Goal: Task Accomplishment & Management: Use online tool/utility

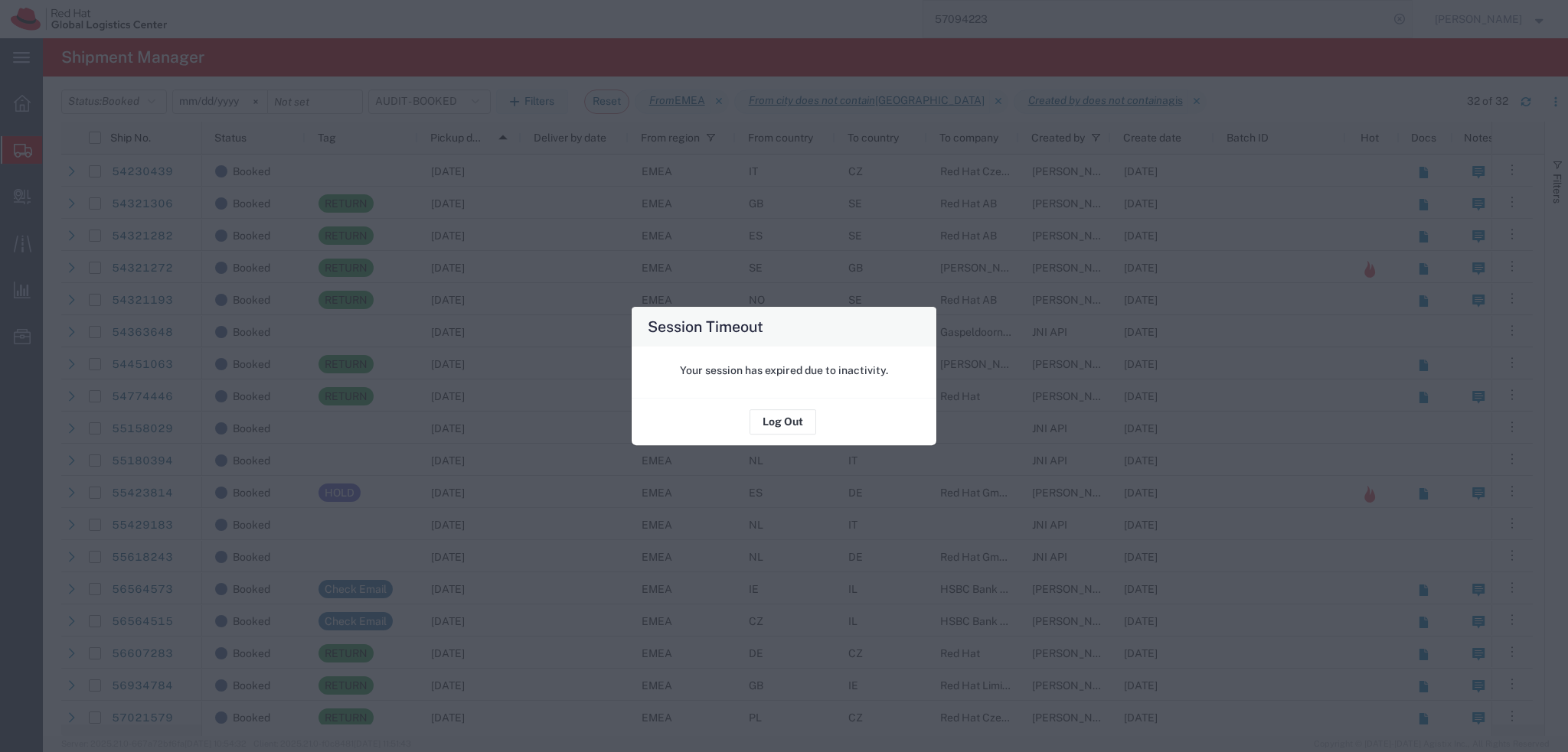
scroll to position [230, 0]
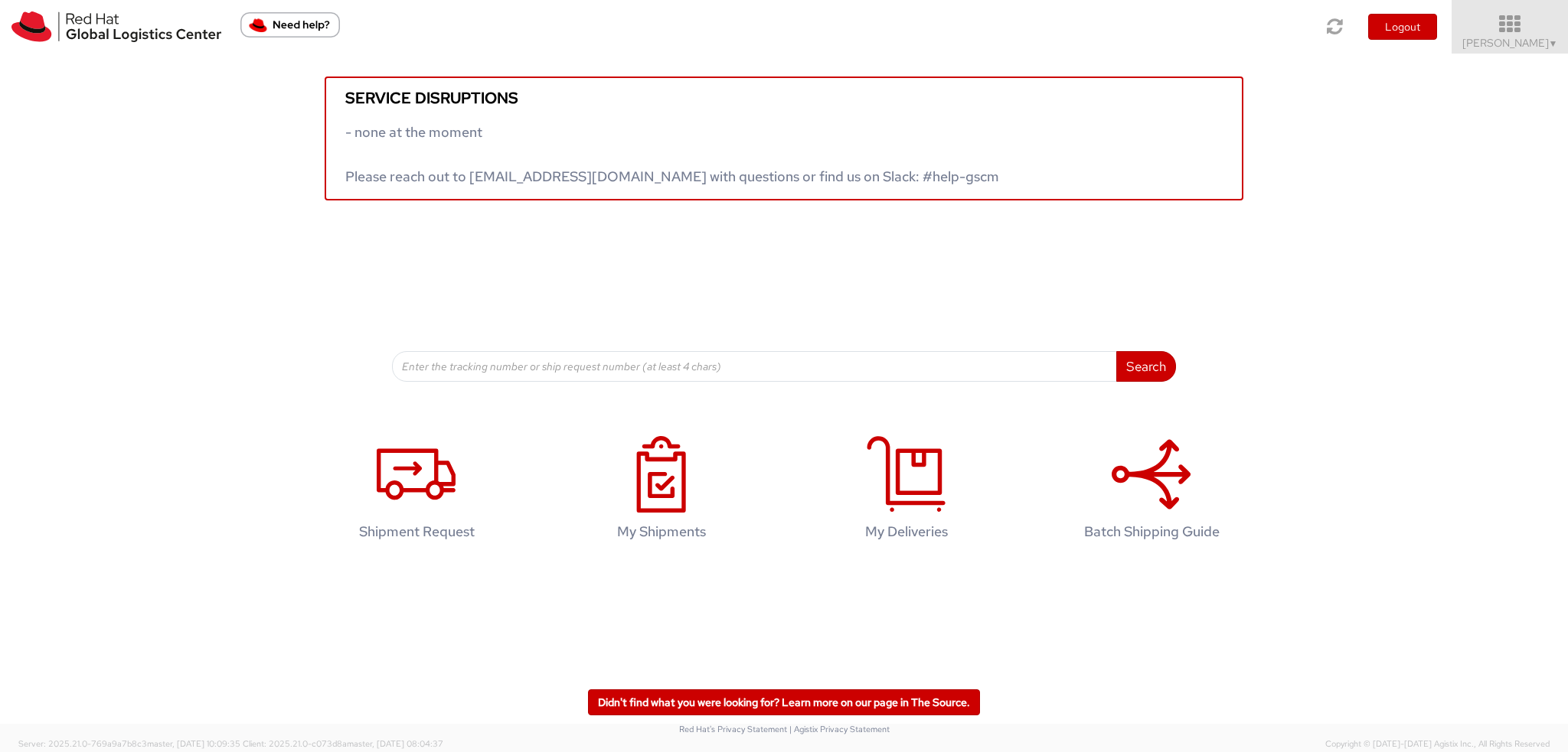
click at [1523, 20] on icon at bounding box center [1510, 24] width 134 height 21
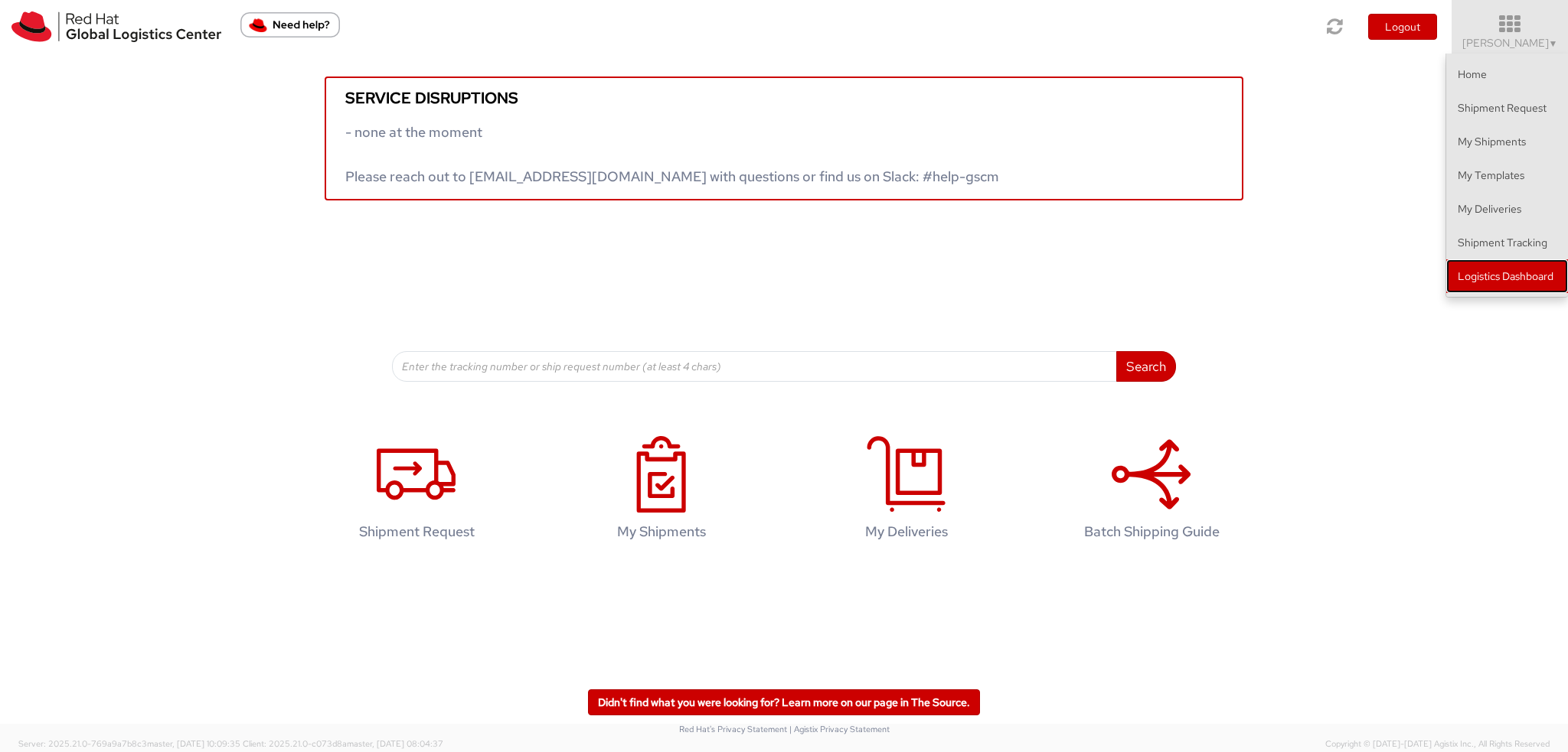
click at [1495, 266] on link "Logistics Dashboard" at bounding box center [1507, 276] width 122 height 33
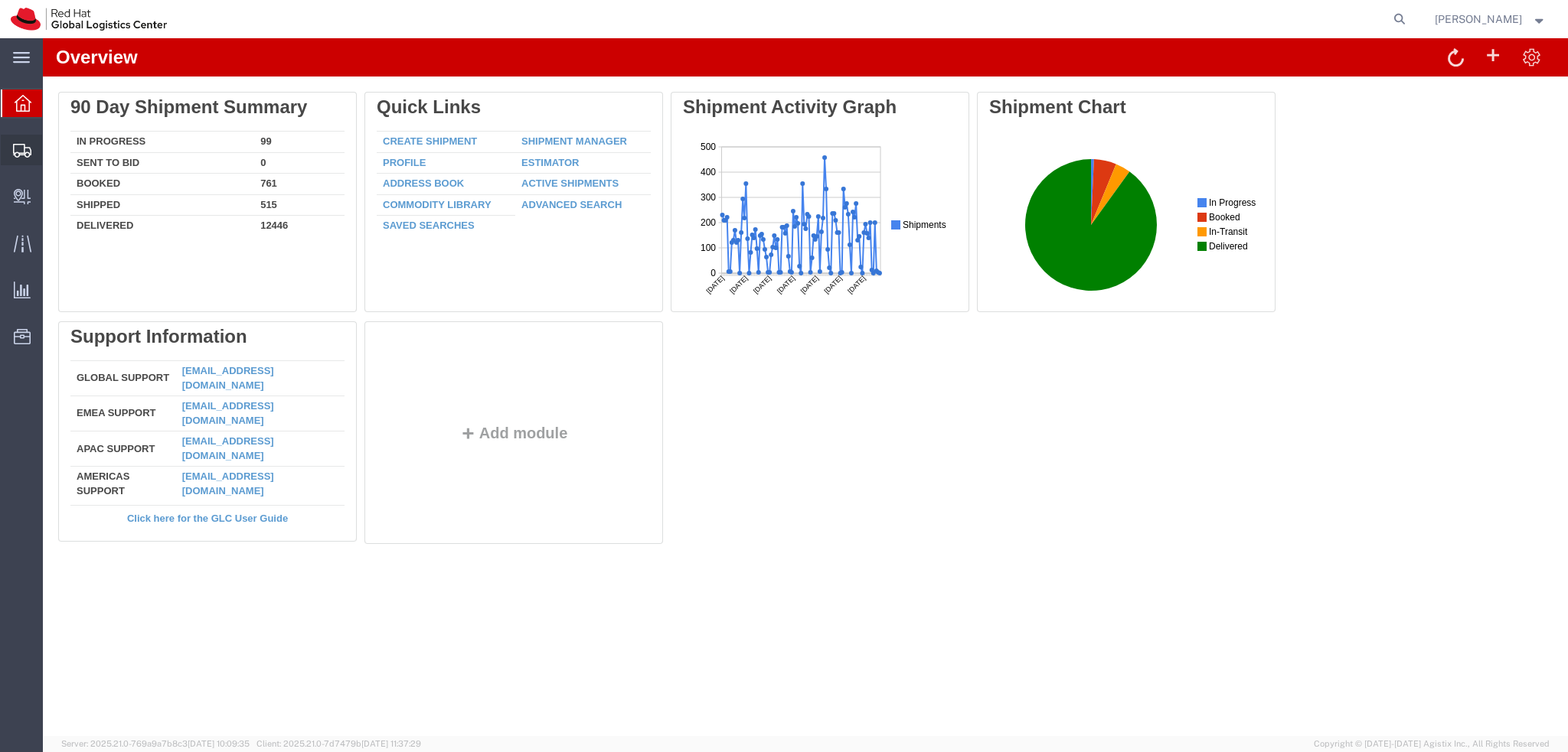
click at [0, 0] on span "Shipment Manager" at bounding box center [0, 0] width 0 height 0
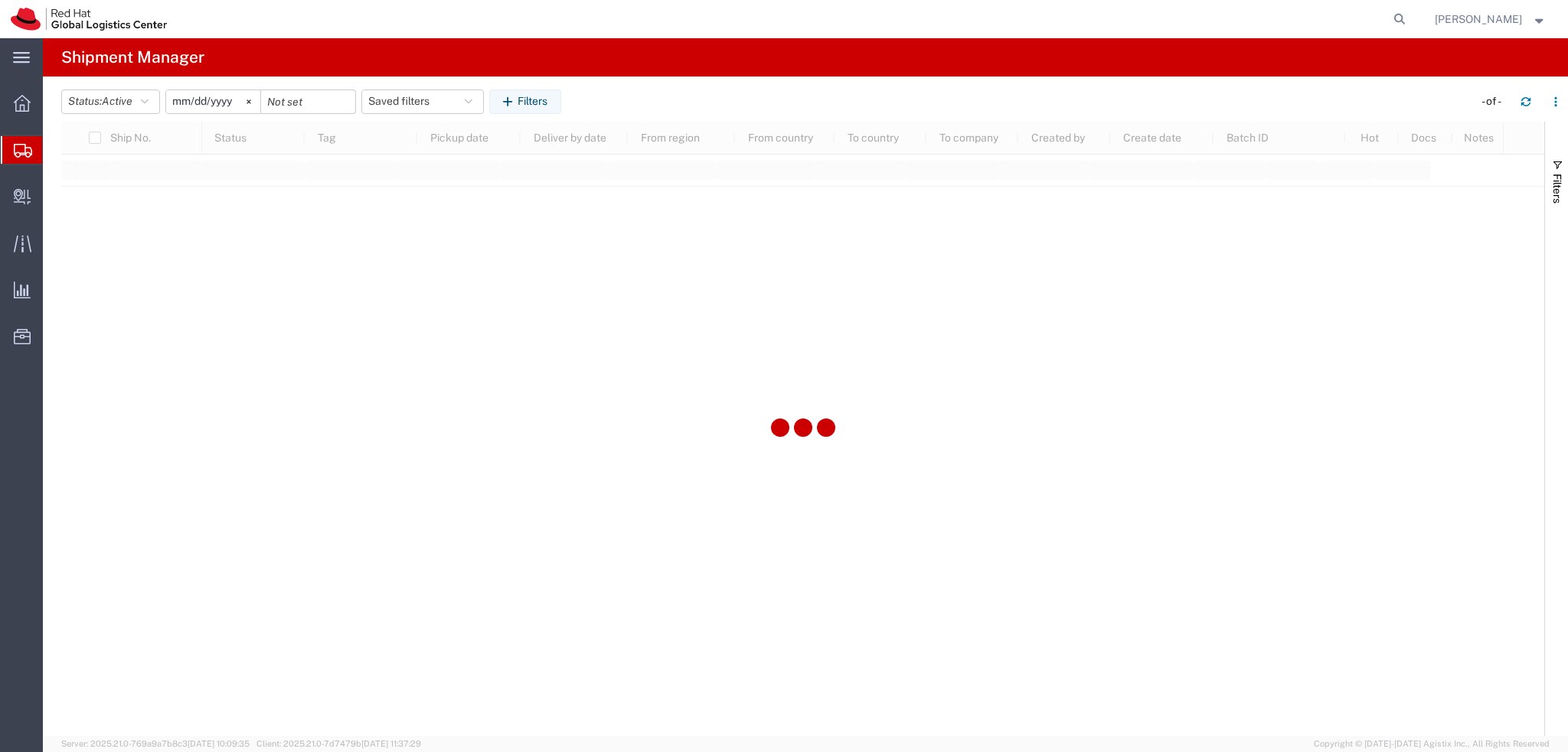
type input "2025-01-05"
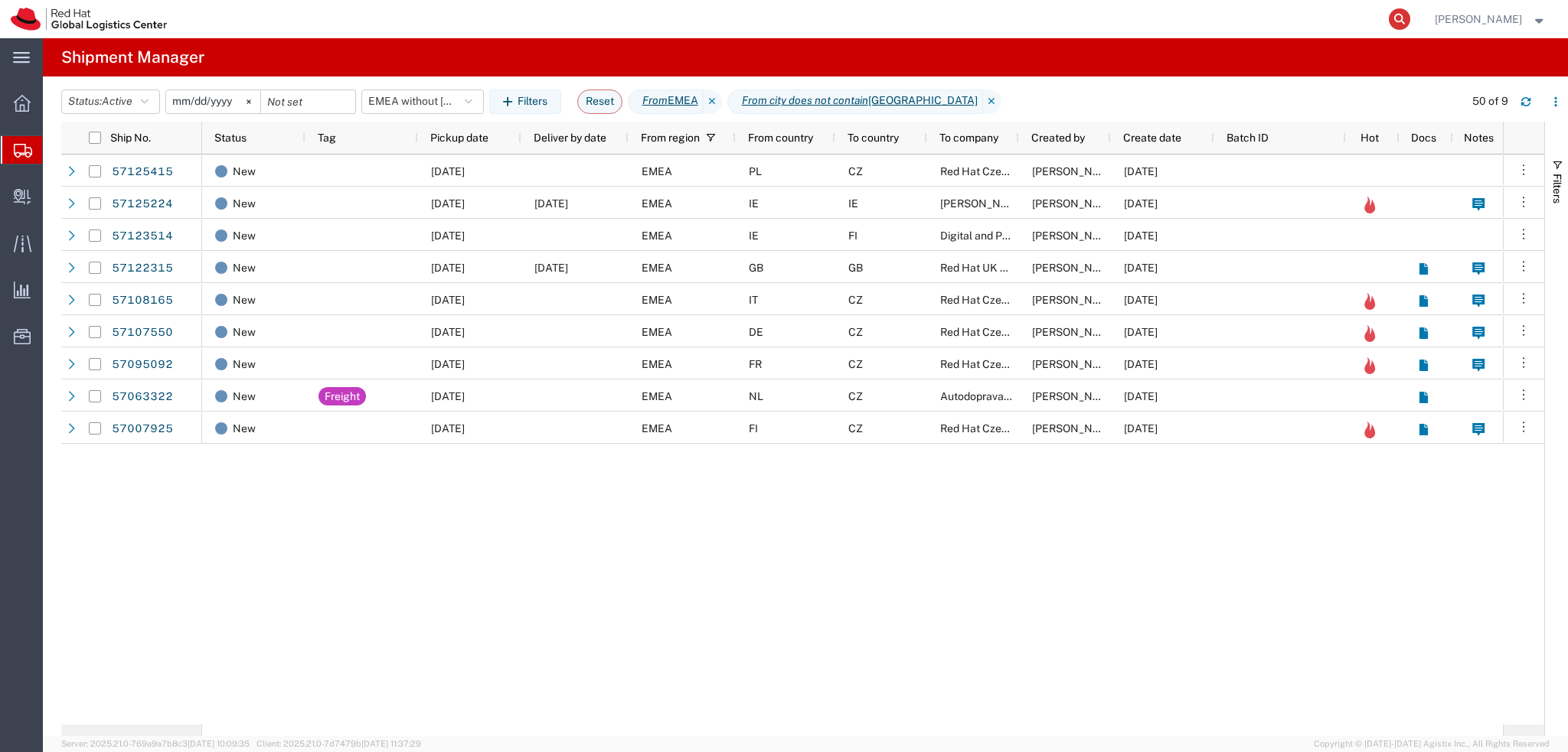
click at [1410, 18] on icon at bounding box center [1399, 19] width 21 height 21
click at [1335, 18] on input "search" at bounding box center [1156, 20] width 466 height 37
paste input "57094223"
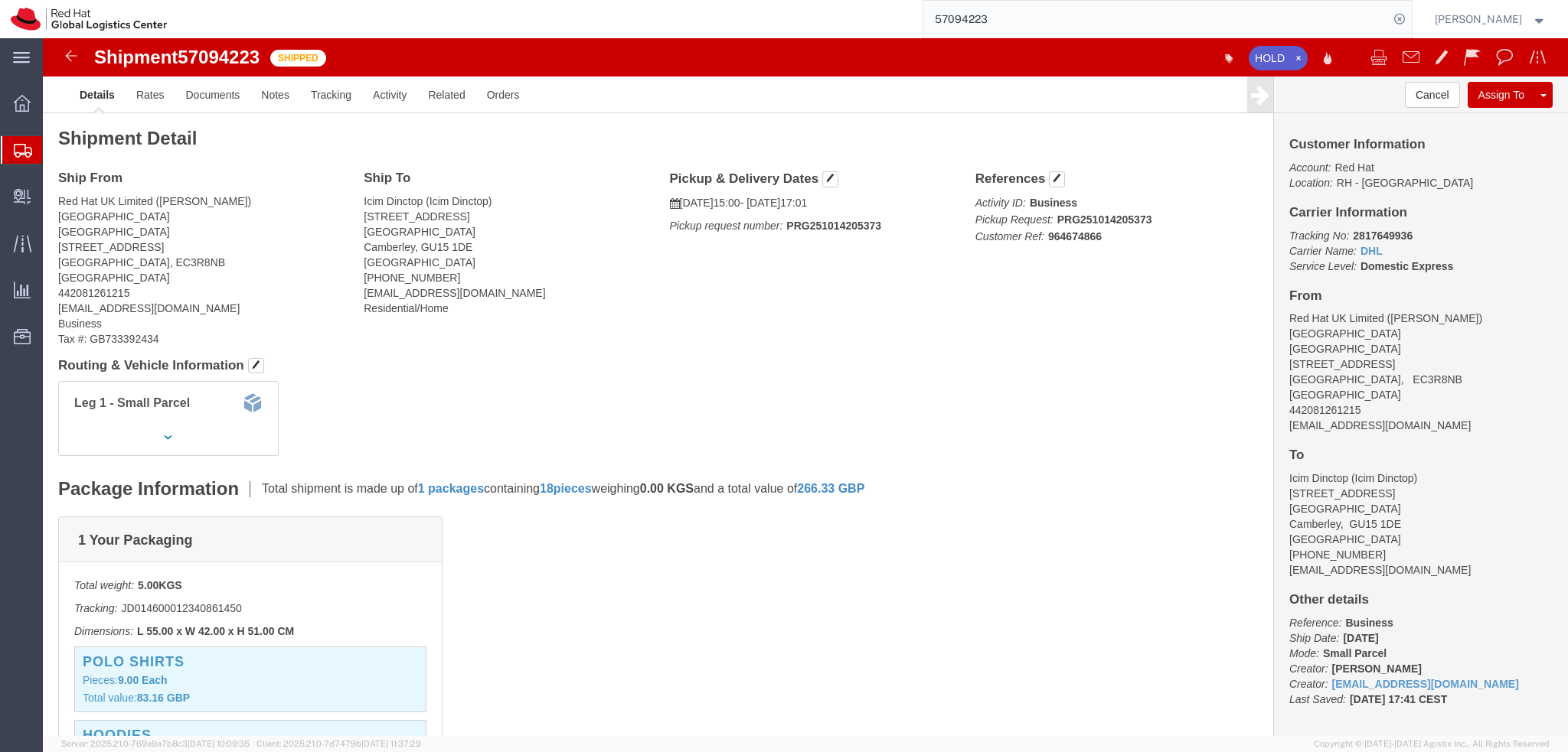
click address "Icim Dinctop (Icim Dinctop) 5 Prior Croft Close Surrey Camberley, GU15 1DE Unit…"
click img
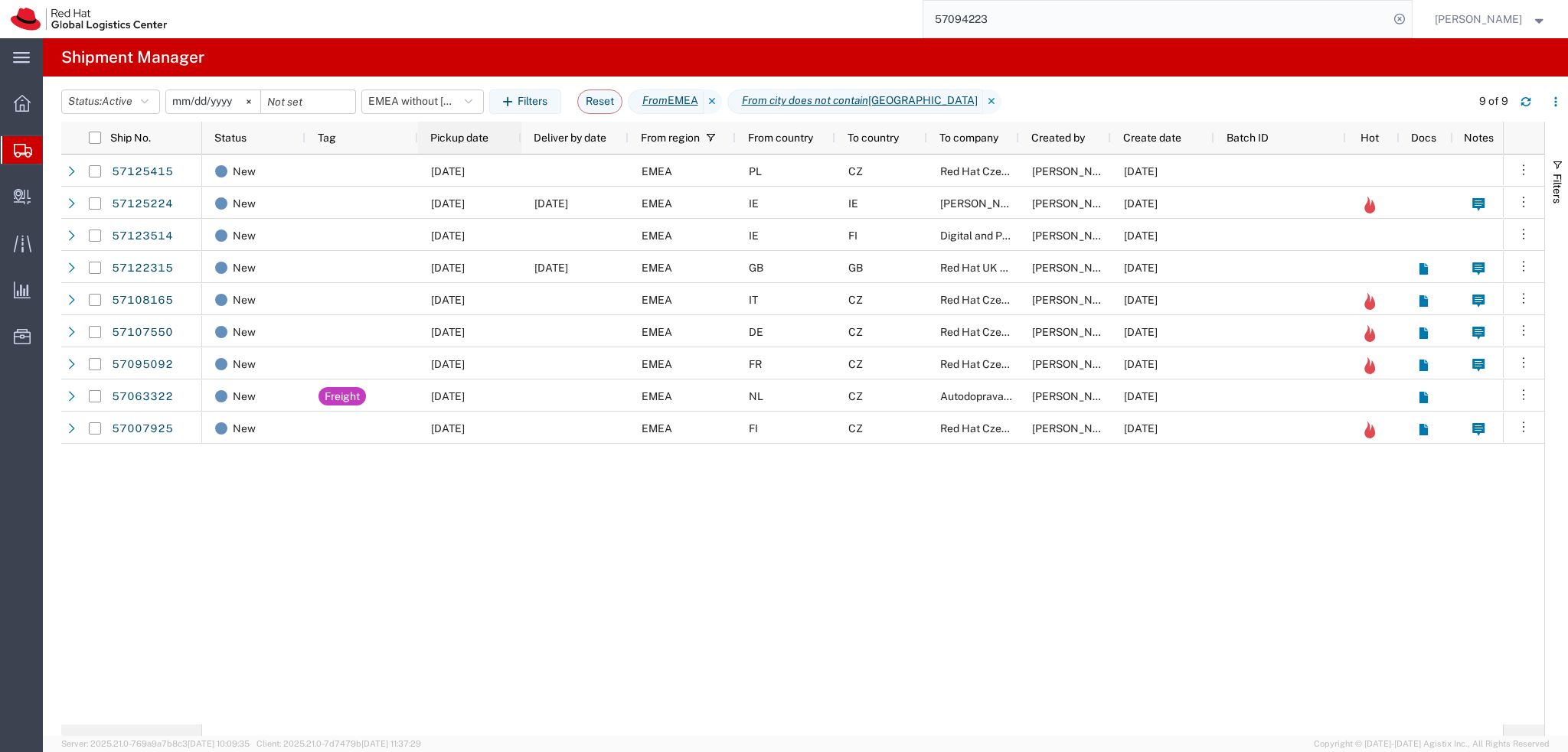
click at [472, 137] on span "Pickup date" at bounding box center [459, 138] width 59 height 12
click at [432, 106] on button "EMEA without Brno" at bounding box center [423, 101] width 123 height 24
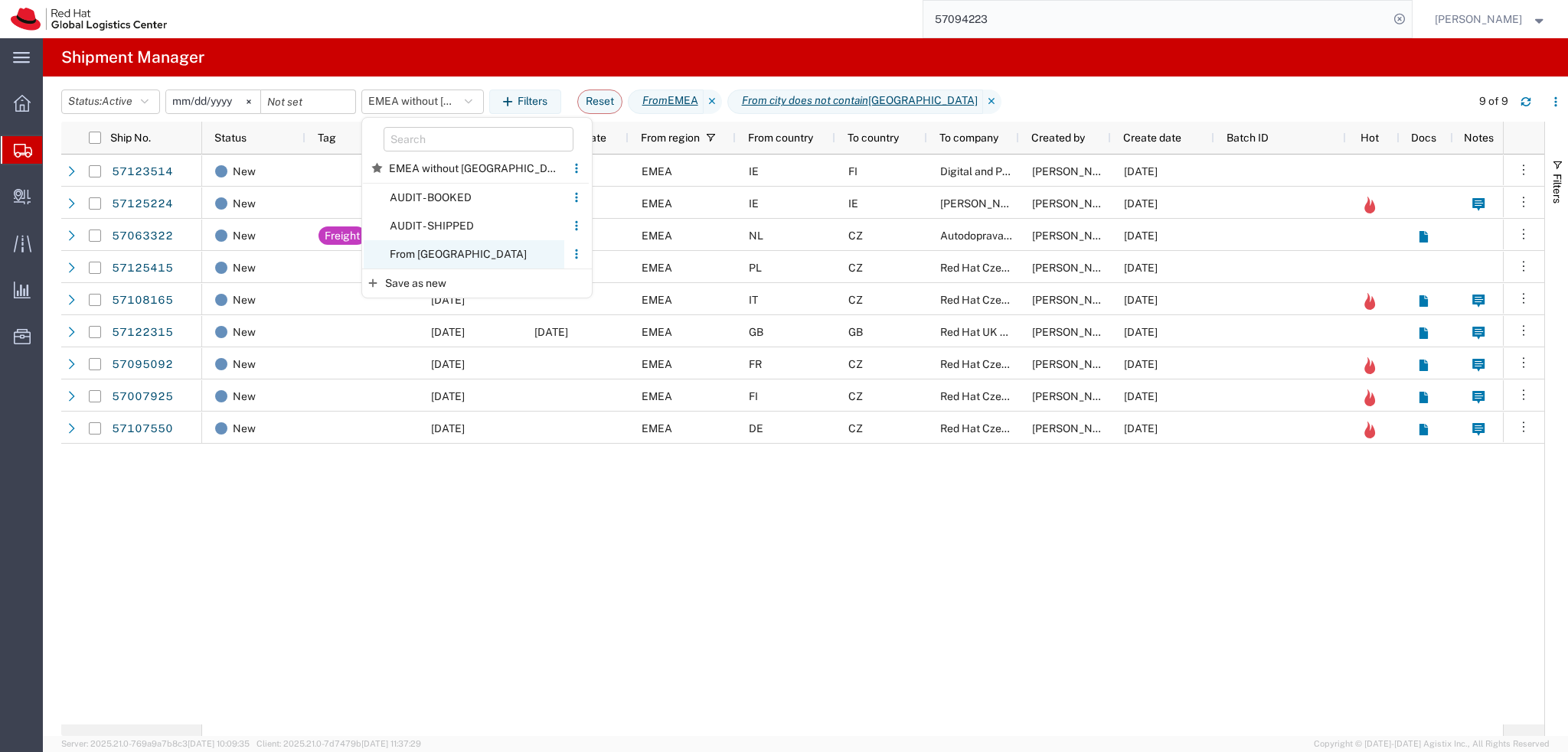
click at [445, 253] on span "From CZ" at bounding box center [464, 255] width 201 height 28
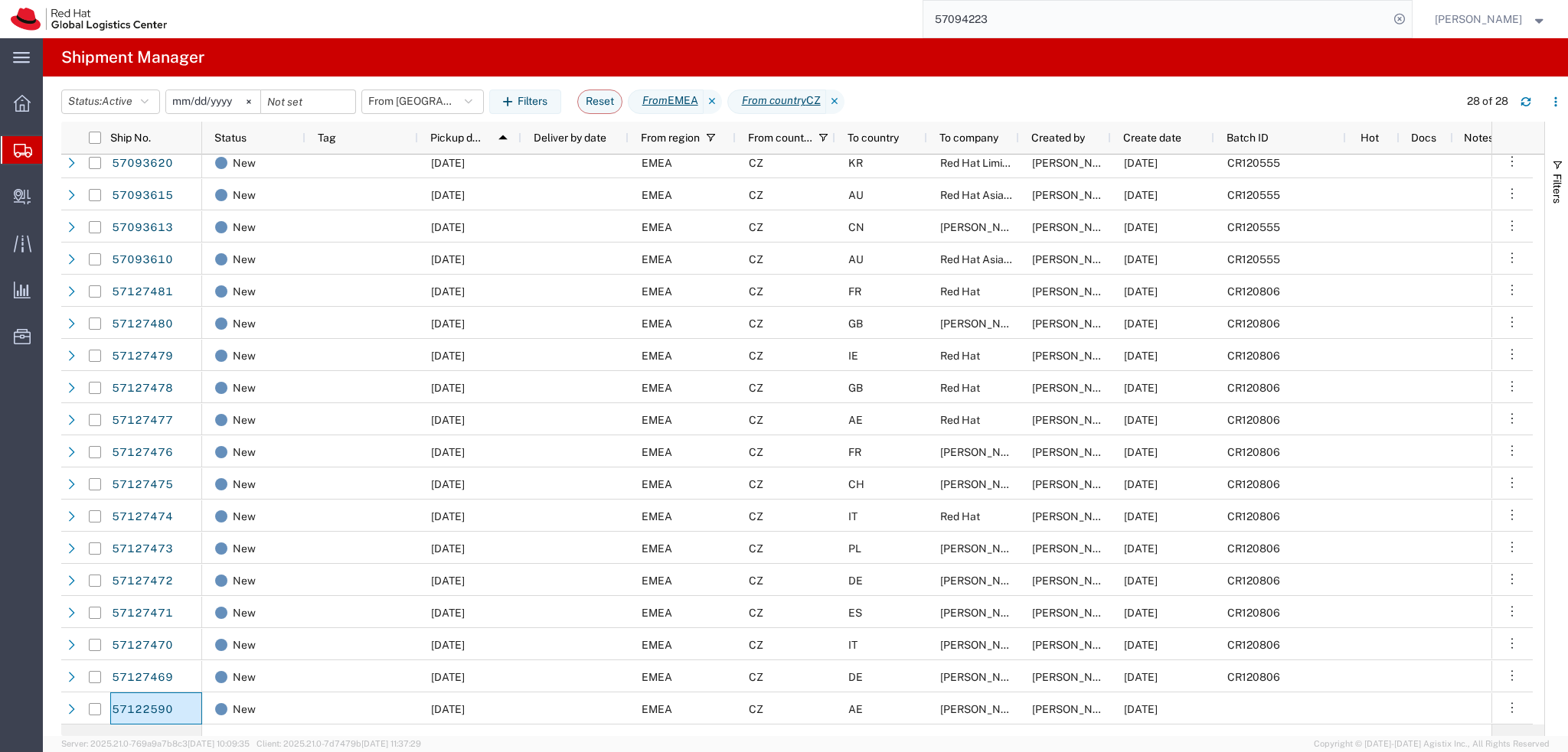
scroll to position [329, 0]
click at [1528, 101] on icon "button" at bounding box center [1526, 102] width 11 height 11
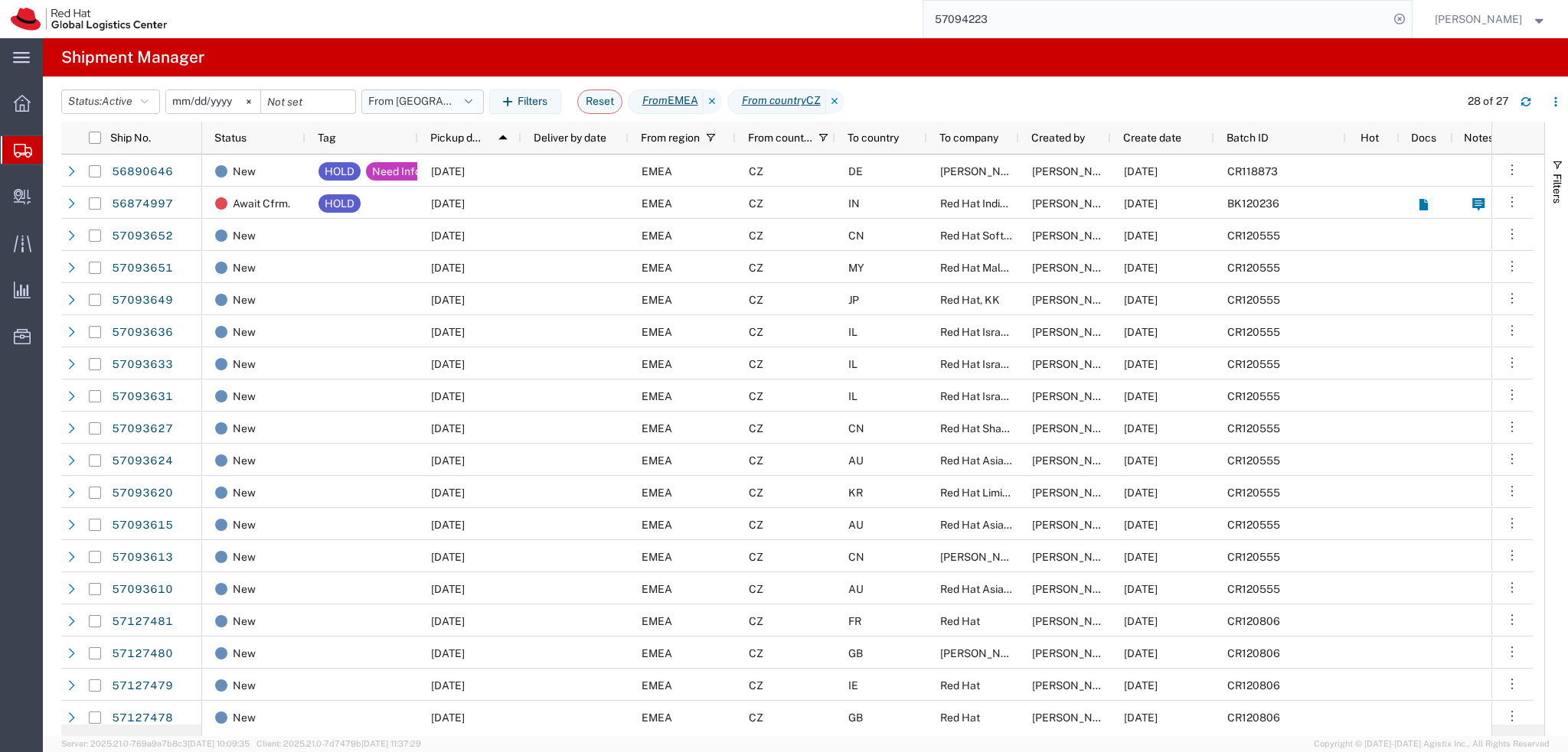
click at [450, 106] on button "From CZ" at bounding box center [423, 101] width 123 height 24
click at [458, 167] on span "EMEA without Brno" at bounding box center [473, 168] width 181 height 28
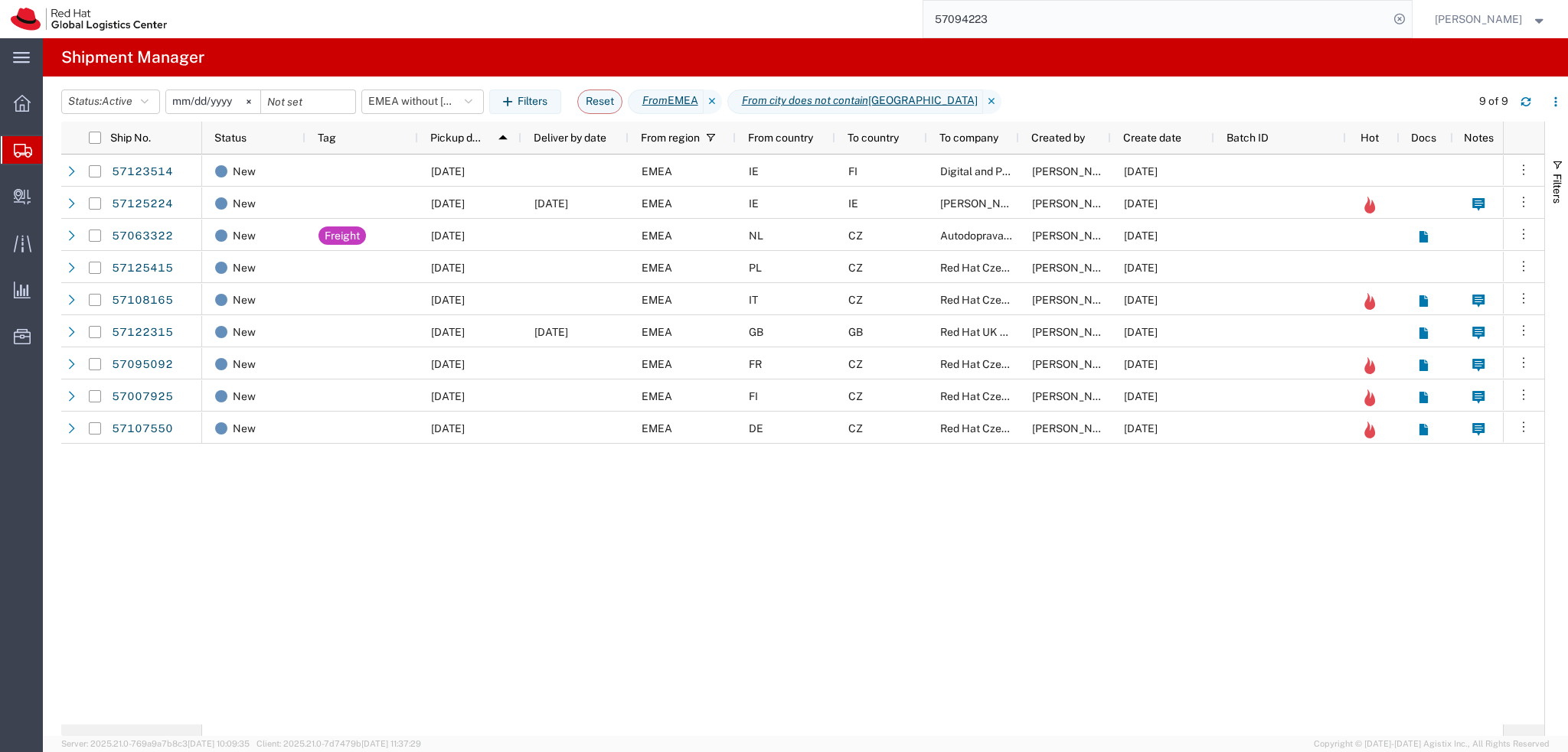
click at [1054, 17] on input "57094223" at bounding box center [1156, 20] width 466 height 37
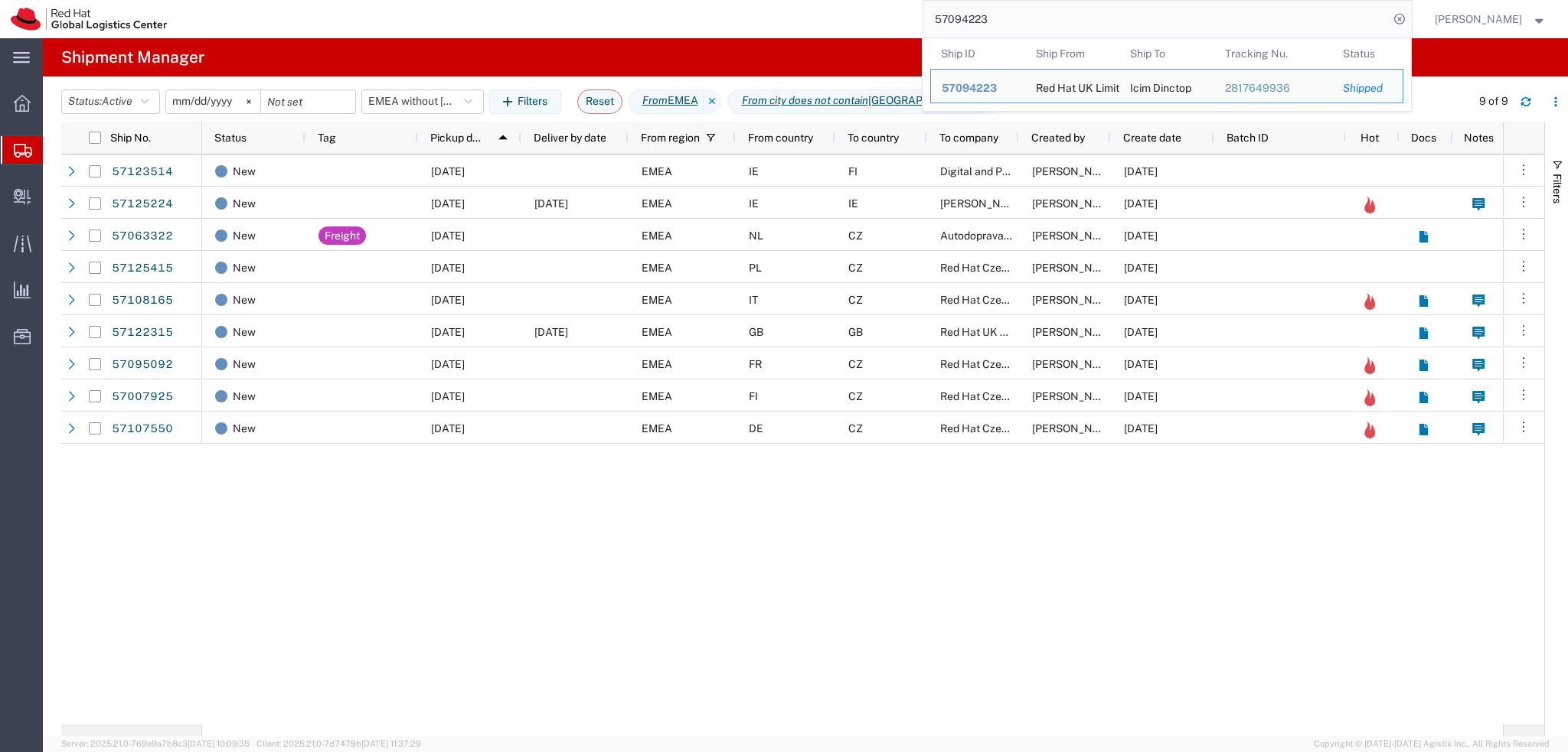
click at [1054, 17] on input "57094223" at bounding box center [1156, 20] width 466 height 37
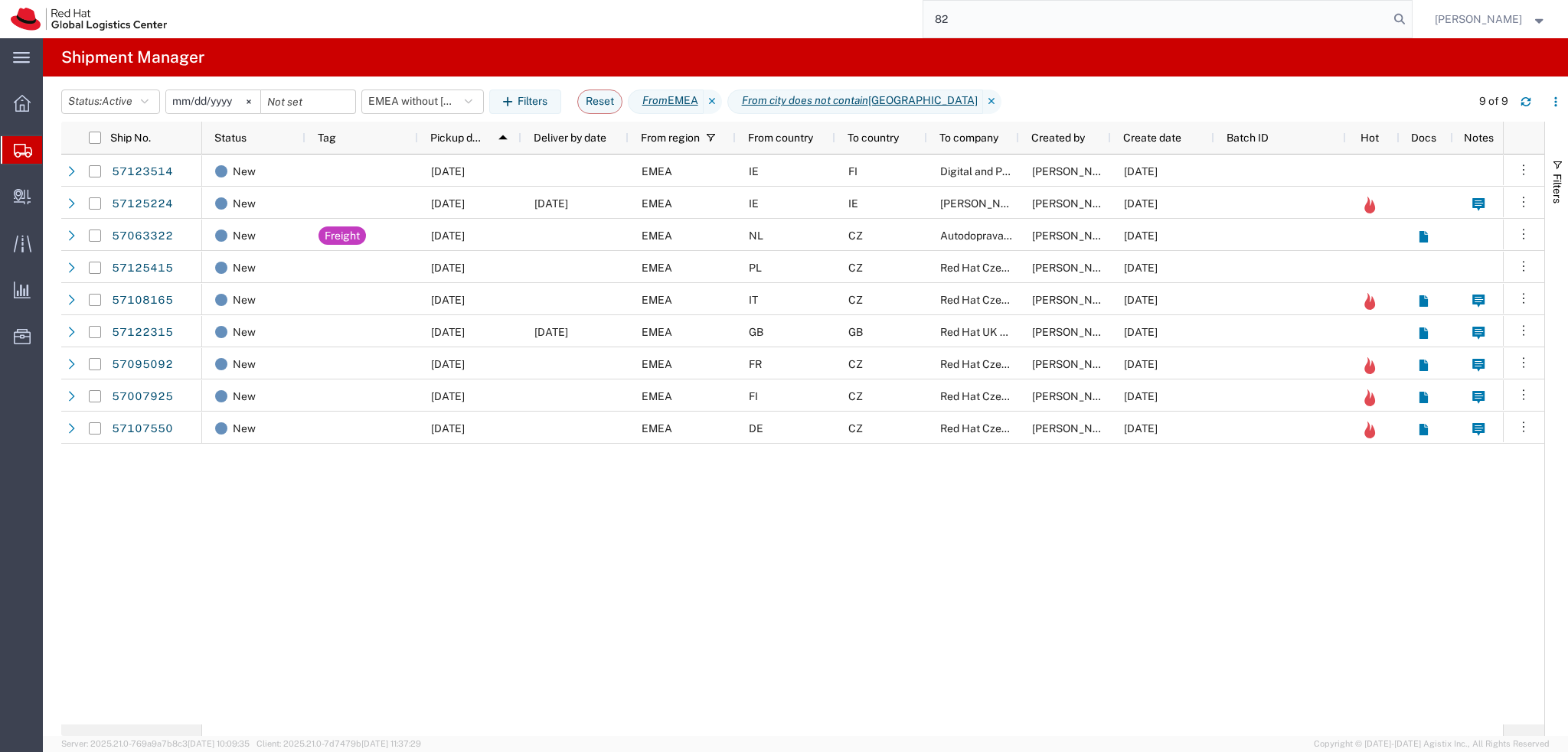
type input "8"
type input "082632681"
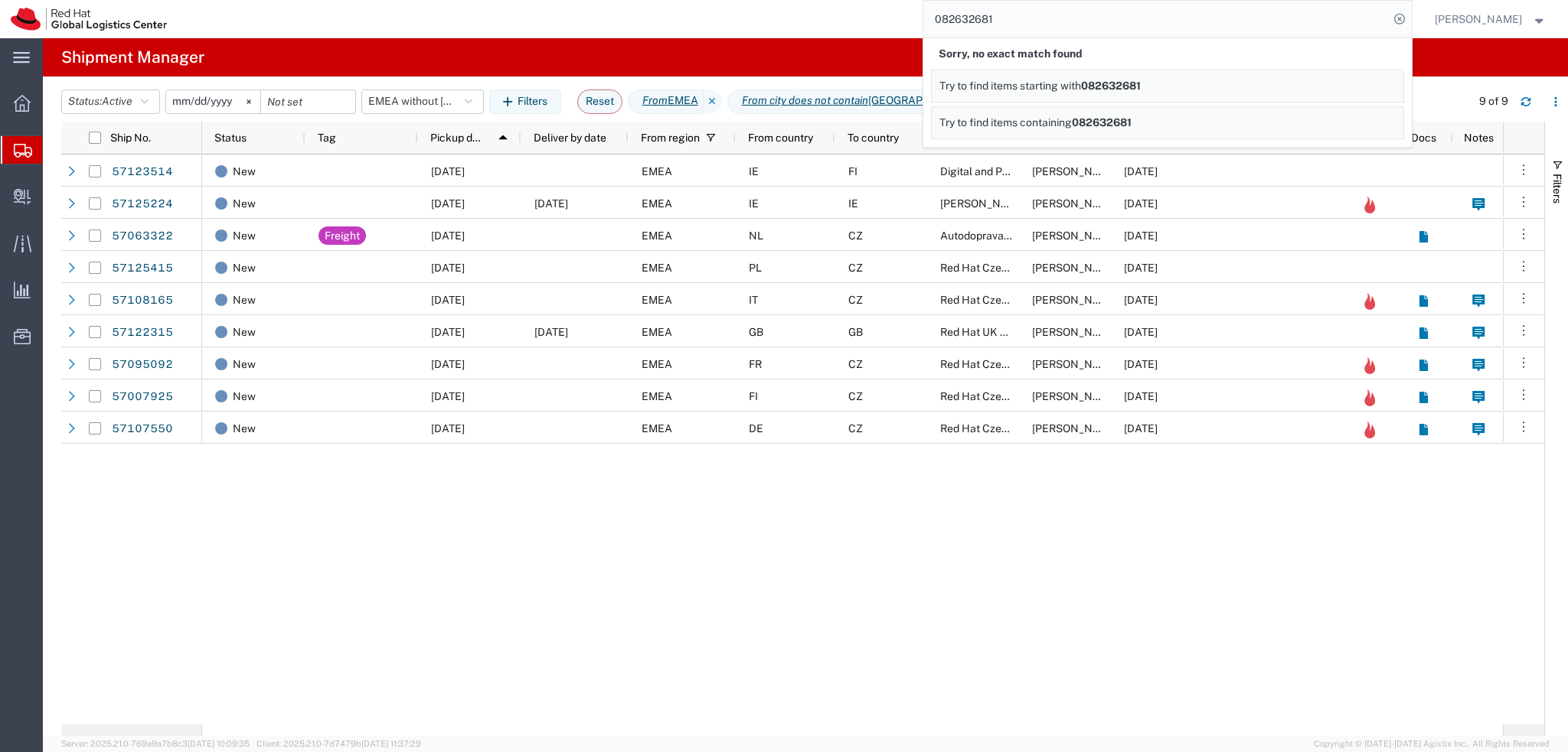
drag, startPoint x: 1054, startPoint y: 18, endPoint x: 916, endPoint y: 24, distance: 138.1
click at [916, 24] on div "082632681 Sorry, no exact match found Try to find items starting with 082632681…" at bounding box center [794, 19] width 1234 height 38
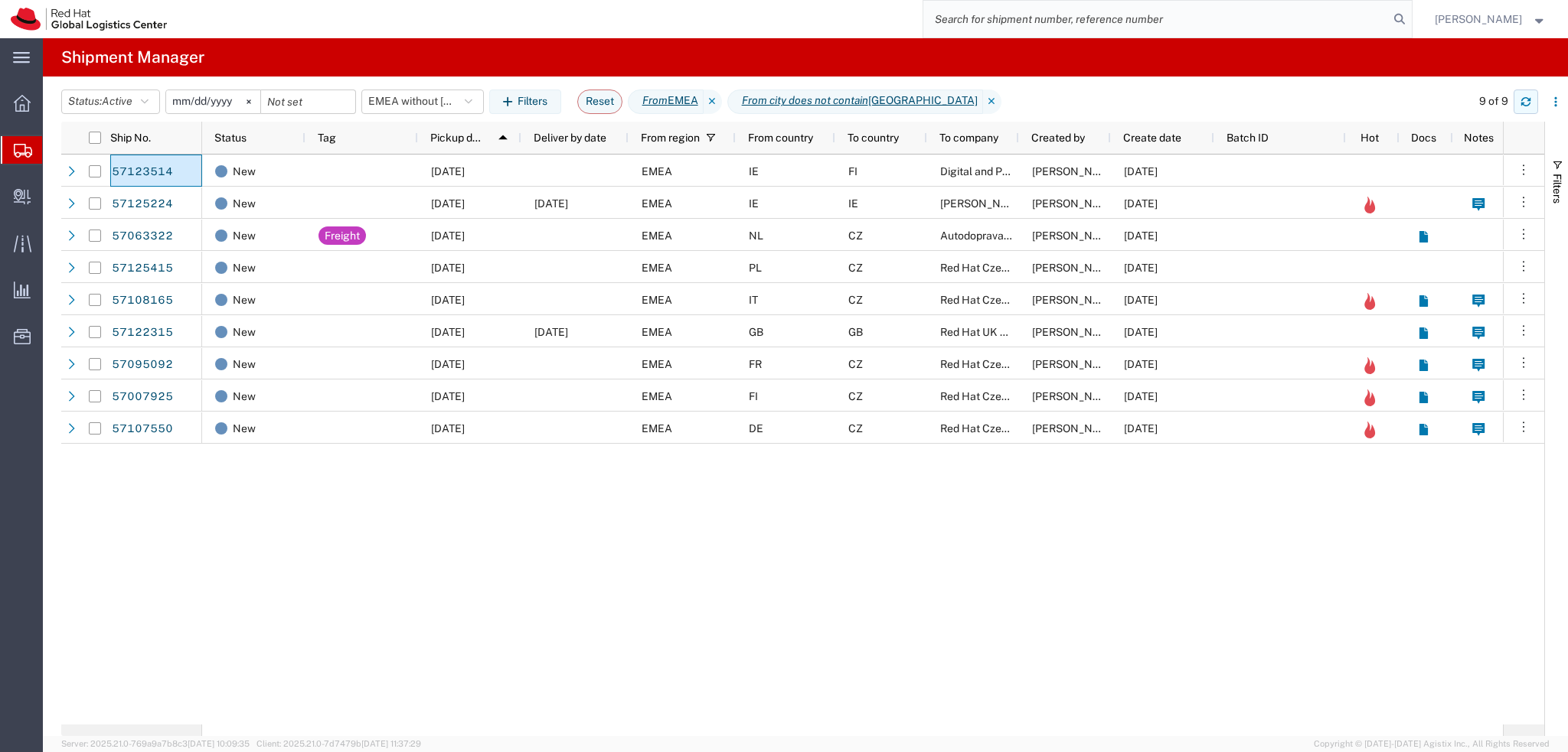
click at [1528, 103] on icon "button" at bounding box center [1526, 104] width 9 height 4
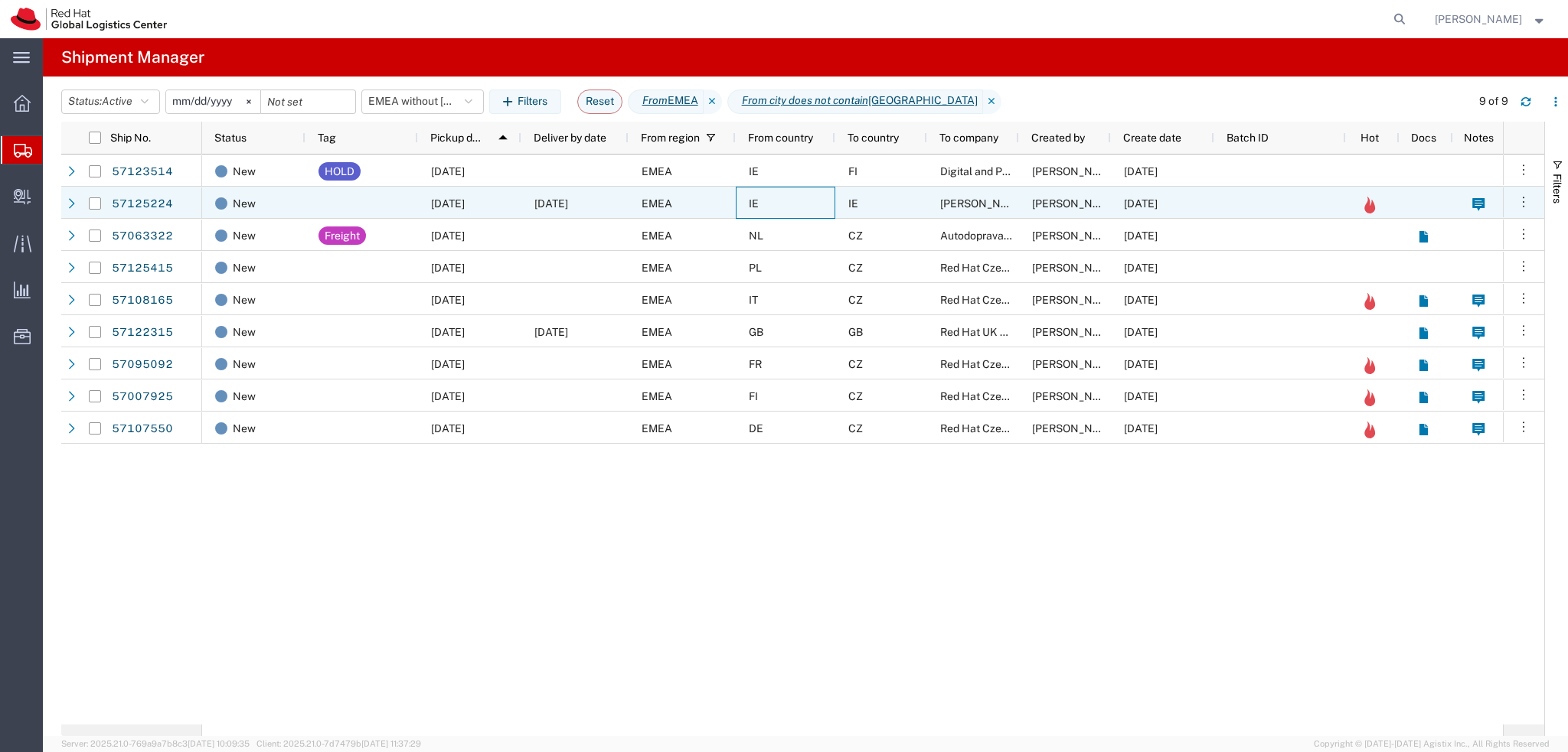
click at [780, 207] on div "IE" at bounding box center [785, 203] width 100 height 33
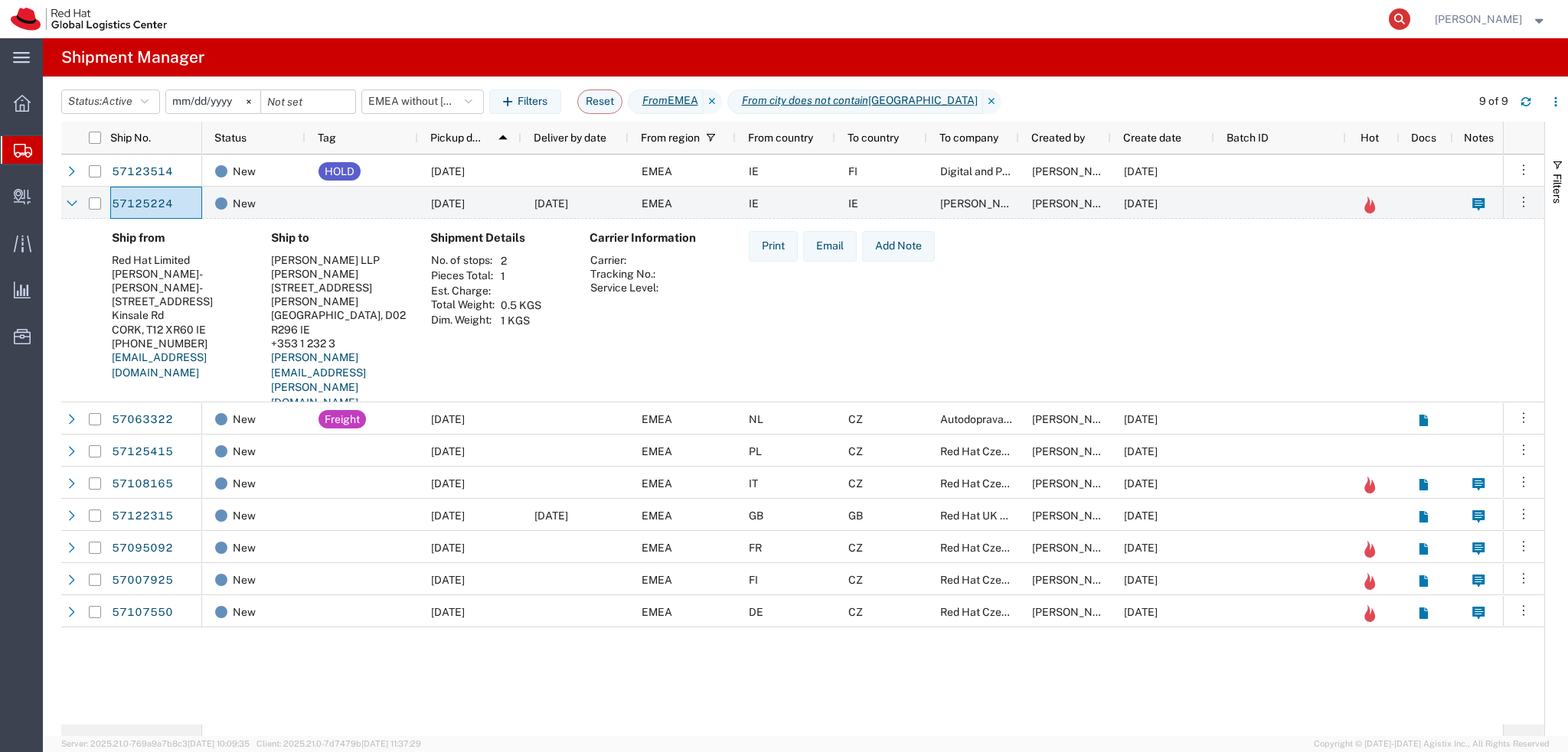
click at [1410, 18] on icon at bounding box center [1399, 19] width 21 height 21
paste input "1177153051"
type input "1177153051"
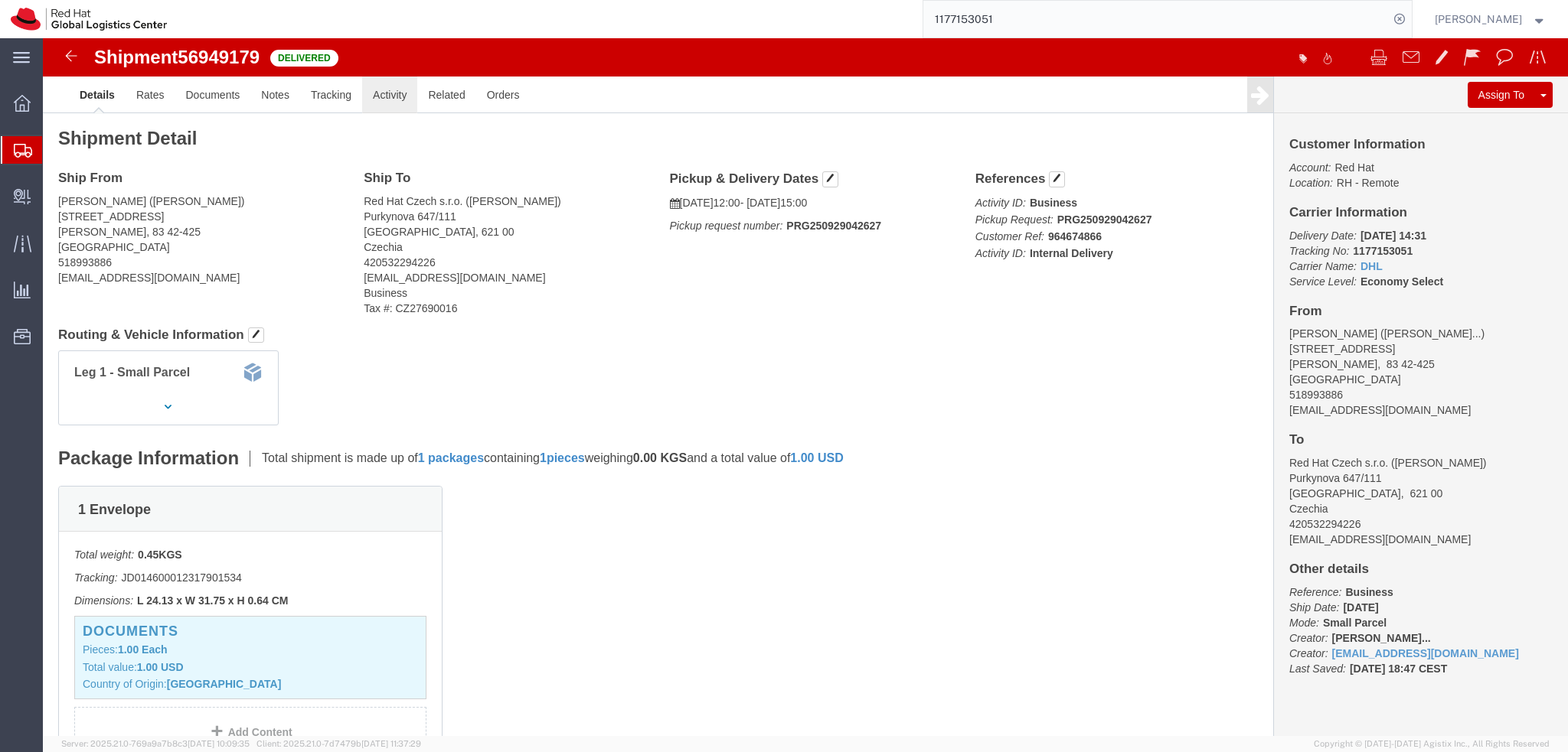
click link "Activity"
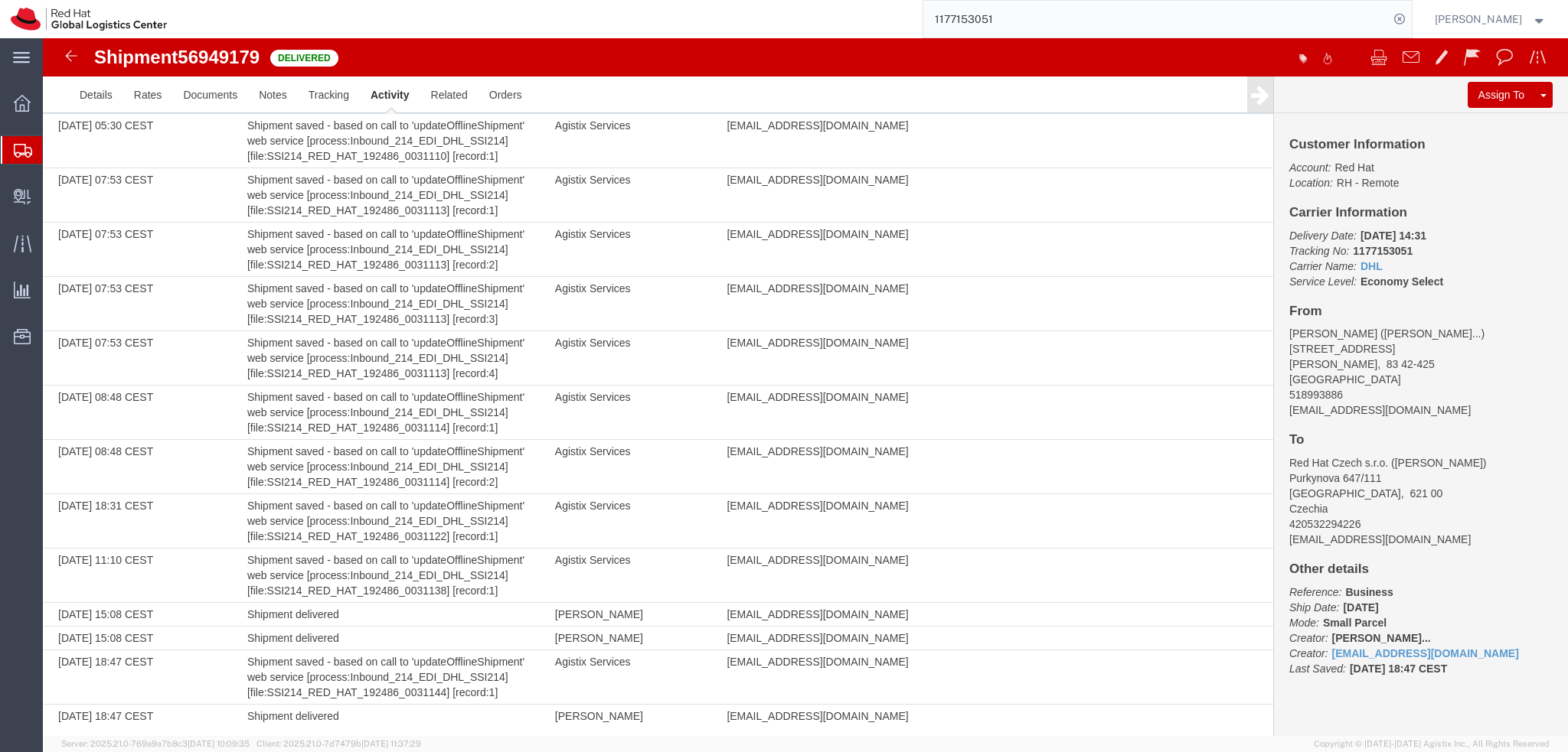
scroll to position [1356, 0]
click at [73, 60] on img at bounding box center [72, 56] width 19 height 19
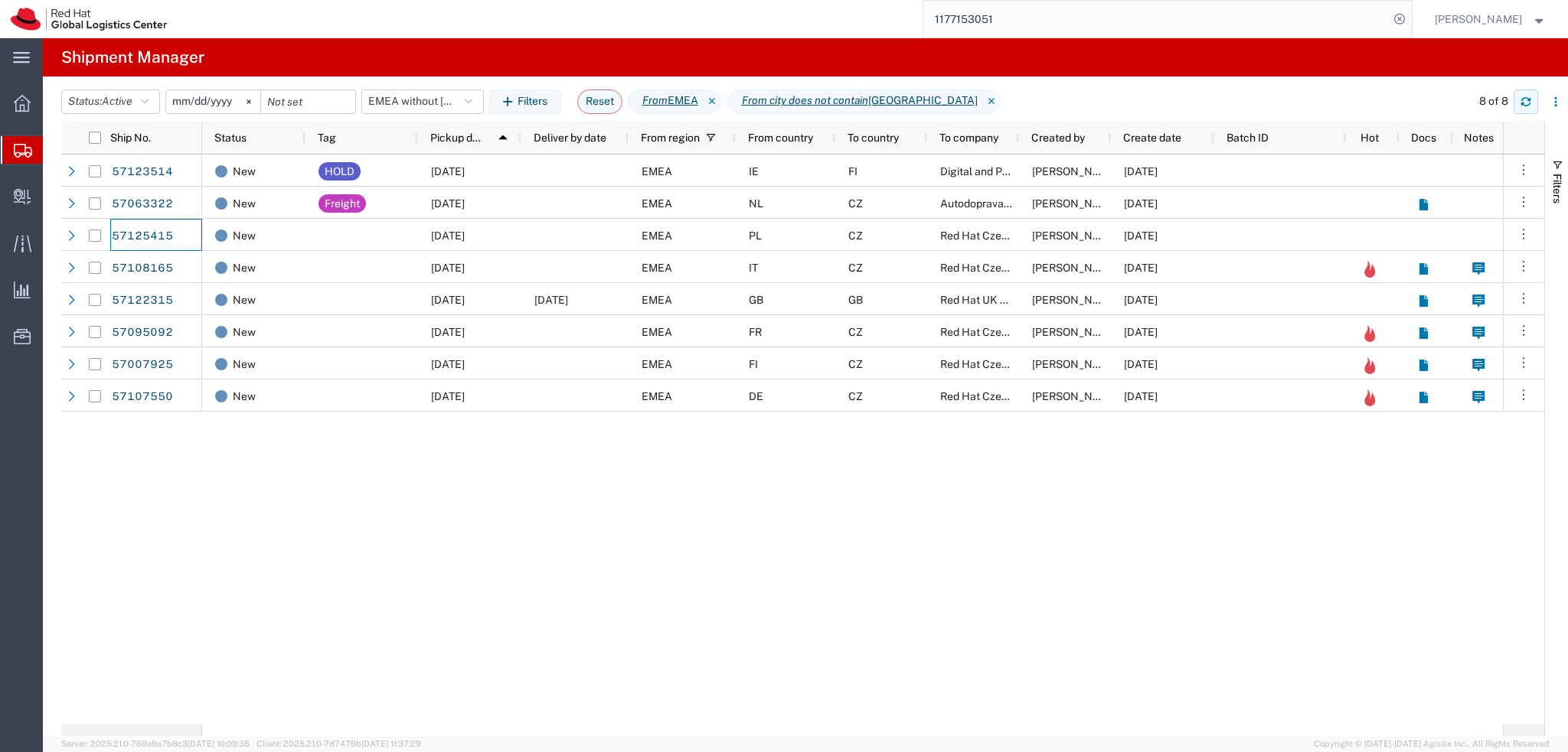
click at [1522, 102] on icon "button" at bounding box center [1526, 104] width 9 height 4
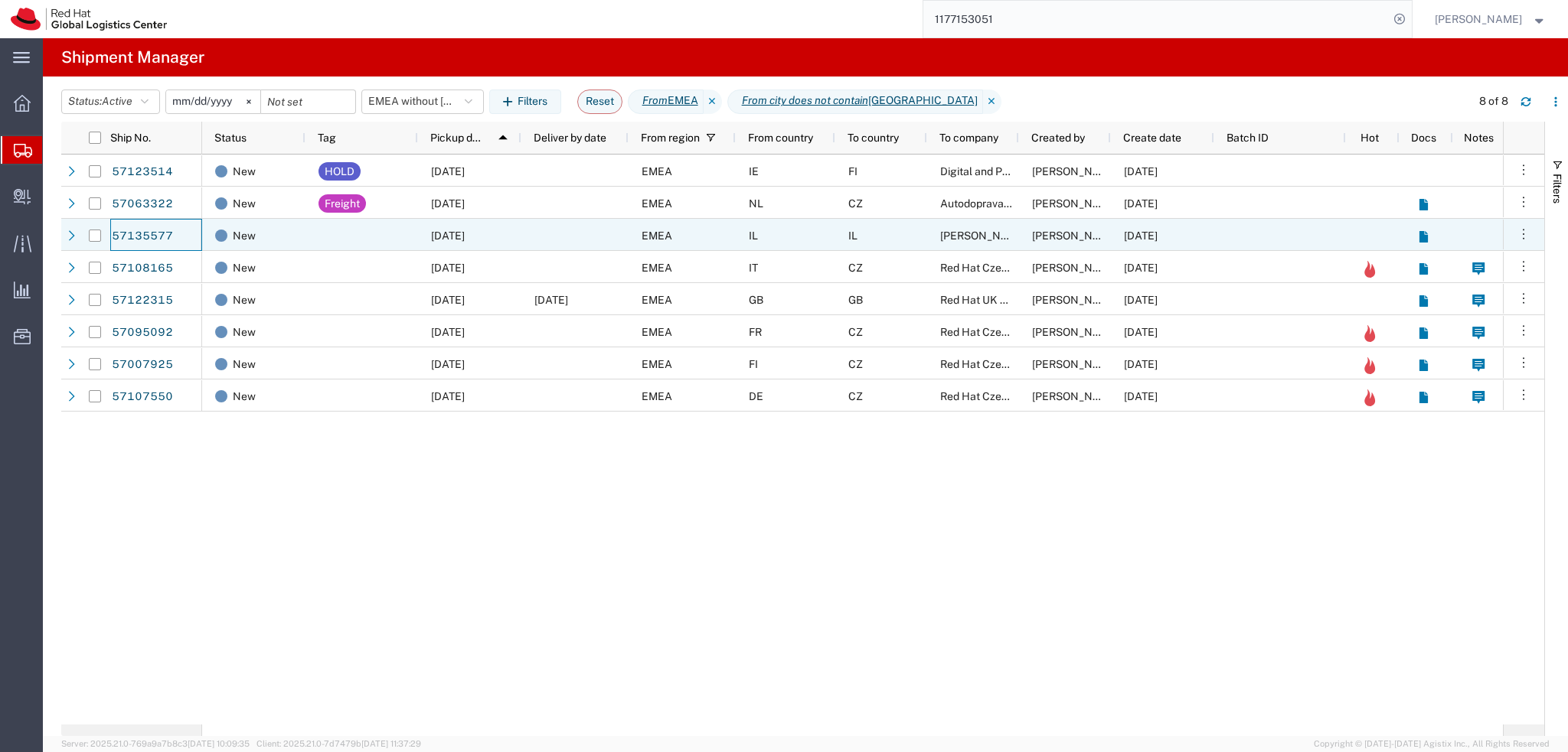
click at [568, 236] on div at bounding box center [575, 234] width 107 height 33
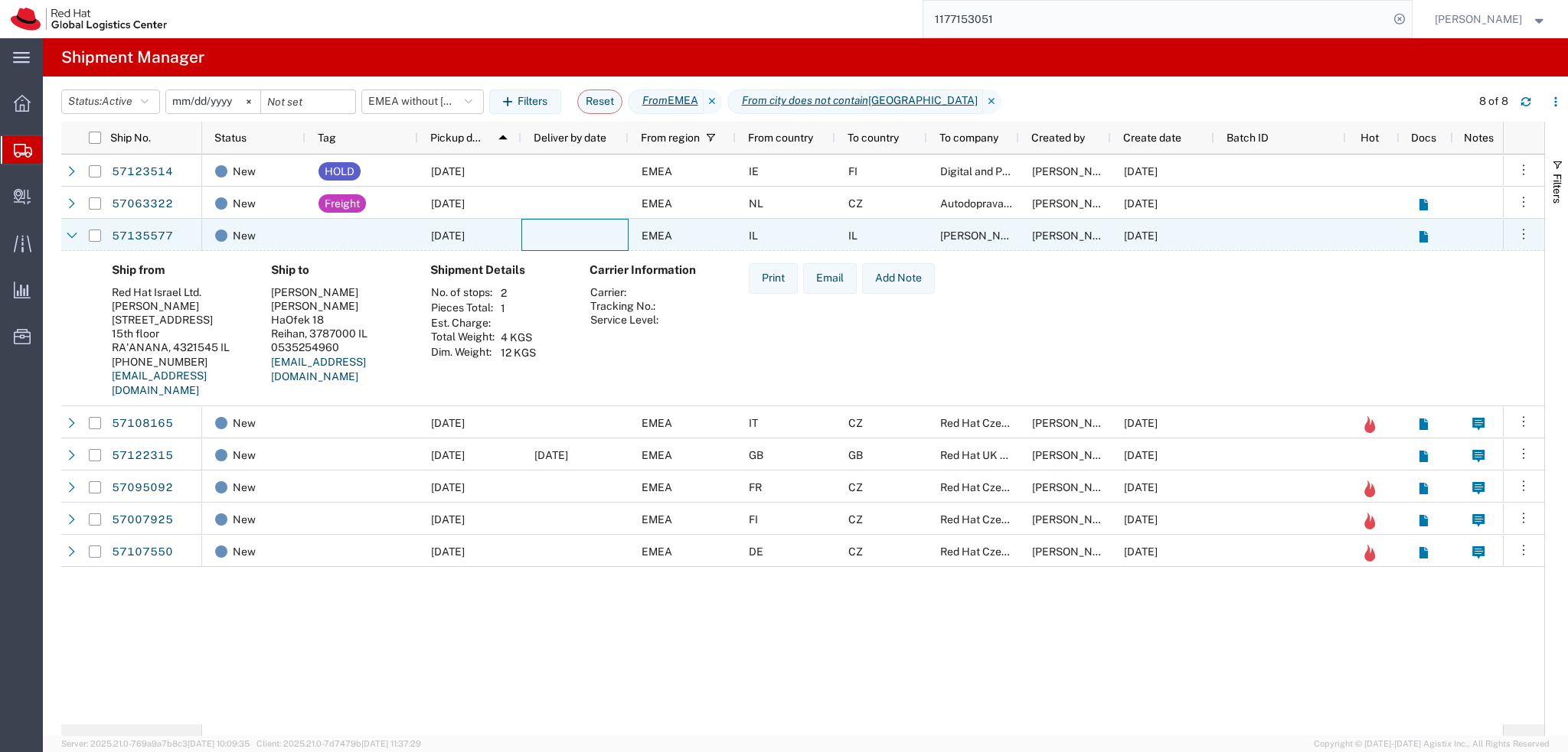
click at [560, 236] on div at bounding box center [575, 234] width 107 height 33
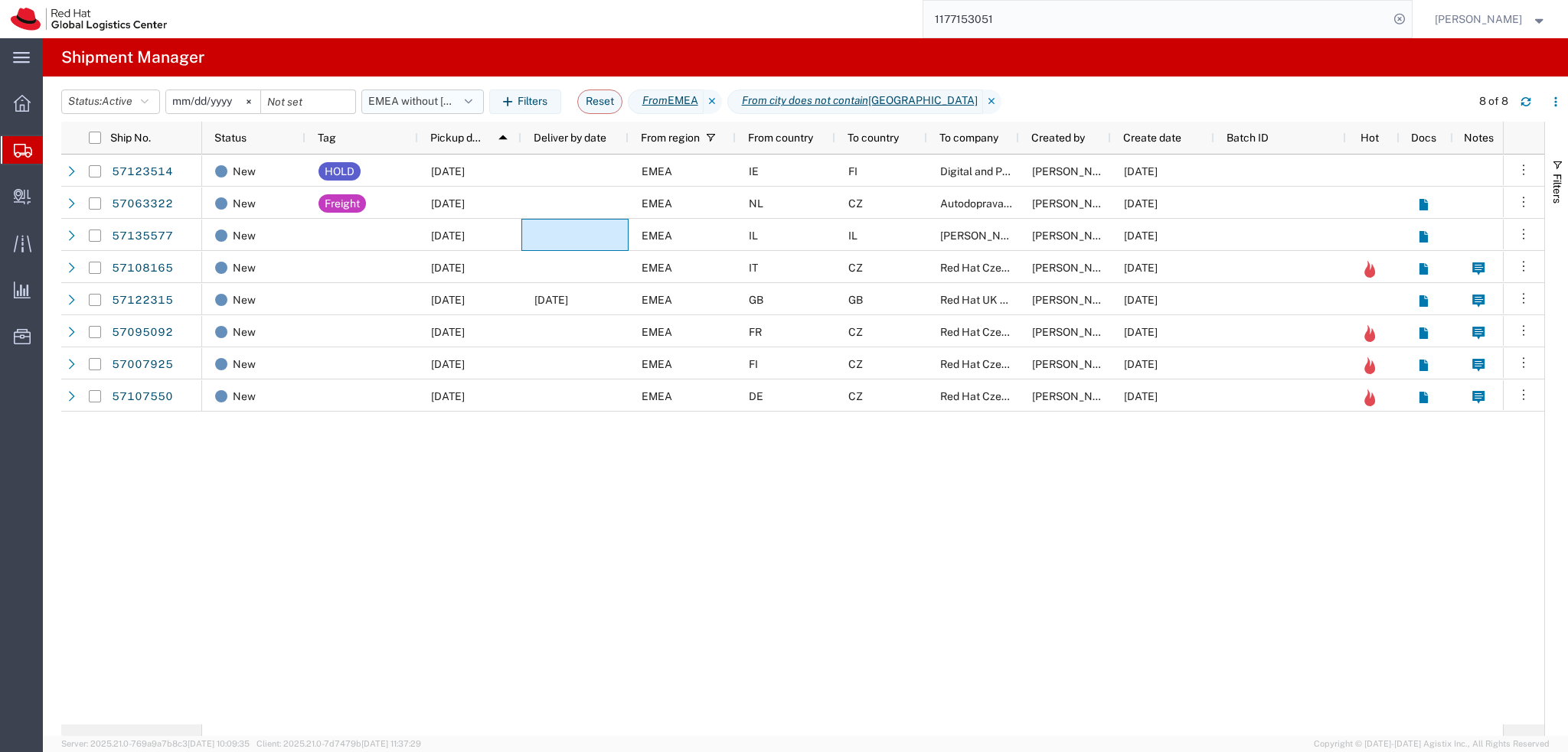
click at [432, 102] on button "EMEA without Brno" at bounding box center [423, 101] width 123 height 24
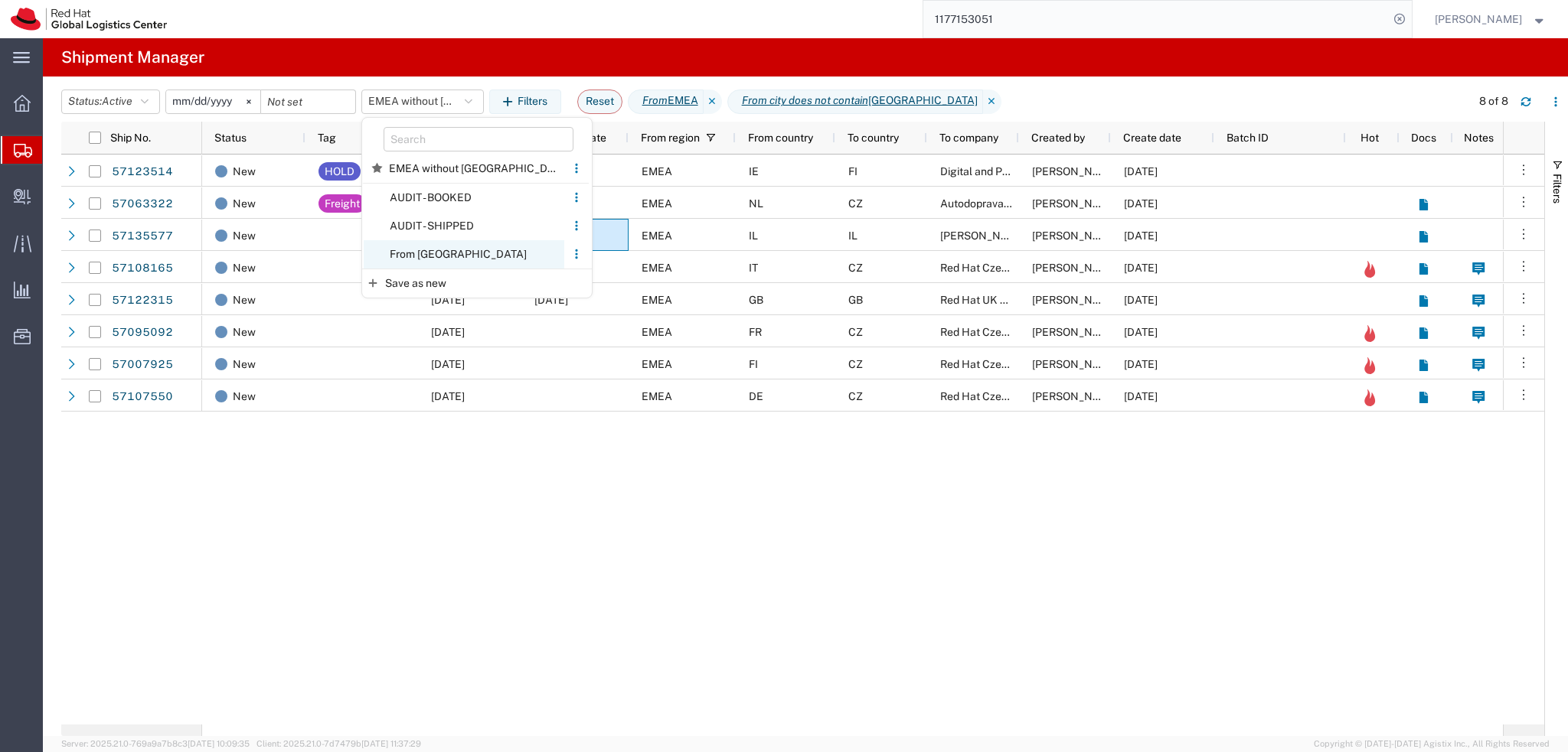
click at [476, 257] on span "From CZ" at bounding box center [464, 255] width 201 height 28
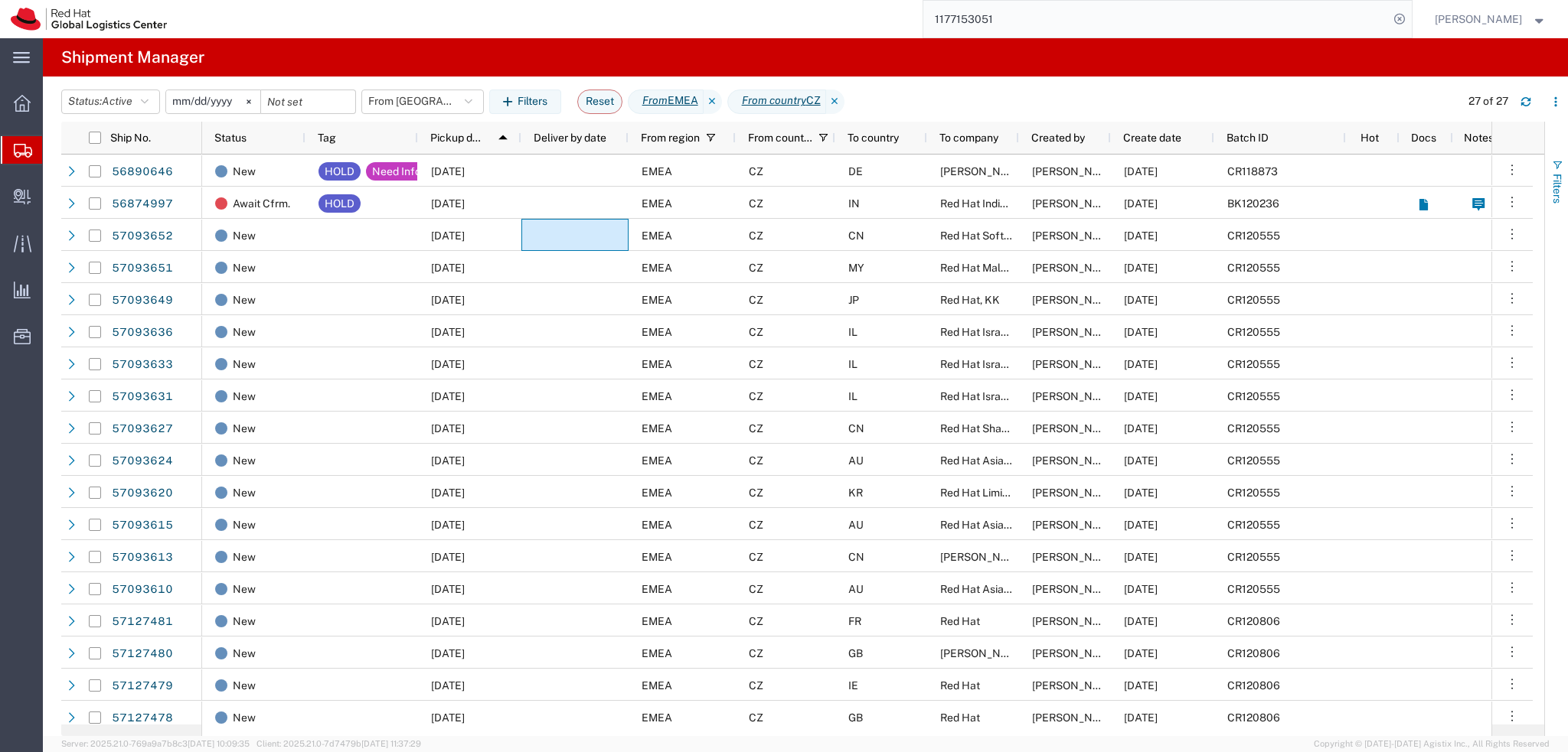
click at [1555, 184] on span "Filters" at bounding box center [1557, 189] width 12 height 30
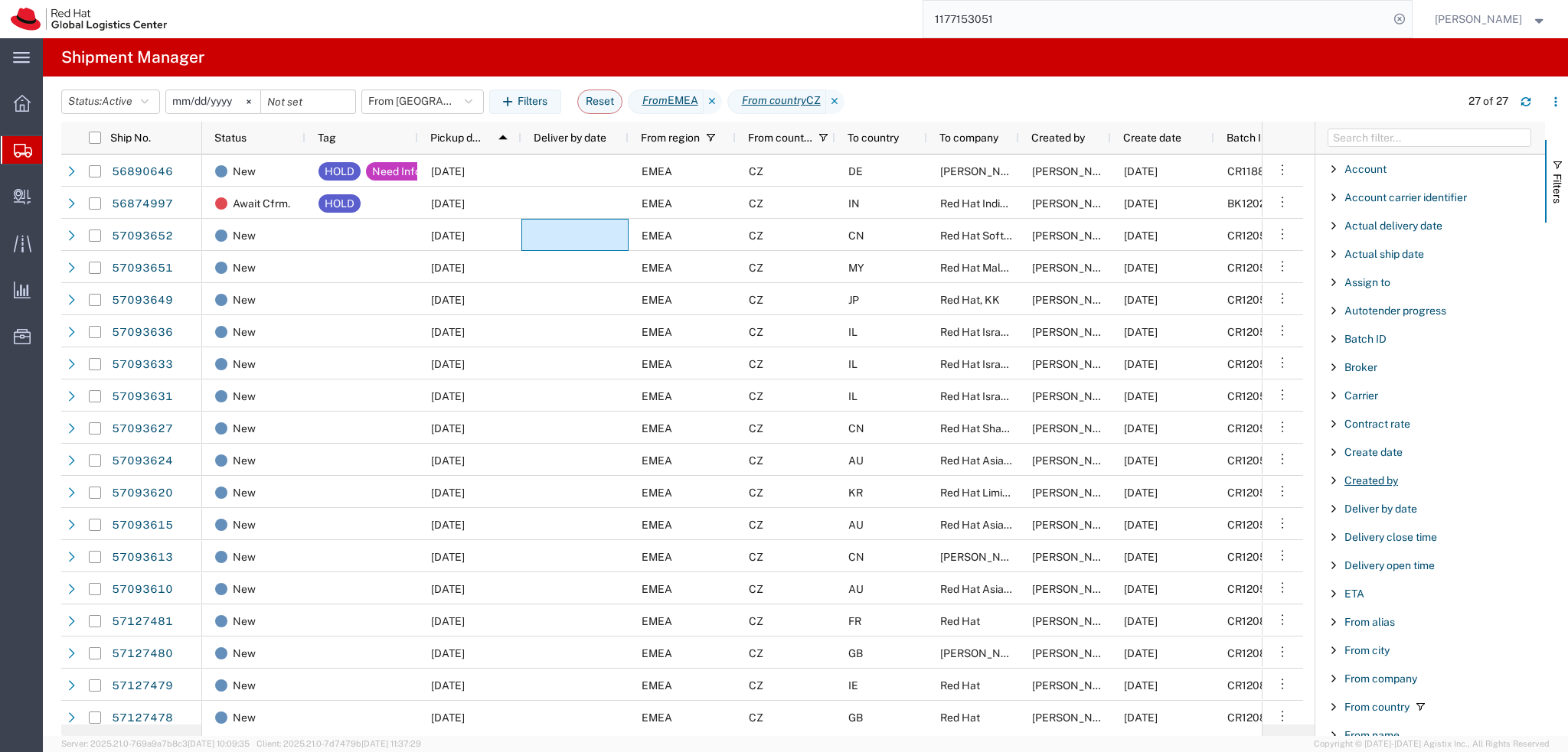
click at [1369, 480] on span "Created by" at bounding box center [1372, 480] width 54 height 12
click at [1393, 548] on input "Filter Value" at bounding box center [1436, 545] width 201 height 19
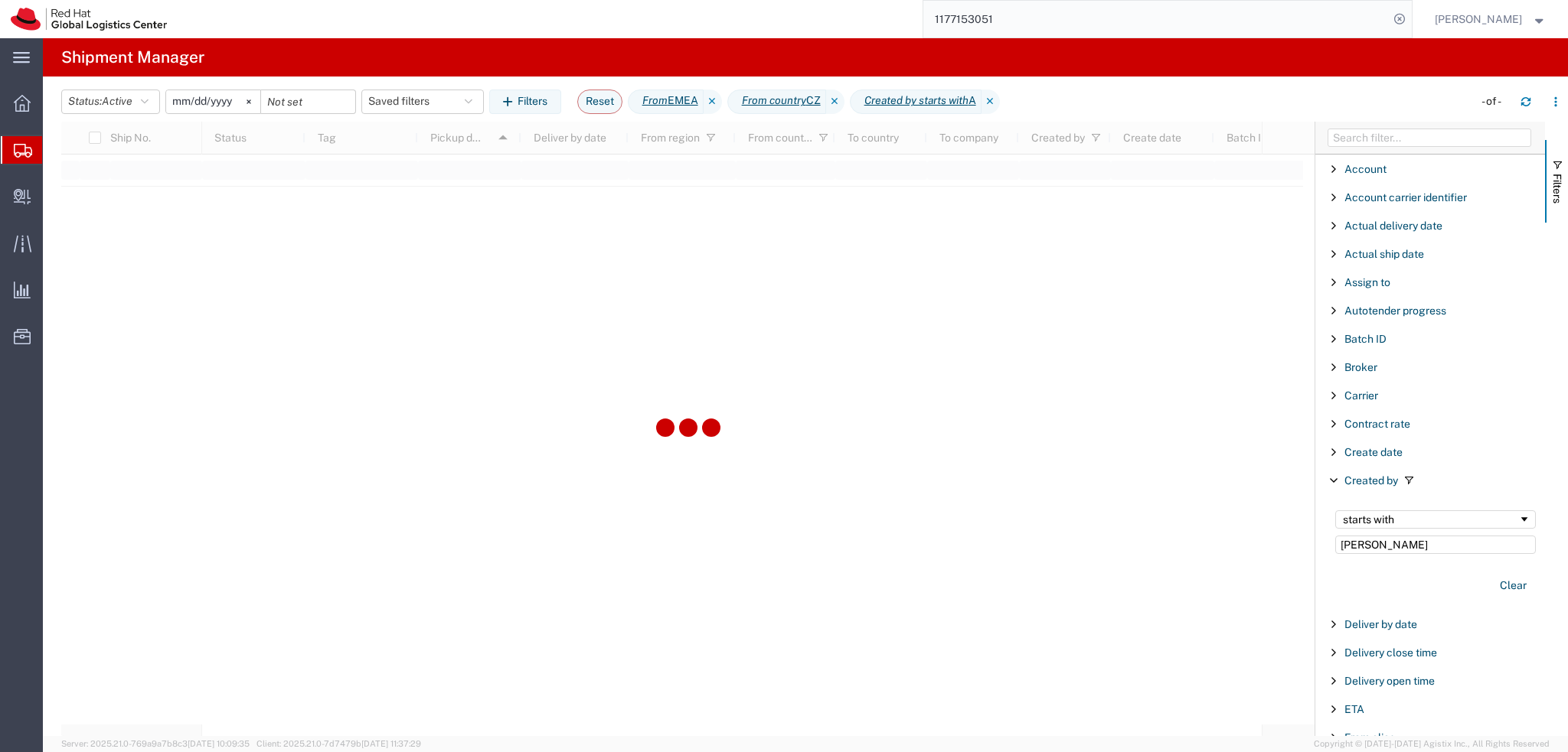
type input "Ann"
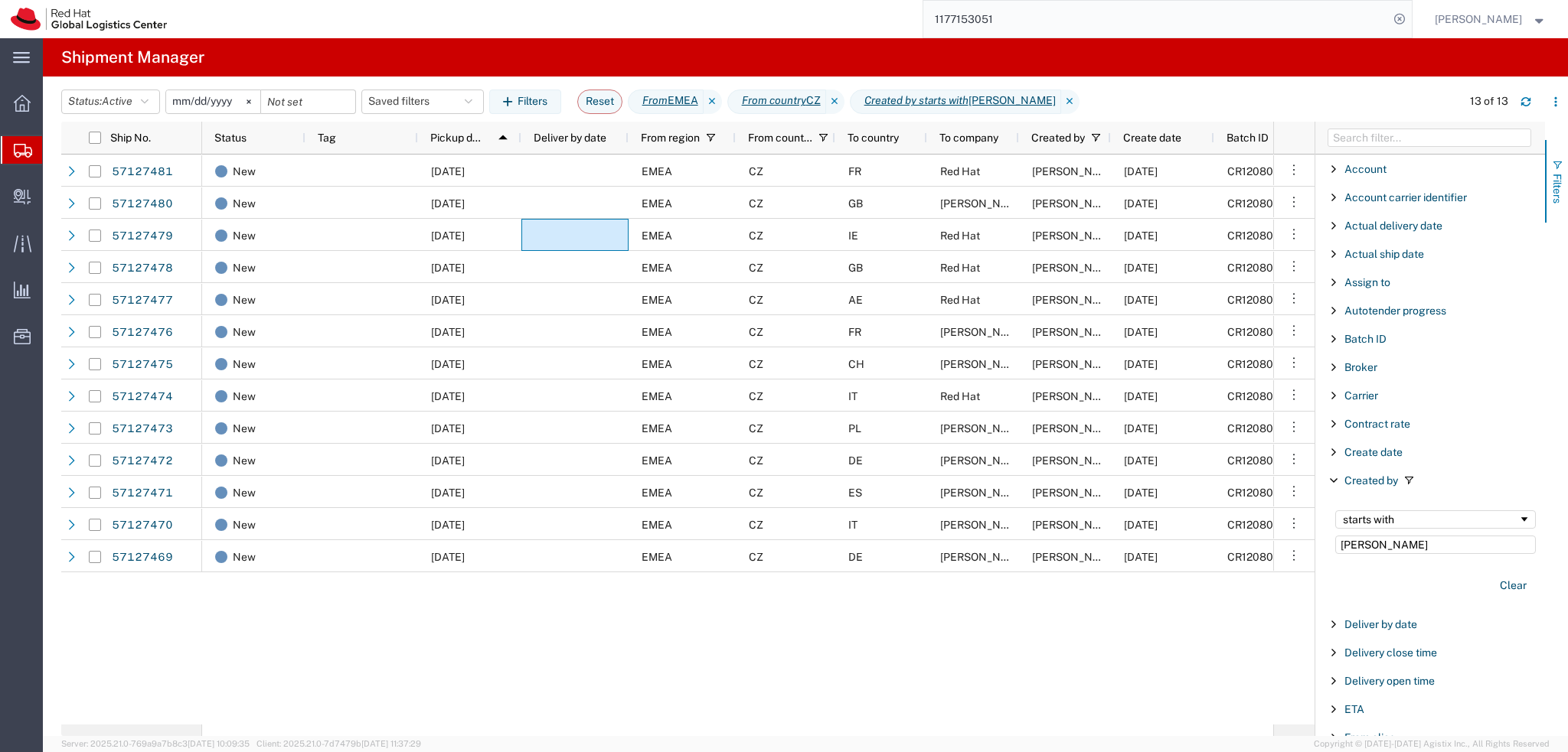
click at [1563, 179] on button "Filters" at bounding box center [1556, 181] width 23 height 83
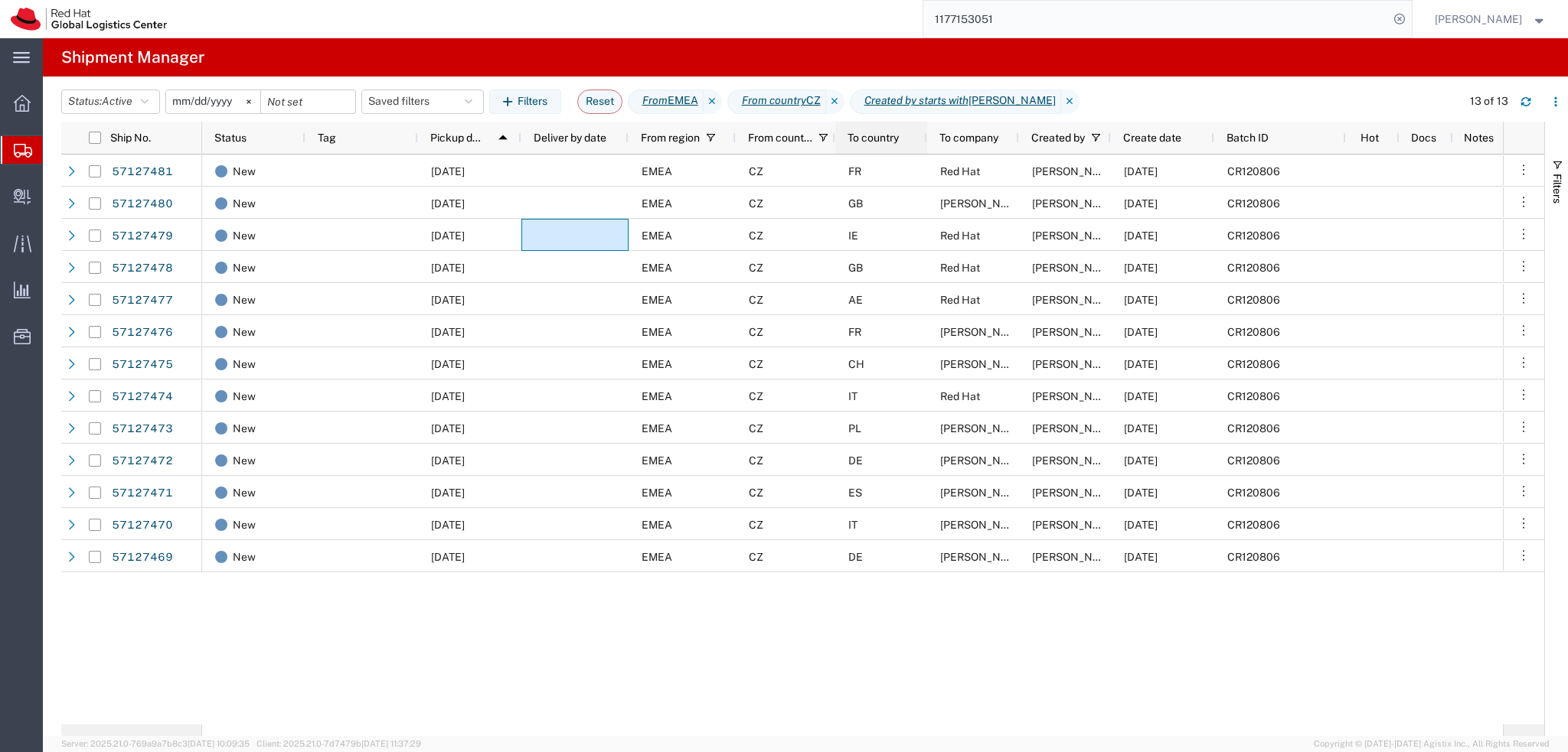
click at [885, 143] on span "To country" at bounding box center [872, 138] width 51 height 12
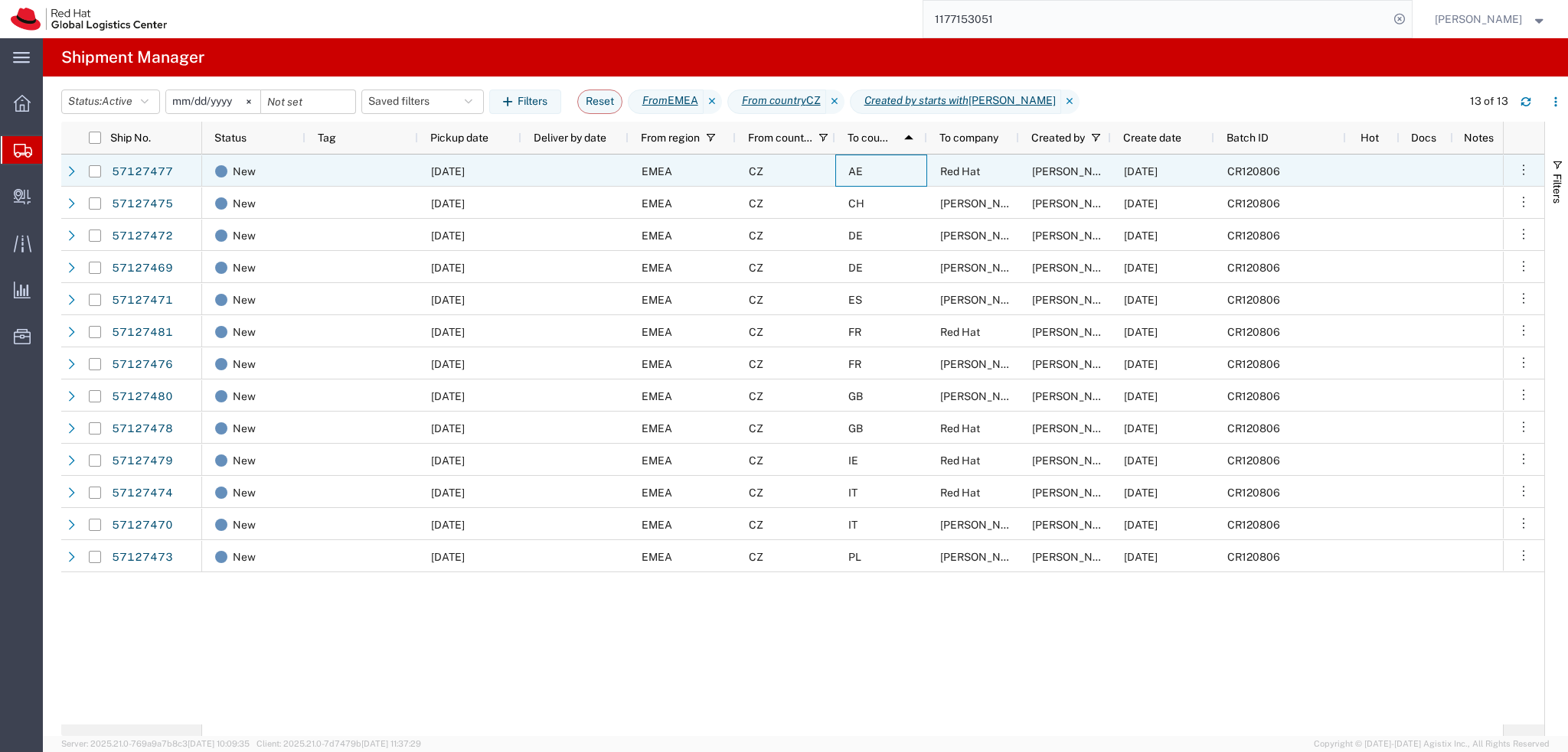
click at [886, 172] on div "AE" at bounding box center [881, 170] width 92 height 33
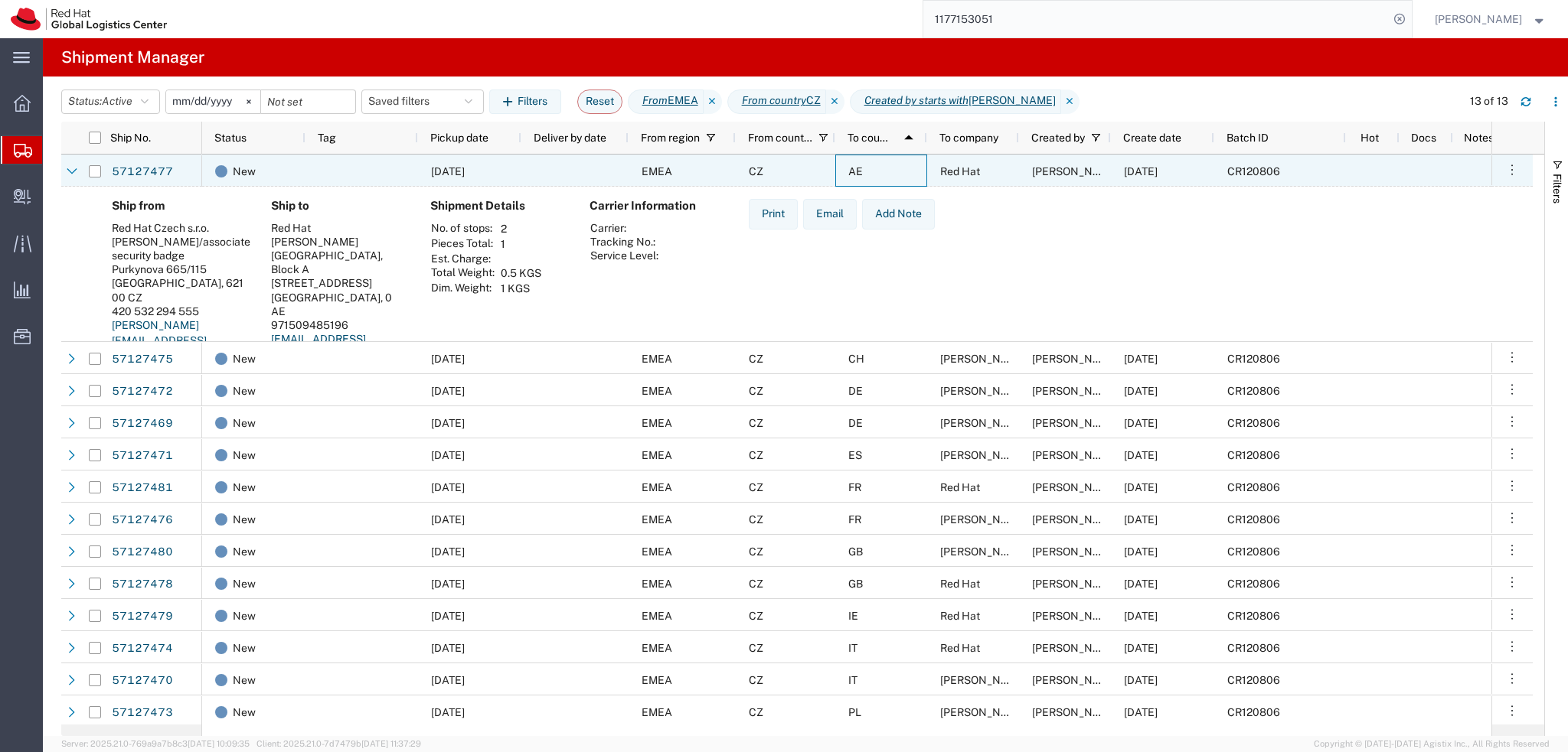
click at [886, 172] on div "AE" at bounding box center [881, 170] width 92 height 33
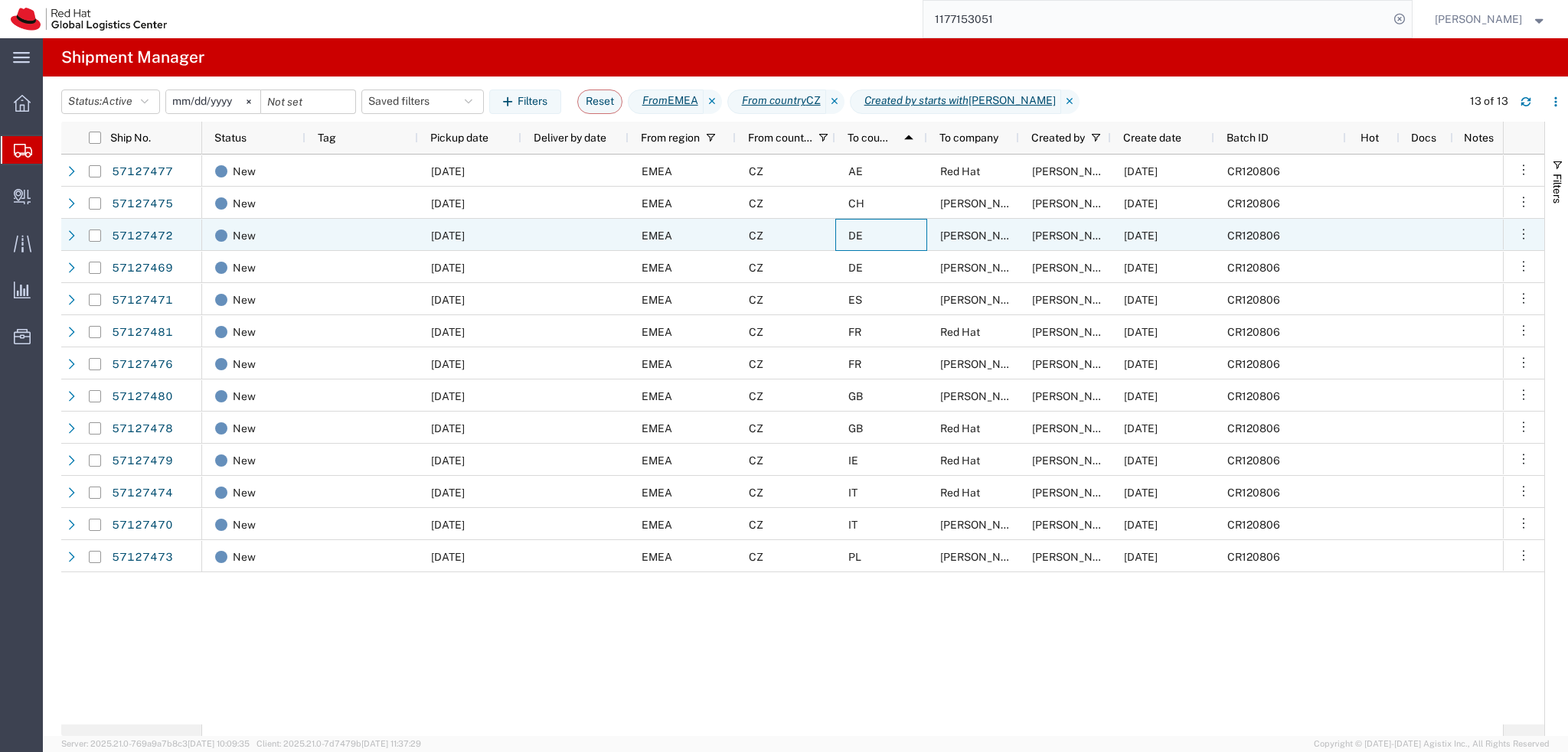
click at [891, 242] on div "DE" at bounding box center [881, 234] width 92 height 33
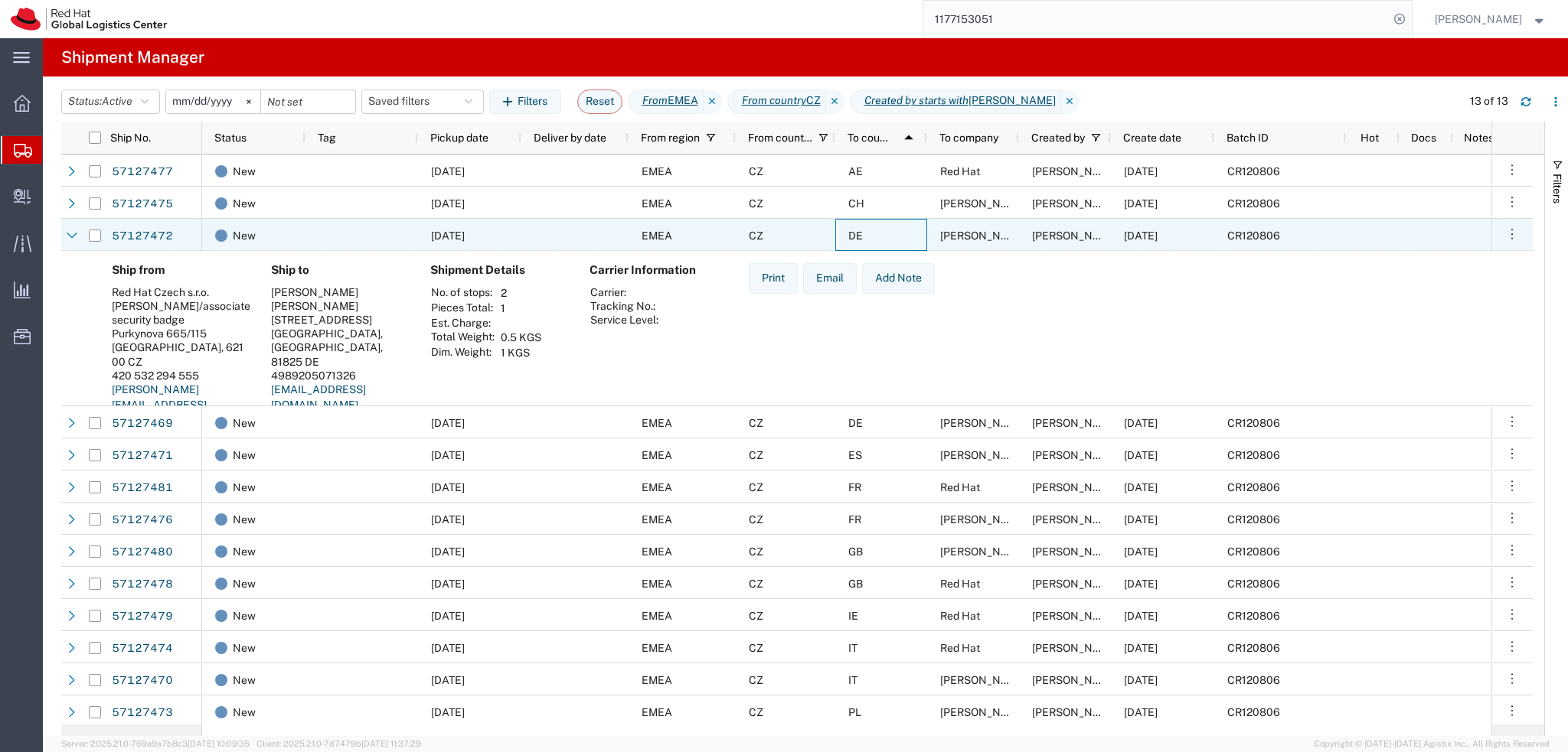
click at [891, 242] on div "DE" at bounding box center [881, 234] width 92 height 33
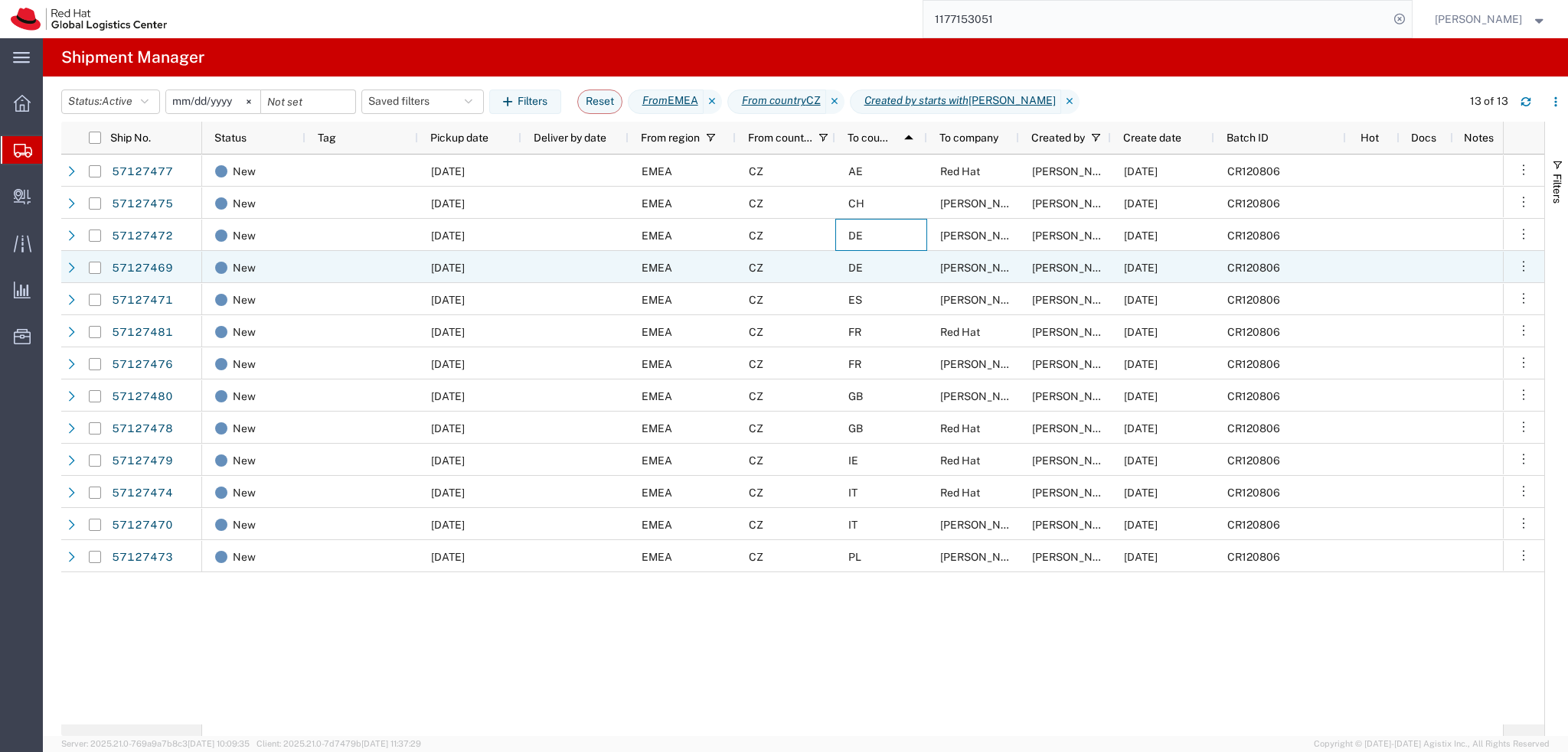
click at [888, 266] on div "DE" at bounding box center [881, 267] width 92 height 33
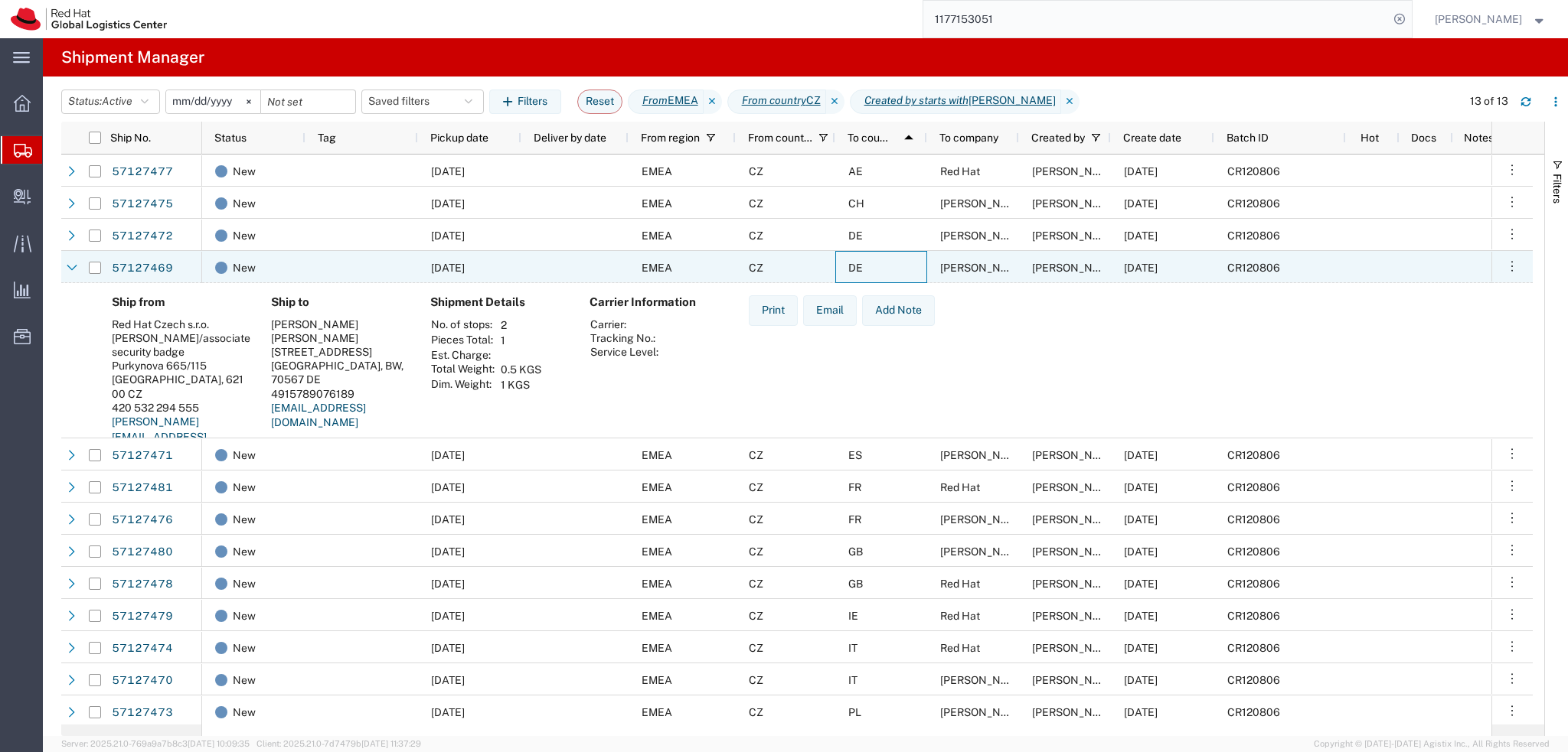
click at [888, 266] on div "DE" at bounding box center [881, 267] width 92 height 33
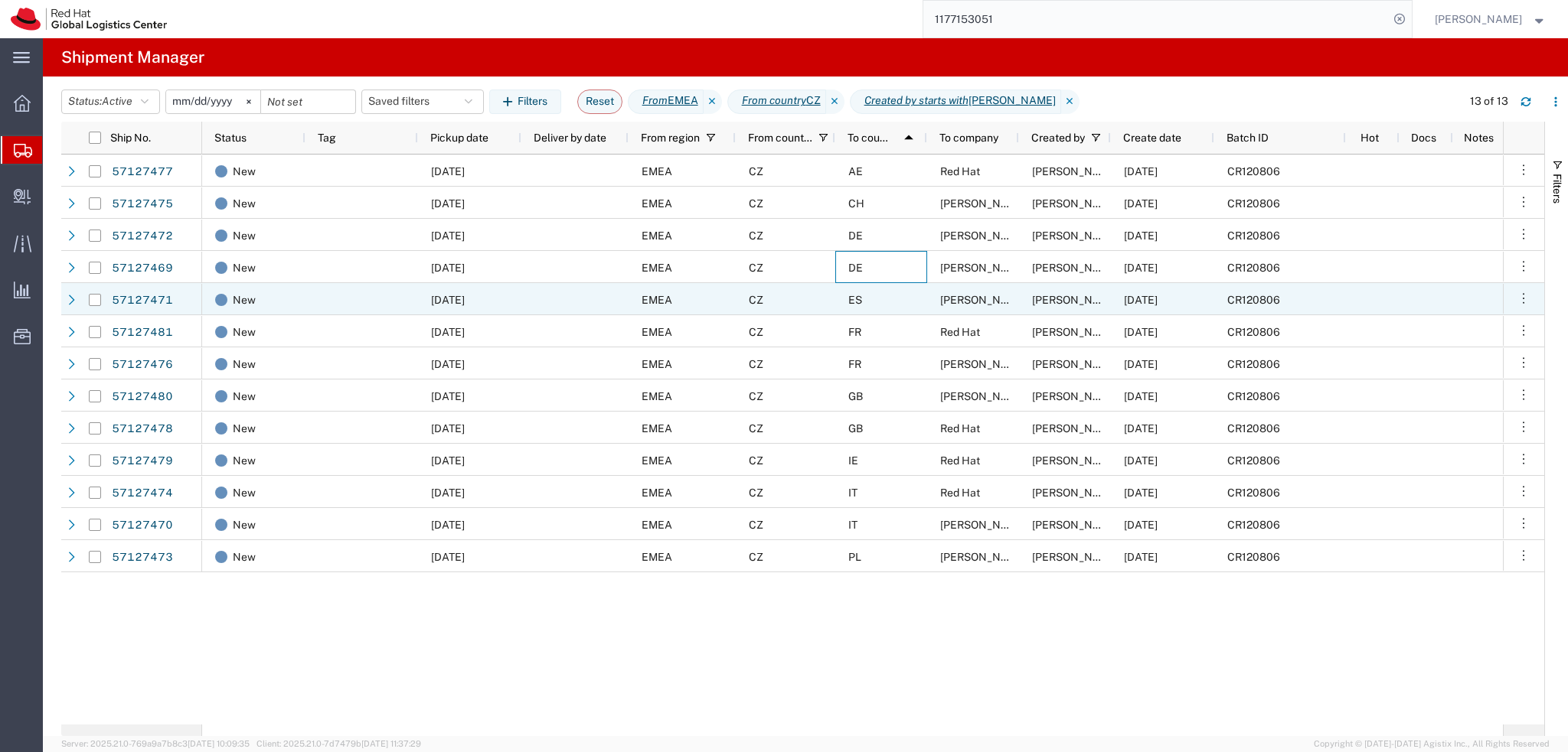
click at [891, 291] on div "ES" at bounding box center [881, 299] width 92 height 33
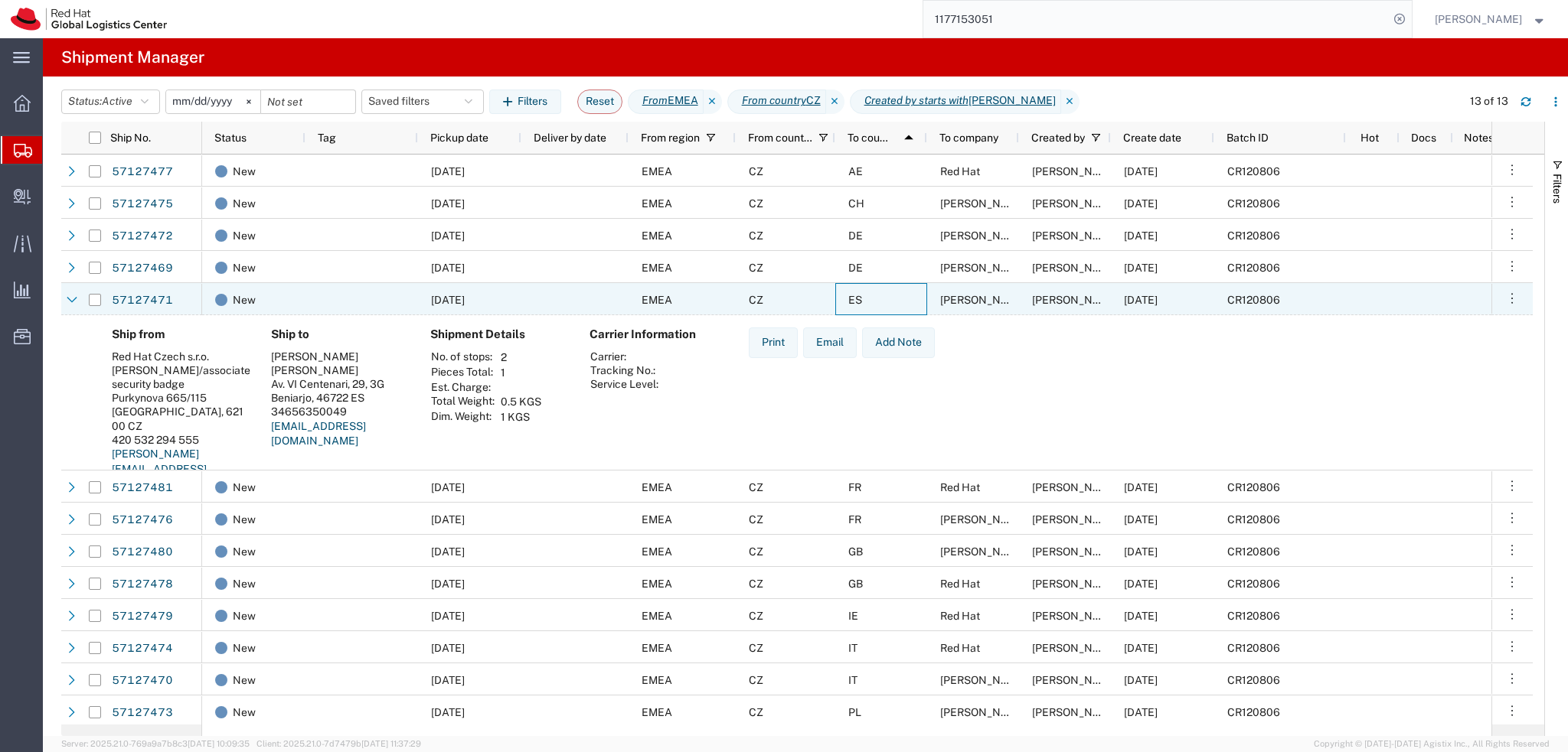
click at [891, 291] on div "ES" at bounding box center [881, 299] width 92 height 33
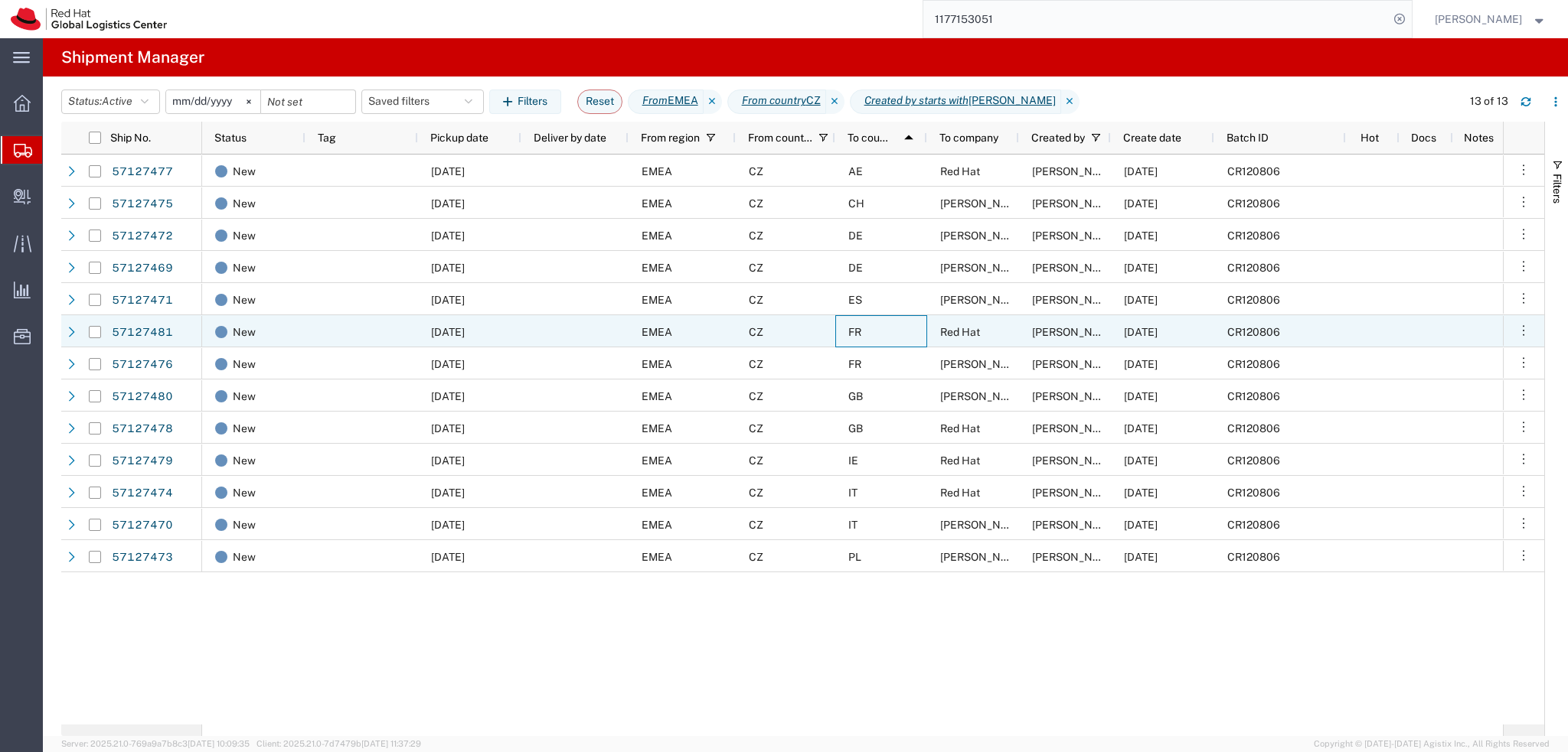
click at [891, 330] on div "FR" at bounding box center [881, 331] width 92 height 33
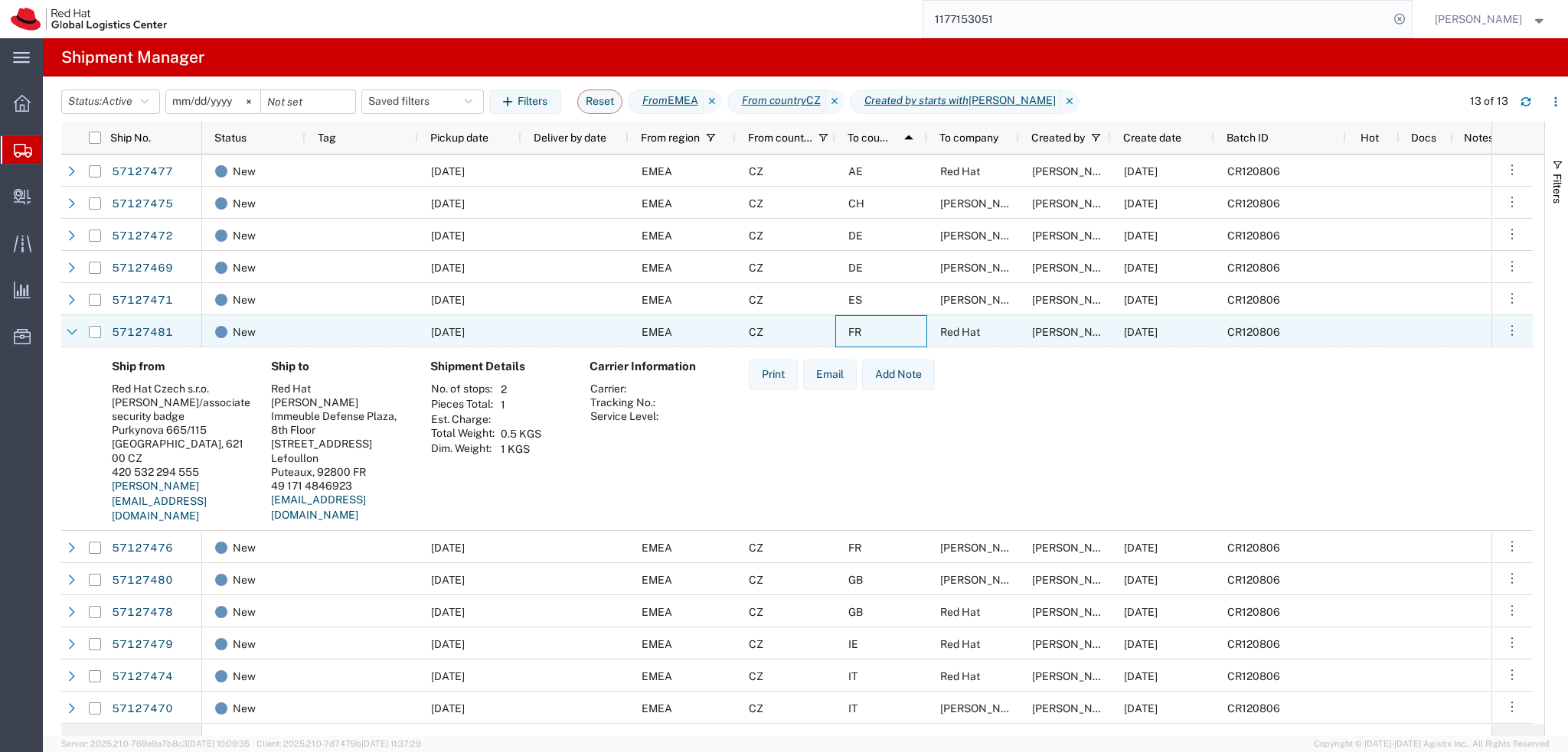
click at [890, 336] on div "FR" at bounding box center [881, 331] width 92 height 33
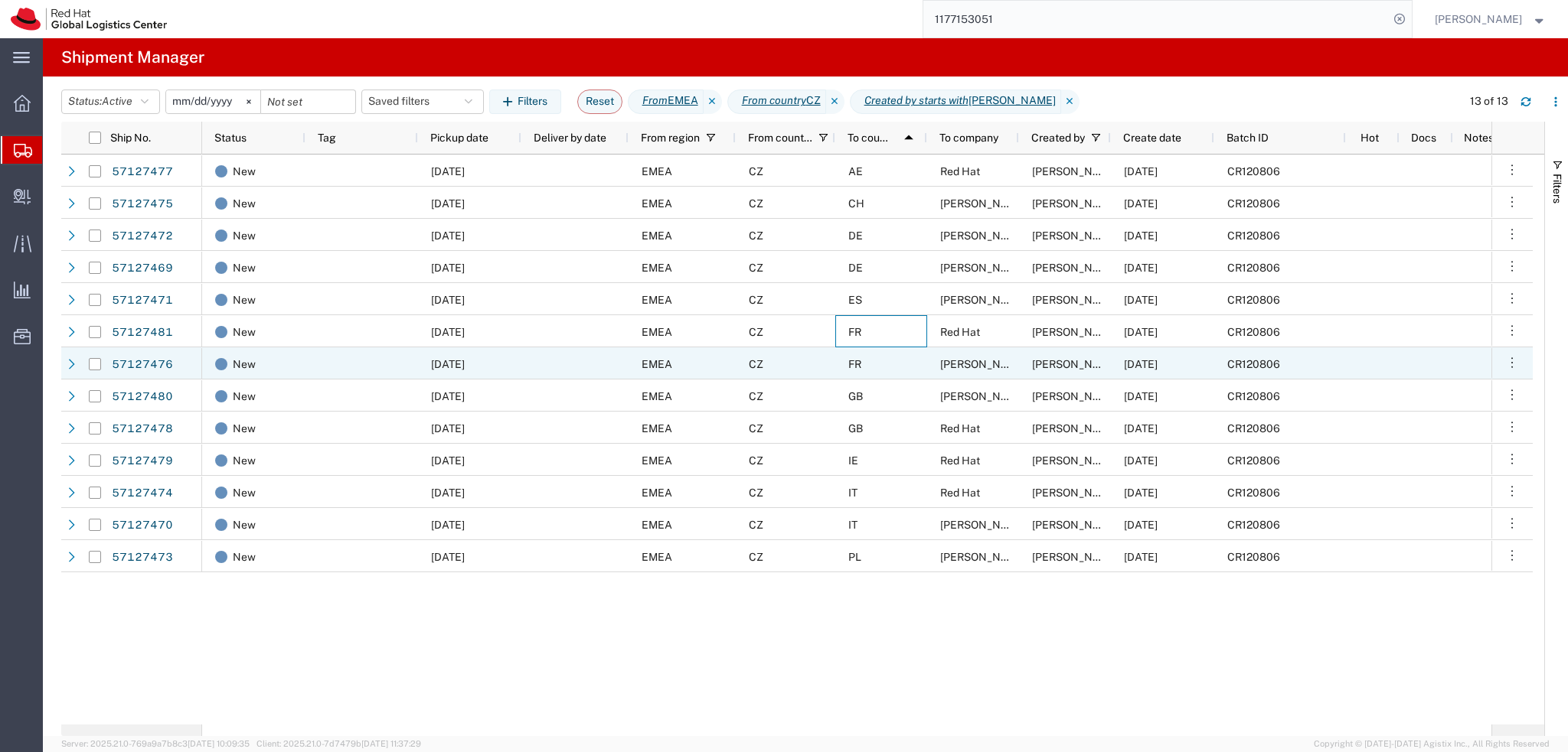
click at [895, 366] on div "FR" at bounding box center [881, 363] width 92 height 33
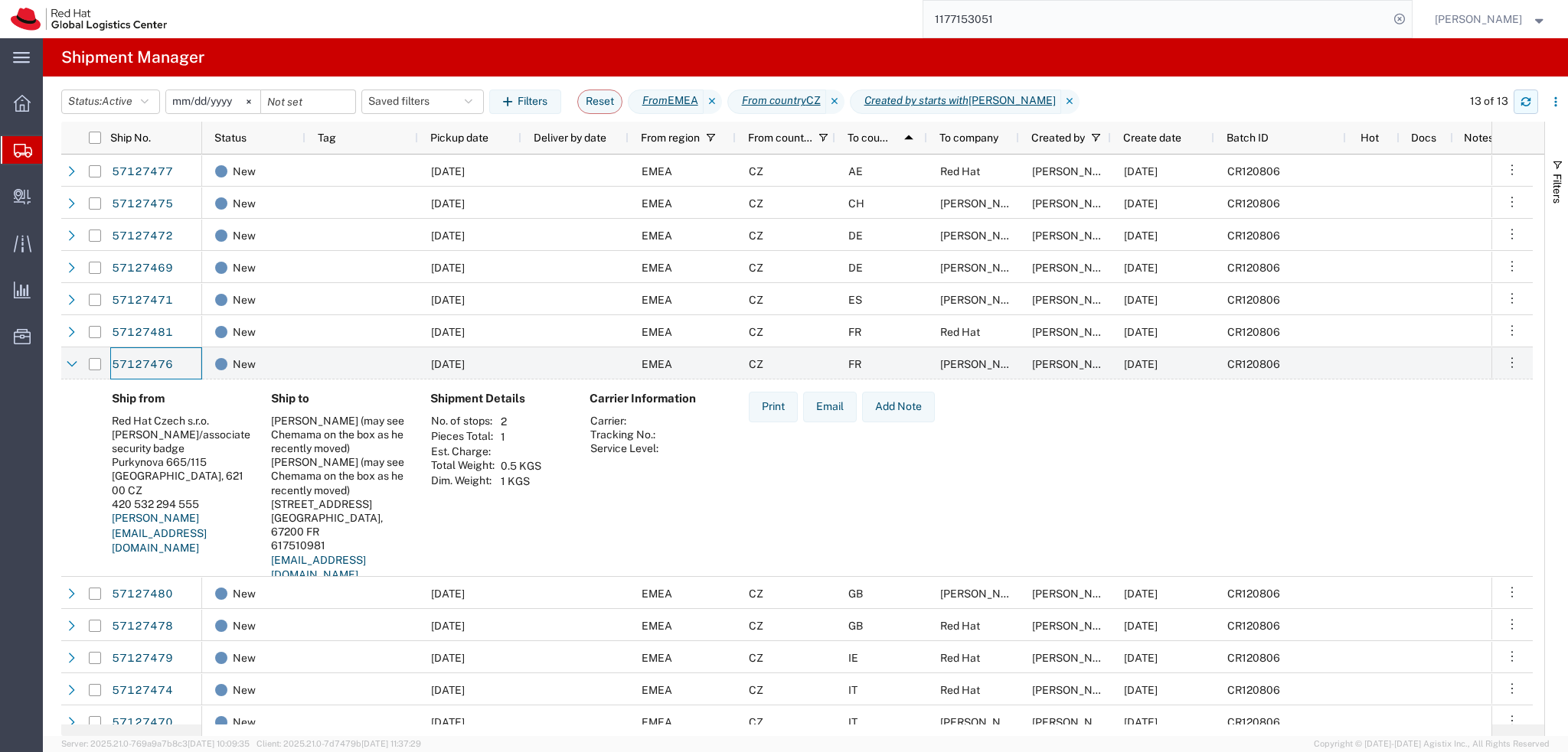
click at [1529, 104] on icon "button" at bounding box center [1526, 104] width 9 height 4
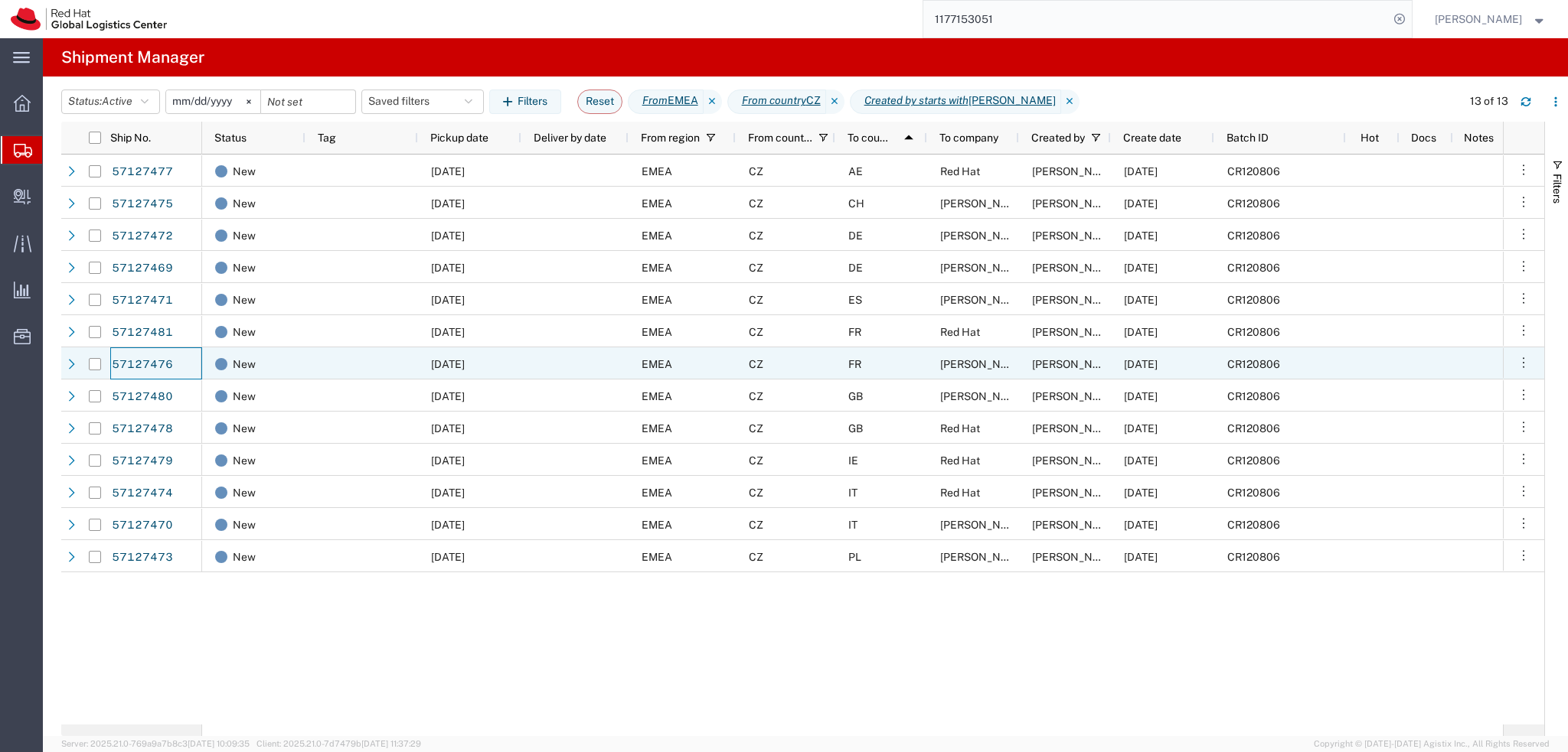
click at [918, 363] on div "FR" at bounding box center [881, 363] width 92 height 33
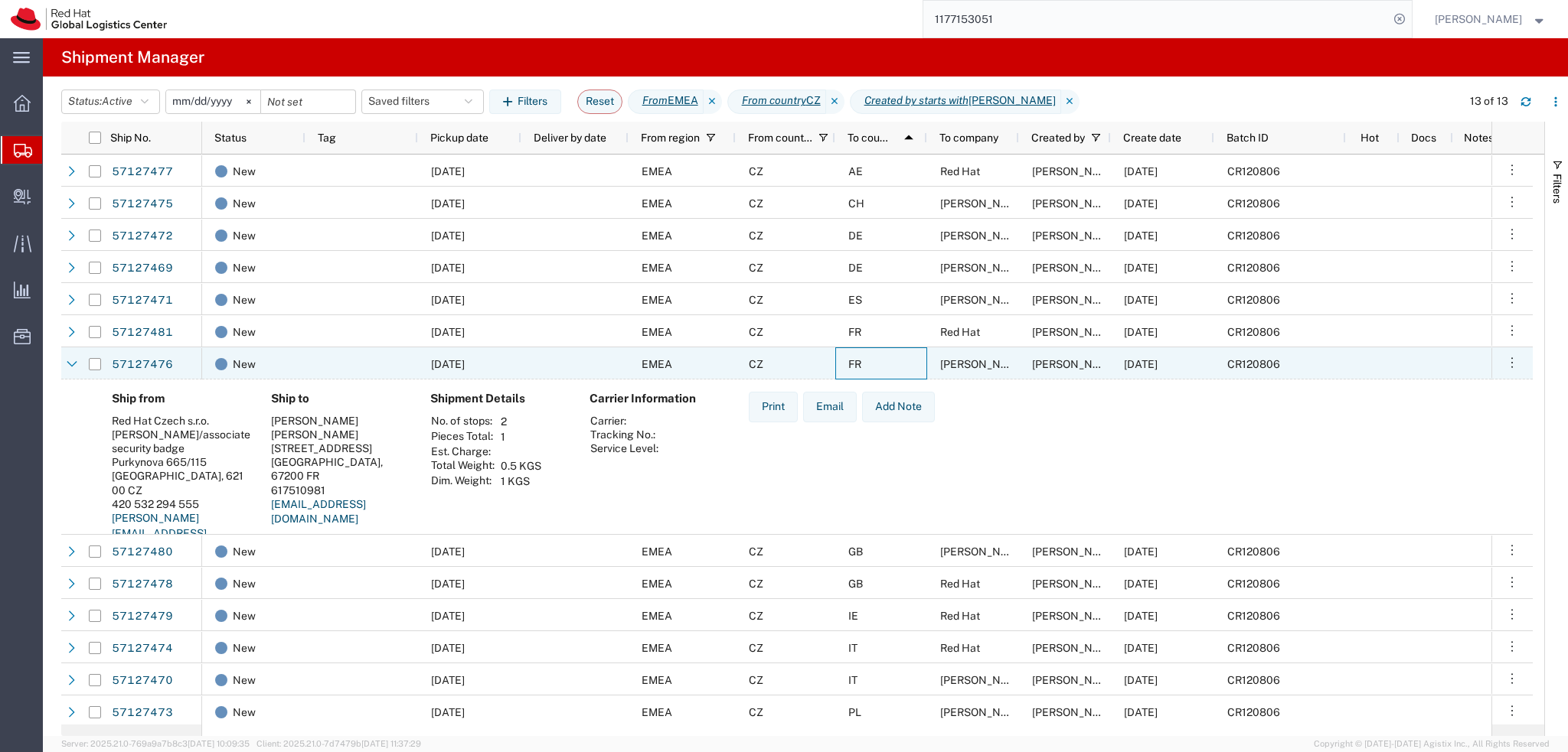
click at [918, 363] on div "FR" at bounding box center [881, 363] width 92 height 33
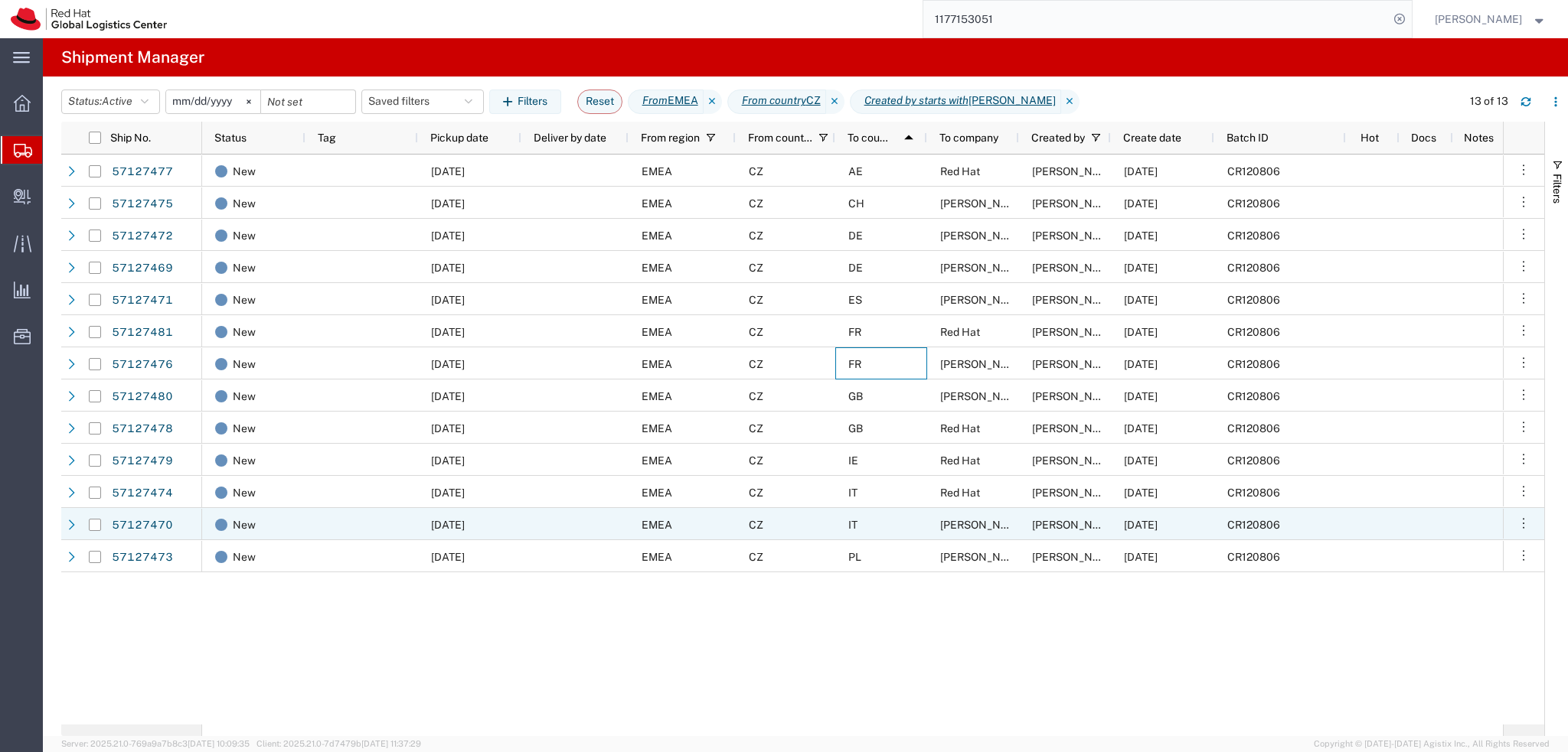
click at [907, 521] on div "IT" at bounding box center [881, 524] width 92 height 33
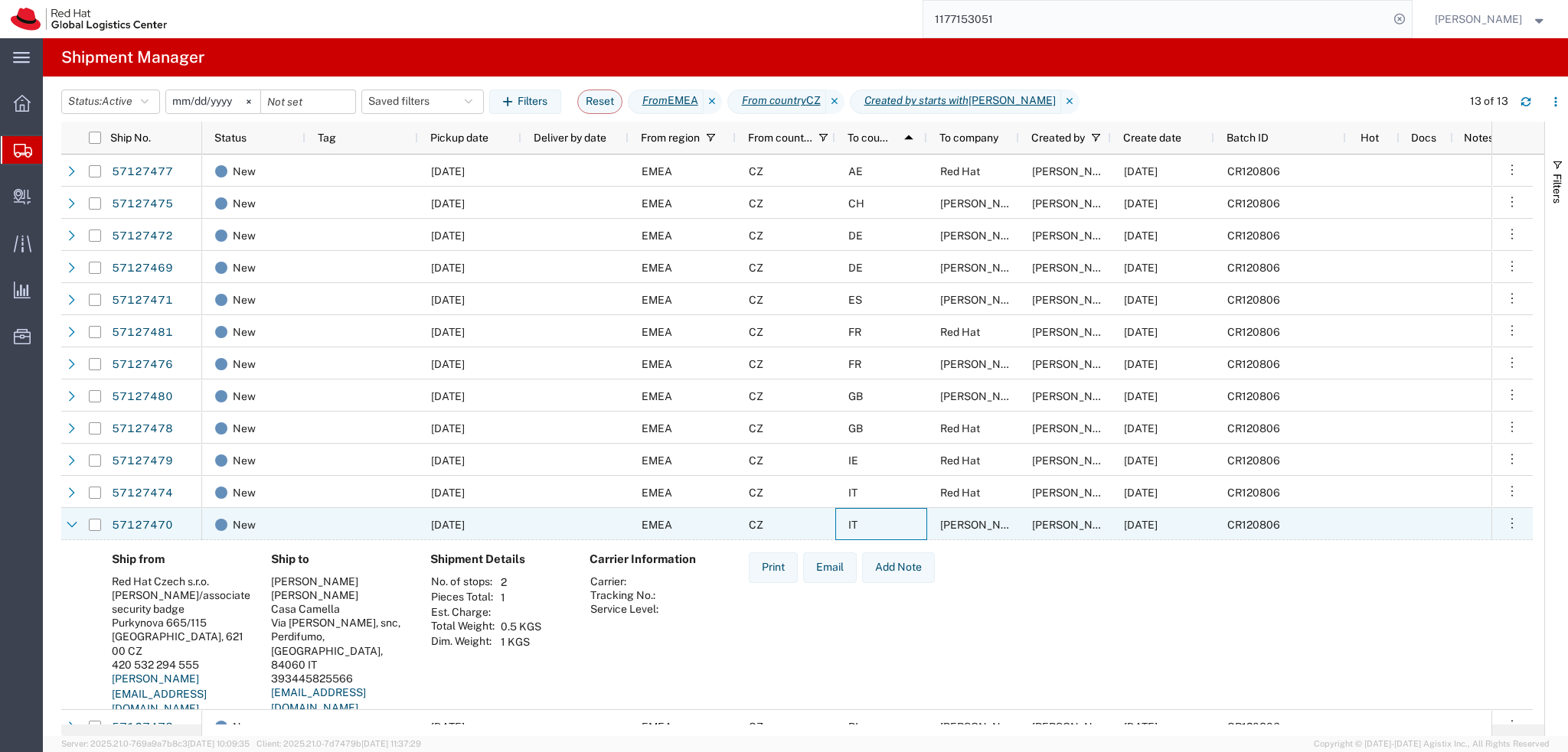
click at [907, 521] on div "IT" at bounding box center [881, 524] width 92 height 33
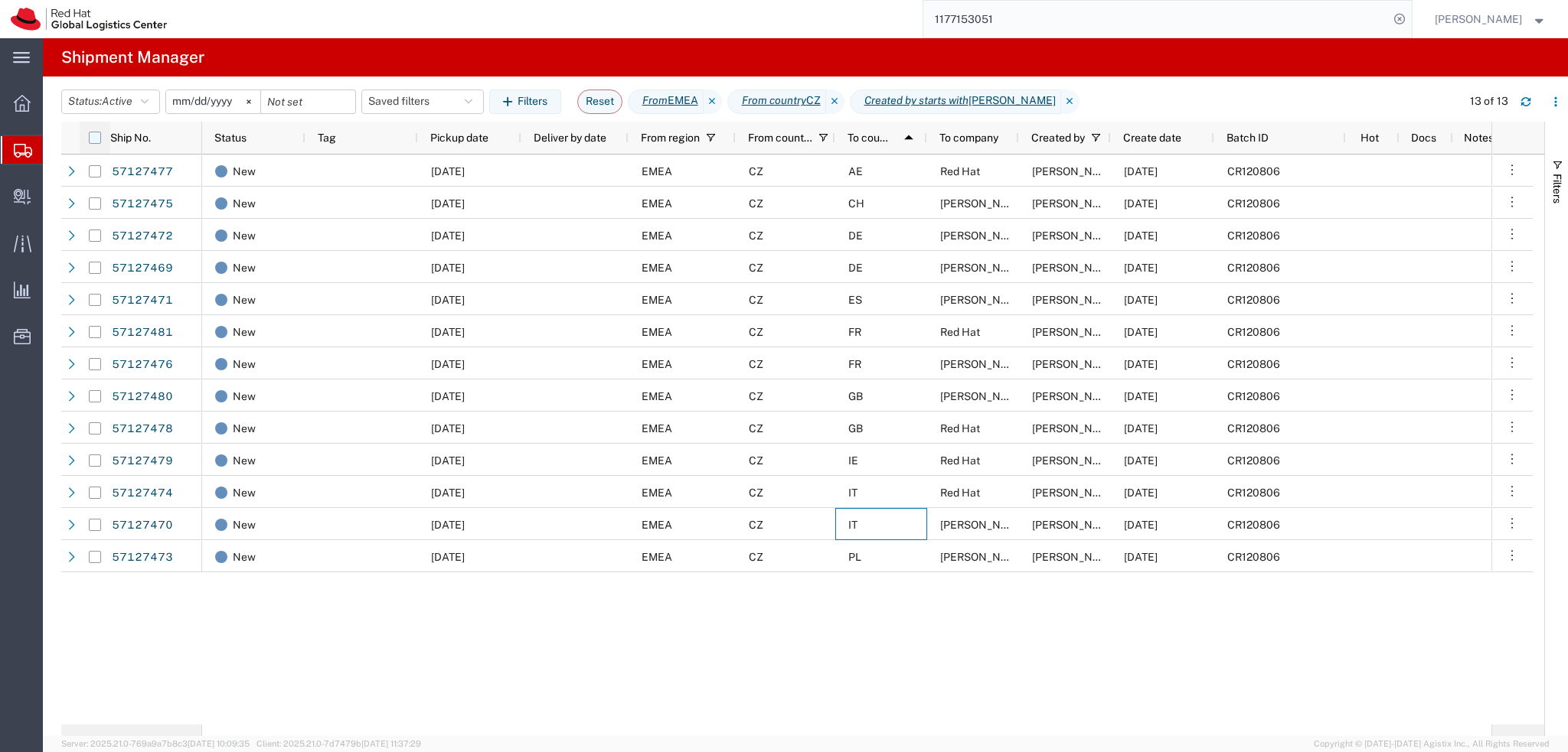
click at [96, 139] on input "checkbox" at bounding box center [94, 138] width 12 height 12
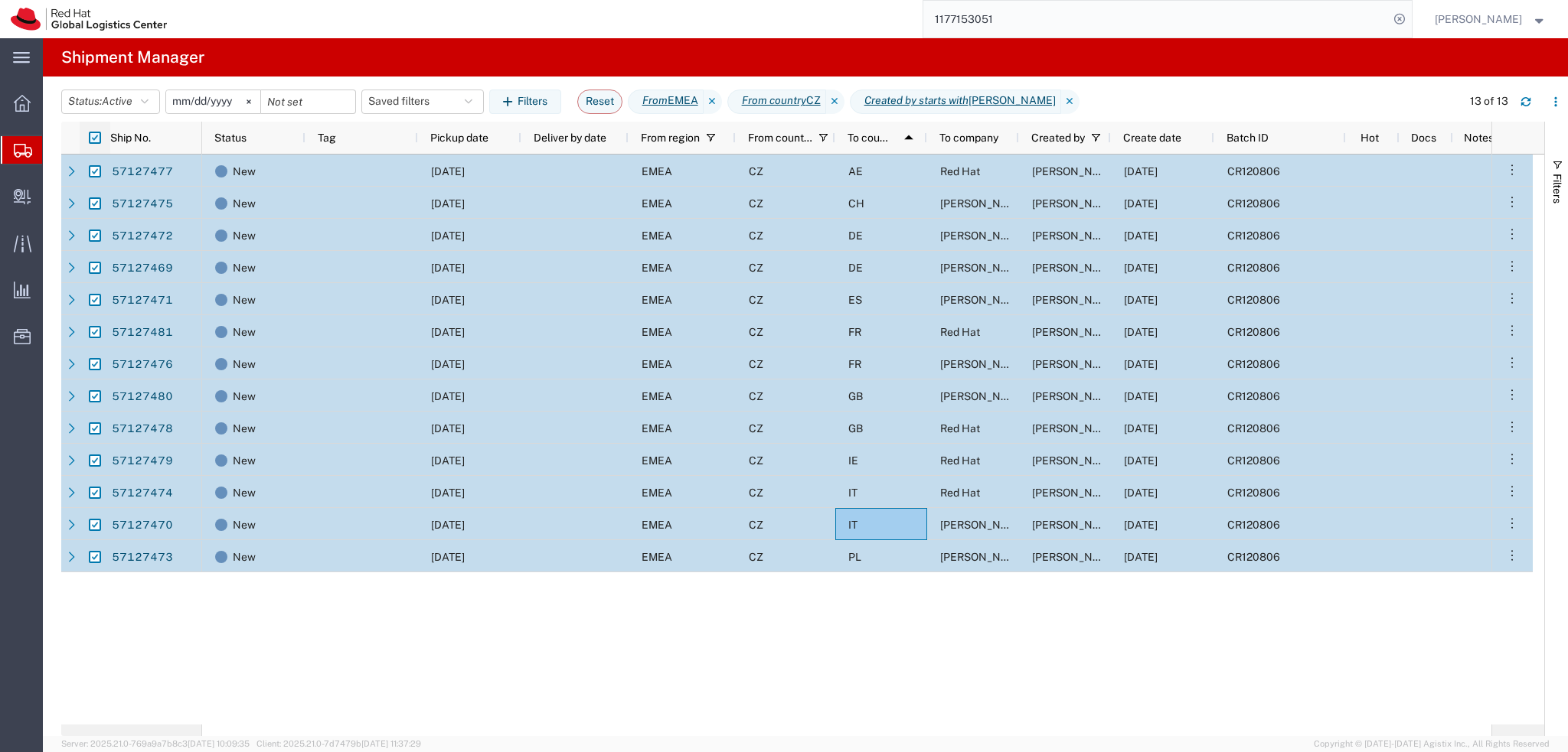
checkbox input "true"
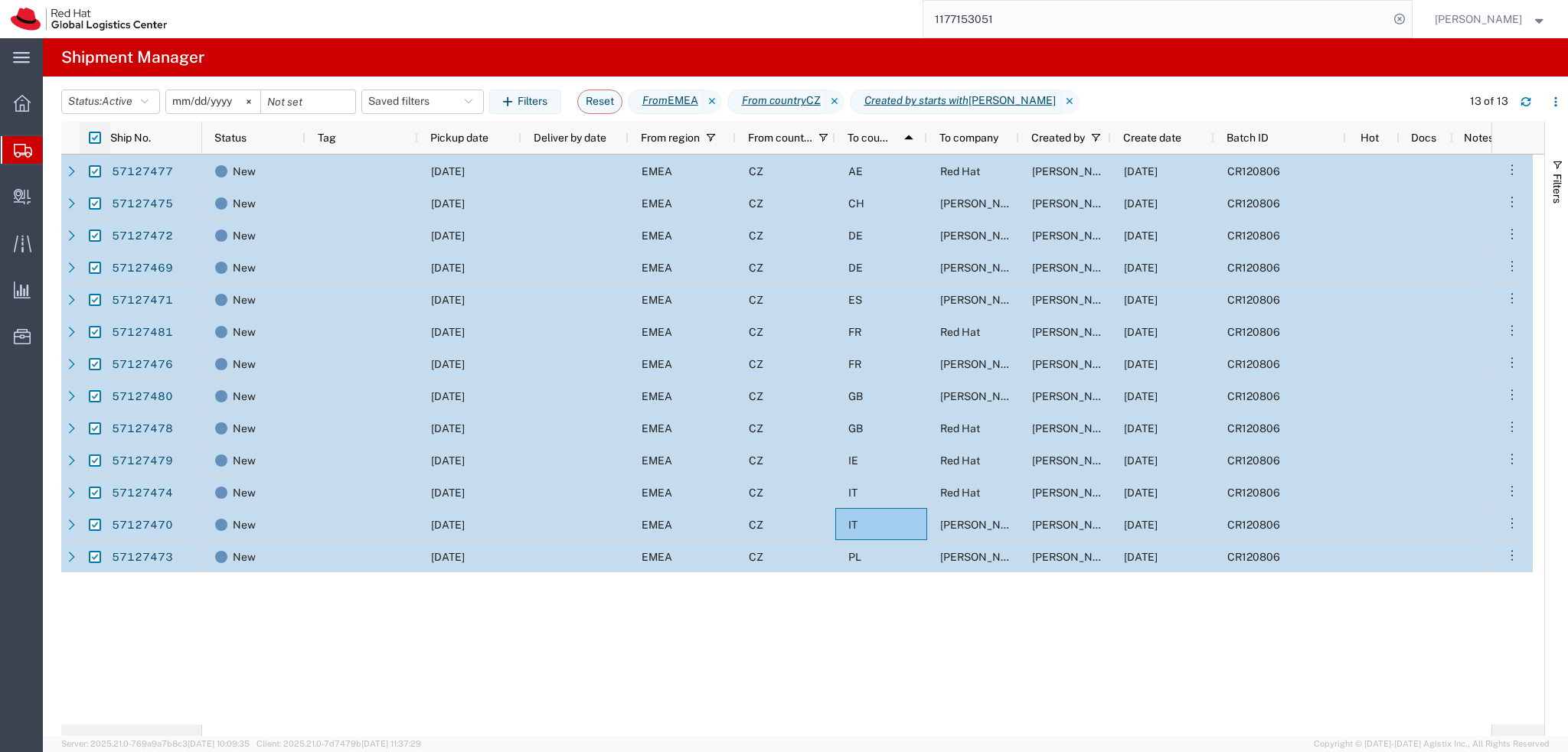
checkbox input "true"
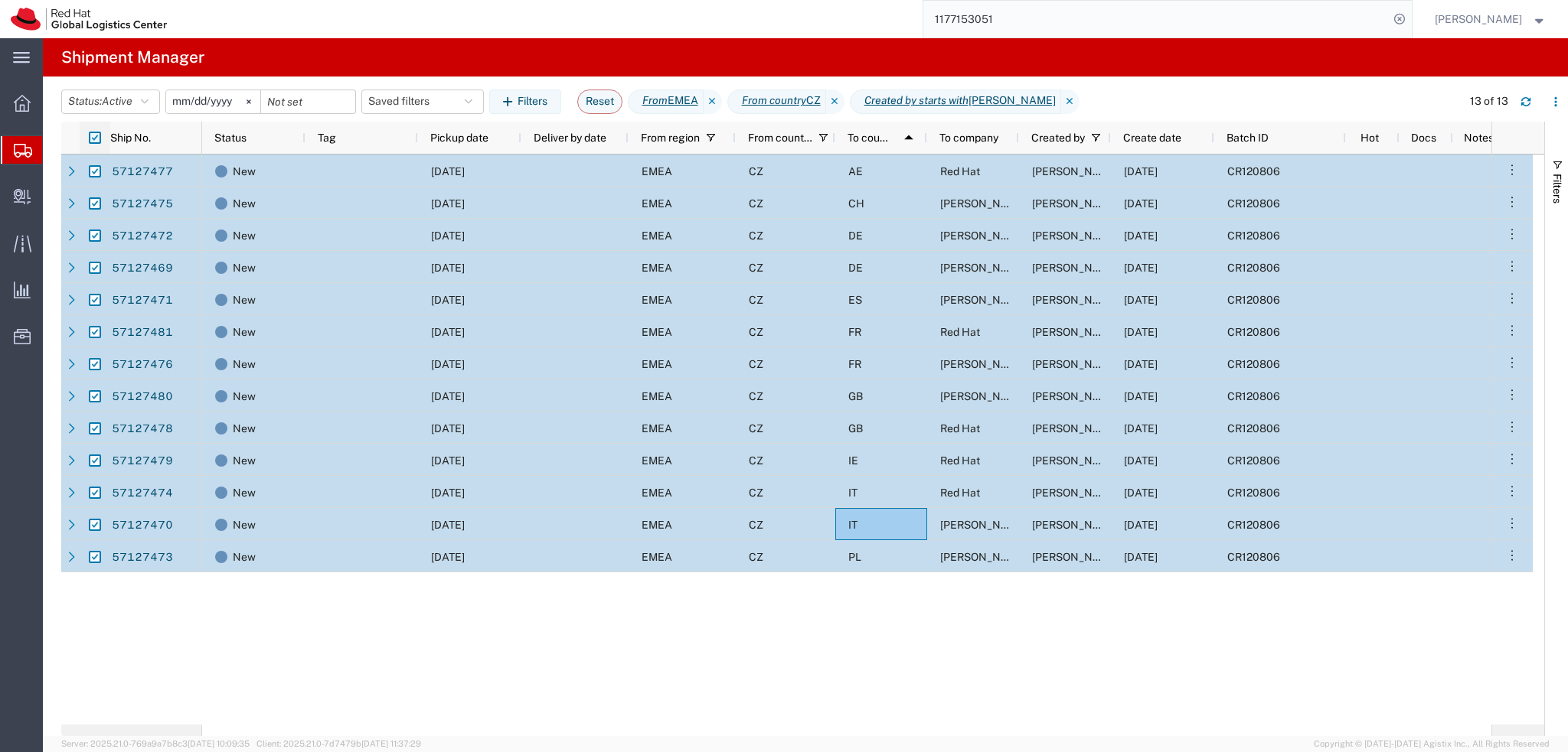
checkbox input "true"
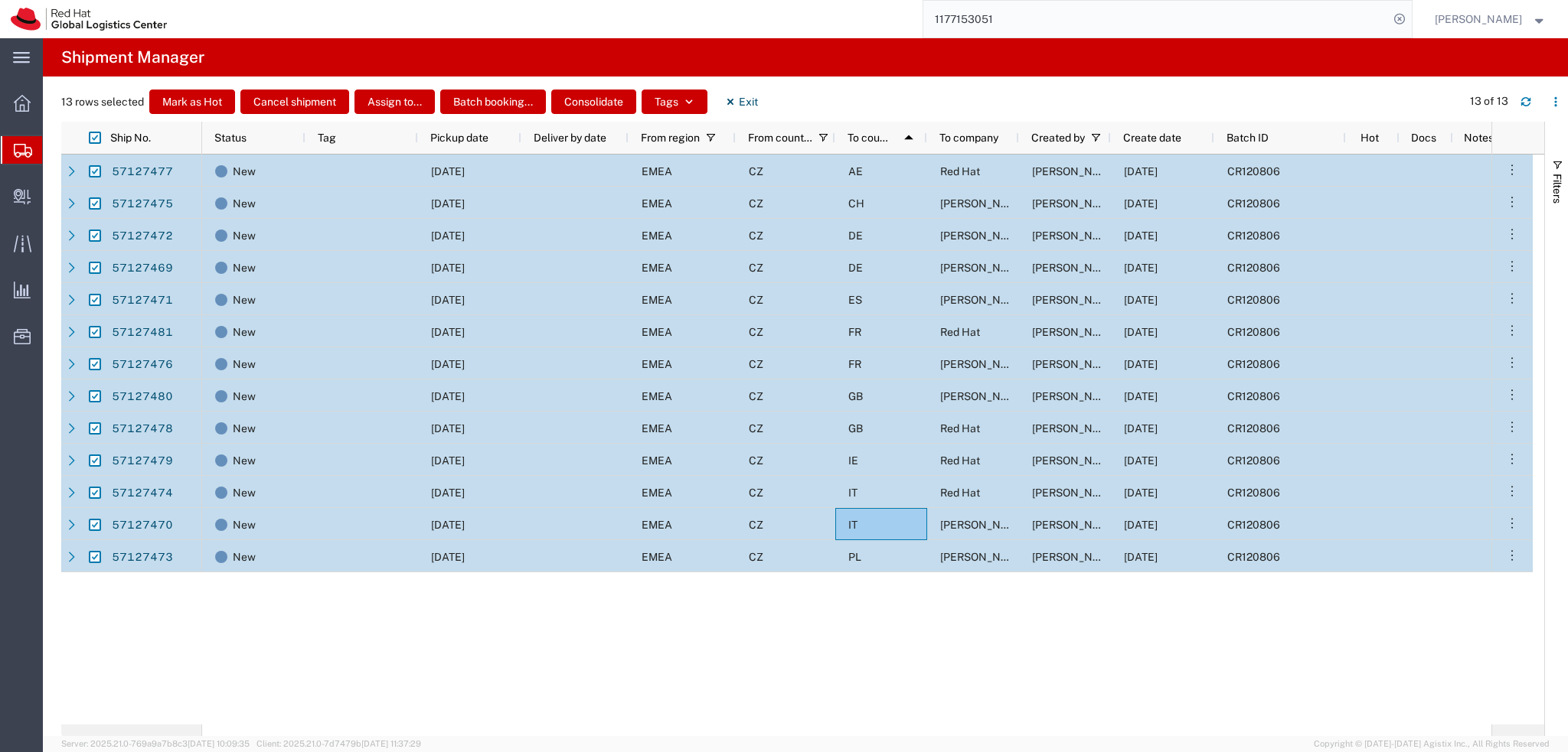
click at [96, 173] on input "Press Space to toggle row selection (checked)" at bounding box center [94, 171] width 12 height 12
checkbox input "false"
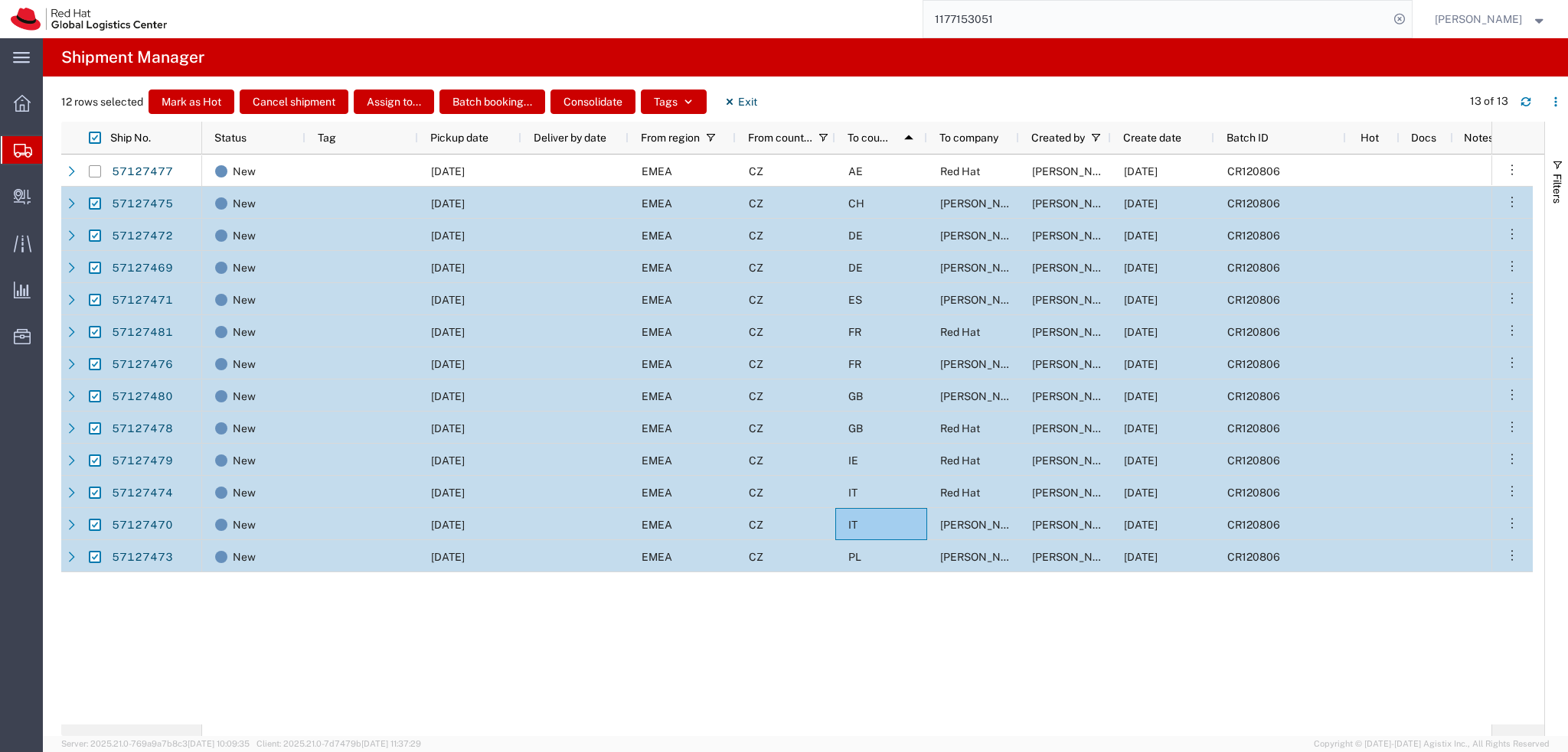
click at [95, 202] on input "Press Space to toggle row selection (checked)" at bounding box center [94, 203] width 12 height 12
checkbox input "false"
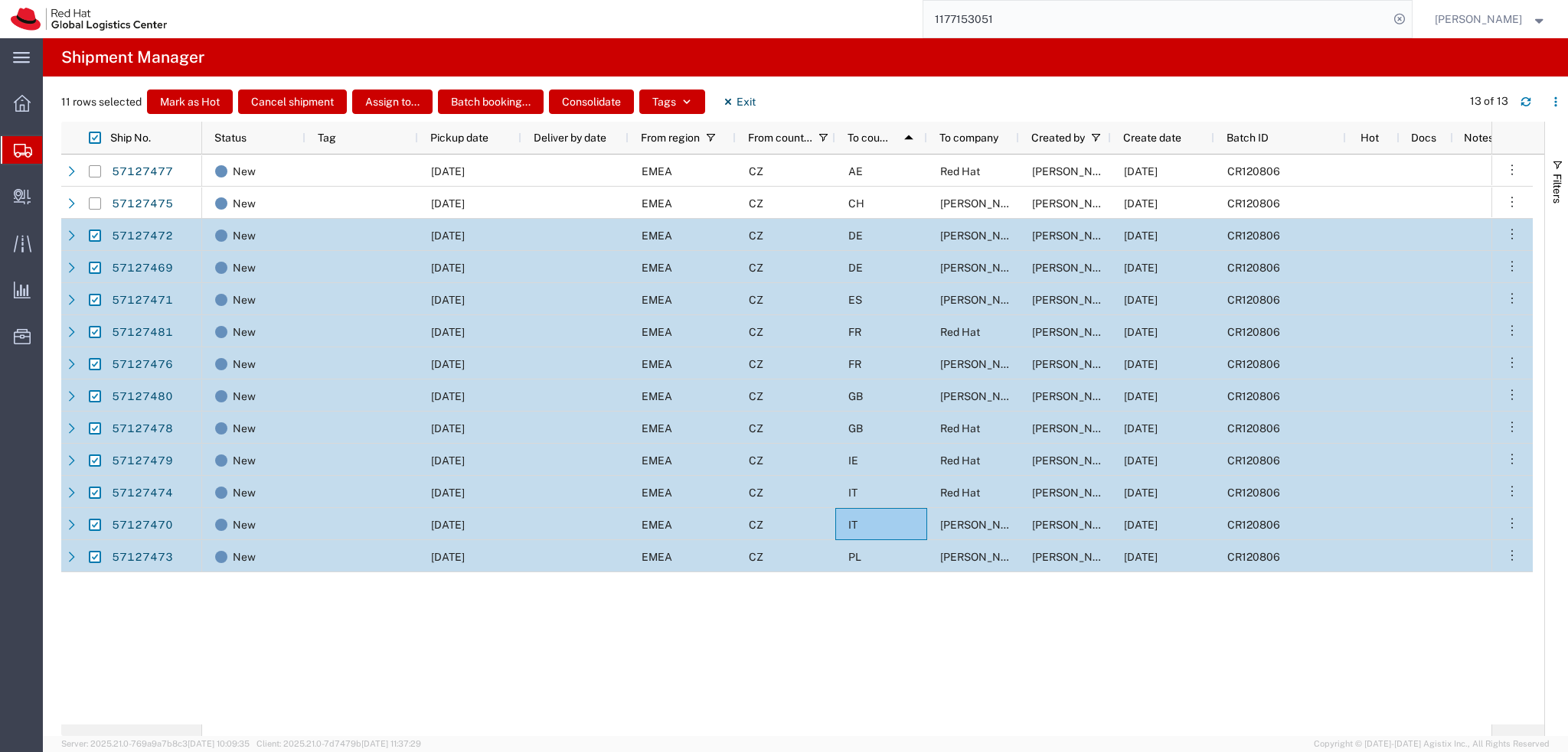
drag, startPoint x: 94, startPoint y: 397, endPoint x: 94, endPoint y: 406, distance: 9.0
click at [94, 397] on input "Press Space to toggle row selection (checked)" at bounding box center [94, 396] width 12 height 12
checkbox input "false"
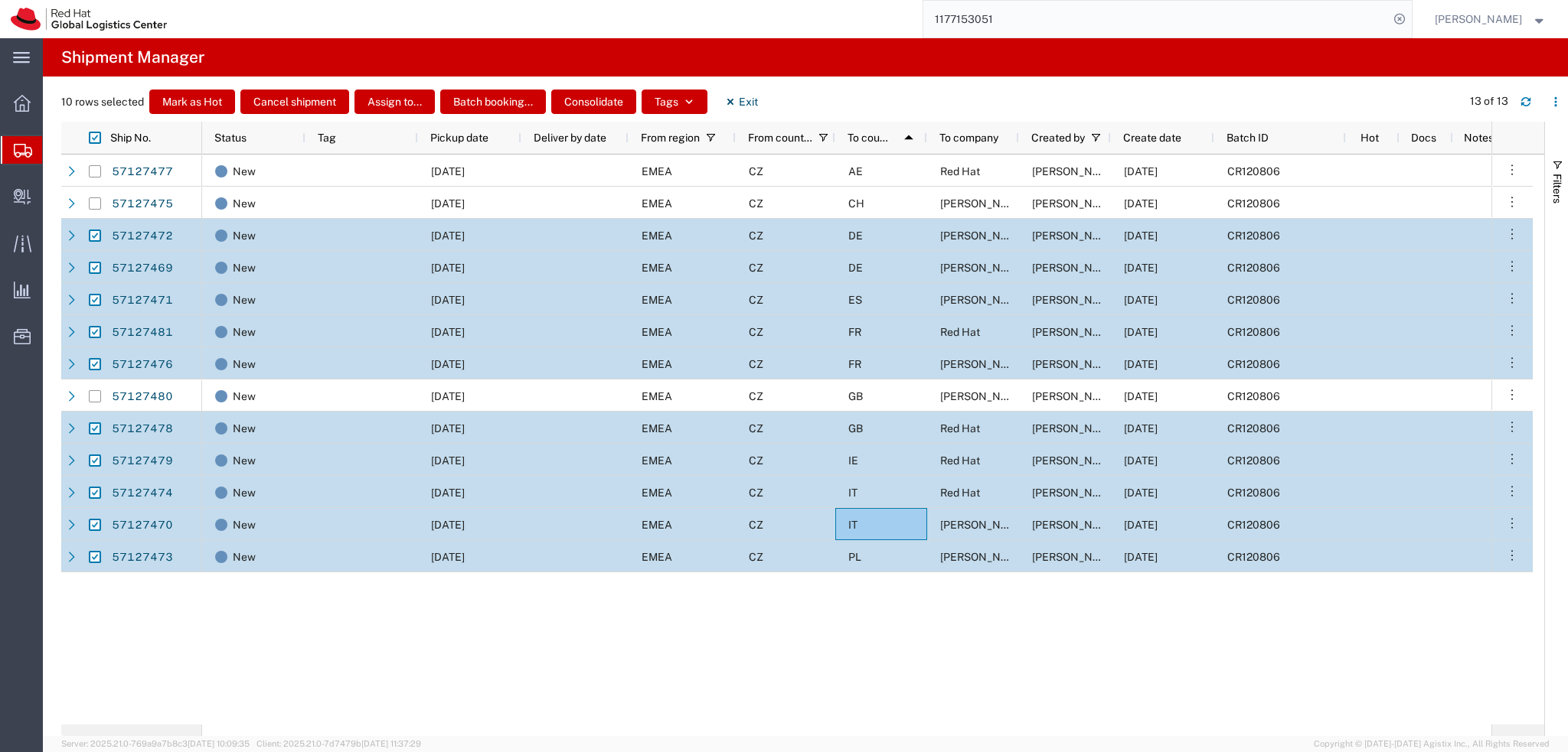
click at [95, 428] on input "Press Space to toggle row selection (checked)" at bounding box center [94, 428] width 12 height 12
checkbox input "false"
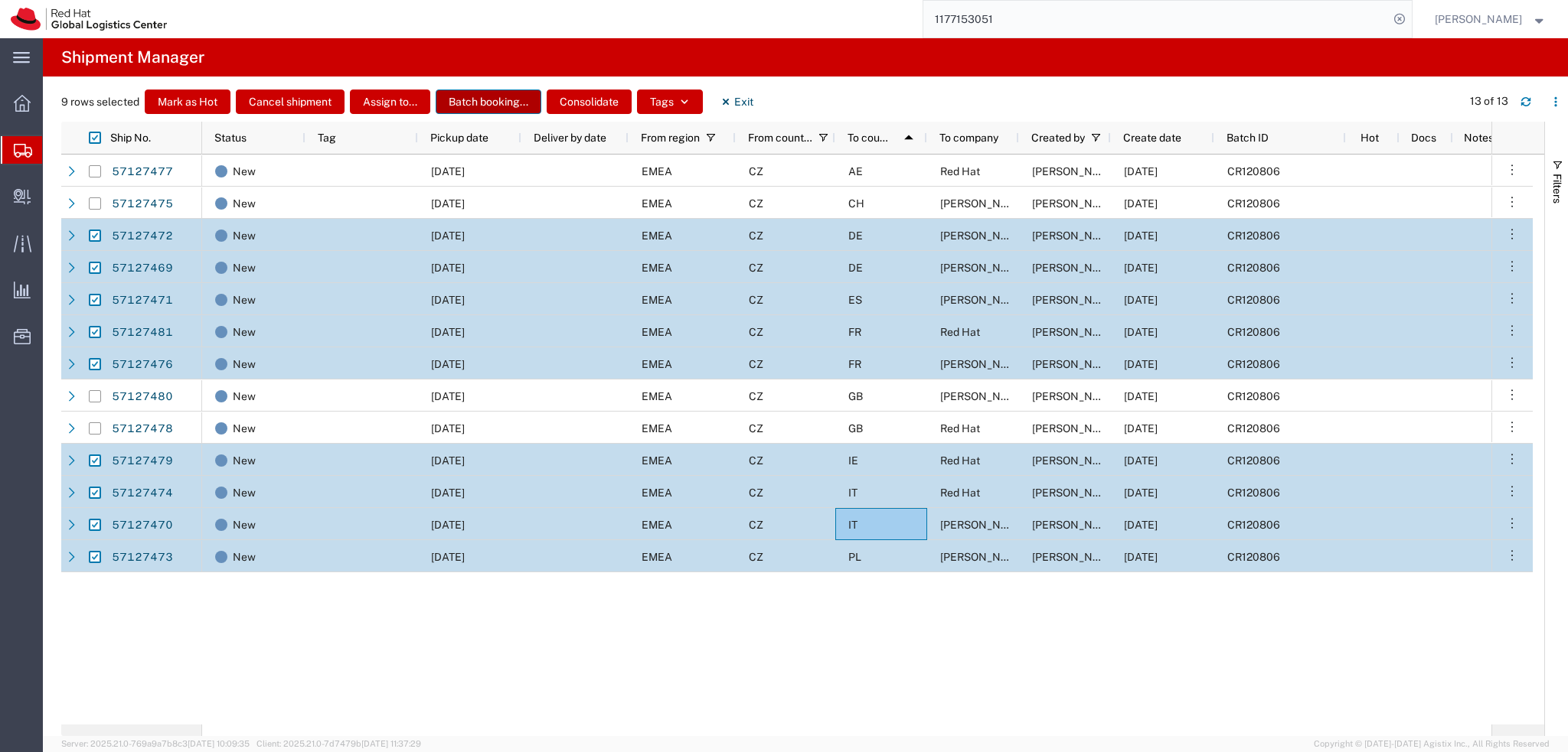
click at [466, 104] on button "Batch booking..." at bounding box center [488, 101] width 106 height 24
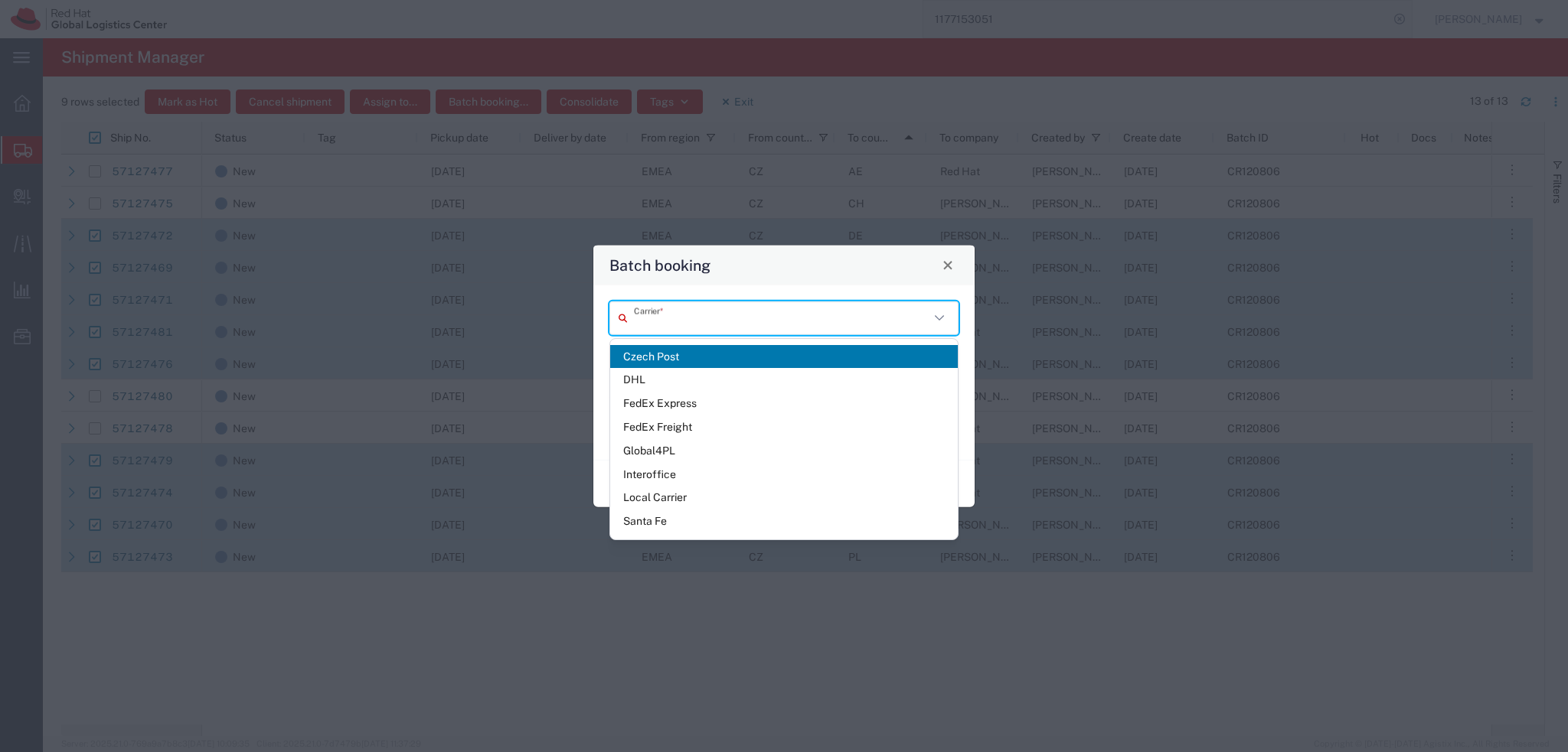
click at [717, 307] on input "text" at bounding box center [782, 318] width 296 height 27
click at [703, 405] on span "FedEx Express" at bounding box center [784, 404] width 348 height 24
type input "FedEx Express"
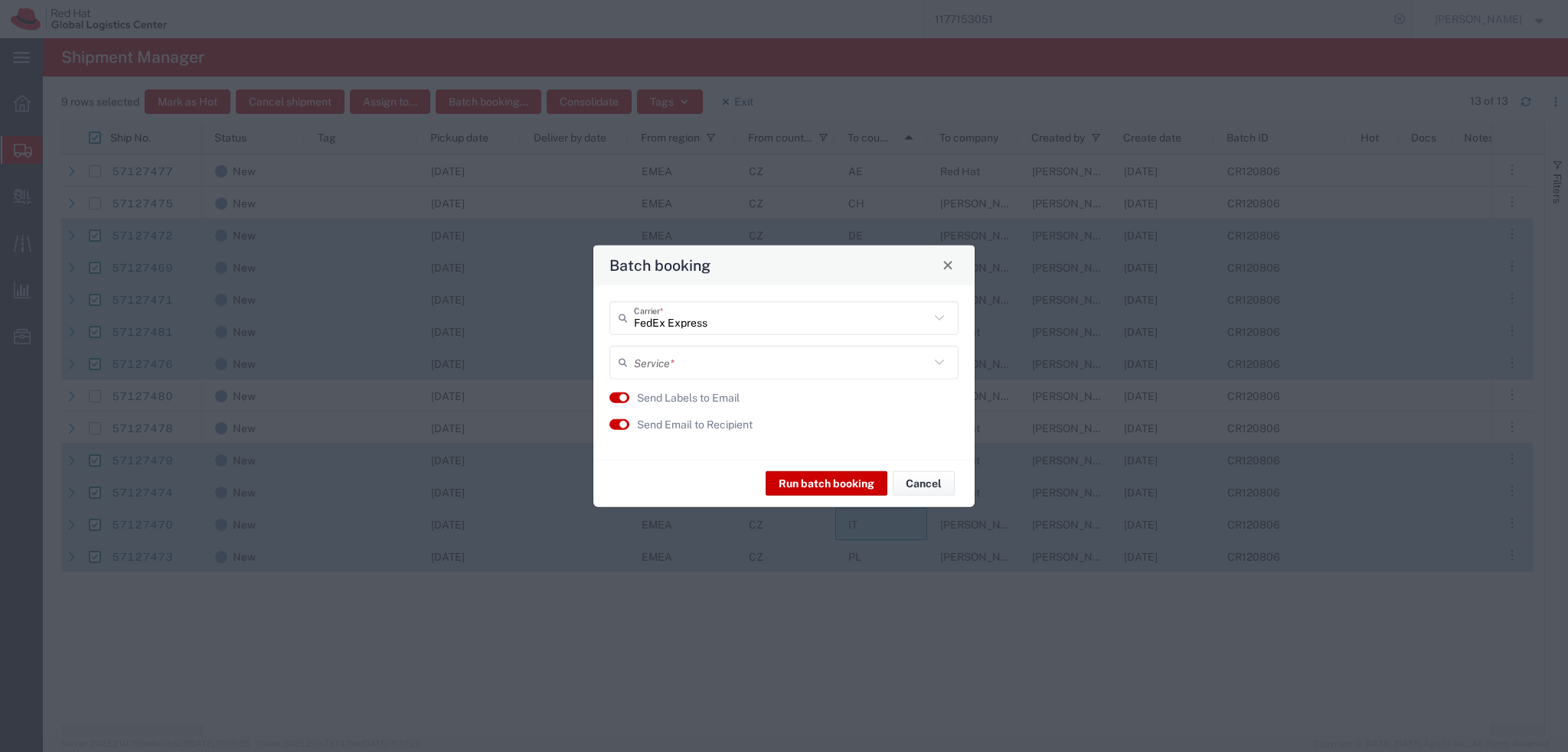
click at [670, 362] on input "text" at bounding box center [782, 362] width 296 height 27
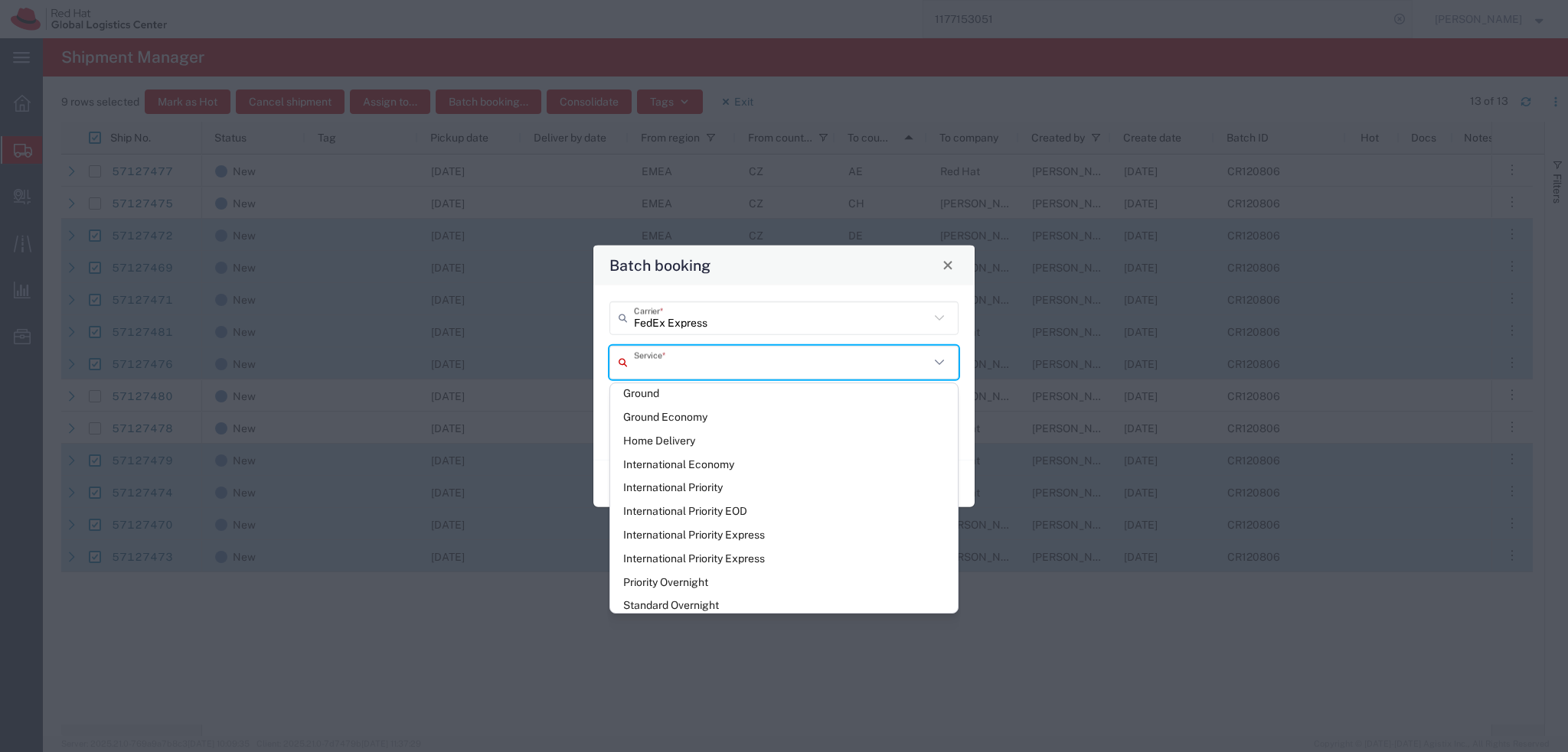
scroll to position [183, 0]
click at [792, 495] on span "International Priority EOD" at bounding box center [784, 501] width 348 height 24
type input "International Priority EOD"
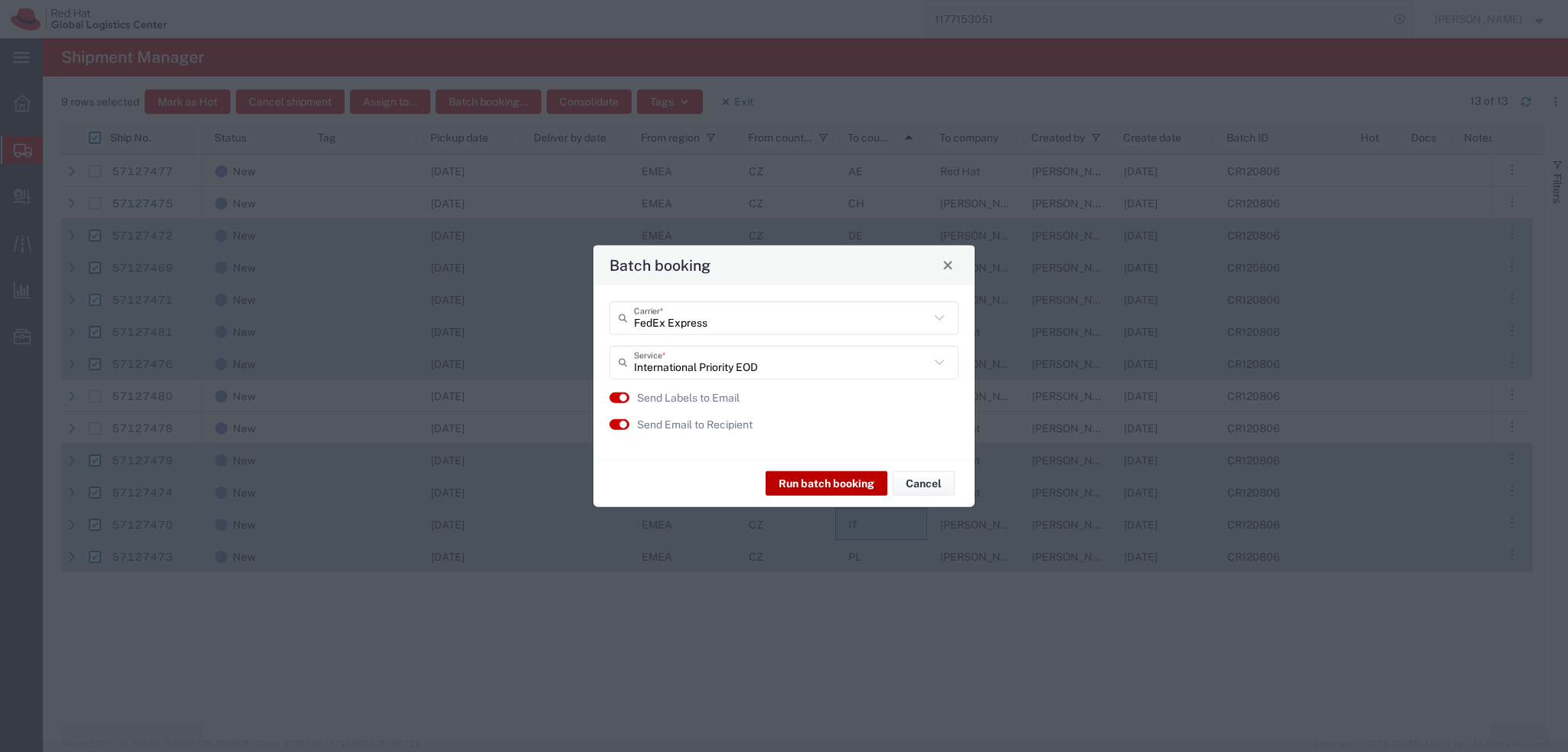
click at [832, 486] on button "Run batch booking" at bounding box center [826, 483] width 122 height 24
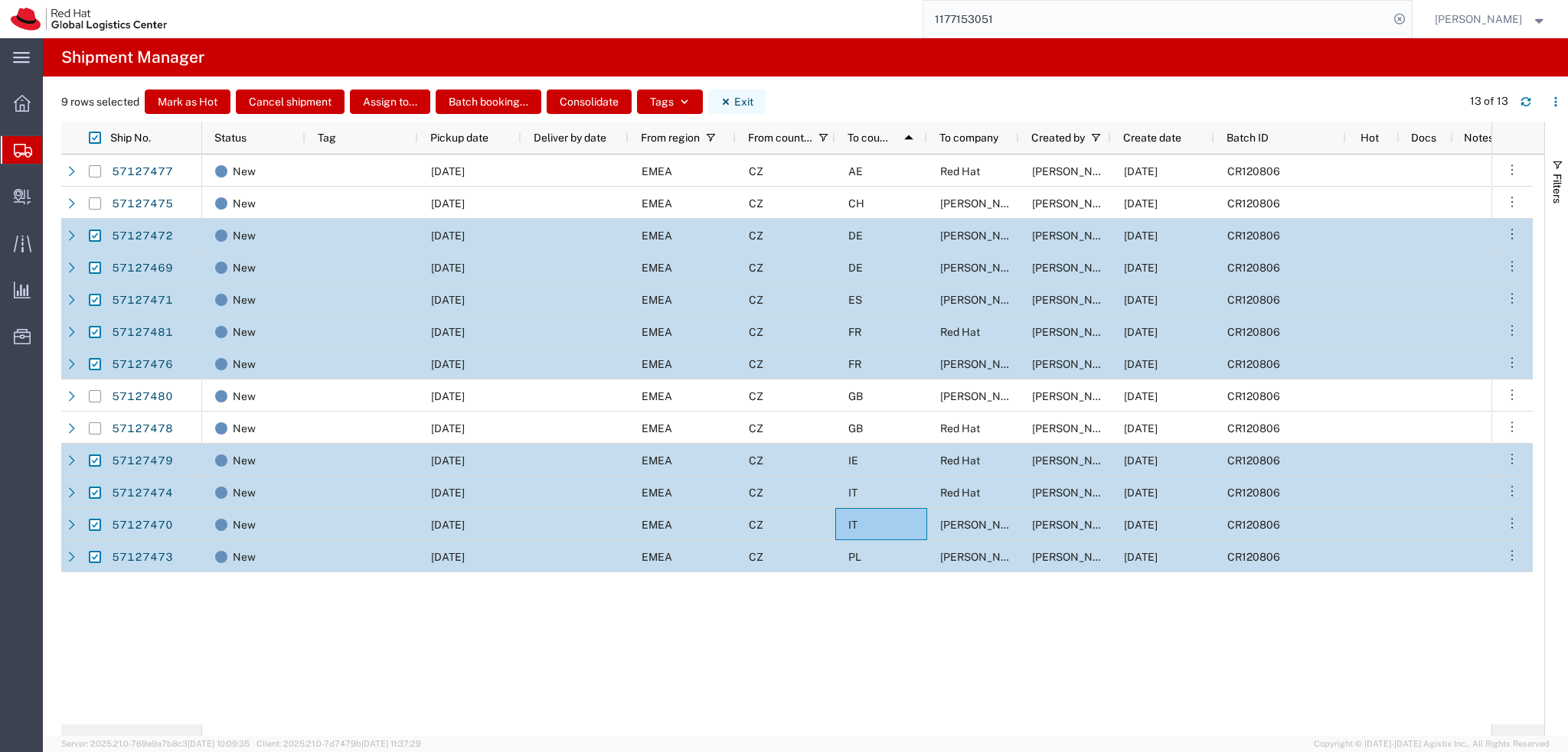
click at [751, 109] on button "Exit" at bounding box center [737, 101] width 58 height 24
checkbox input "false"
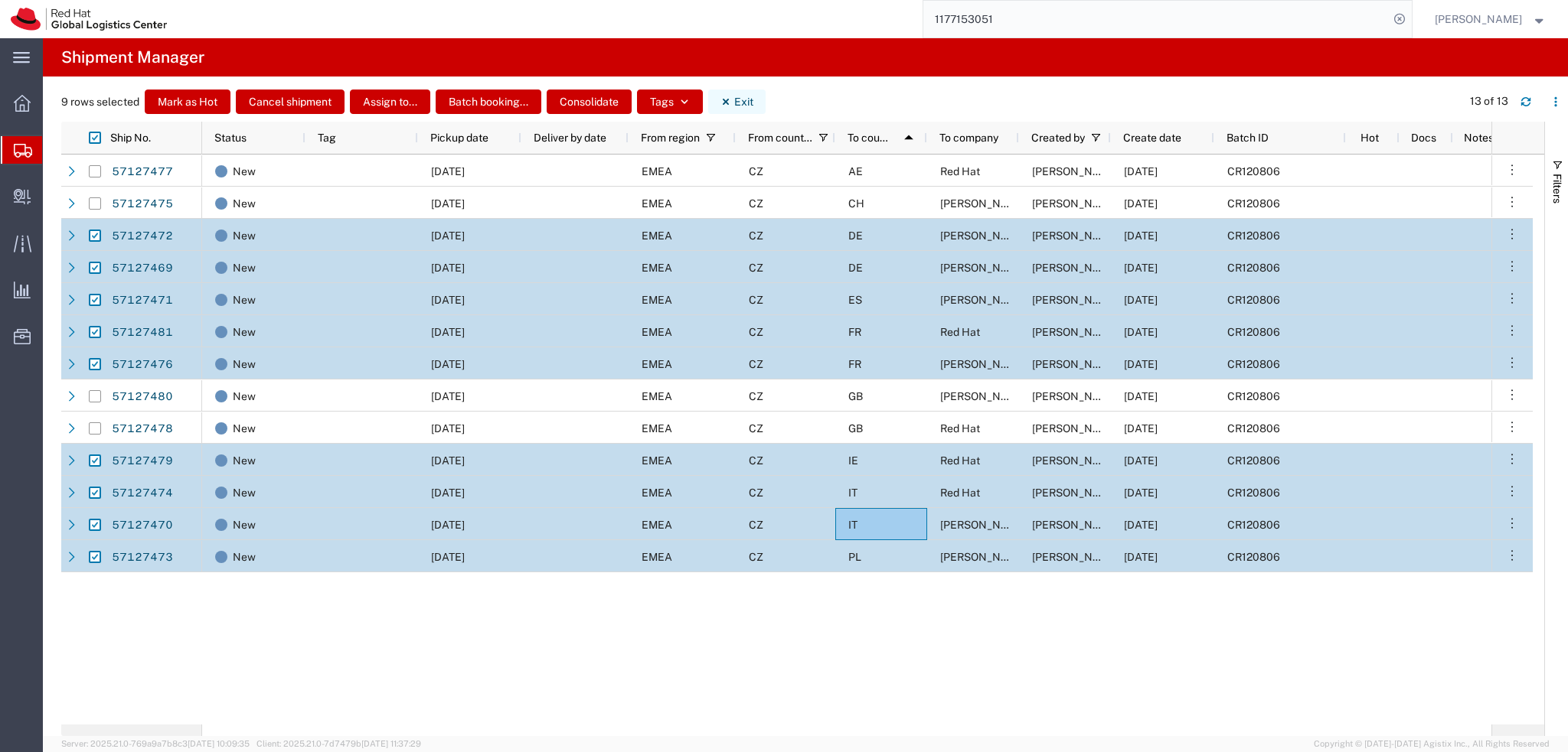
checkbox input "false"
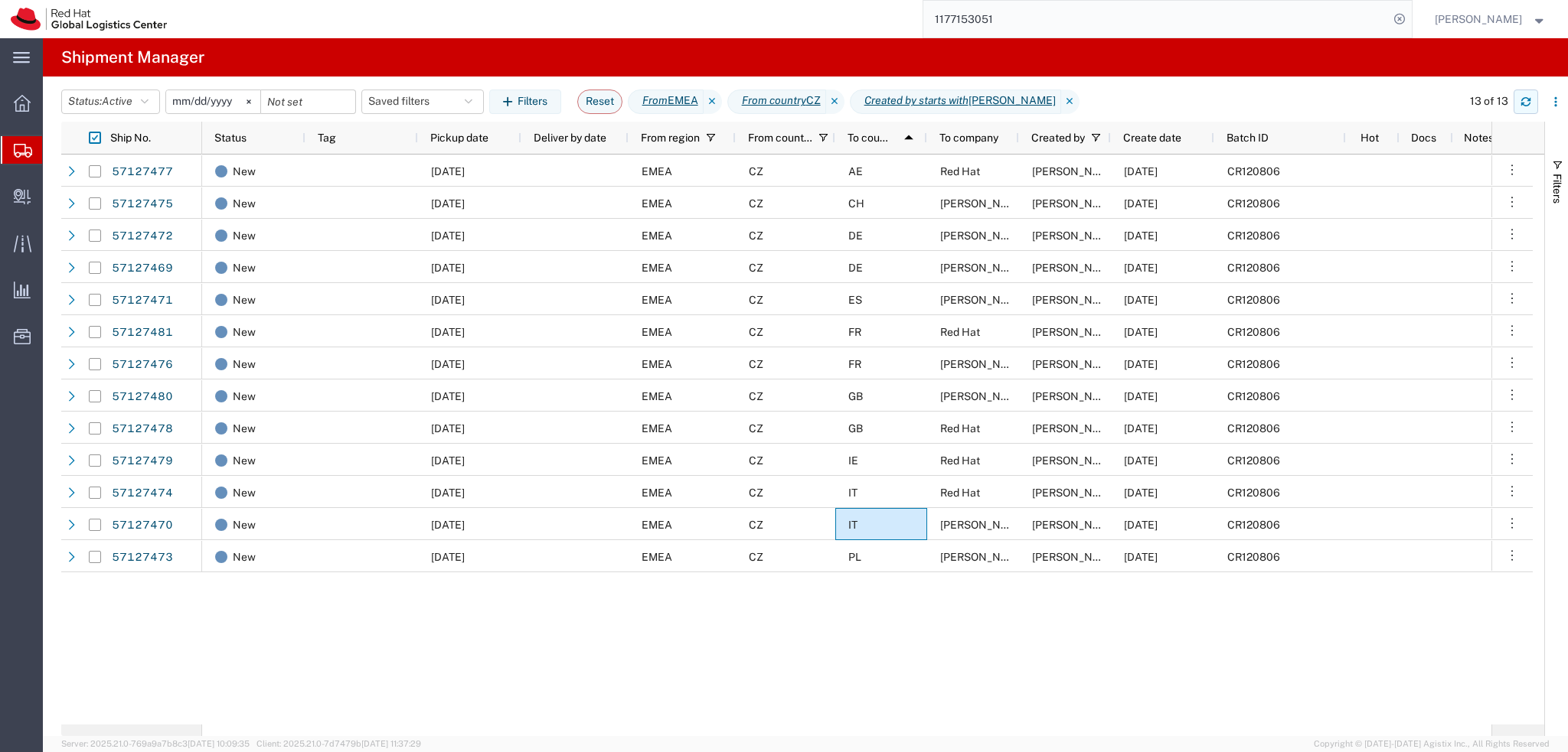
click at [1524, 95] on button "button" at bounding box center [1526, 101] width 24 height 24
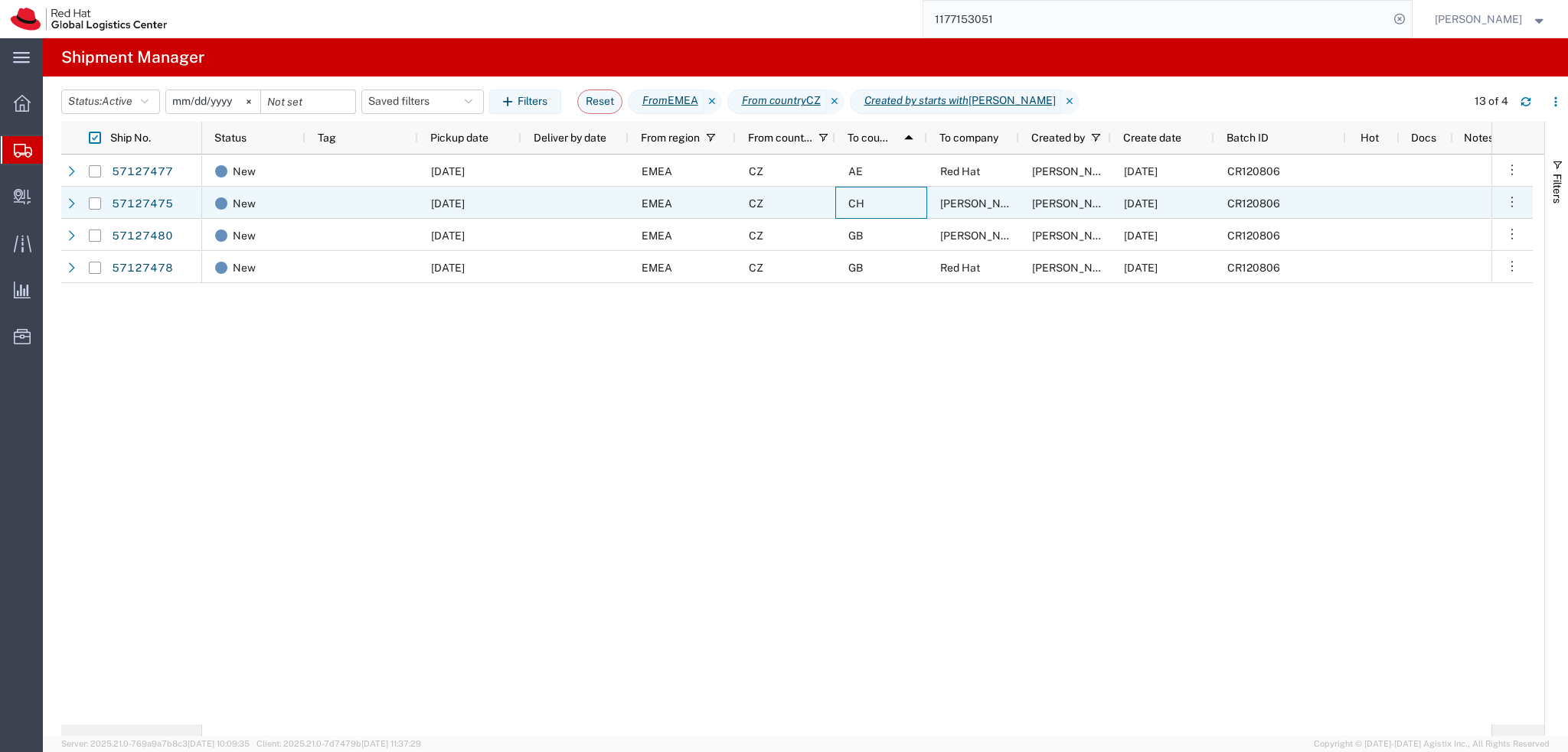
click at [863, 205] on span "CH" at bounding box center [856, 203] width 16 height 12
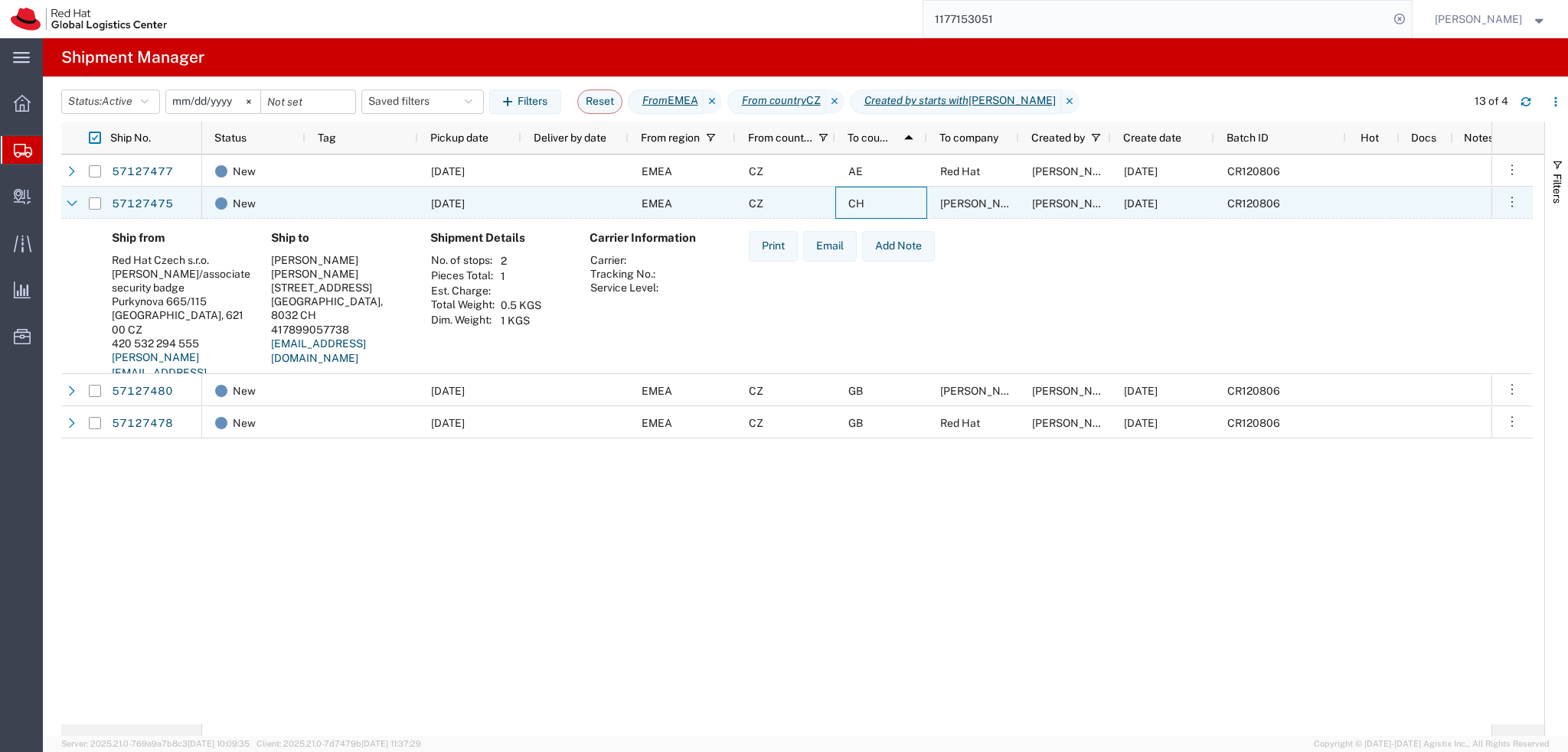
click at [863, 205] on span "CH" at bounding box center [856, 203] width 16 height 12
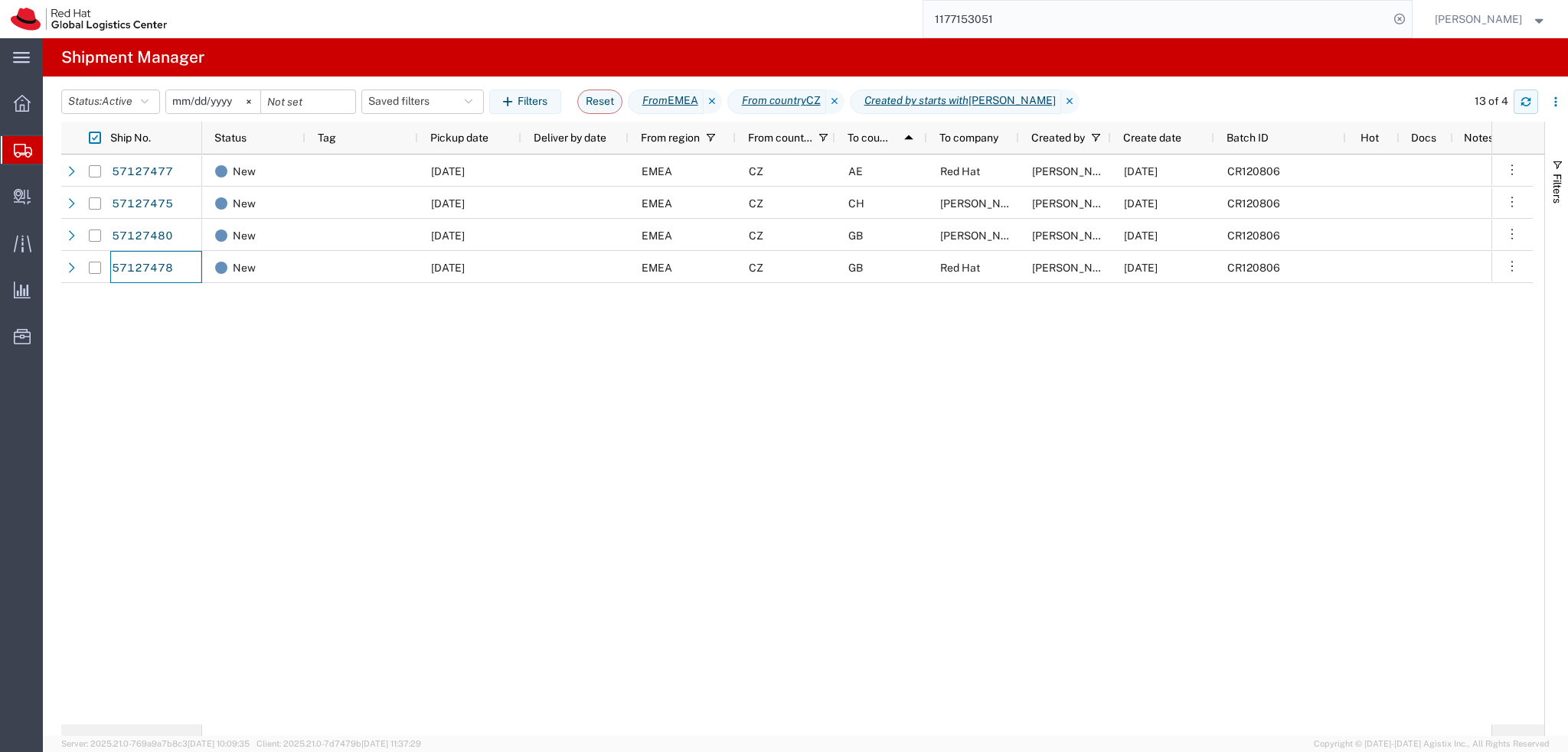
click at [1529, 105] on icon "button" at bounding box center [1526, 102] width 11 height 11
click at [1522, 110] on button "button" at bounding box center [1526, 101] width 24 height 24
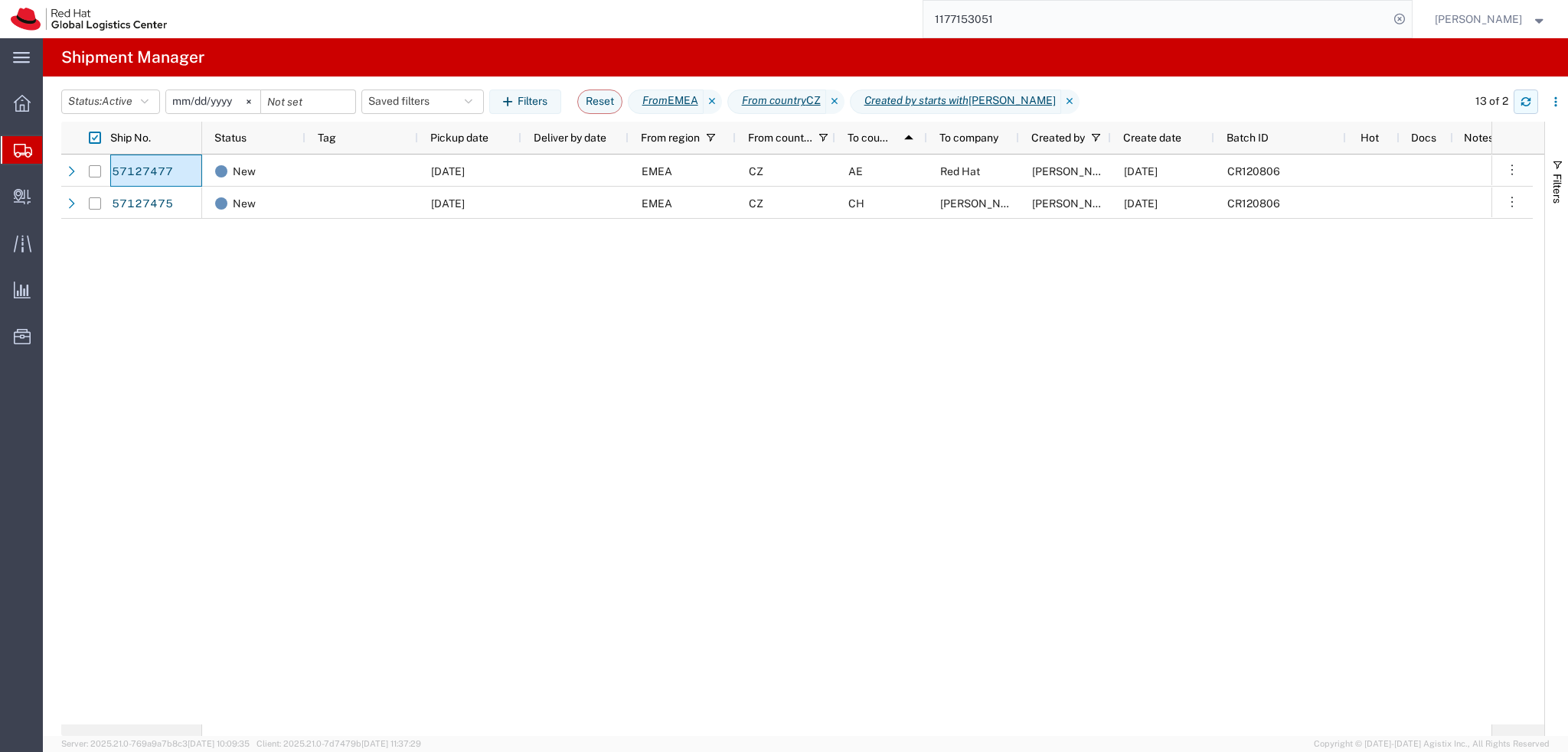
click at [1531, 103] on icon "button" at bounding box center [1526, 102] width 11 height 11
click at [1522, 100] on icon "button" at bounding box center [1526, 102] width 11 height 11
click at [443, 98] on button "Saved filters" at bounding box center [423, 101] width 123 height 24
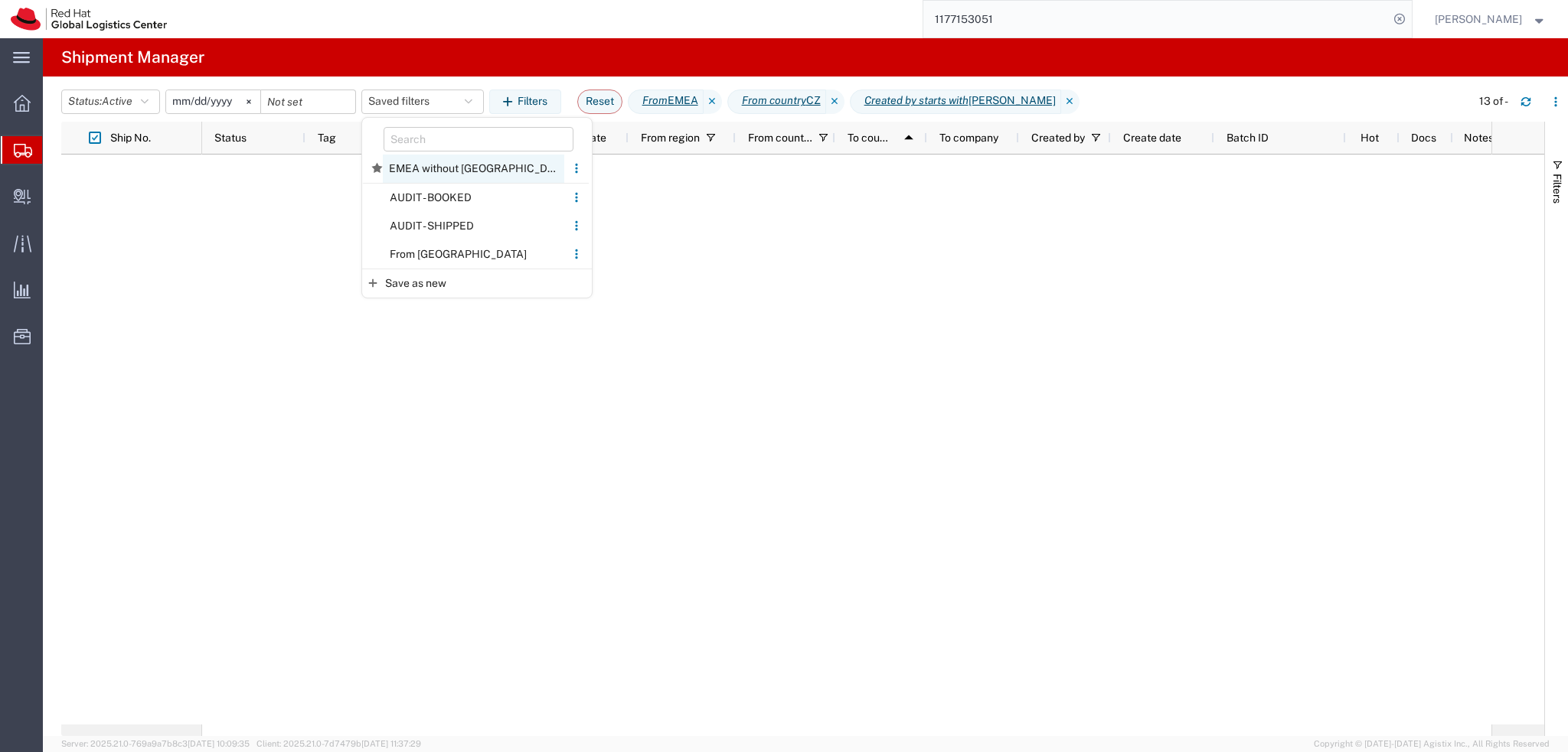
click at [465, 166] on span "EMEA without Brno" at bounding box center [473, 168] width 181 height 28
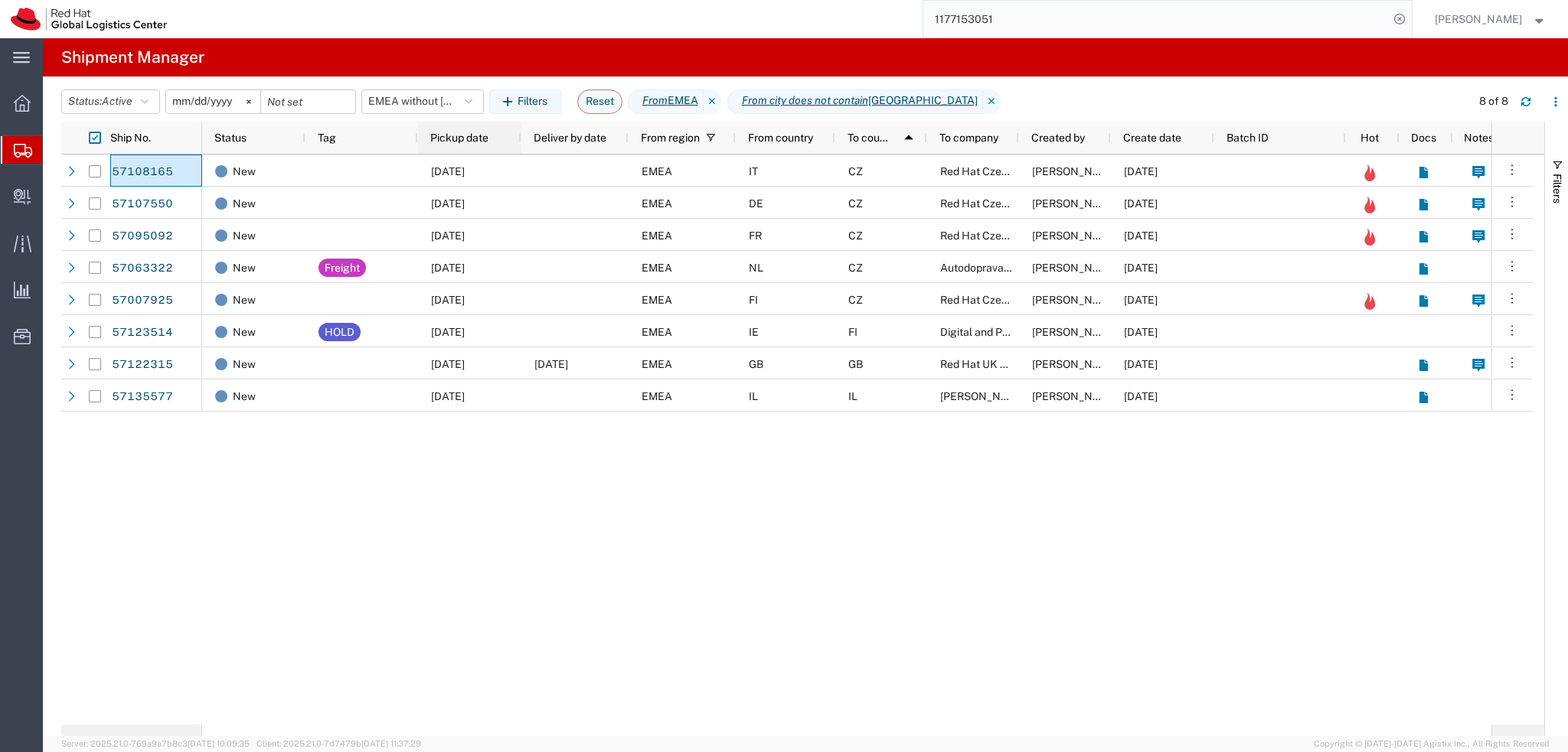
click at [481, 140] on span "Pickup date" at bounding box center [459, 138] width 59 height 12
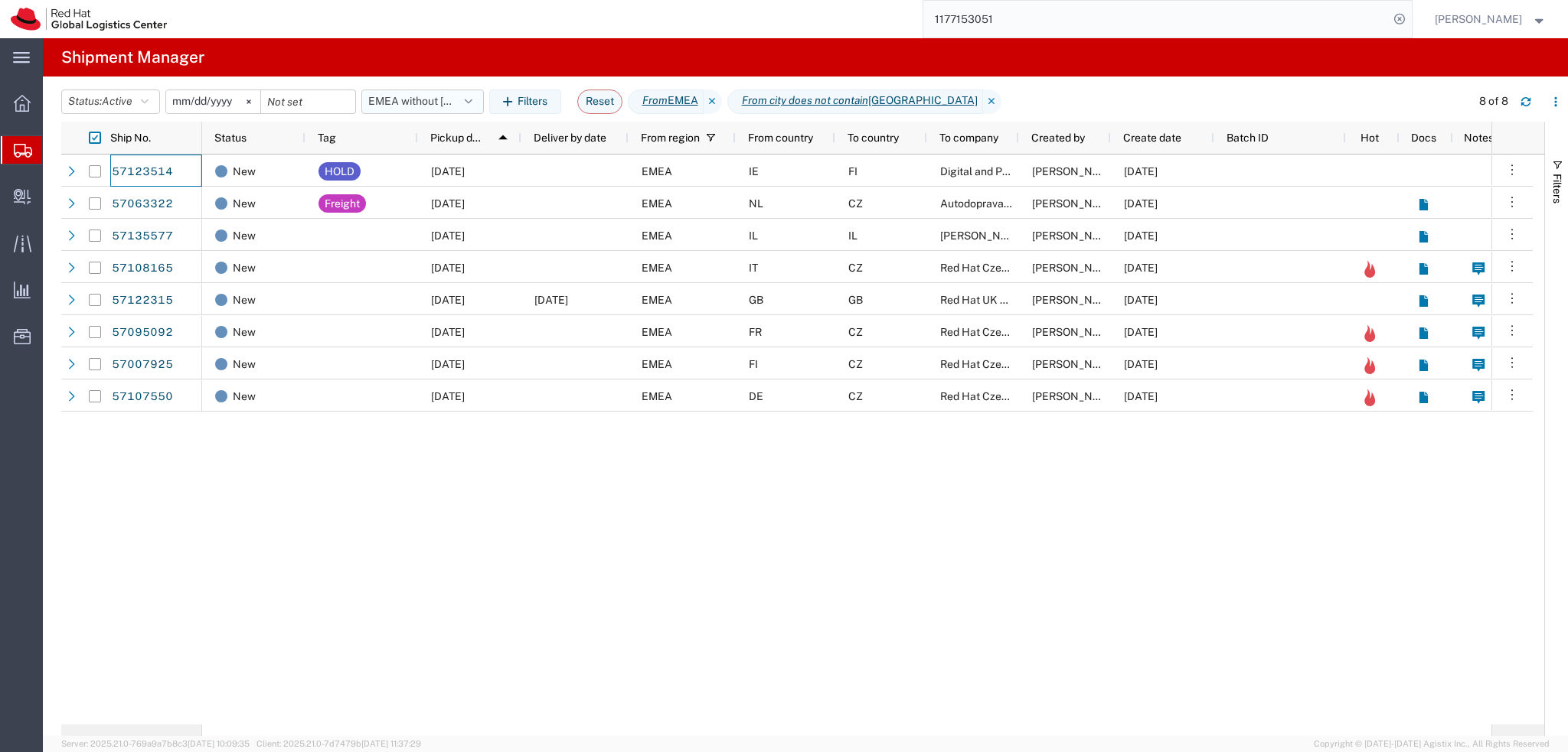
click at [435, 104] on button "EMEA without Brno" at bounding box center [423, 101] width 123 height 24
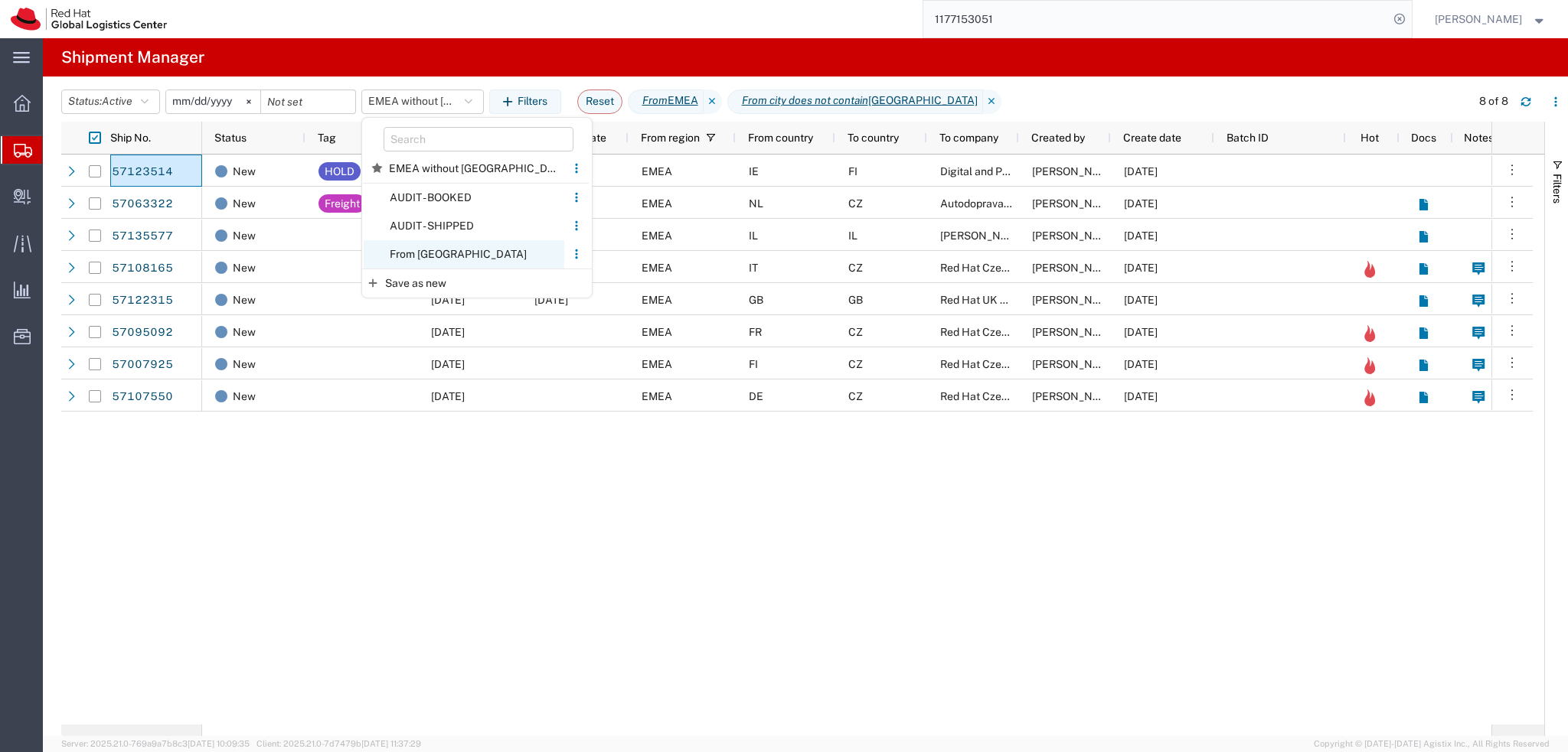
click at [460, 245] on span "From CZ" at bounding box center [464, 255] width 201 height 28
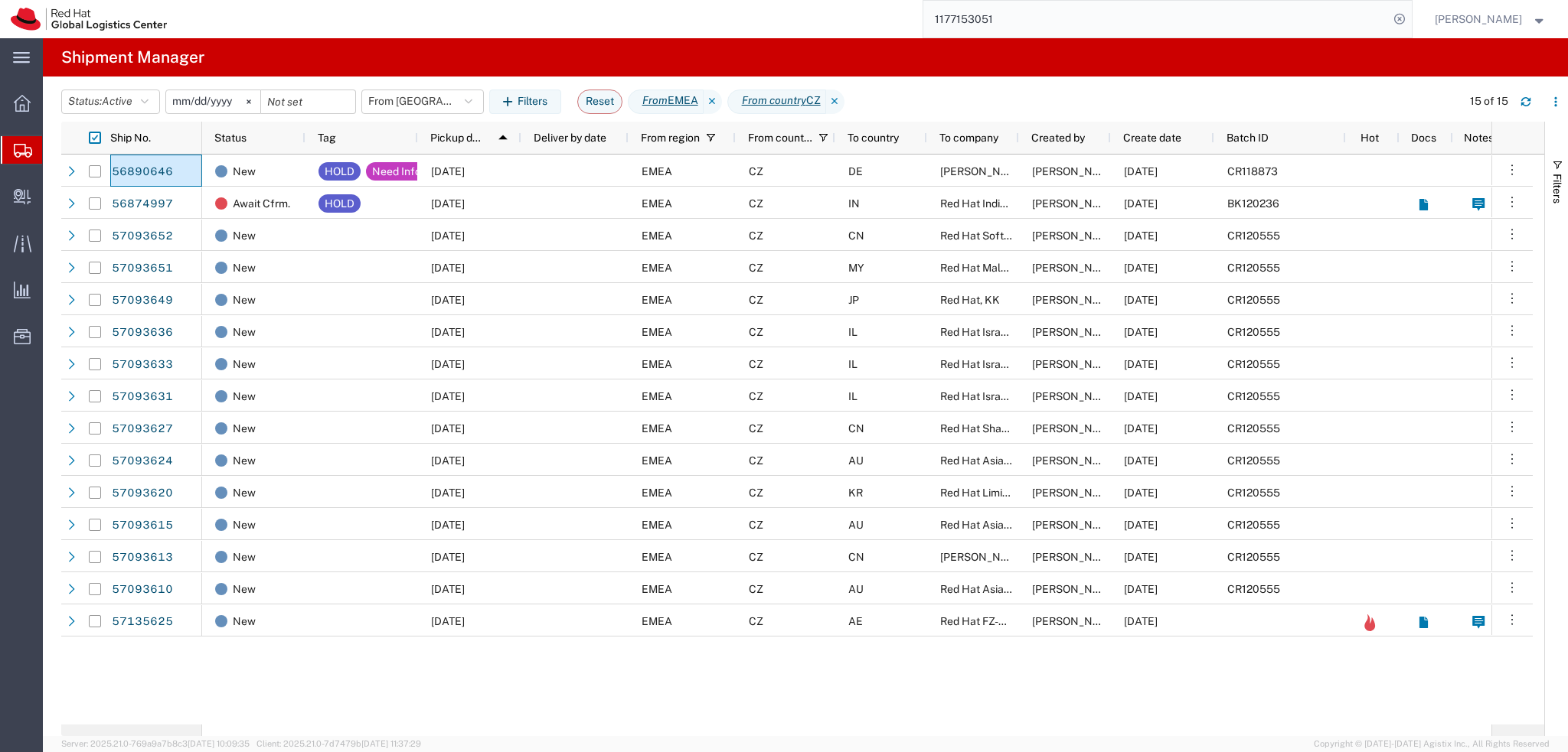
click at [210, 101] on input "2025-01-05" at bounding box center [213, 101] width 94 height 23
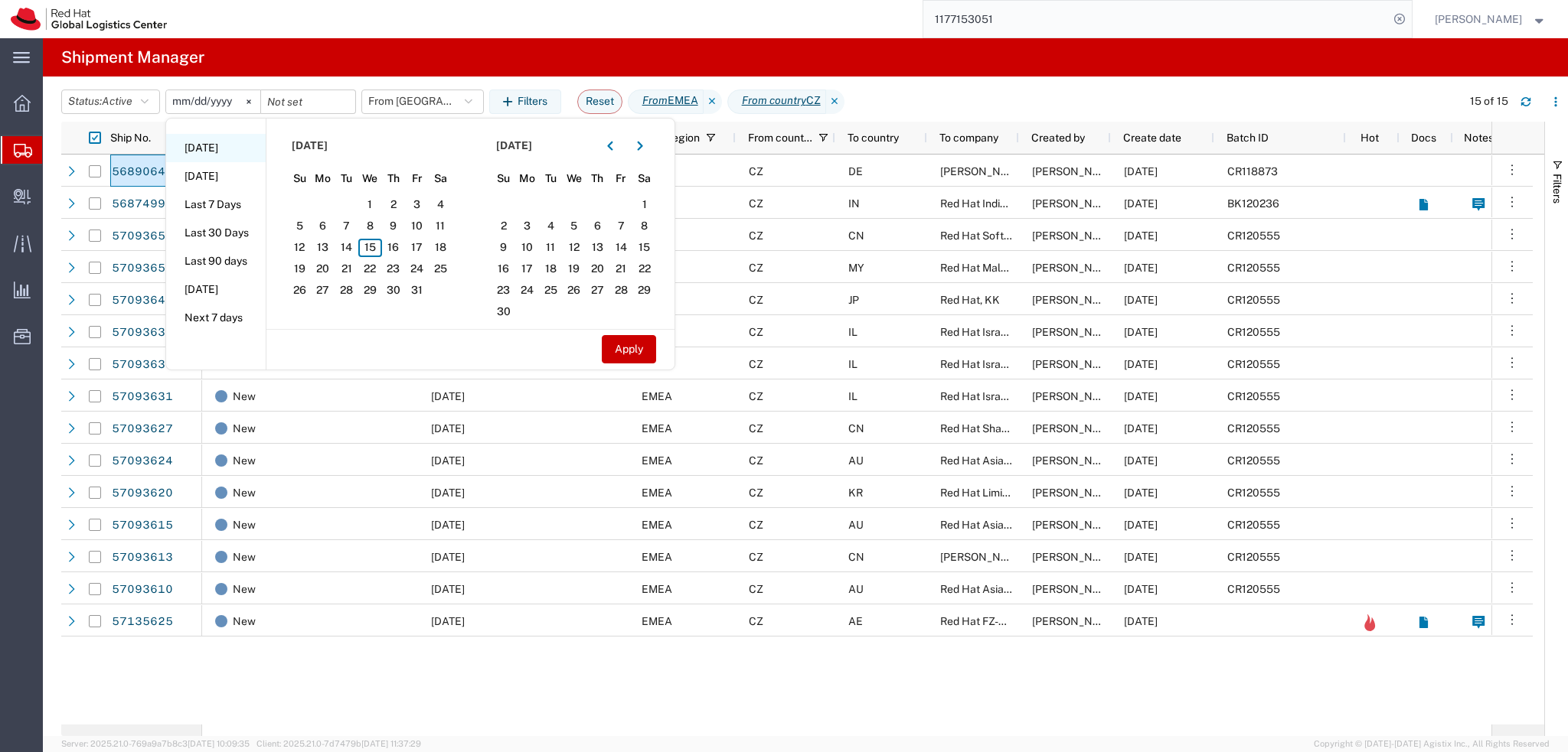
click at [205, 150] on li "Today" at bounding box center [216, 148] width 100 height 28
type input "2025-10-15"
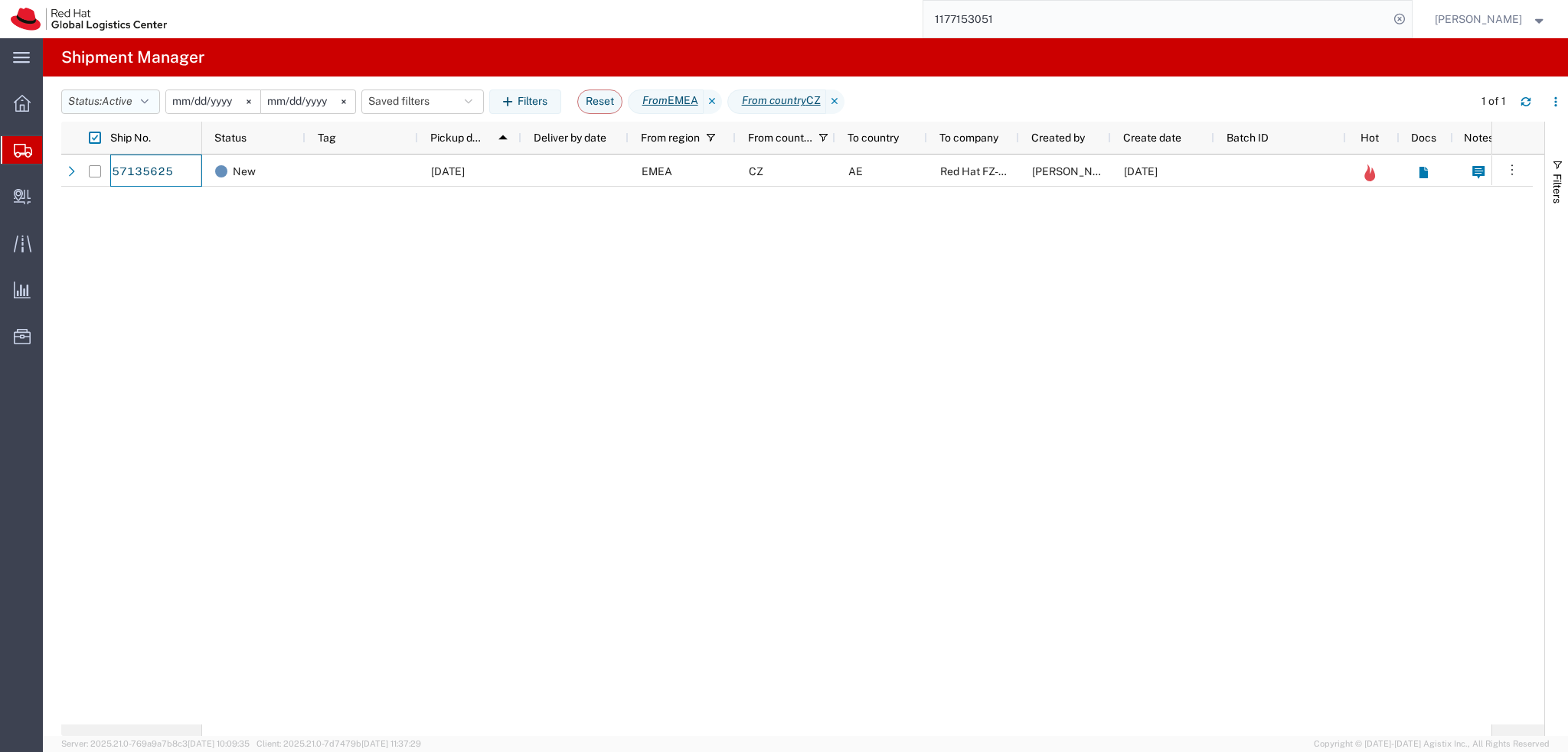
click at [95, 105] on button "Status: Active" at bounding box center [111, 101] width 99 height 24
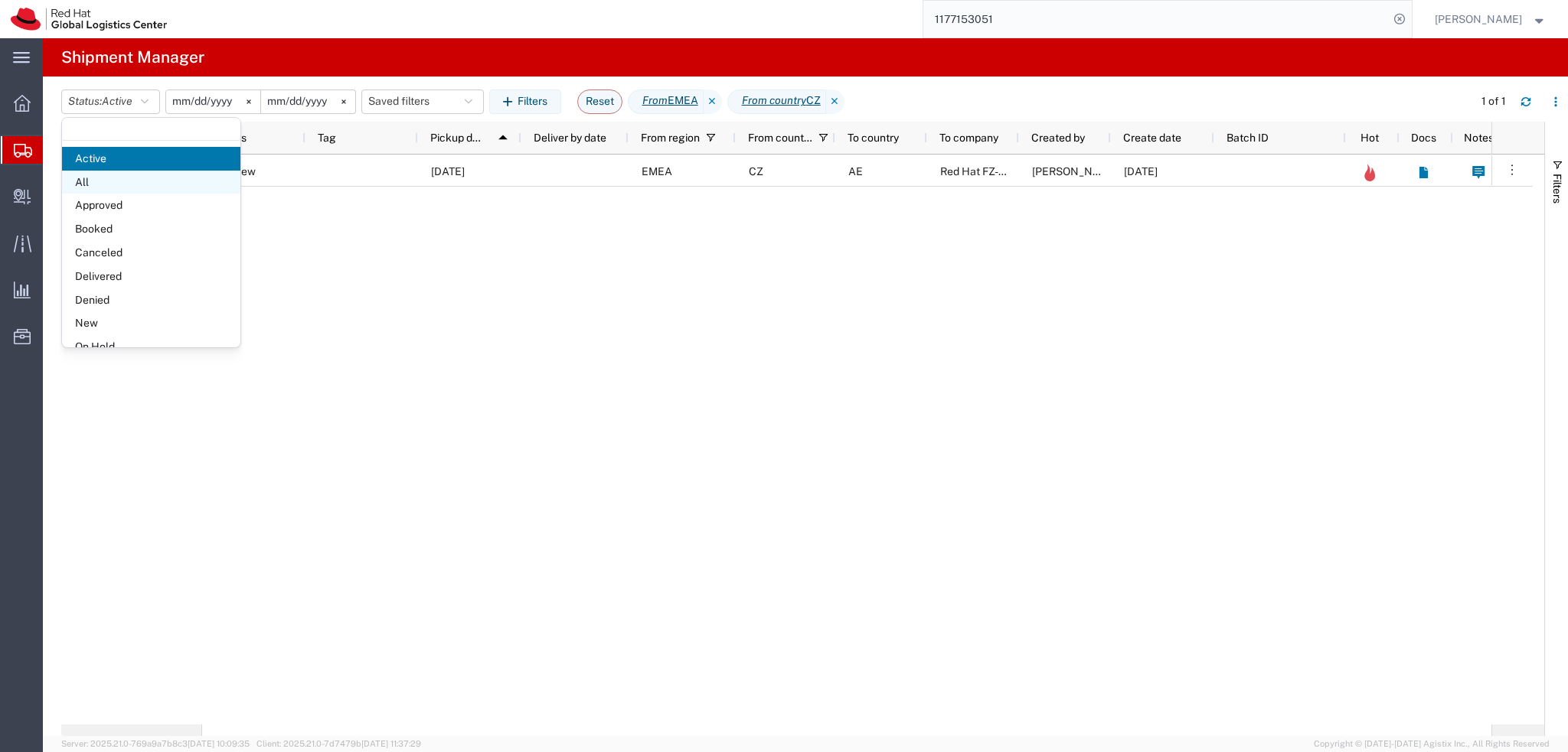
click at [126, 184] on span "All" at bounding box center [152, 183] width 179 height 24
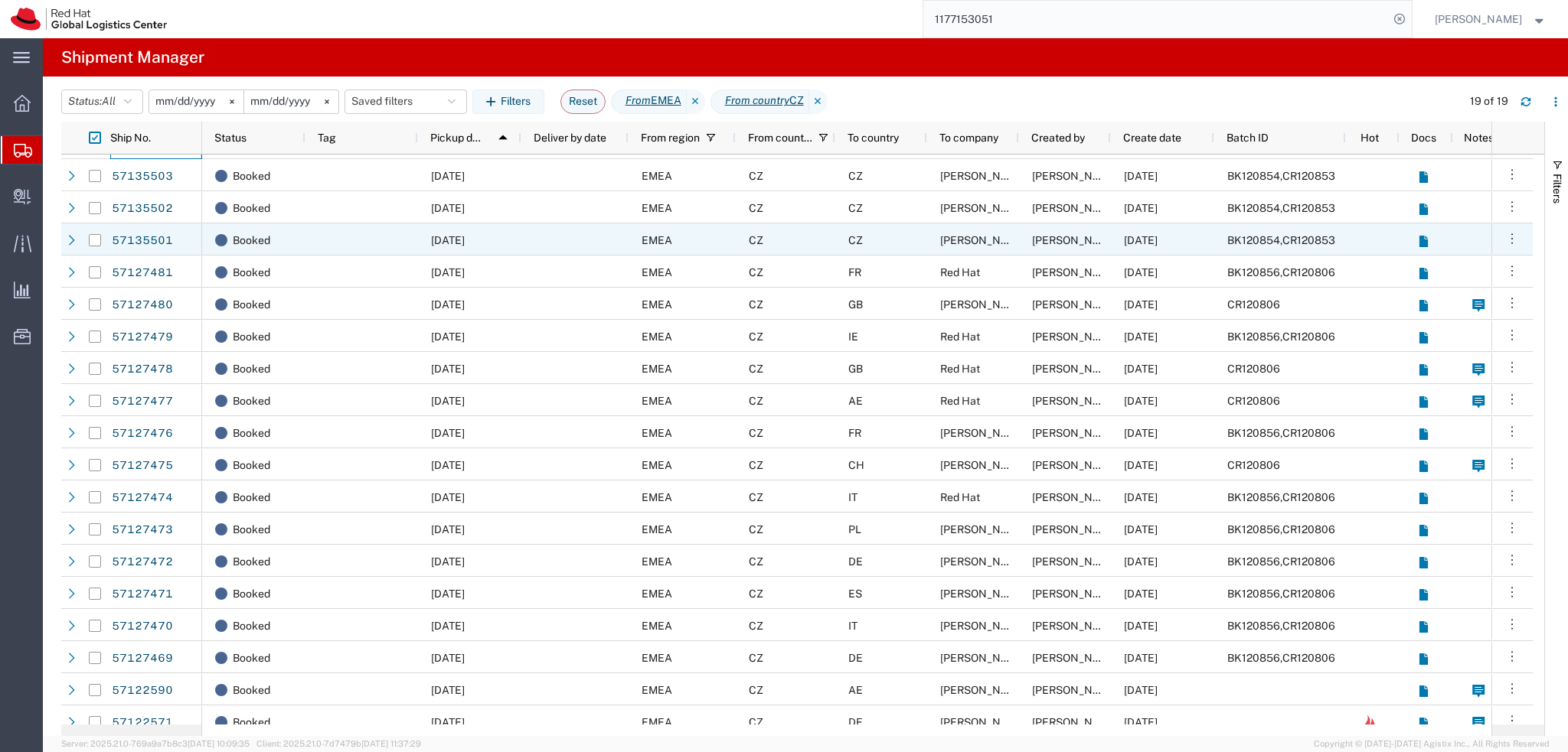
scroll to position [40, 0]
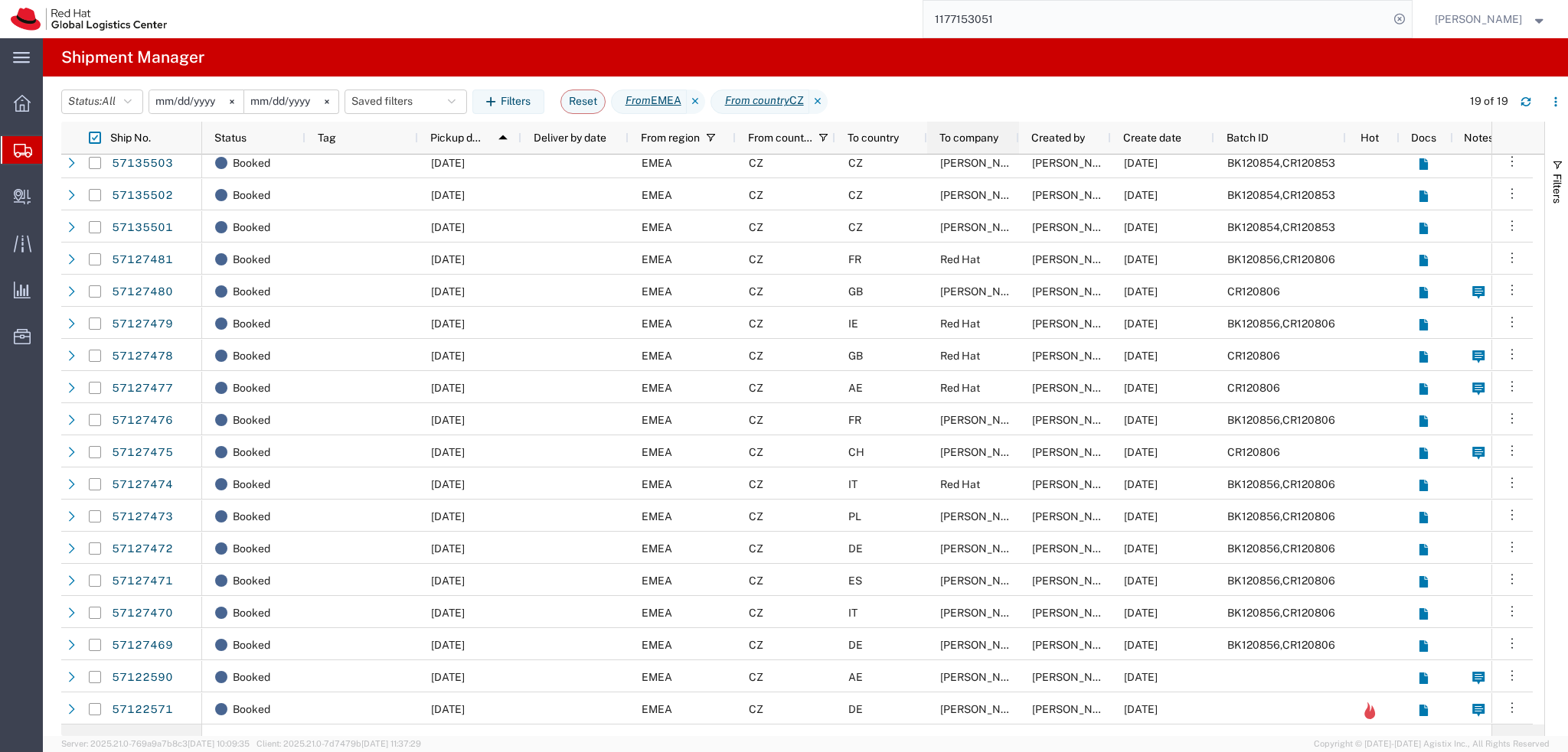
click at [990, 141] on span "To company" at bounding box center [968, 138] width 59 height 12
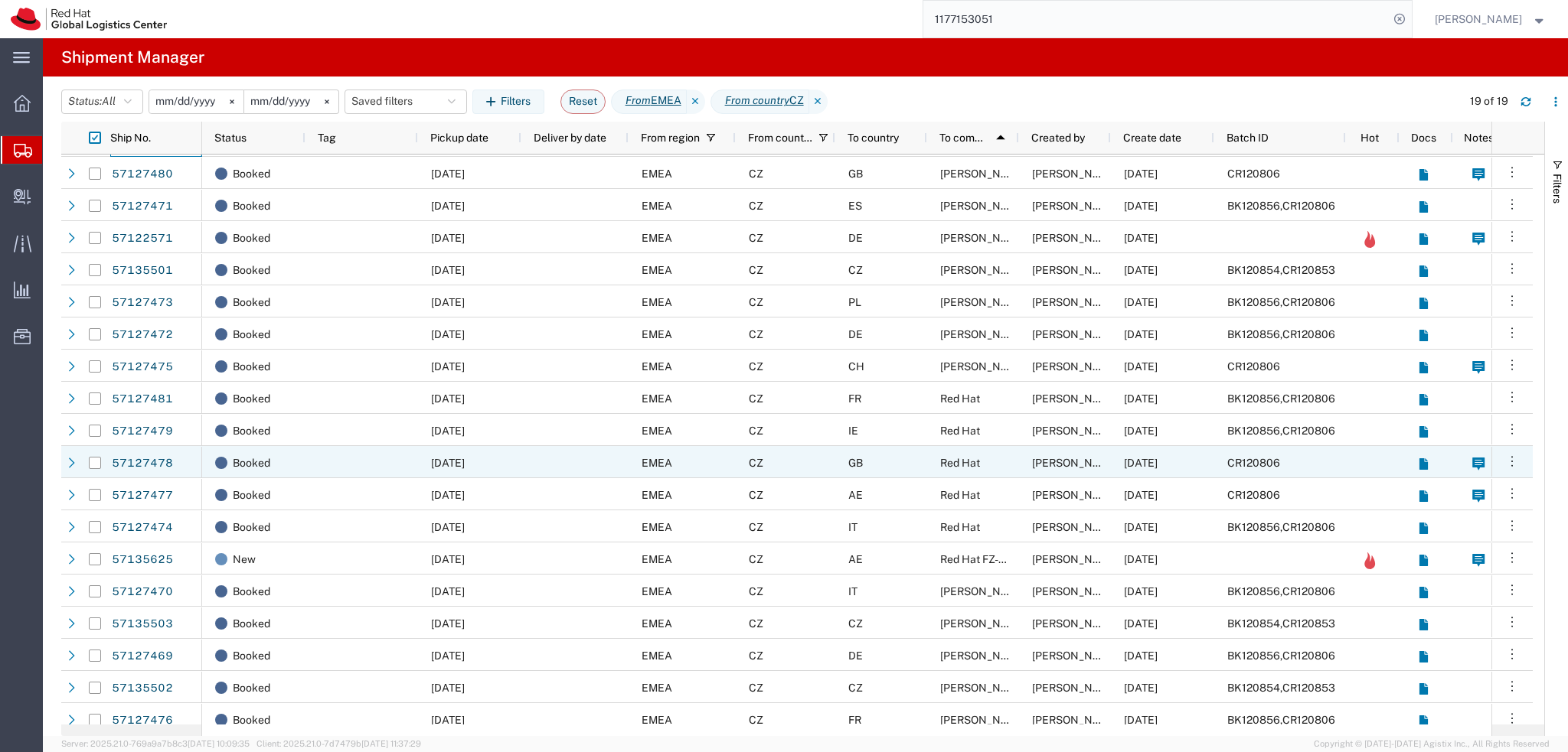
scroll to position [40, 0]
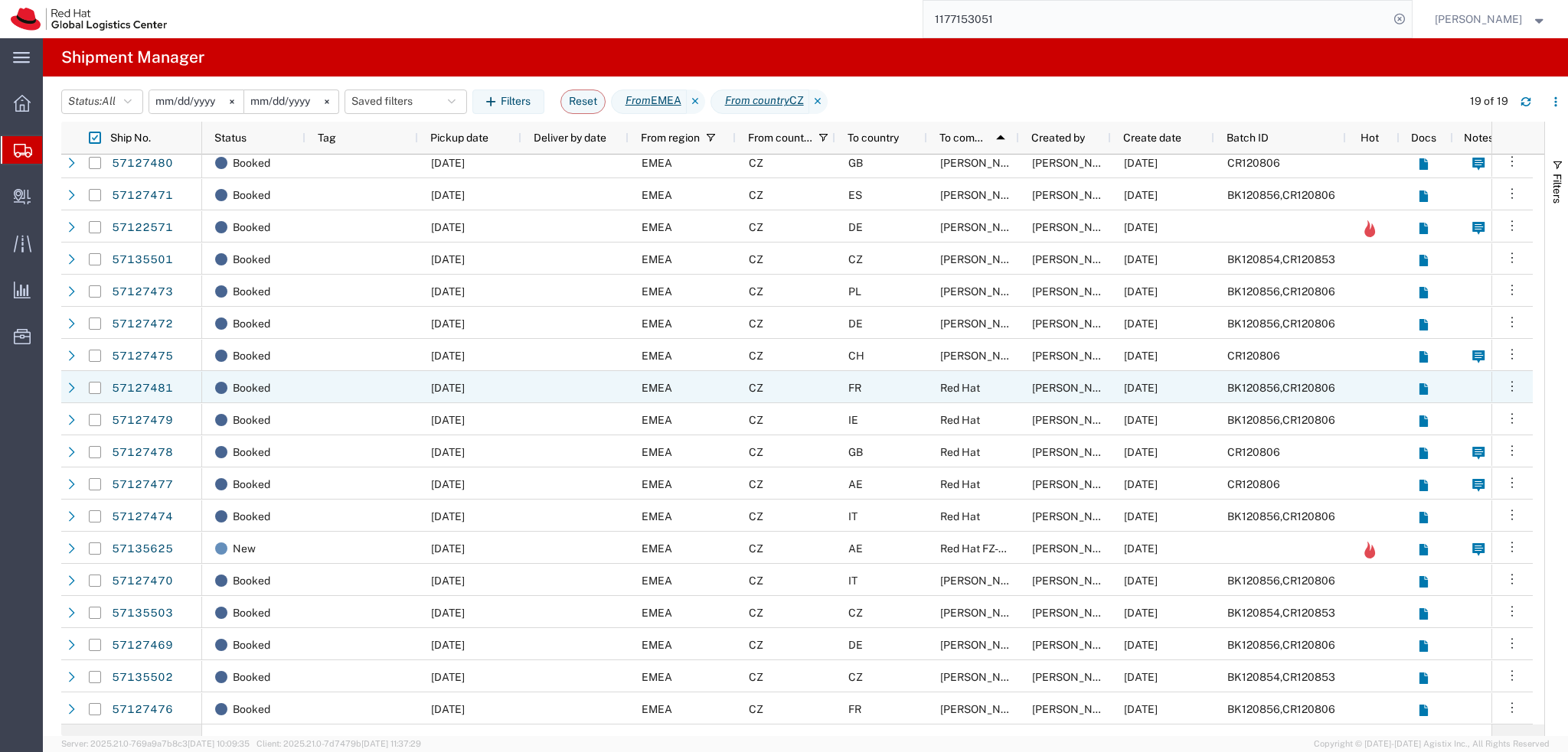
click at [993, 389] on div "Red Hat" at bounding box center [973, 387] width 92 height 33
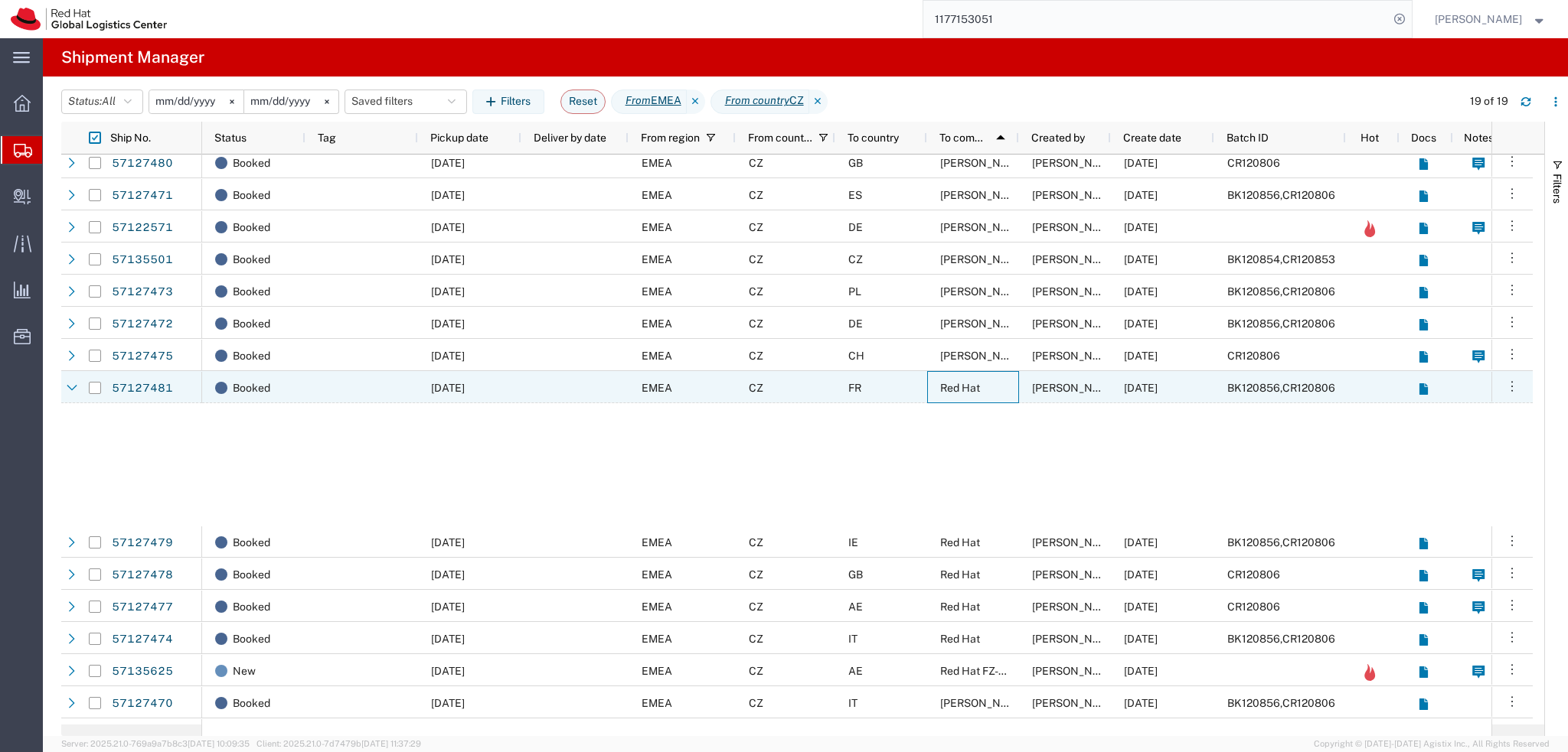
scroll to position [41, 0]
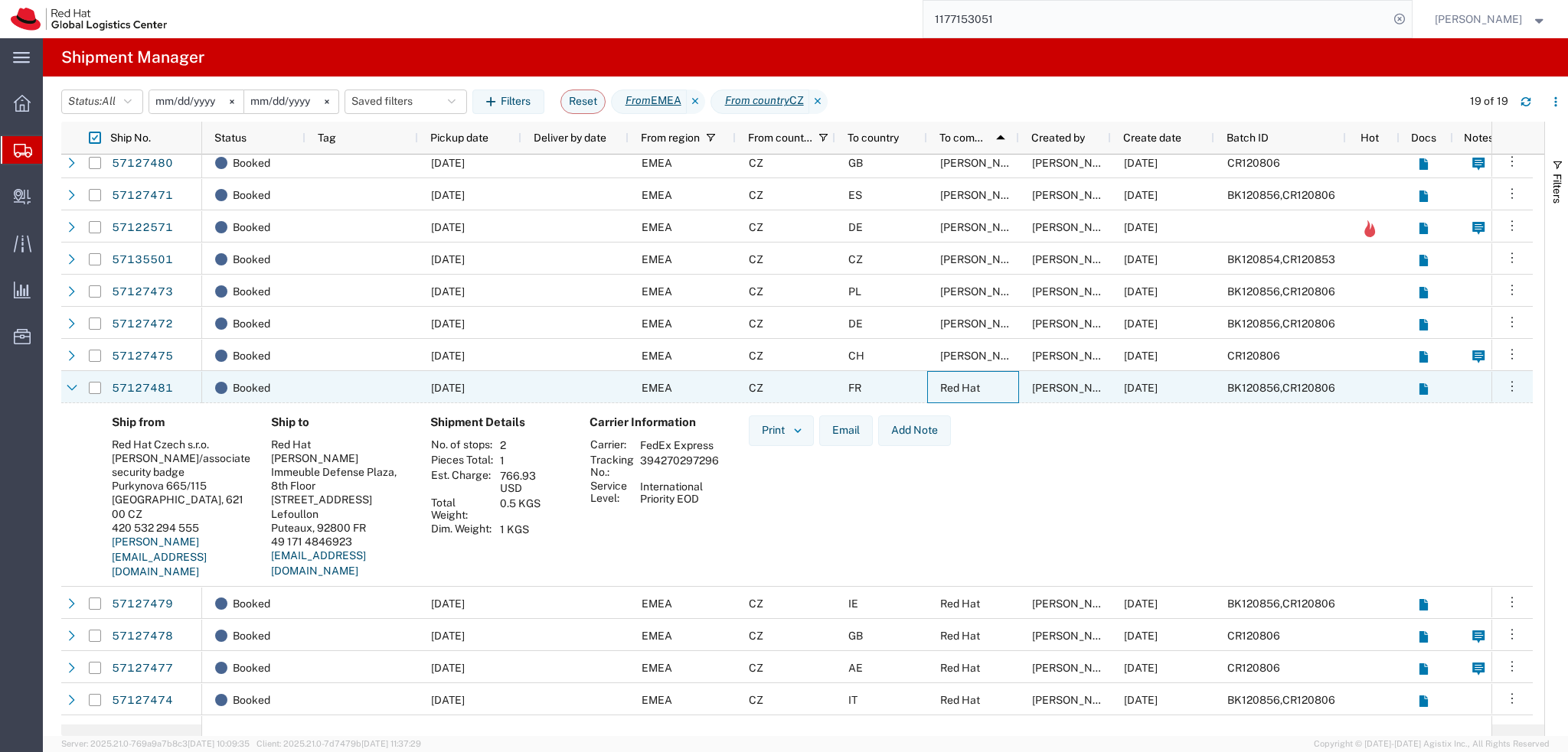
click at [985, 376] on div "Red Hat" at bounding box center [973, 387] width 92 height 33
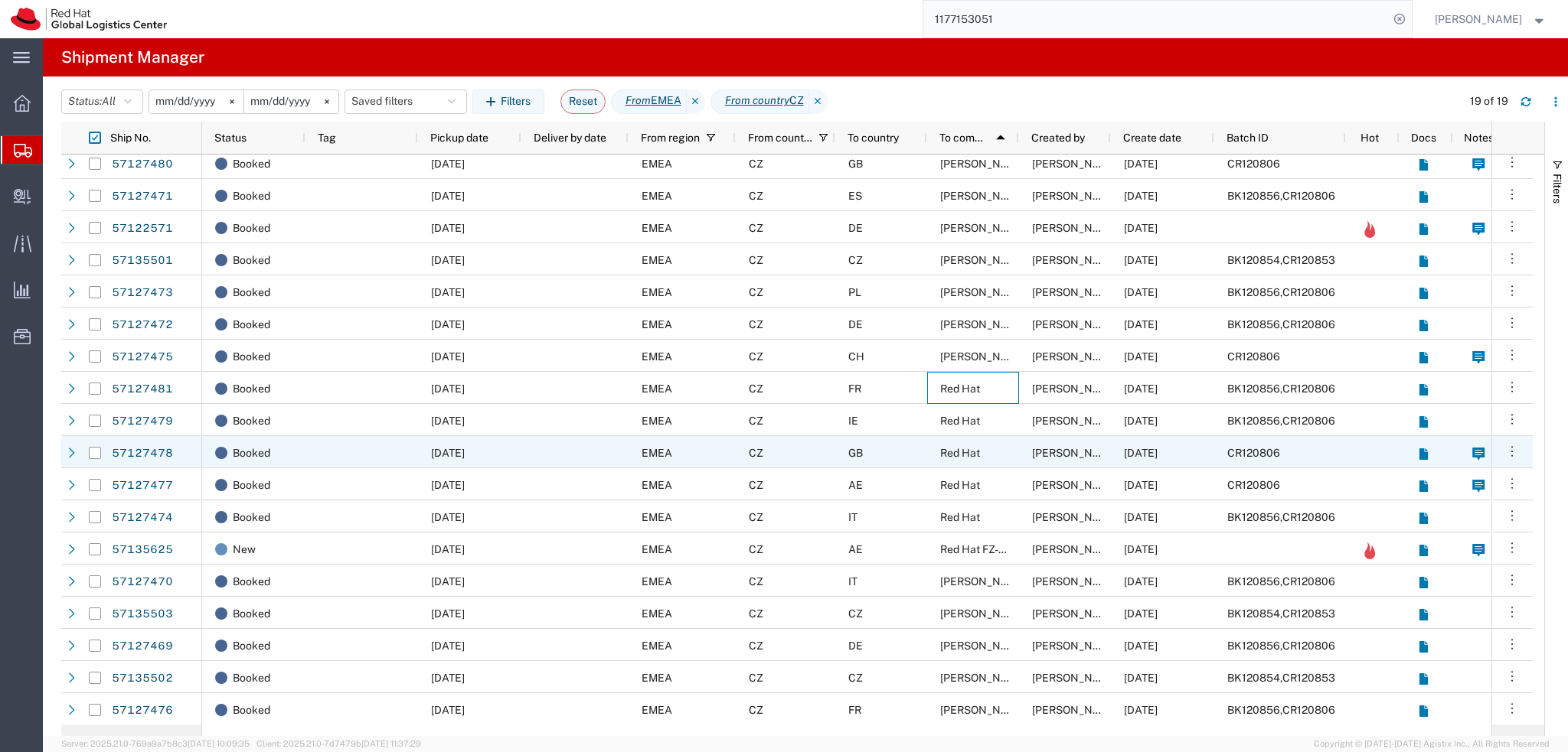
click at [983, 422] on div "Red Hat" at bounding box center [973, 420] width 92 height 33
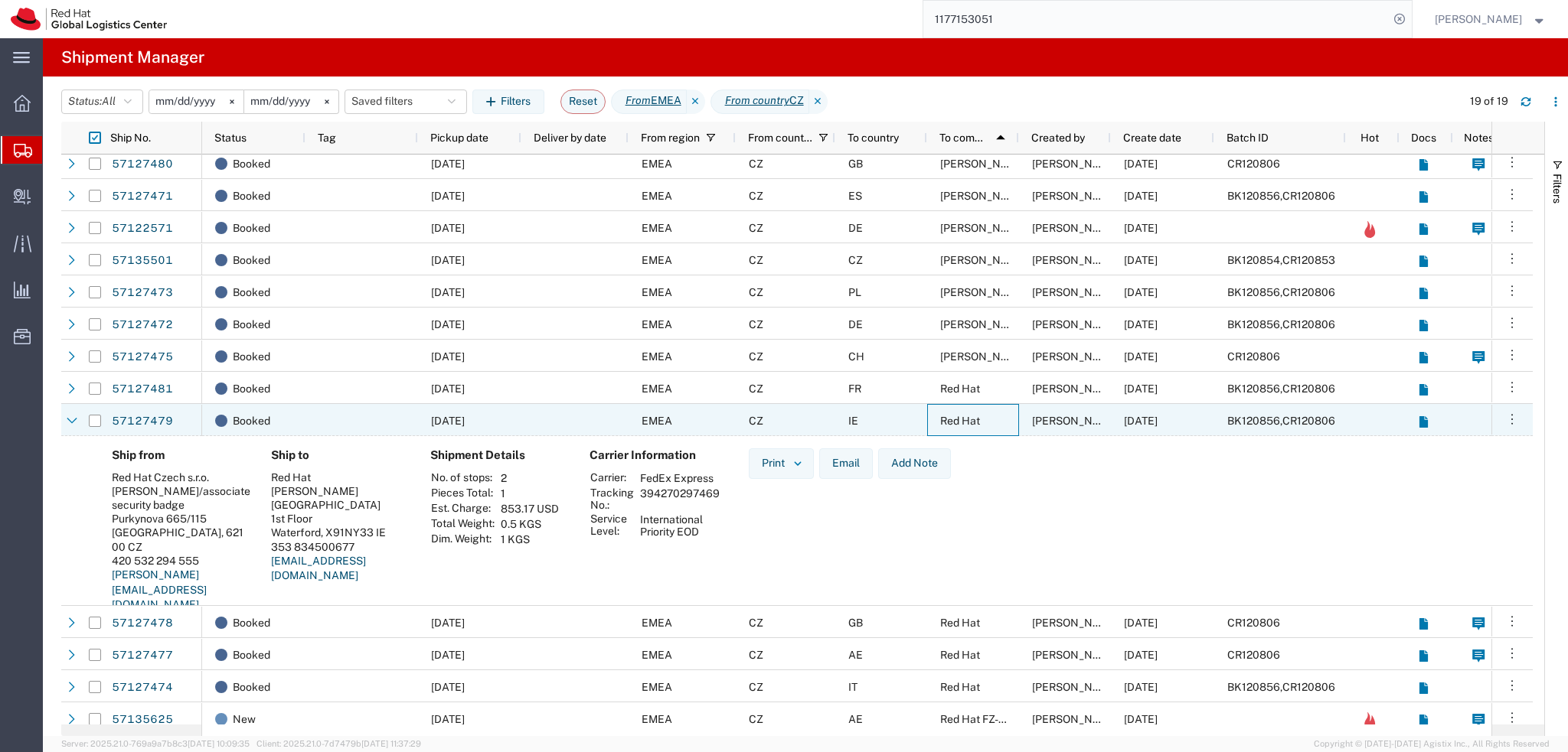
click at [990, 422] on div "Red Hat" at bounding box center [973, 420] width 92 height 33
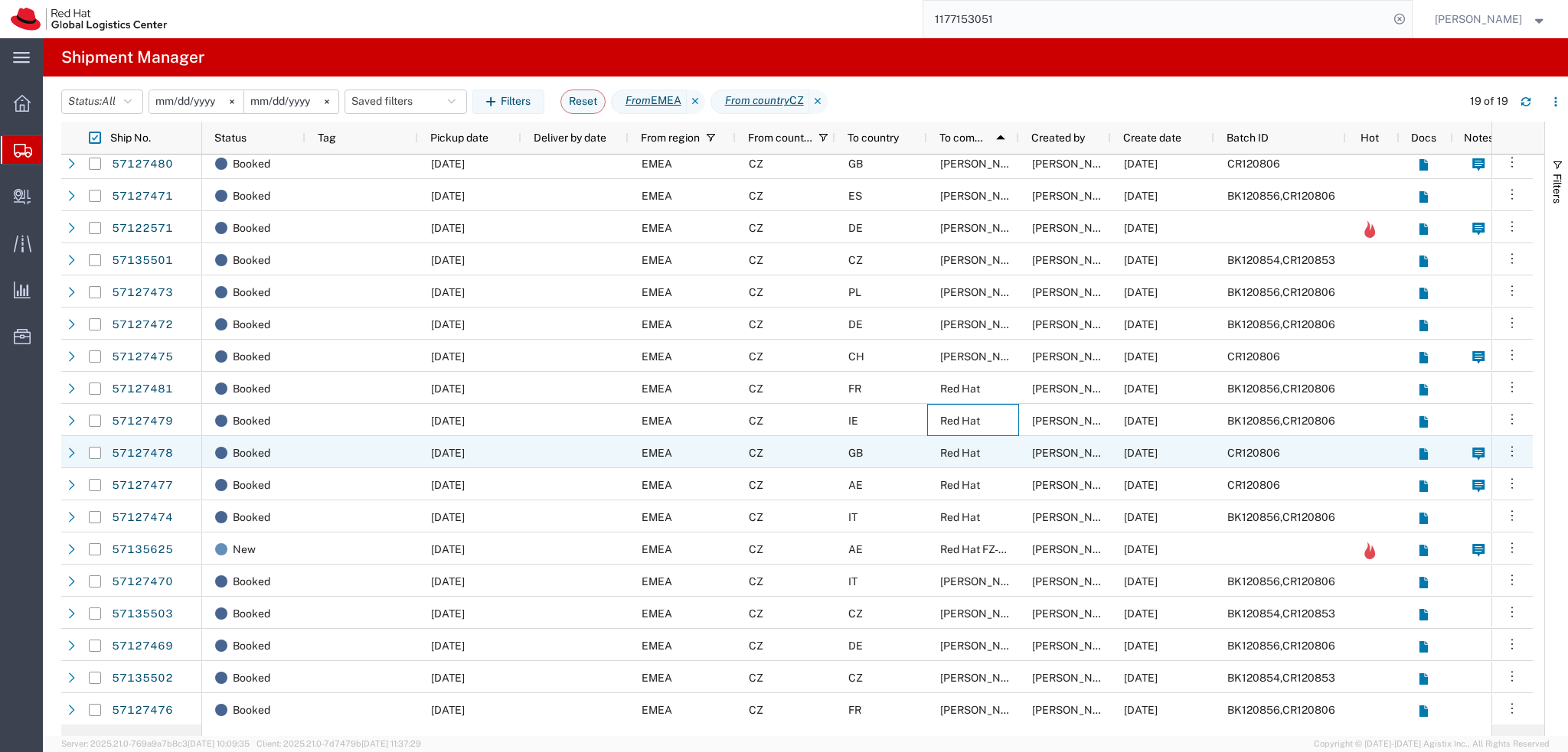
click at [990, 455] on div "Red Hat" at bounding box center [973, 452] width 92 height 33
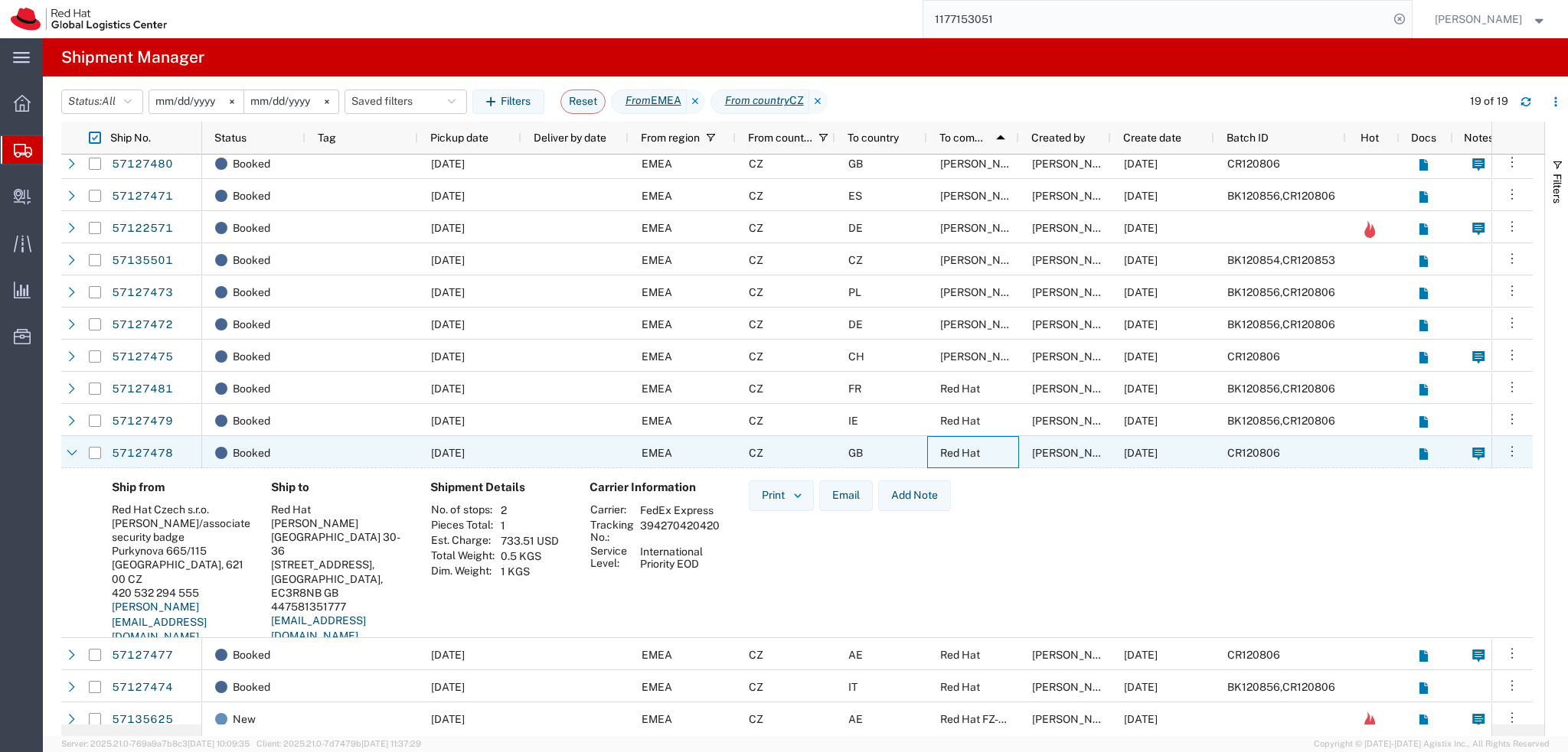
click at [990, 455] on div "Red Hat" at bounding box center [973, 452] width 92 height 33
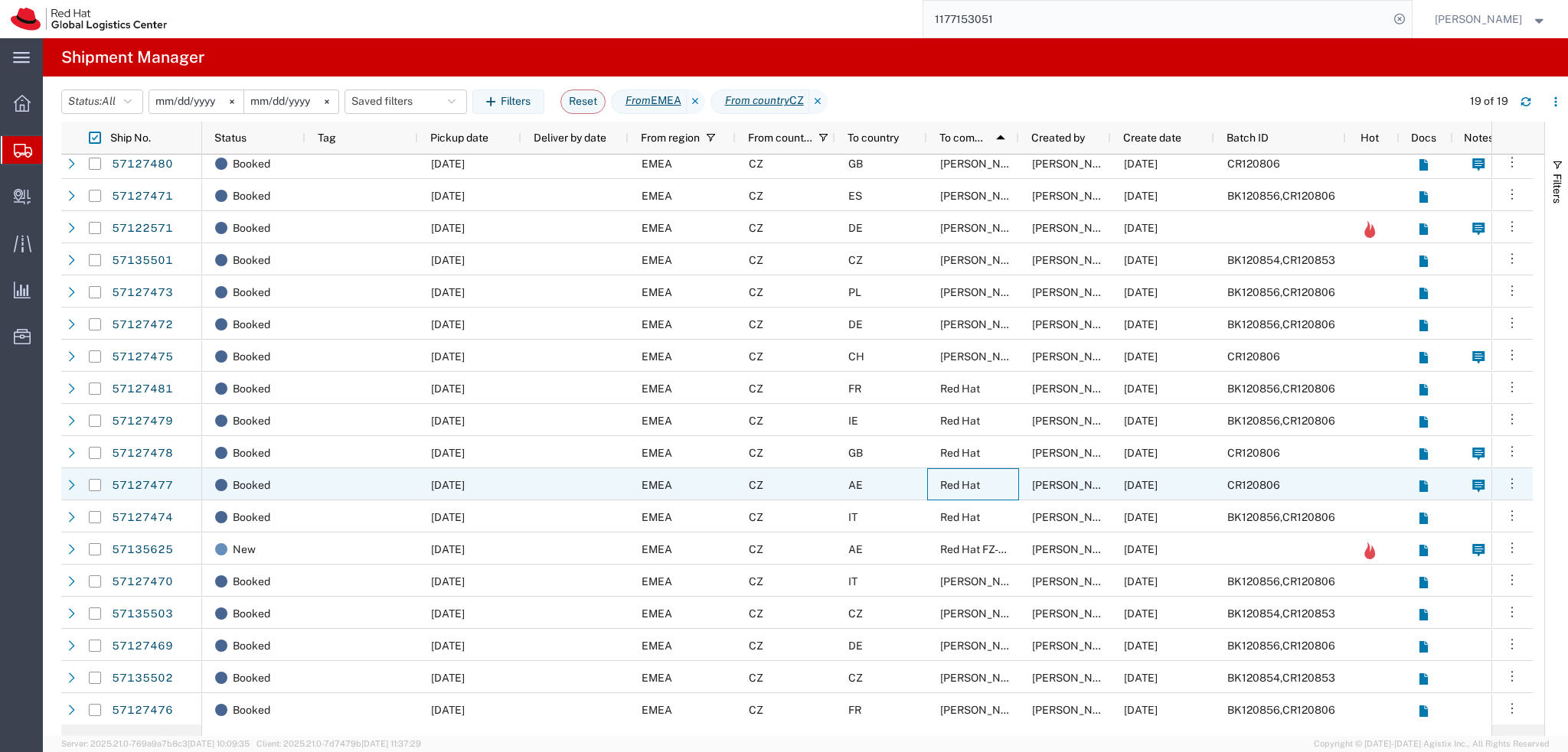
click at [990, 480] on div "Red Hat" at bounding box center [973, 484] width 92 height 33
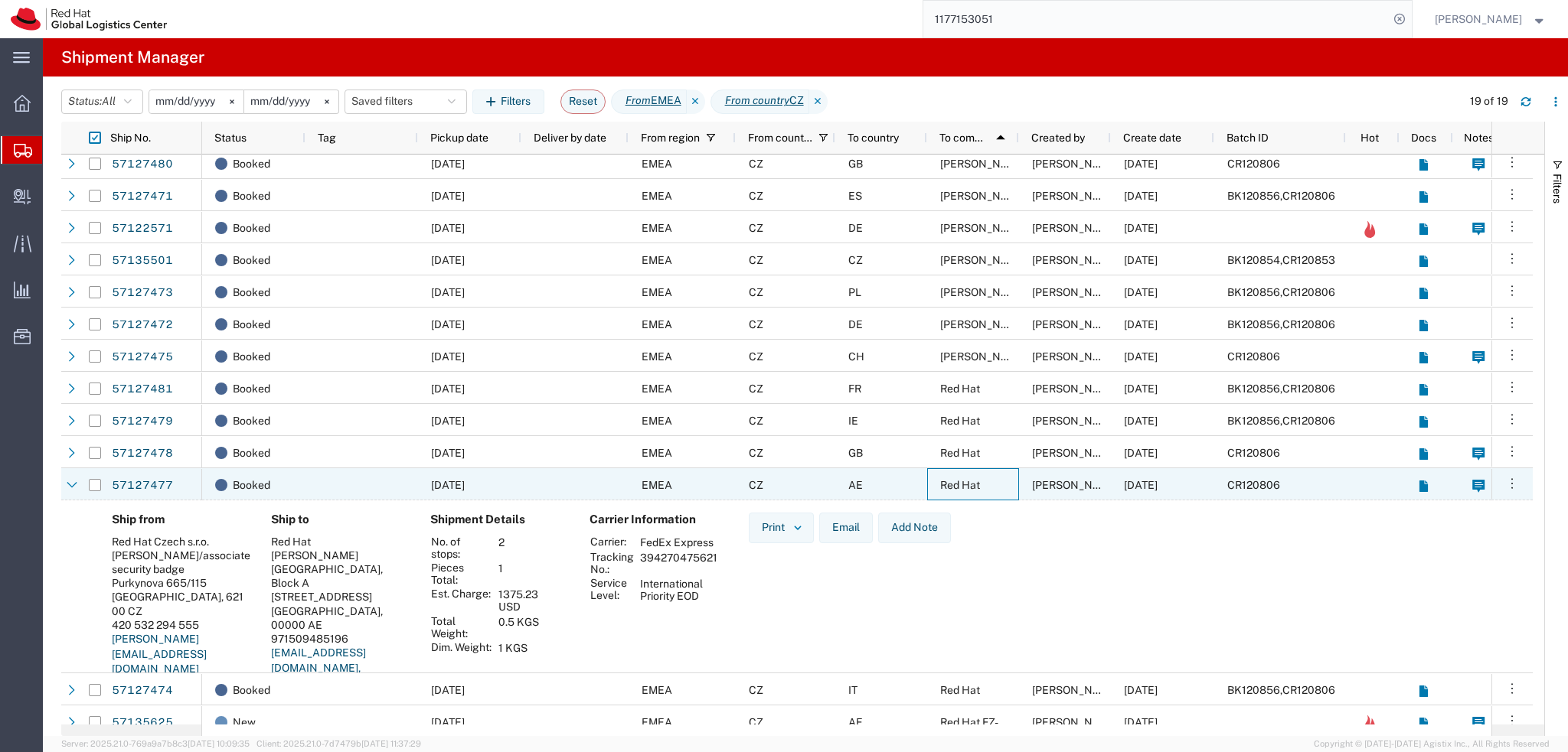
click at [990, 480] on div "Red Hat" at bounding box center [973, 484] width 92 height 33
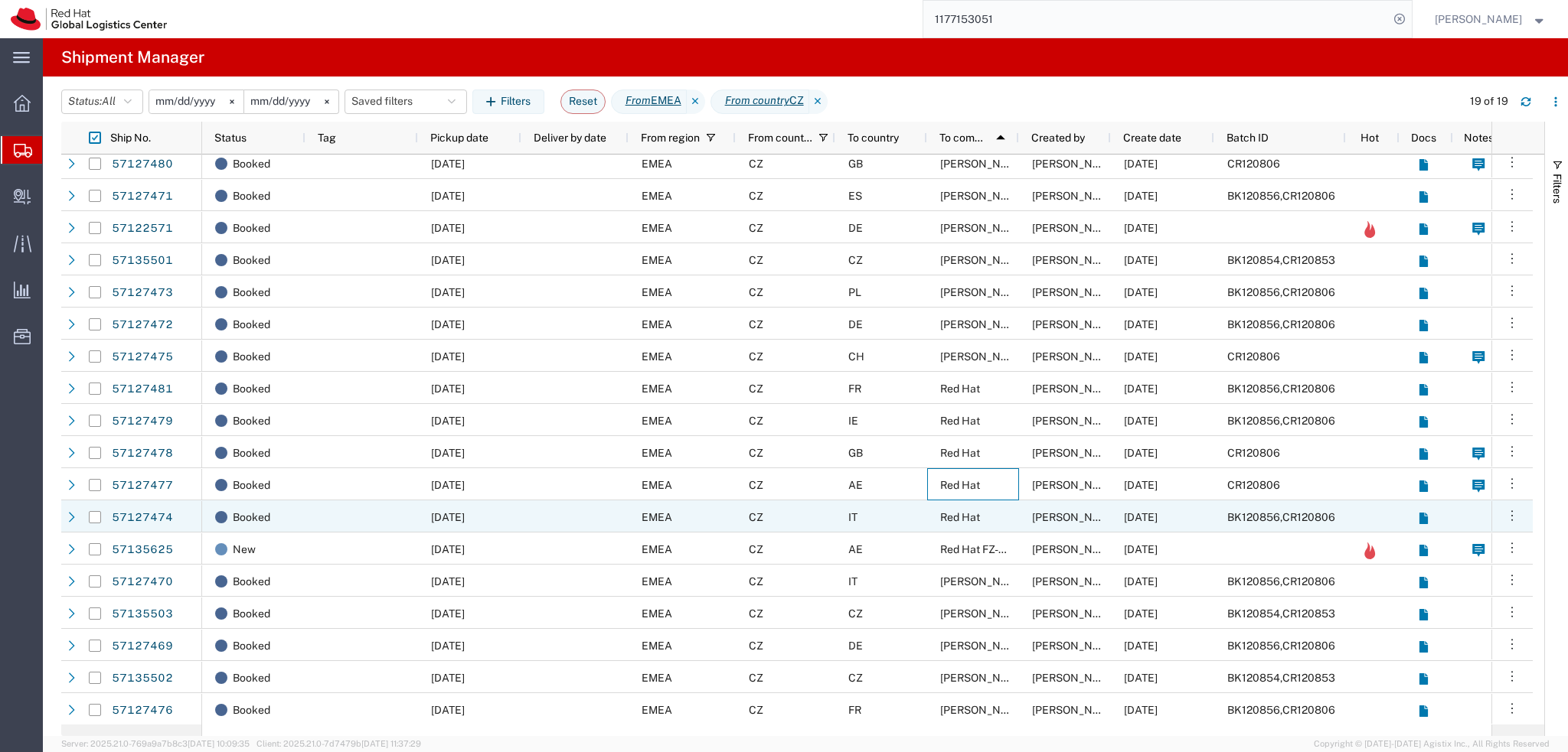
click at [987, 524] on div "Red Hat" at bounding box center [973, 516] width 92 height 33
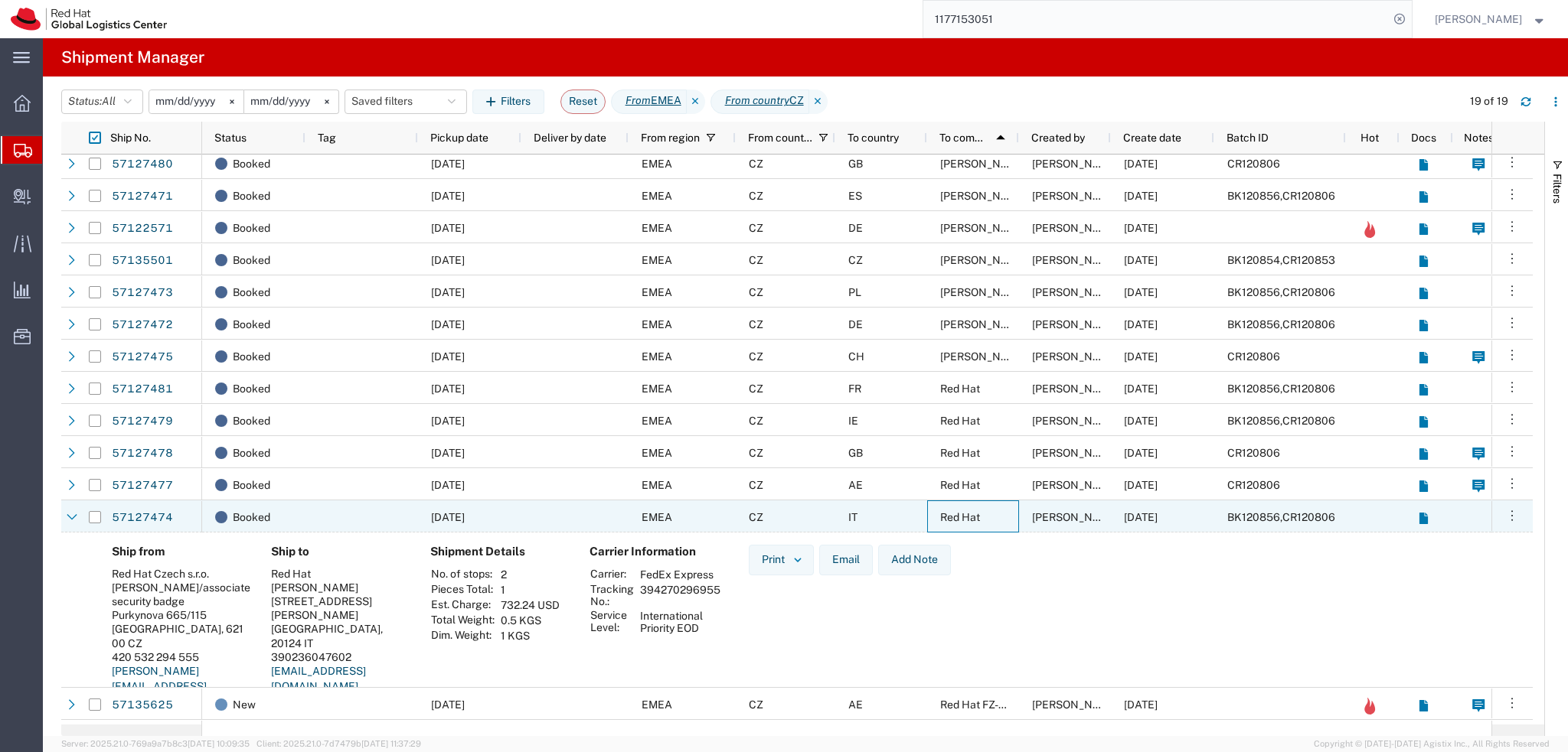
click at [987, 524] on div "Red Hat" at bounding box center [973, 516] width 92 height 33
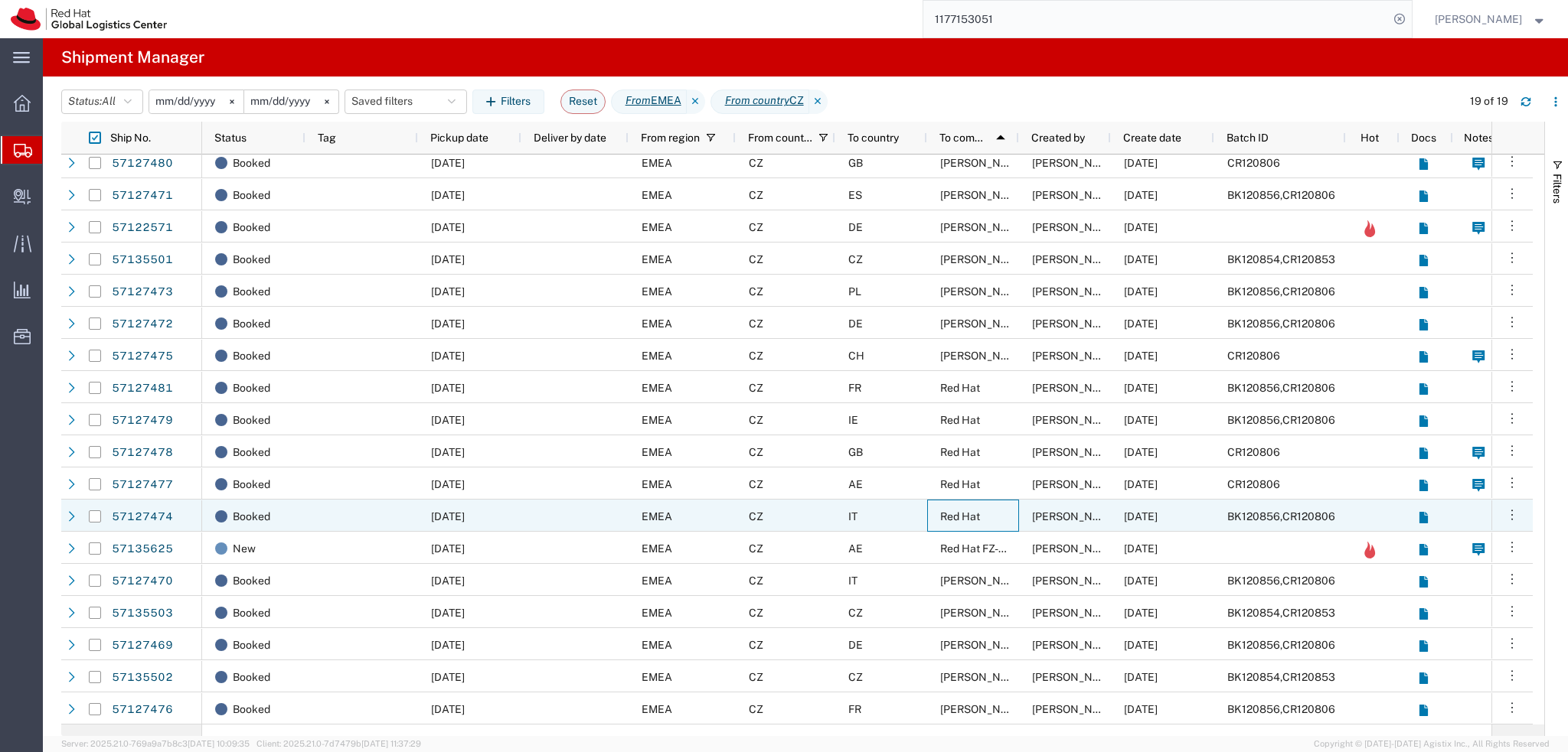
scroll to position [41, 0]
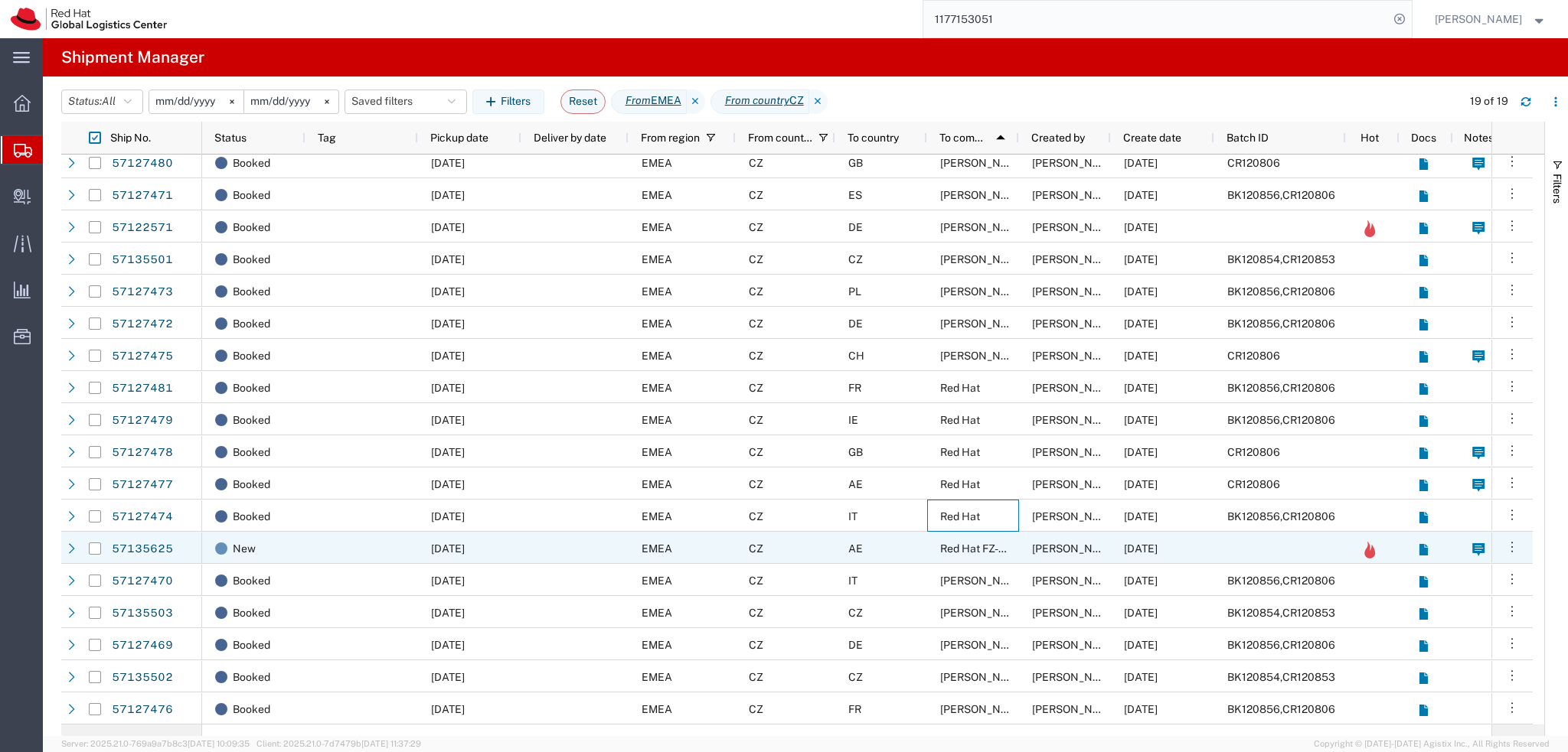
click at [1011, 544] on span "Red Hat FZ-LLC." at bounding box center [980, 548] width 80 height 12
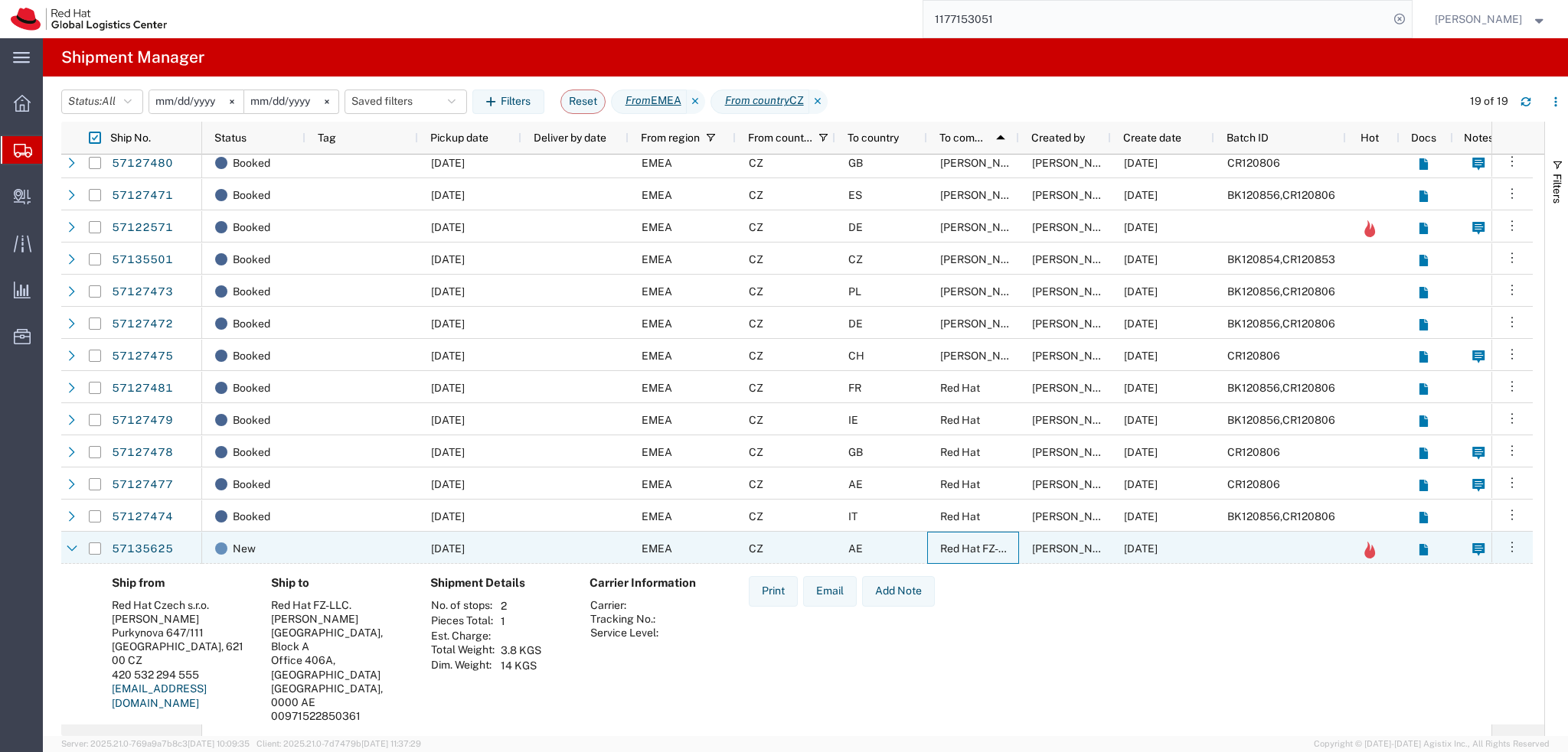
click at [1003, 549] on span "Red Hat FZ-LLC." at bounding box center [980, 548] width 80 height 12
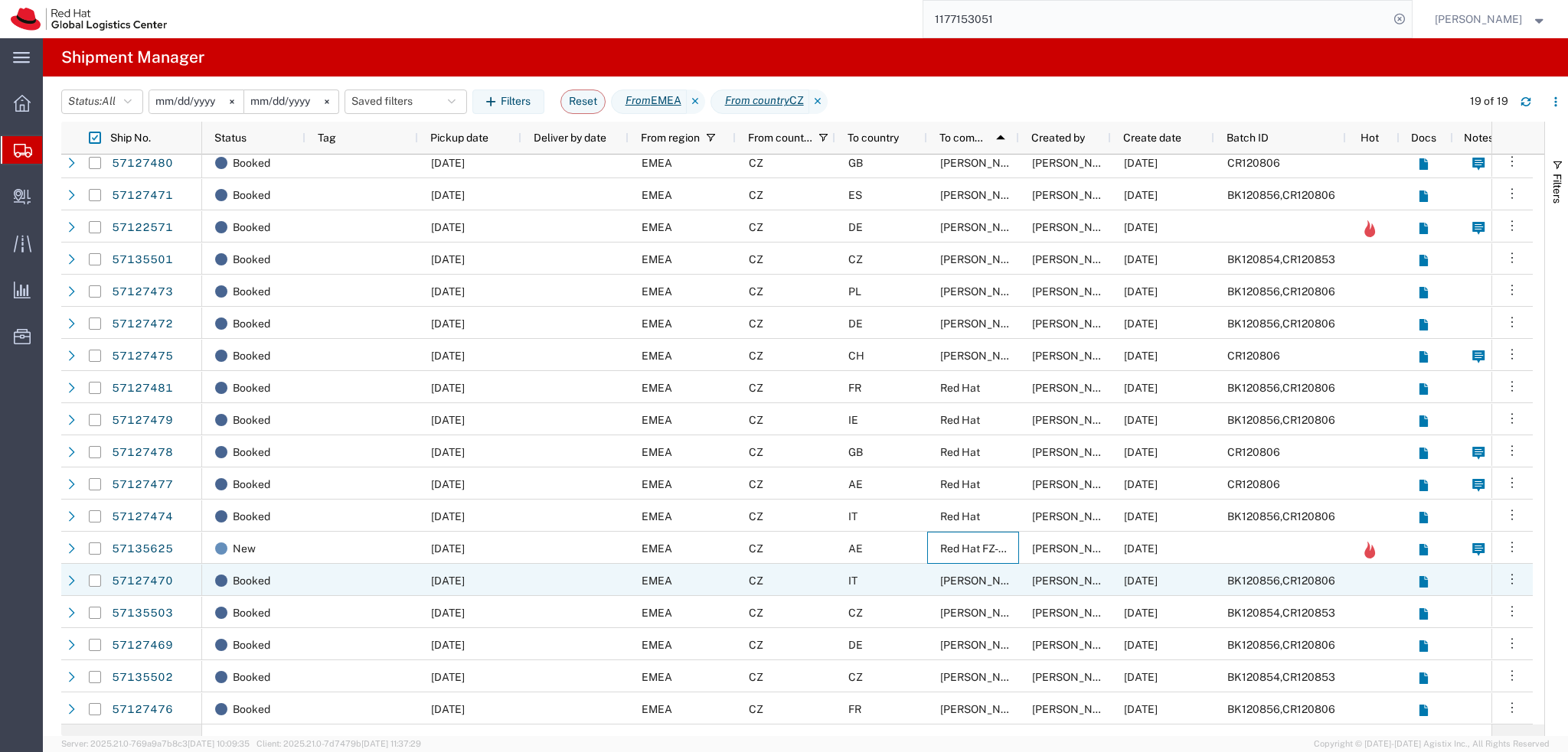
click at [989, 586] on span "Roman Gherta" at bounding box center [984, 580] width 87 height 12
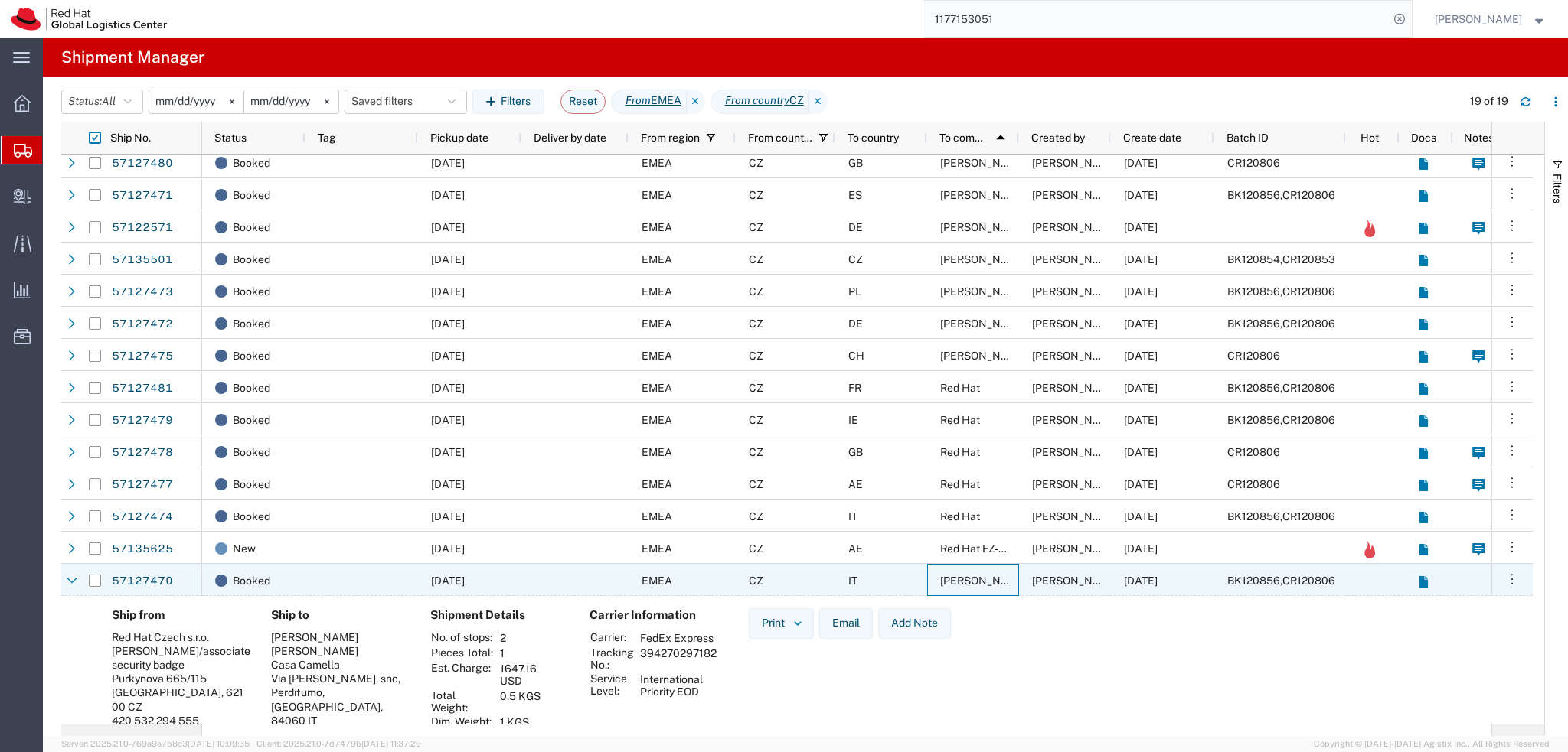
click at [989, 586] on span "Roman Gherta" at bounding box center [984, 580] width 87 height 12
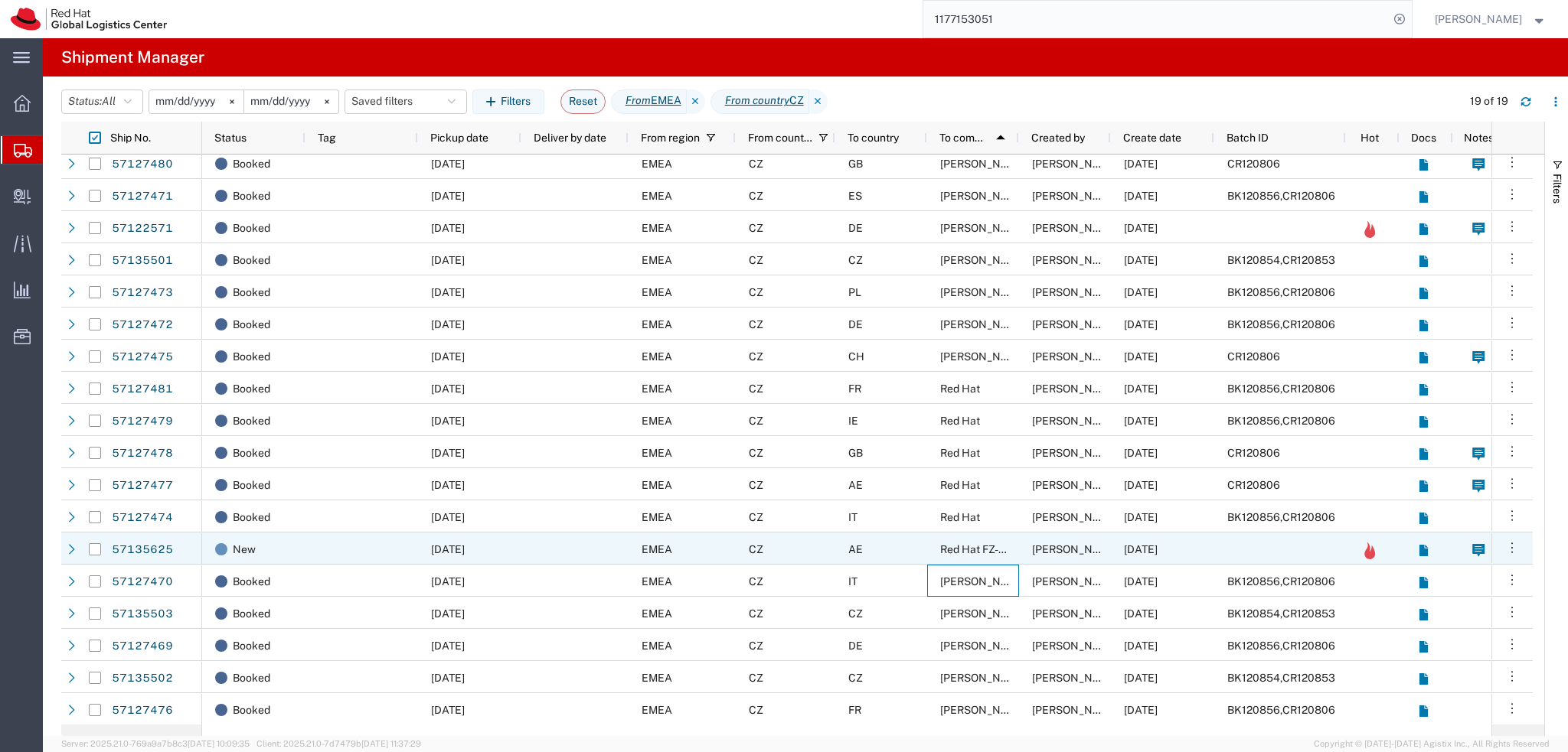
scroll to position [0, 0]
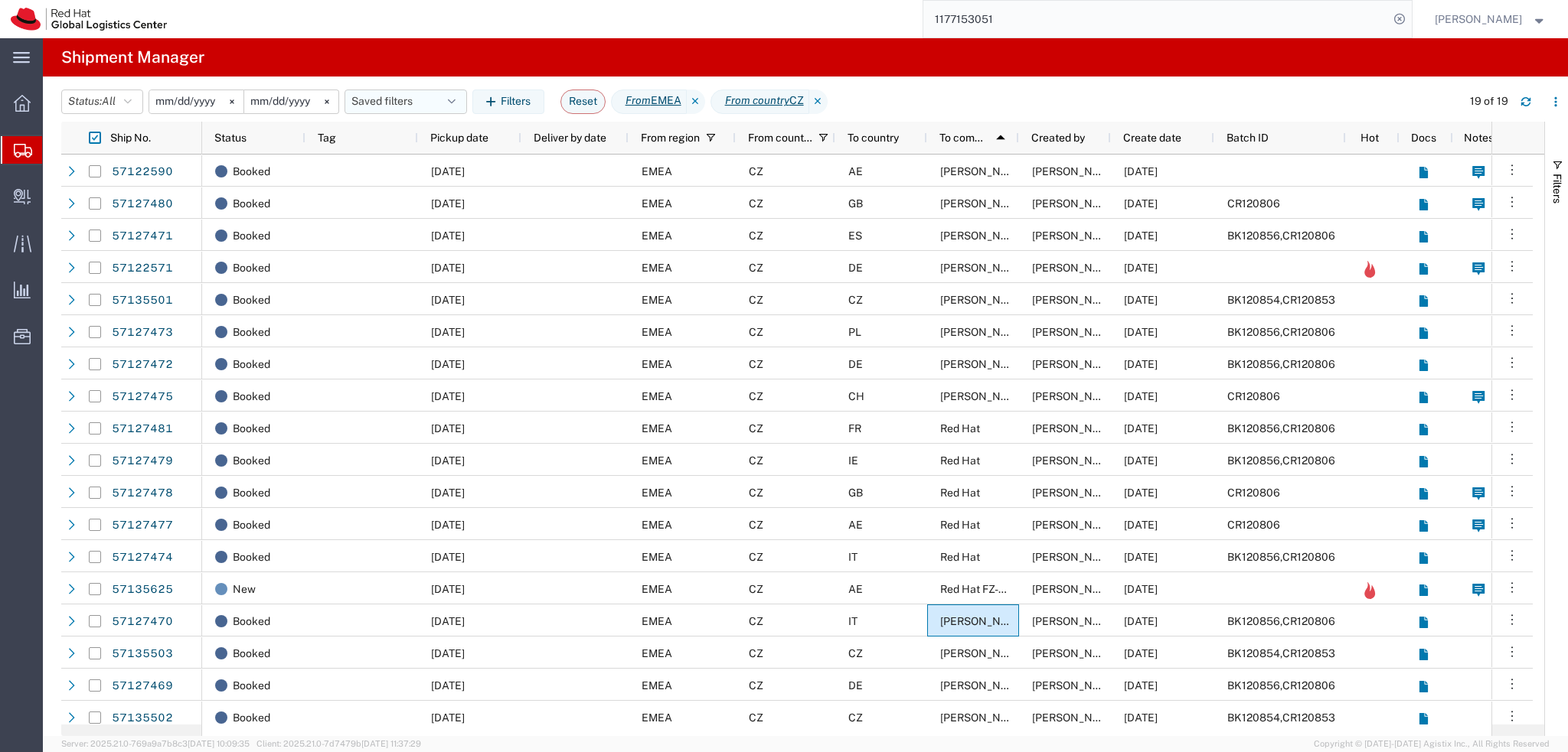
click at [429, 98] on button "Saved filters" at bounding box center [405, 101] width 123 height 24
click at [441, 262] on span "From CZ" at bounding box center [447, 255] width 201 height 28
type input "2025-01-05"
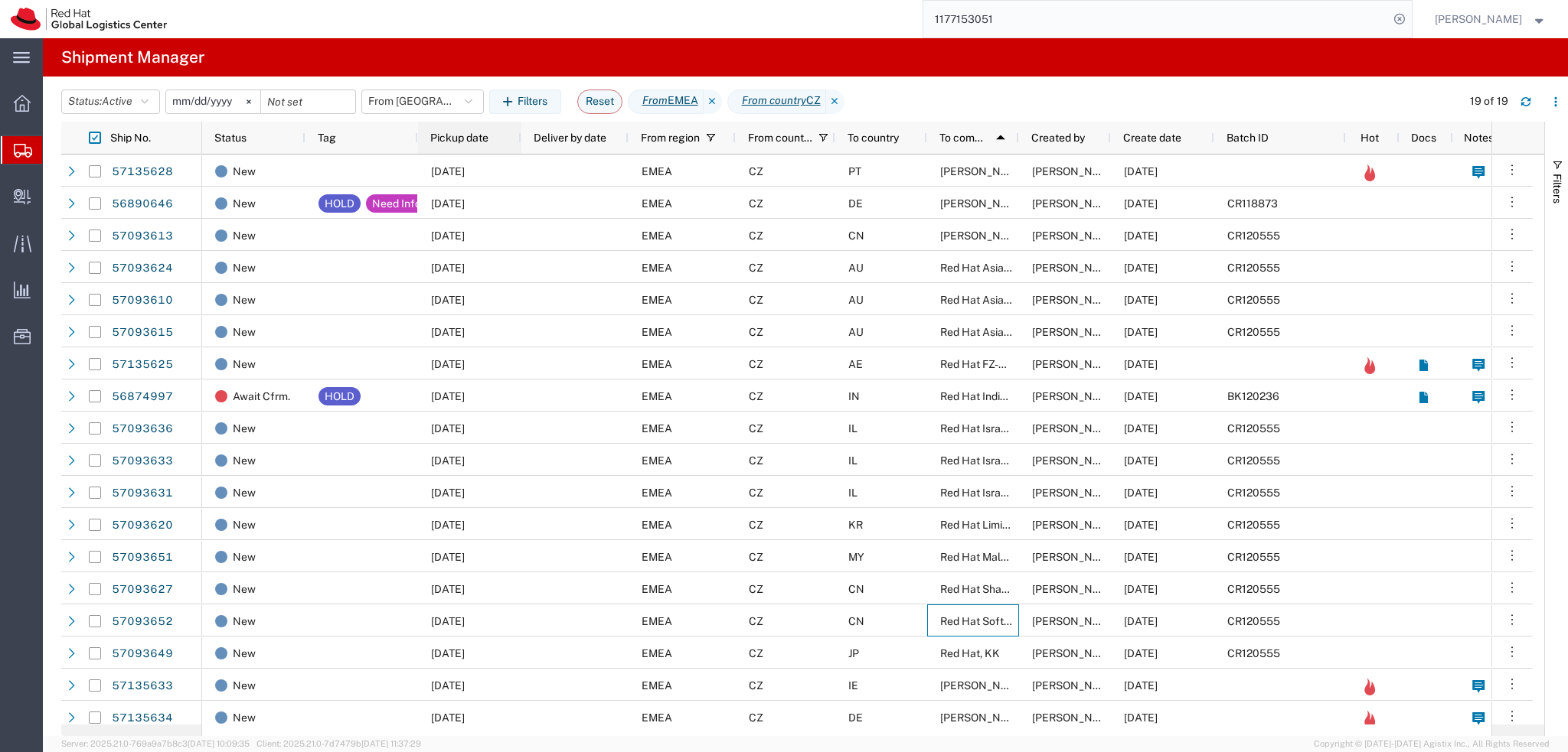
click at [444, 139] on span "Pickup date" at bounding box center [459, 138] width 59 height 12
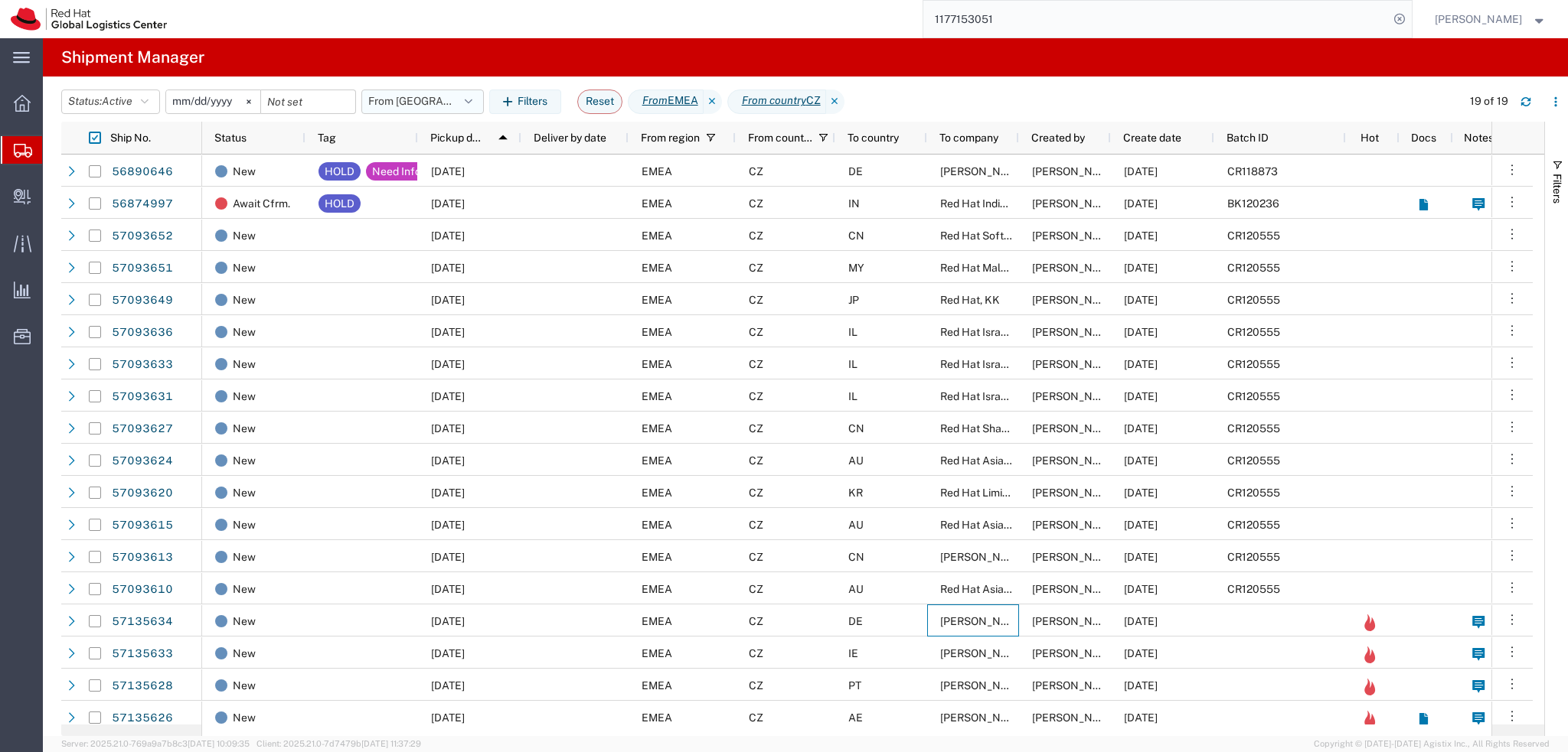
click at [436, 106] on button "From CZ" at bounding box center [423, 101] width 123 height 24
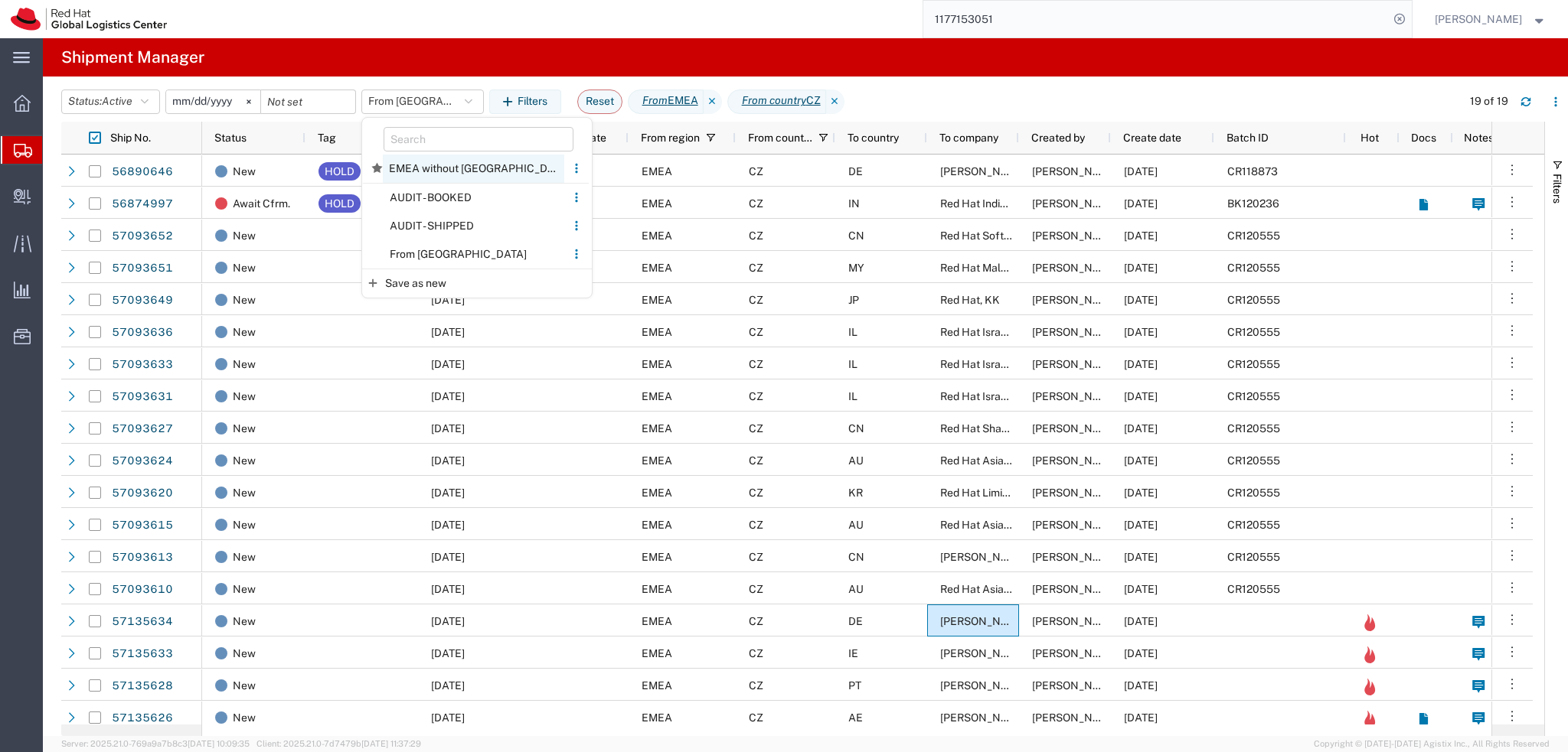
click at [476, 175] on span "EMEA without Brno" at bounding box center [473, 168] width 181 height 28
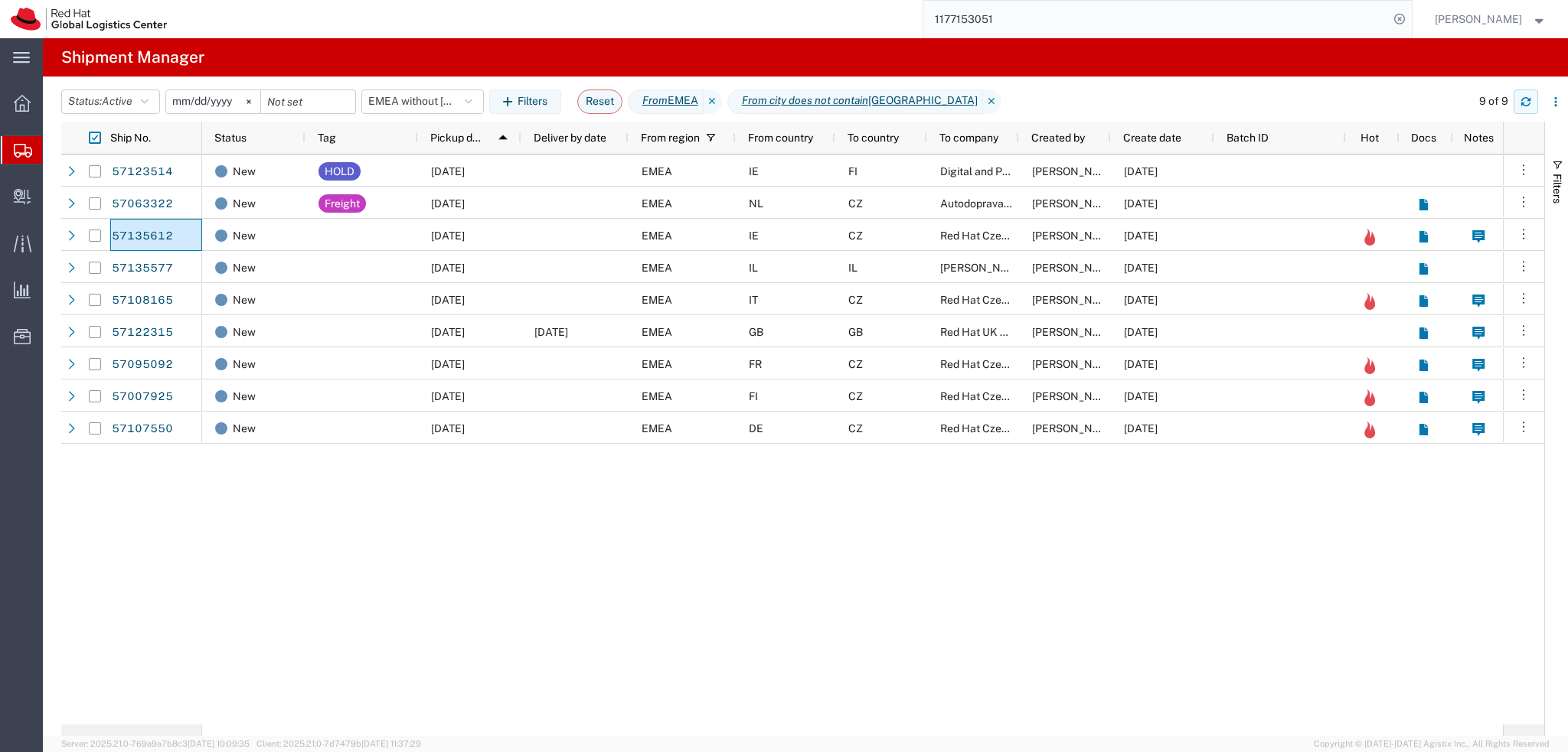
click at [1528, 100] on icon "button" at bounding box center [1526, 99] width 9 height 4
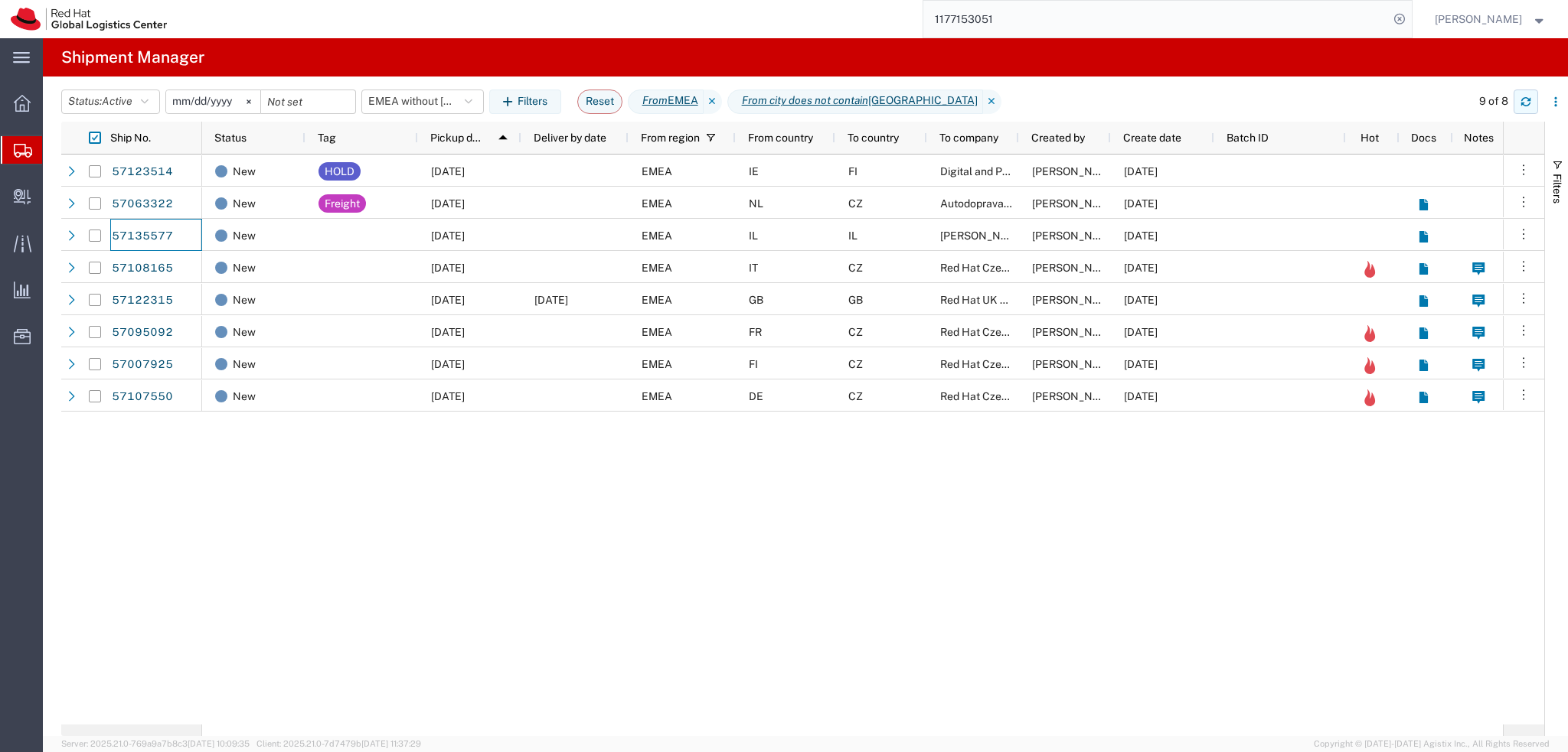
click at [1527, 102] on icon "button" at bounding box center [1526, 102] width 11 height 11
click at [469, 106] on button "EMEA without Brno" at bounding box center [423, 101] width 123 height 24
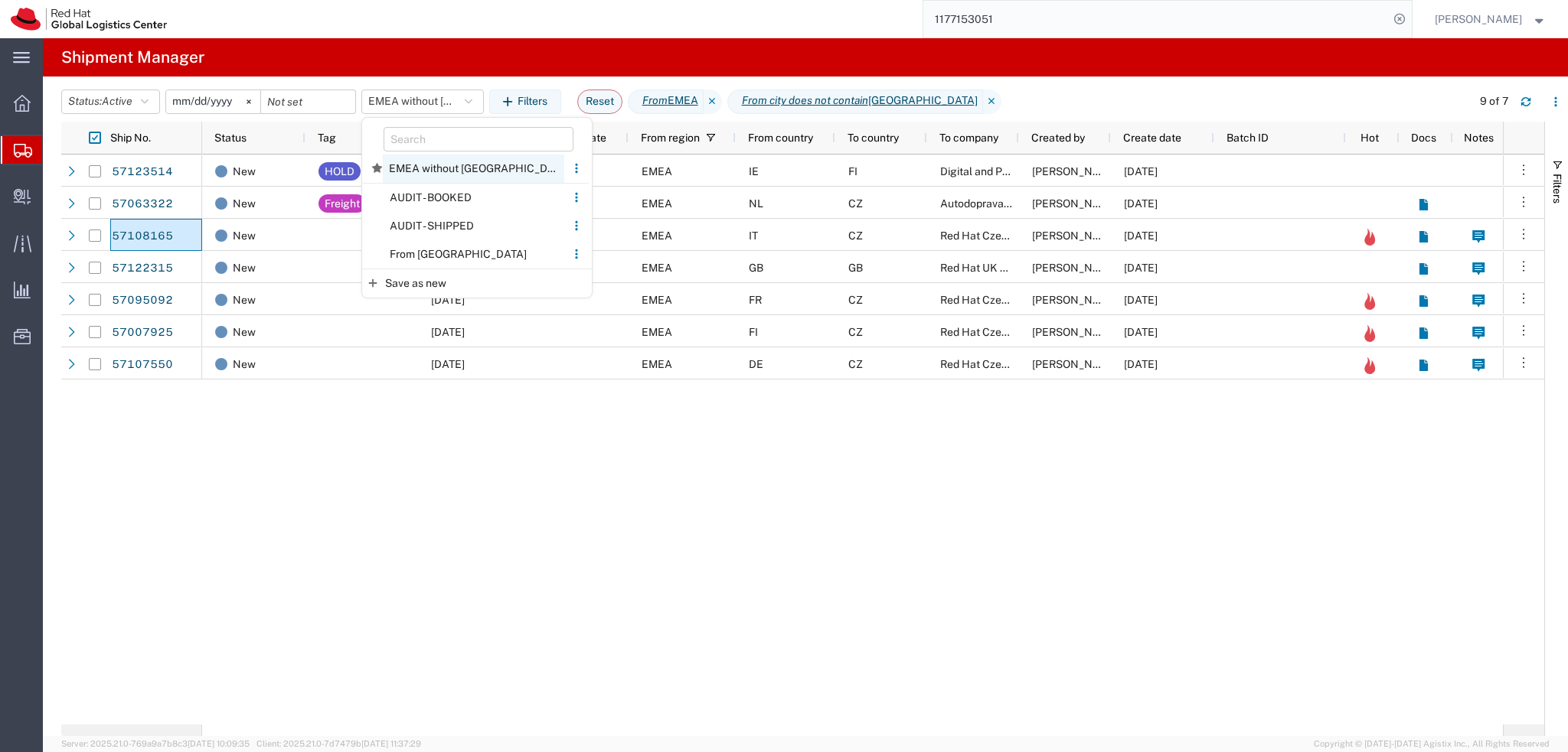
click at [469, 167] on span "EMEA without Brno" at bounding box center [473, 168] width 181 height 28
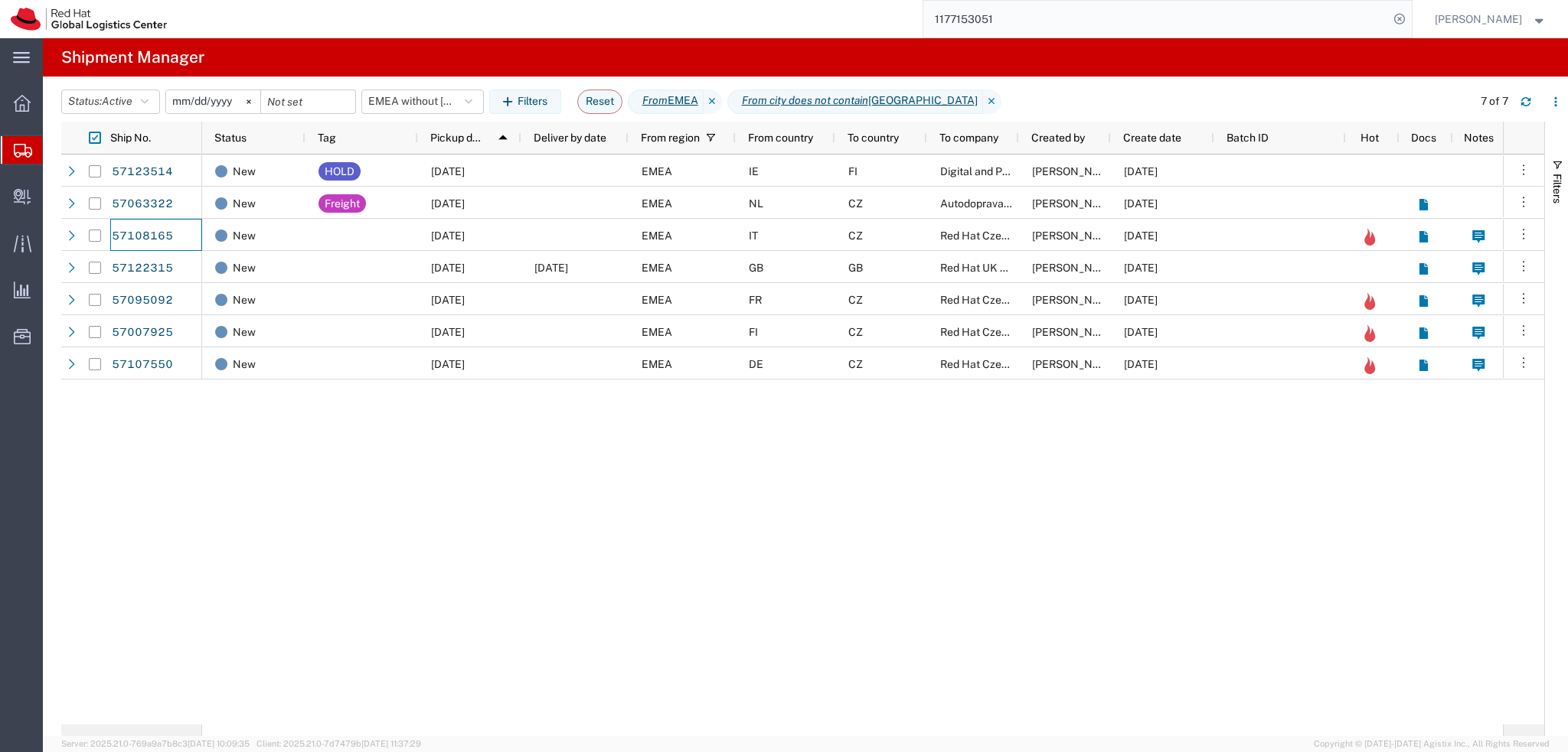
click at [1048, 20] on input "1177153051" at bounding box center [1156, 20] width 466 height 37
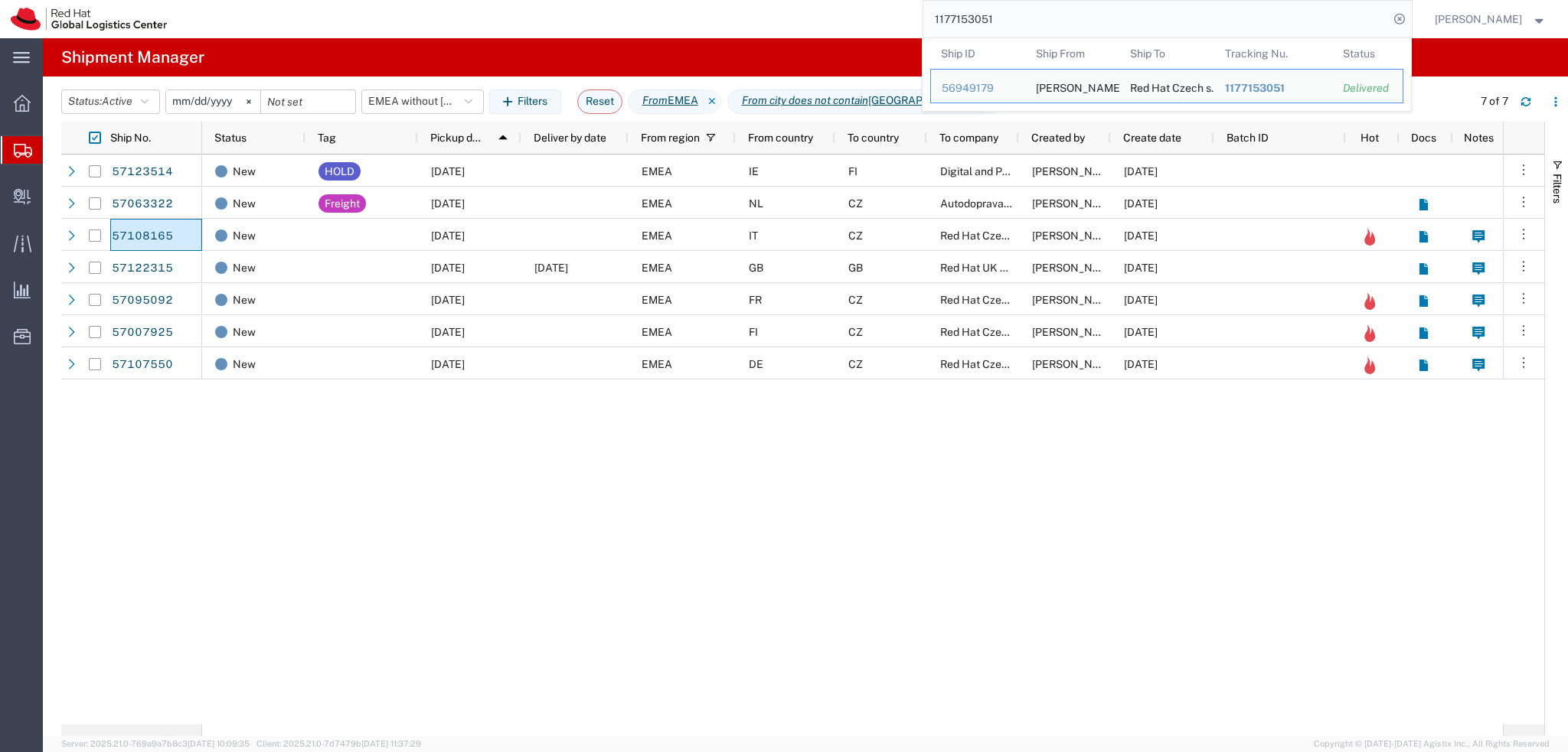
click at [1048, 20] on input "1177153051" at bounding box center [1156, 20] width 466 height 37
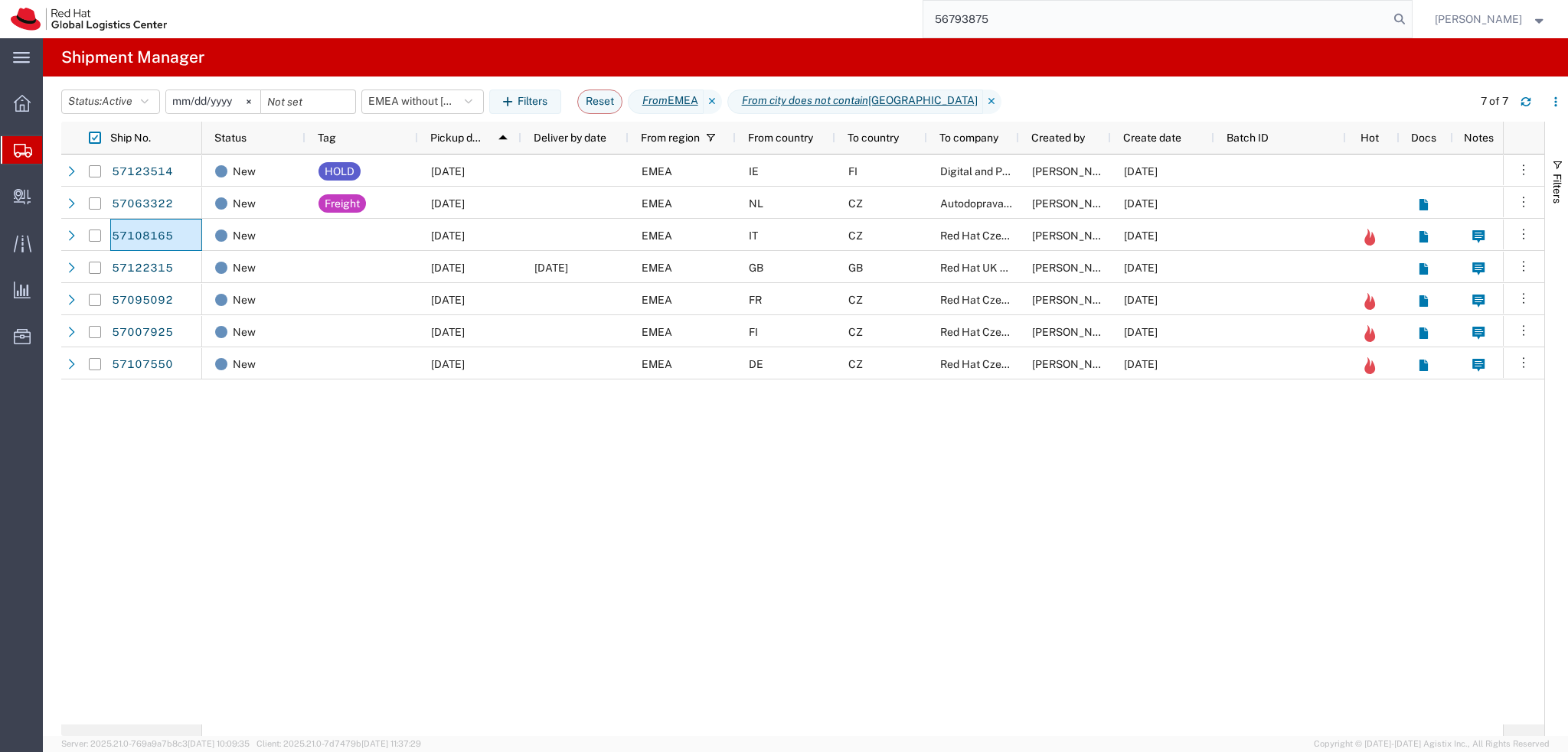
type input "56793875"
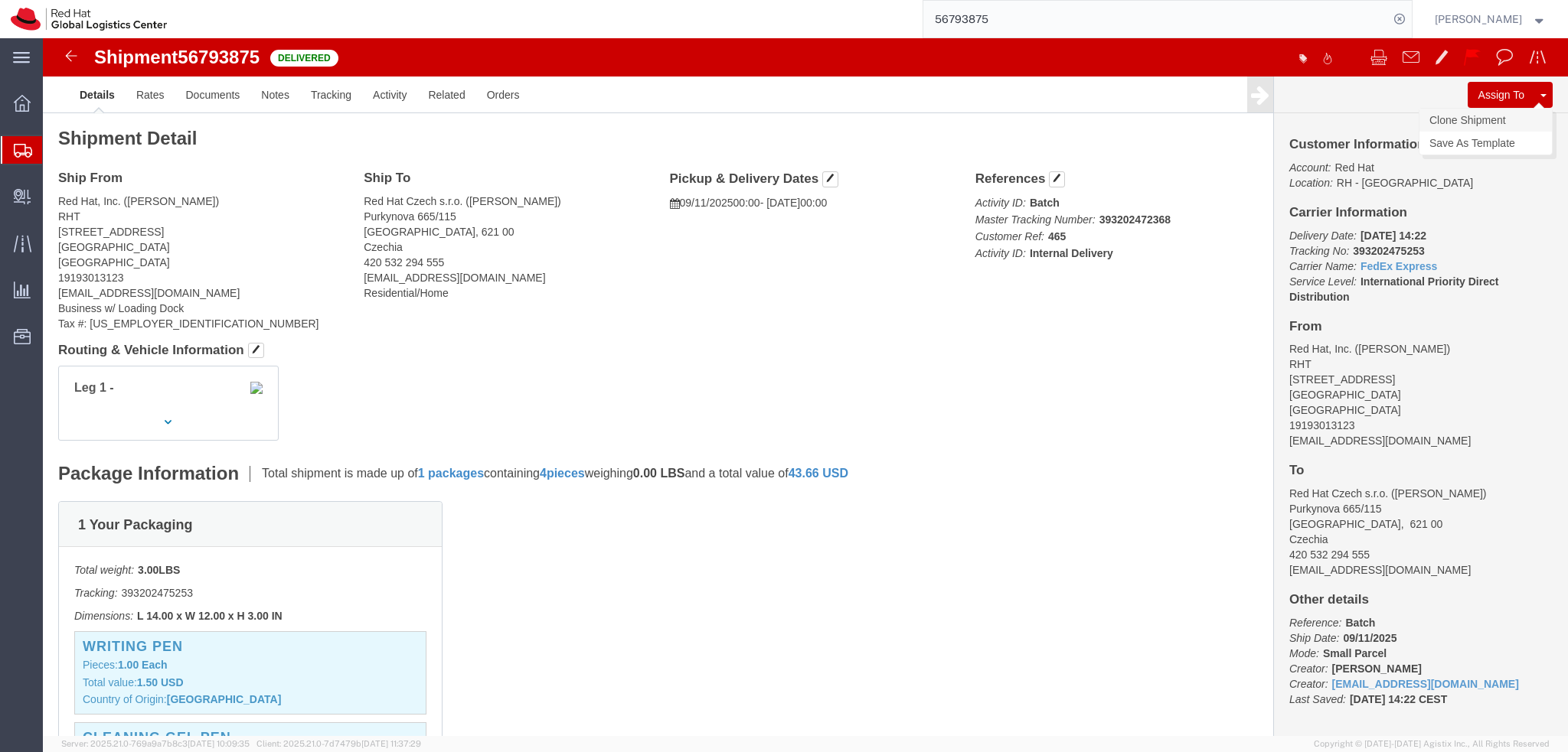
click link "Clone Shipment"
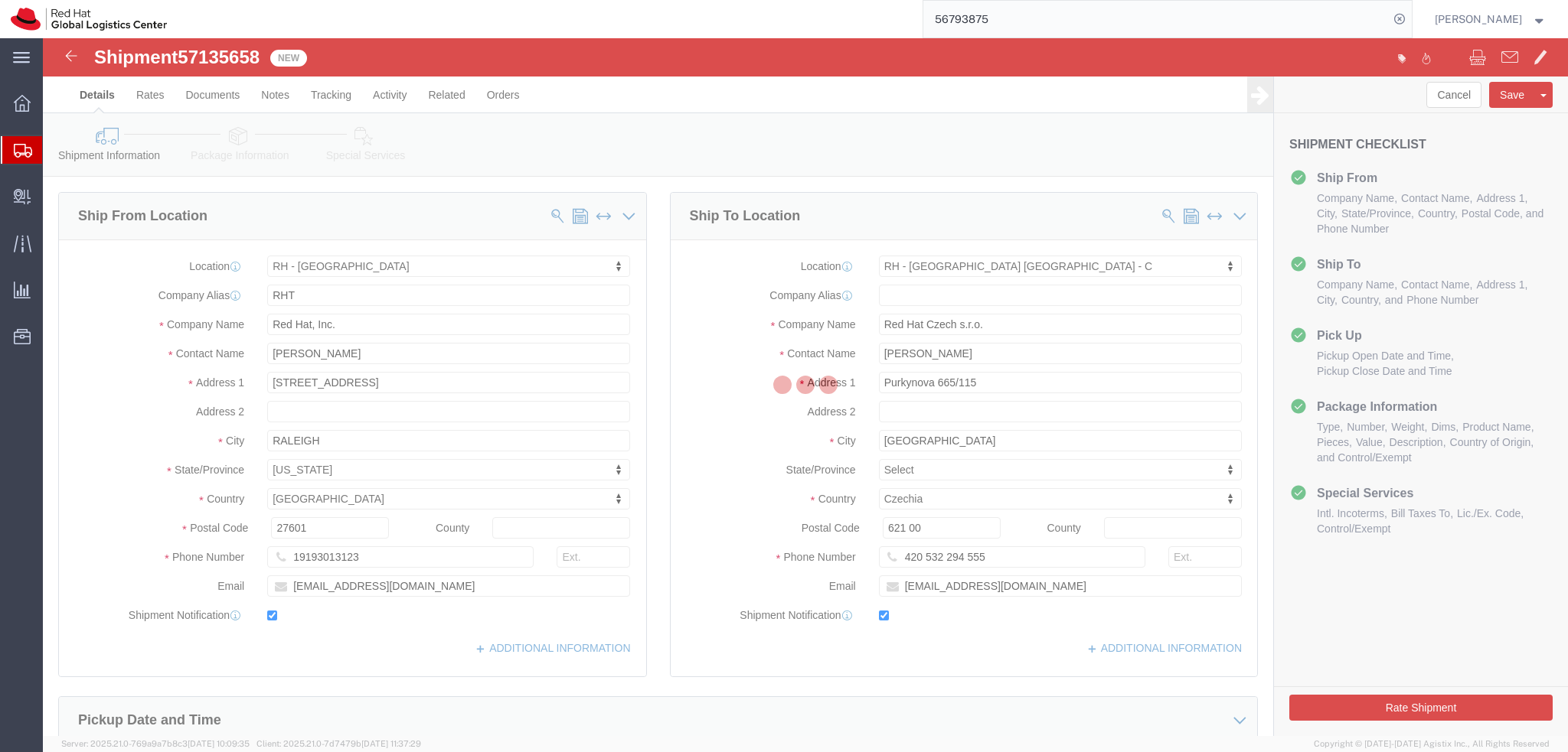
select select "38014"
select select "38037"
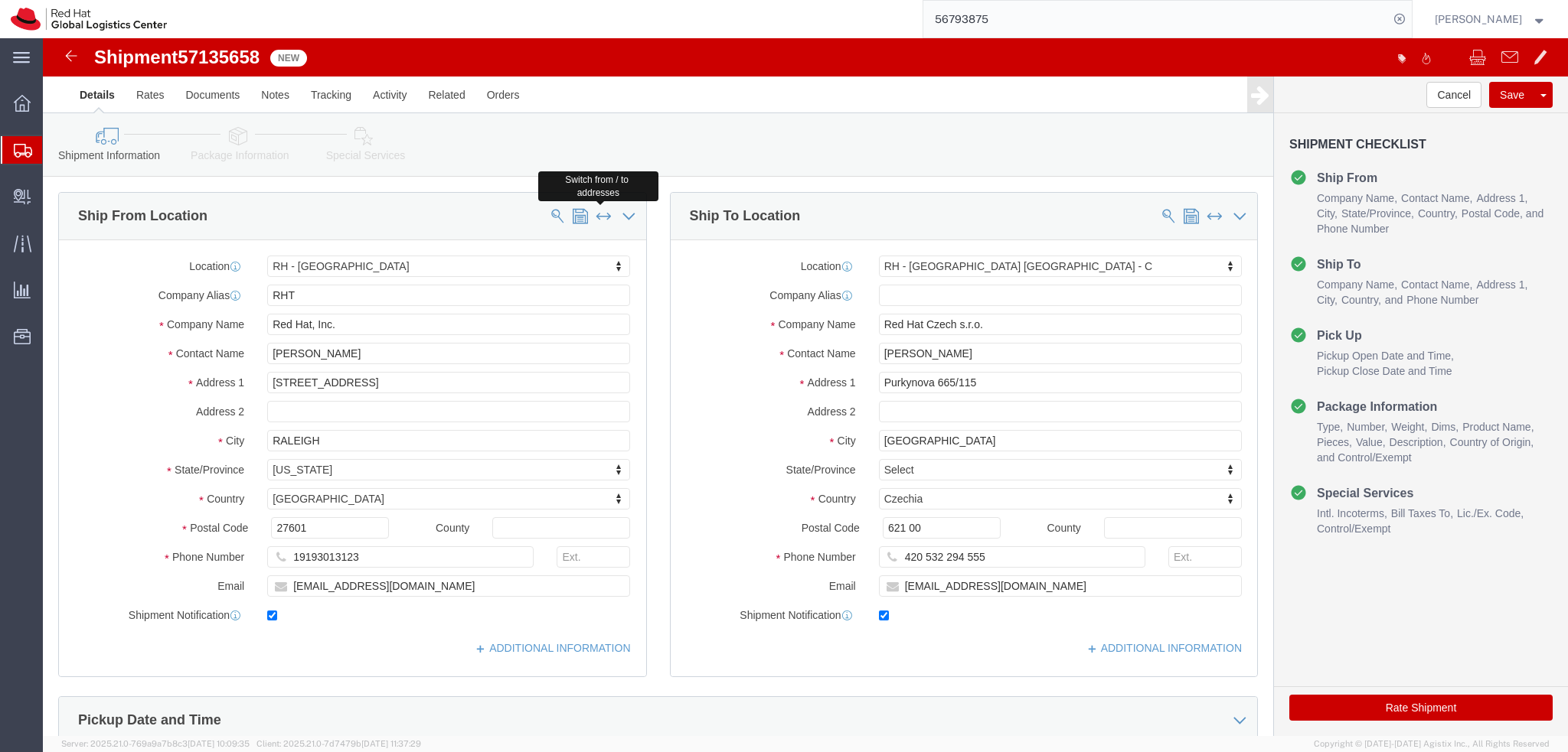
click span
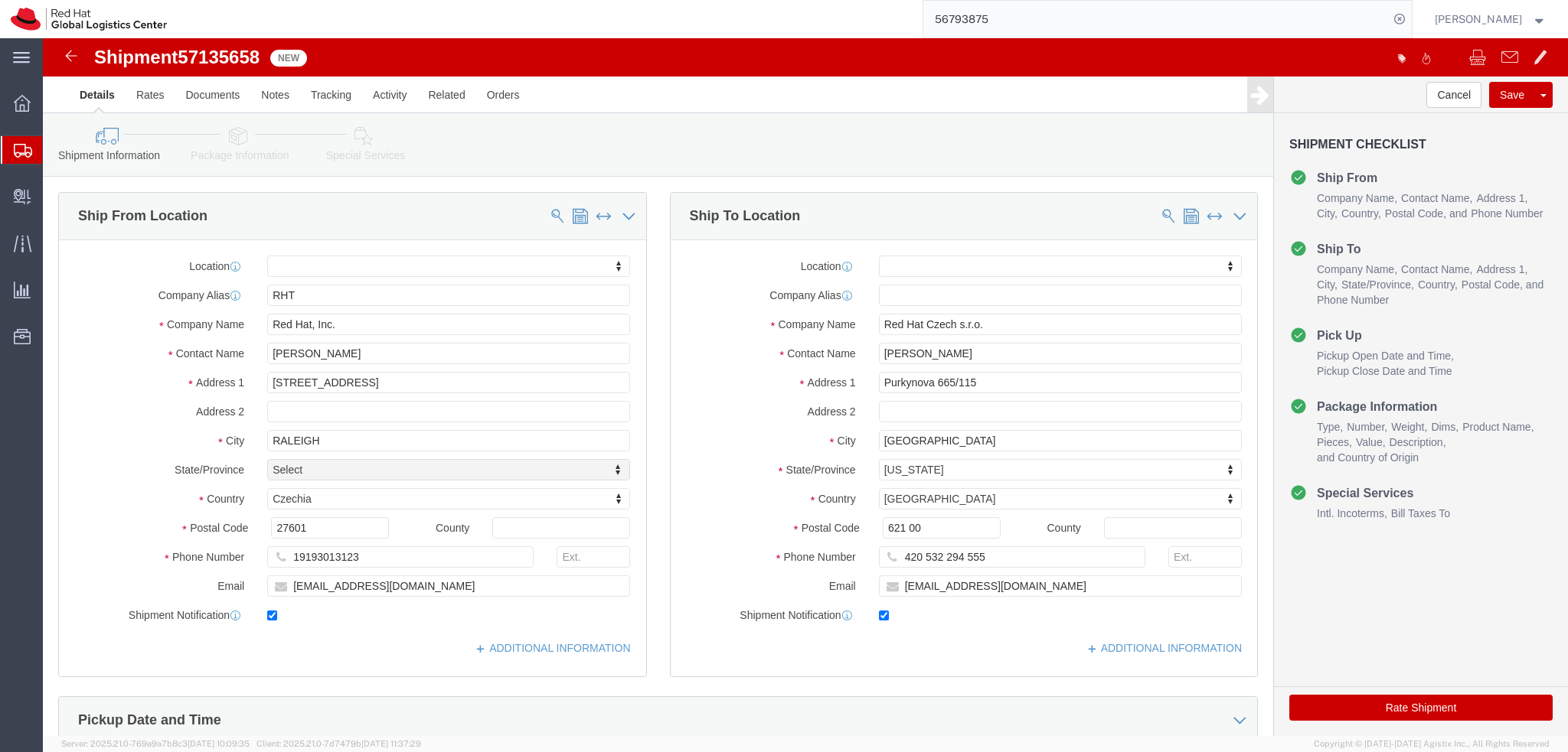
select select
type input "Red Hat Czech s.r.o."
type input "[PERSON_NAME]"
type input "Purkynova 665/115"
type input "[GEOGRAPHIC_DATA]"
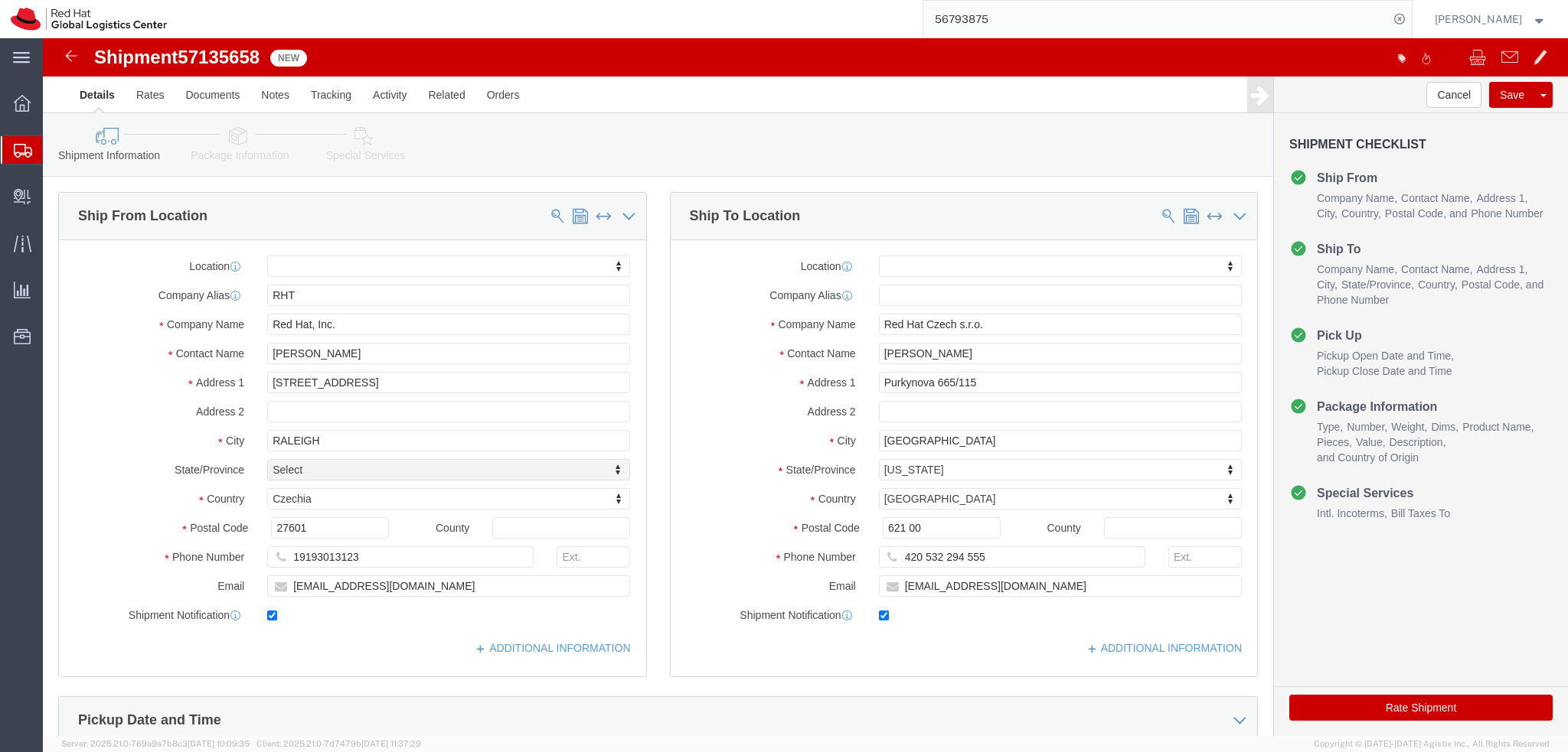
select select
select select "CZ"
type input "621 00"
type input "420 532 294 555"
type input "[EMAIL_ADDRESS][DOMAIN_NAME]"
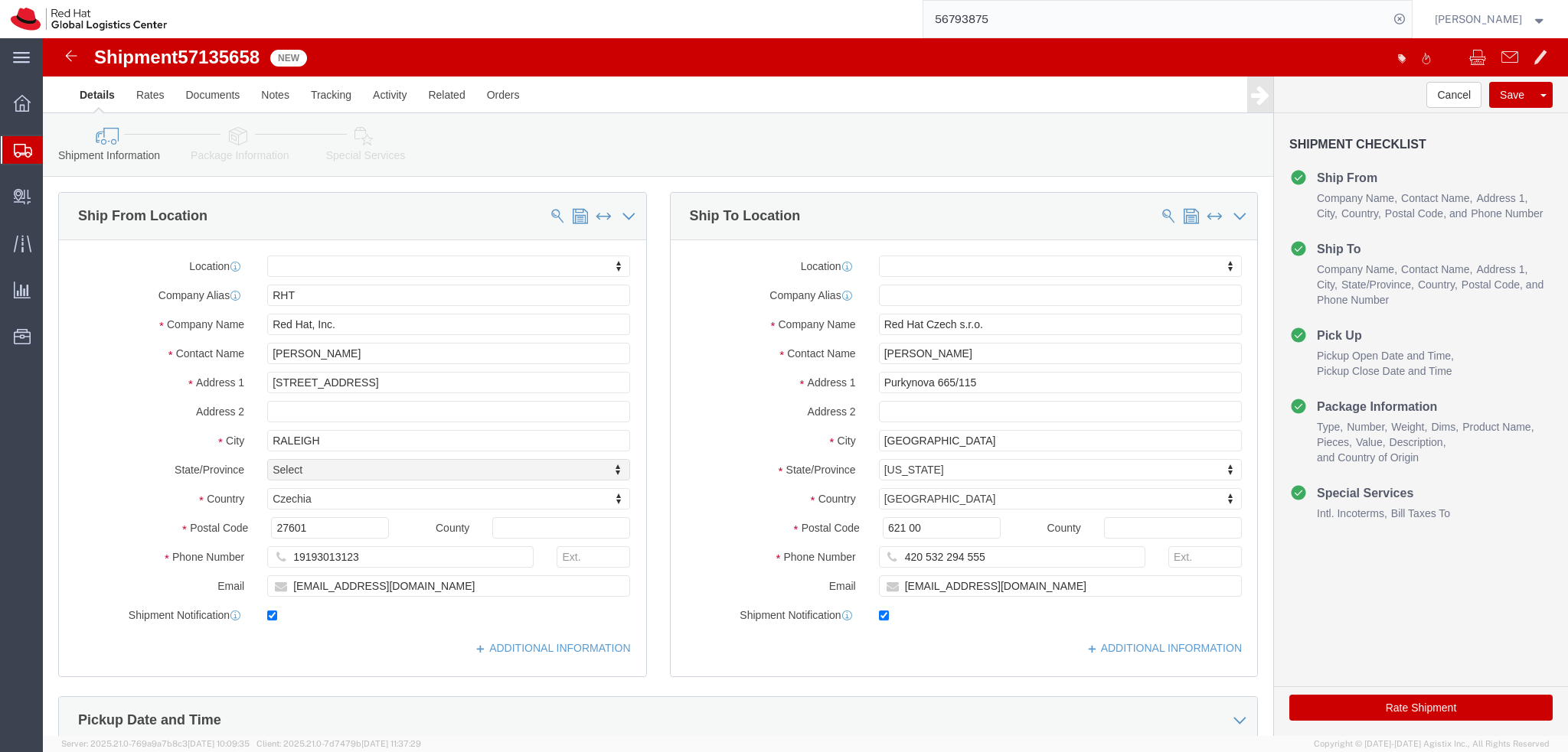
select select
type input "RHT"
type input "Red Hat, Inc."
type input "[PERSON_NAME]"
type input "[STREET_ADDRESS]"
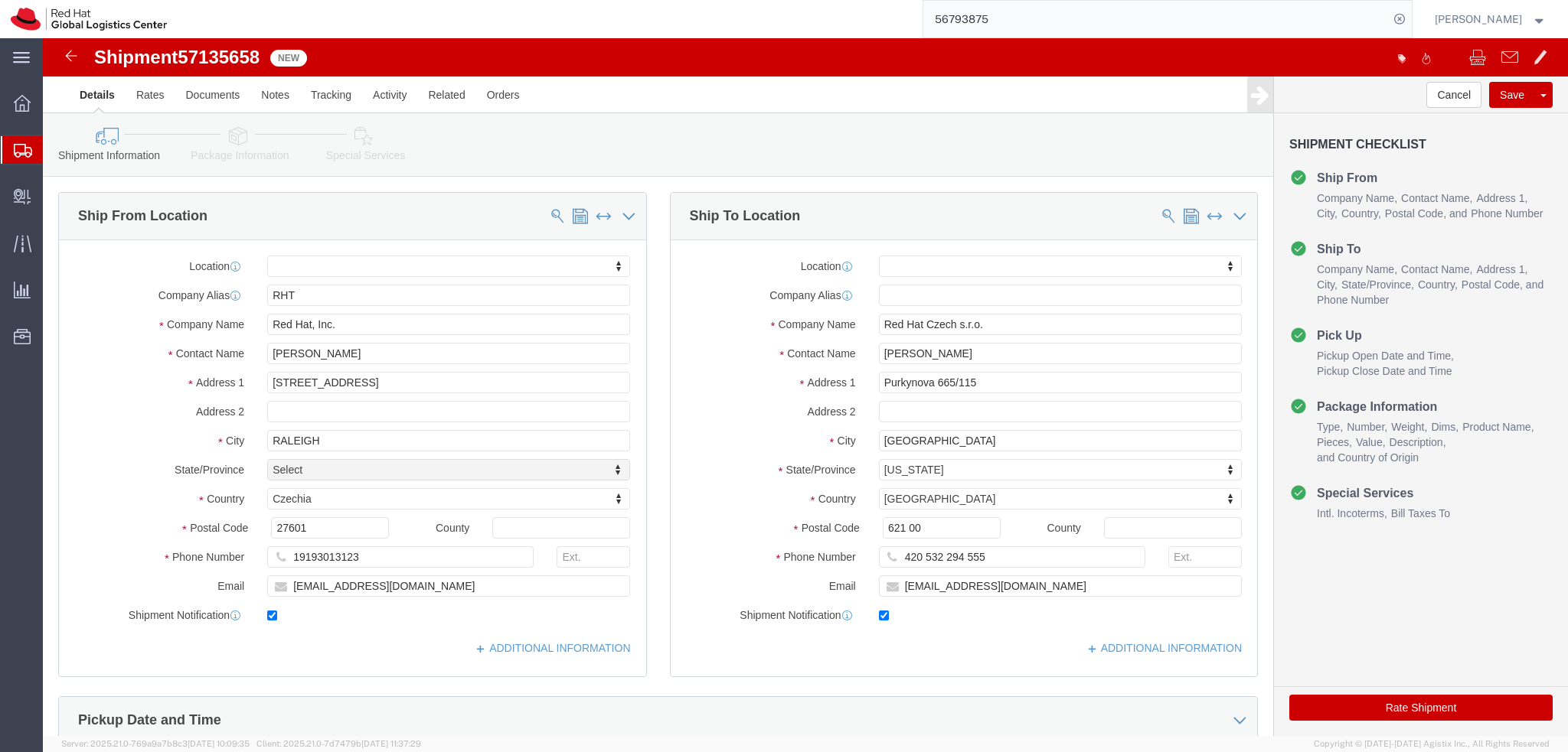
type input "RALEIGH"
select select "NC"
select select "US"
type input "27601"
type input "19193013123"
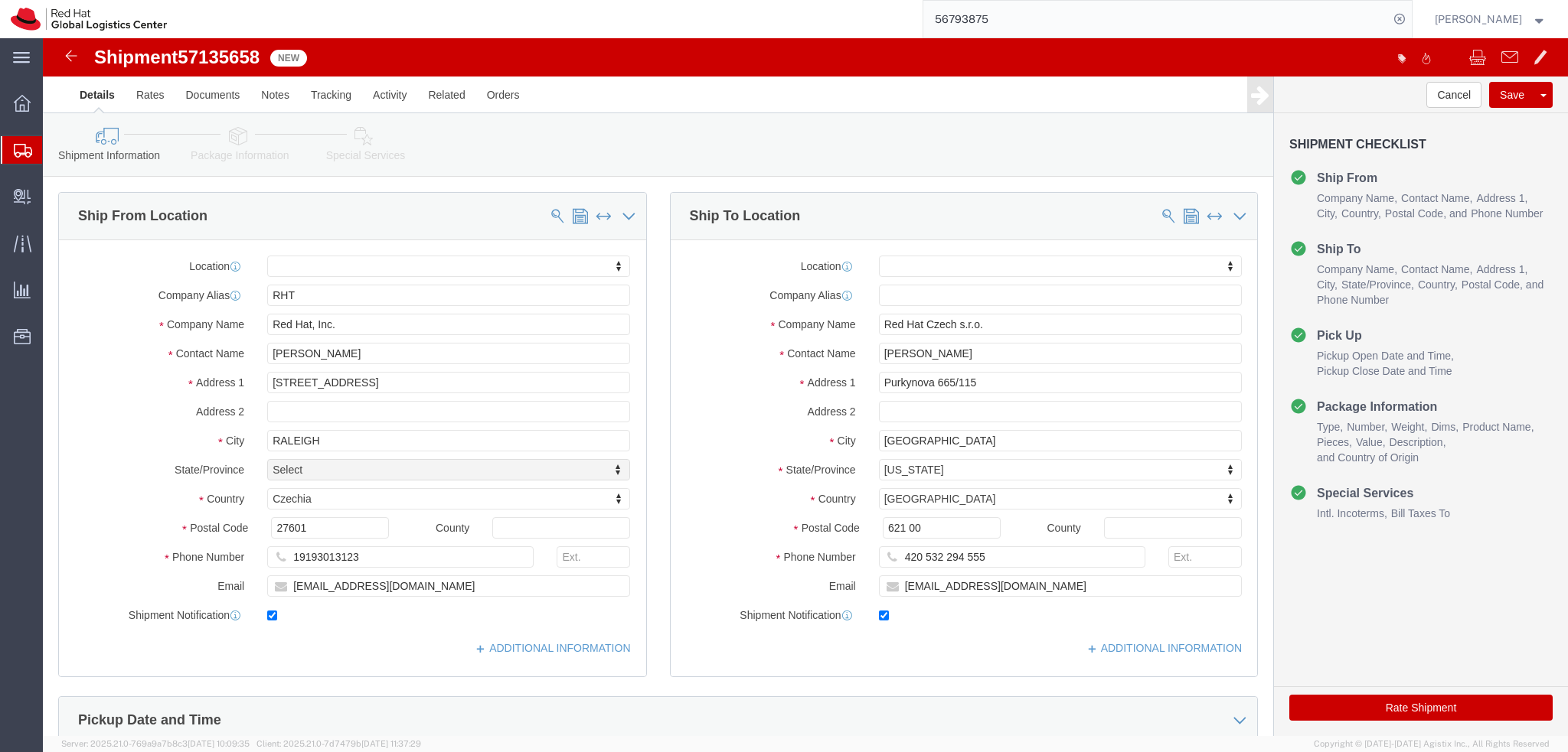
type input "[EMAIL_ADDRESS][DOMAIN_NAME]"
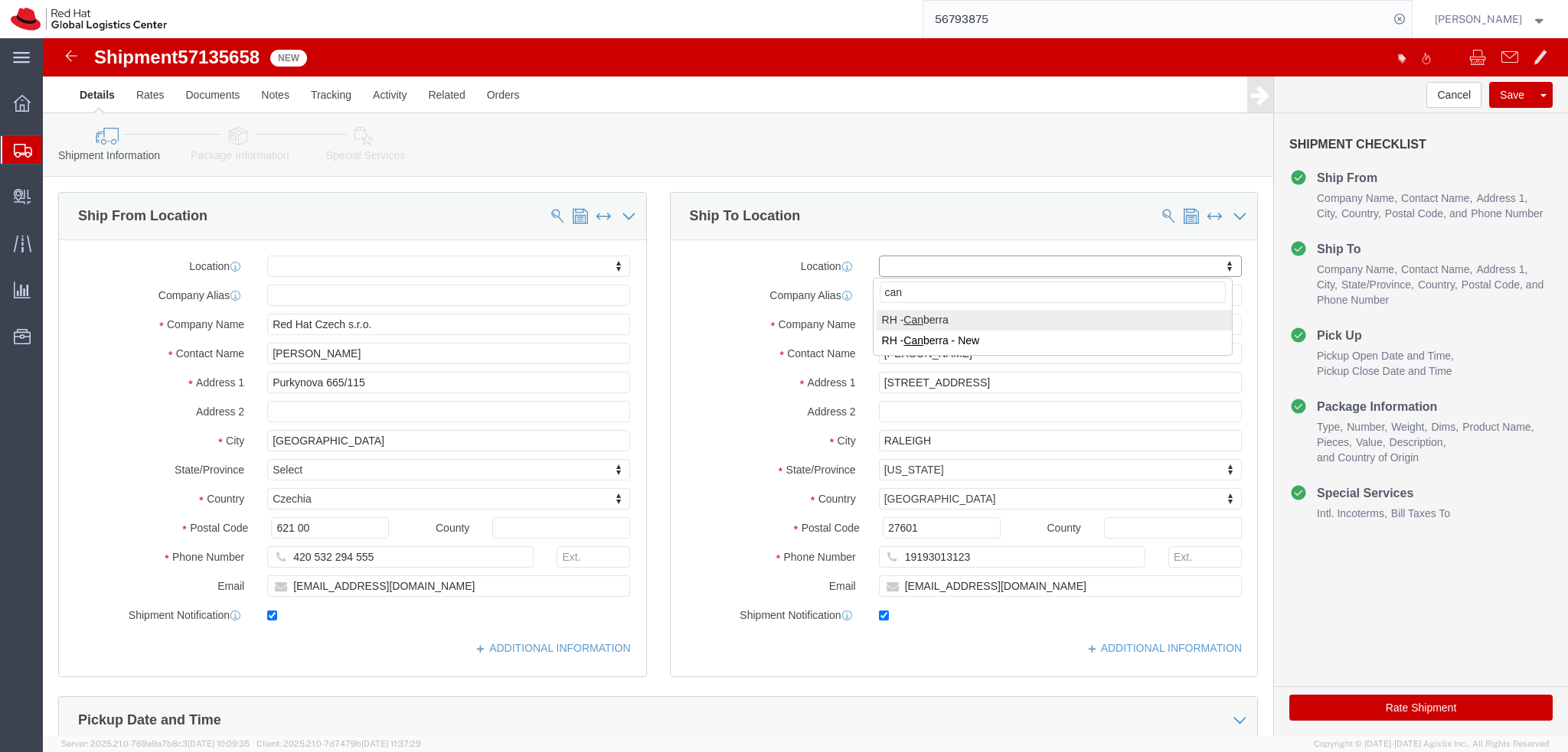
type input "canb"
select select "37938"
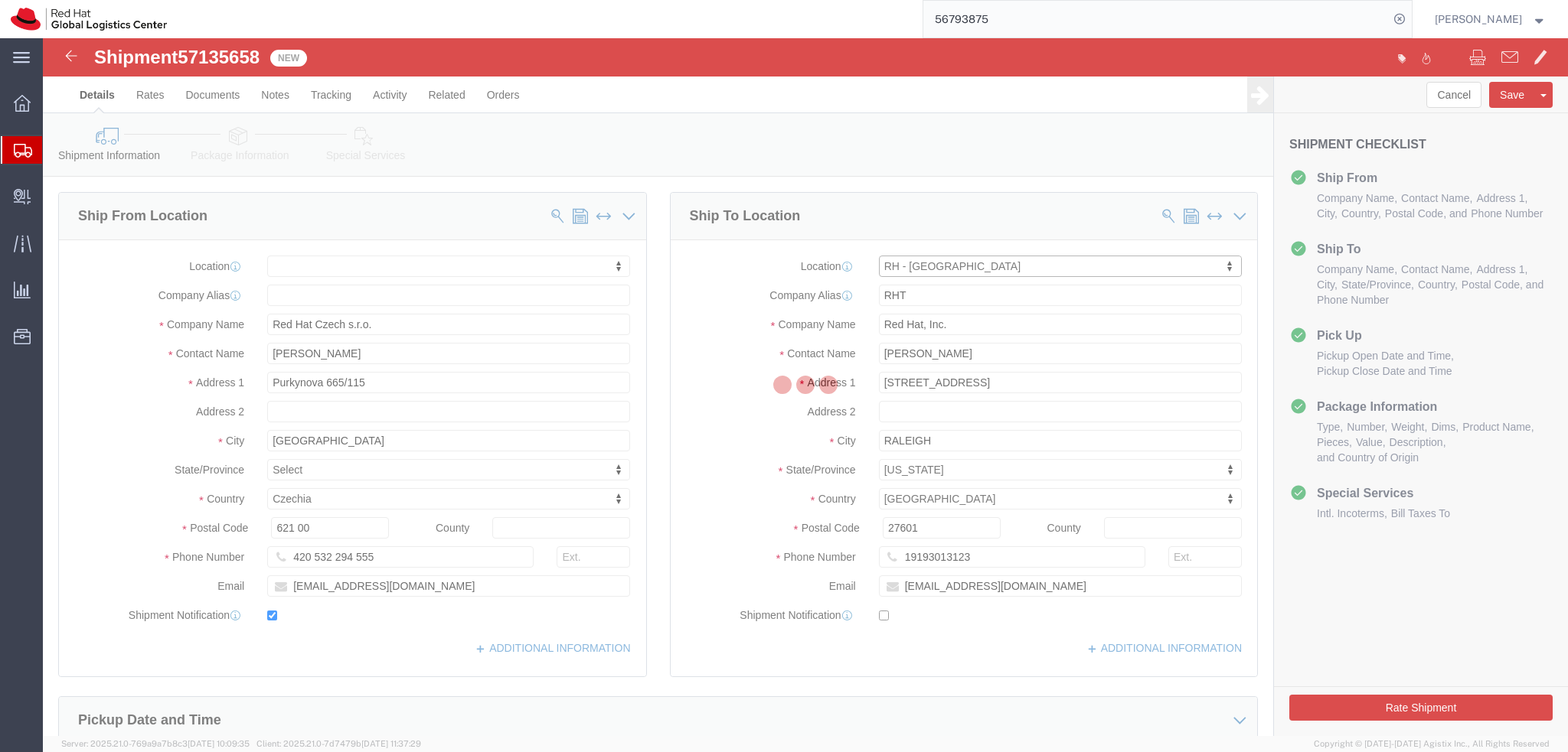
type input "[GEOGRAPHIC_DATA]"
type input "Red Hat Asia-Pacific Pty. Ltd."
type input "[GEOGRAPHIC_DATA], Level 11"
type input "[STREET_ADDRESS][PERSON_NAME]"
type input "[GEOGRAPHIC_DATA]"
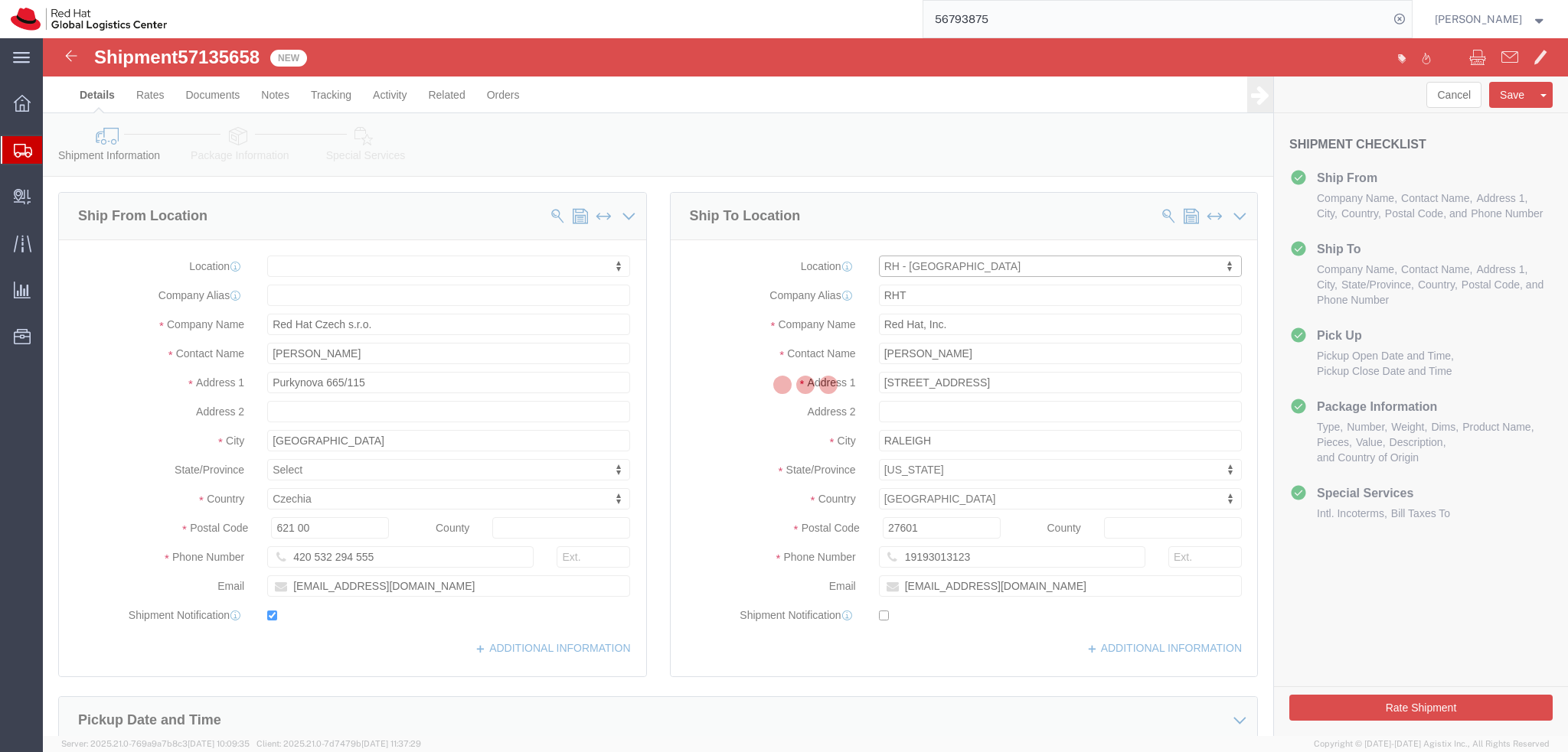
select select
select select "AU"
type input "2601"
type input "61 2 6145 2810"
checkbox input "false"
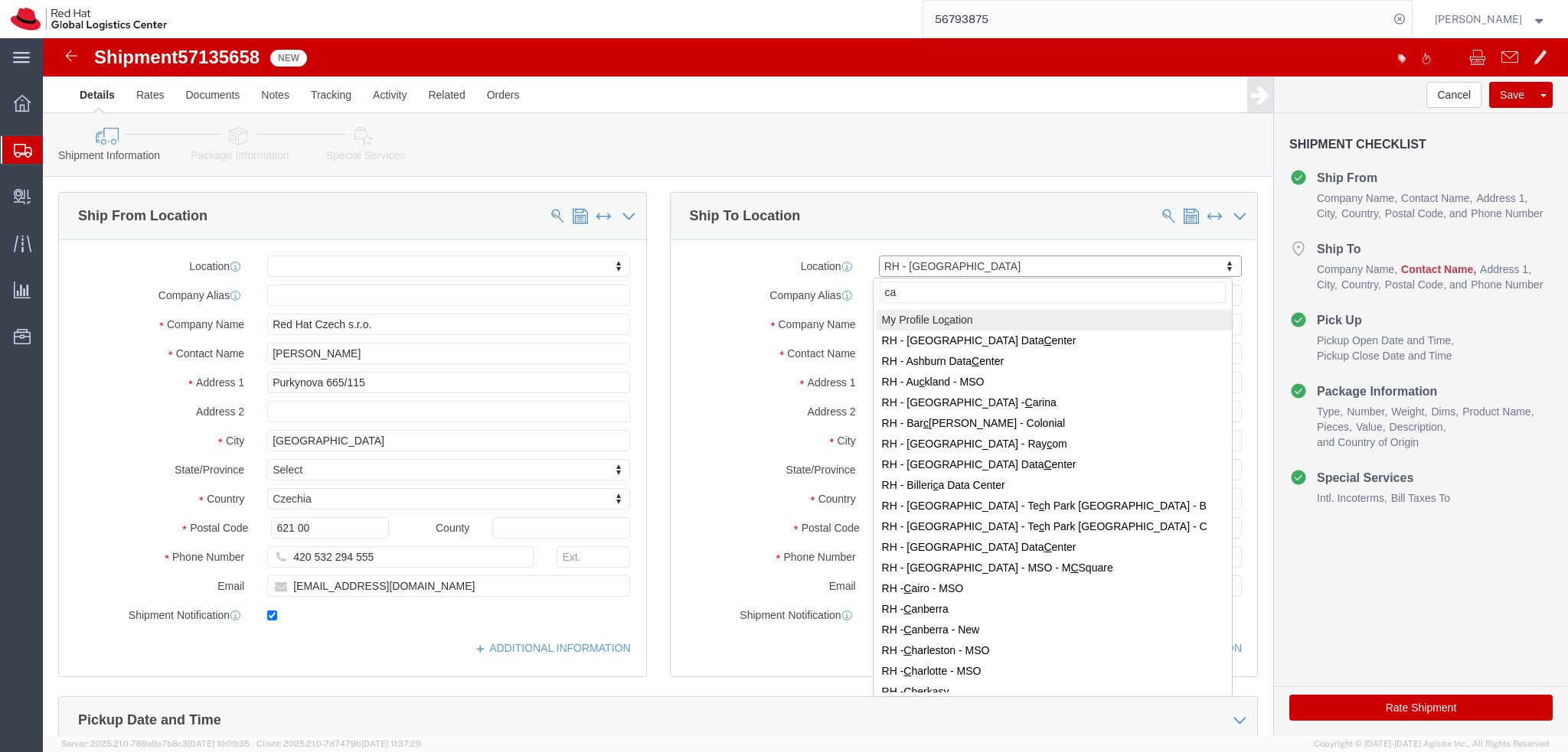
type input "can"
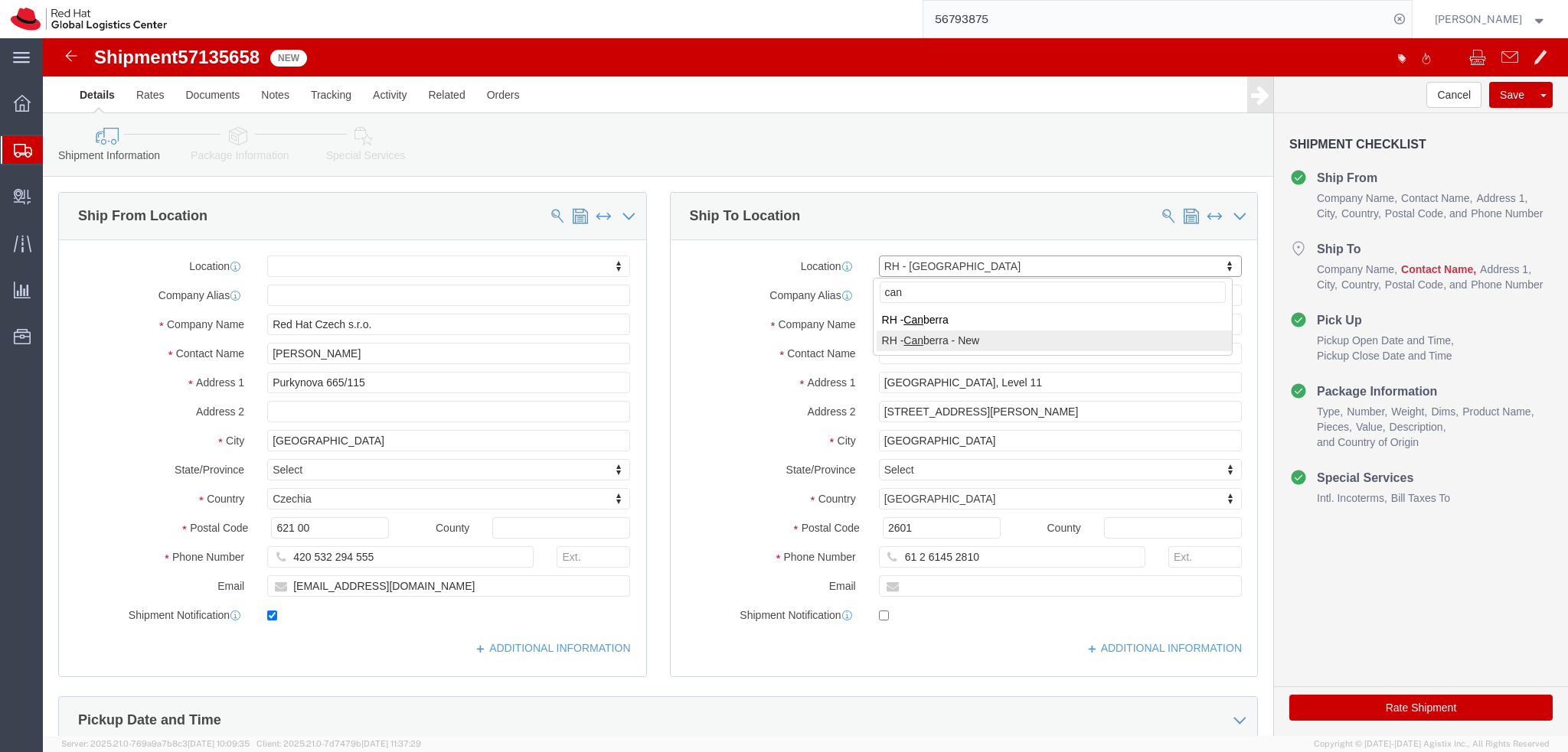
select select "73511"
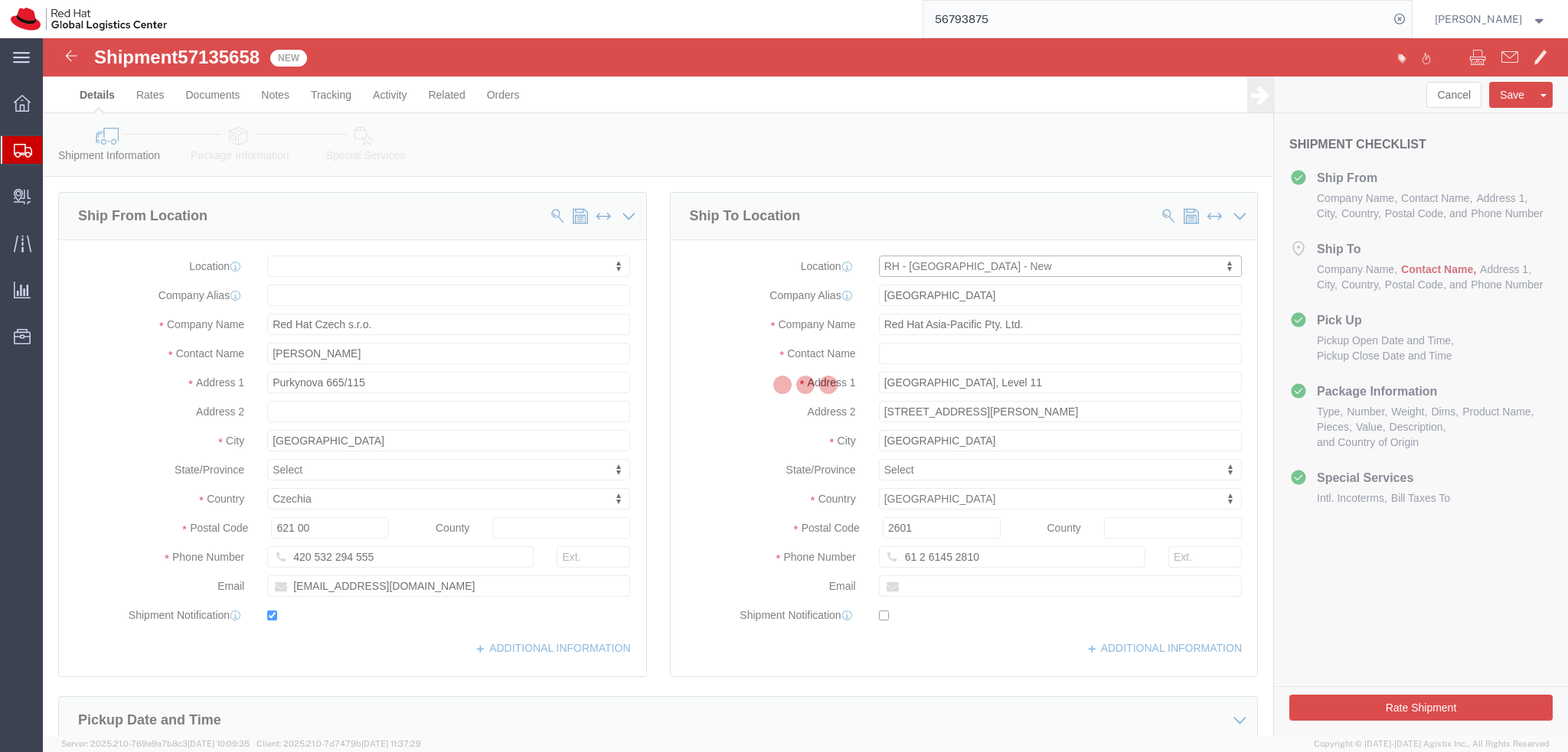
type input "CANBARTO"
type input "Red Hat"
type input "23 National Circuit"
type input "BARTON"
type input "2600"
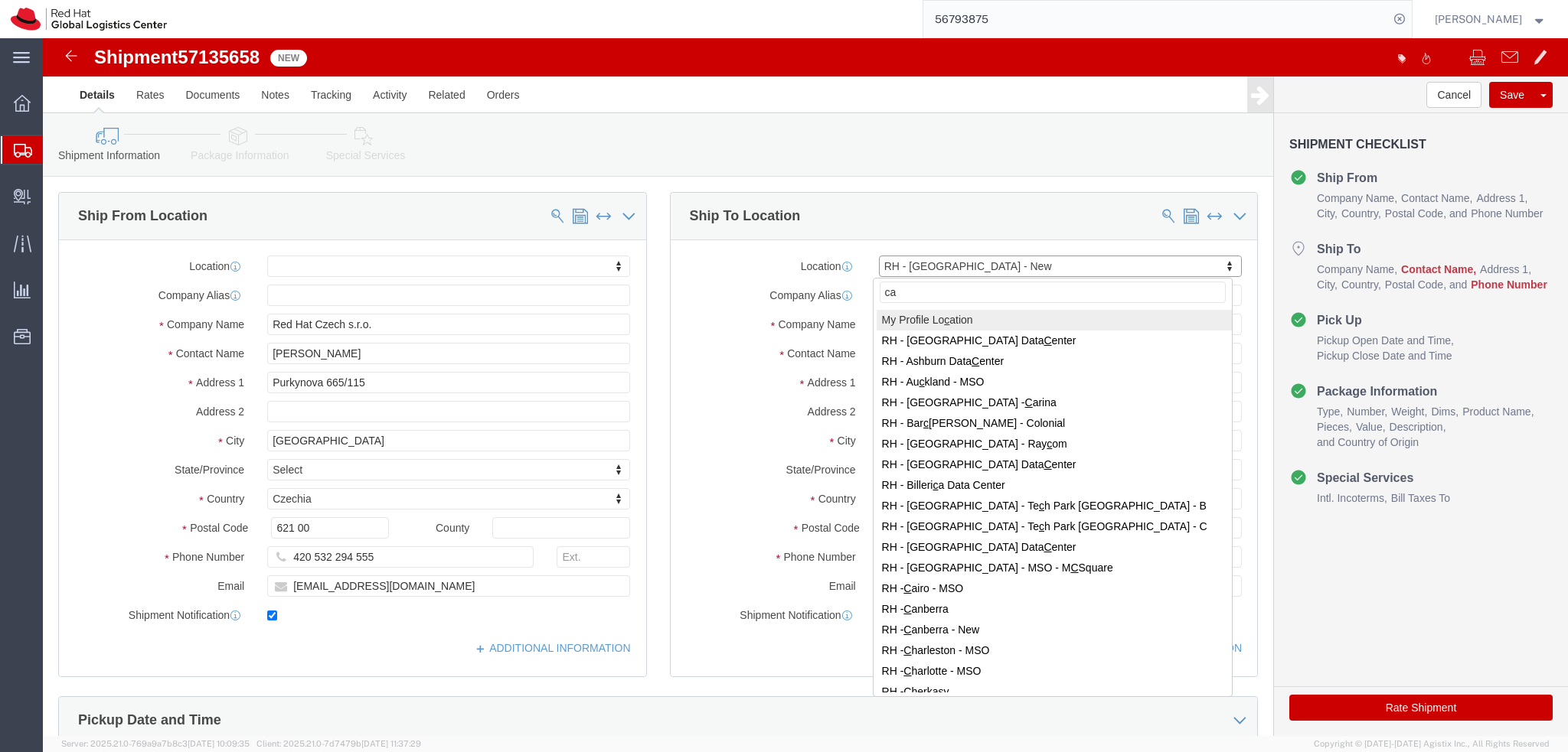
type input "can"
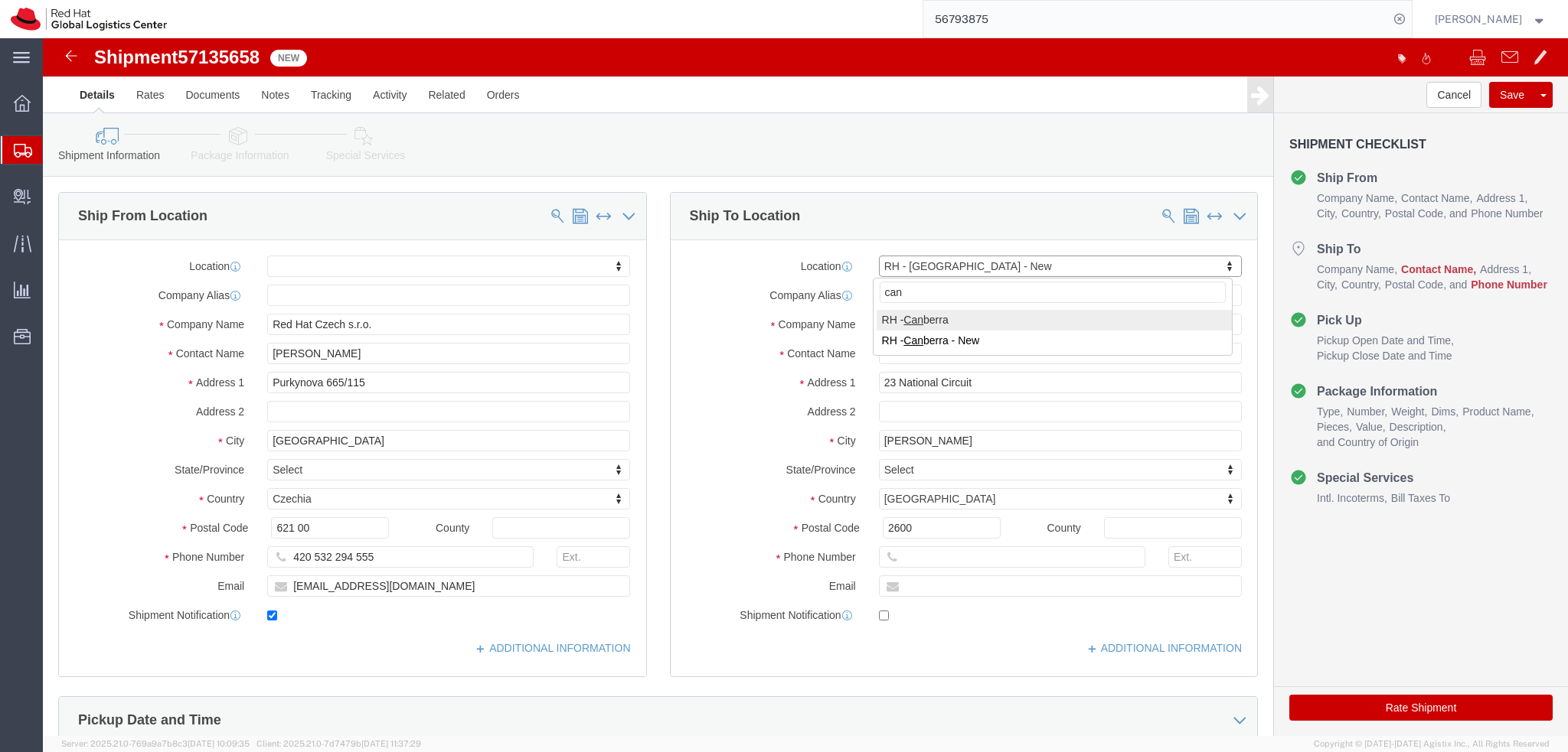
select select "37938"
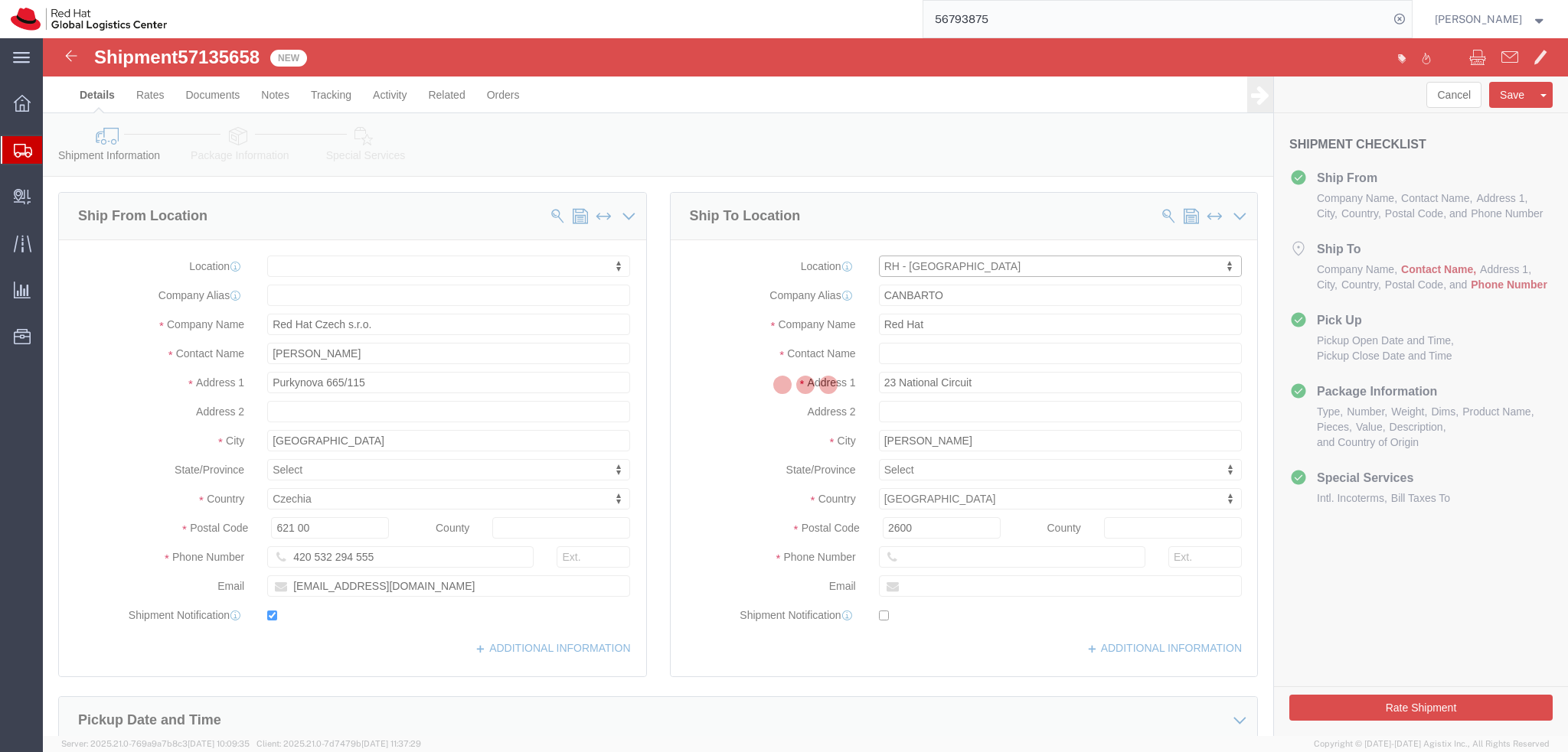
type input "[GEOGRAPHIC_DATA]"
type input "Red Hat Asia-Pacific Pty. Ltd."
type input "[GEOGRAPHIC_DATA], Level 11"
type input "[STREET_ADDRESS][PERSON_NAME]"
type input "[GEOGRAPHIC_DATA]"
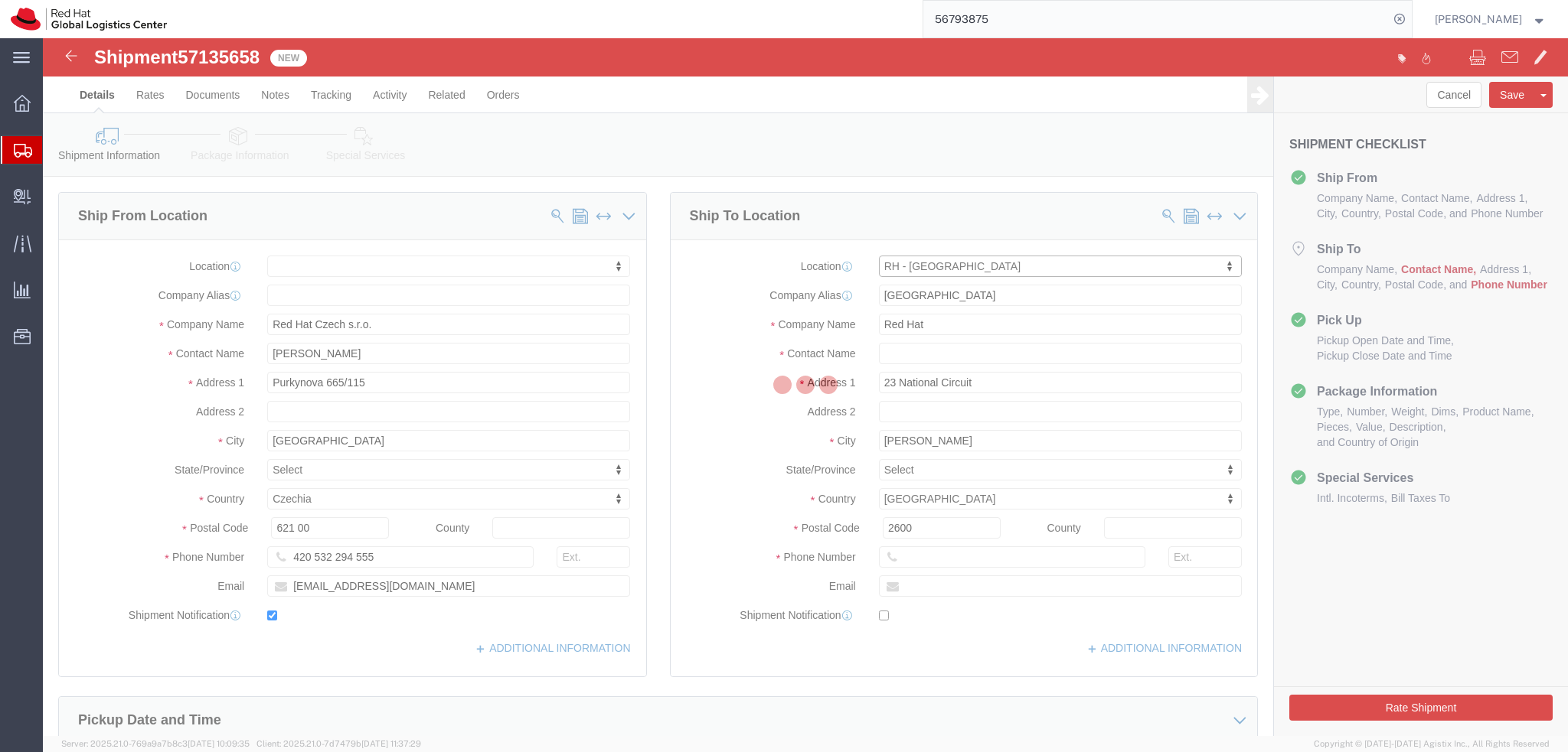
type input "2601"
type input "61 2 6145 2810"
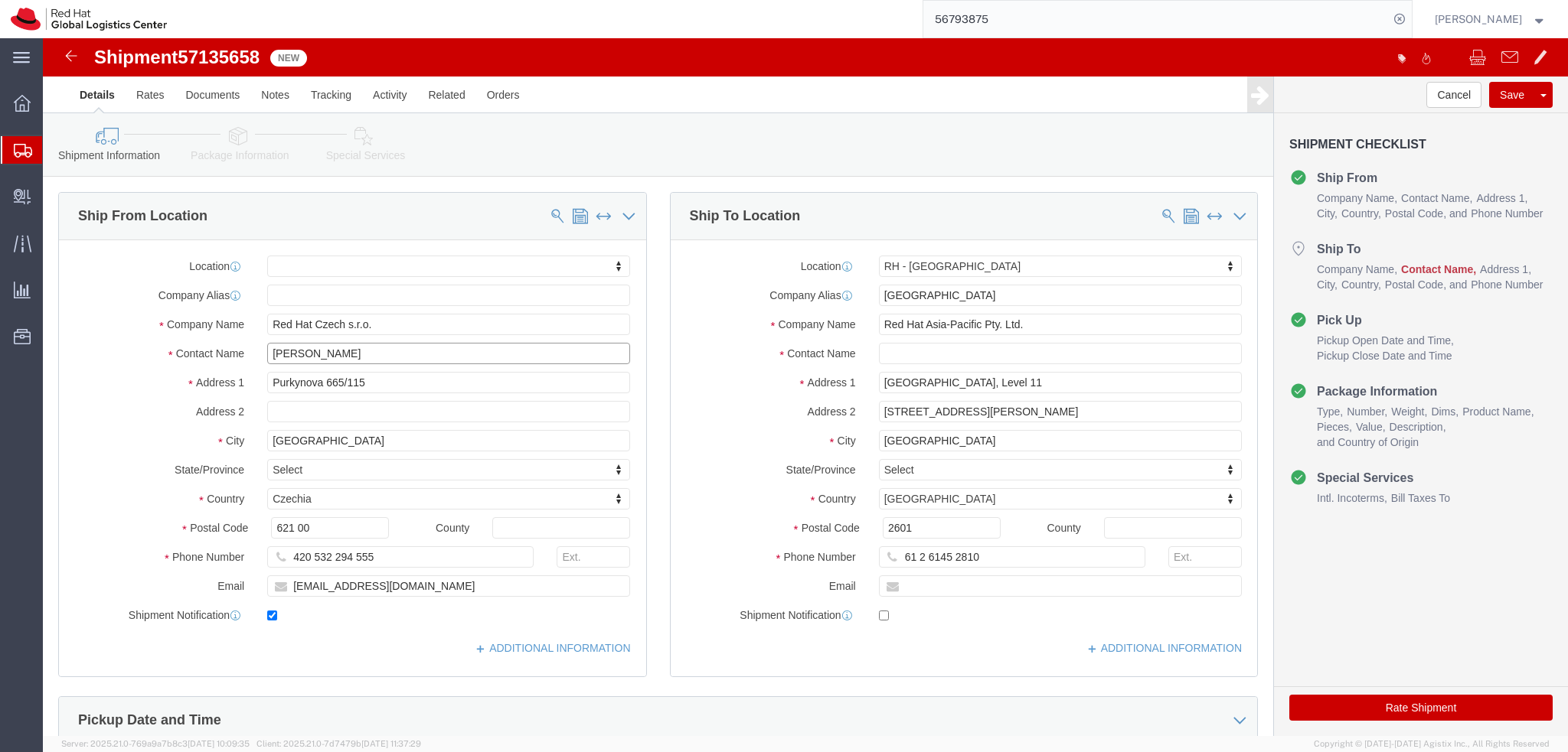
drag, startPoint x: 337, startPoint y: 316, endPoint x: 152, endPoint y: 327, distance: 185.3
click div "Location My Profile Location RH - Amsterdam - MSO RH - Amsterdam Data Center RH…"
type input "[PERSON_NAME]"
click input "text"
paste input "[PERSON_NAME]"
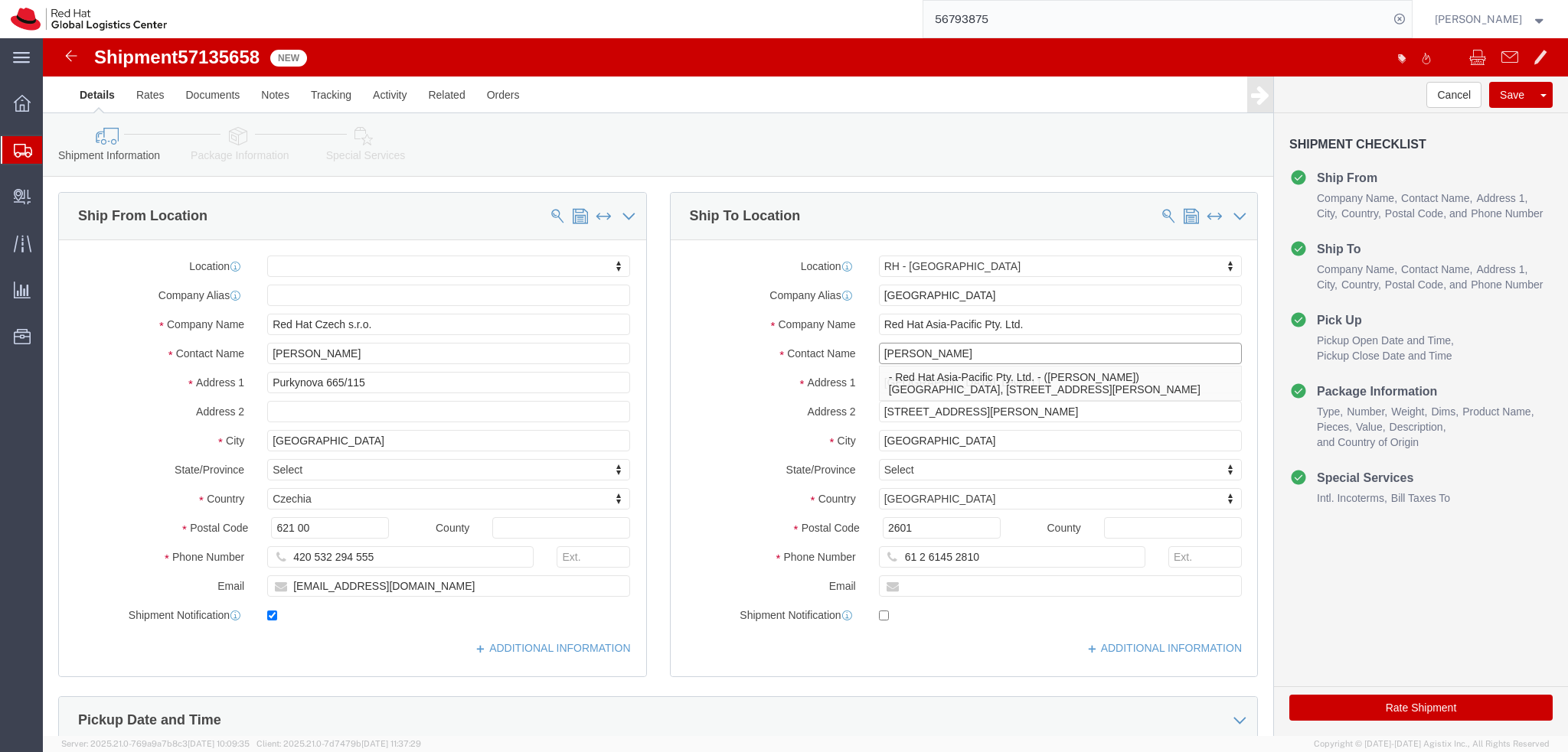
type input "[PERSON_NAME]"
drag, startPoint x: 374, startPoint y: 551, endPoint x: 184, endPoint y: 561, distance: 190.3
click div "Location My Profile Location RH - Amsterdam - MSO RH - Amsterdam Data Center RH…"
click input "text"
paste input "[EMAIL_ADDRESS][DOMAIN_NAME]"
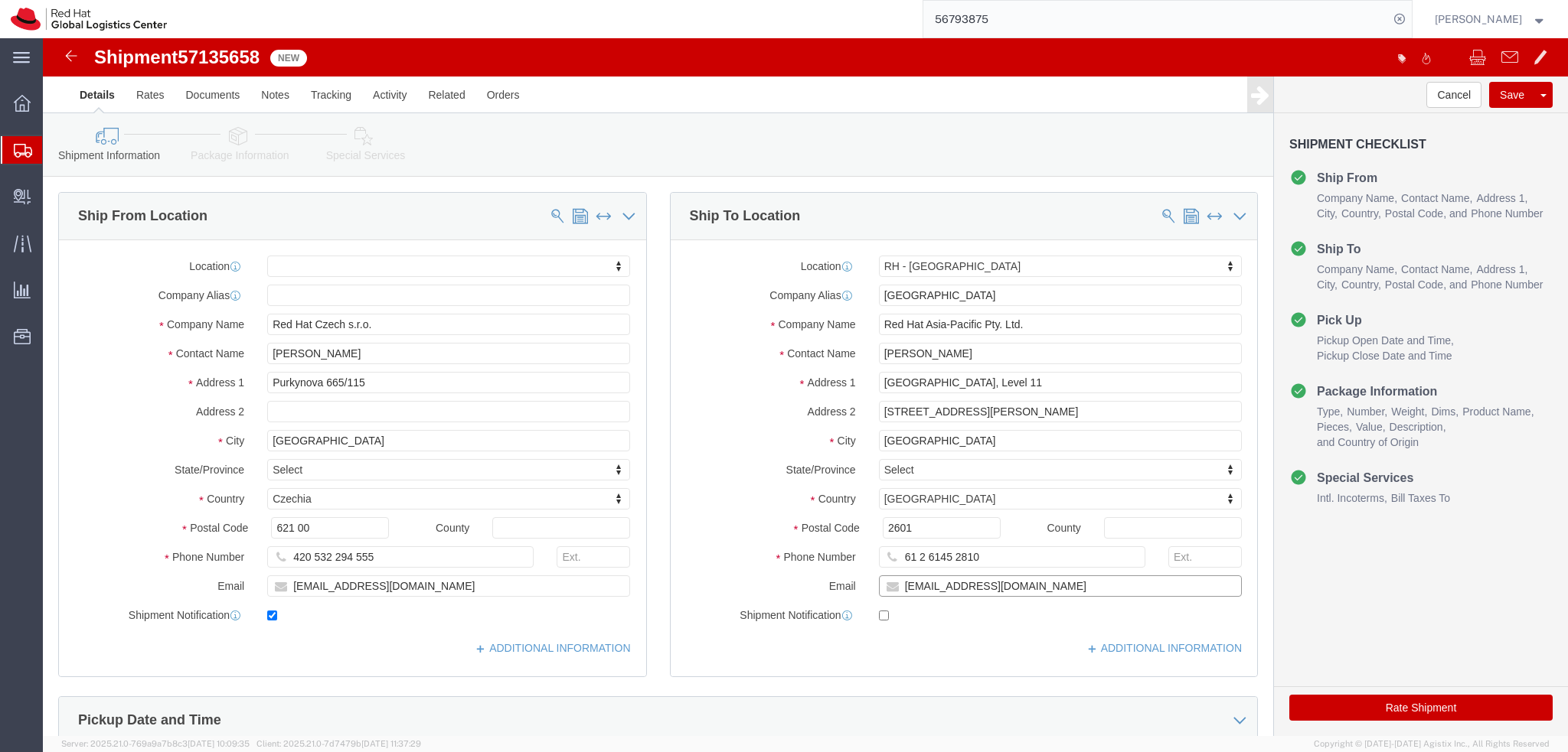
type input "[EMAIL_ADDRESS][DOMAIN_NAME]"
checkbox input "true"
click div "State/Province Select Select Australian Capital Territory Jervis Bay Territory …"
drag, startPoint x: 944, startPoint y: 521, endPoint x: 808, endPoint y: 527, distance: 136.1
click div "Phone Number 61 2 6145 2810"
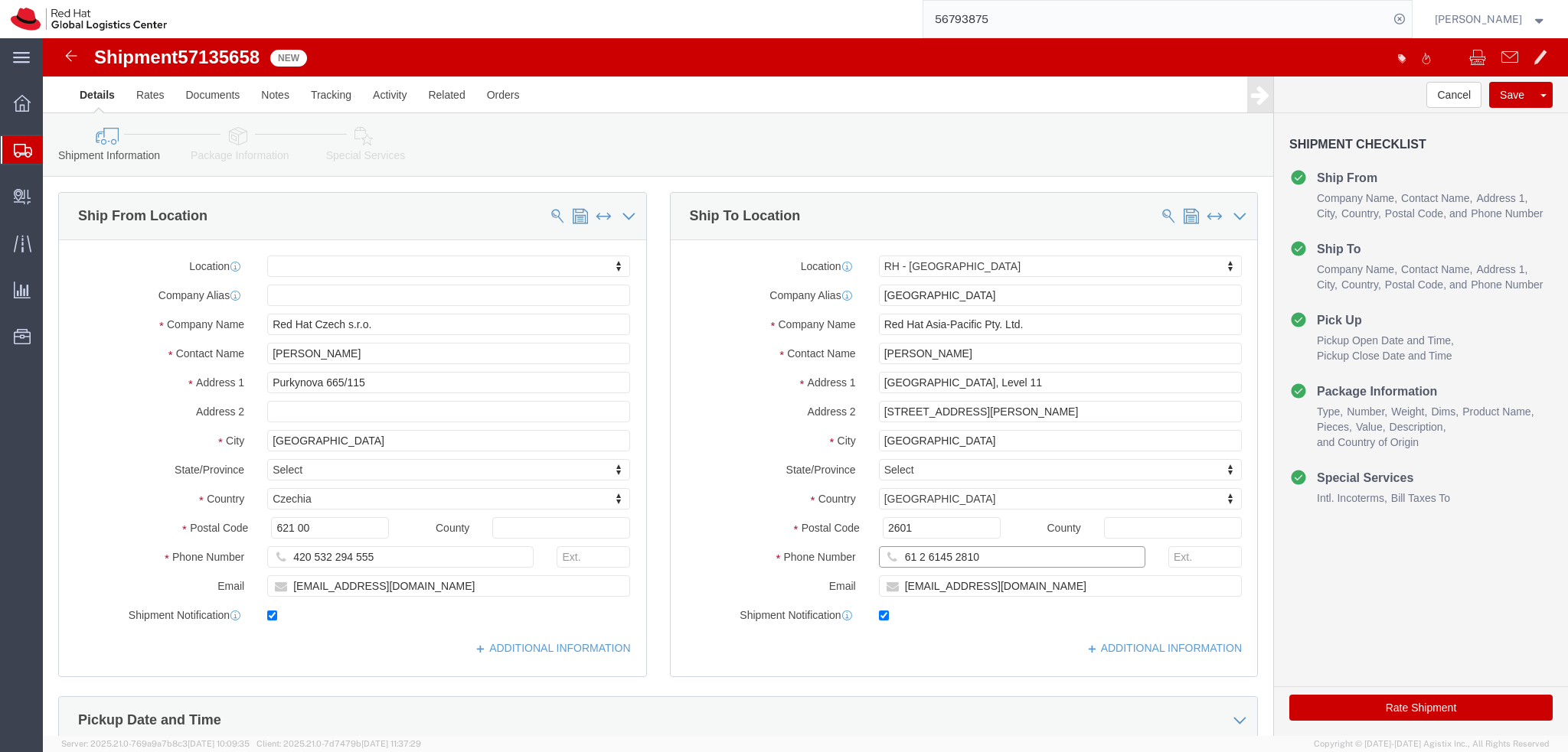
paste input "040687463"
type input "0406874630"
click label "Address 1"
click icon
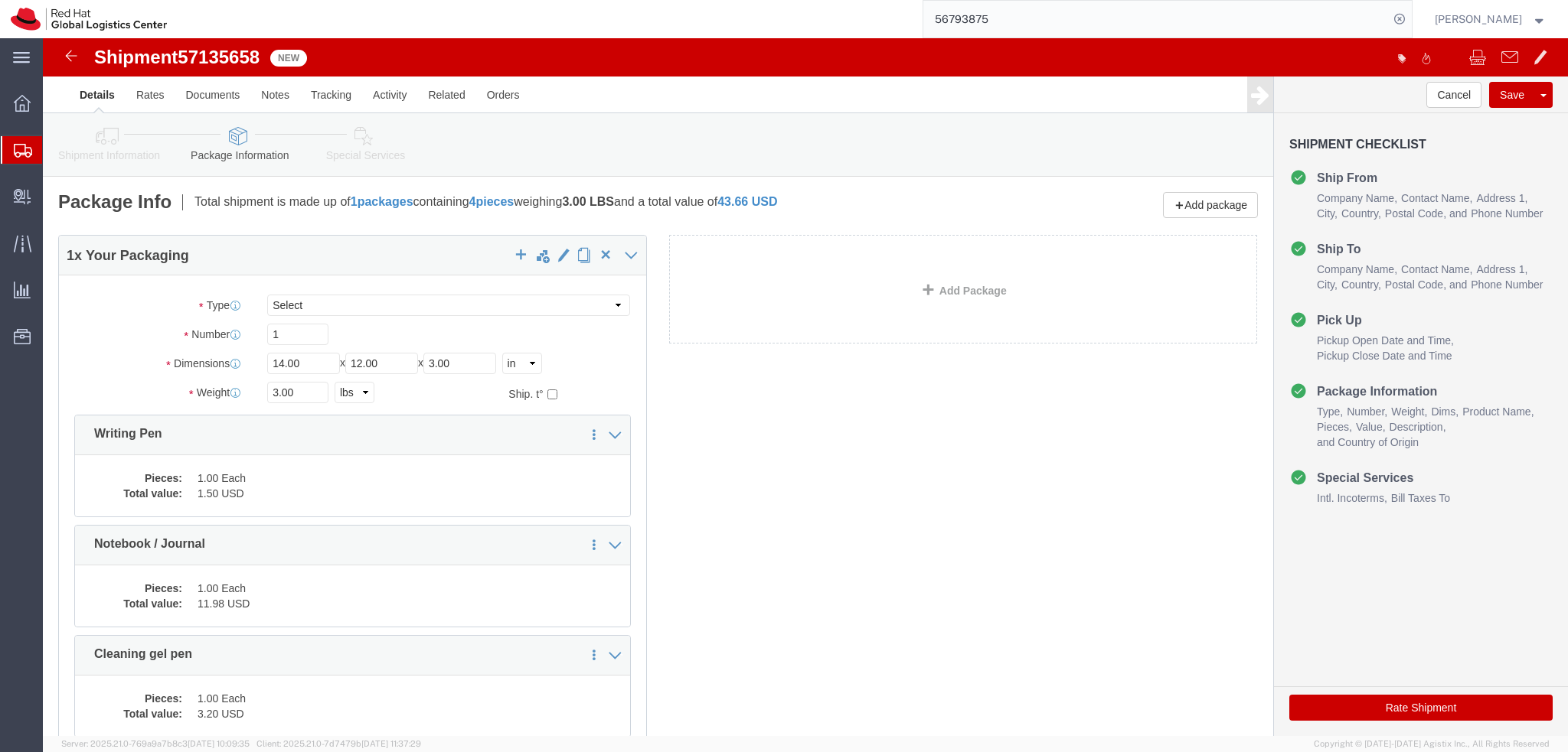
click link "Shipment Information"
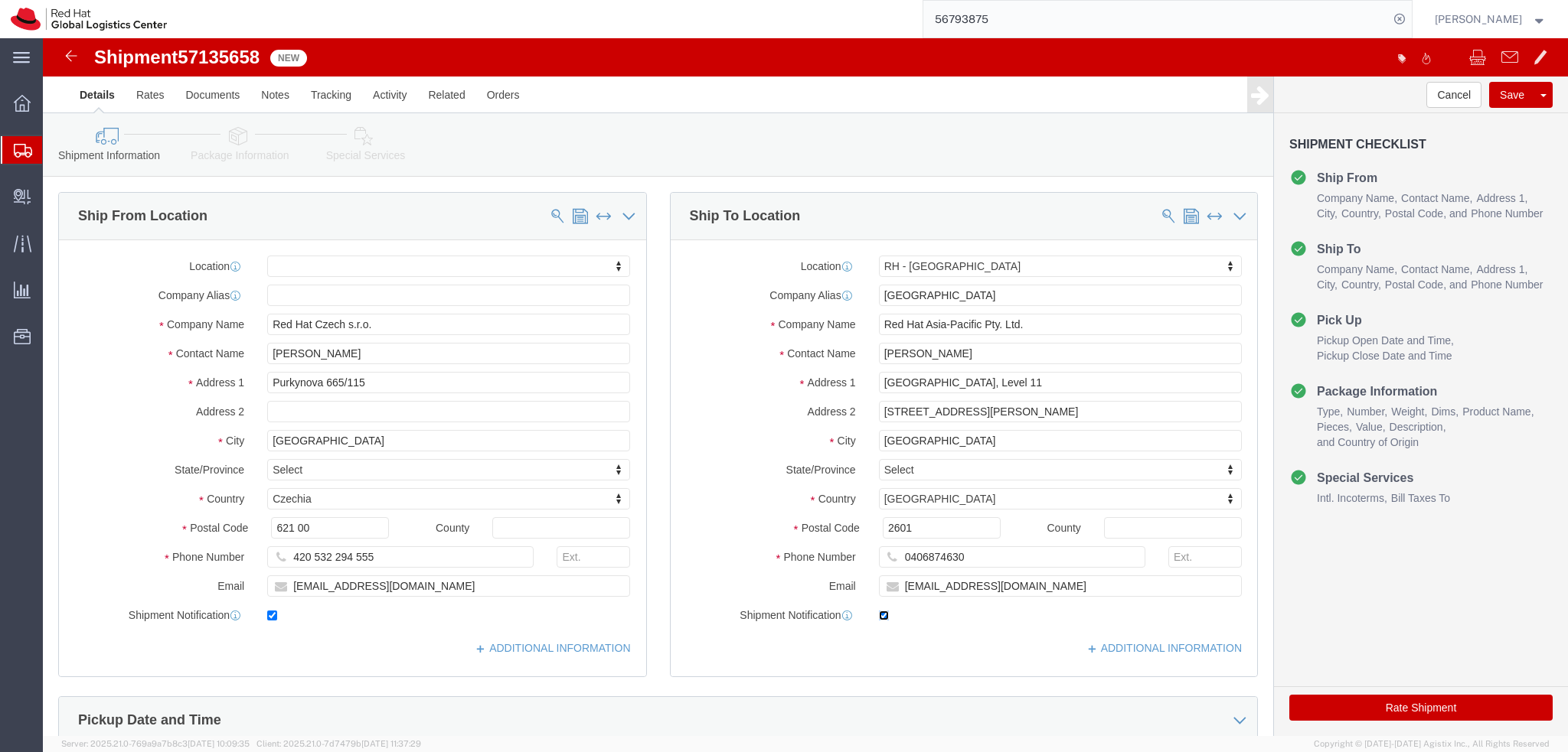
click input "checkbox"
checkbox input "false"
click input "checkbox"
click icon "button"
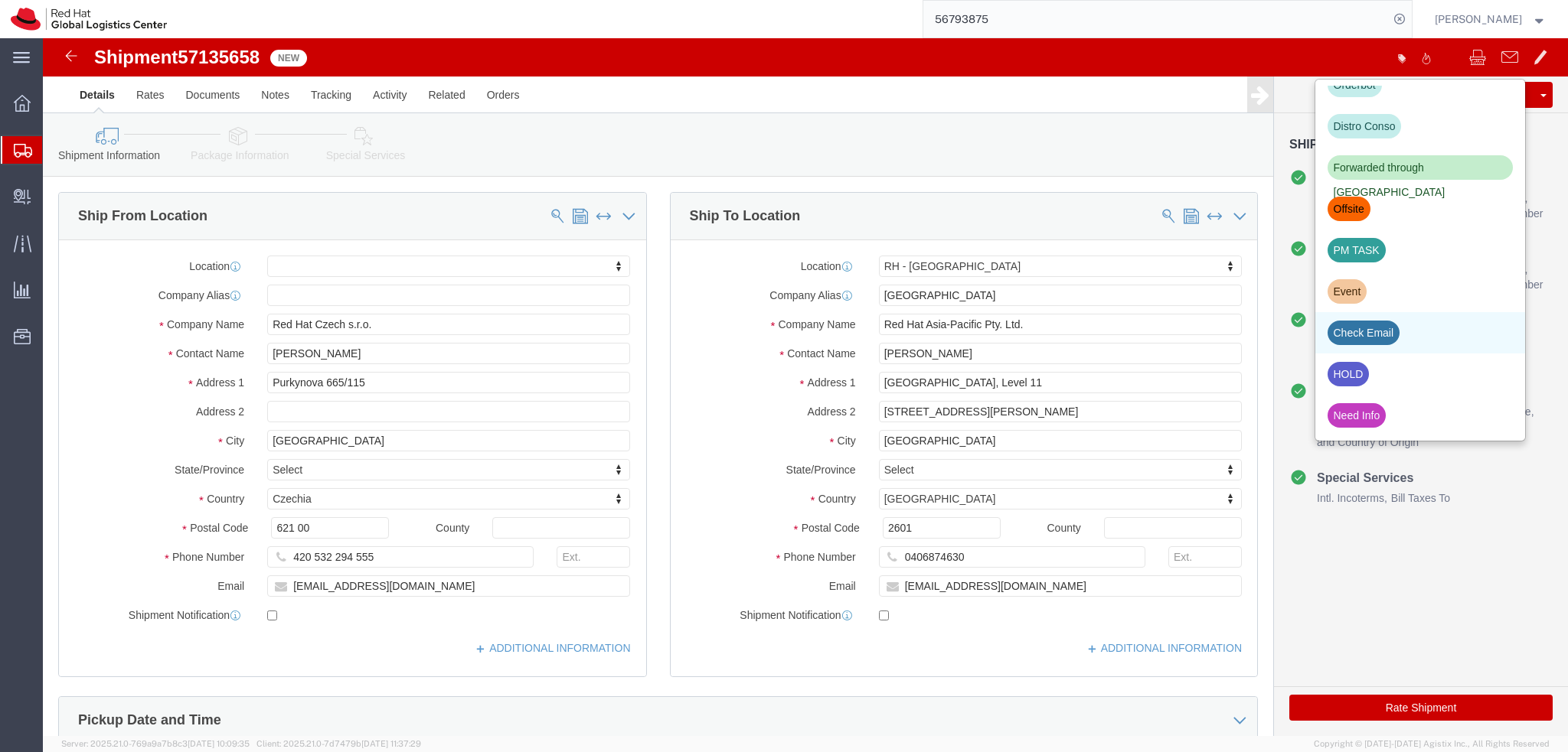
scroll to position [459, 0]
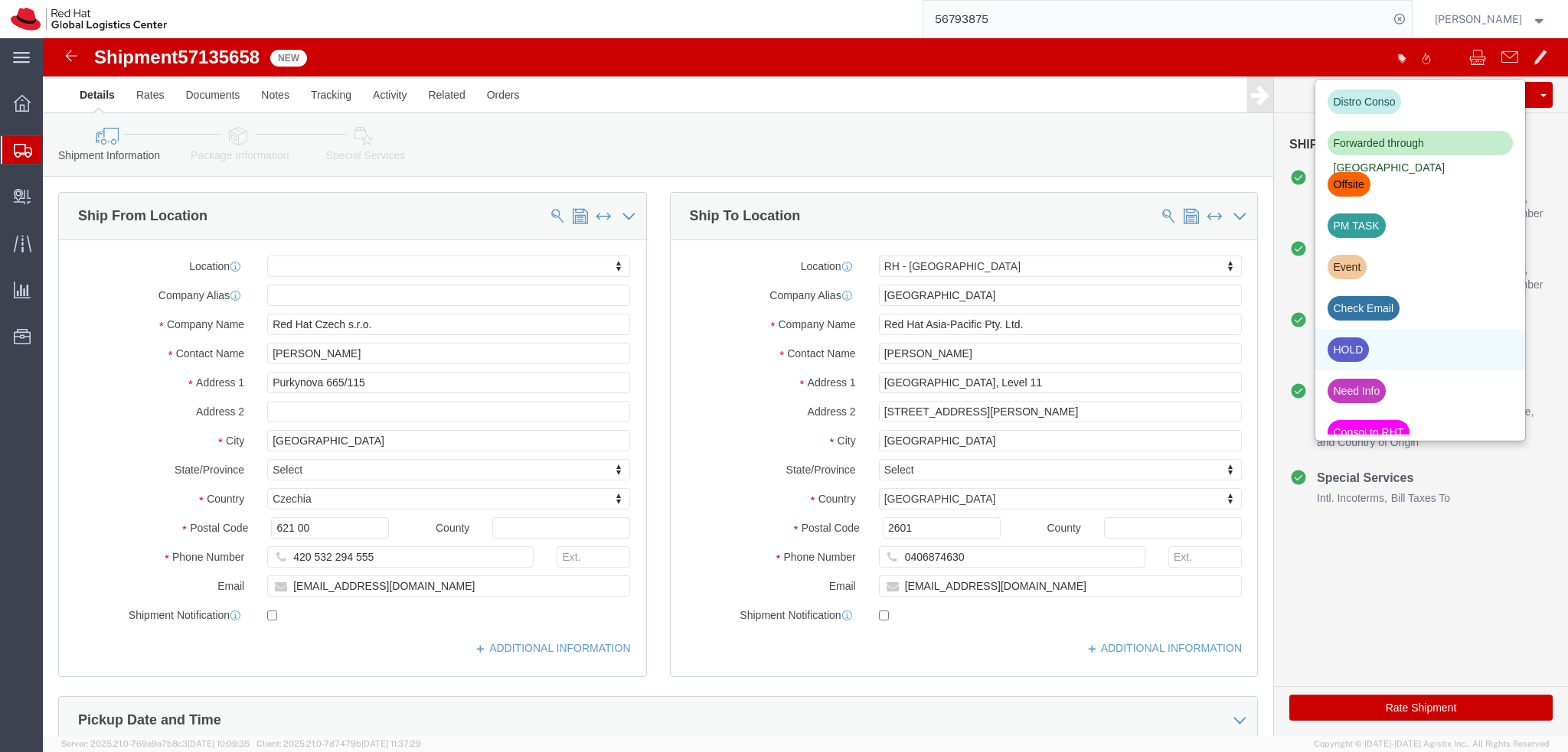
click div "HOLD"
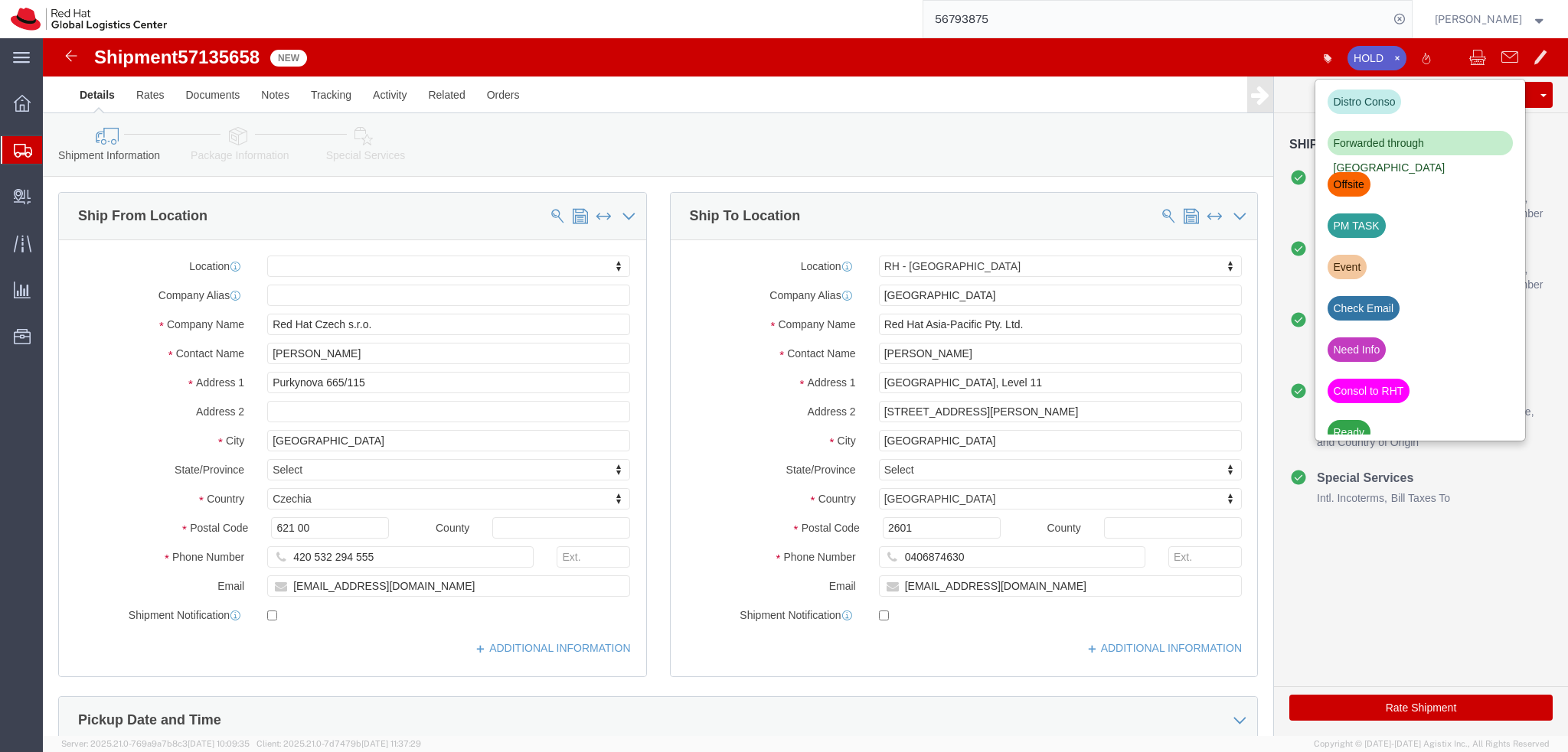
click label
click input "checkbox"
checkbox input "true"
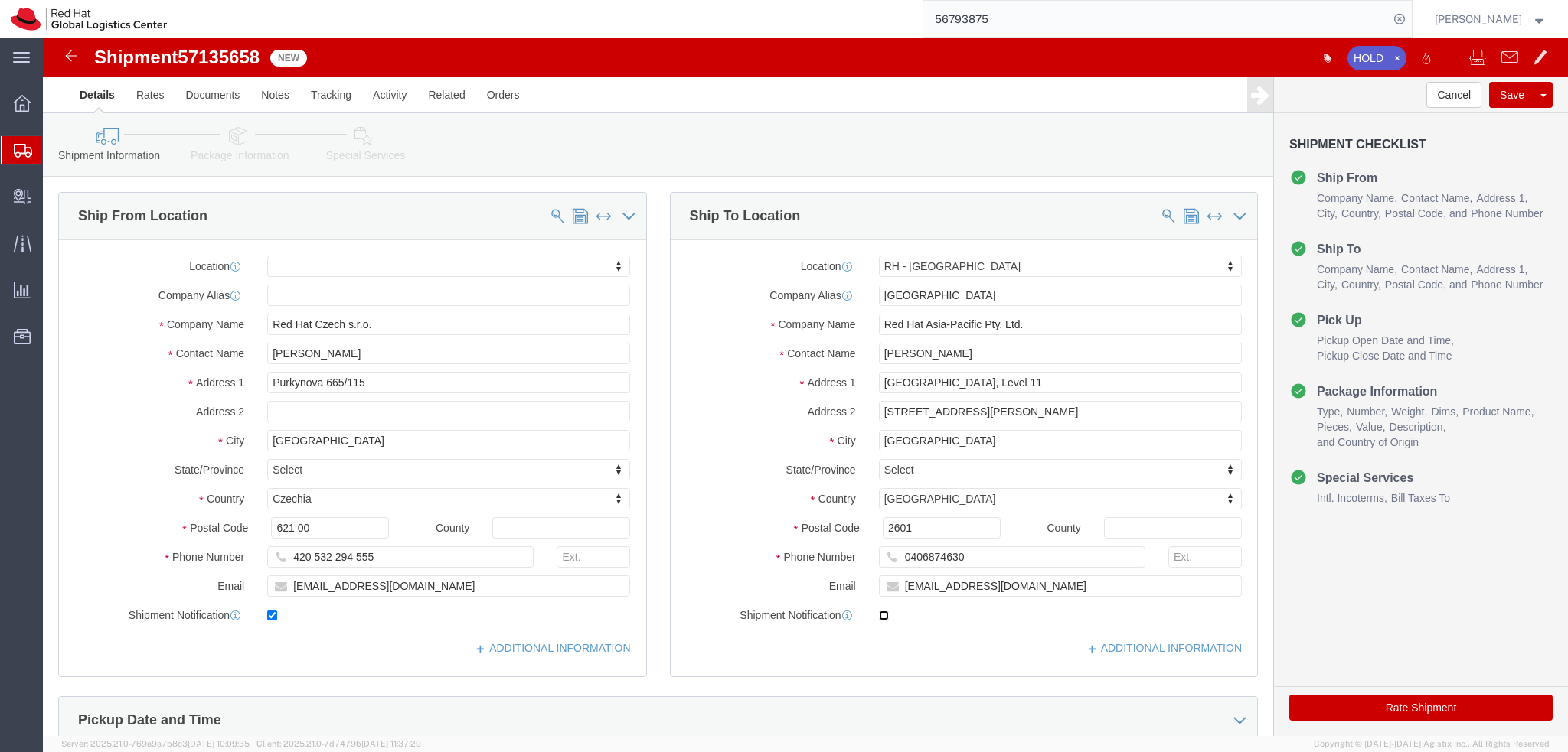
click input "checkbox"
checkbox input "true"
click input "[PERSON_NAME]"
click label "Address 1"
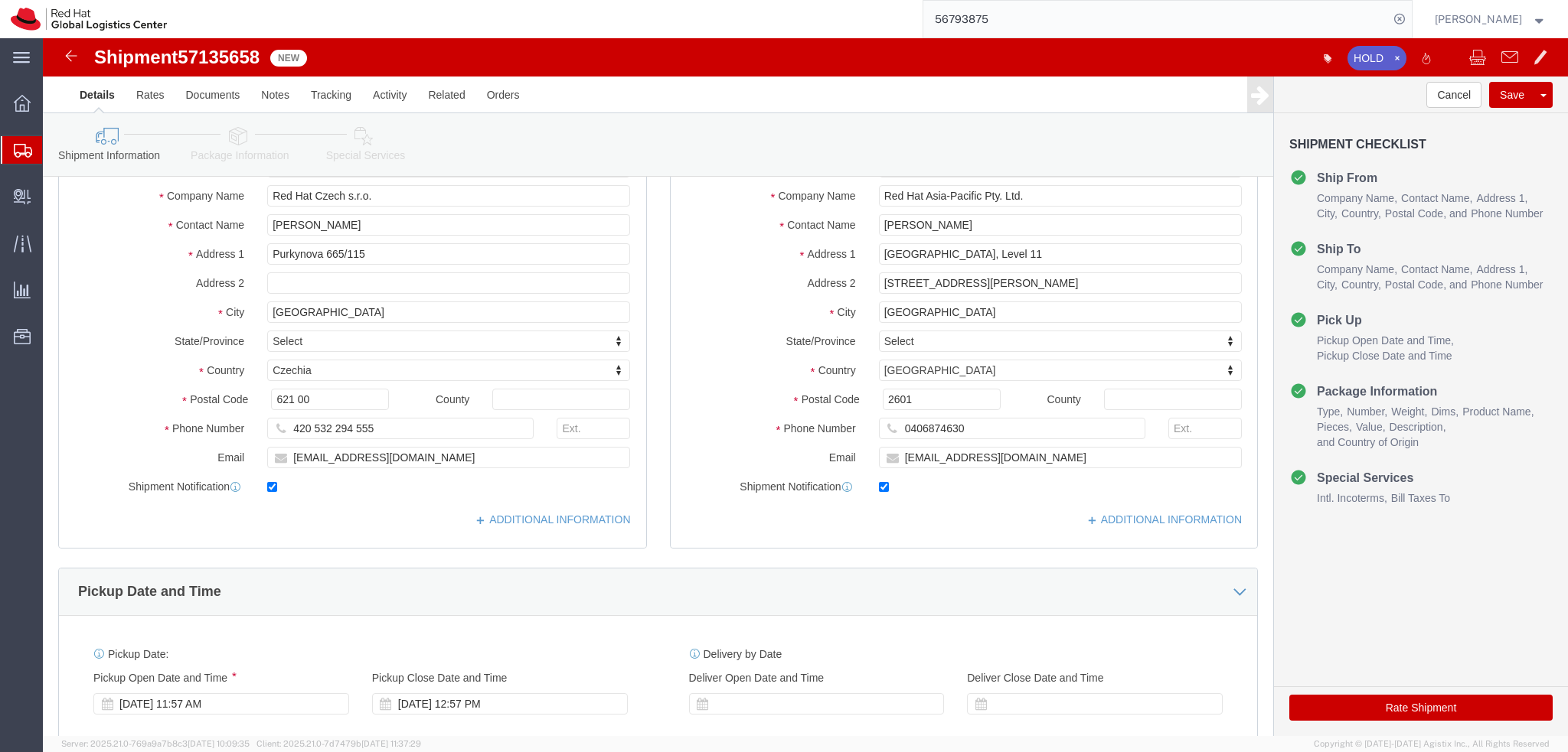
scroll to position [0, 0]
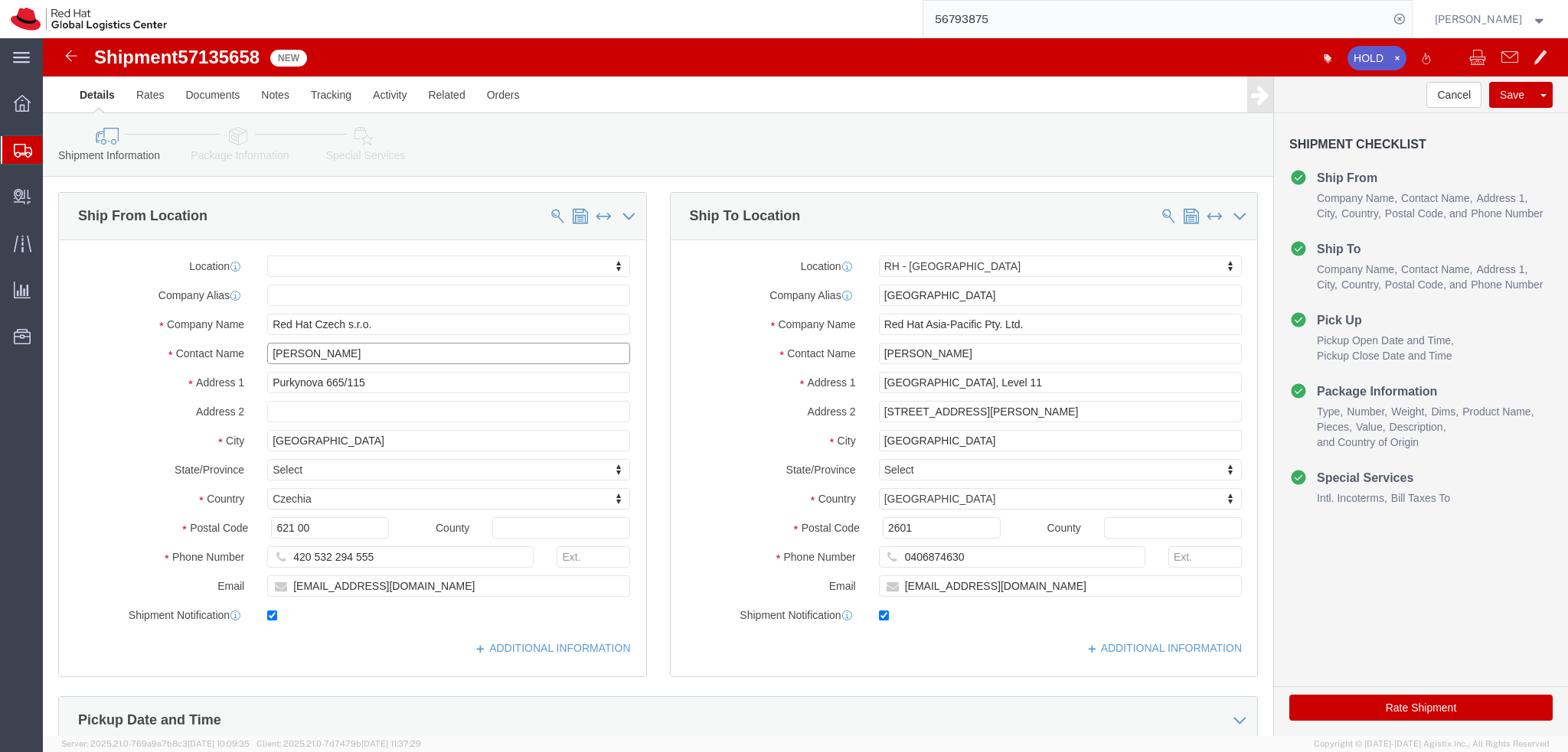
drag, startPoint x: 342, startPoint y: 319, endPoint x: 164, endPoint y: 328, distance: 178.2
click div "Location My Profile Location RH - Amsterdam - MSO RH - Amsterdam Data Center RH…"
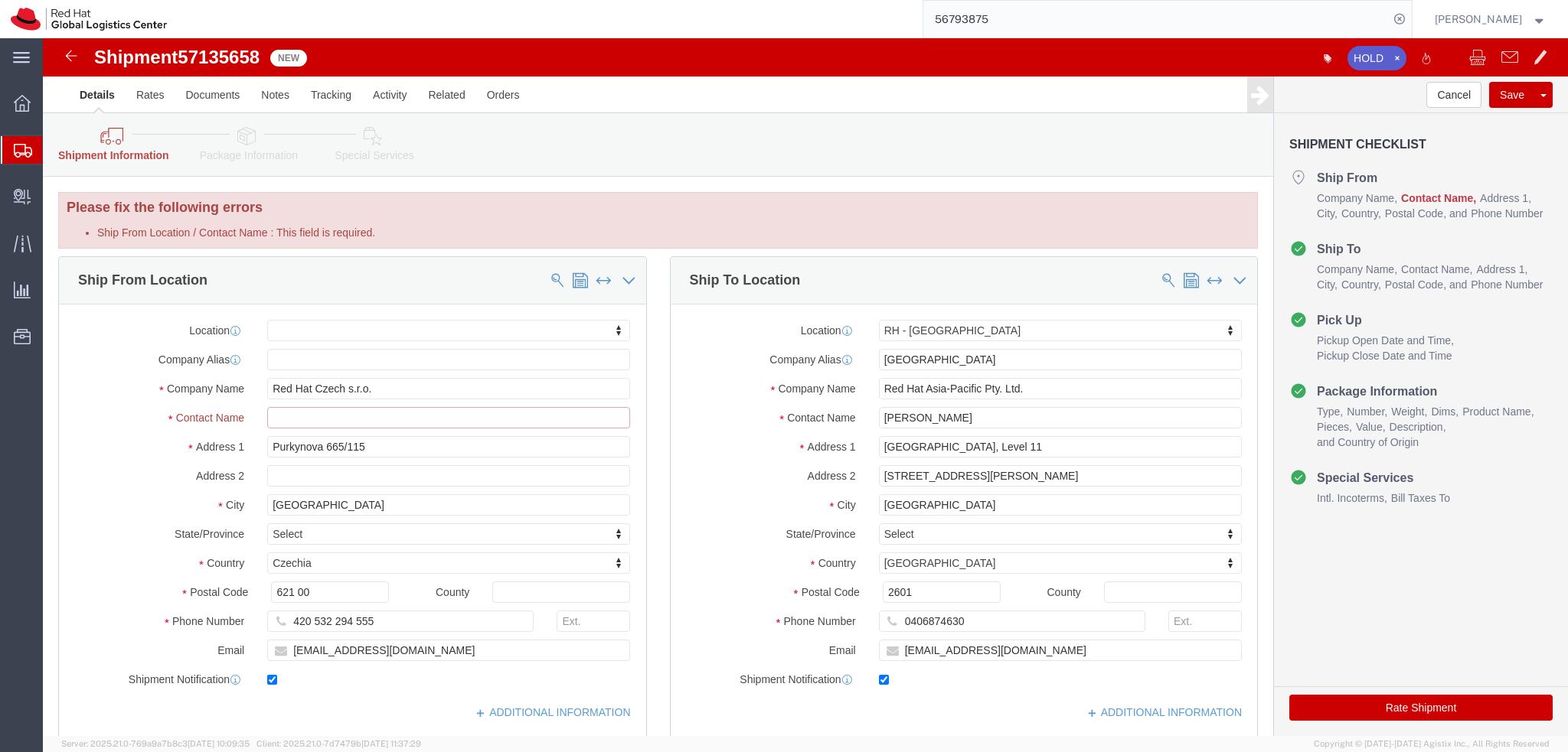
click input "Ship From Location / Contact Name : This field is required."
drag, startPoint x: 350, startPoint y: 348, endPoint x: 203, endPoint y: 362, distance: 147.7
click div "Location My Profile Location RH - Amsterdam - MSO RH - Amsterdam Data Center RH…"
click input "Ship From Location / Contact Name : This field is required."
paste input "Red Hat Czech s.r.o."
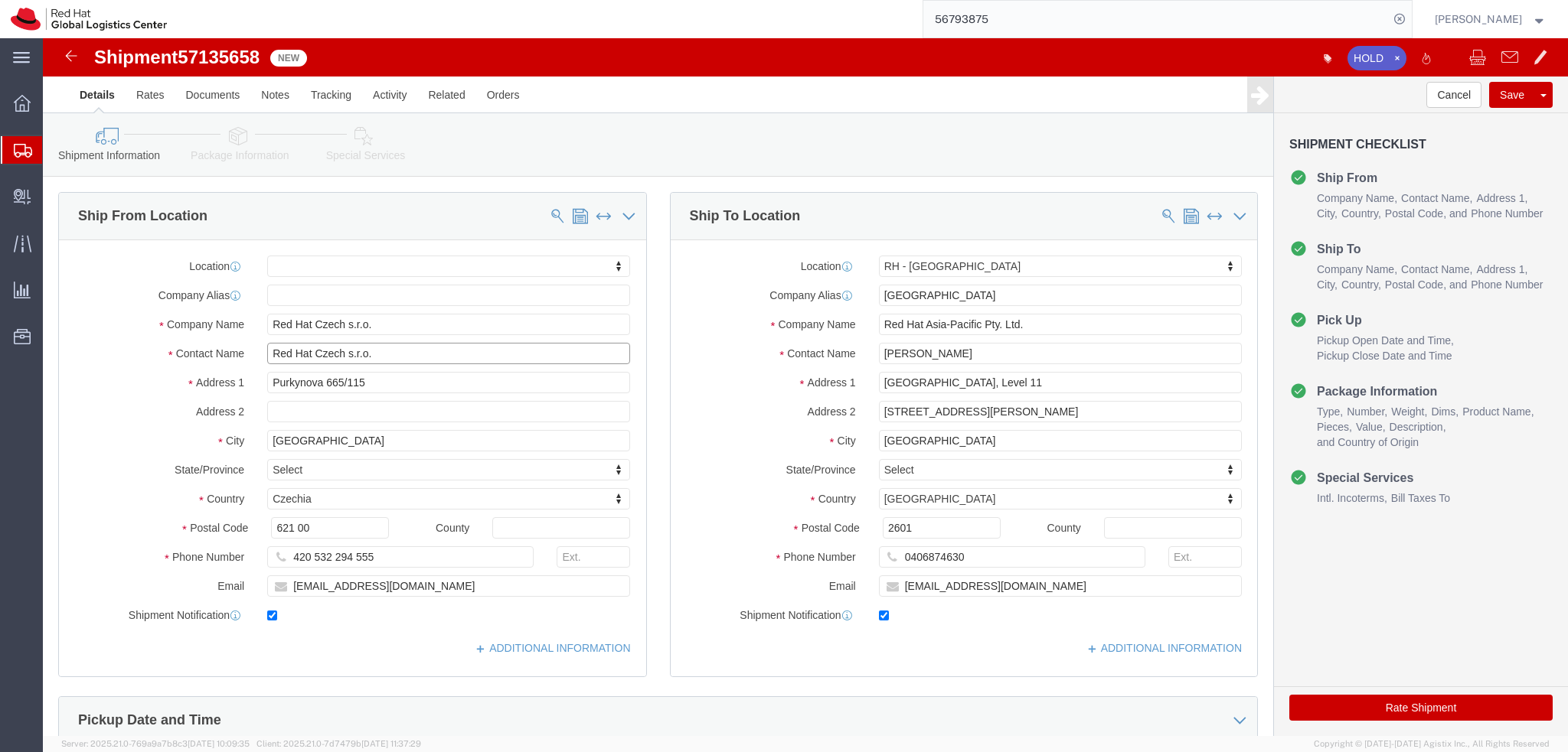
type input "Red Hat Czech s.r.o."
click div "Location My Profile Location RH - Amsterdam - MSO RH - Amsterdam Data Center RH…"
drag, startPoint x: 360, startPoint y: 554, endPoint x: 193, endPoint y: 565, distance: 167.4
click div "Location My Profile Location RH - Amsterdam - MSO RH - Amsterdam Data Center RH…"
type input "[EMAIL_ADDRESS][DOMAIN_NAME]"
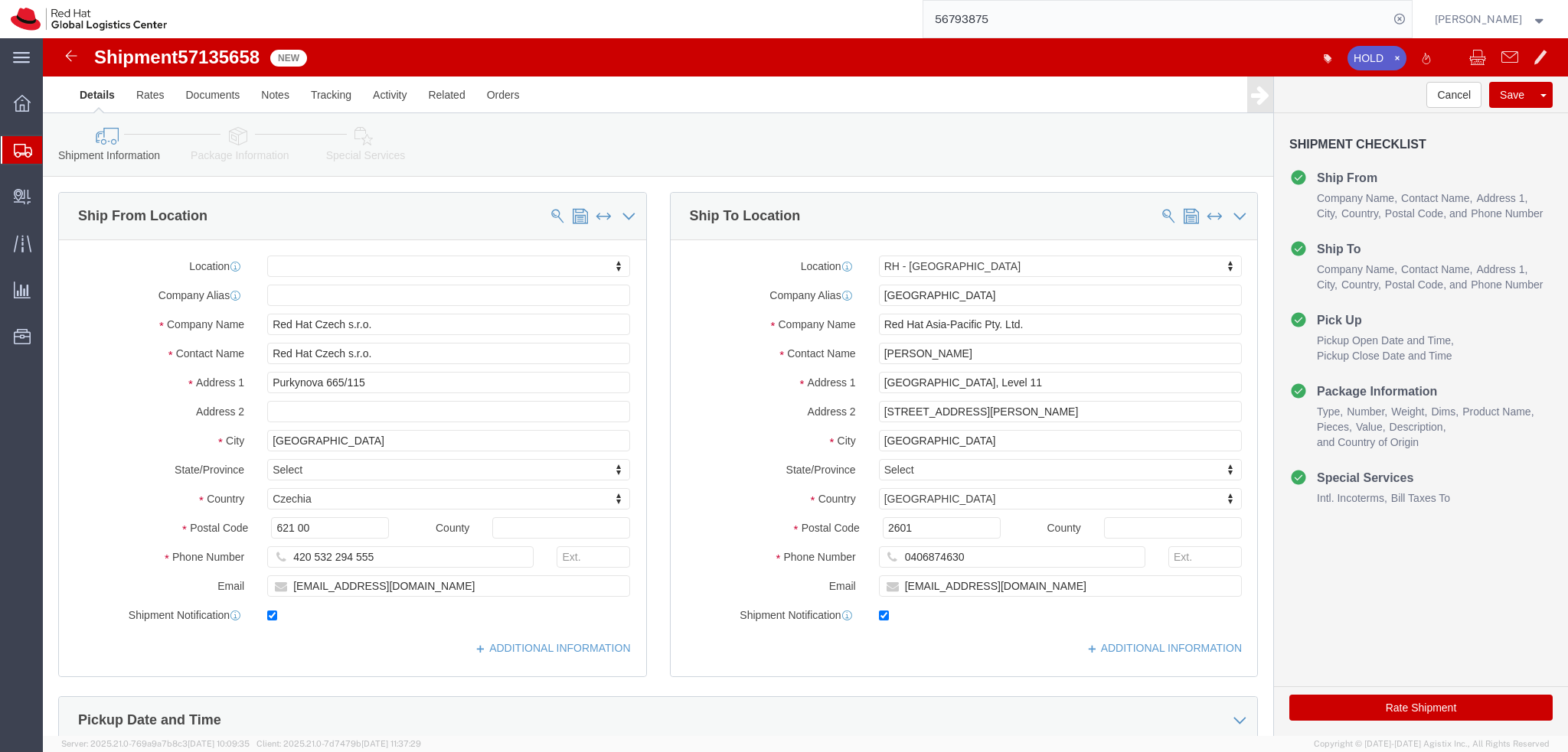
click div "Address 2"
click button "Save"
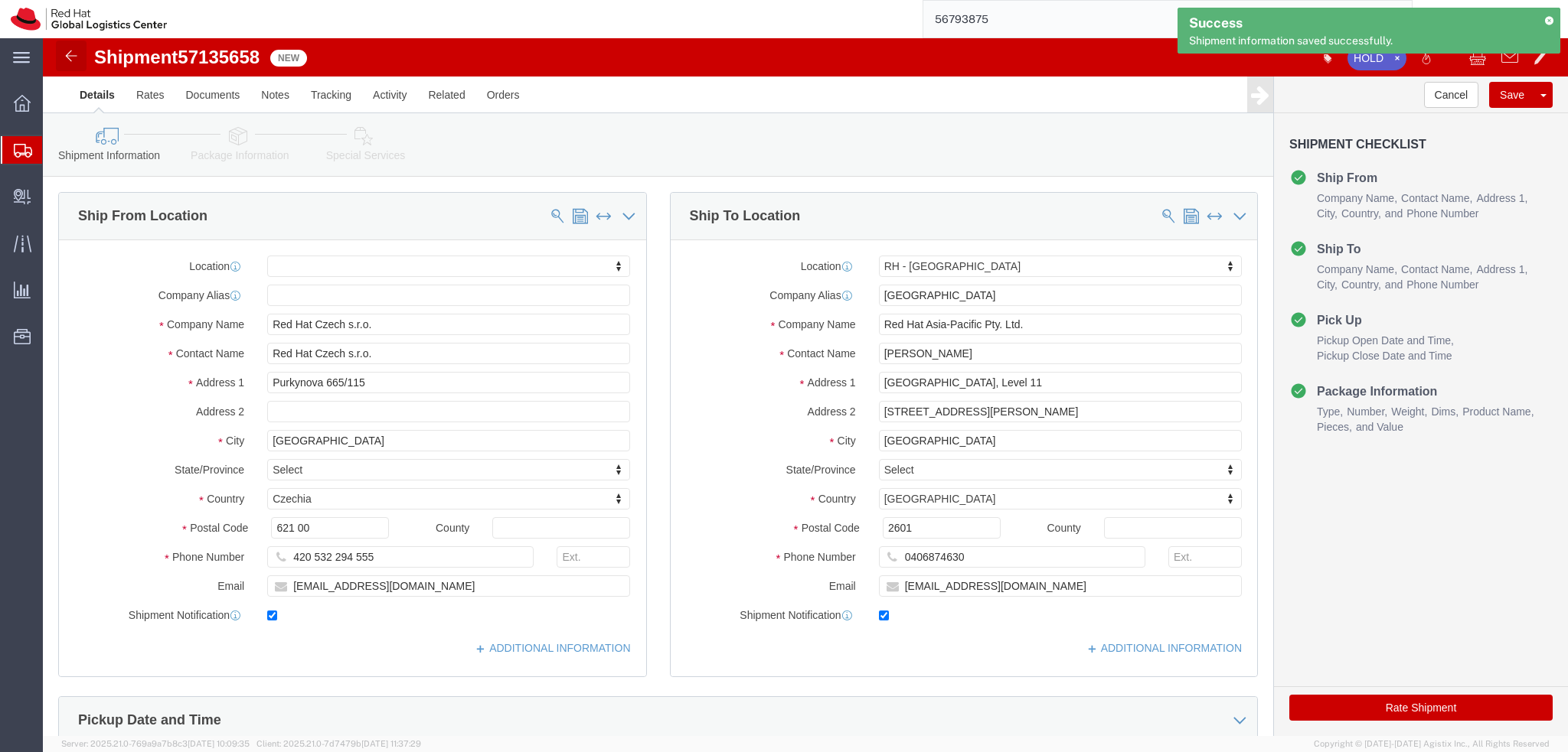
click img
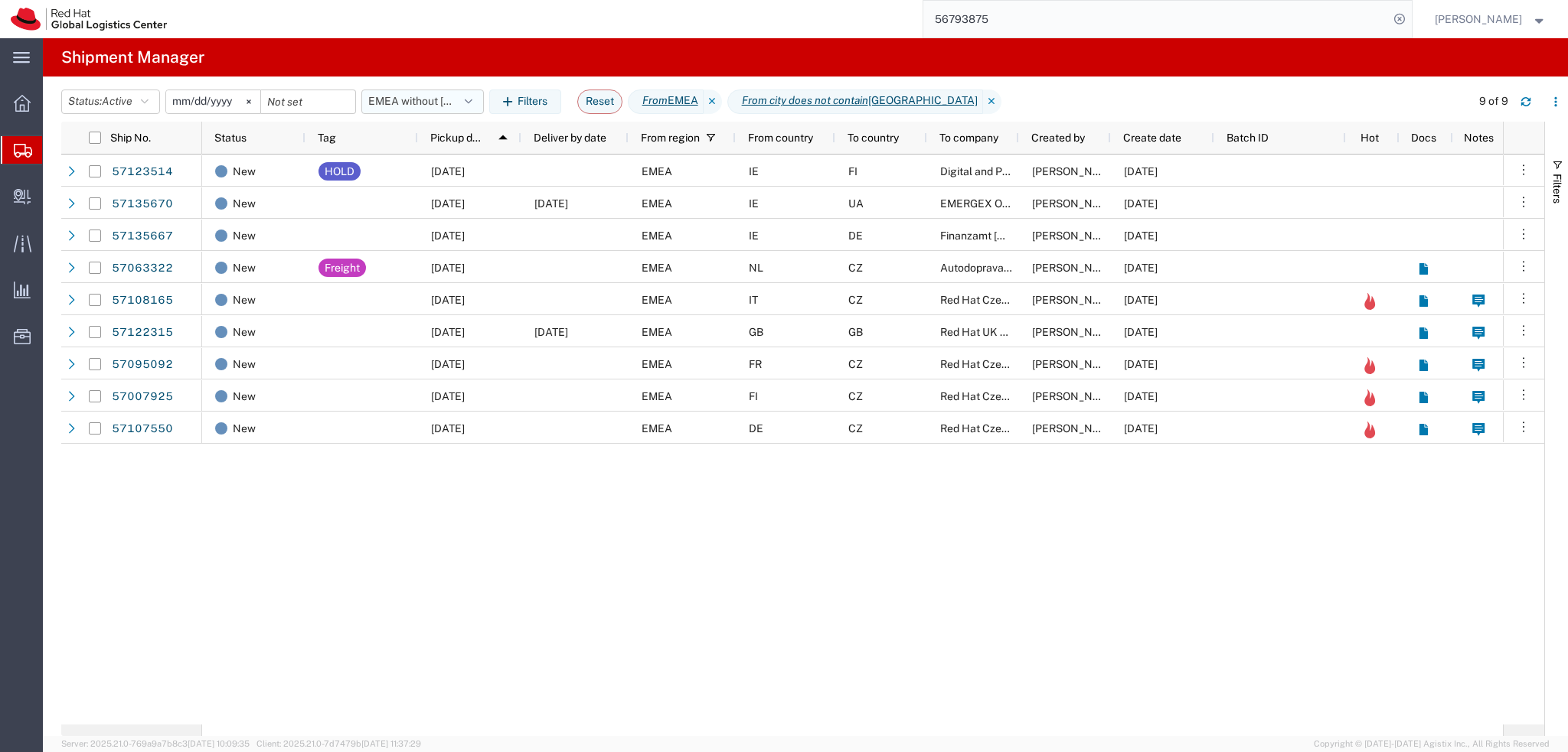
click at [455, 100] on button "EMEA without Brno" at bounding box center [423, 101] width 123 height 24
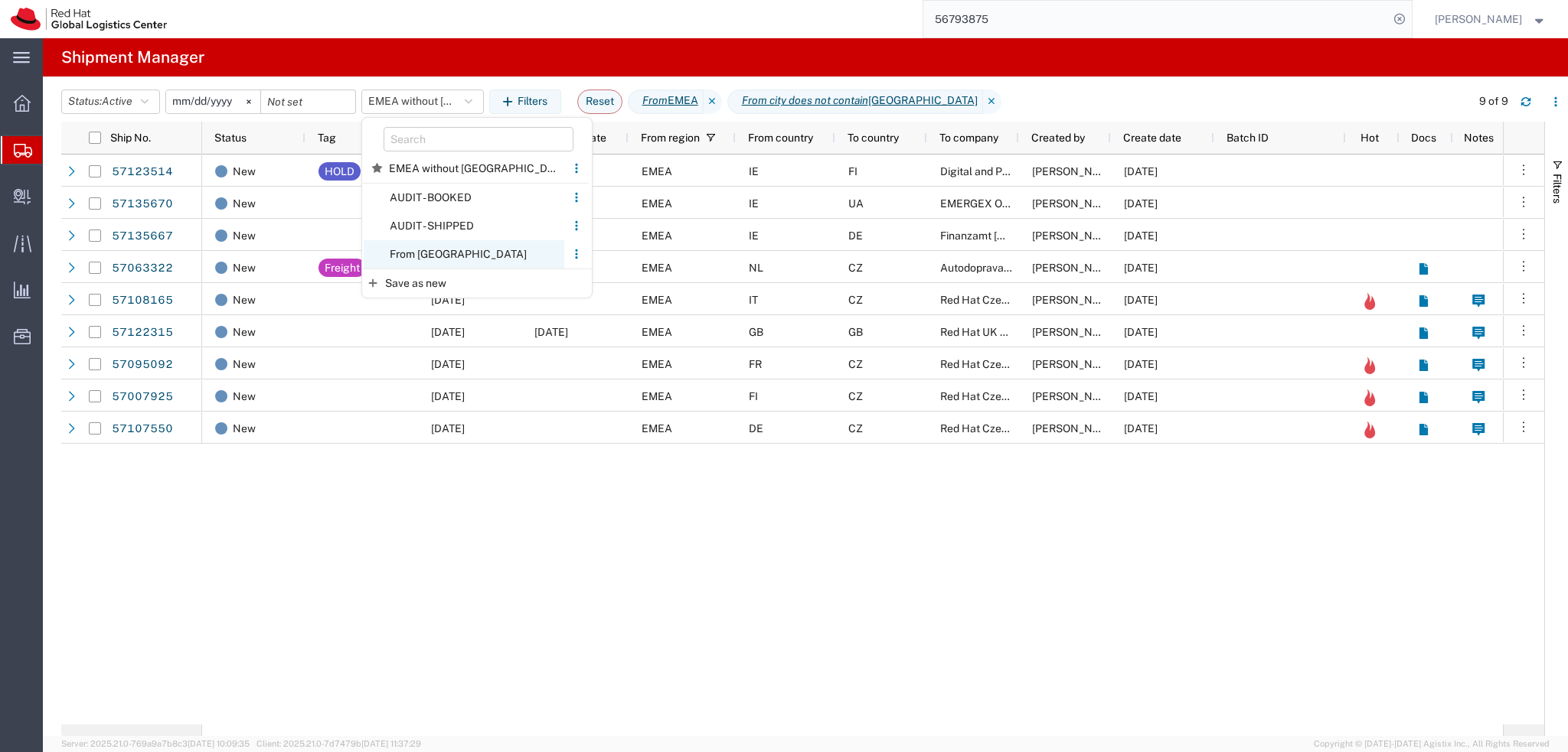
click at [475, 249] on span "From CZ" at bounding box center [464, 255] width 201 height 28
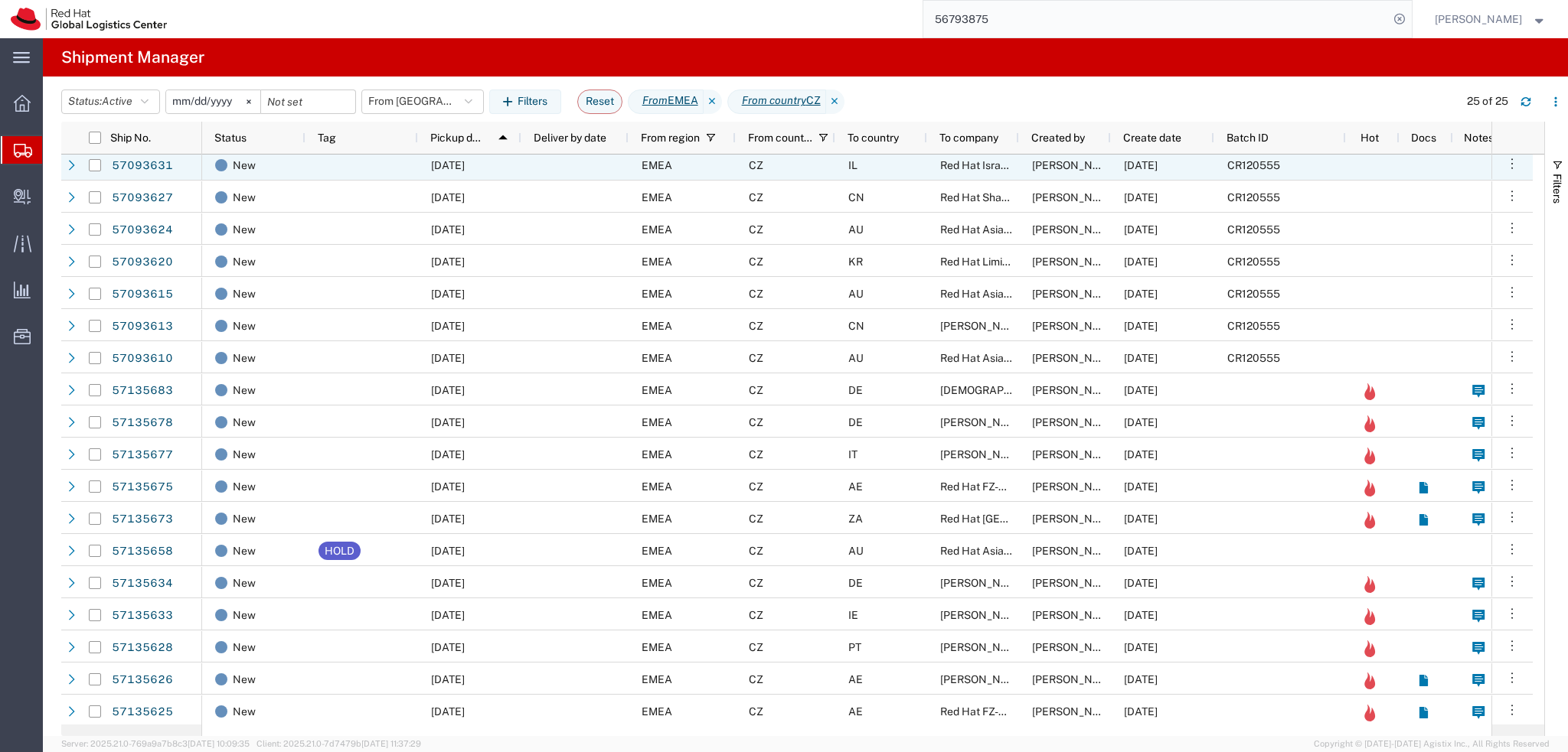
scroll to position [232, 0]
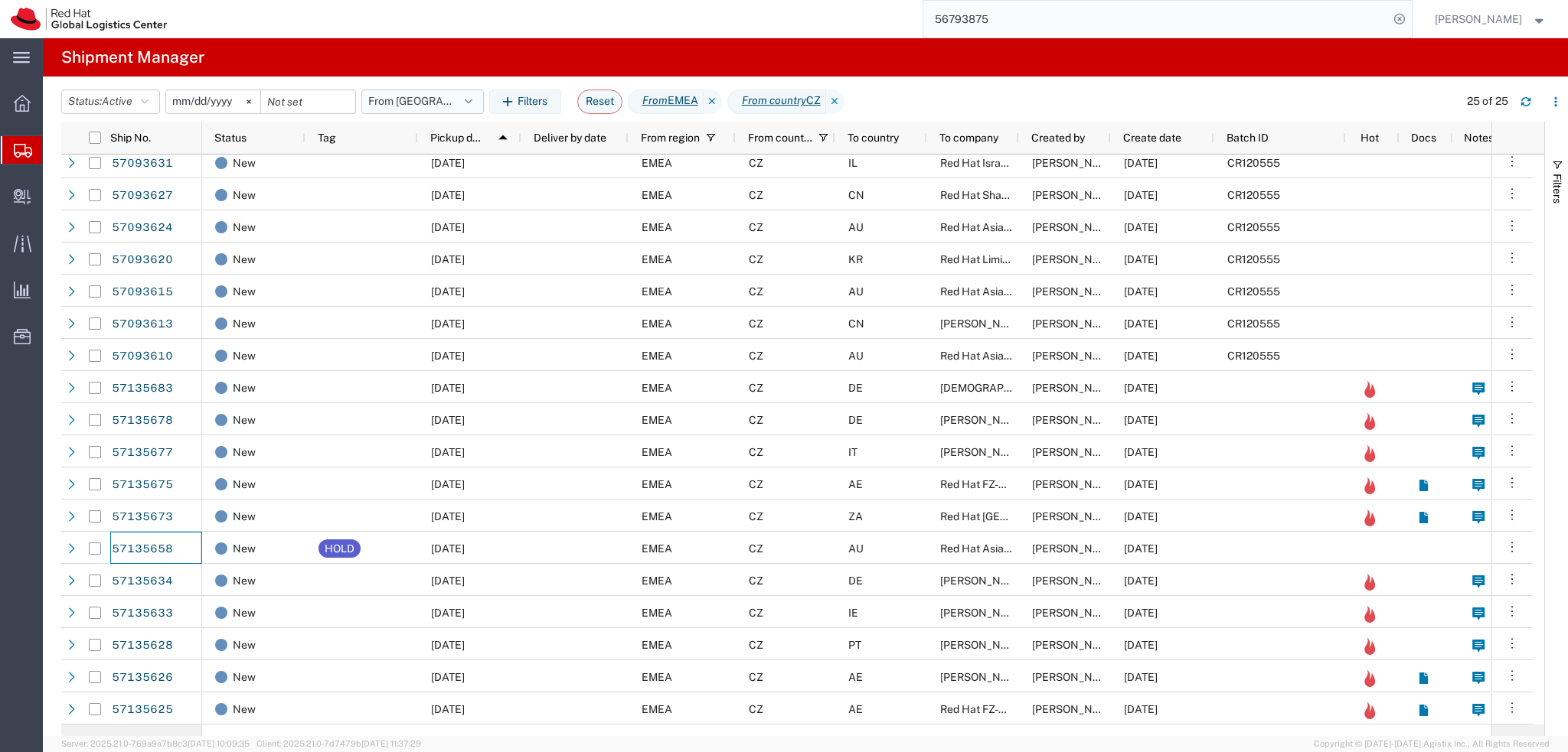
click at [447, 100] on button "From CZ" at bounding box center [423, 101] width 123 height 24
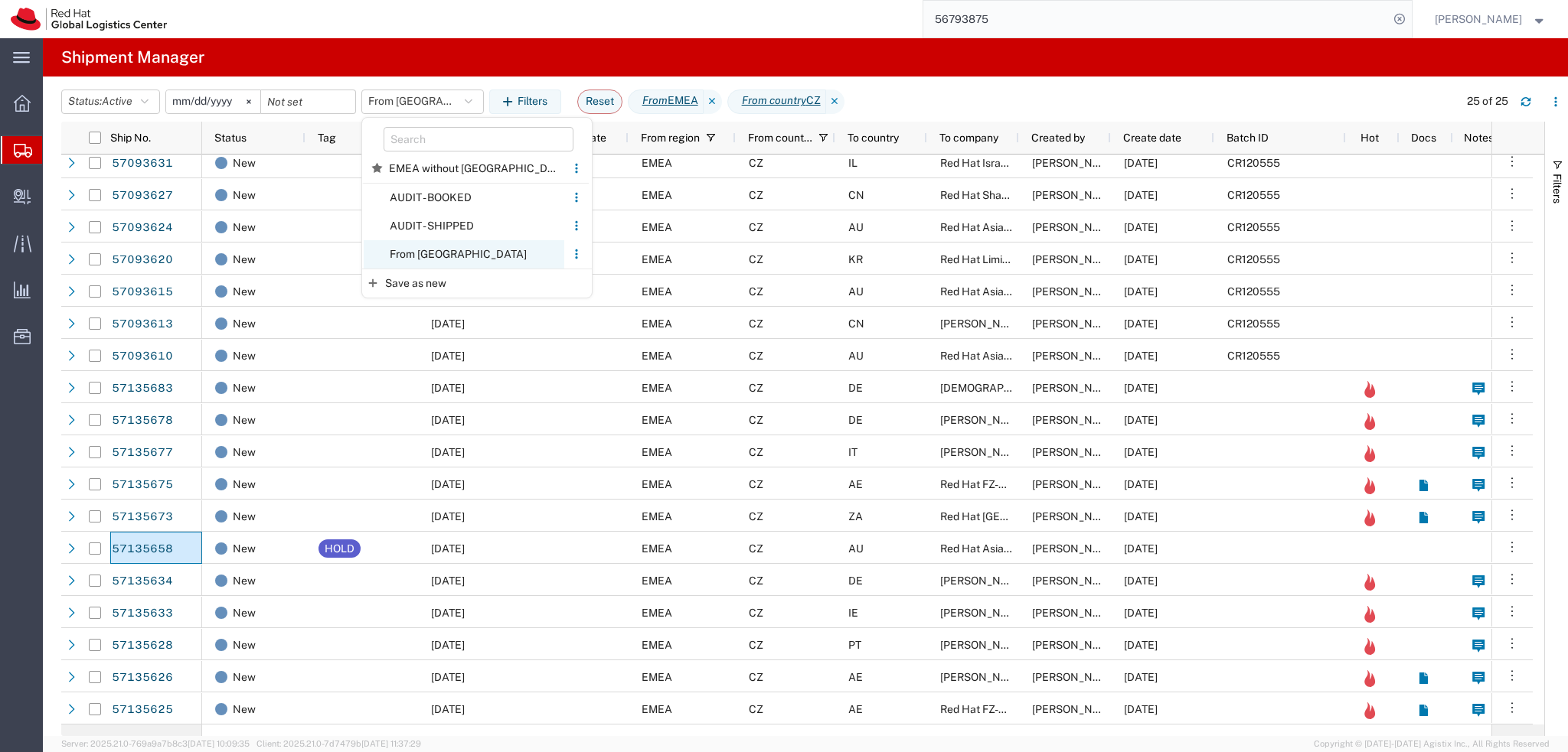
click at [464, 256] on span "From CZ" at bounding box center [464, 255] width 201 height 28
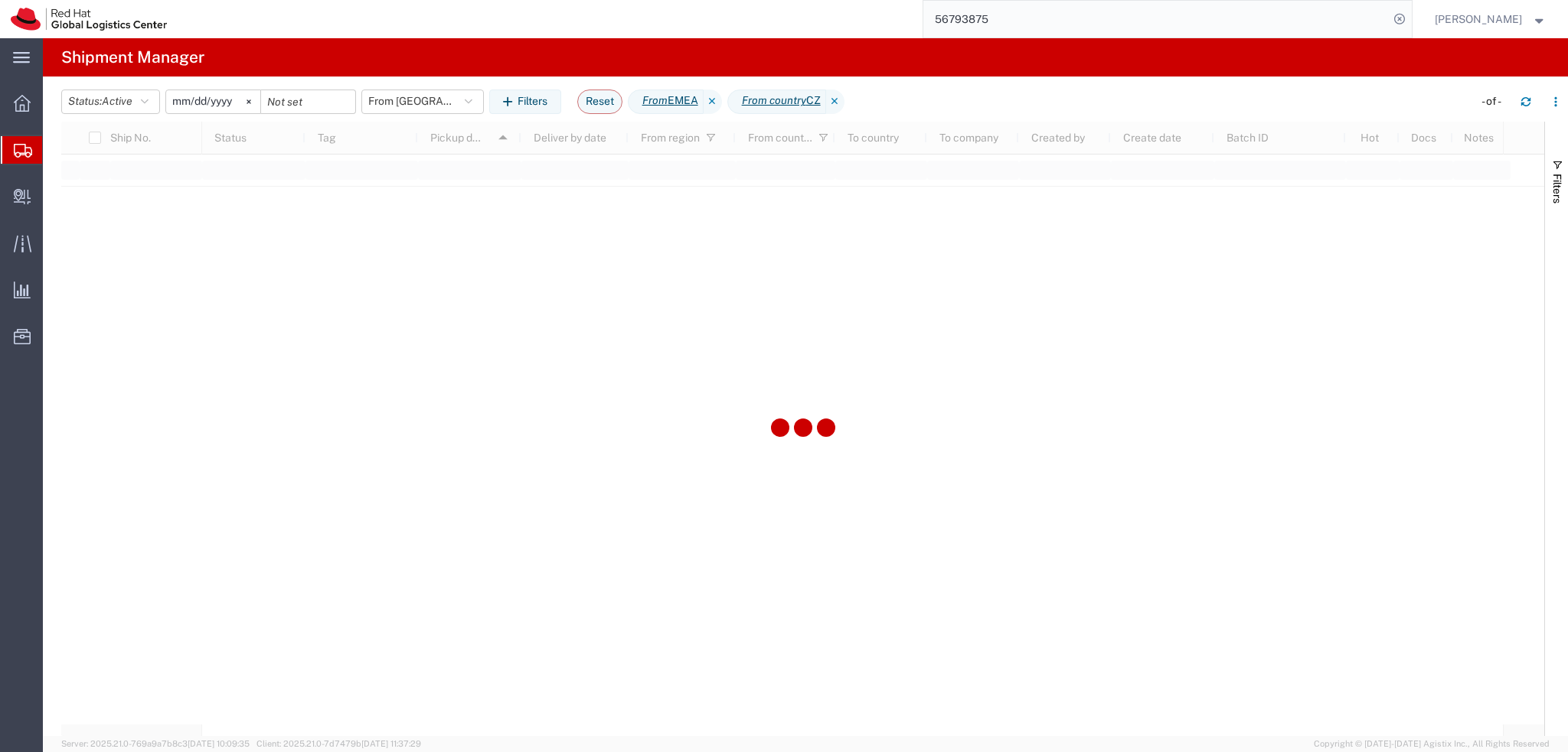
click at [204, 101] on input "2025-01-05" at bounding box center [213, 101] width 94 height 23
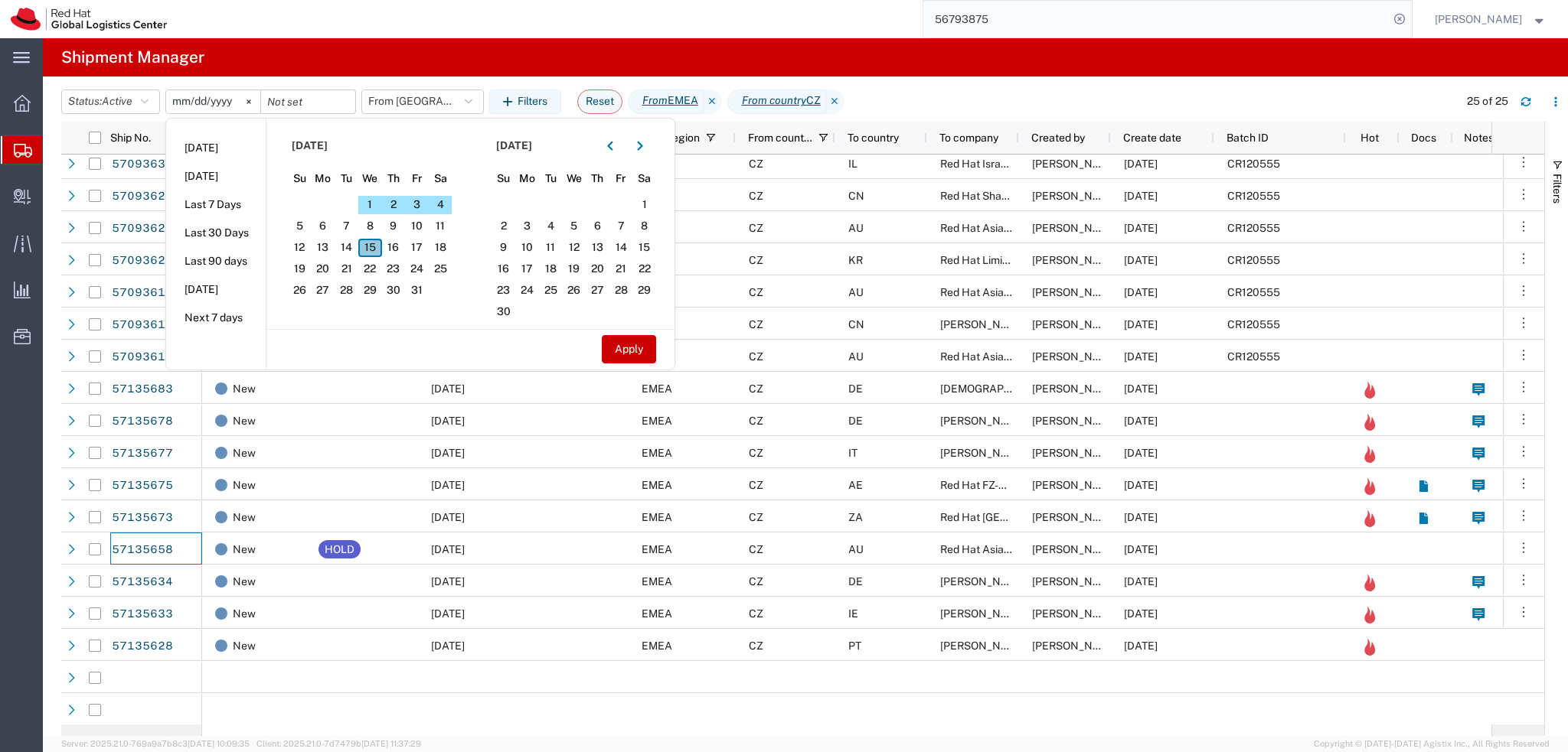
scroll to position [232, 0]
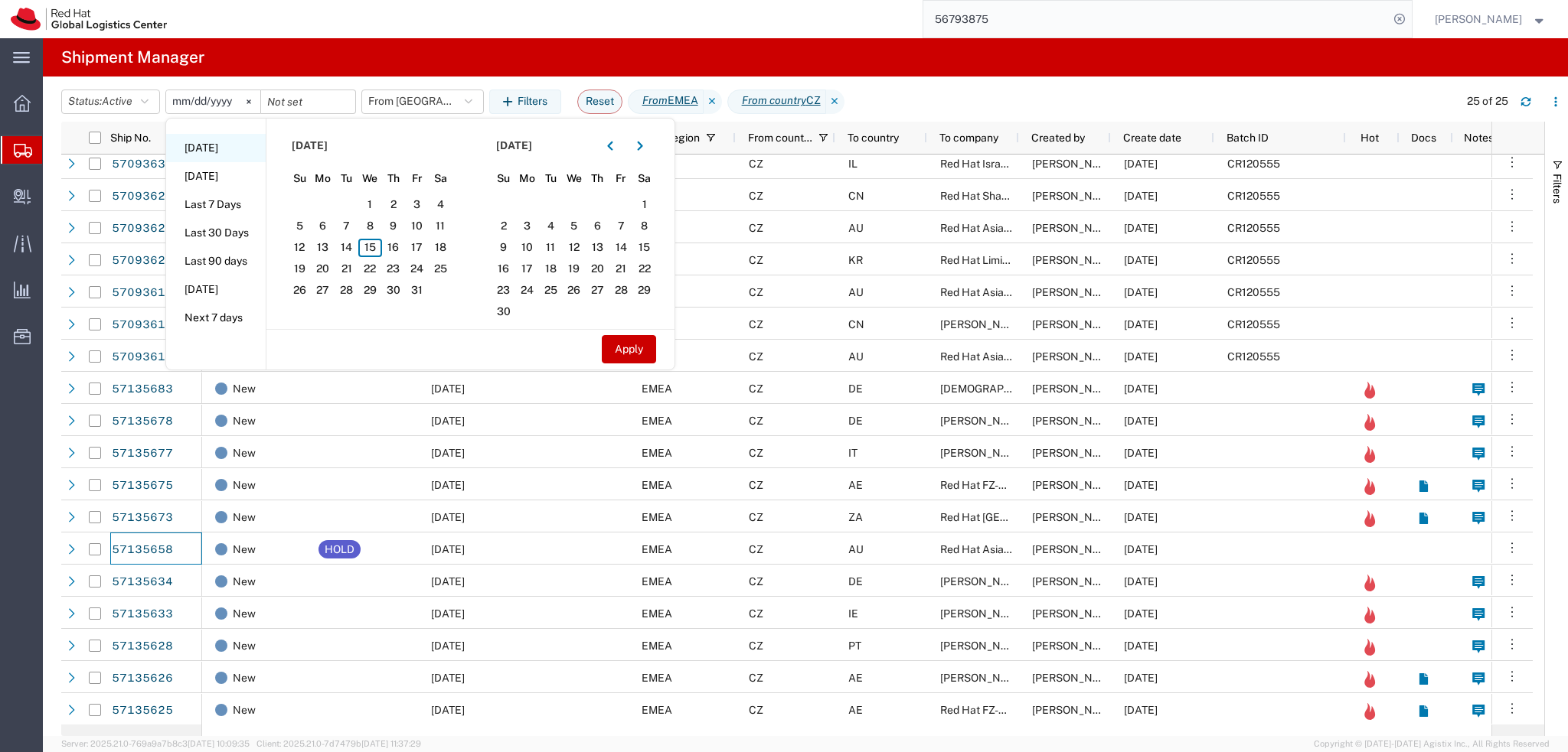
click at [218, 150] on li "Today" at bounding box center [216, 148] width 100 height 28
type input "2025-10-15"
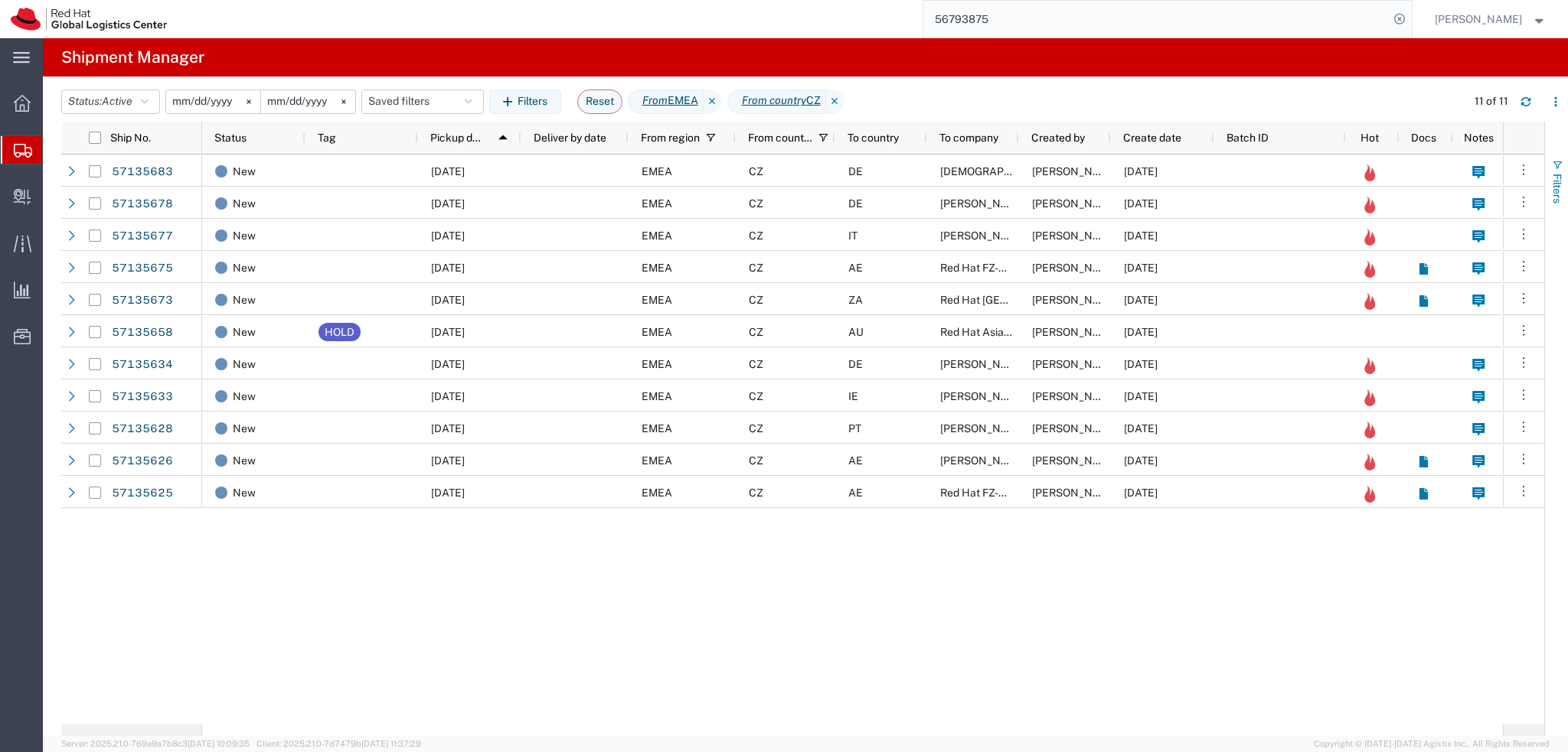
click at [1556, 177] on span "Filters" at bounding box center [1557, 189] width 12 height 30
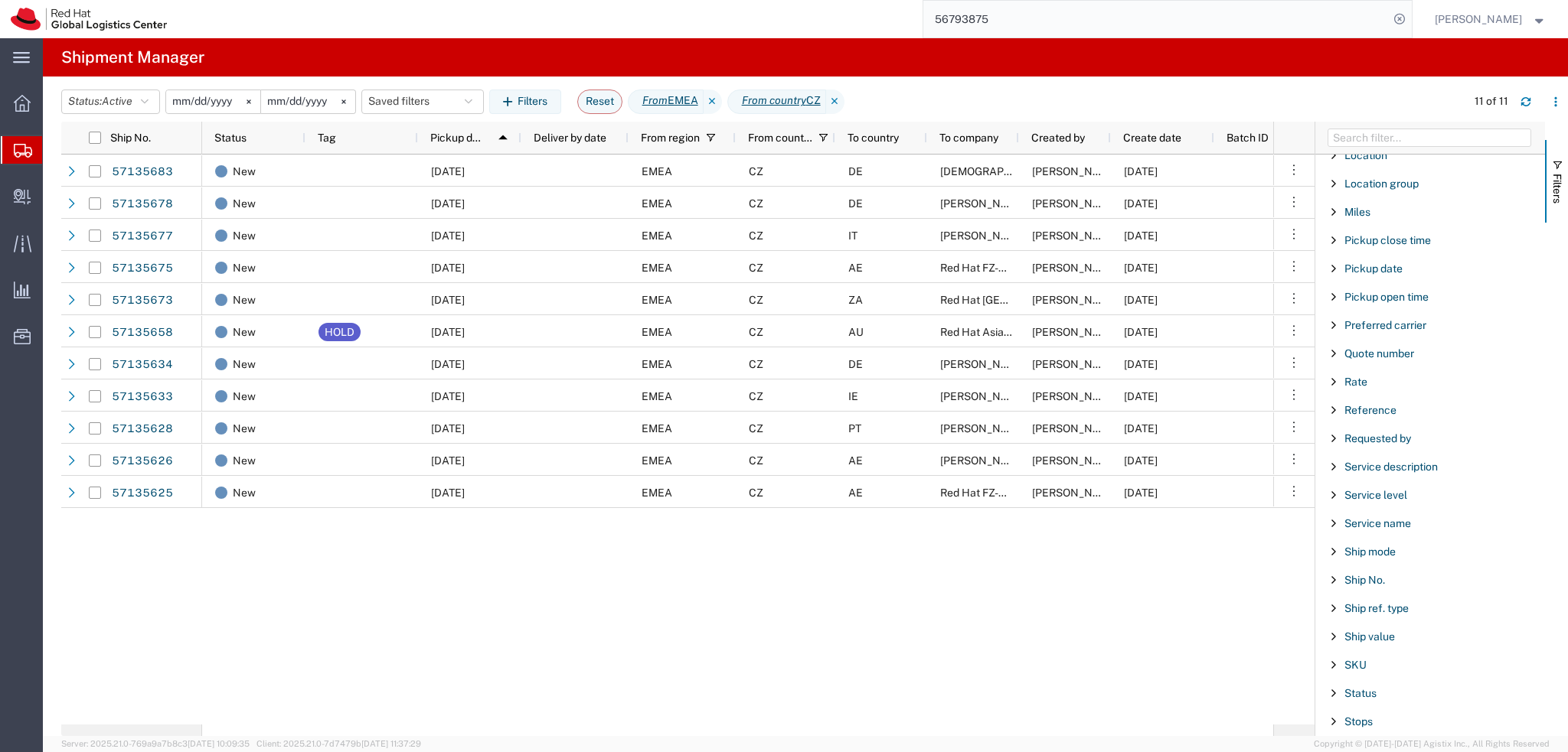
scroll to position [894, 0]
click at [1207, 588] on div "New 10/15/2025 EMEA CZ DE Satheesh Samavedam Dominik Galovic 10/15/2025 New 10/…" at bounding box center [737, 439] width 1071 height 570
click at [1559, 171] on button "Filters" at bounding box center [1556, 181] width 23 height 83
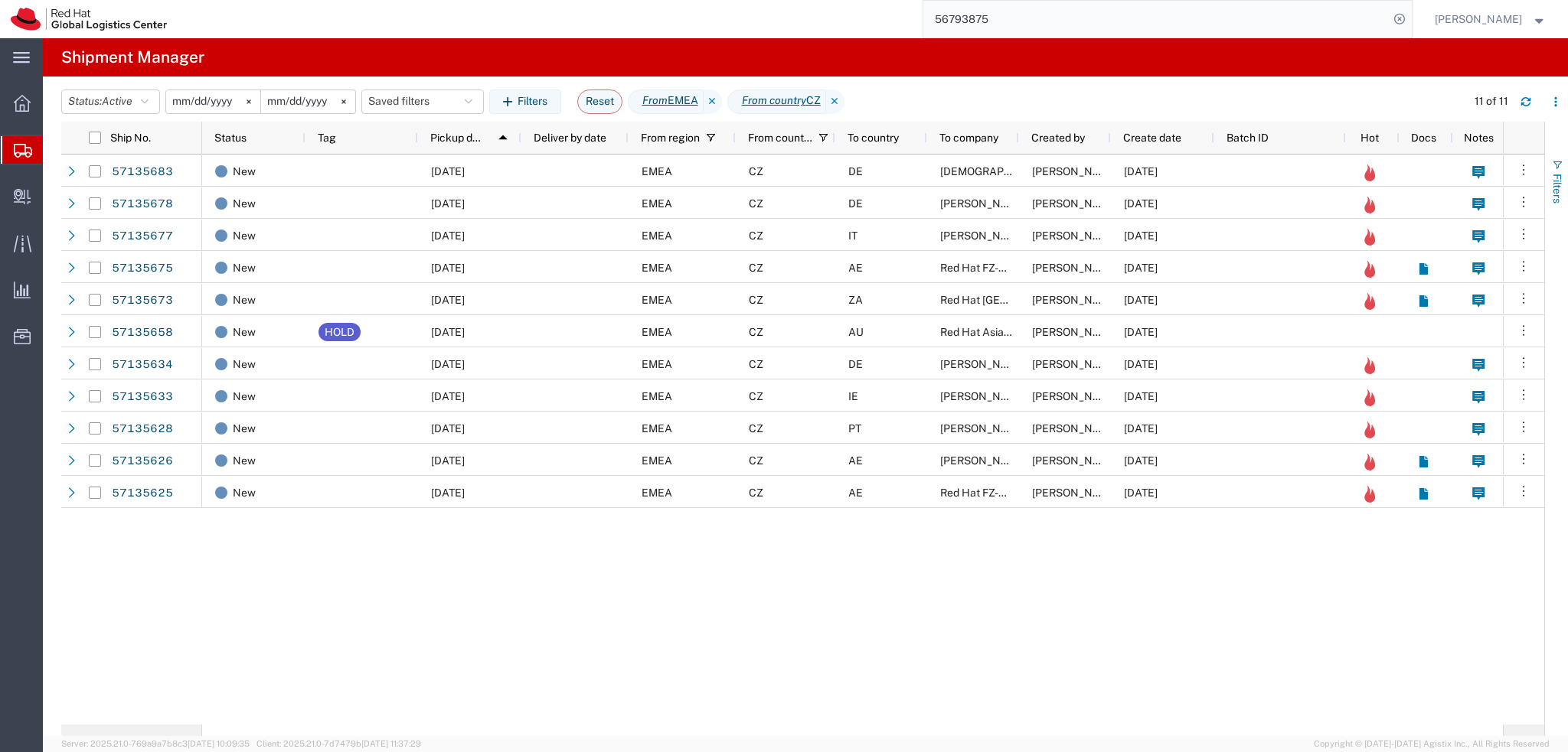
click at [1553, 183] on span "Filters" at bounding box center [1557, 189] width 12 height 30
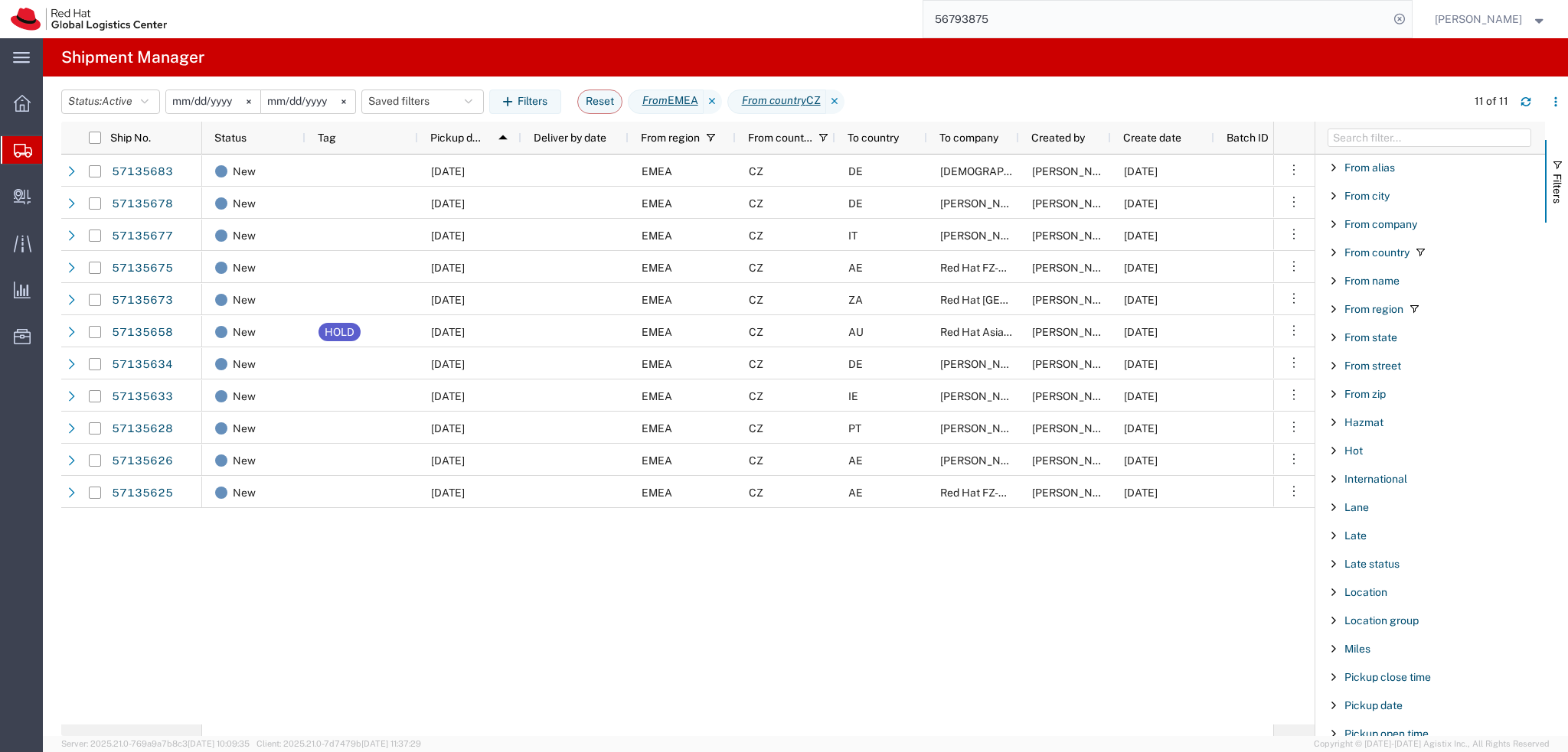
scroll to position [435, 0]
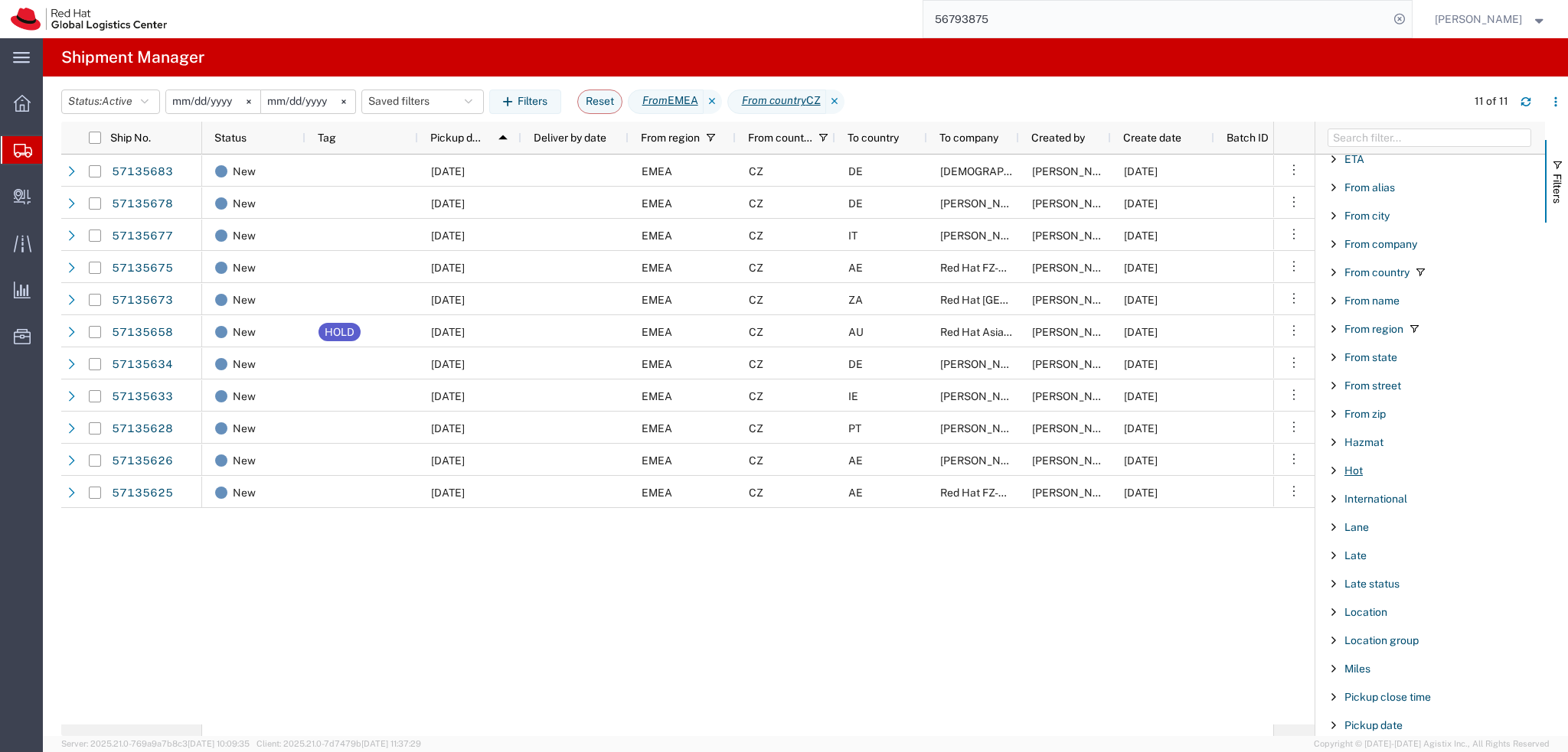
click at [1351, 468] on span "Hot" at bounding box center [1354, 470] width 19 height 12
click at [1338, 498] on label "Yes" at bounding box center [1438, 503] width 215 height 23
click at [0, 0] on input "Yes" at bounding box center [0, 0] width 0 height 0
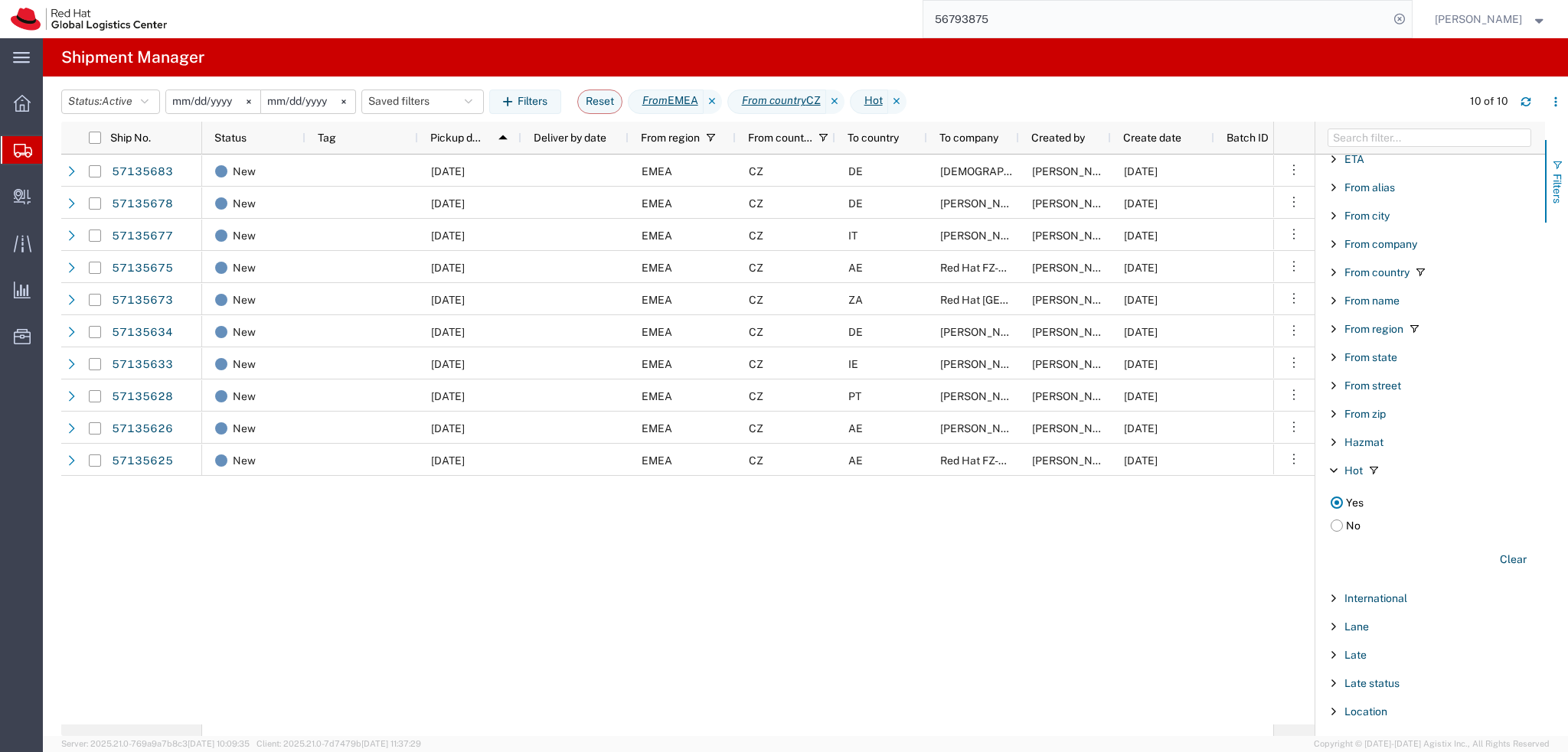
click at [1554, 201] on span "Filters" at bounding box center [1557, 189] width 12 height 30
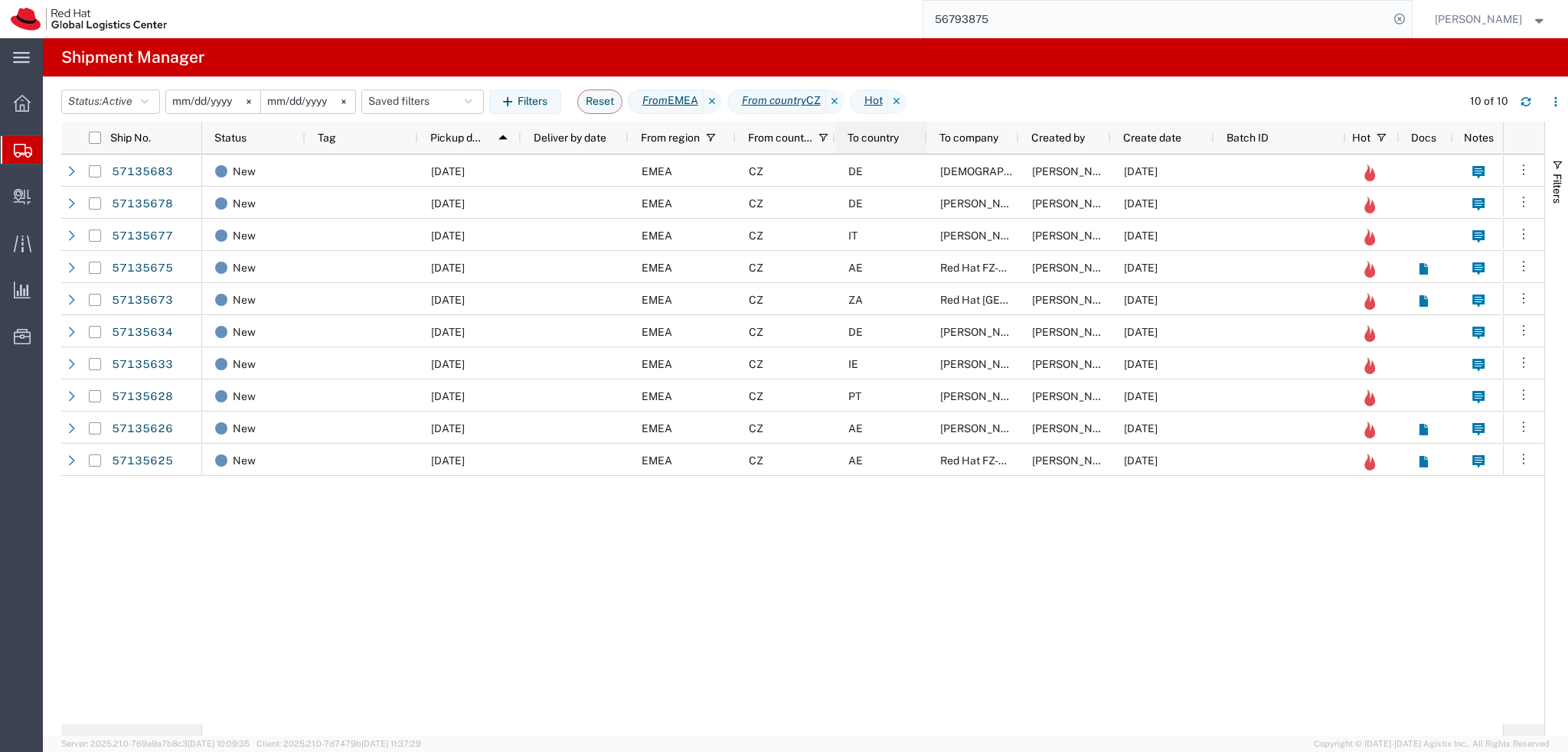
click at [877, 137] on span "To country" at bounding box center [872, 138] width 51 height 12
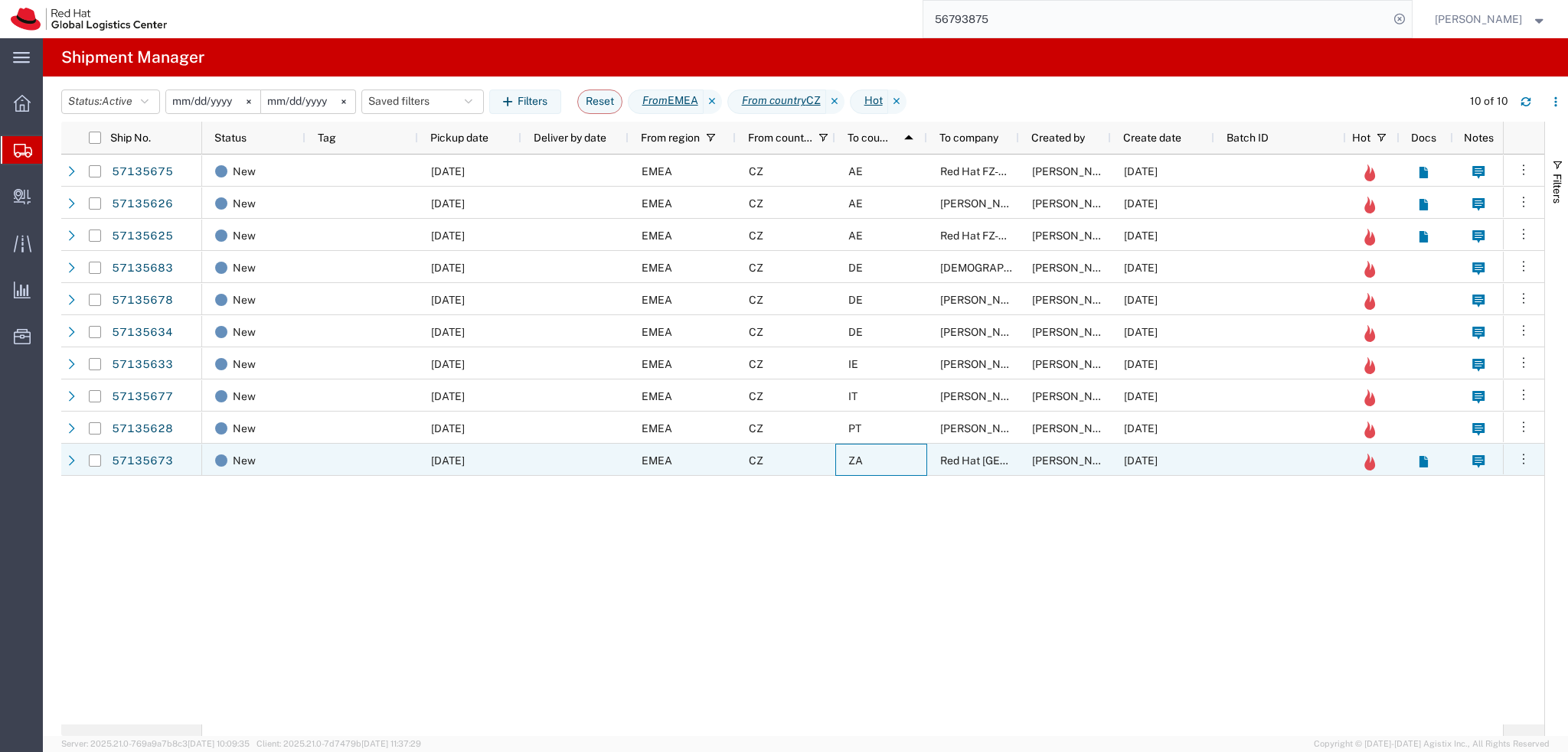
click at [907, 462] on div "ZA" at bounding box center [881, 459] width 92 height 33
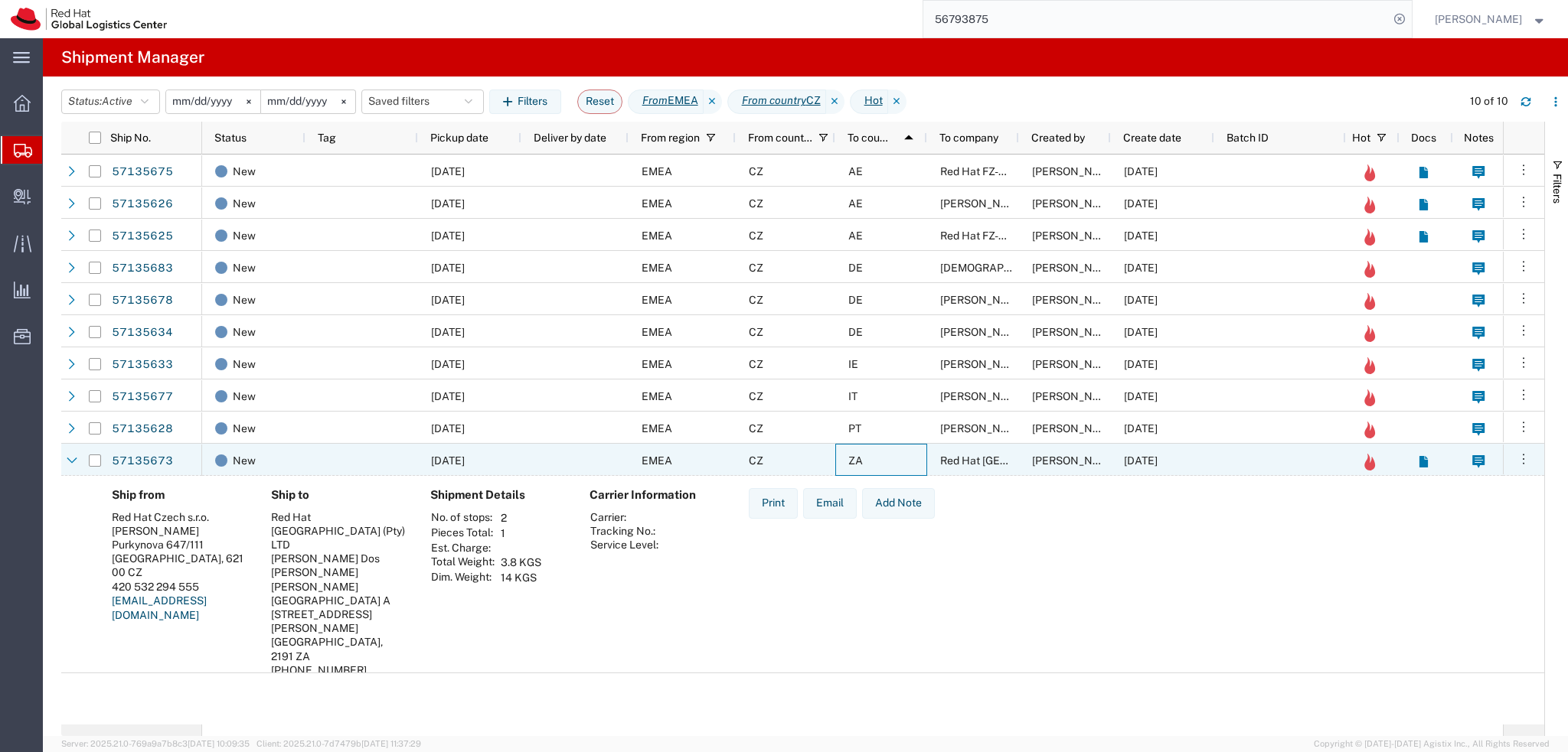
click at [907, 462] on div "ZA" at bounding box center [881, 459] width 92 height 33
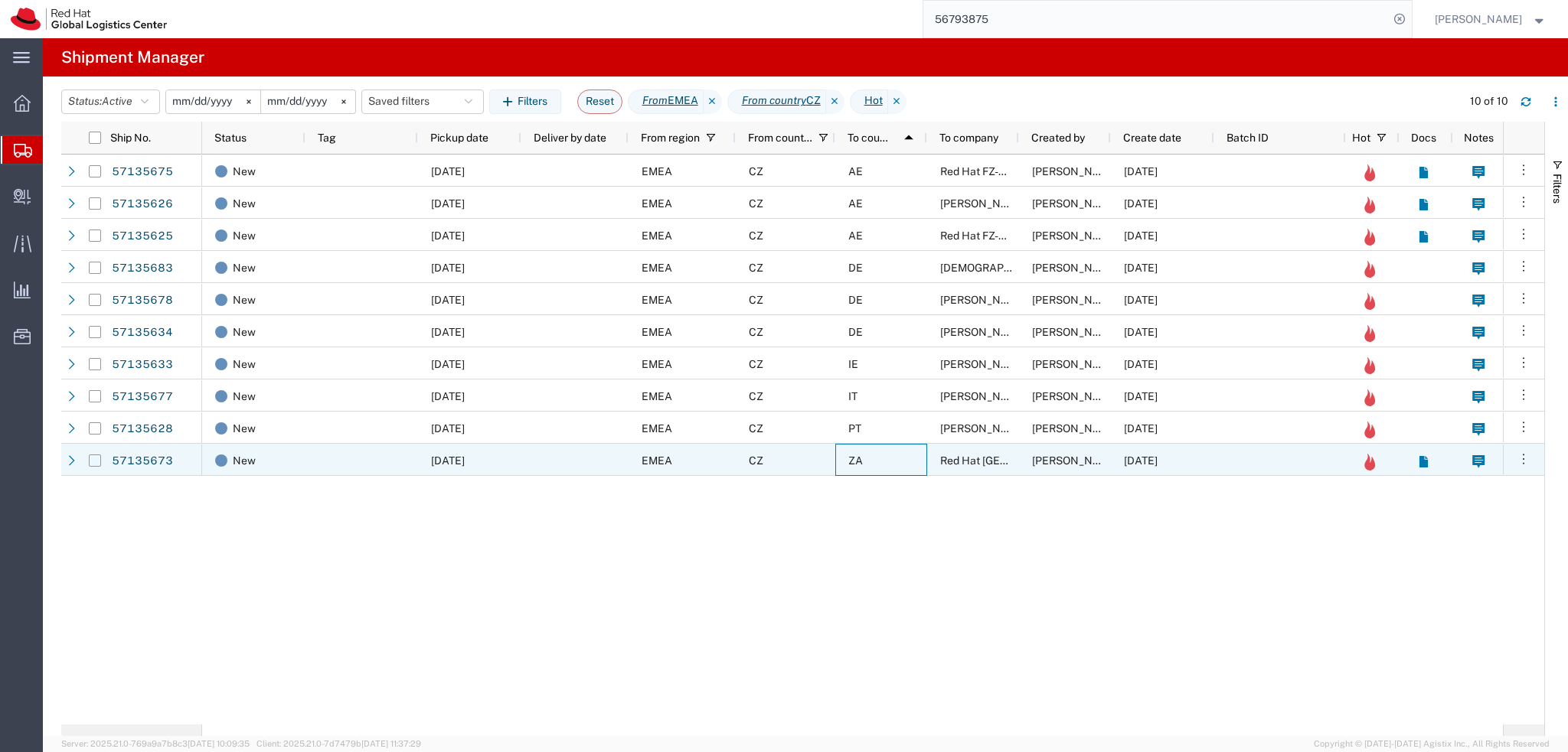
click at [96, 465] on input "Press Space to toggle row selection (unchecked)" at bounding box center [94, 460] width 12 height 12
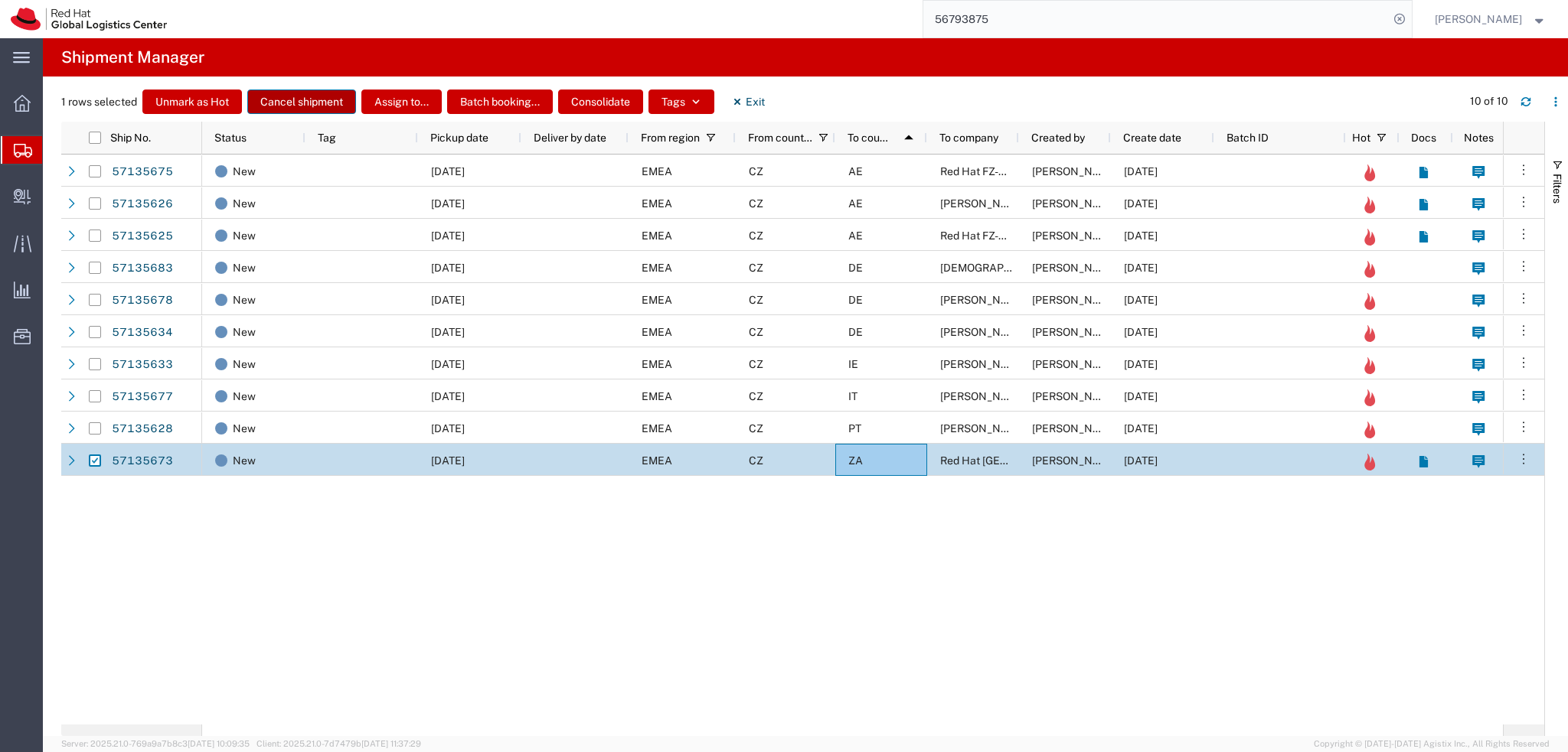
click at [310, 106] on button "Cancel shipment" at bounding box center [301, 101] width 109 height 24
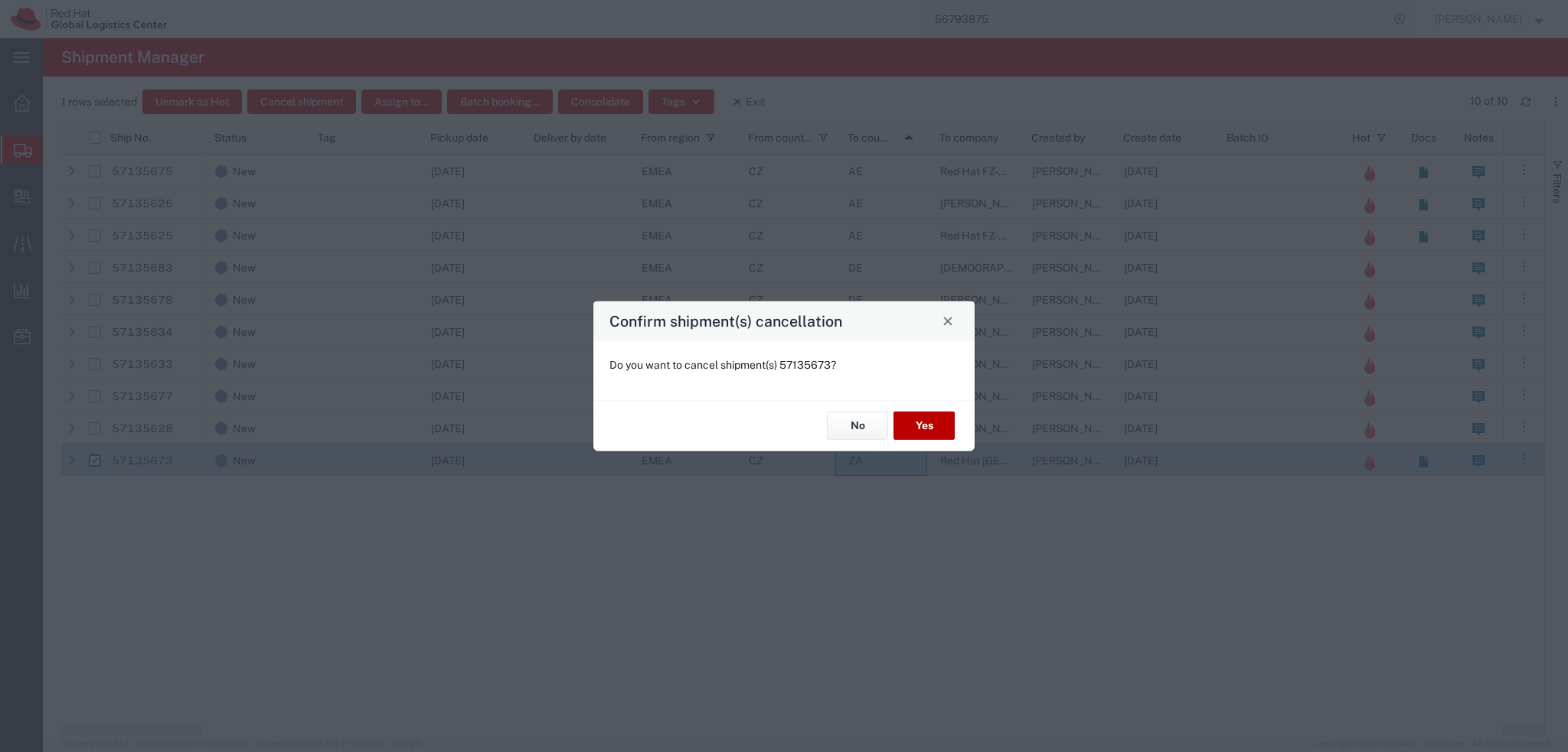
click at [930, 424] on button "Yes" at bounding box center [924, 426] width 61 height 28
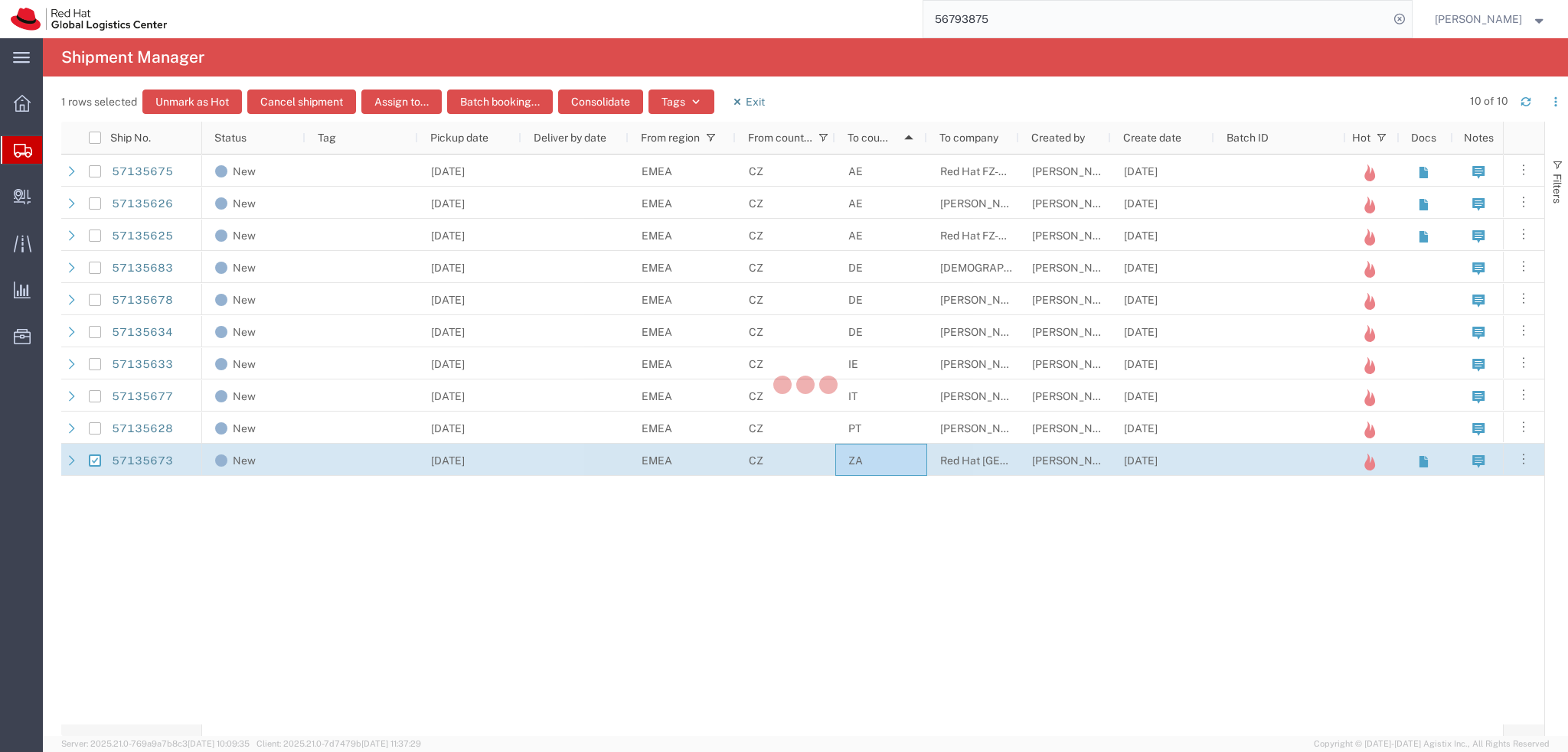
checkbox input "false"
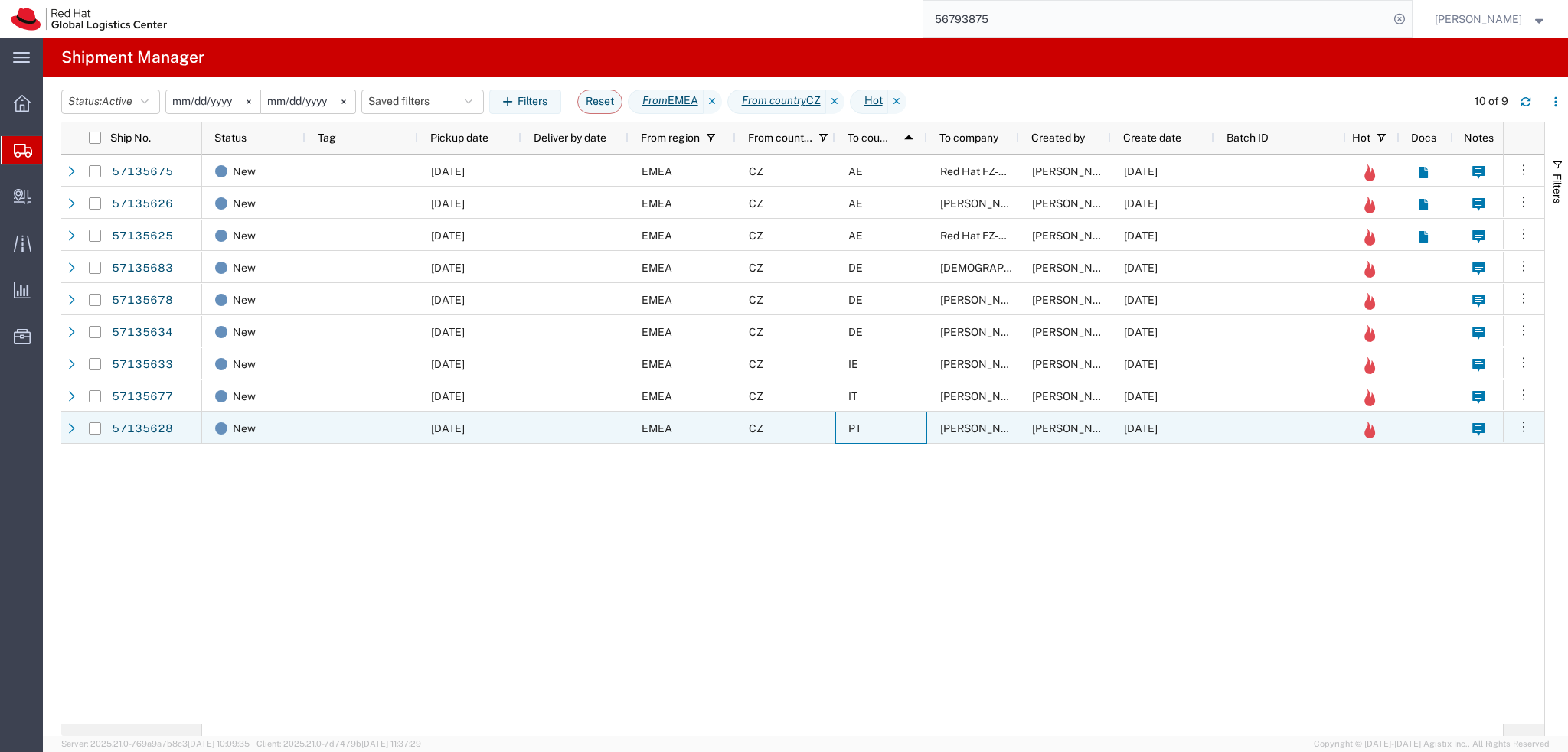
click at [908, 417] on div "PT" at bounding box center [881, 428] width 92 height 33
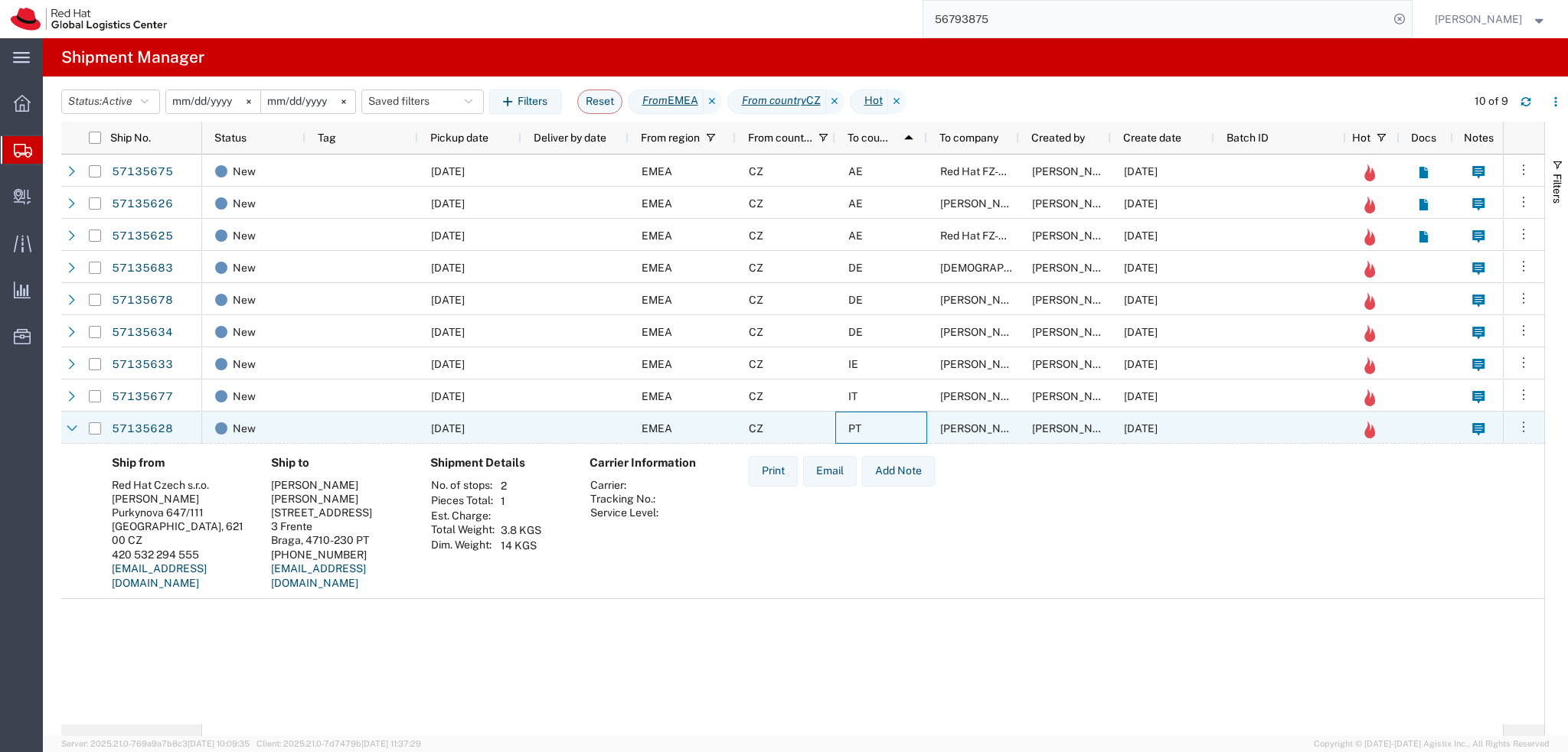
click at [908, 429] on div "PT" at bounding box center [881, 428] width 92 height 33
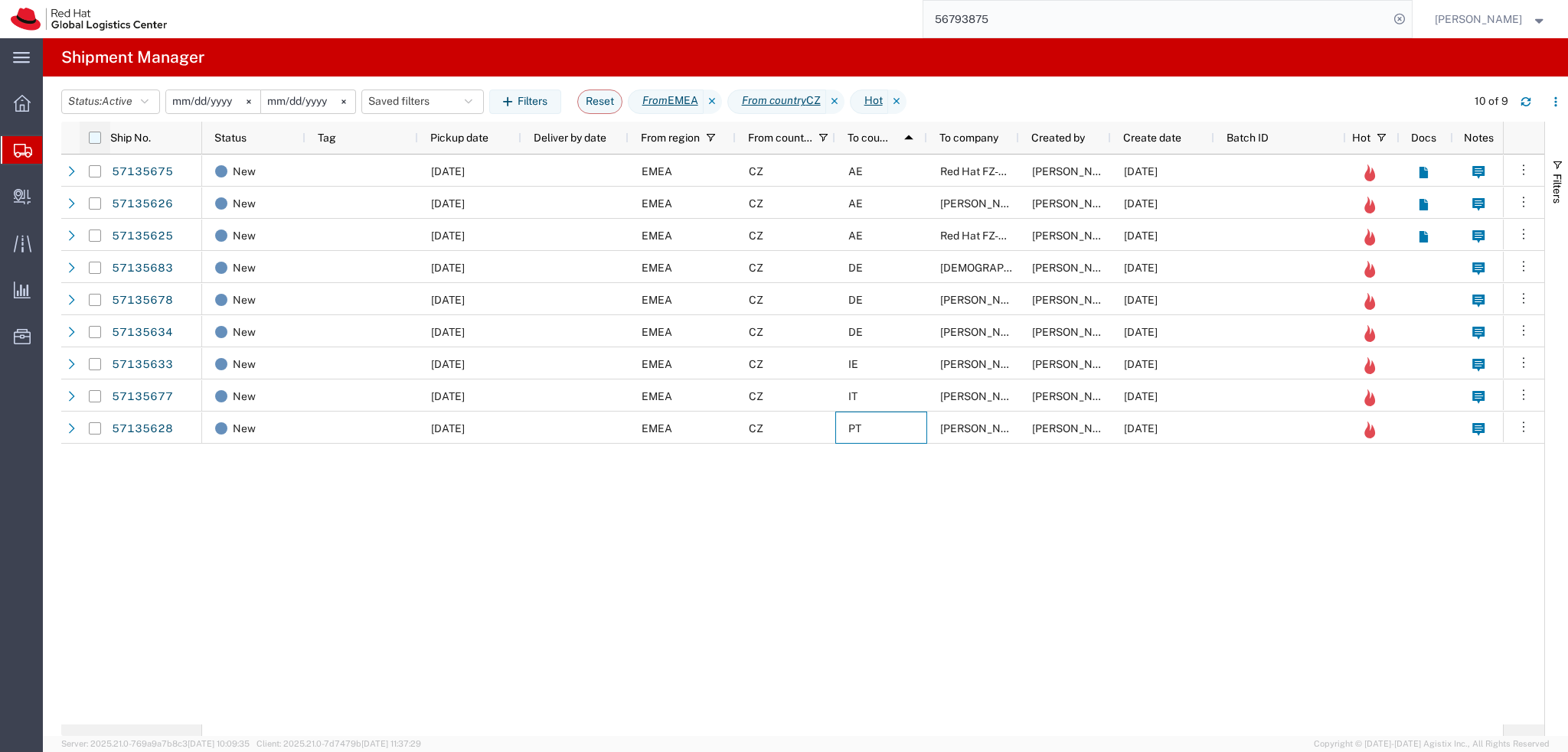
click at [95, 140] on input "checkbox" at bounding box center [94, 138] width 12 height 12
checkbox input "true"
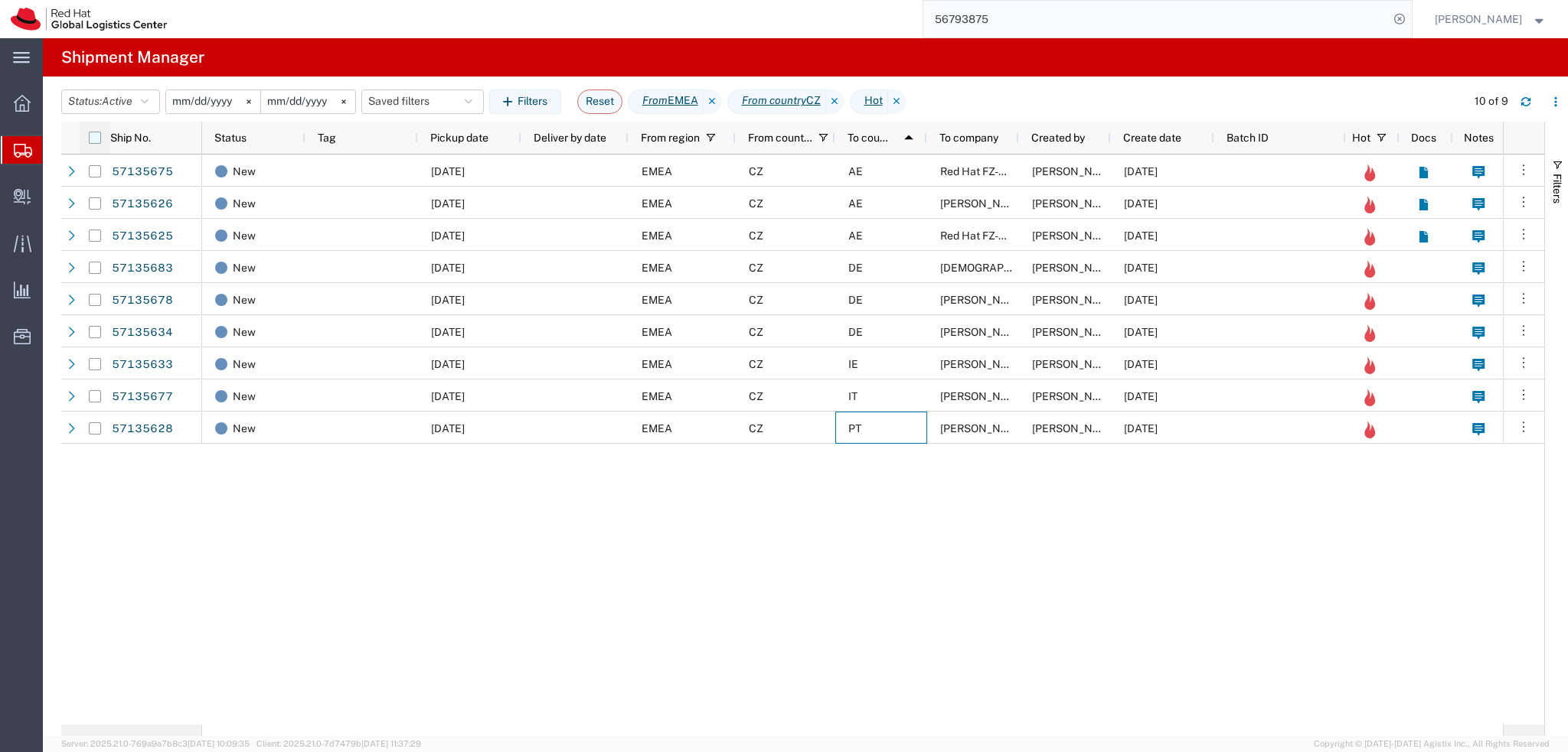
checkbox input "true"
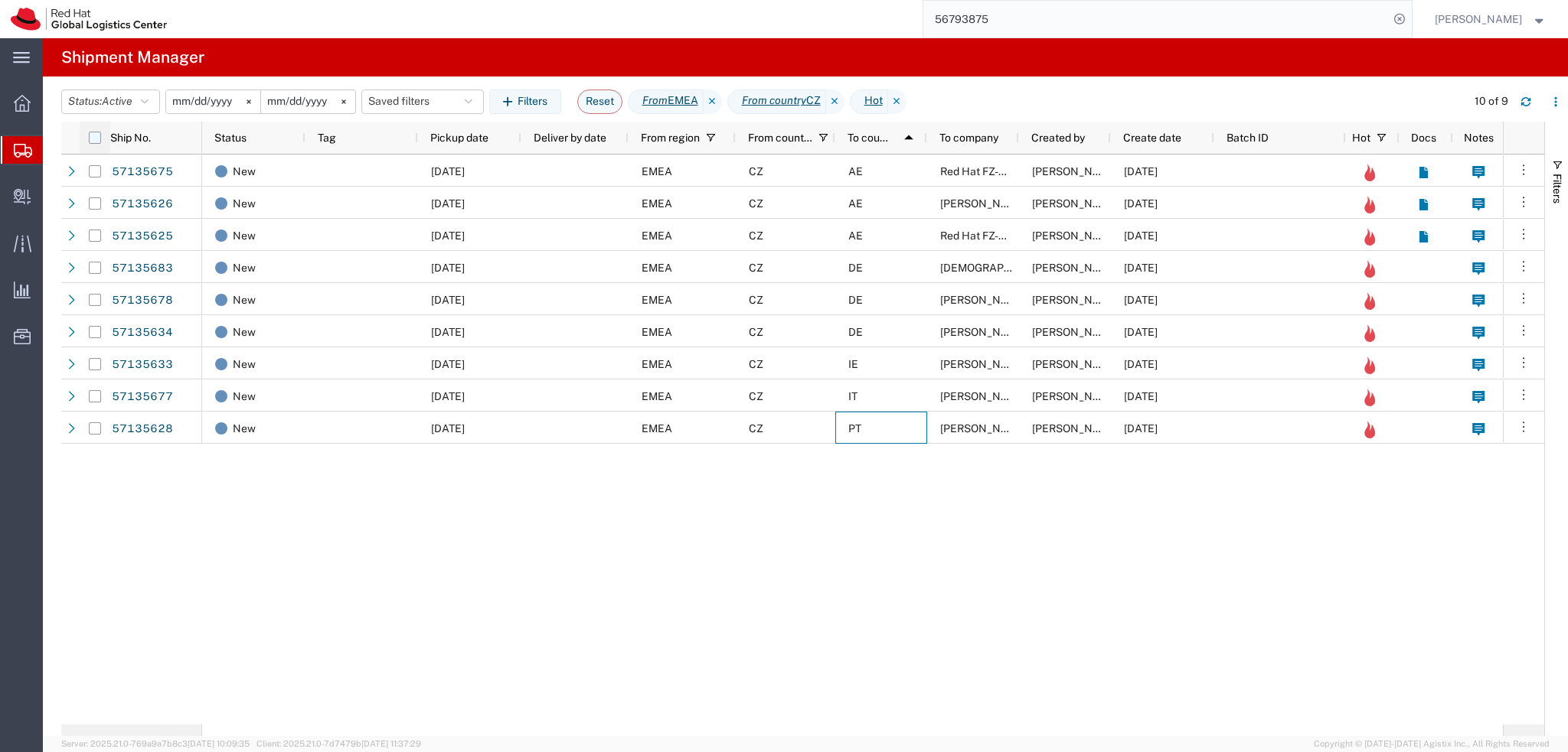
checkbox input "true"
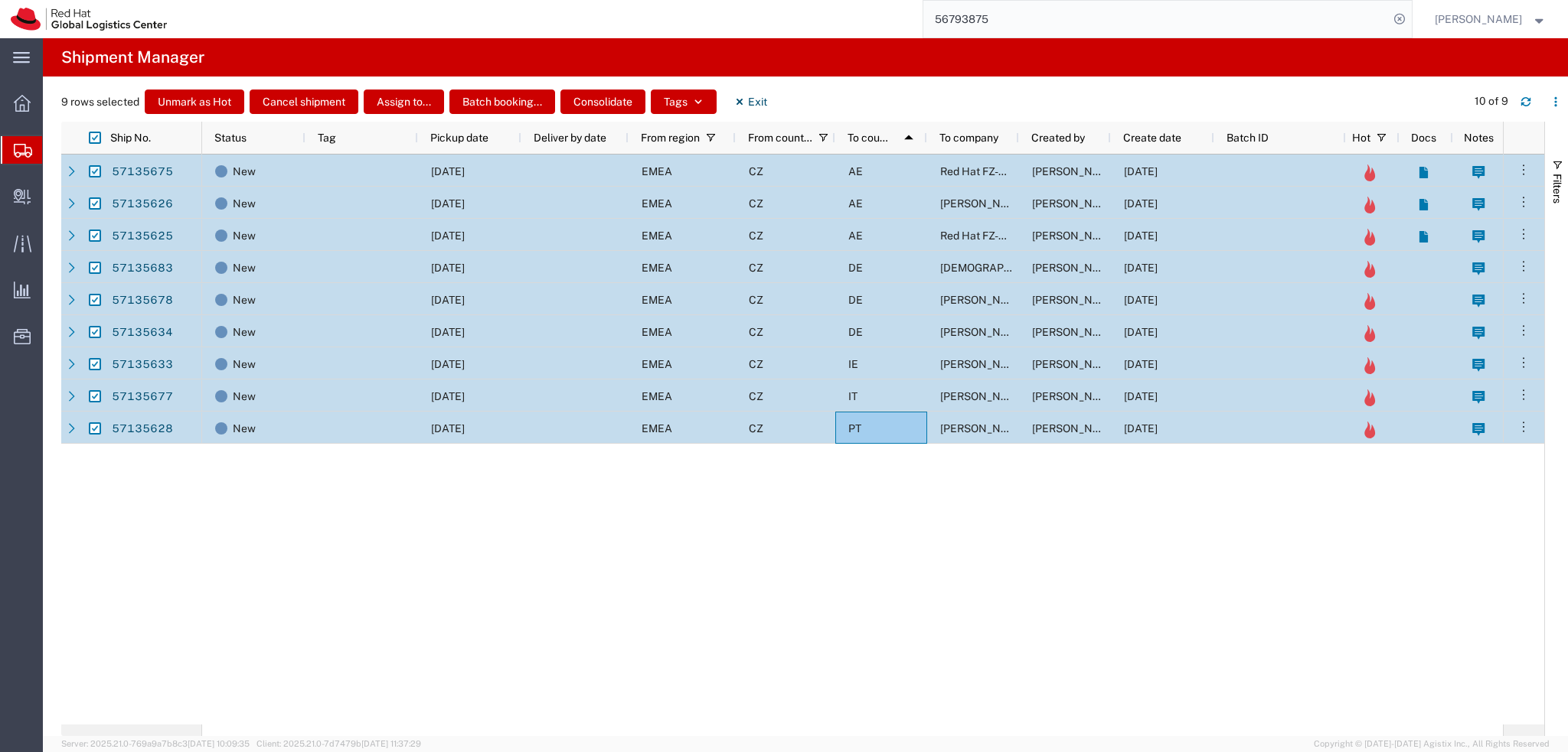
click at [94, 176] on input "Press Space to toggle row selection (checked)" at bounding box center [94, 171] width 12 height 12
checkbox input "false"
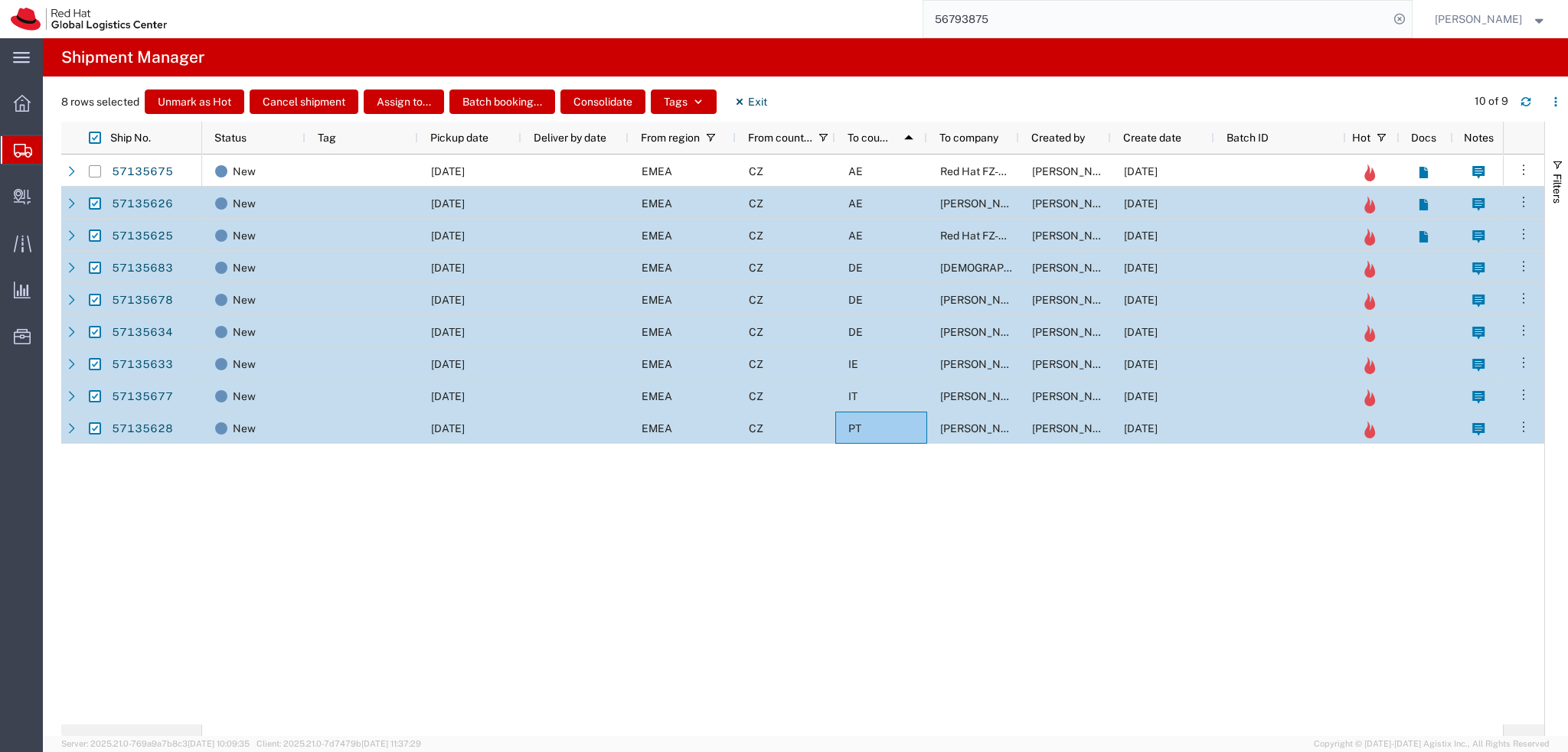
click at [94, 203] on input "Press Space to toggle row selection (checked)" at bounding box center [94, 203] width 12 height 12
checkbox input "false"
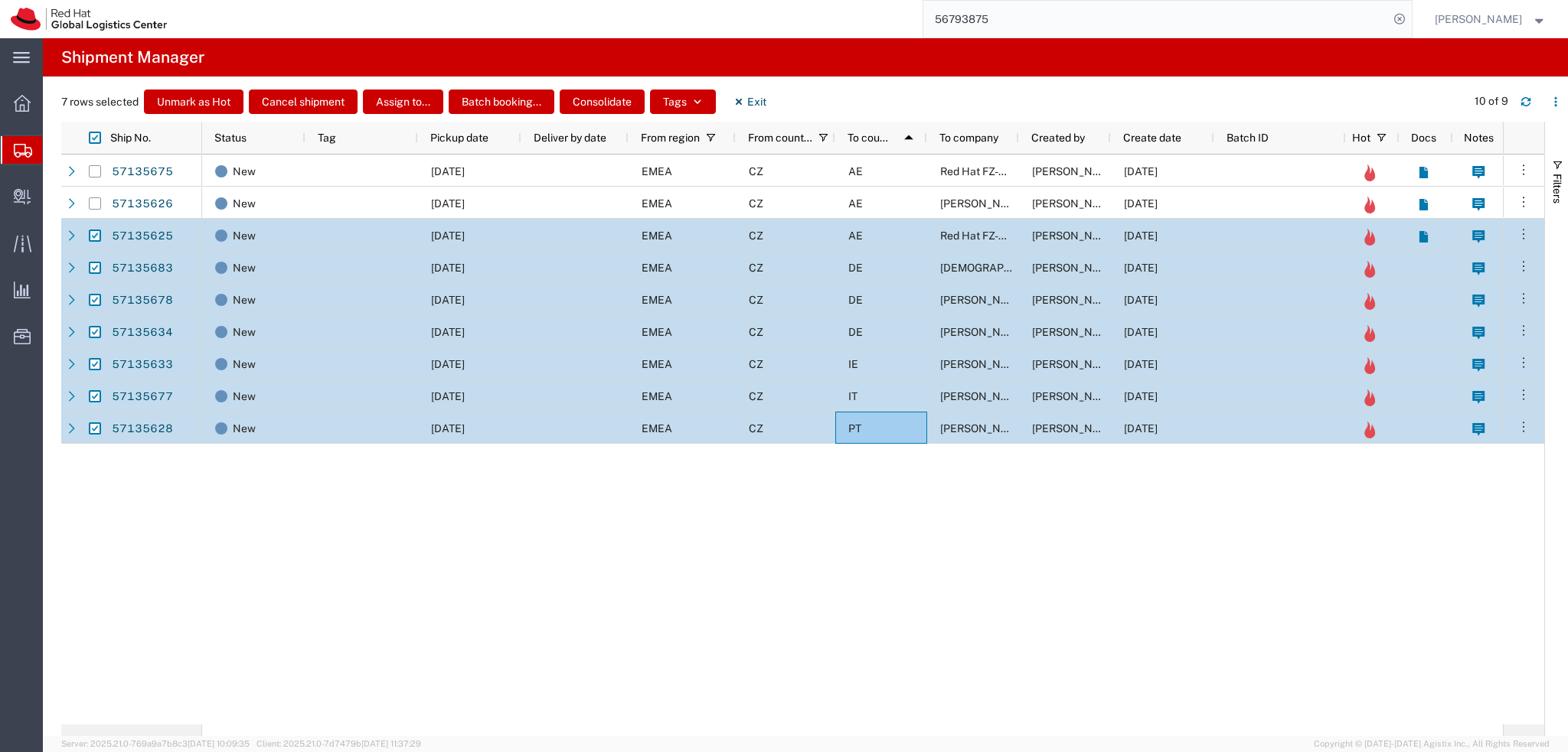
click at [99, 238] on input "Press Space to toggle row selection (checked)" at bounding box center [94, 235] width 12 height 12
checkbox input "false"
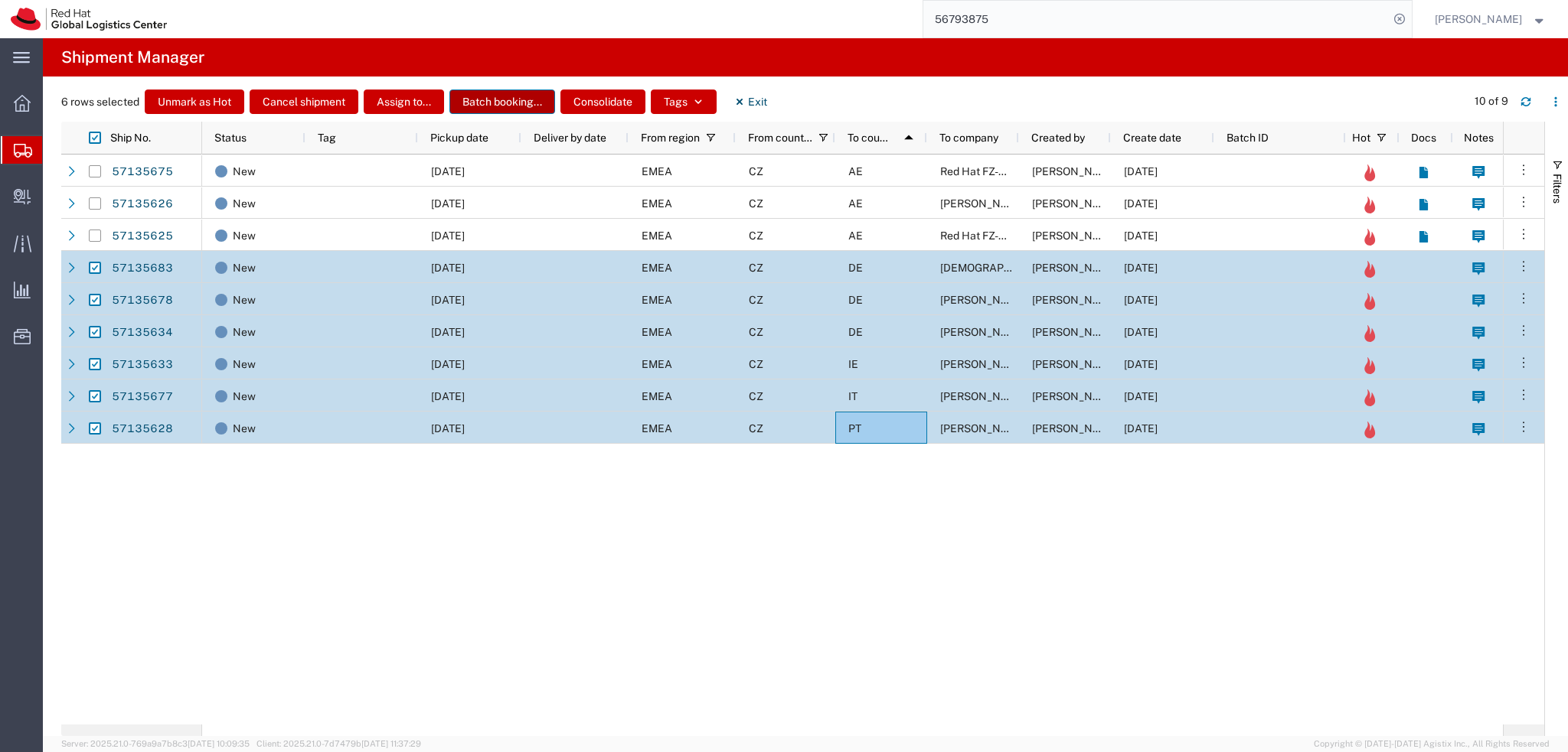
click at [498, 106] on button "Batch booking..." at bounding box center [502, 101] width 106 height 24
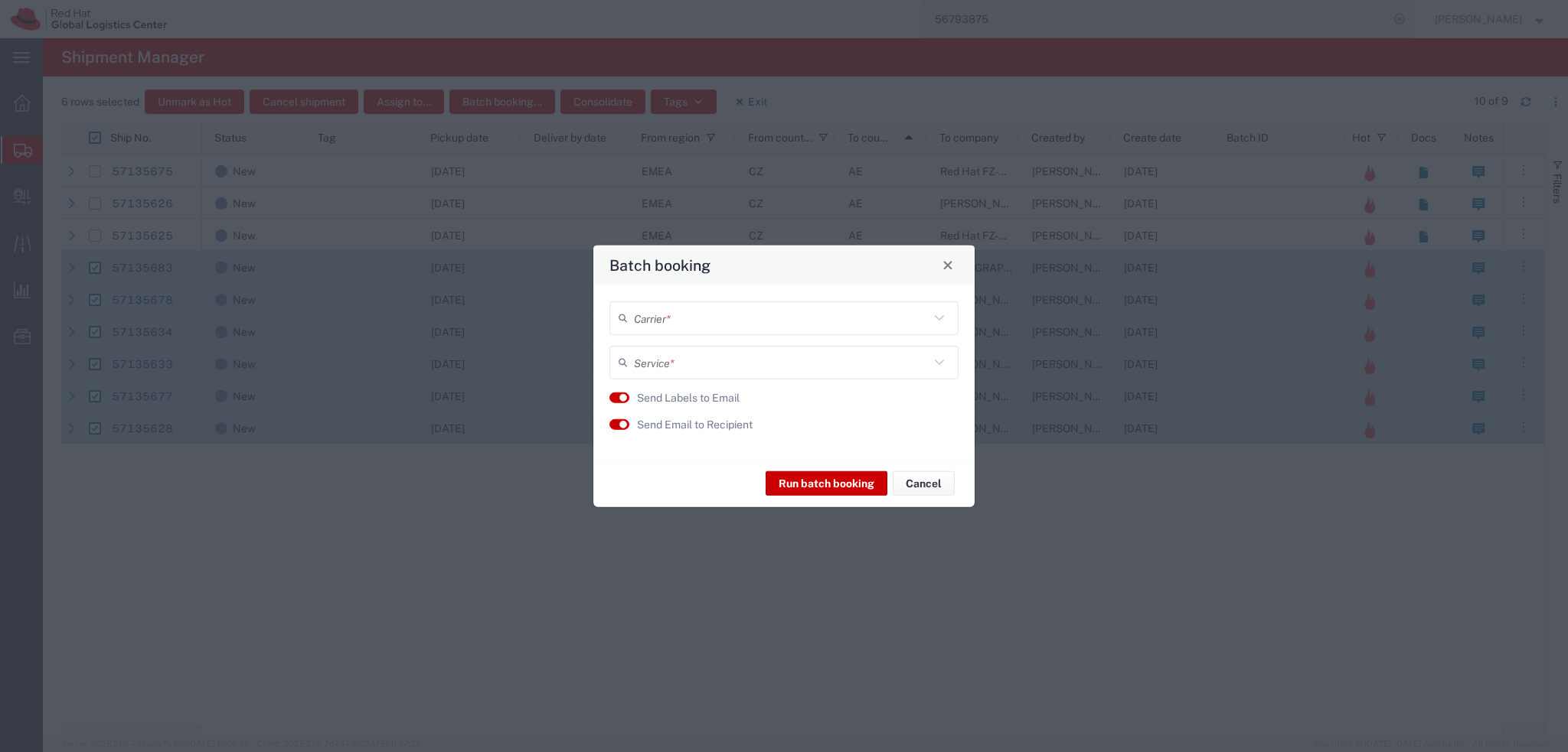
click at [732, 312] on input "text" at bounding box center [782, 318] width 296 height 27
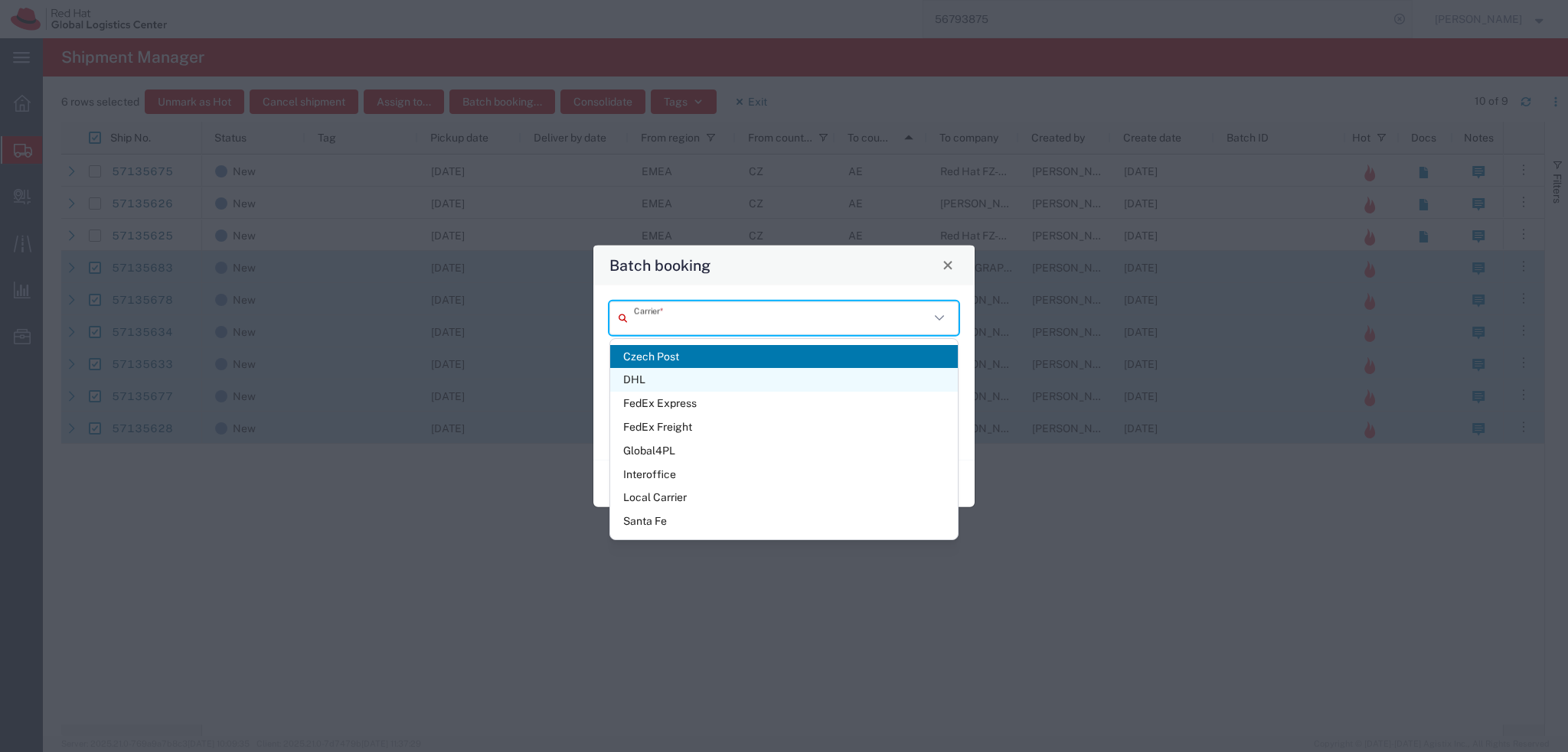
click at [678, 389] on span "DHL" at bounding box center [784, 380] width 348 height 24
type input "DHL"
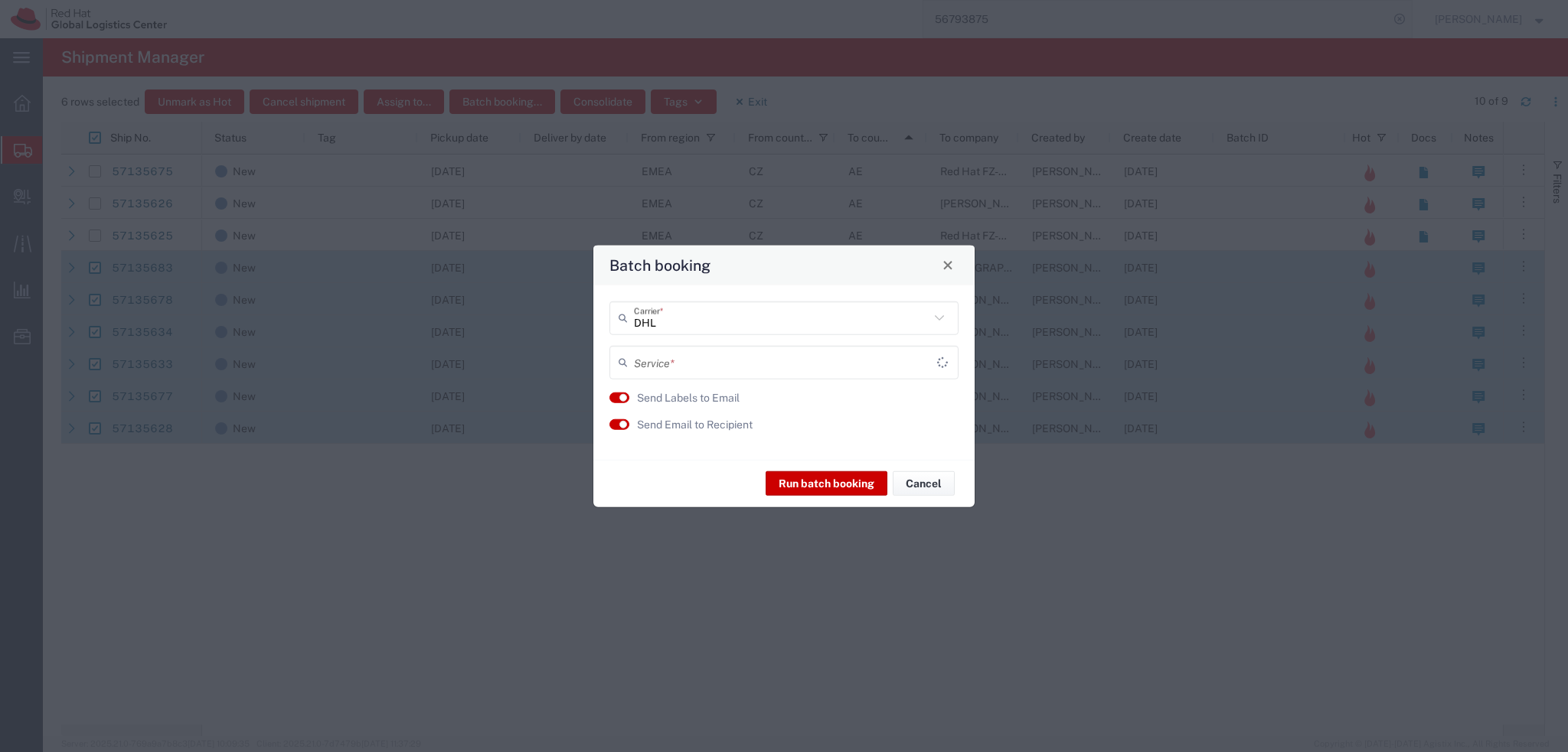
click at [679, 365] on input "text" at bounding box center [786, 362] width 303 height 27
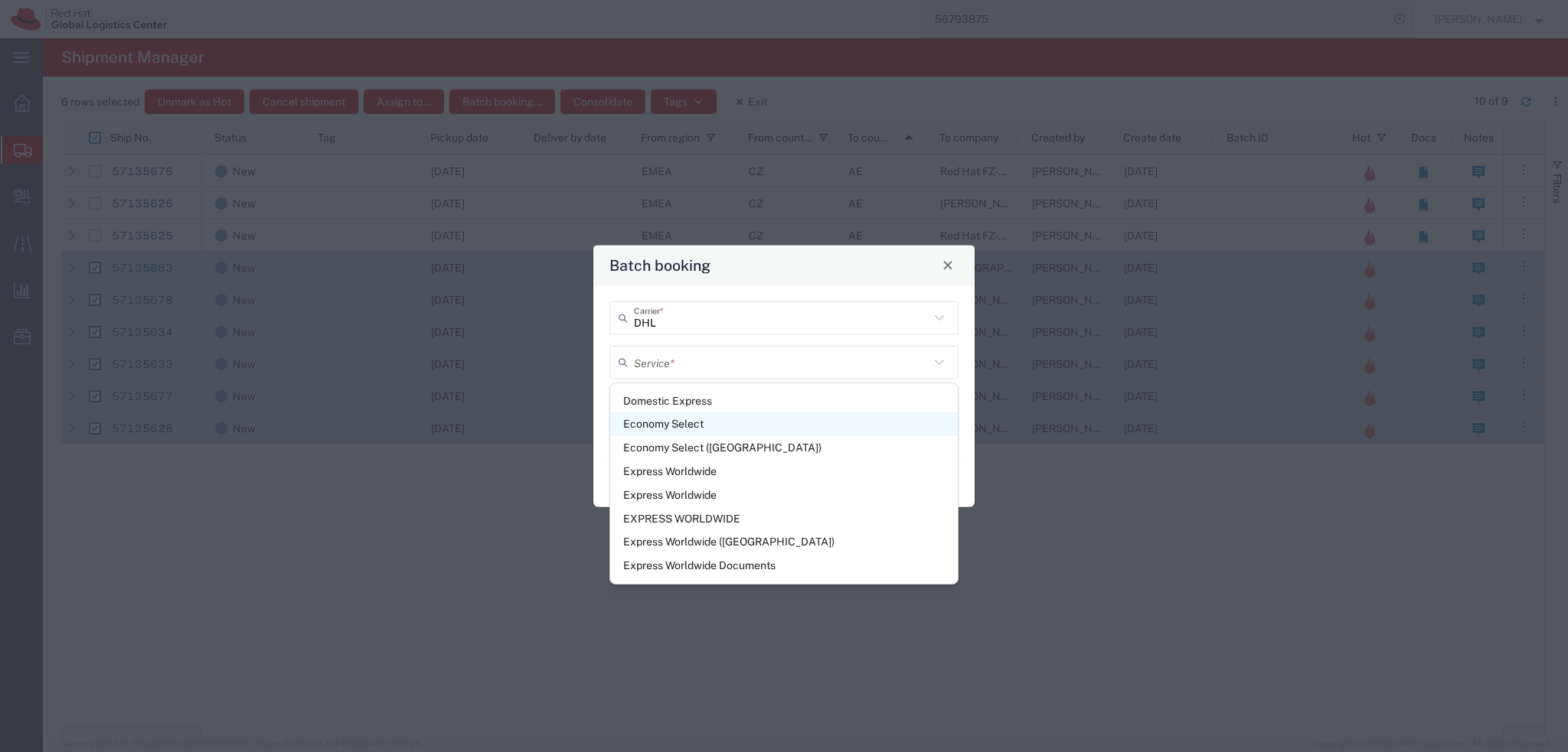
click at [734, 419] on span "Economy Select" at bounding box center [784, 425] width 348 height 24
type input "Economy Select"
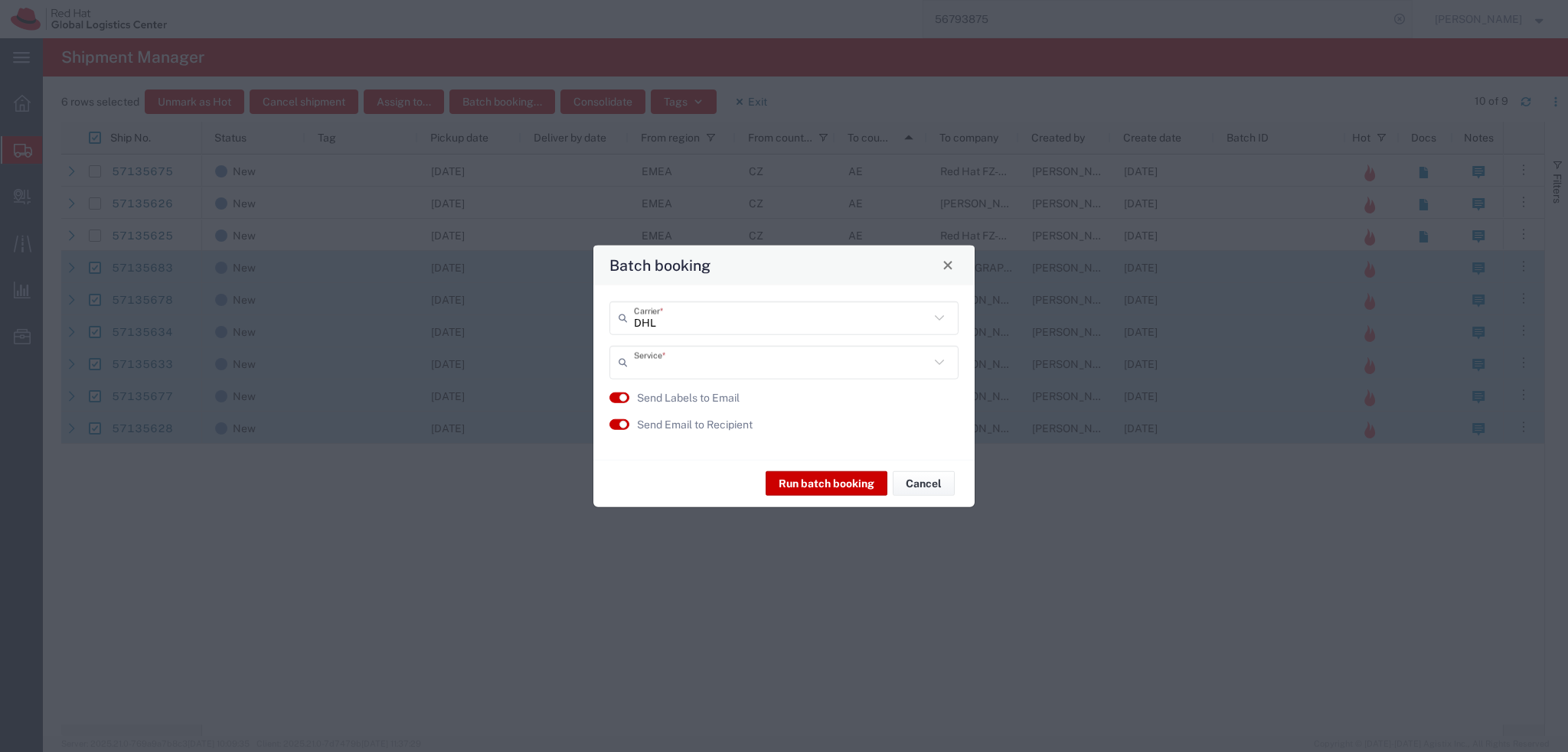
click at [747, 367] on input "text" at bounding box center [782, 362] width 296 height 27
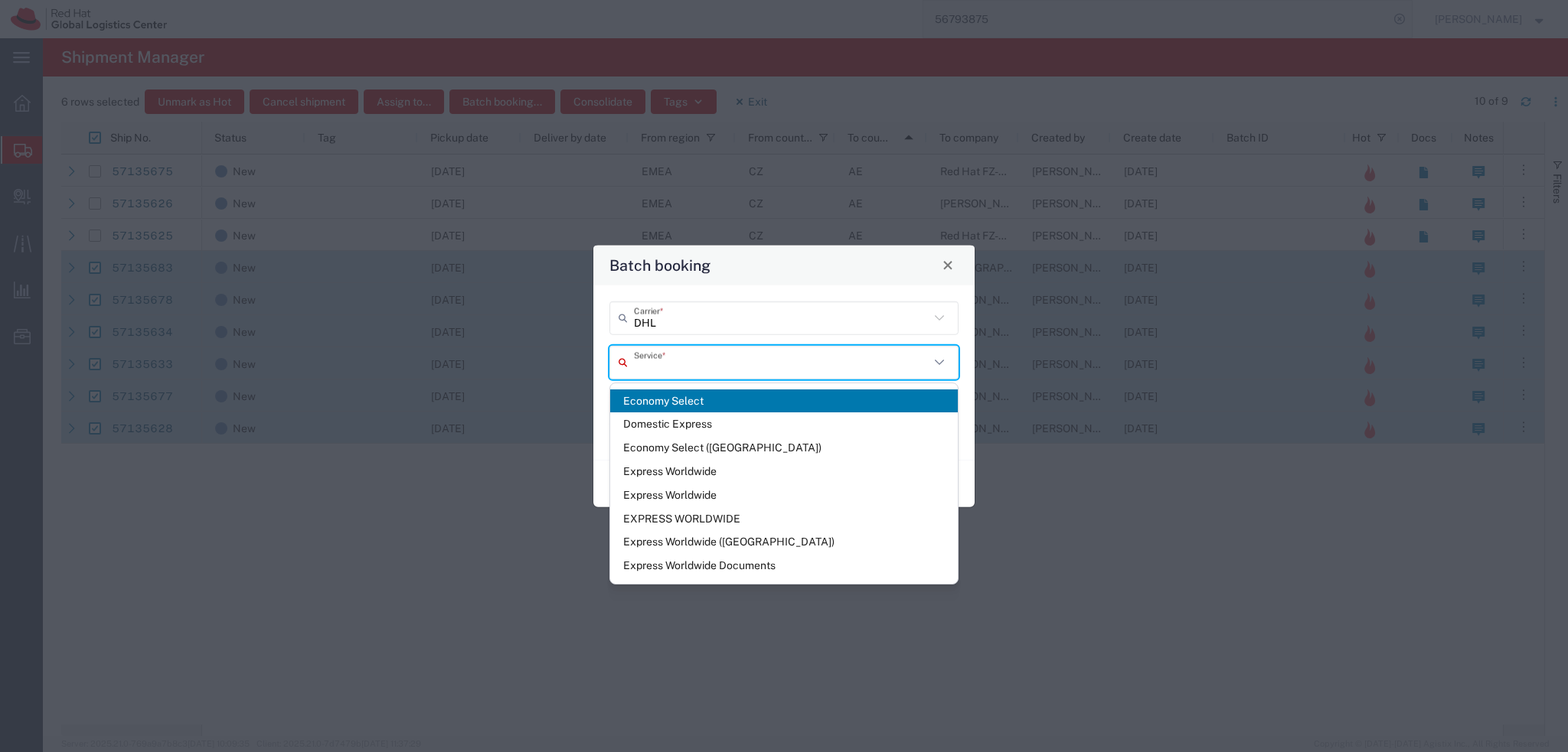
click at [750, 372] on input "text" at bounding box center [782, 362] width 296 height 27
click at [731, 397] on span "Economy Select" at bounding box center [784, 402] width 348 height 24
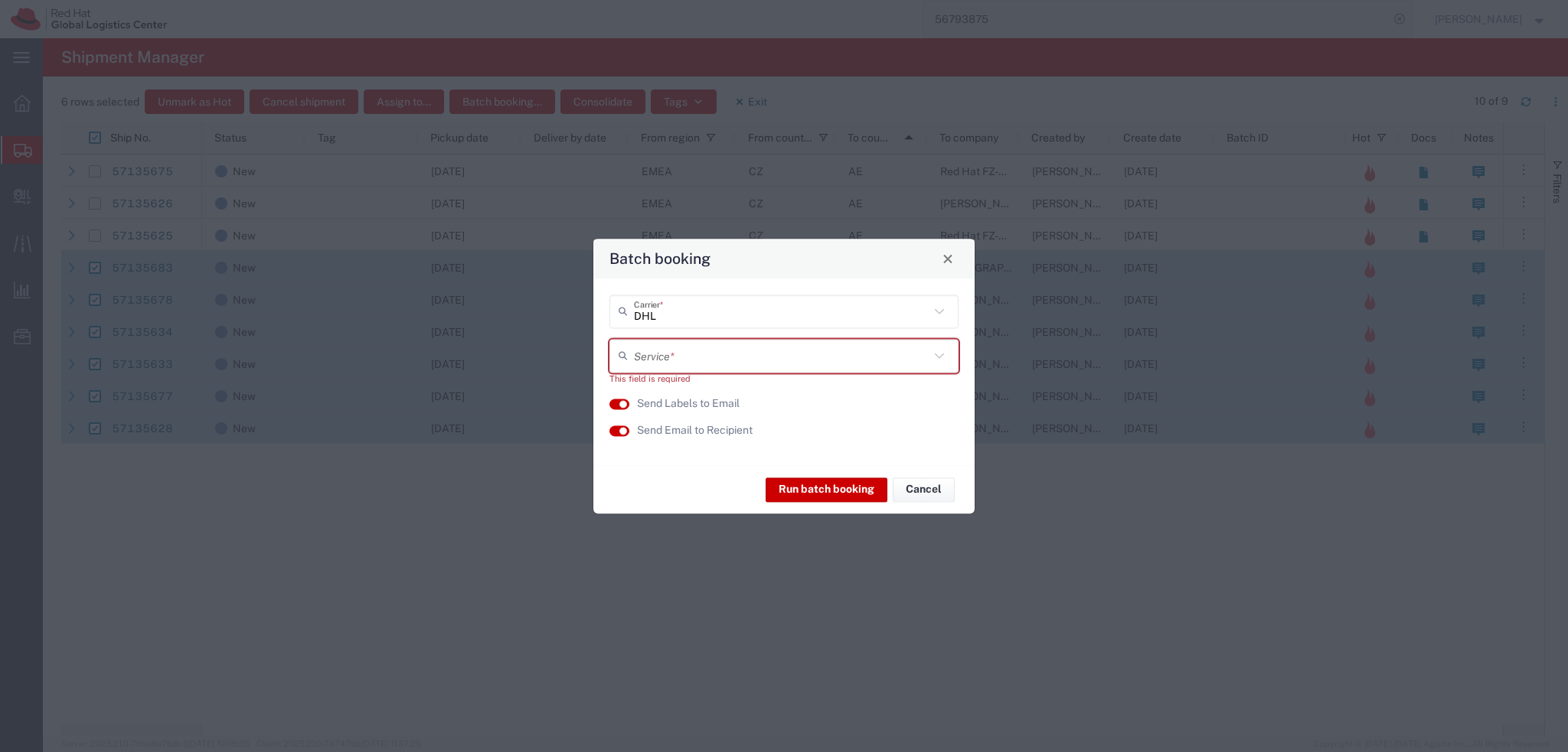
click at [713, 362] on input "text" at bounding box center [782, 355] width 296 height 27
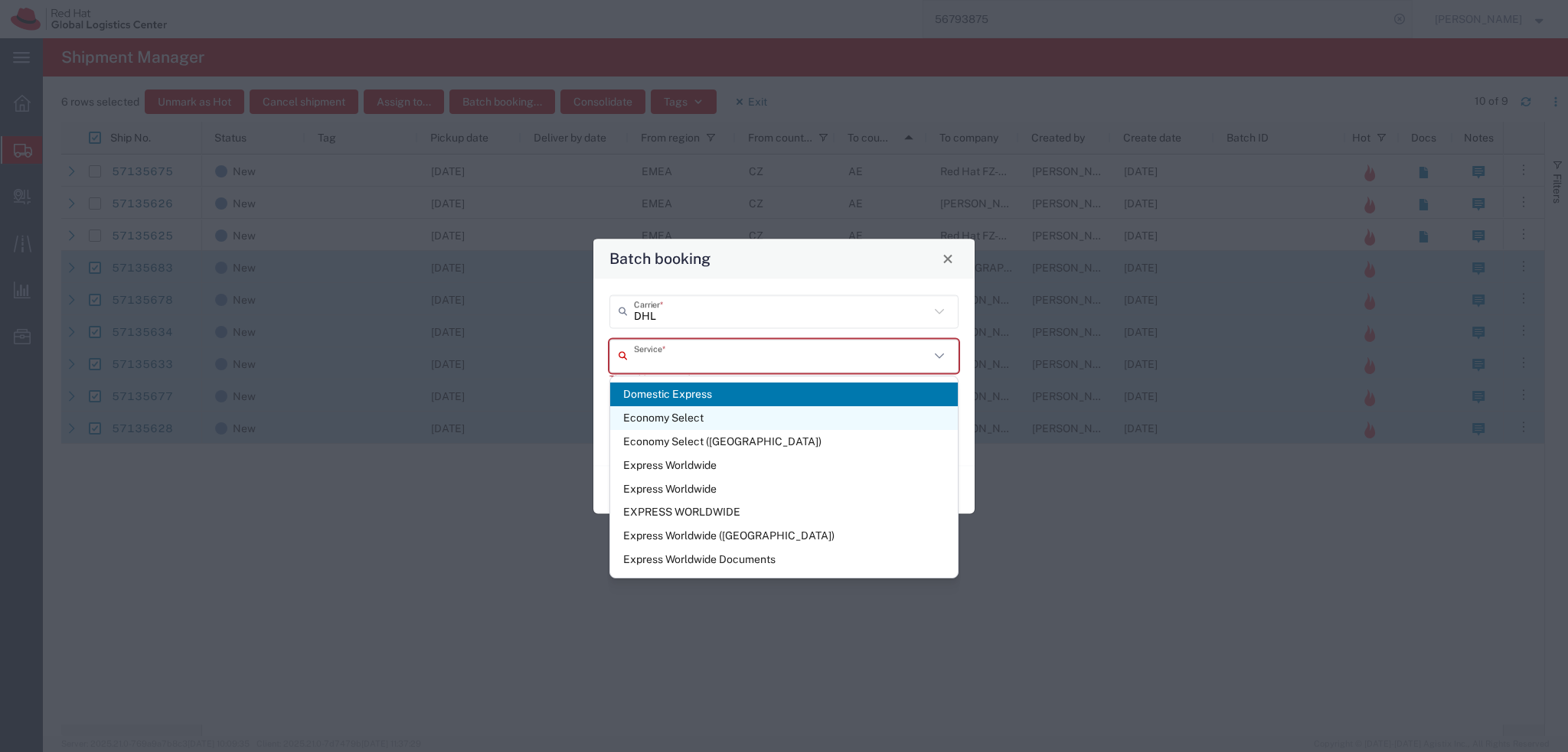
click at [713, 416] on span "Economy Select" at bounding box center [784, 418] width 348 height 24
type input "Economy Select"
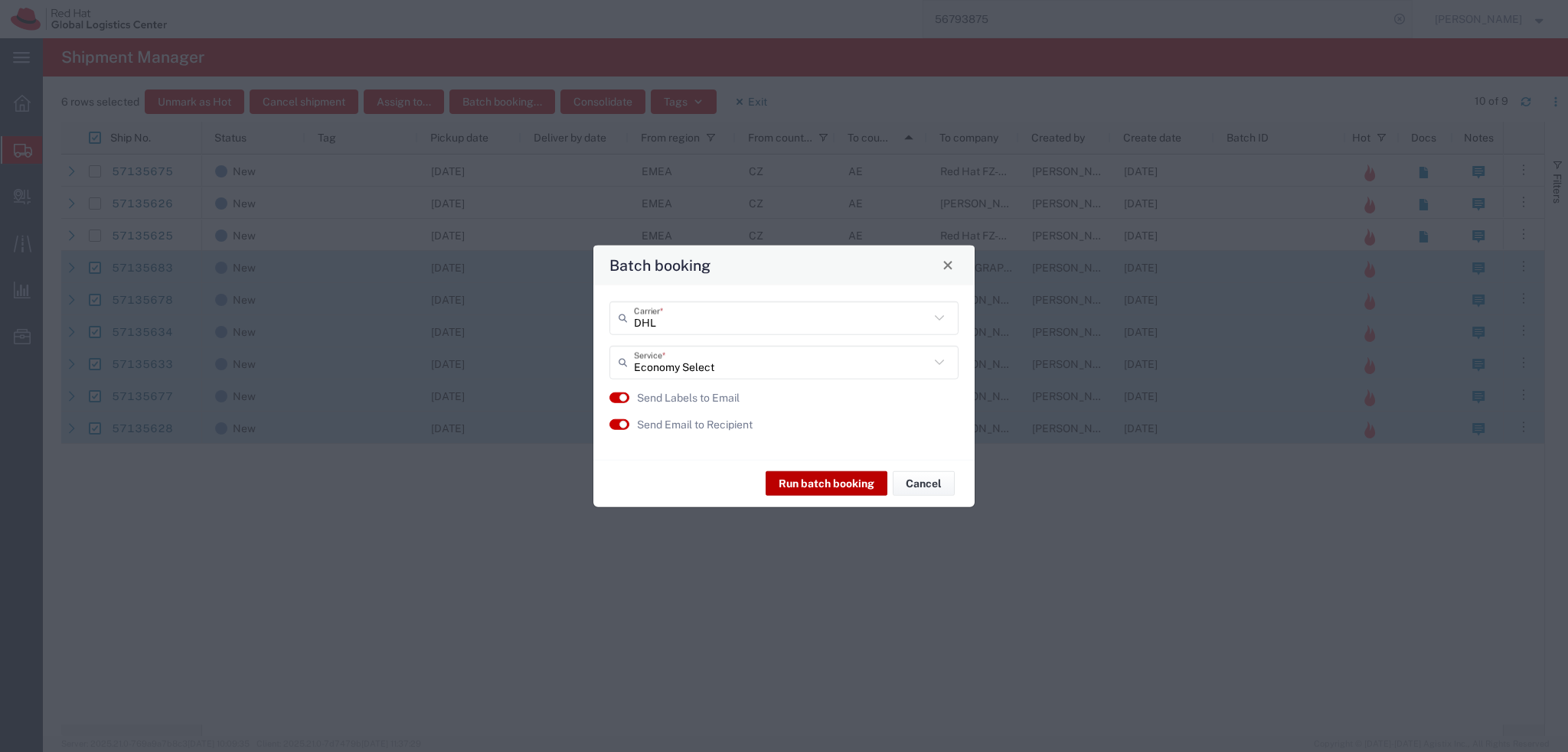
click at [803, 486] on button "Run batch booking" at bounding box center [826, 483] width 122 height 24
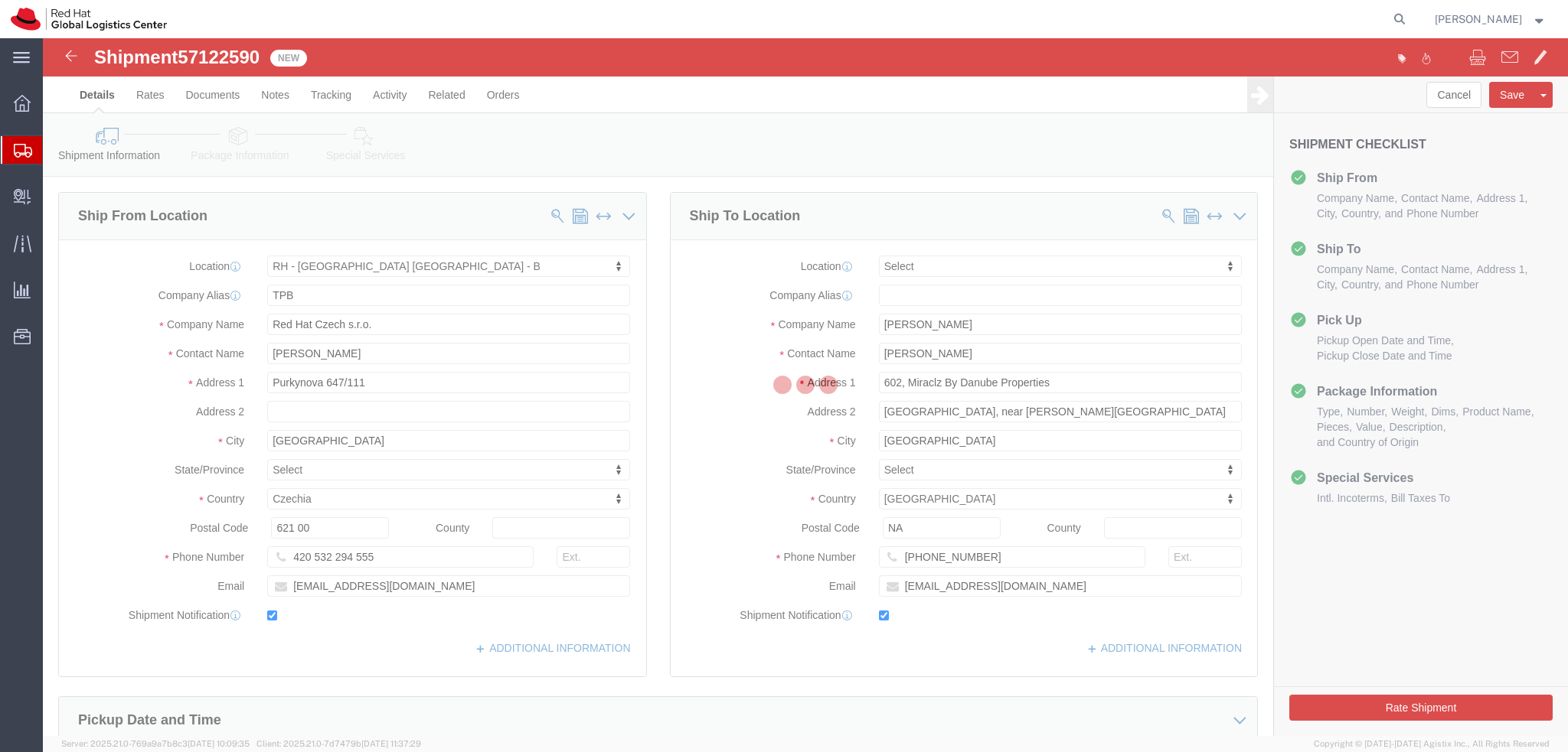
select select "38036"
select select
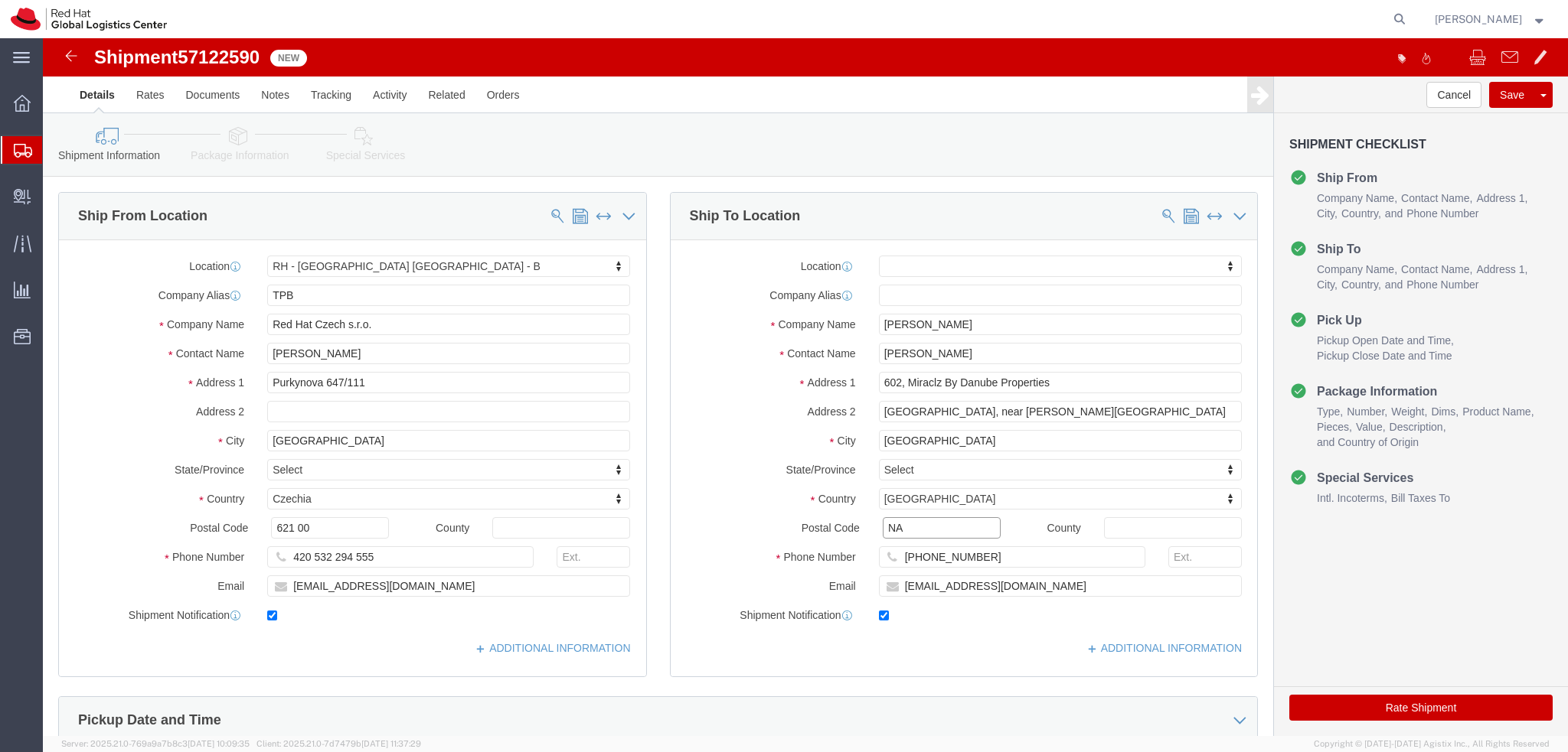
click input "NA"
type input "00000"
select select
click label "Address 1"
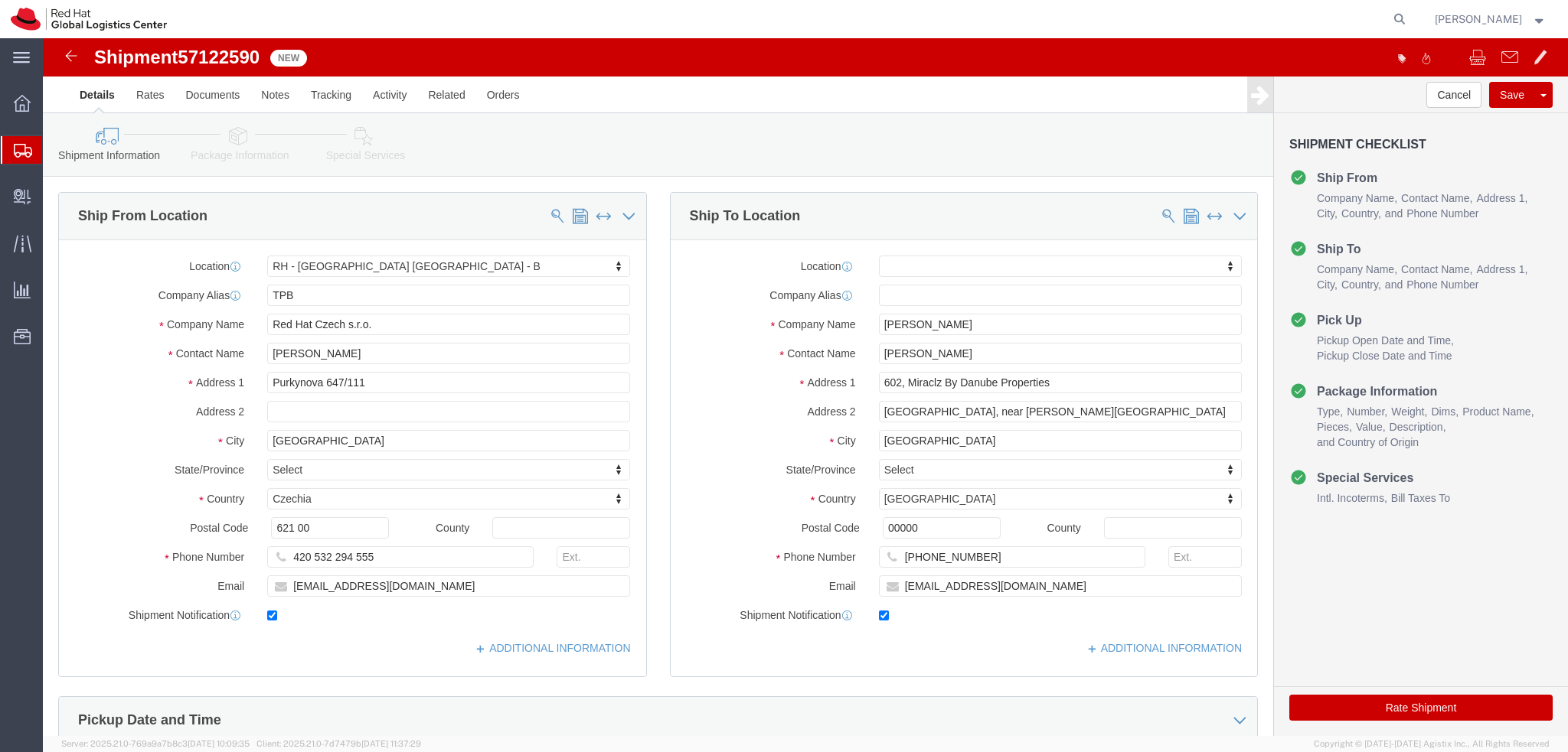
click icon
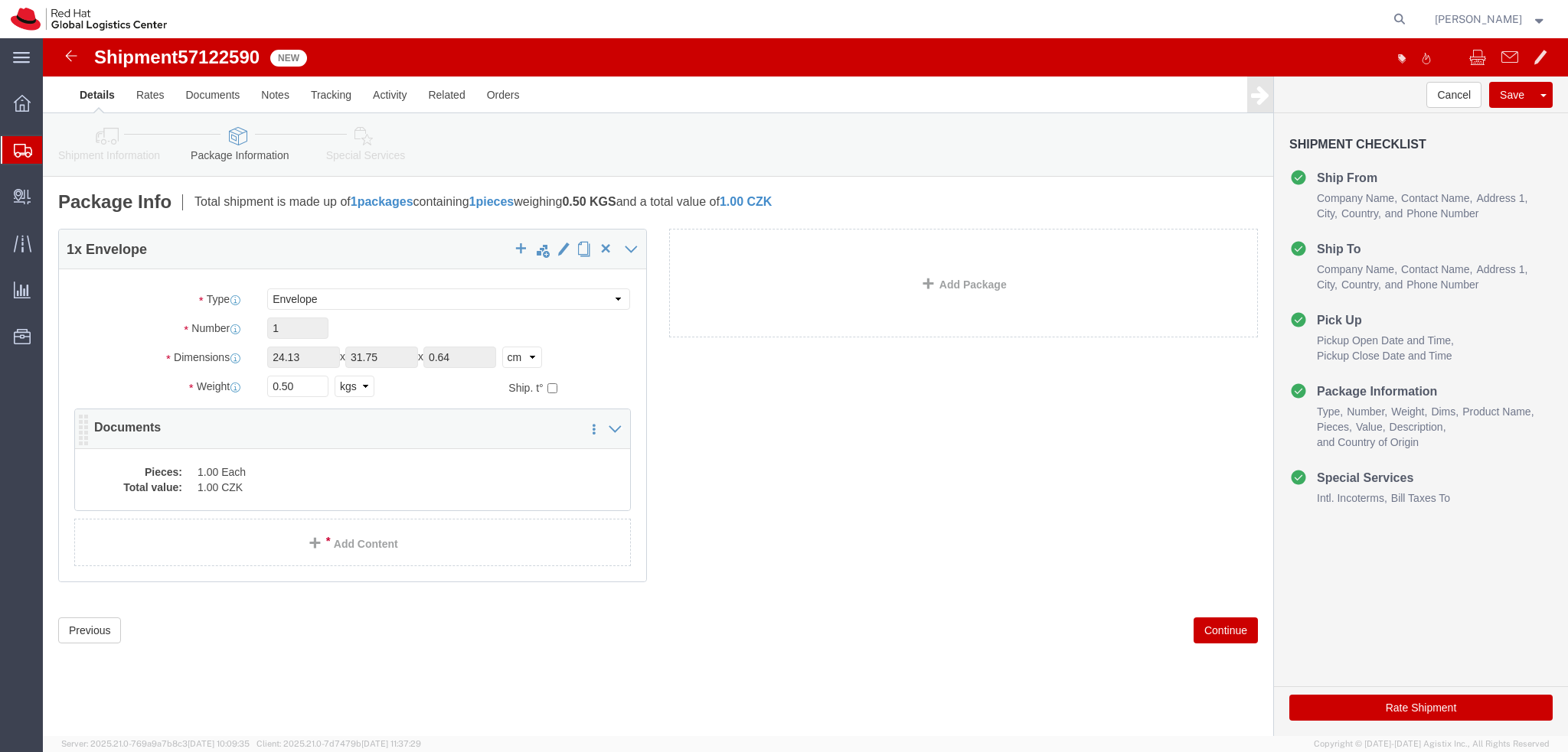
click dd "1.00 Each"
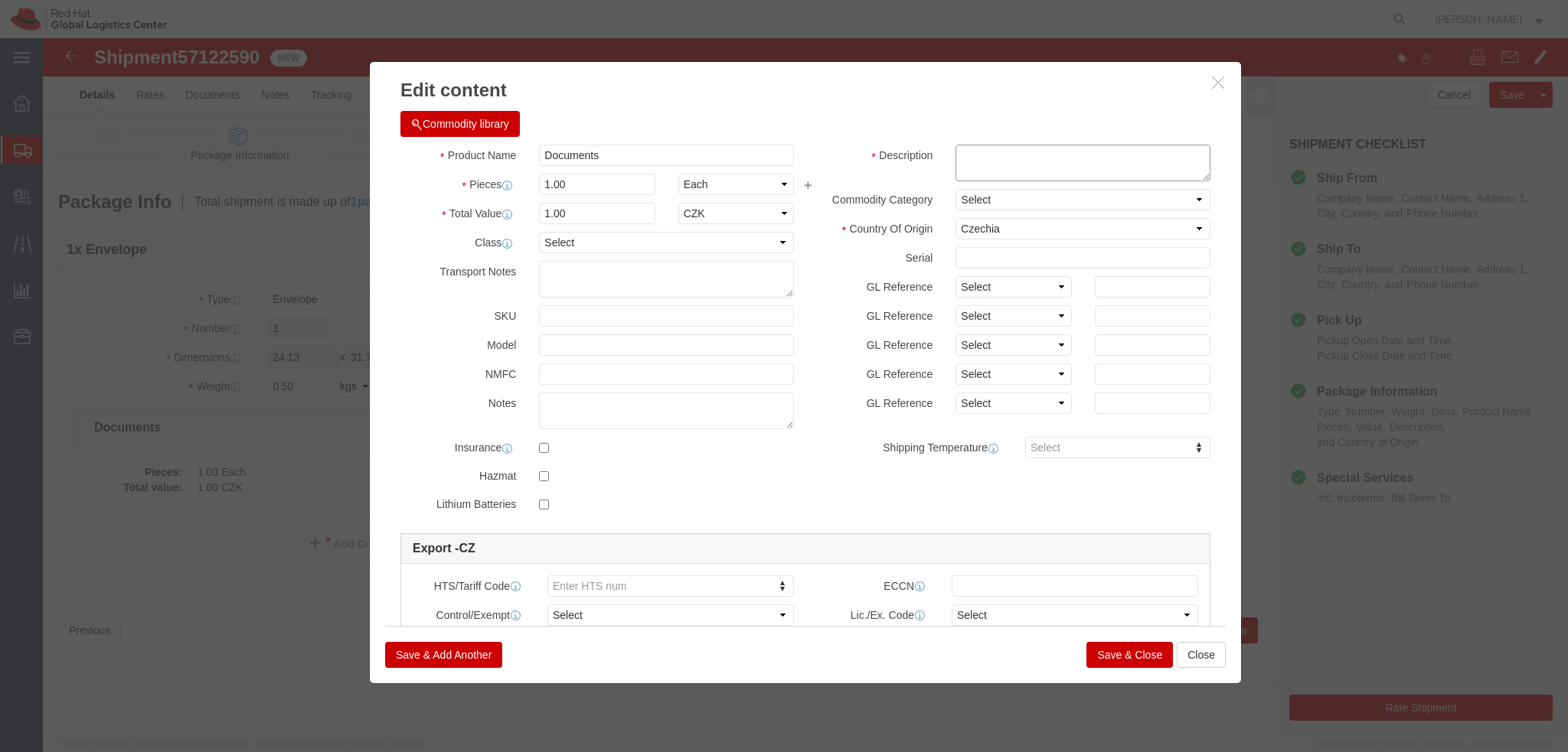
click textarea
type textarea "Documents"
click button "Save & Close"
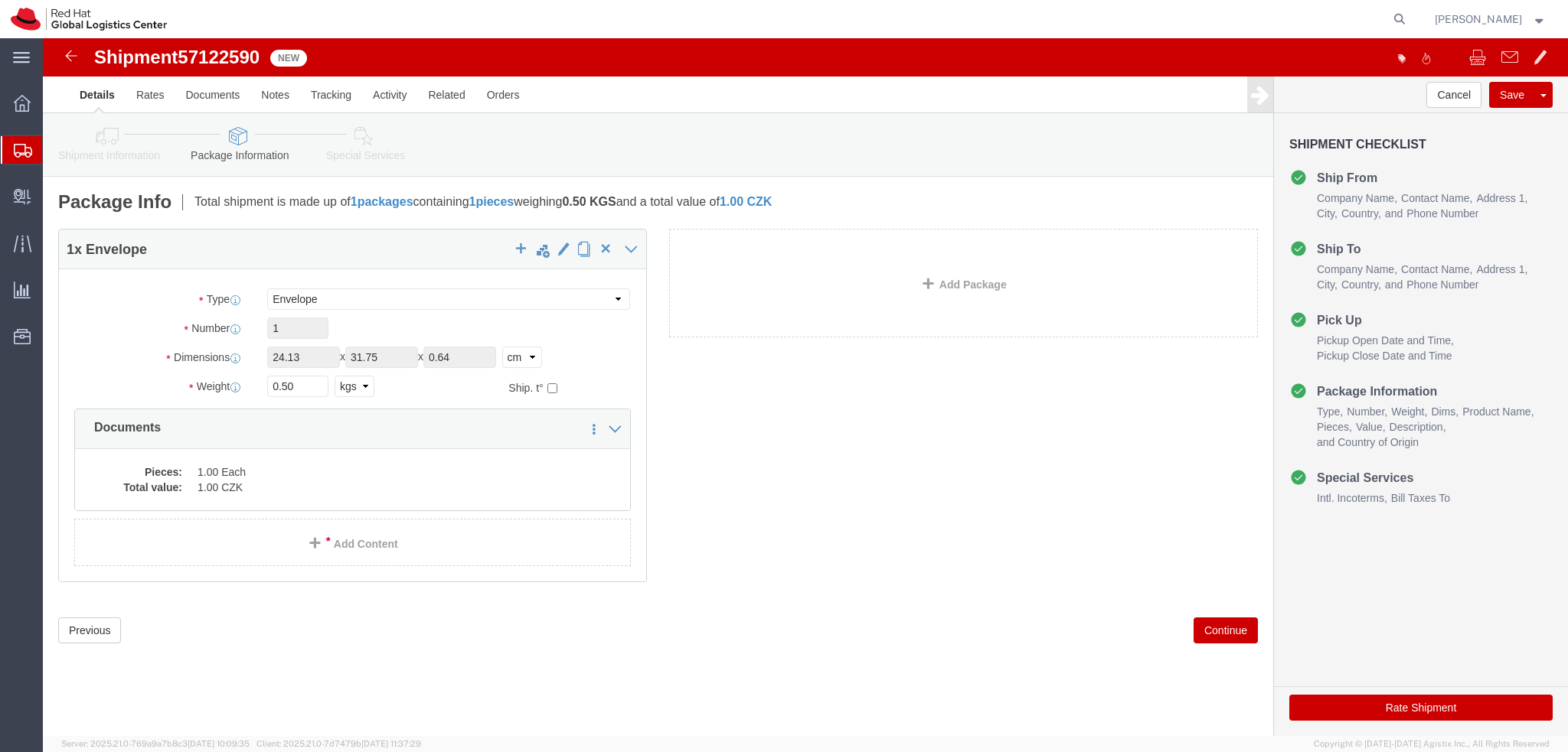
click icon
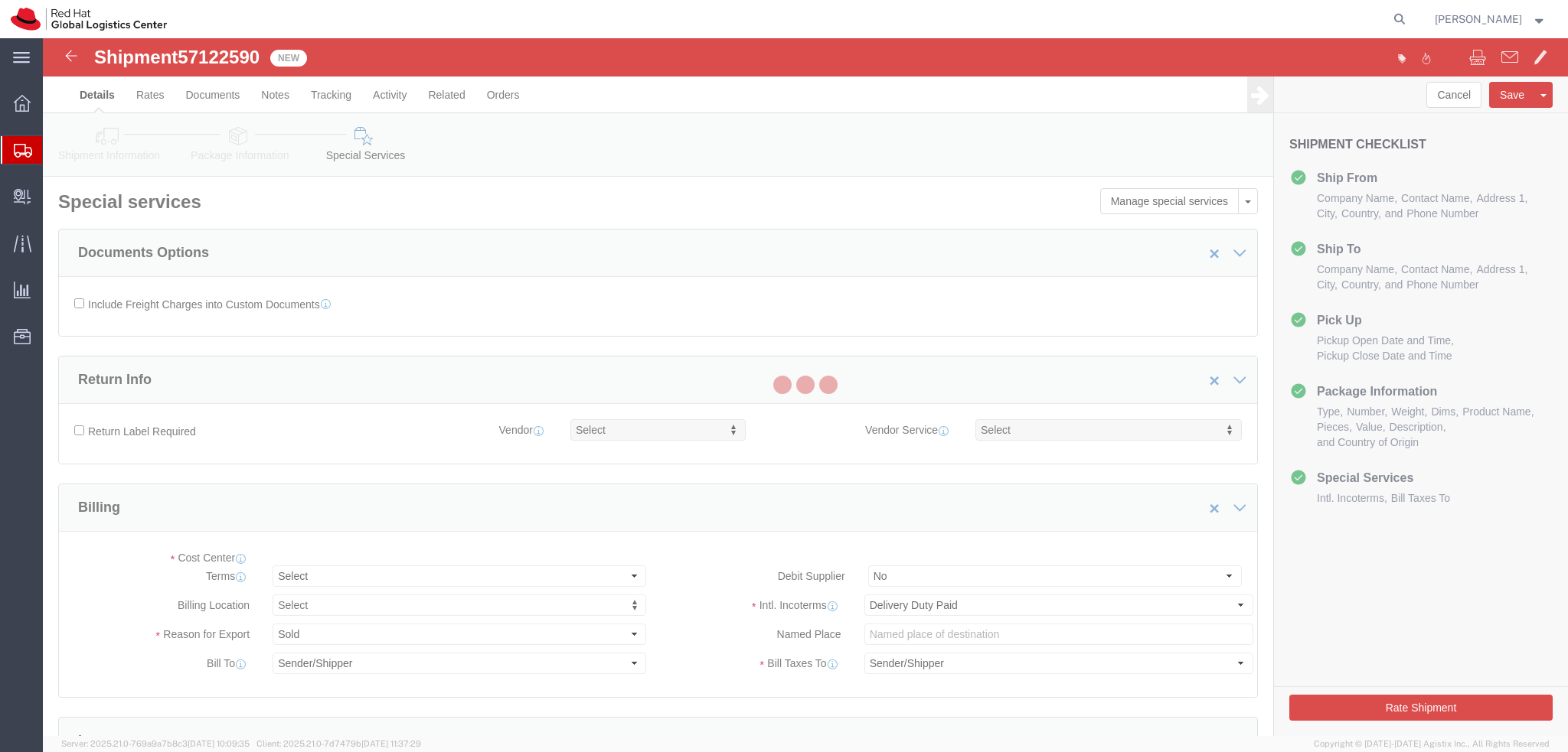
select select "COSTCENTER"
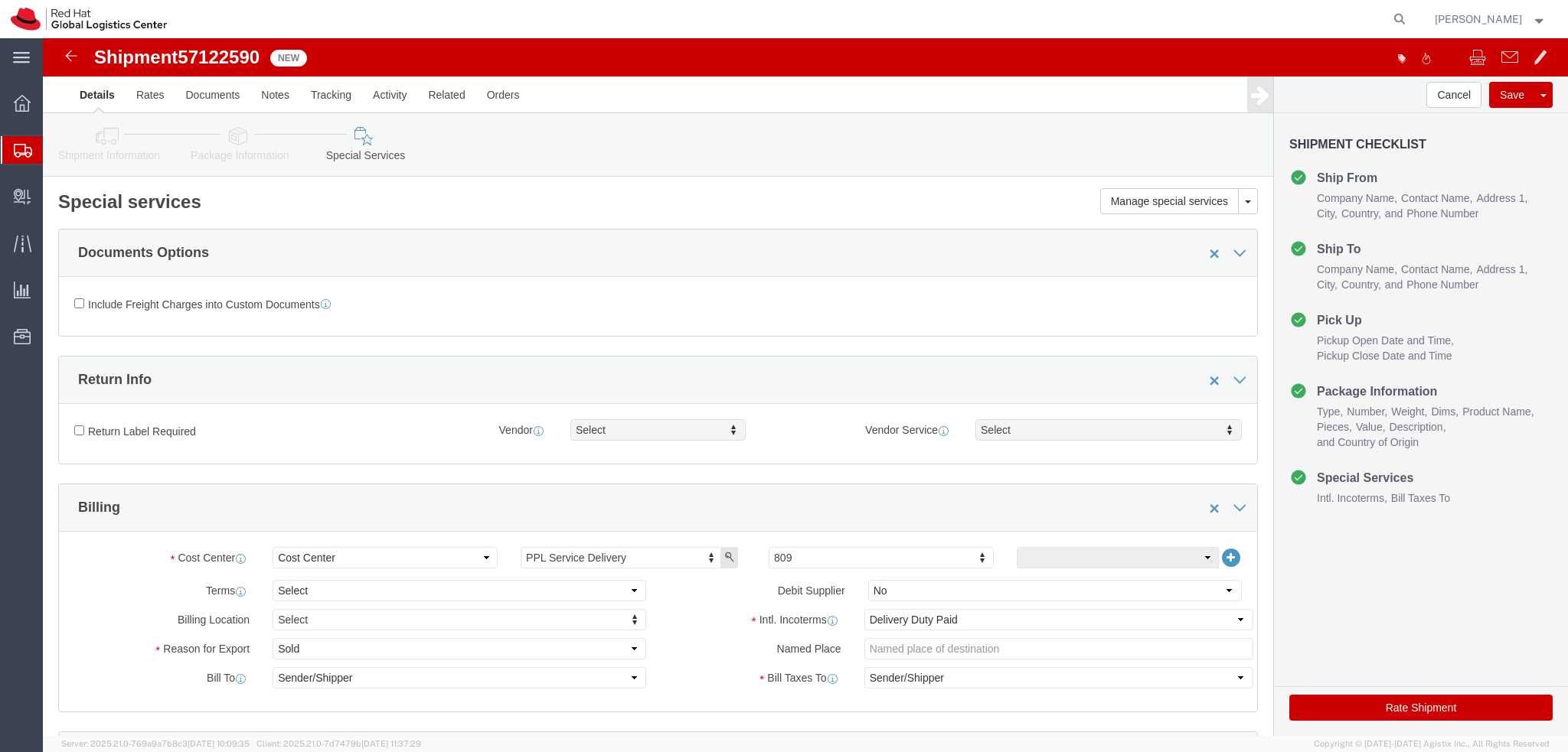
click button "Rate Shipment"
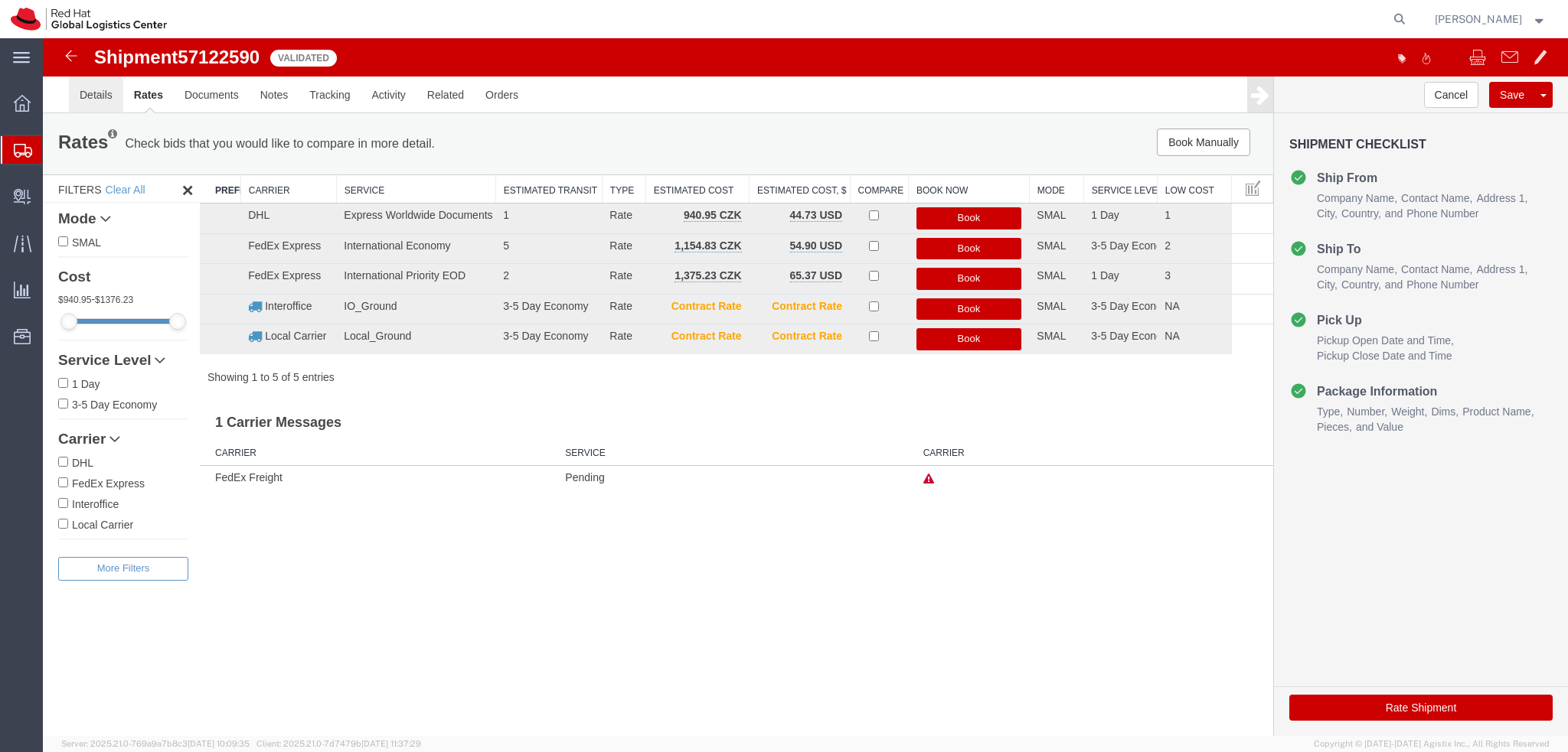
click at [98, 103] on link "Details" at bounding box center [96, 95] width 54 height 37
click at [101, 98] on link "Details" at bounding box center [96, 95] width 54 height 37
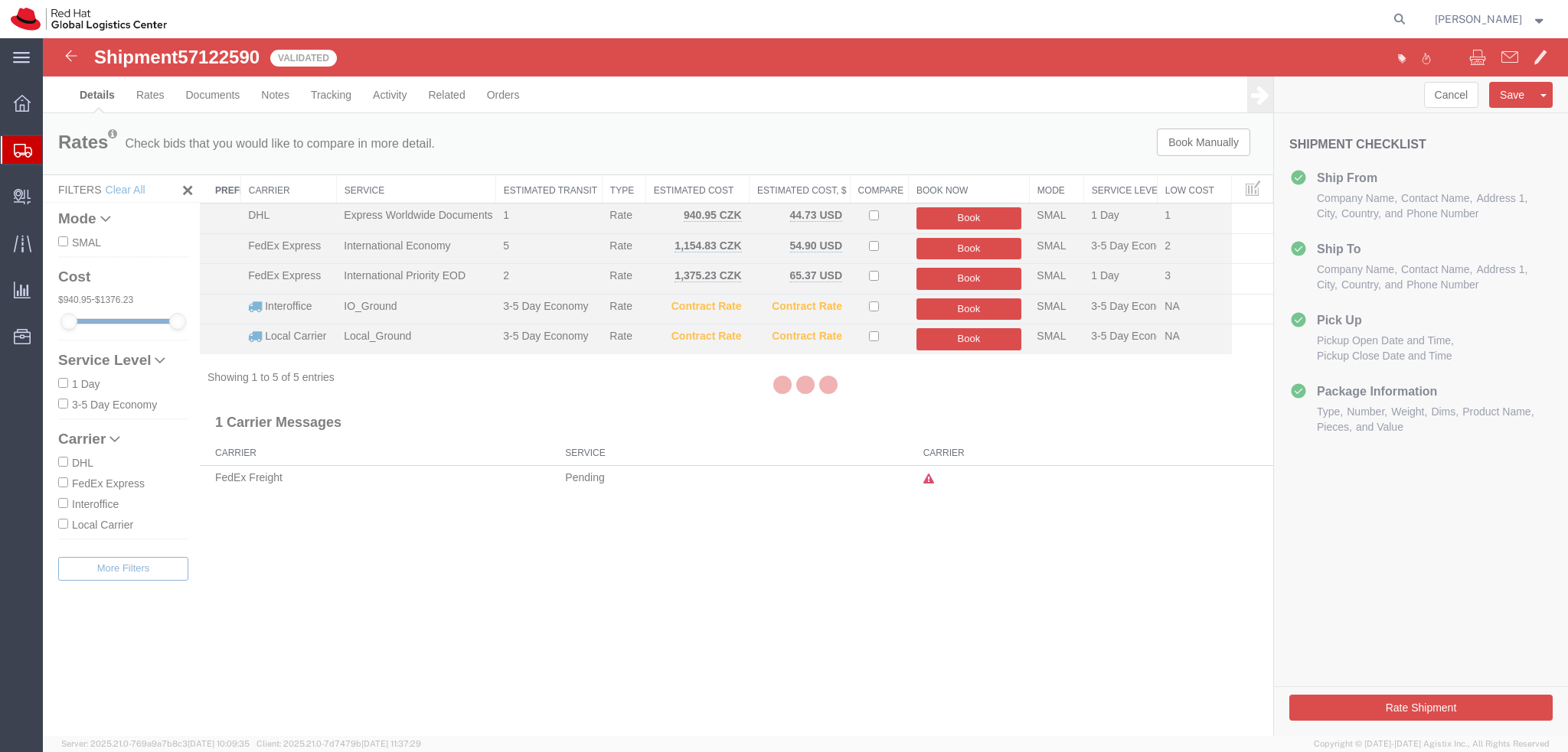
select select "38036"
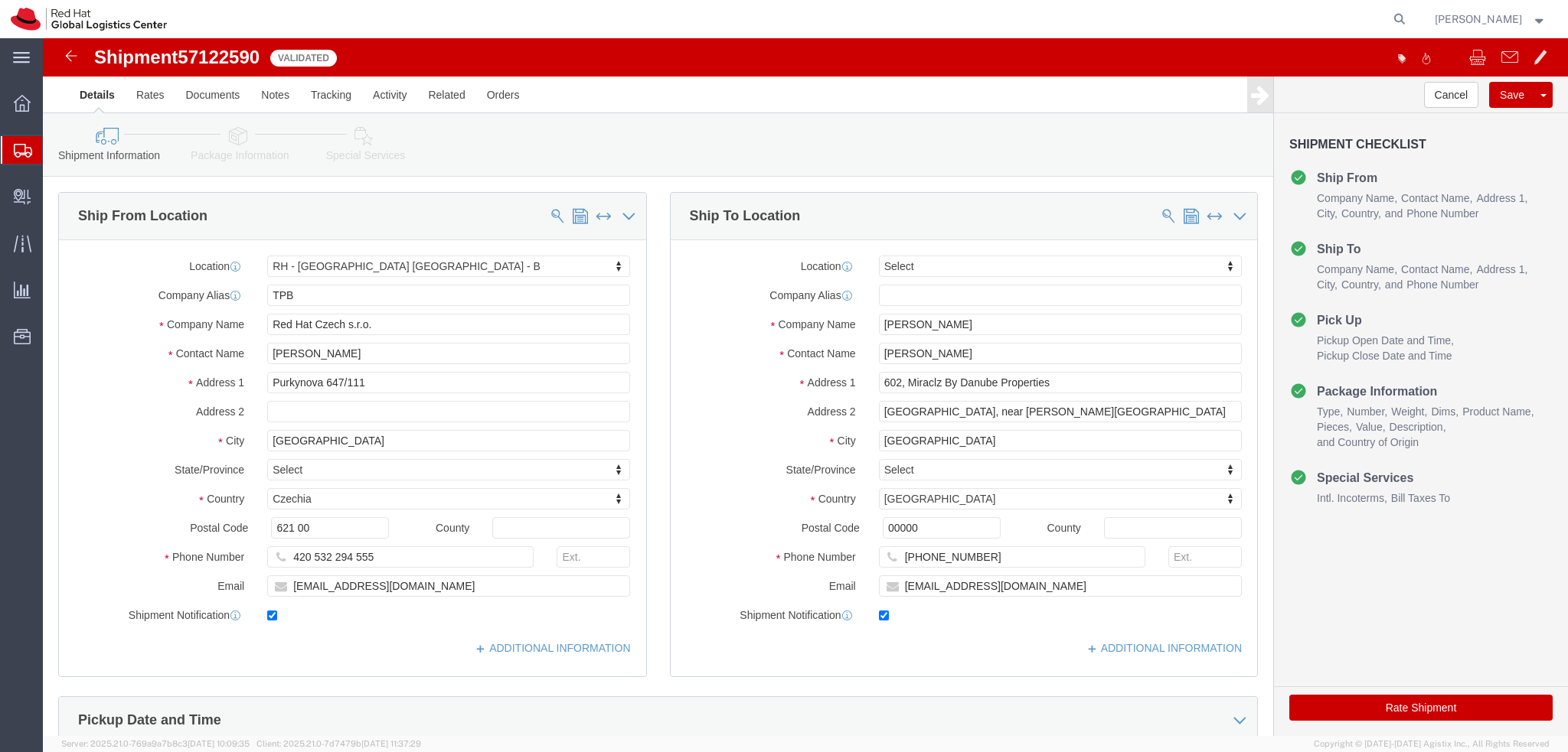
click button "Rate Shipment"
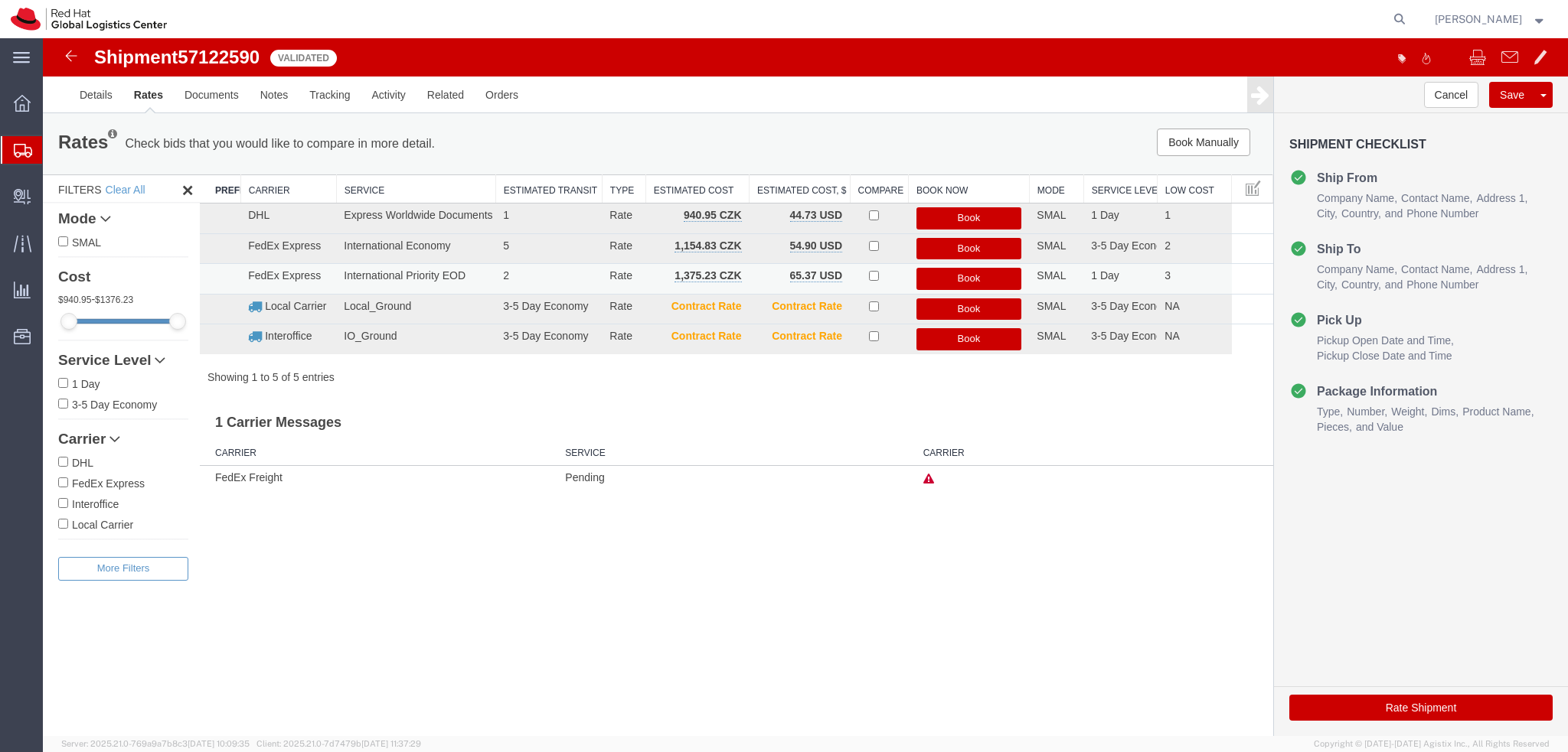
click at [966, 275] on button "Book" at bounding box center [969, 279] width 106 height 22
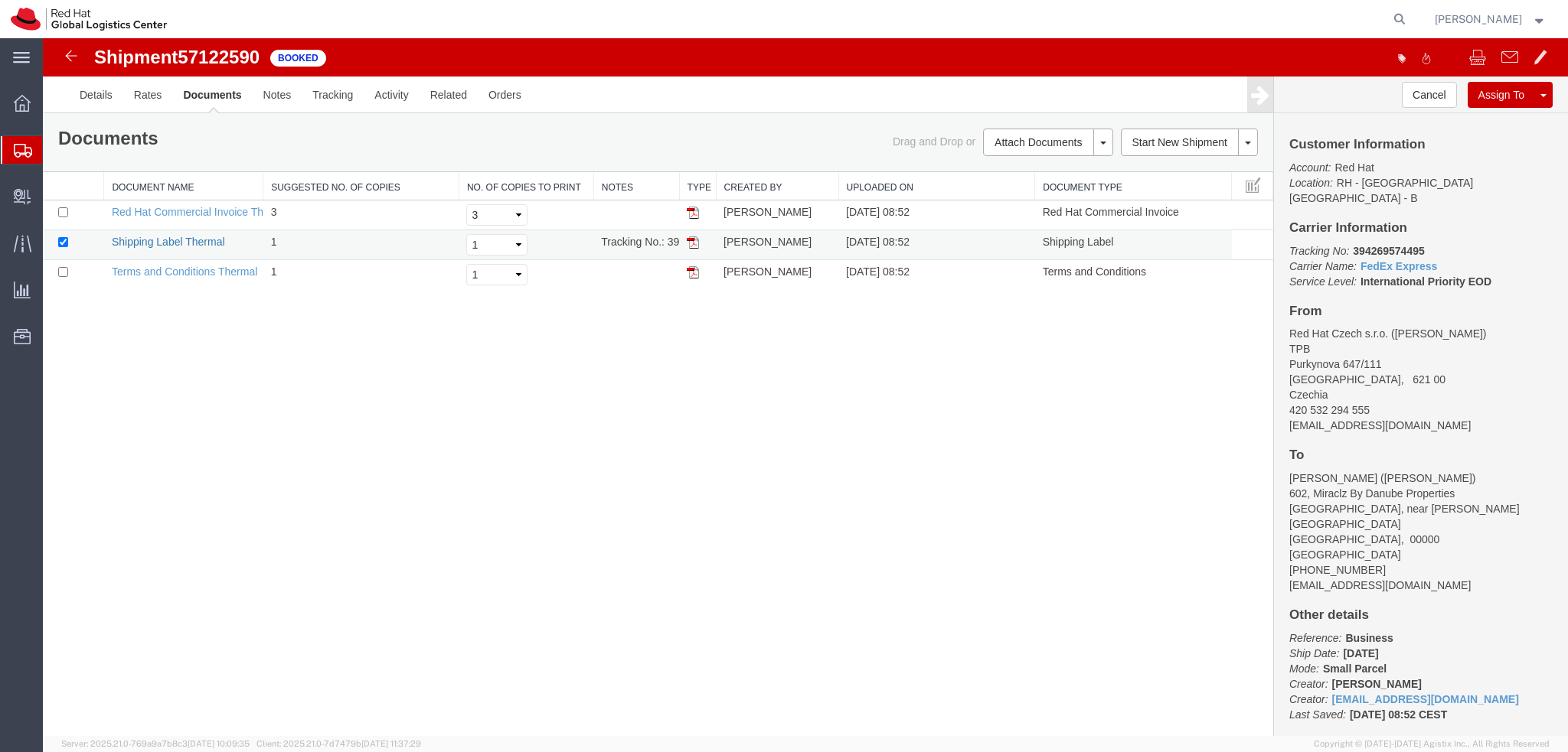
click at [179, 241] on link "Shipping Label Thermal" at bounding box center [168, 242] width 113 height 12
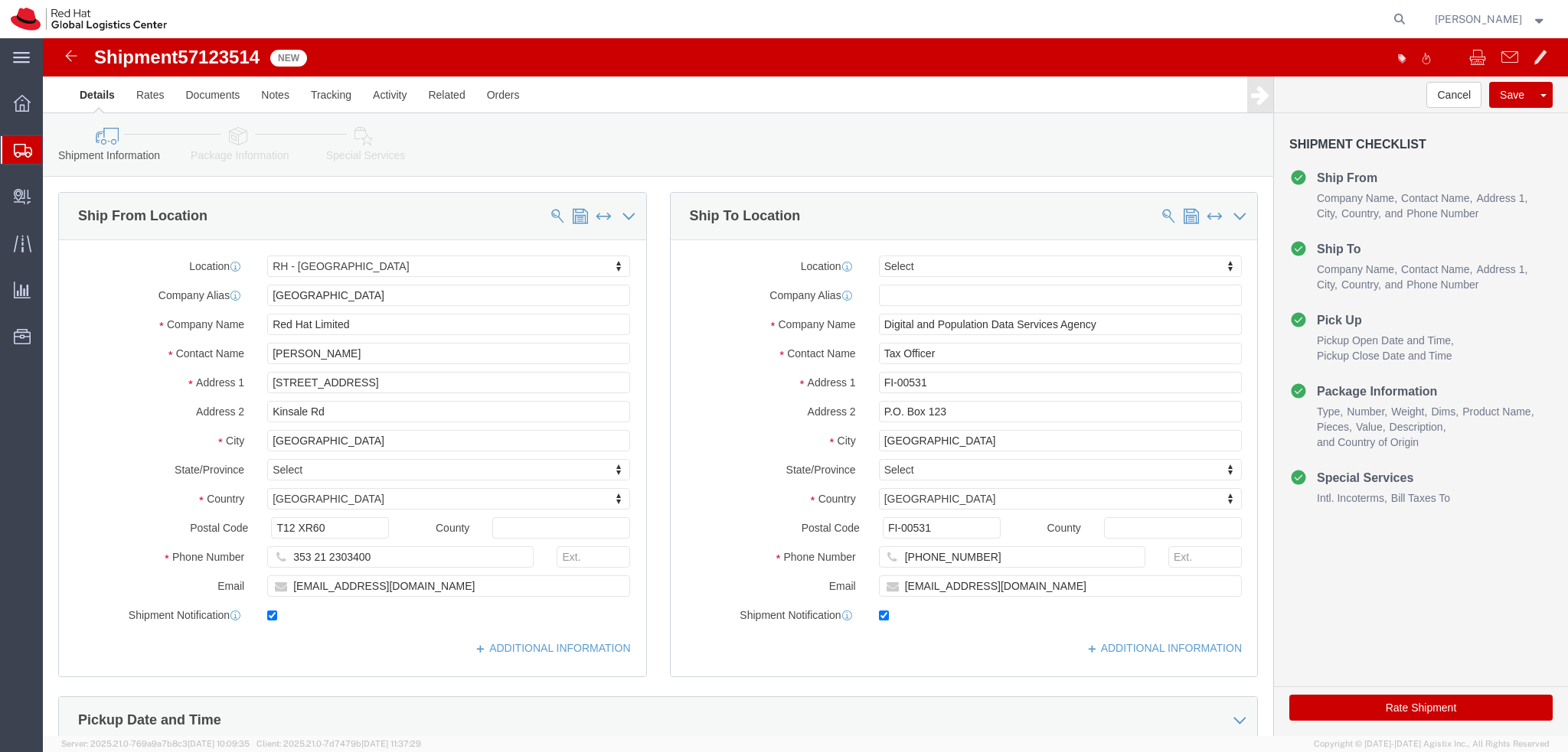
select select "37944"
select select
drag, startPoint x: 369, startPoint y: 548, endPoint x: 223, endPoint y: 551, distance: 146.0
click input "mcolton@redhat.com"
click div "Shipment Information Package Information Special Services"
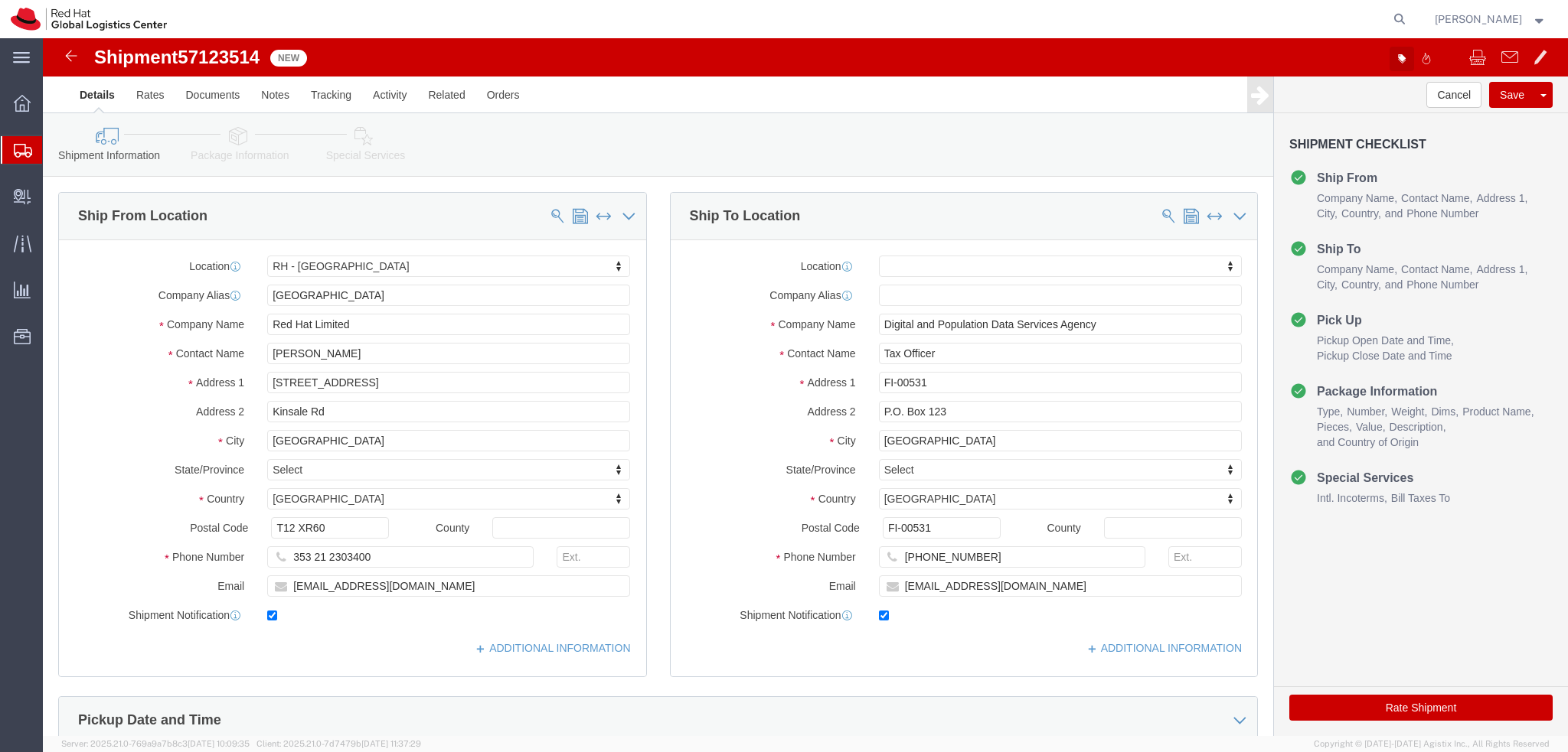
click icon "button"
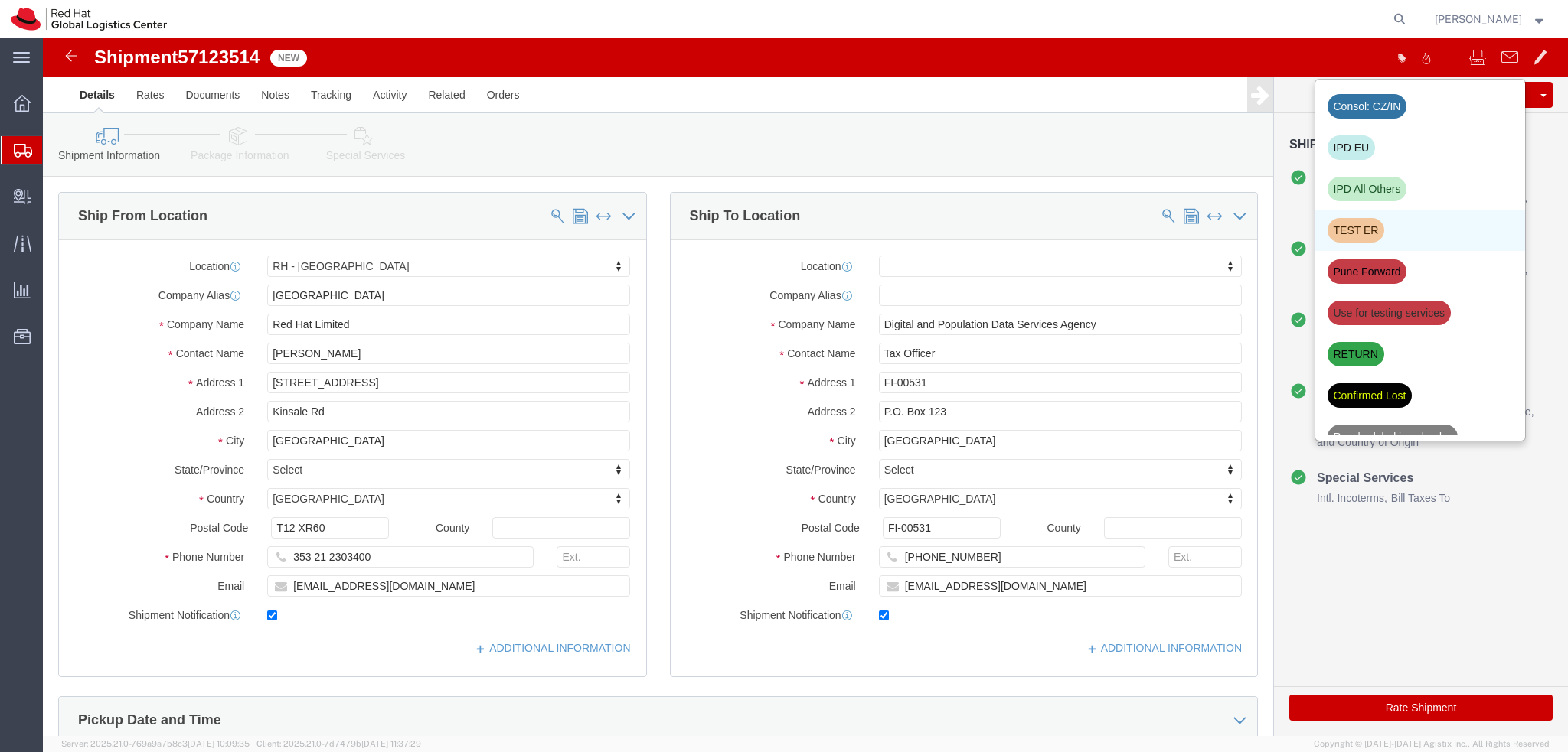
scroll to position [520, 0]
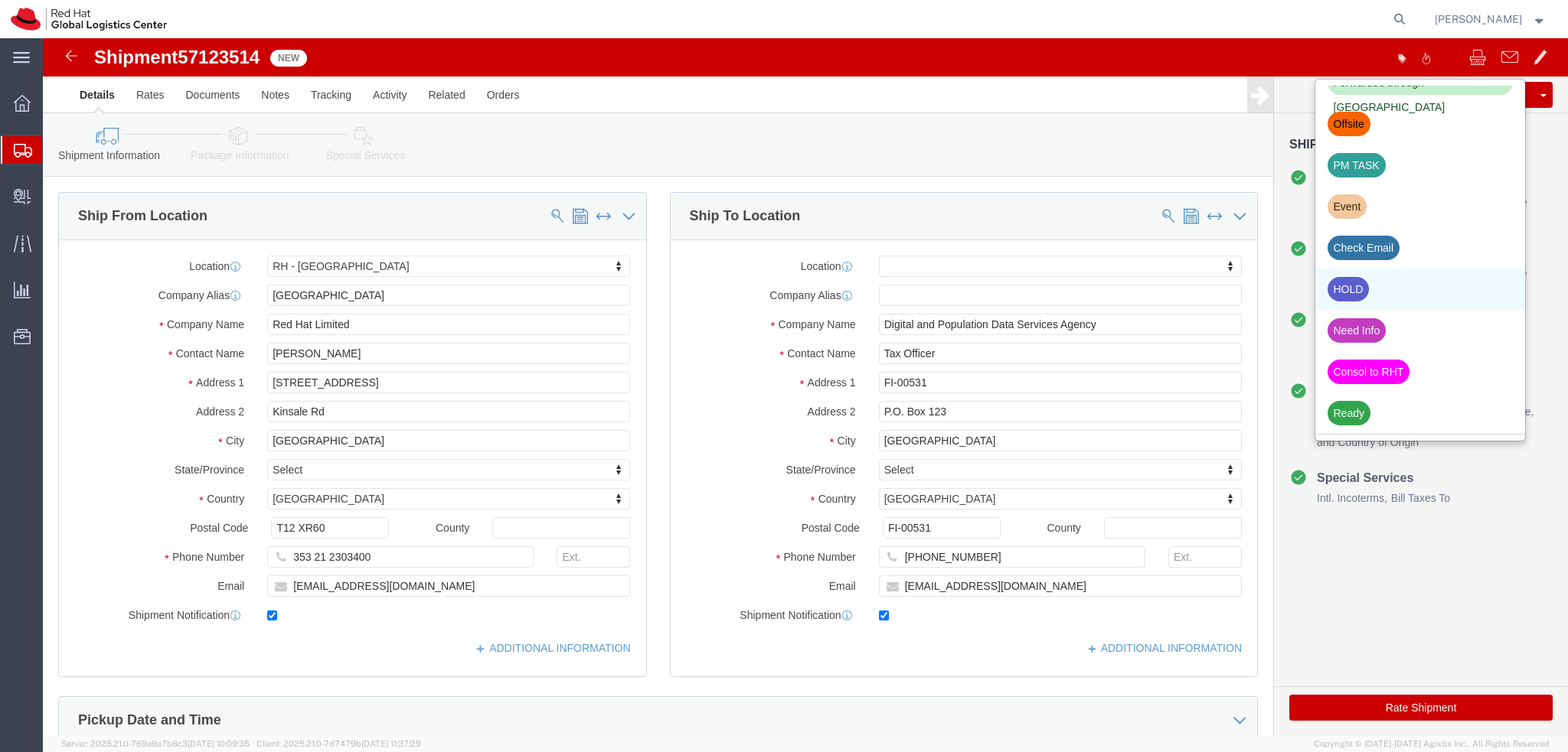
click div "HOLD"
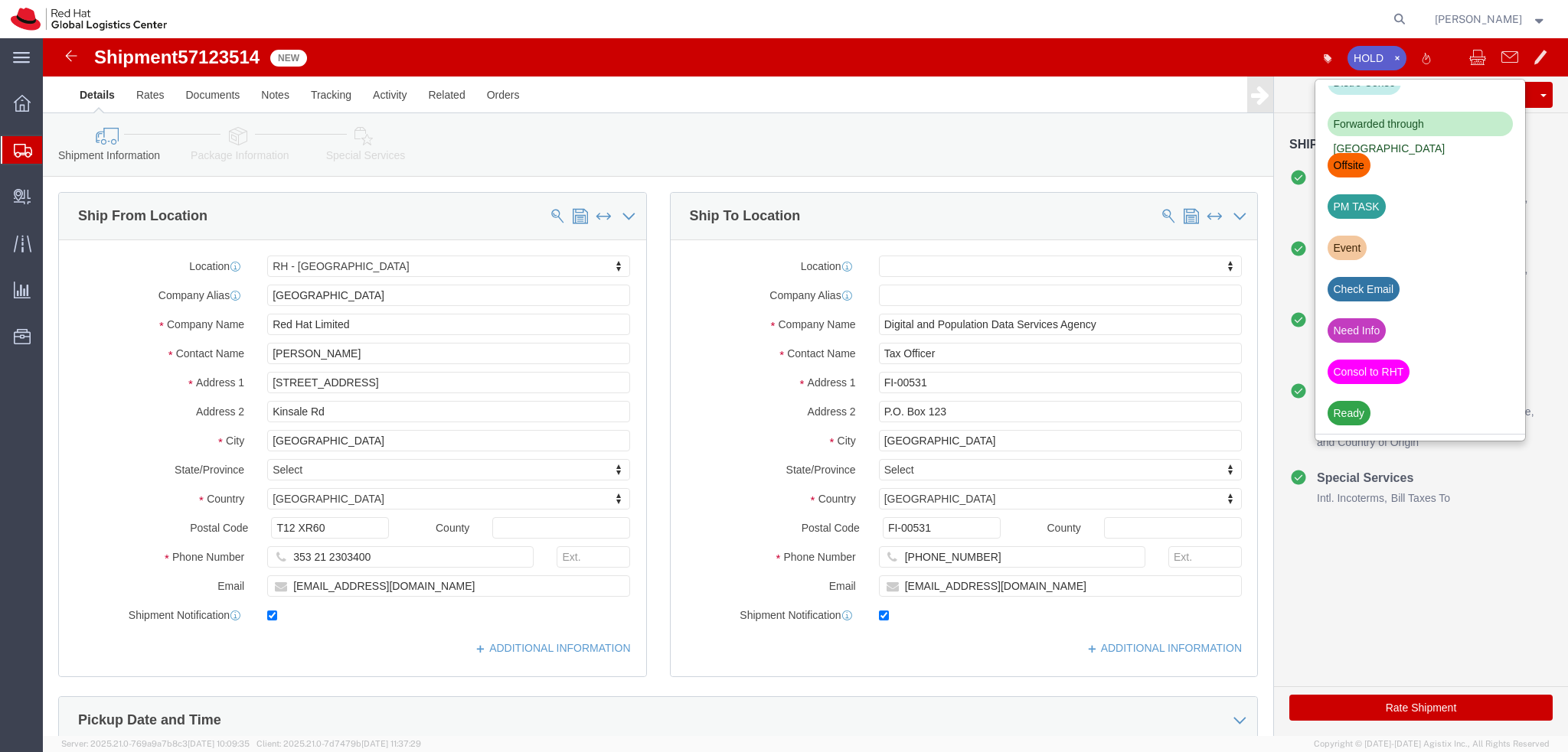
scroll to position [478, 0]
click div "Shipment Information Package Information Special Services"
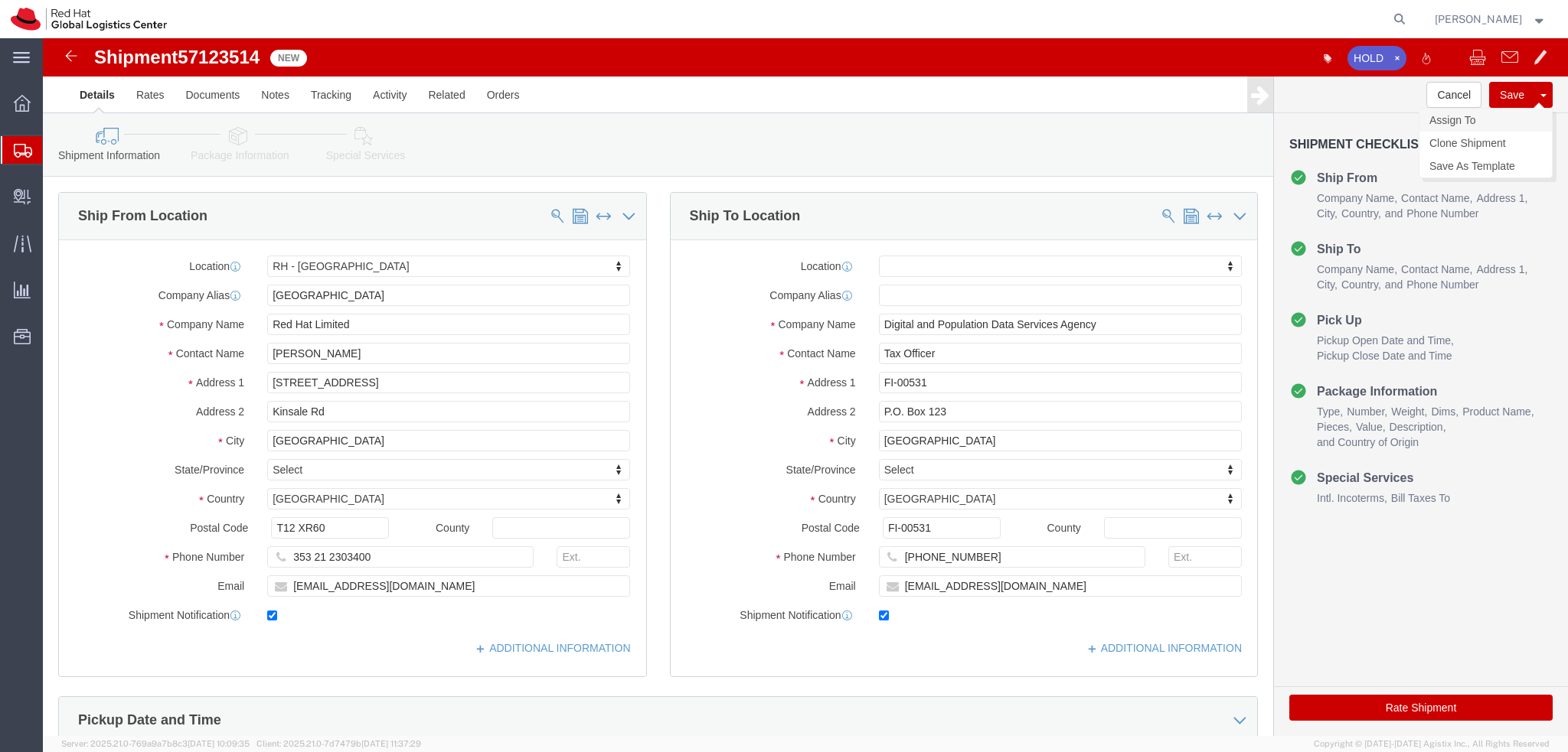
click link "Assign To"
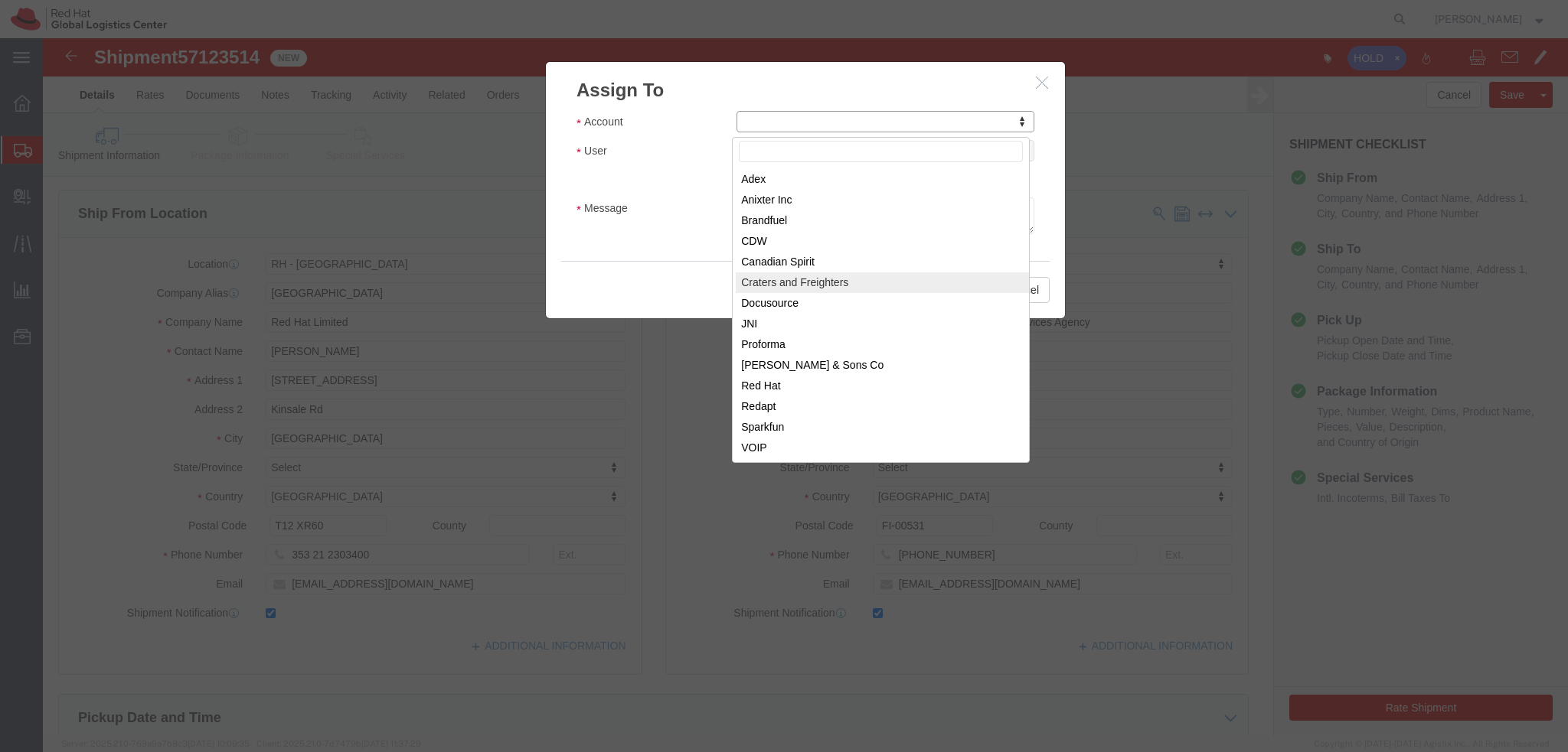
scroll to position [0, 0]
select select "104821"
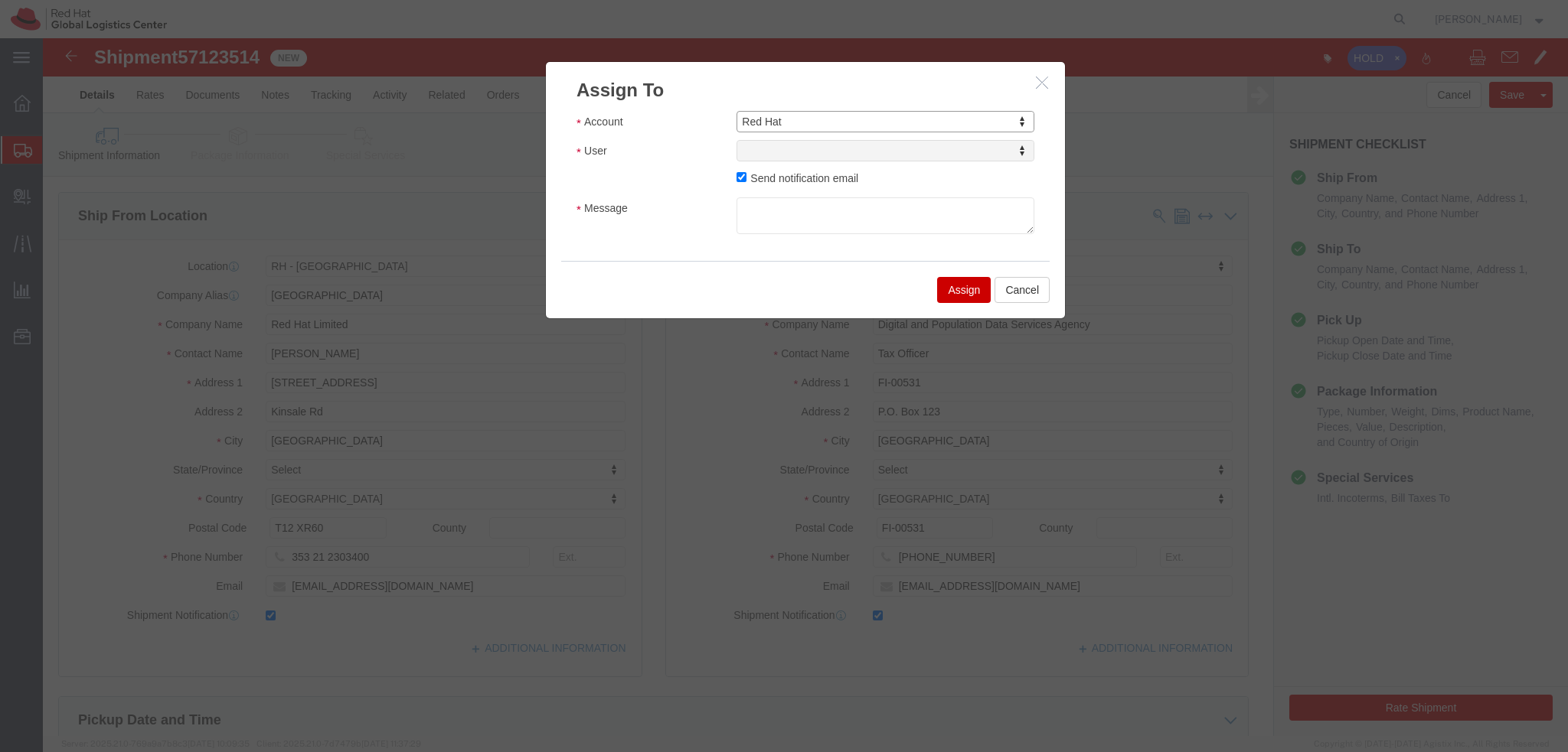
select select
type input "somala"
select select "17159"
click textarea "Message"
type textarea "Ten typek jak chce posilat do Finska do P.O. boxu vytvoril dalsi shipment tak p…"
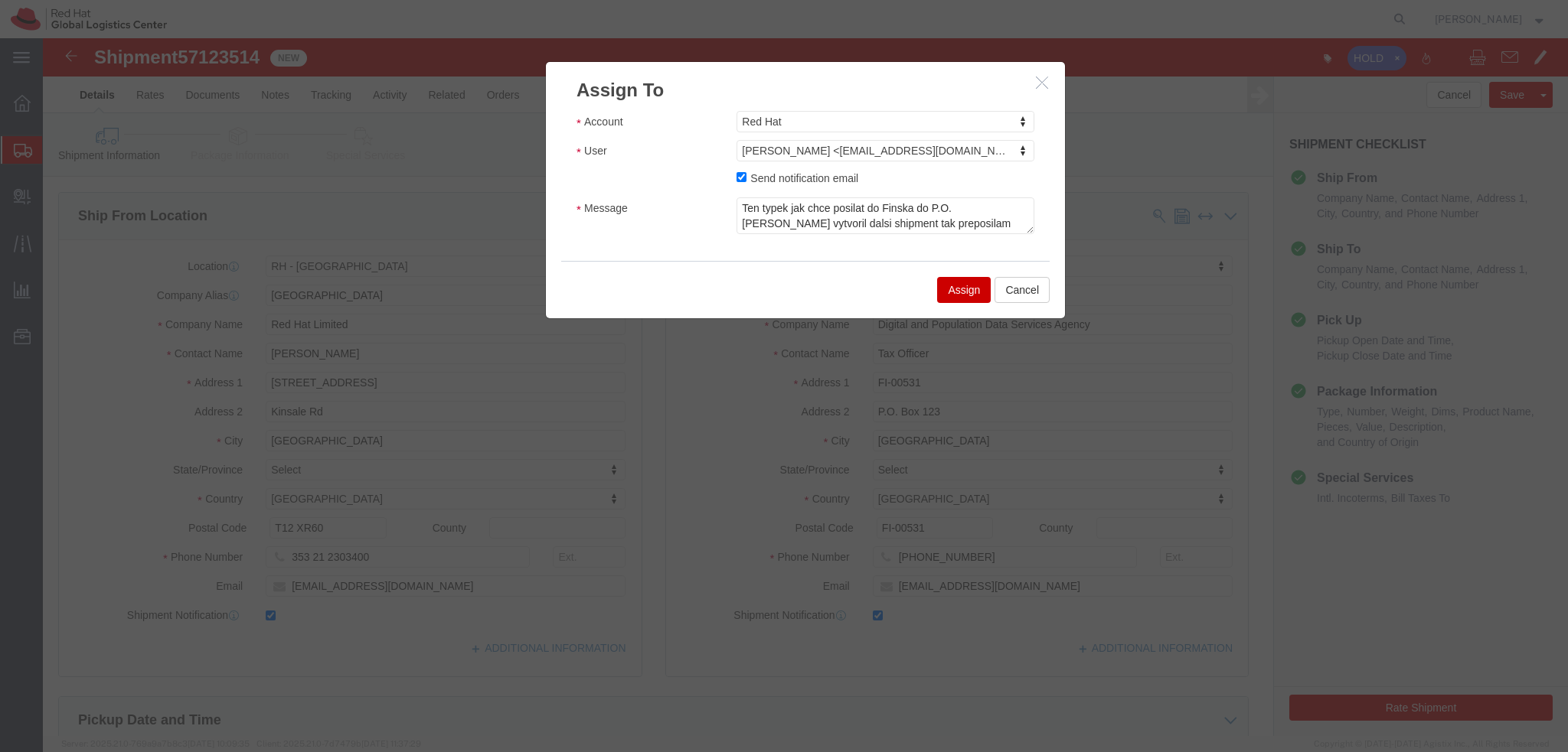
click button "Assign"
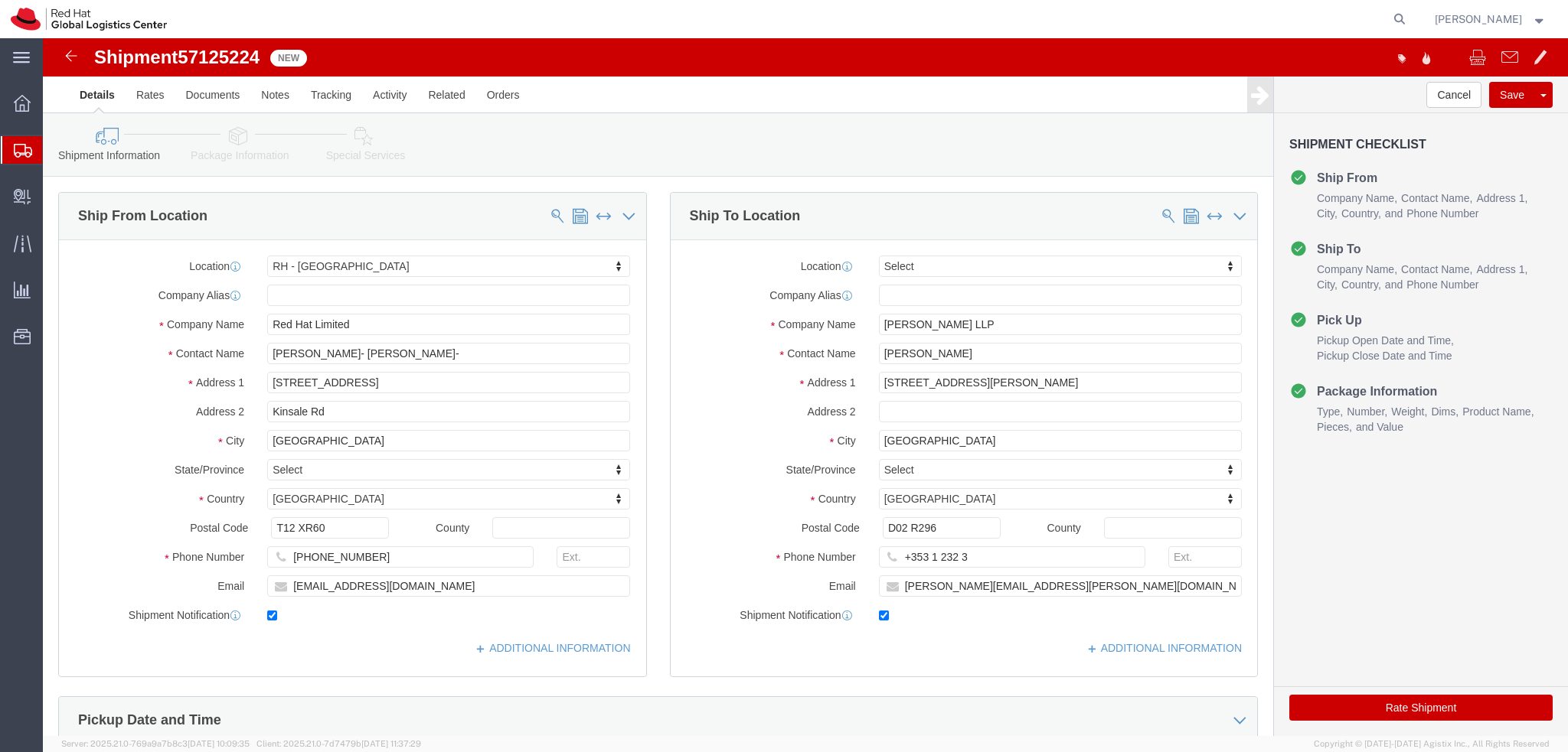
select select "37944"
select select
drag, startPoint x: 306, startPoint y: 318, endPoint x: 345, endPoint y: 324, distance: 39.5
click input "[PERSON_NAME]- [PERSON_NAME]-"
click input "[PERSON_NAME]-[PERSON_NAME]-"
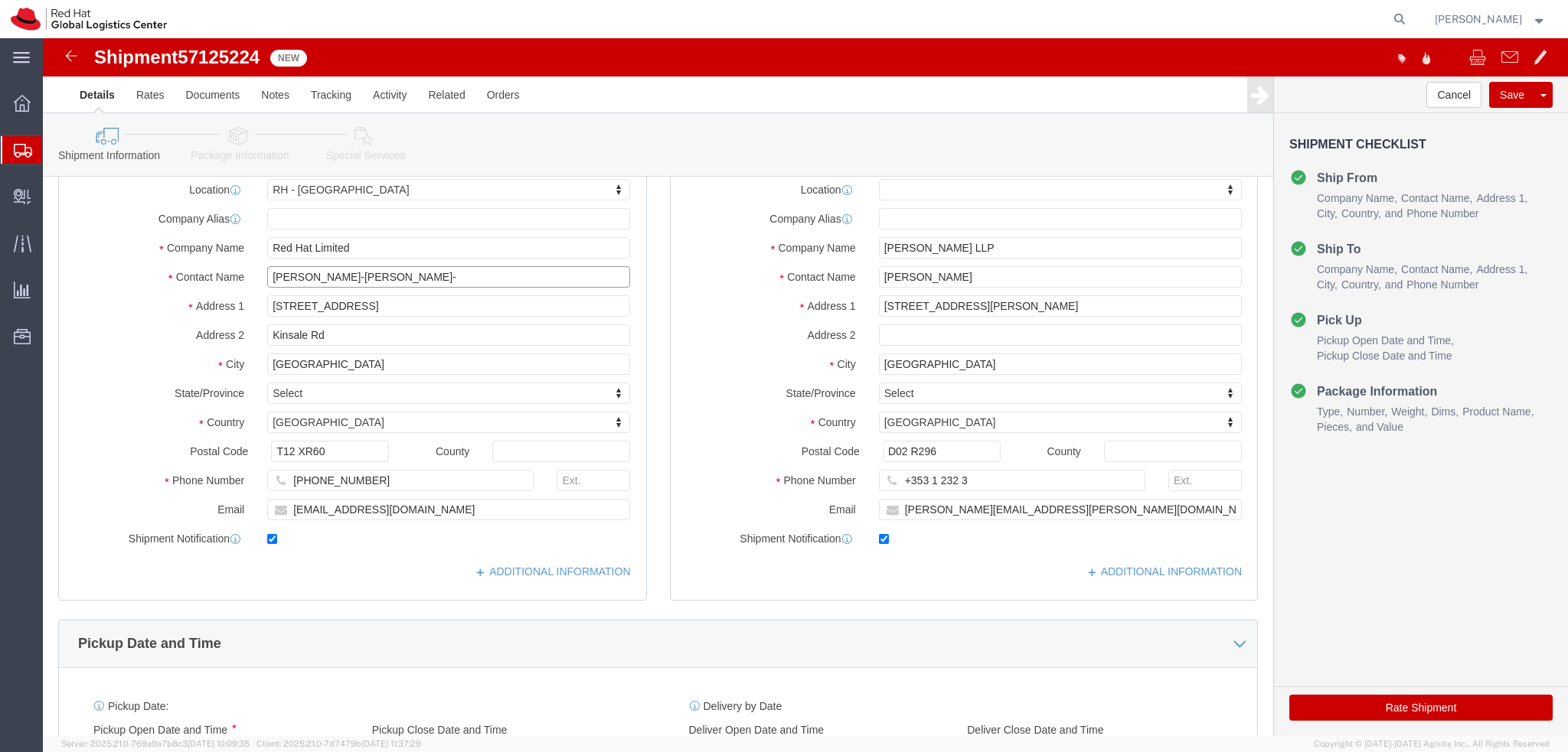
scroll to position [383, 0]
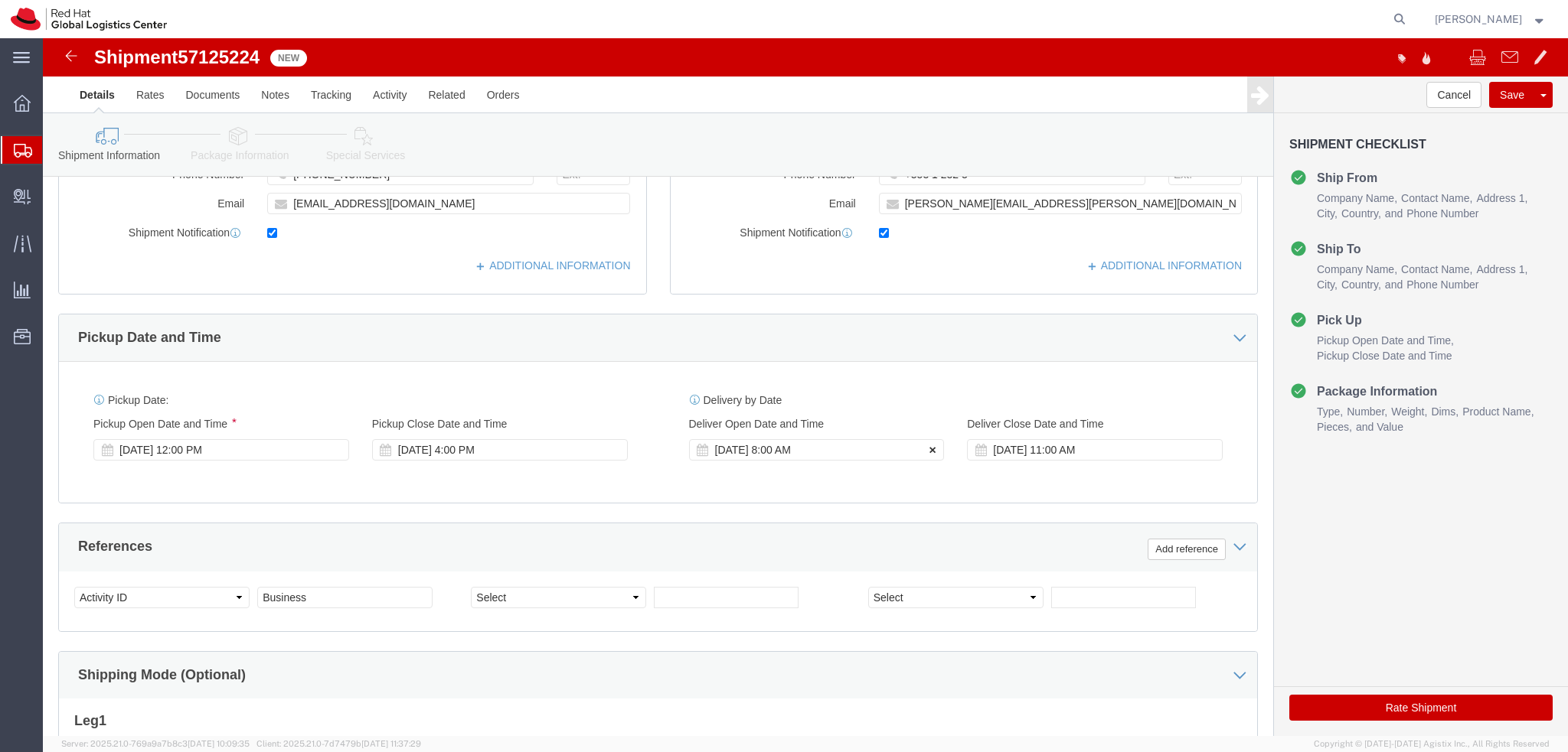
type input "[PERSON_NAME]-[PERSON_NAME]-"
click icon
click button
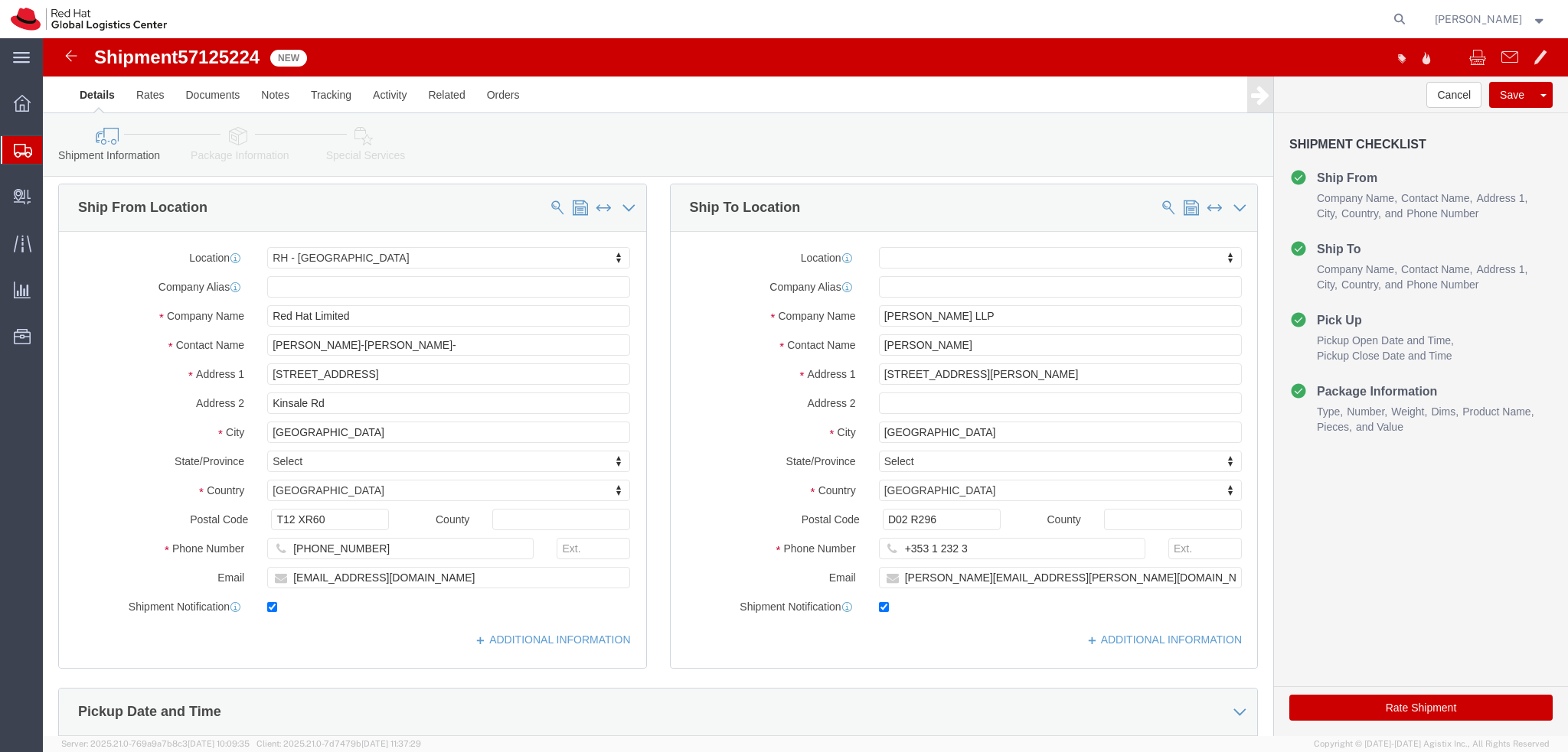
scroll to position [0, 0]
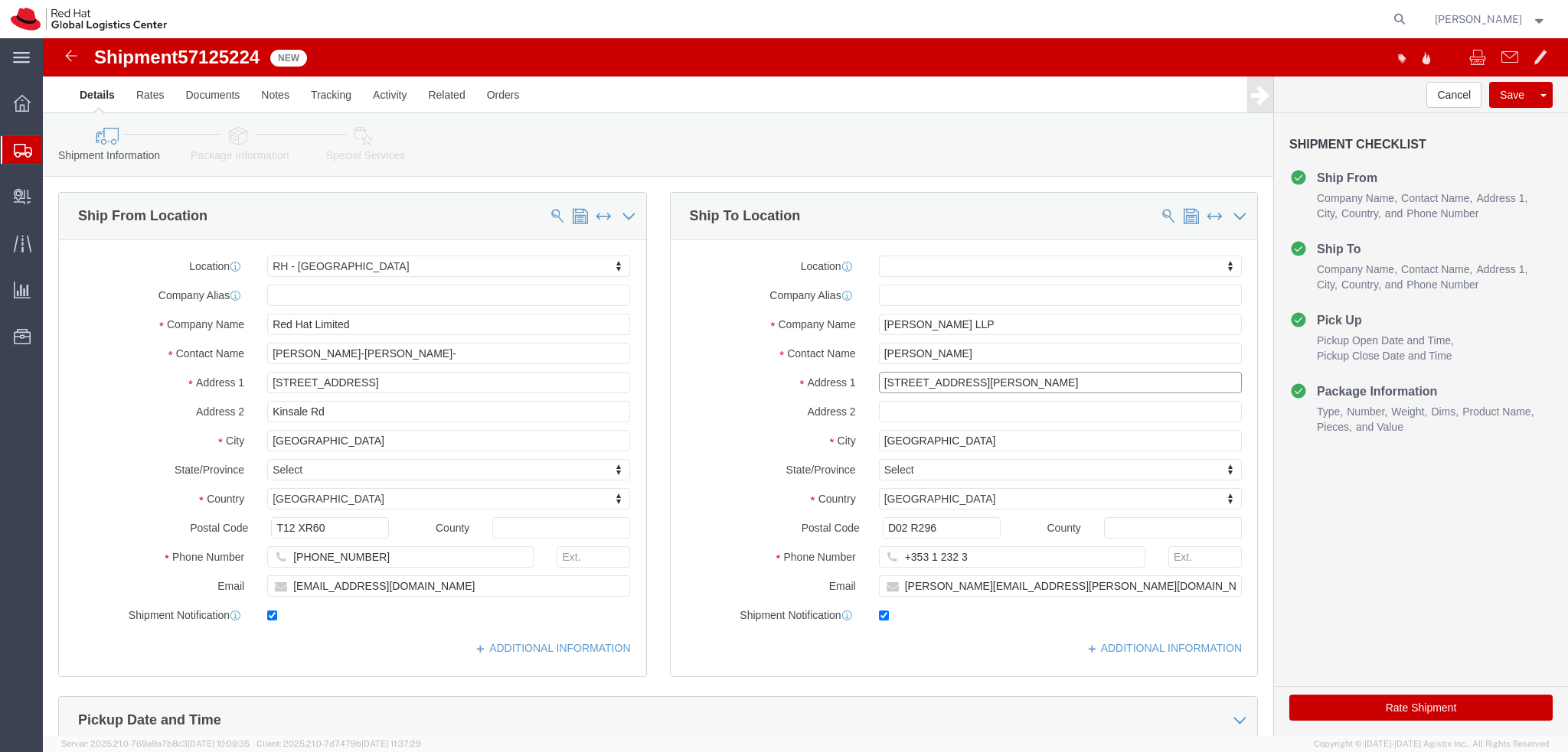
click input "[STREET_ADDRESS][PERSON_NAME]"
drag, startPoint x: 1000, startPoint y: 342, endPoint x: 775, endPoint y: 349, distance: 225.1
click div "Address [STREET_ADDRESS][PERSON_NAME]"
type input "70 [PERSON_NAME] Quay"
select select
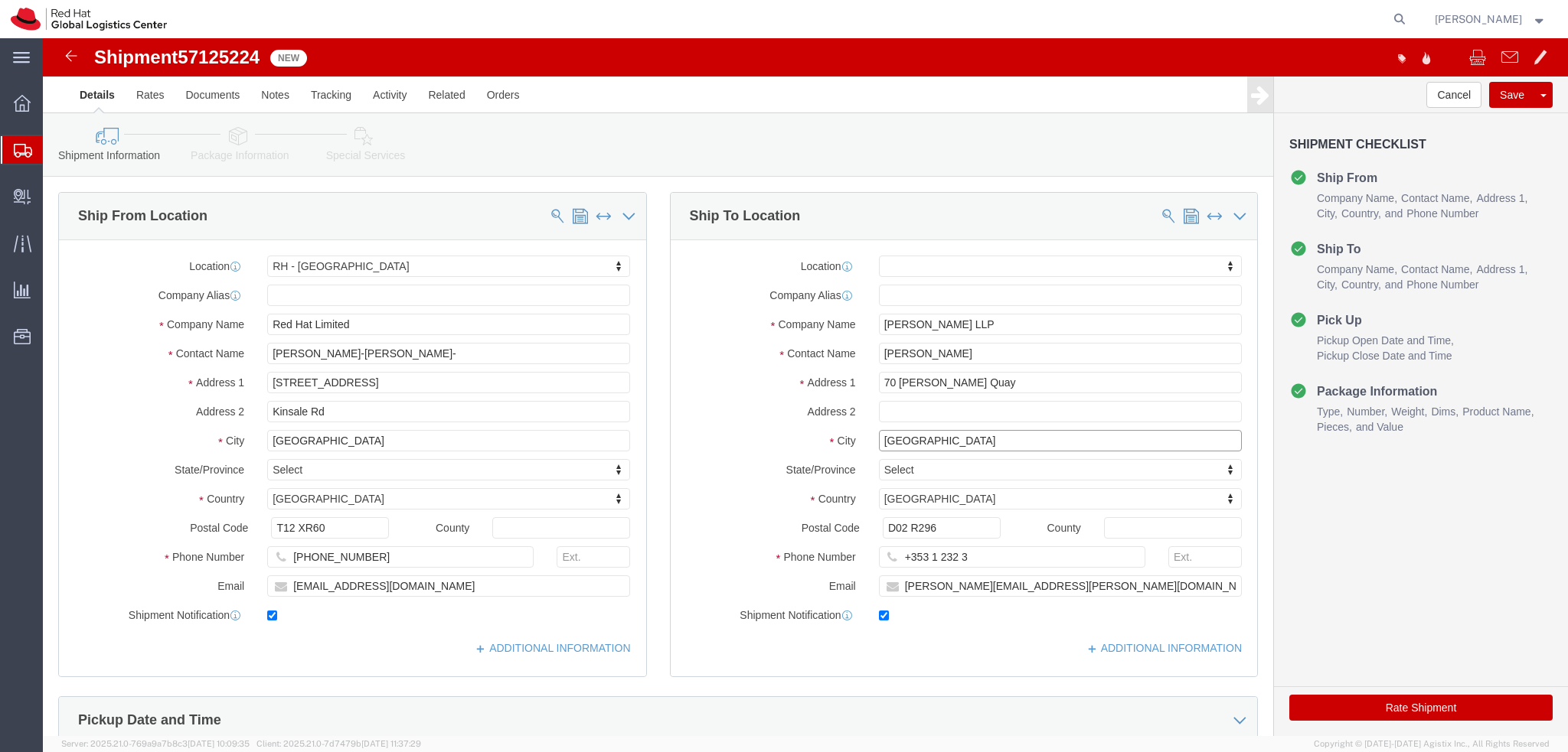
click input "[GEOGRAPHIC_DATA]"
click input "DUBLIN"
type input "Dublin 2"
select select
click div "Location My Profile Location RH - Amsterdam - MSO RH - Amsterdam Data Center RH…"
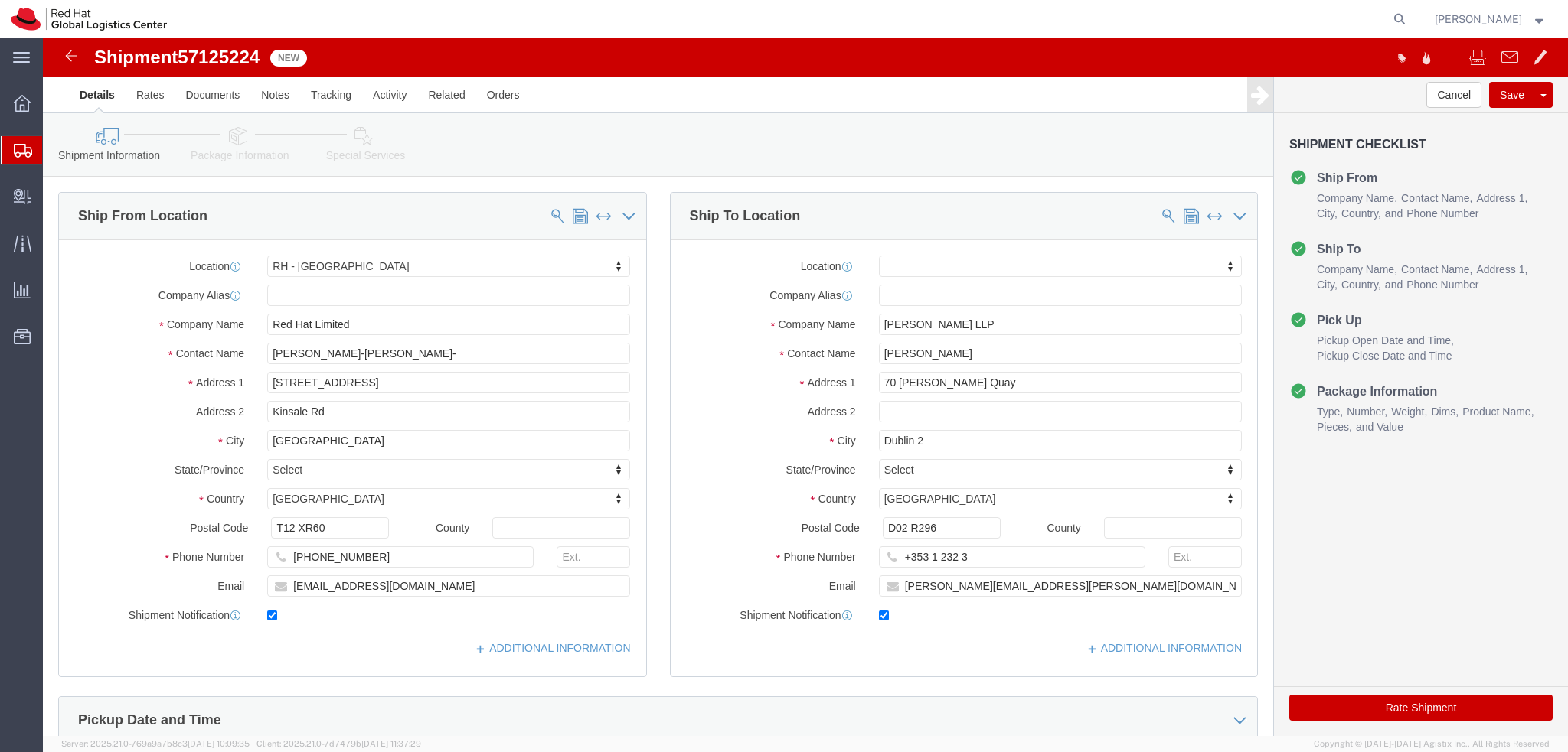
click link "Package Information"
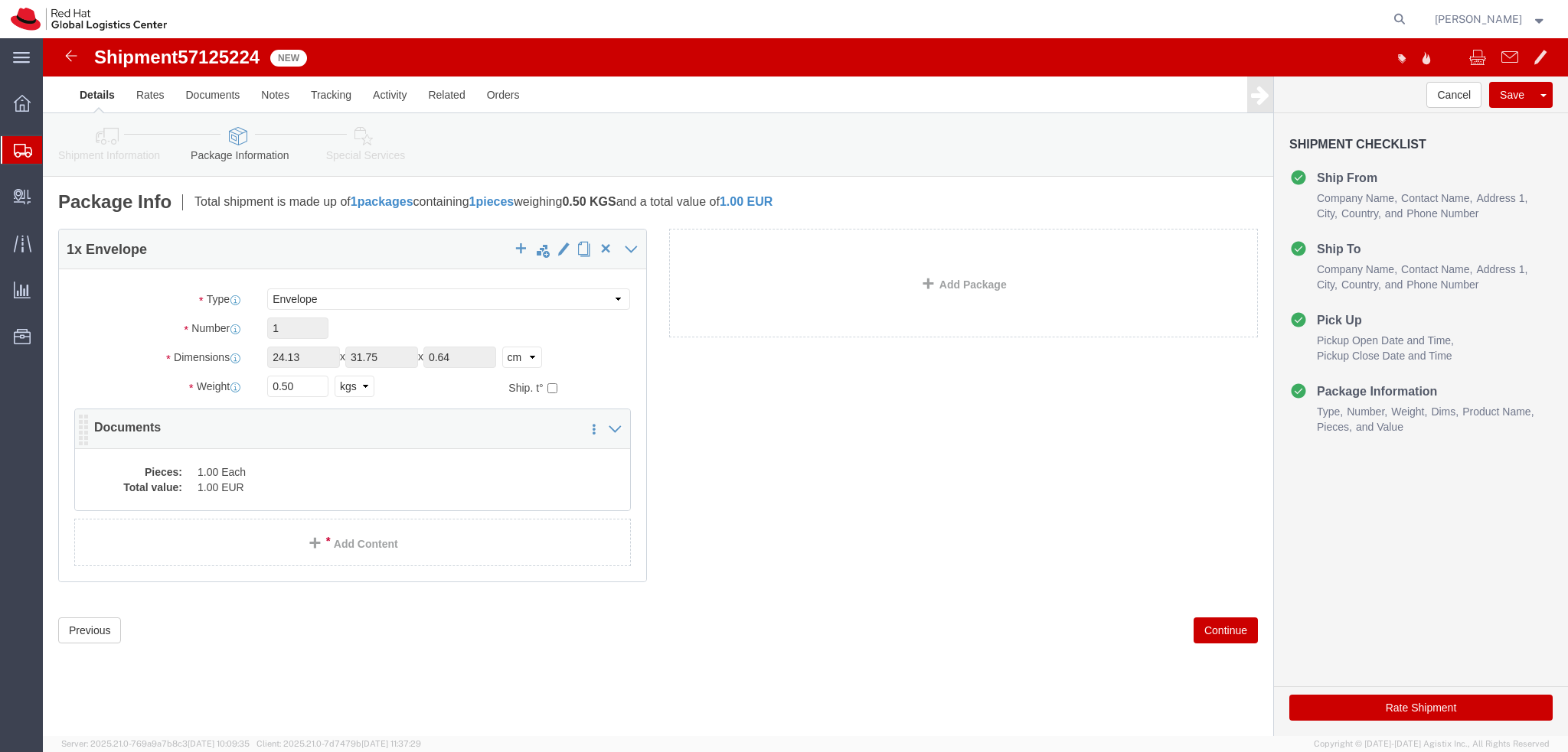
click dd "1.00 Each"
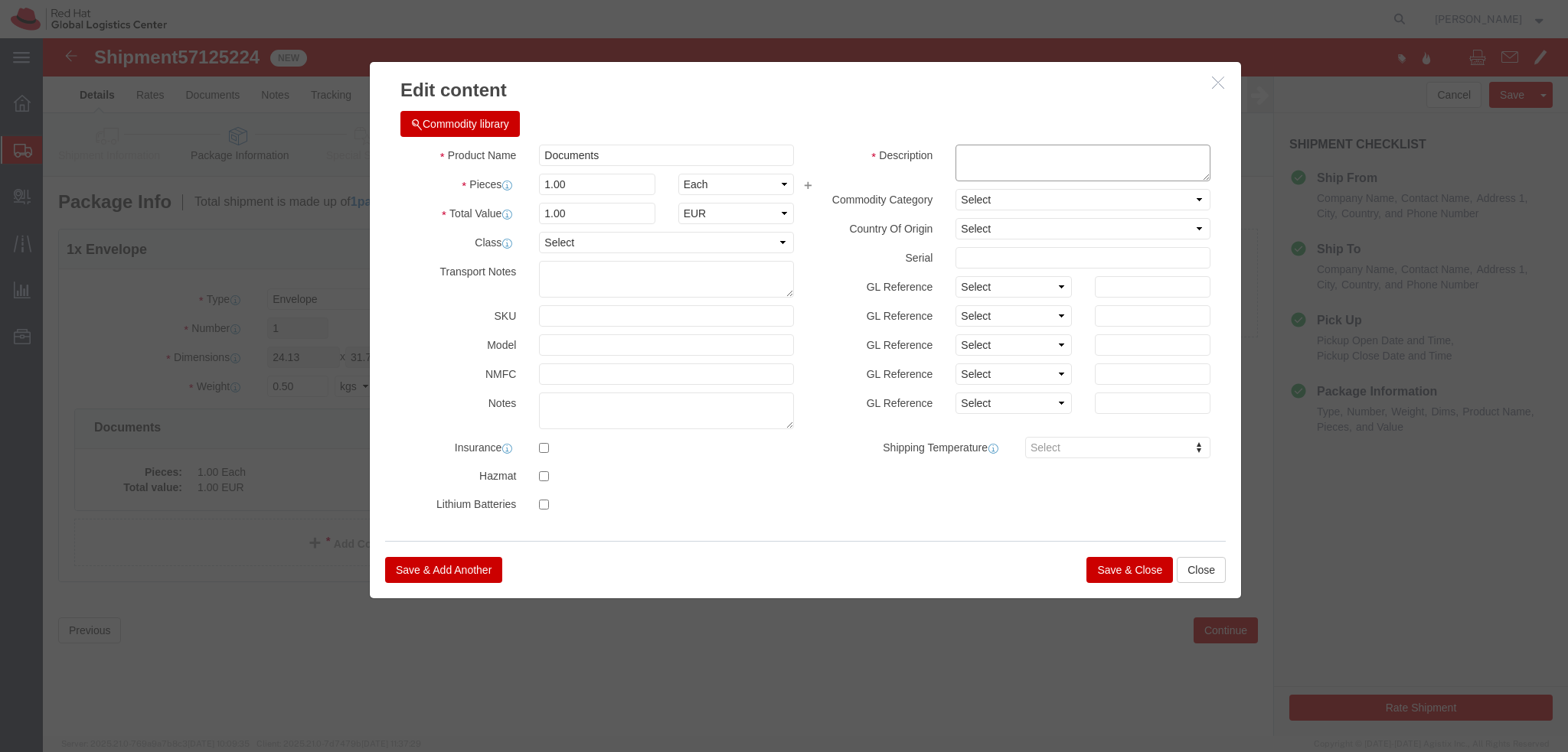
click textarea
type textarea "Documents"
click button "Save & Close"
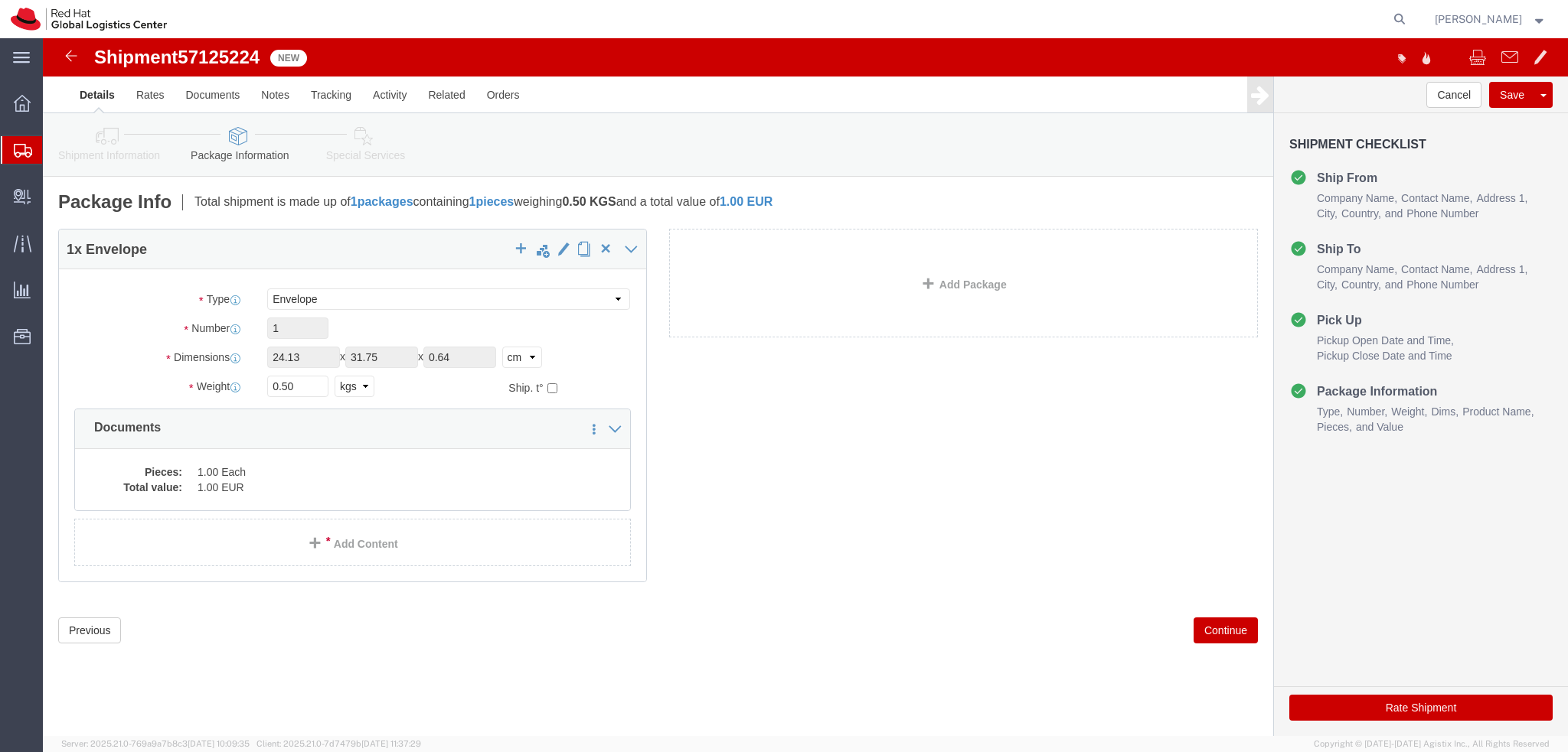
click icon
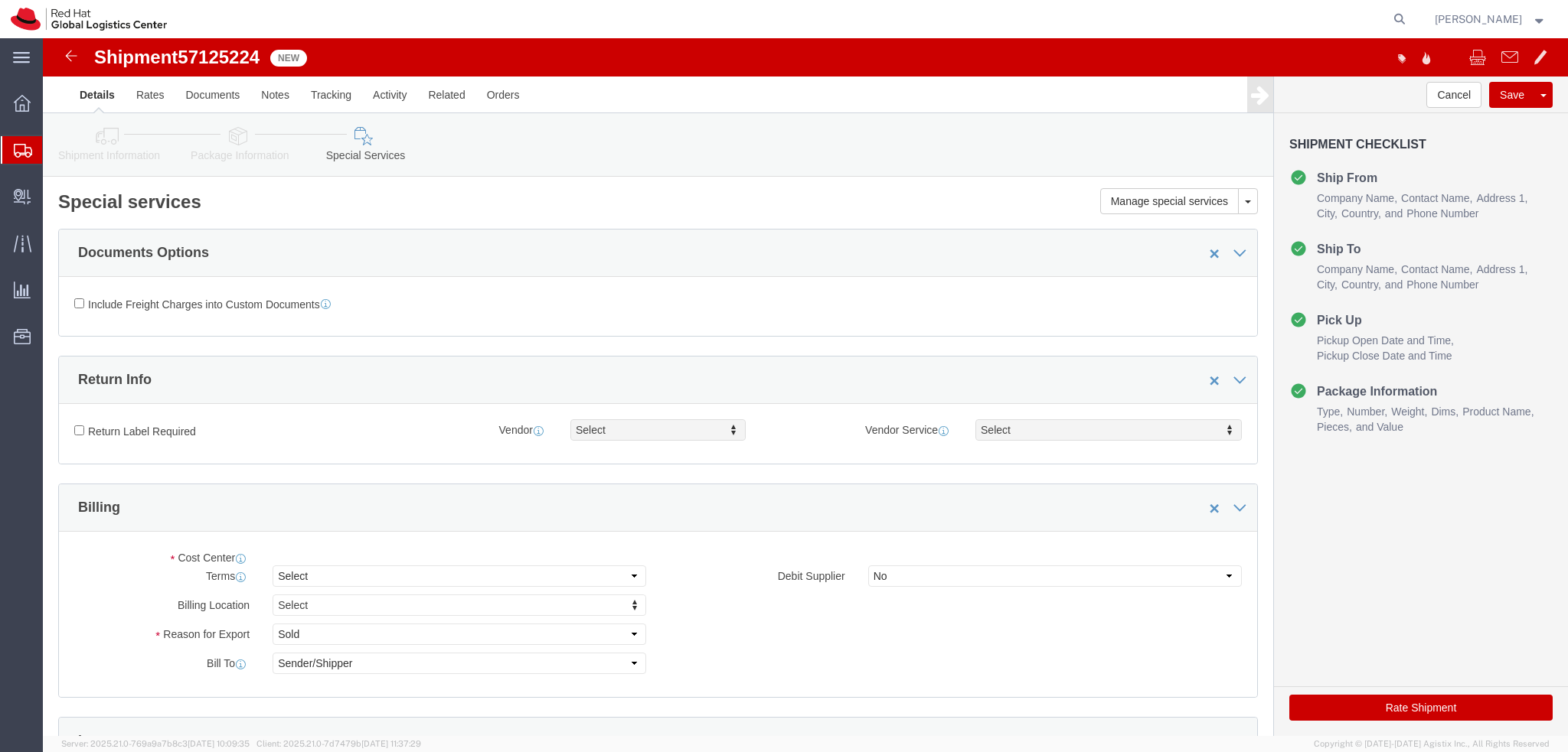
select select "COSTCENTER"
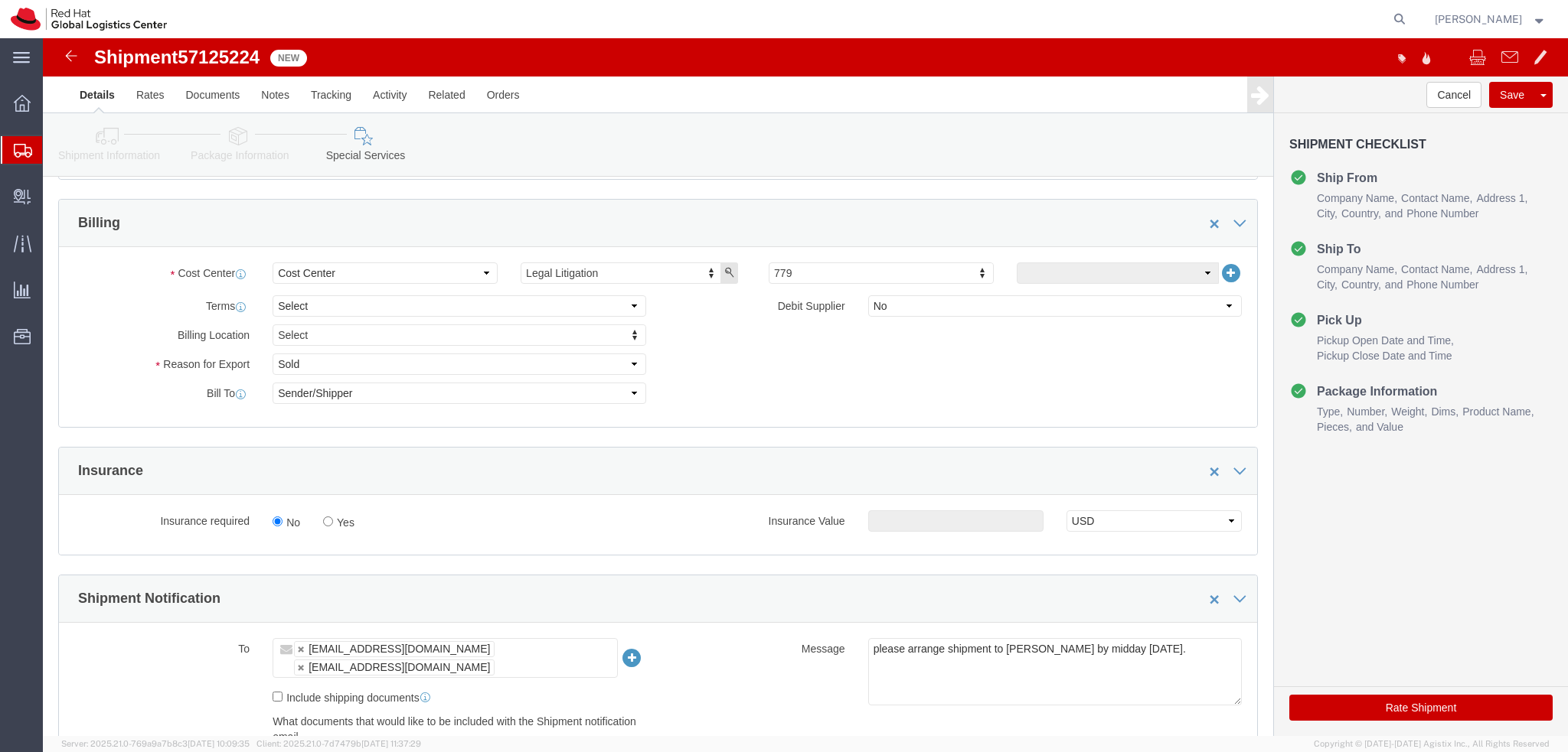
scroll to position [76, 0]
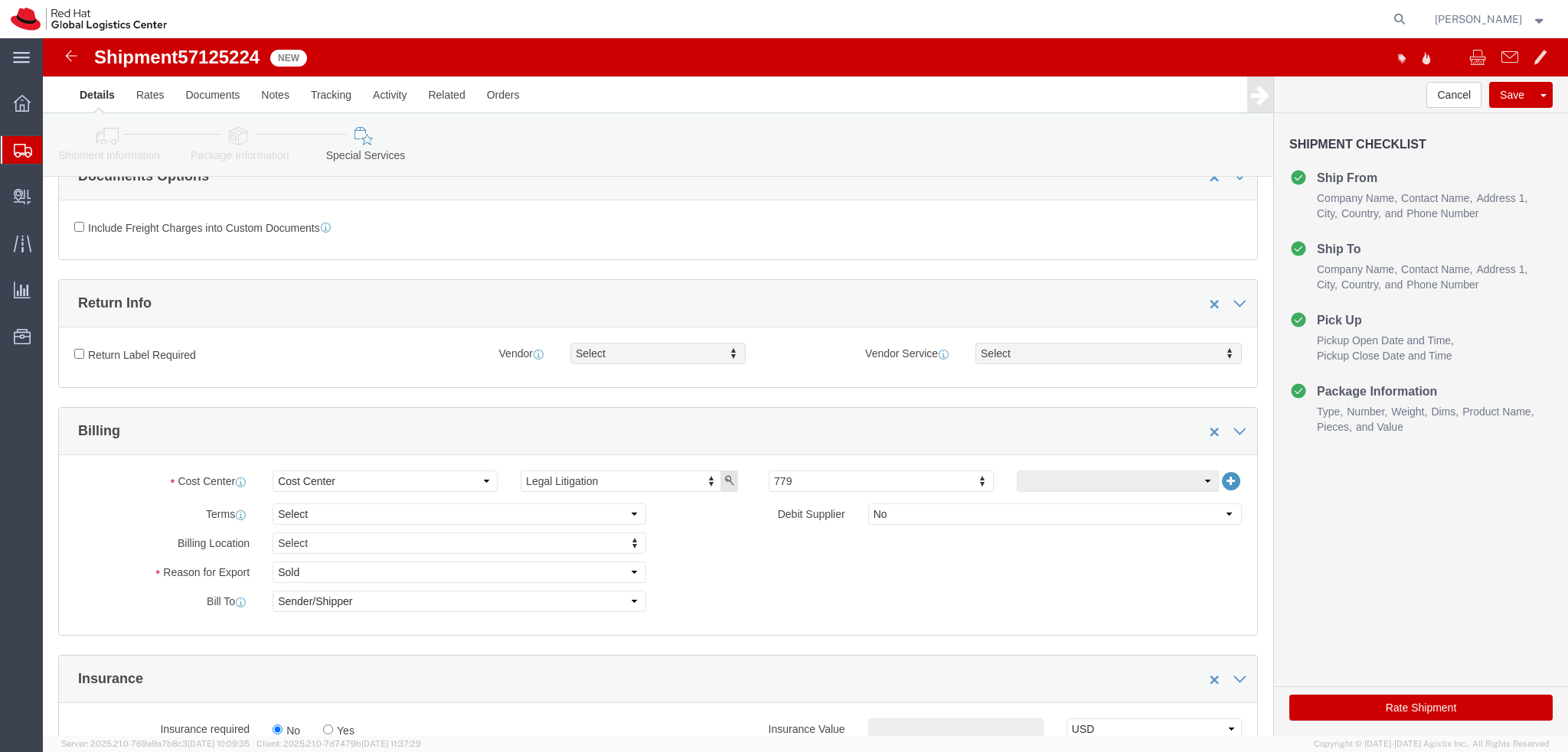
click icon
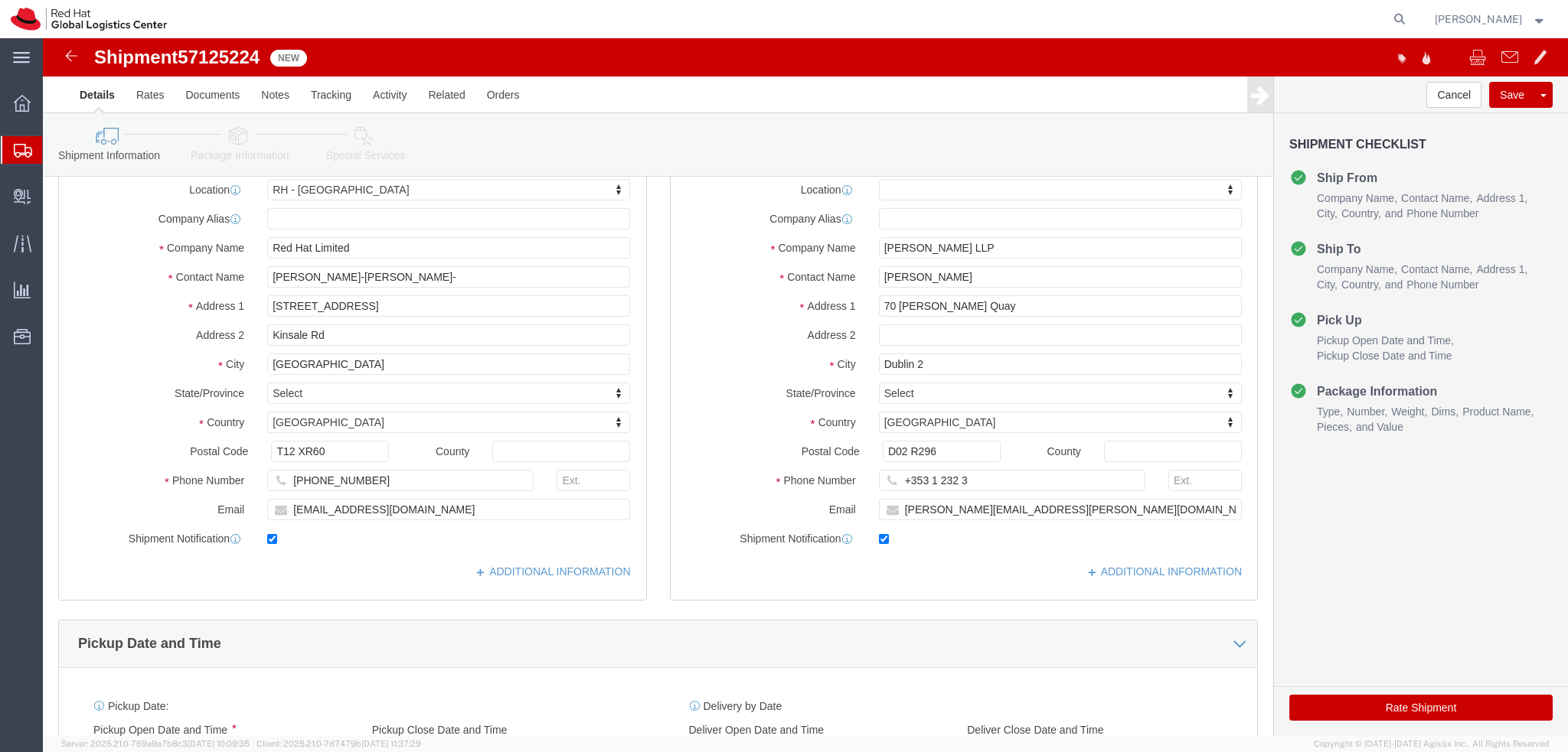
click icon
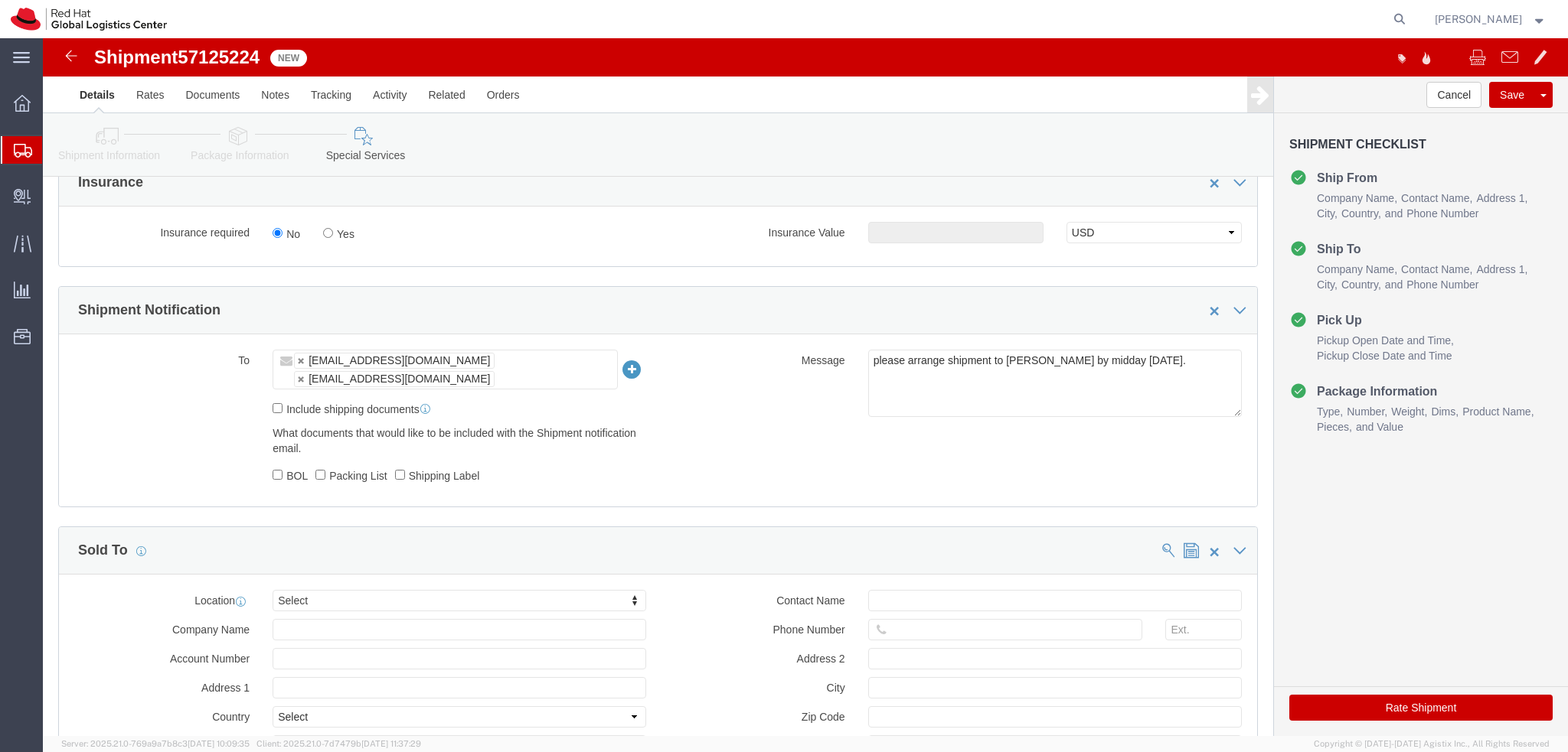
scroll to position [707, 0]
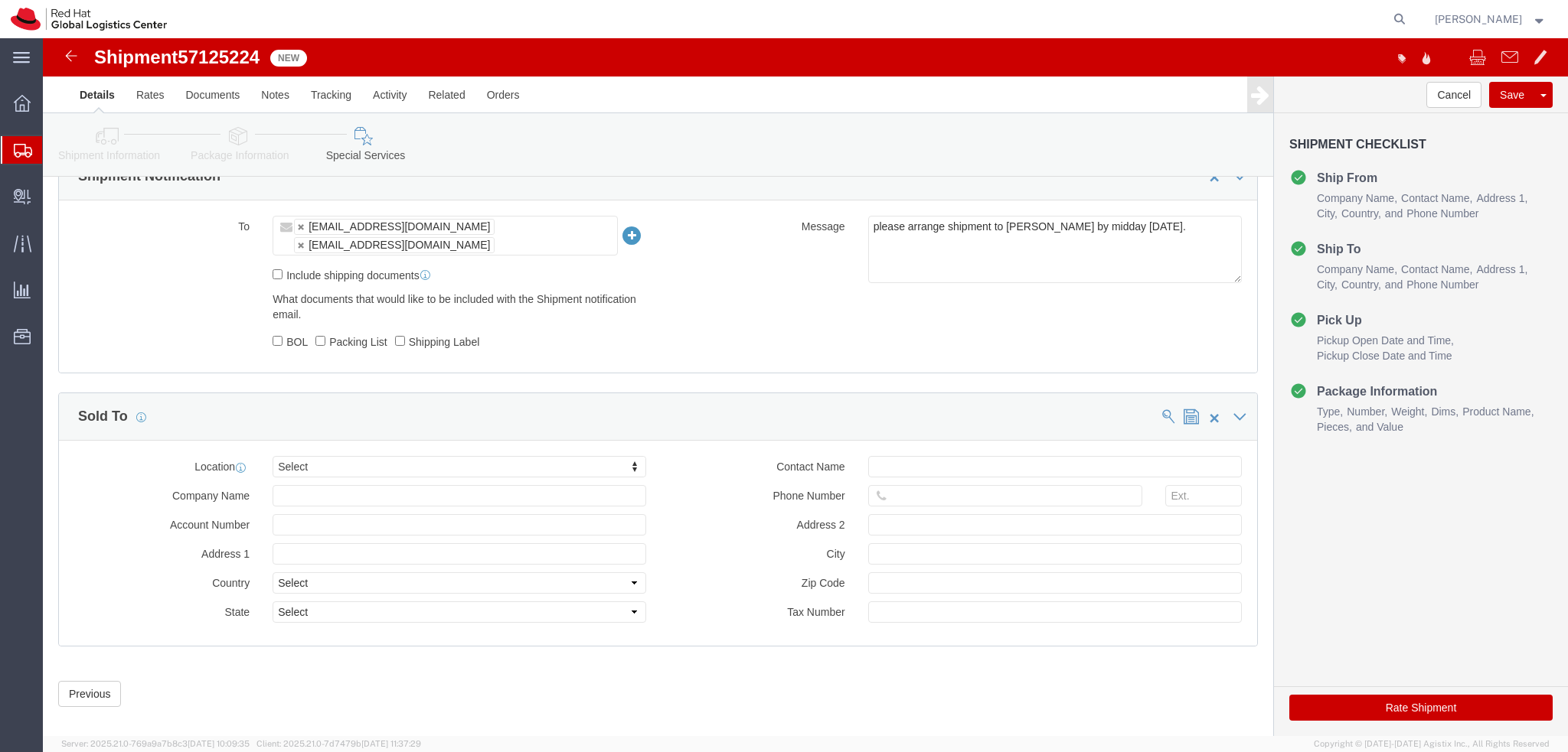
click button "Rate Shipment"
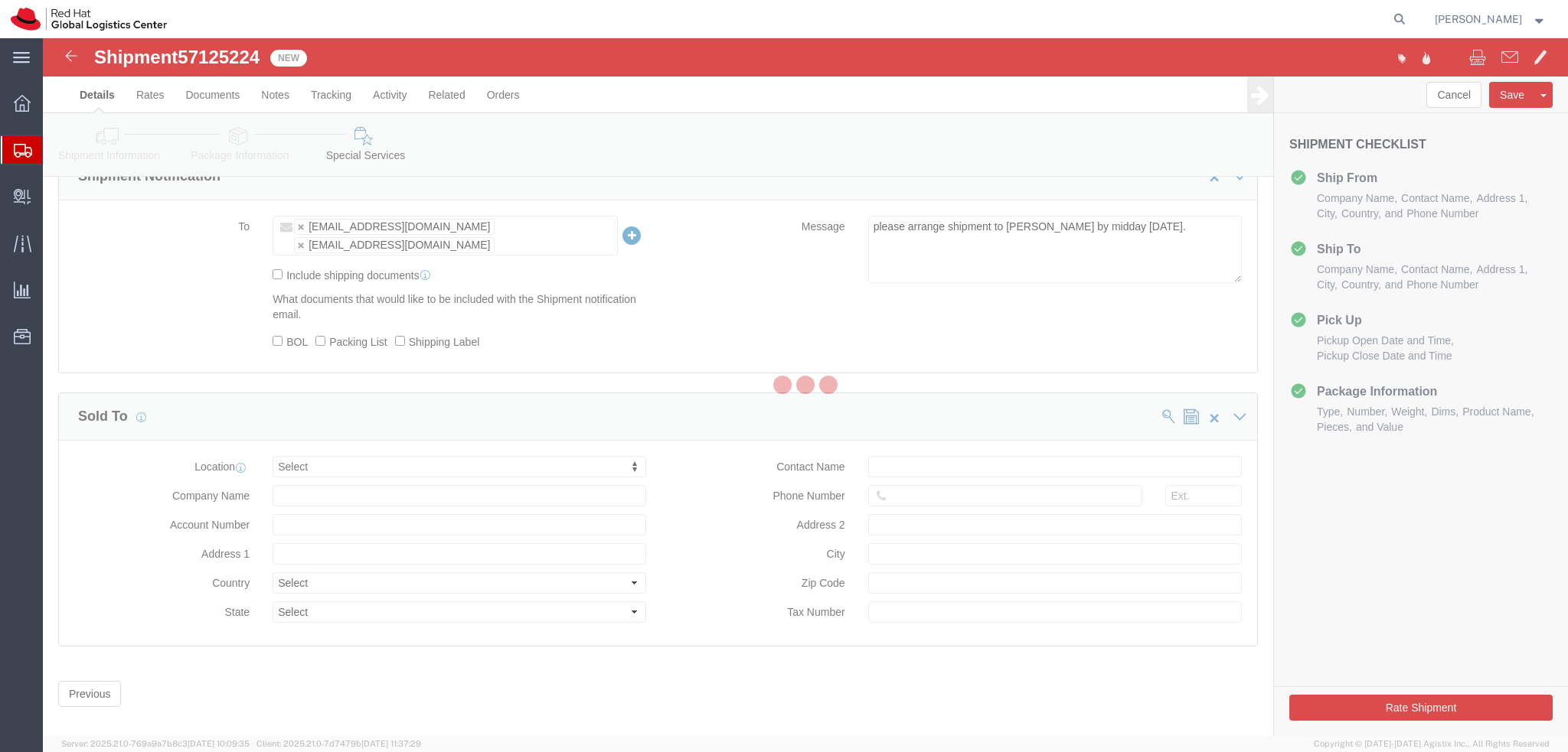
scroll to position [0, 0]
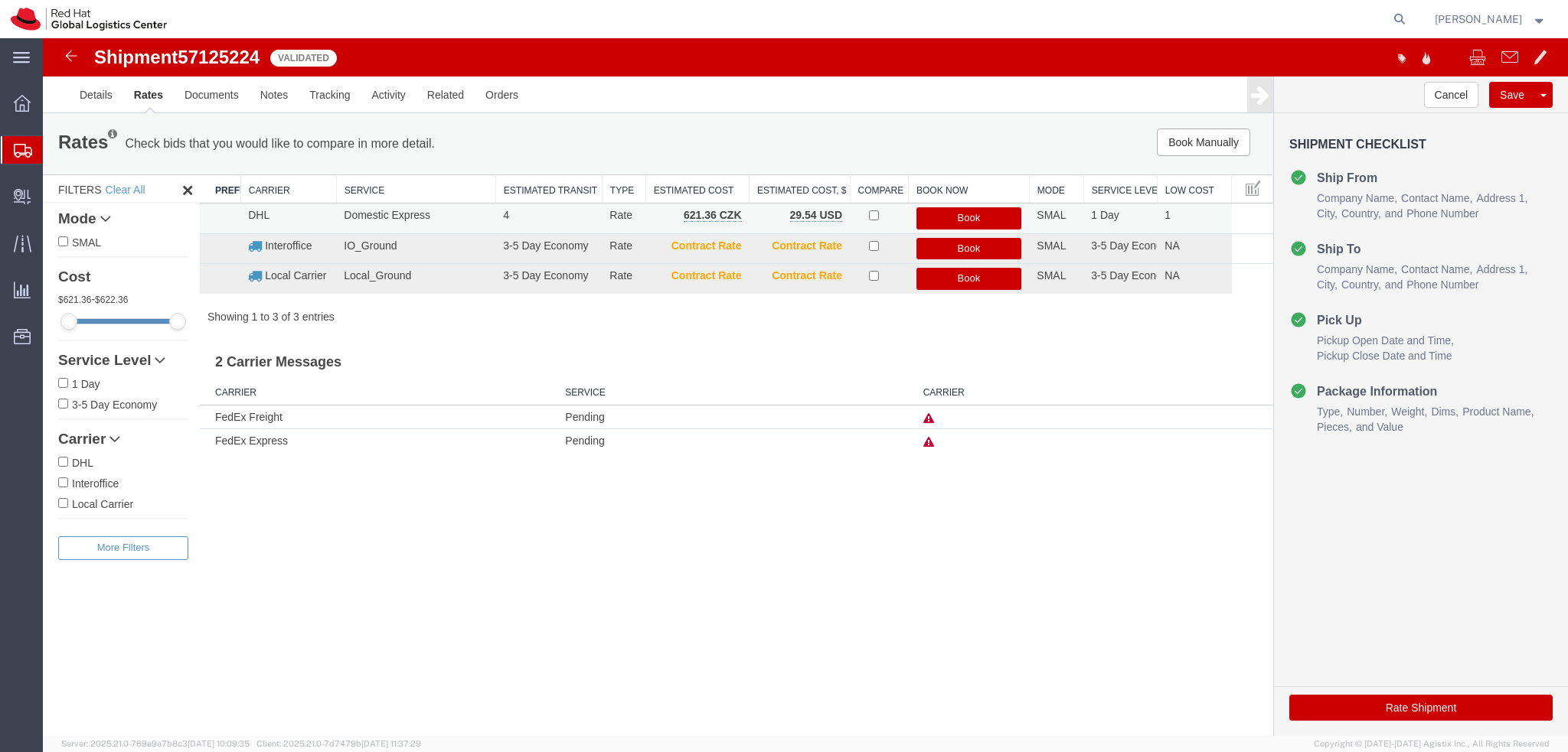
click at [965, 218] on button "Book" at bounding box center [969, 218] width 106 height 22
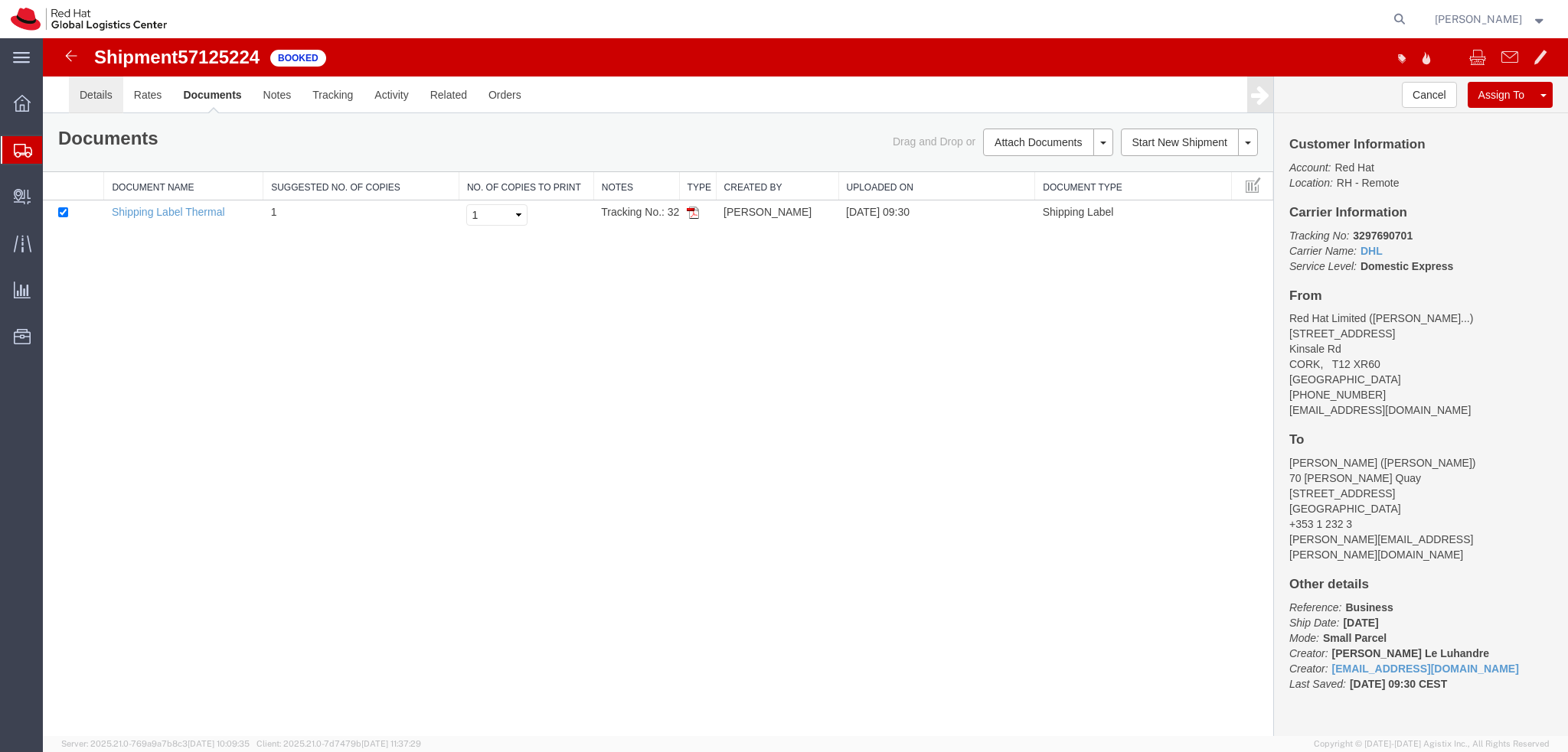
click at [95, 93] on link "Details" at bounding box center [96, 95] width 54 height 37
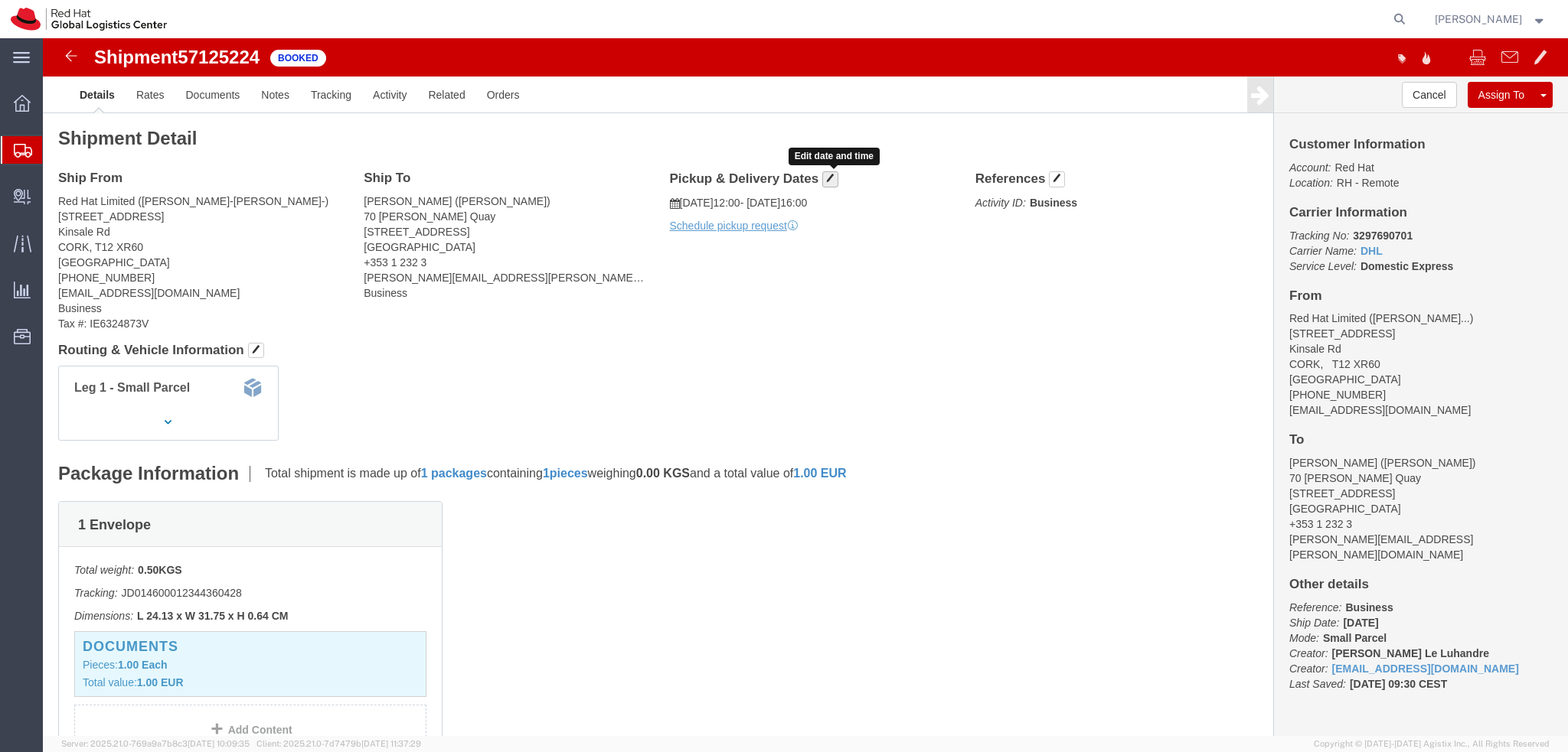
click span "button"
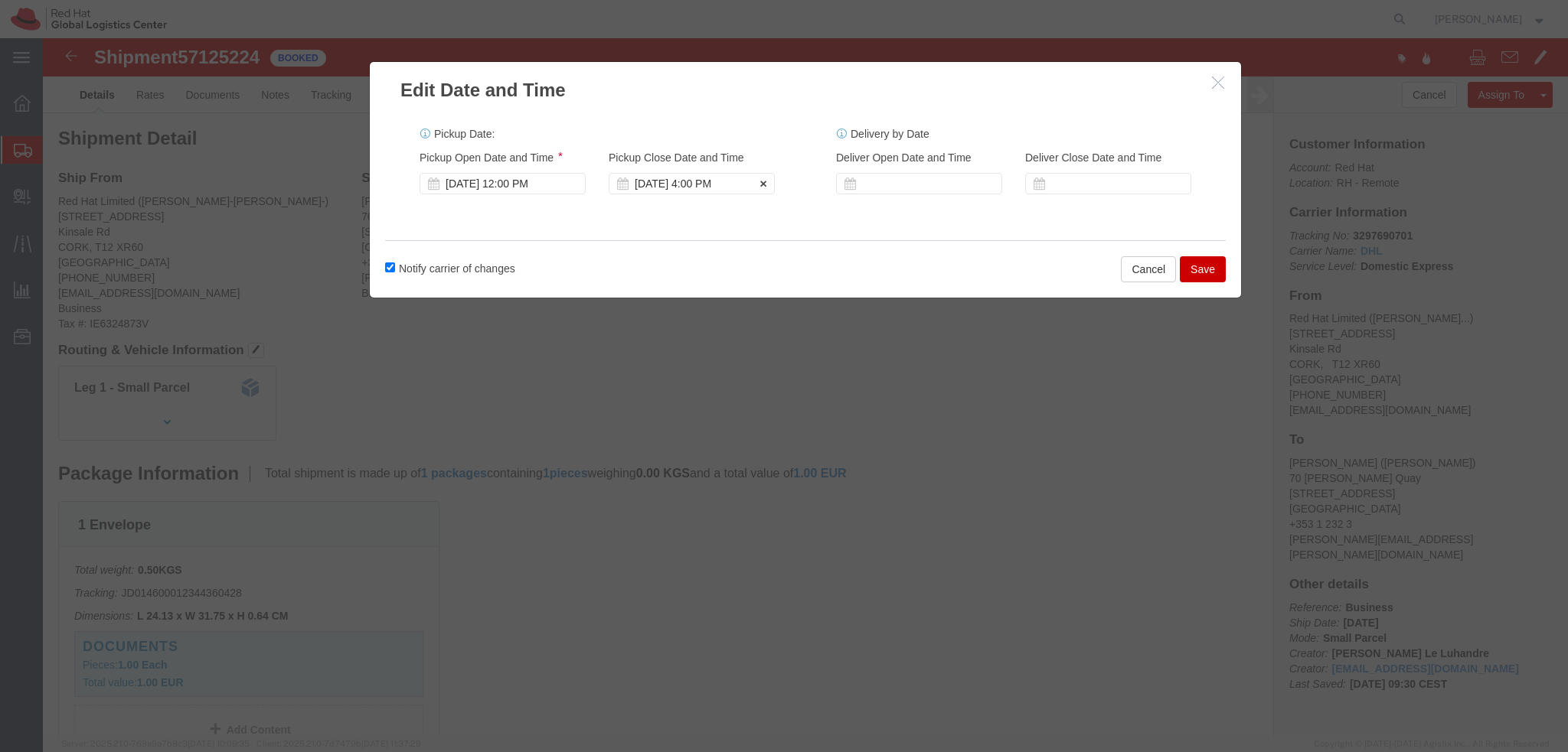
click div "Oct 15 2025 4:00 PM"
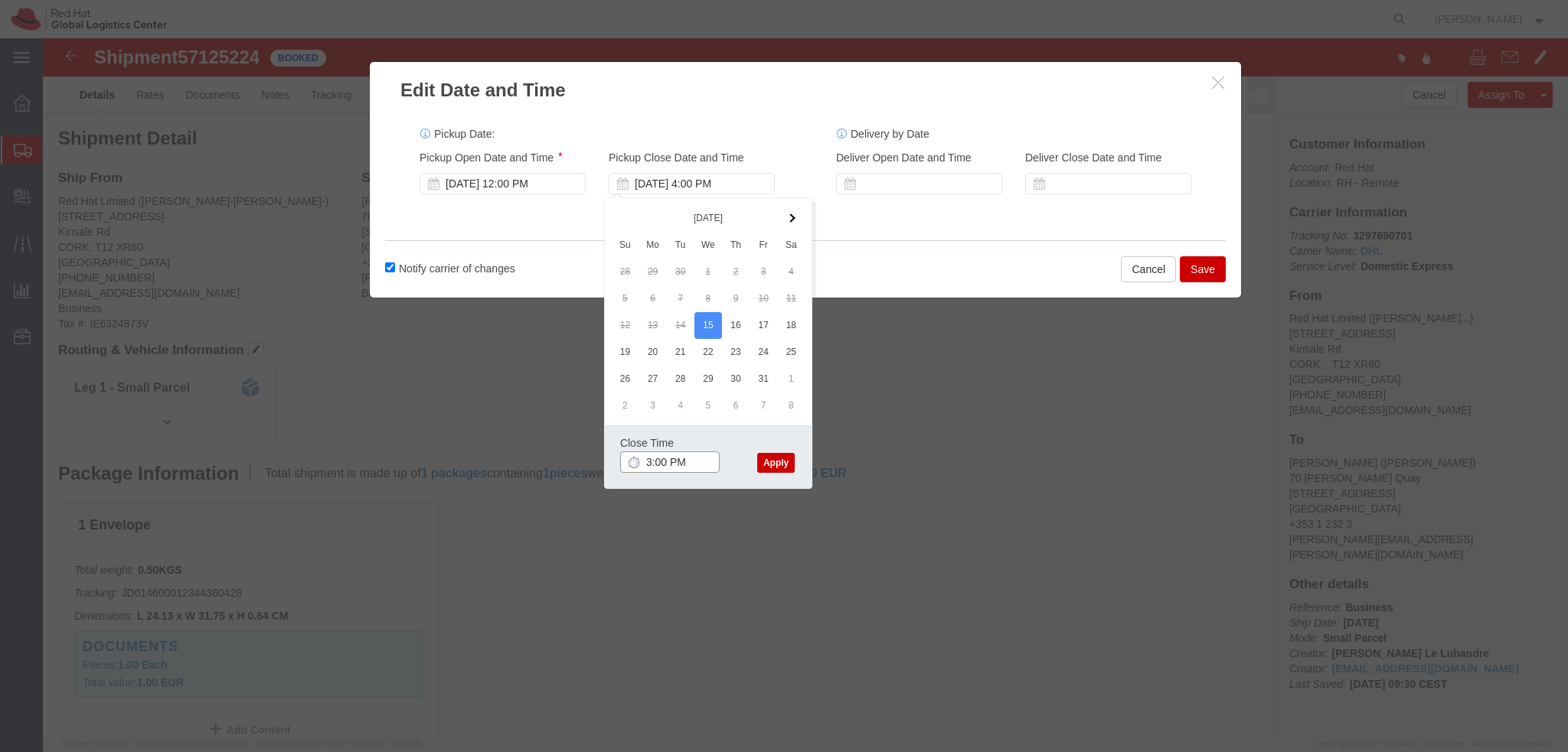
type input "3:00 PM"
click button "Apply"
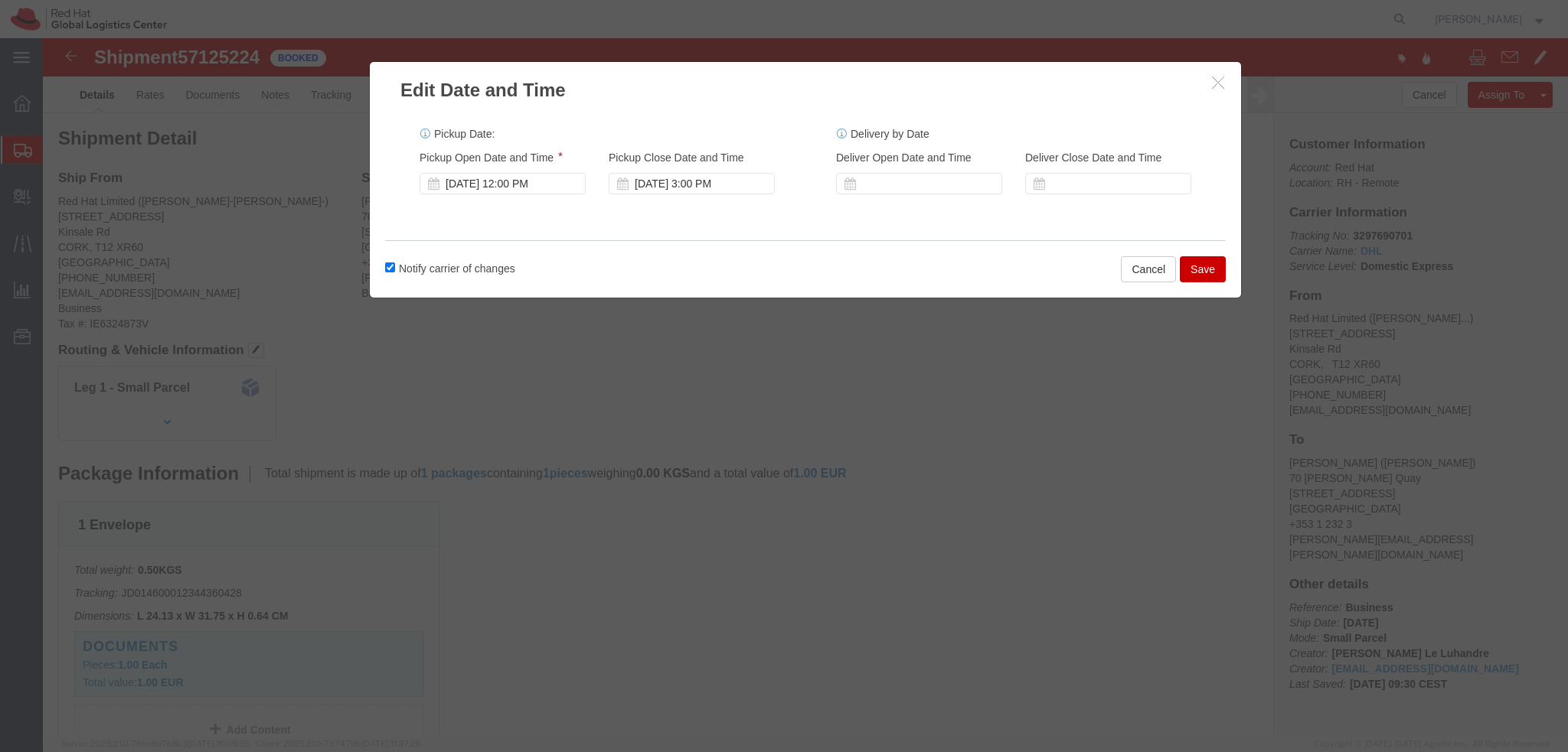
click button "Save"
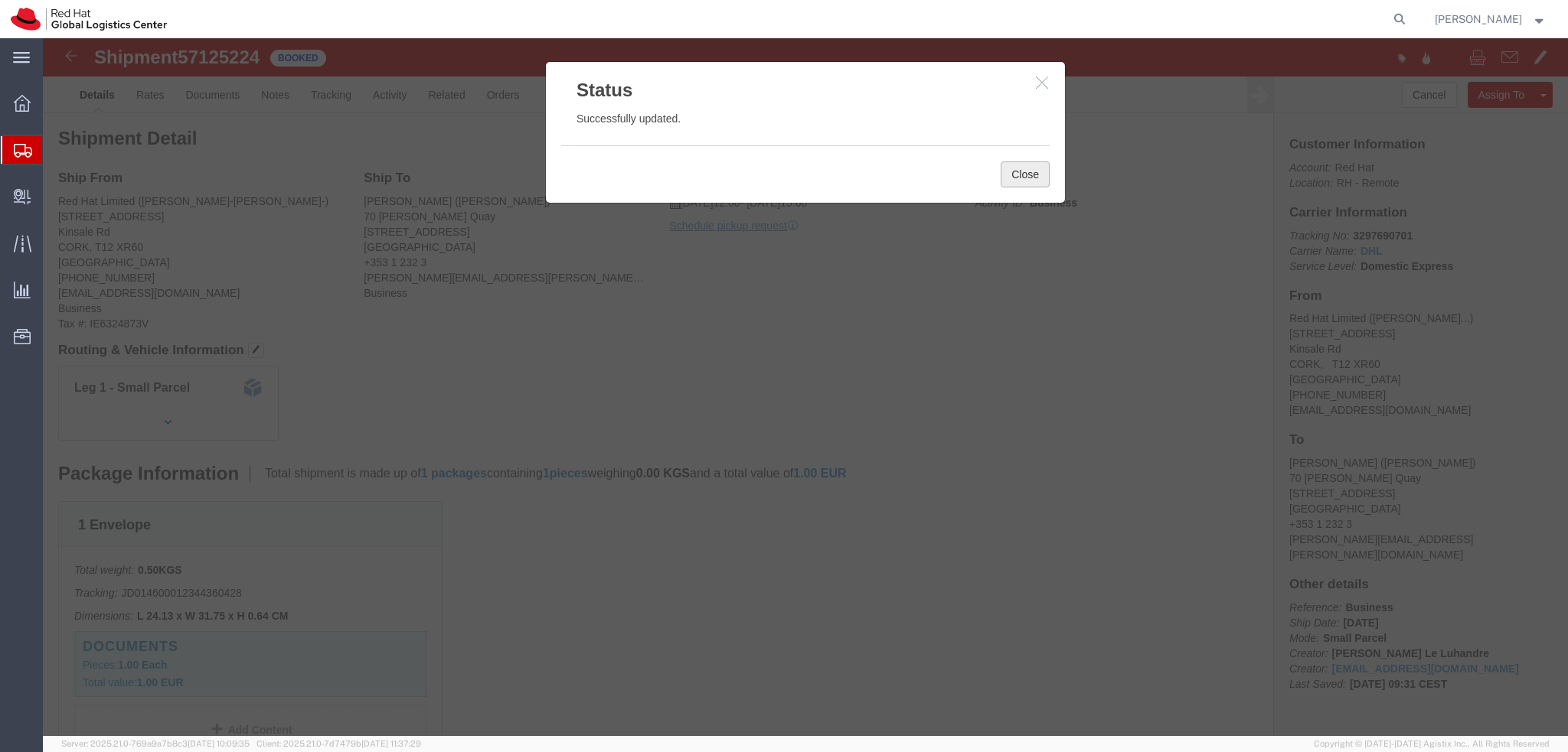
click button "Close"
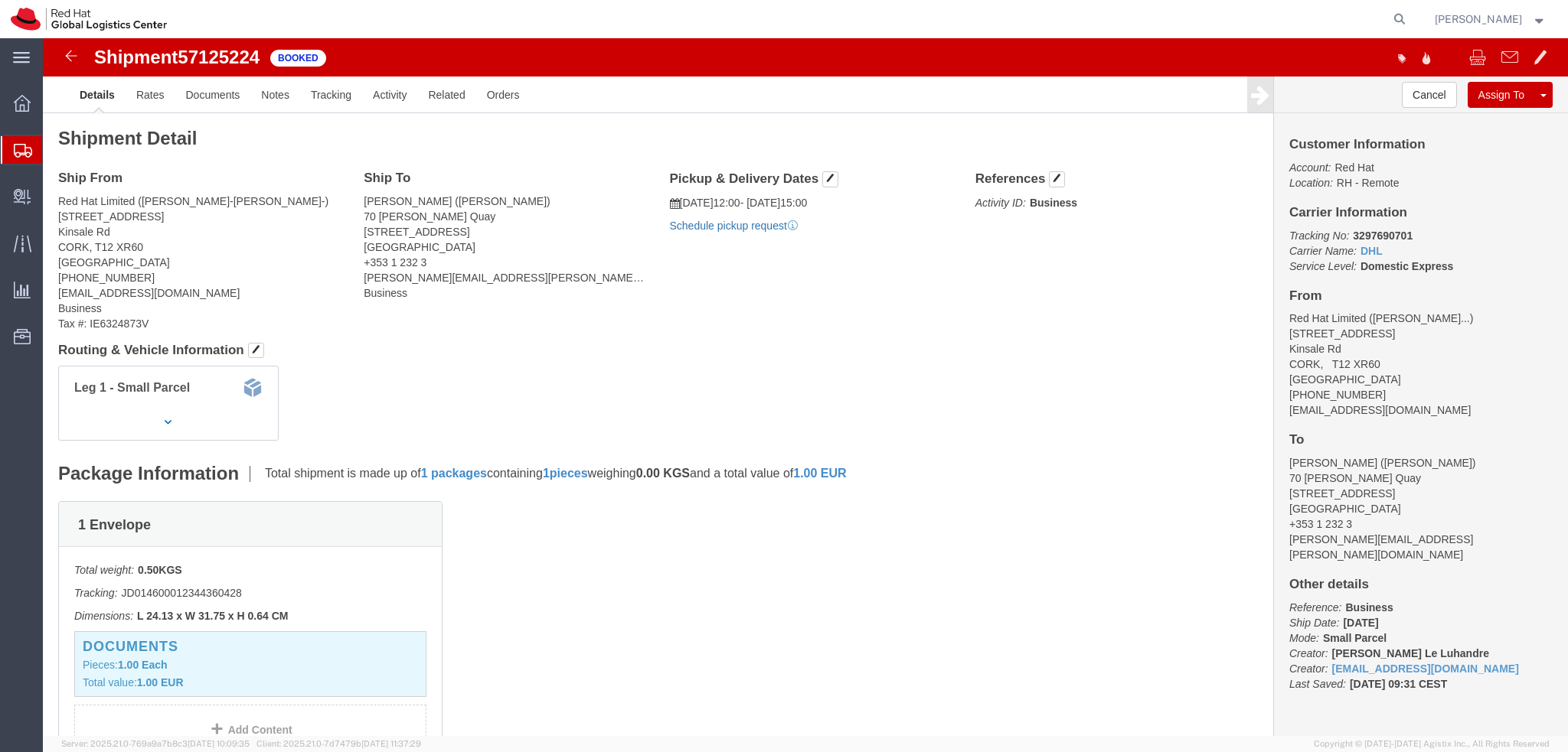
click link "Schedule pickup request"
click div "Ship From Red Hat Limited (Michaël O'Neill-Charyl Horgan-) 6700 Cork Airport Bu…"
click address "Red Hat Limited ( Michaël O'Neill-Cha... ) 6700 Cork Airport Business Park Kins…"
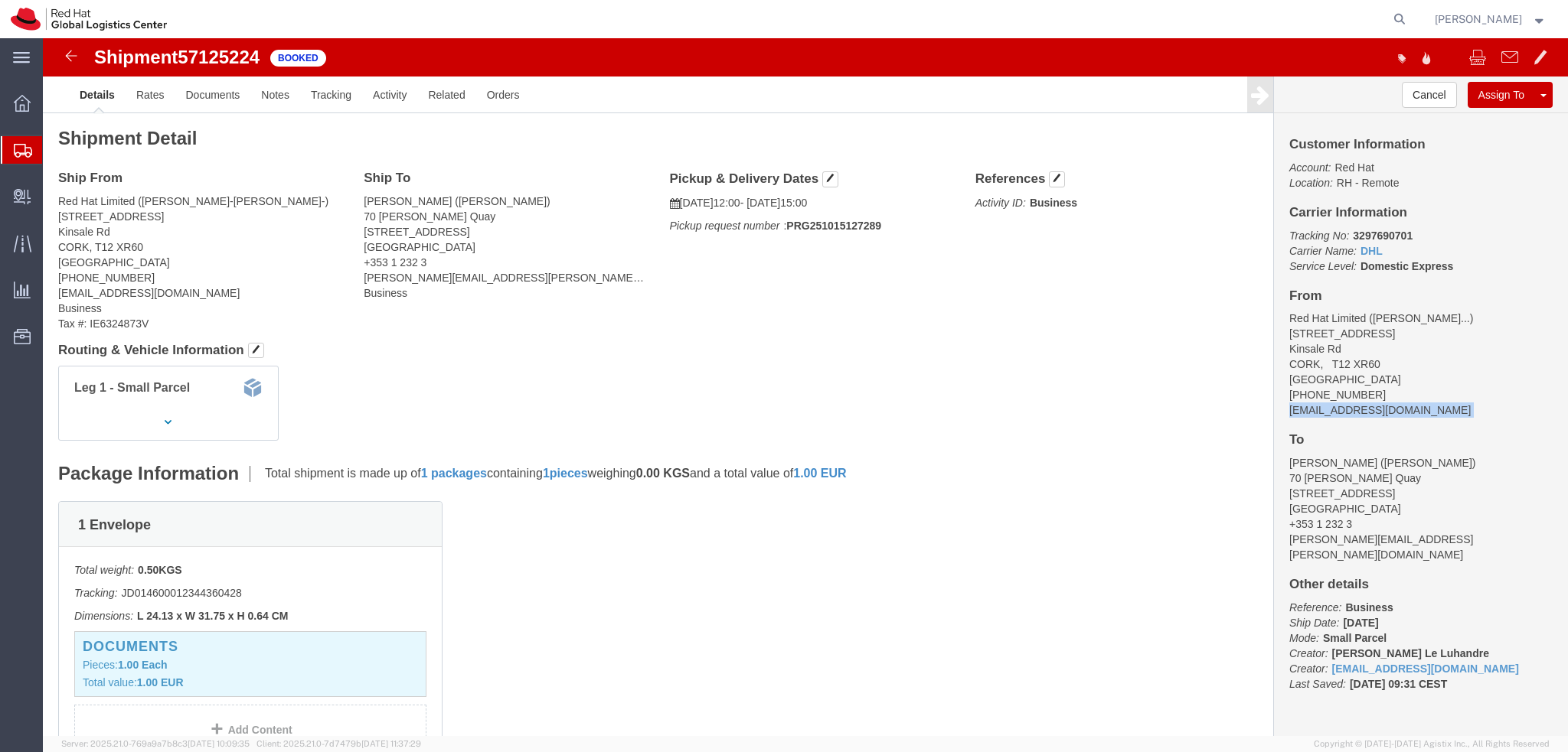
copy div "mioneill@redhat.com"
click link "Documents"
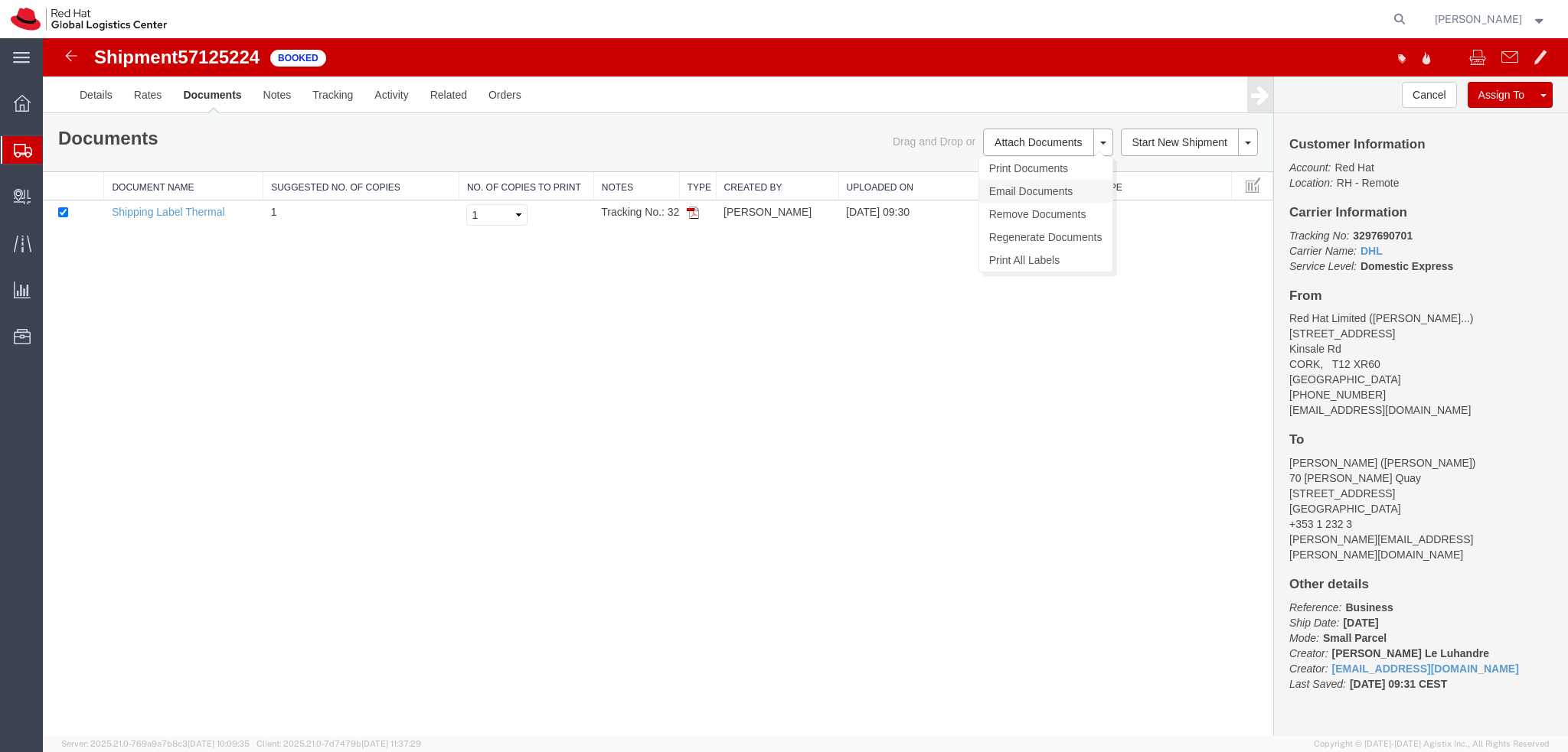
click at [1041, 189] on link "Email Documents" at bounding box center [1045, 191] width 133 height 23
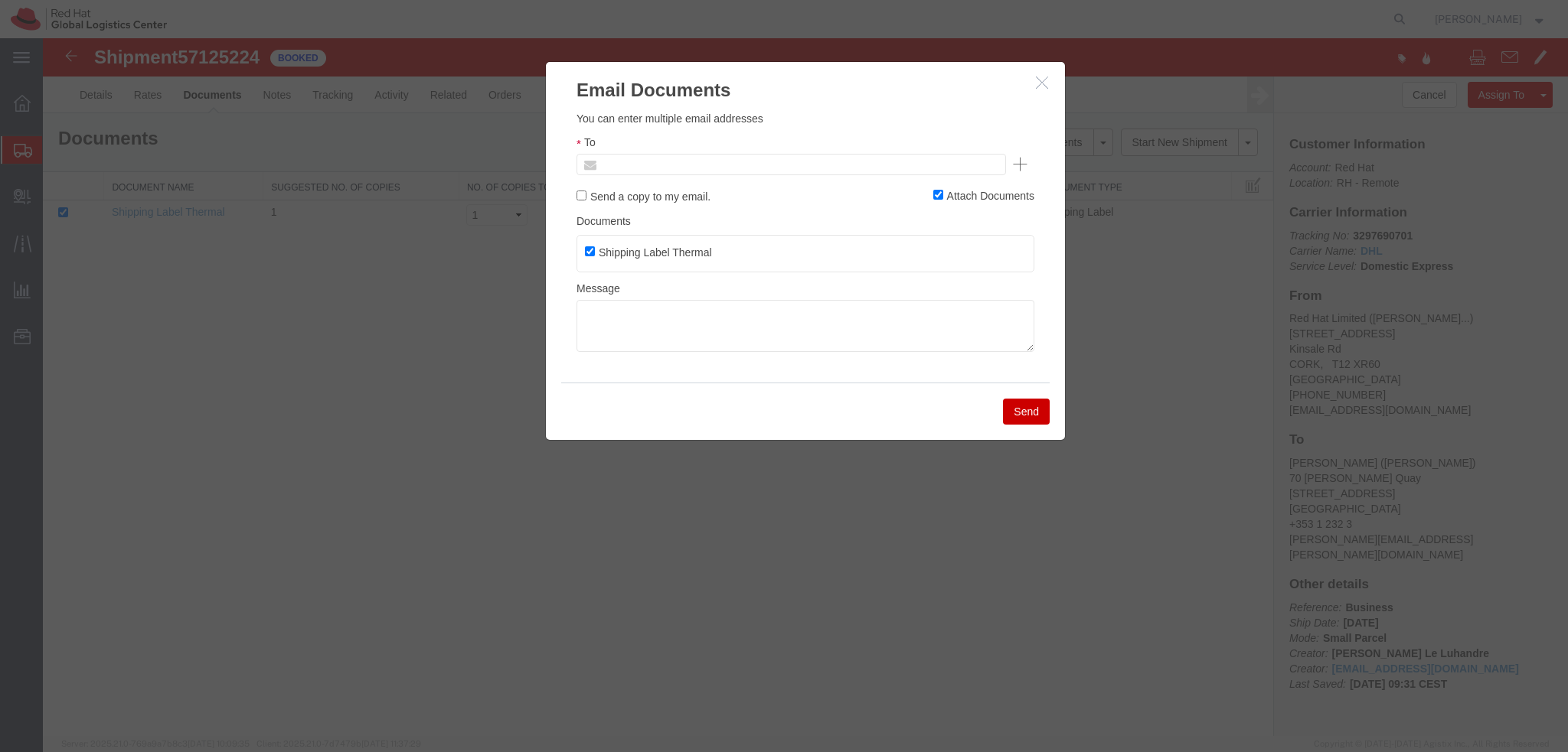
click at [725, 167] on input "text" at bounding box center [687, 164] width 179 height 20
paste input "mioneill@redhat.com"
type input "mioneill@redhat.com"
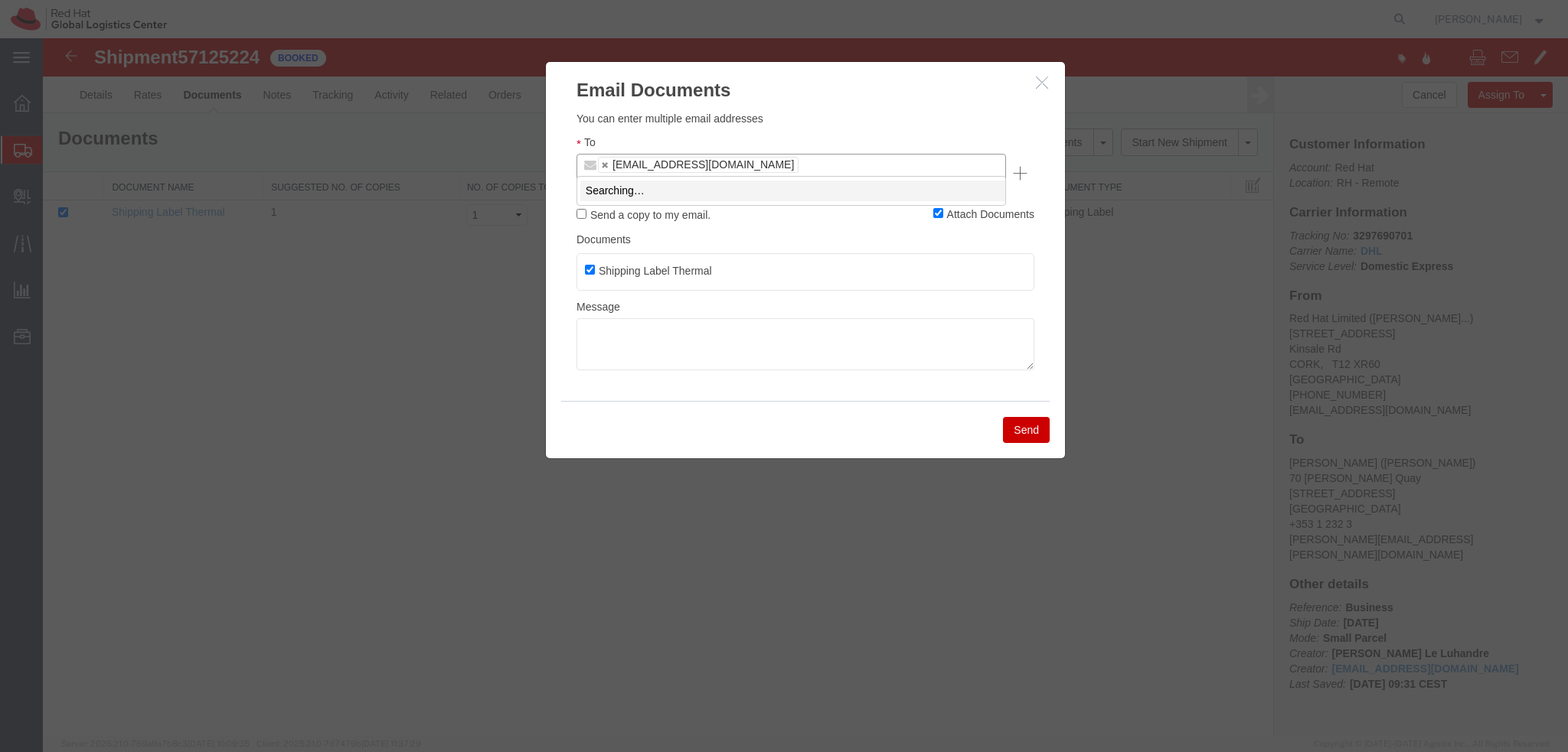
type input "mconn"
type input "mioneill@redhat.com,mconnoll@redhat.com"
click at [649, 318] on textarea at bounding box center [805, 344] width 458 height 52
paste textarea "Hi A, please find the label for your shipment to B attached to this email. Plea…"
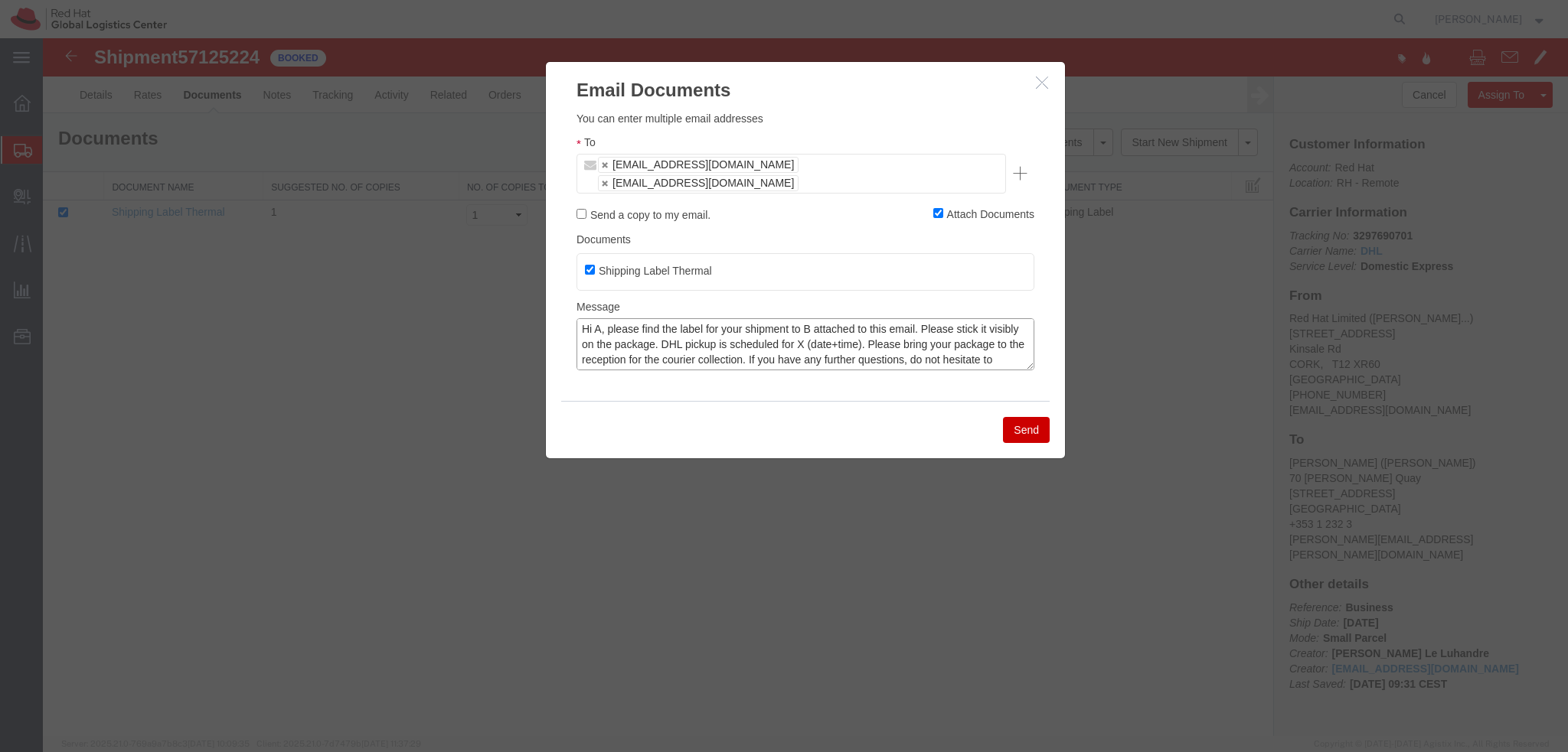
click at [602, 318] on textarea "Hi A, please find the label for your shipment to B attached to this email. Plea…" at bounding box center [805, 344] width 458 height 52
click at [838, 318] on textarea "Hi Michael, please find the label for your shipment to B attached to this email…" at bounding box center [805, 344] width 458 height 52
click at [870, 327] on textarea "Hi Michael, please find the label for your shipment to Dublin attached to this …" at bounding box center [805, 344] width 458 height 52
click at [791, 327] on textarea "Hi Michael, please find the label for your shipment to Dublin attached to this …" at bounding box center [805, 344] width 458 height 52
click at [794, 325] on textarea "Hi Michael, please find the label for your shipment to Dublin attached to this …" at bounding box center [805, 344] width 458 height 52
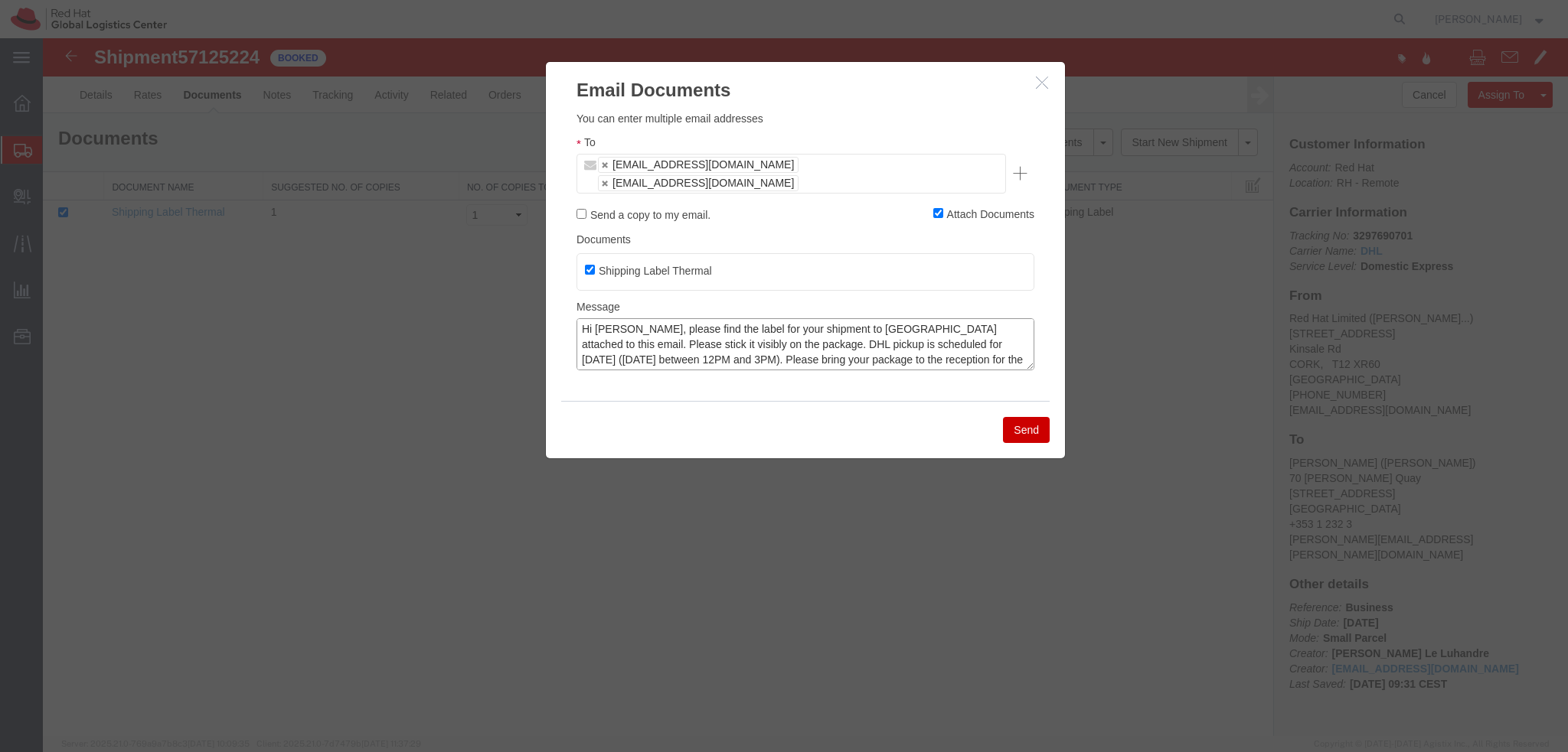
scroll to position [15, 0]
click at [717, 325] on textarea "Hi Michael, please find the label for your shipment to Dublin attached to this …" at bounding box center [805, 344] width 458 height 52
type textarea "Hi Michael, please find the label for your shipment to Dublin attached to this …"
click at [1029, 417] on button "Send" at bounding box center [1026, 430] width 47 height 26
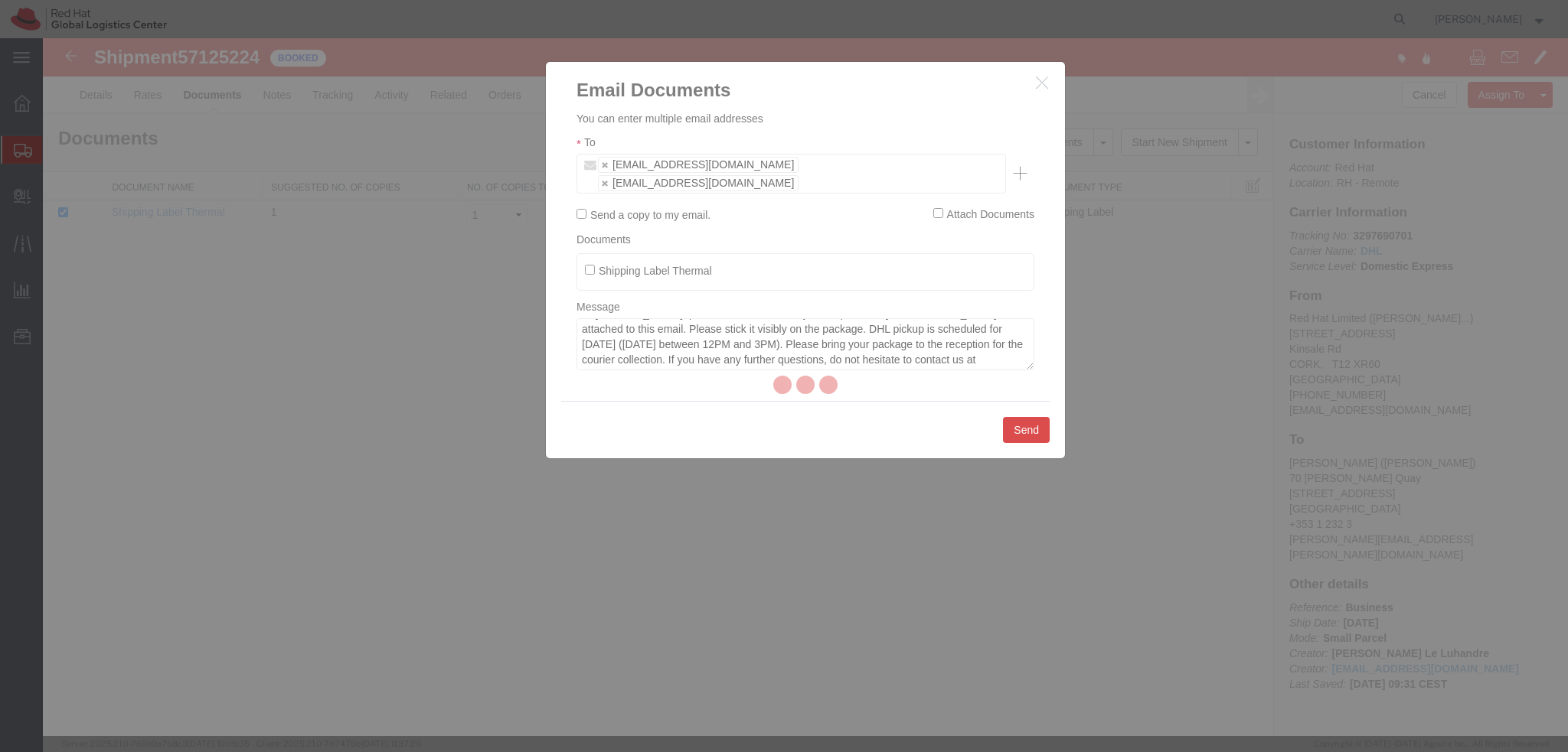
checkbox input "false"
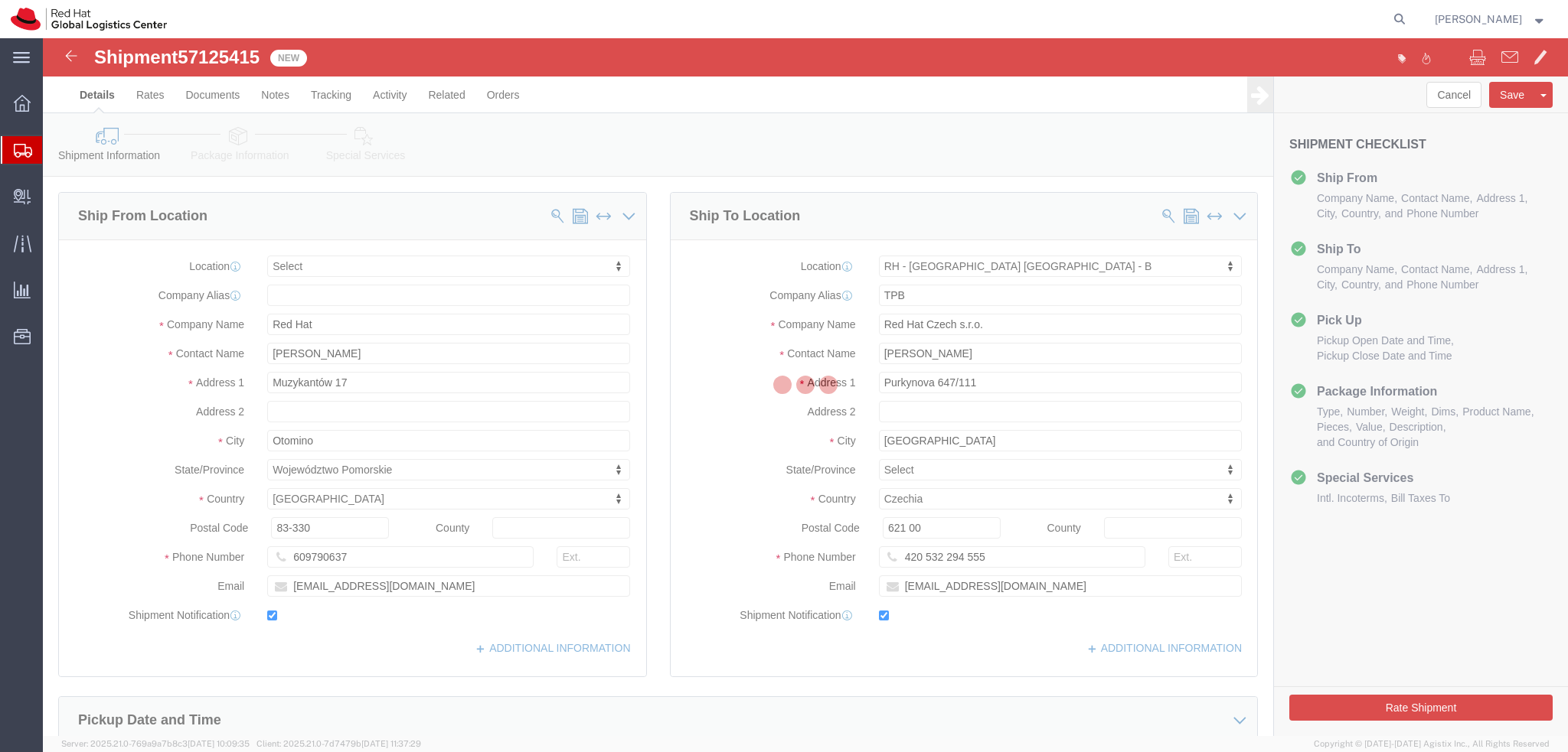
select select
select select "38036"
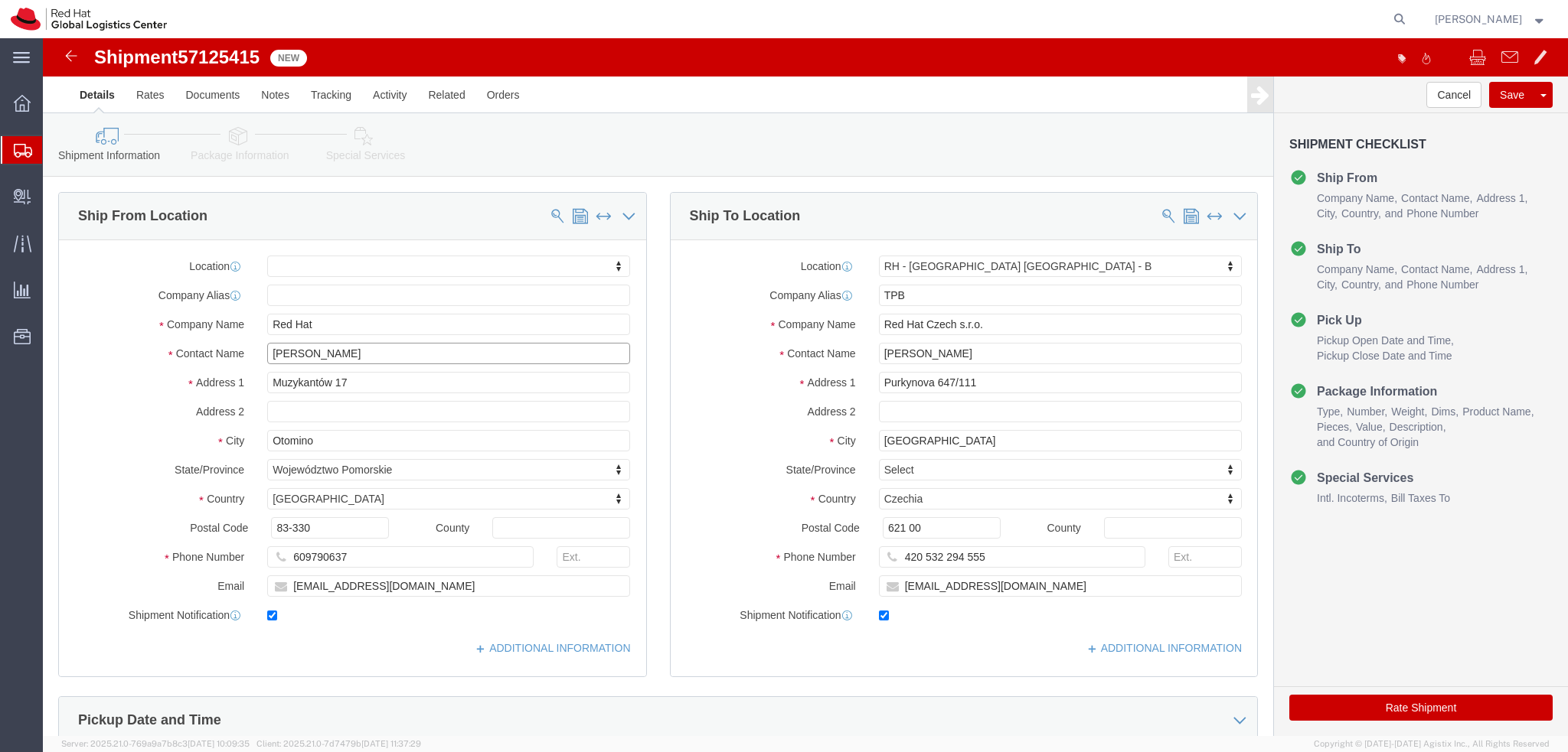
drag, startPoint x: 327, startPoint y: 320, endPoint x: 210, endPoint y: 318, distance: 117.0
click div "Contact Name Maciej Florczyk"
drag, startPoint x: 298, startPoint y: 273, endPoint x: 190, endPoint y: 284, distance: 108.6
click div "Location My Profile Location [GEOGRAPHIC_DATA] - [GEOGRAPHIC_DATA] - [GEOGRAPHI…"
drag, startPoint x: 302, startPoint y: 284, endPoint x: 168, endPoint y: 288, distance: 134.1
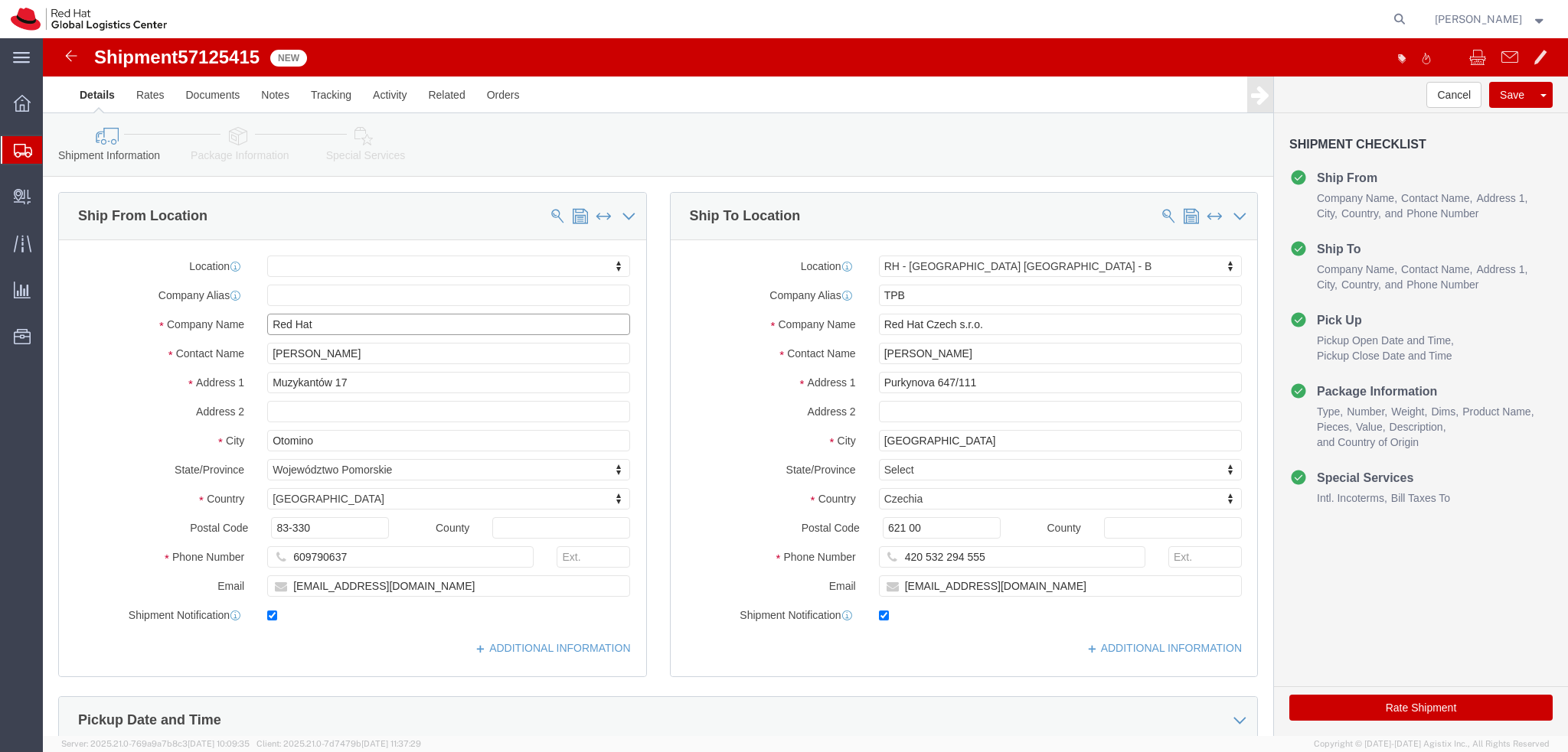
click div "Company Name Red Hat"
paste input "Maciej Florczyk"
type input "Maciej Florczyk"
click label "Contact Name"
click icon
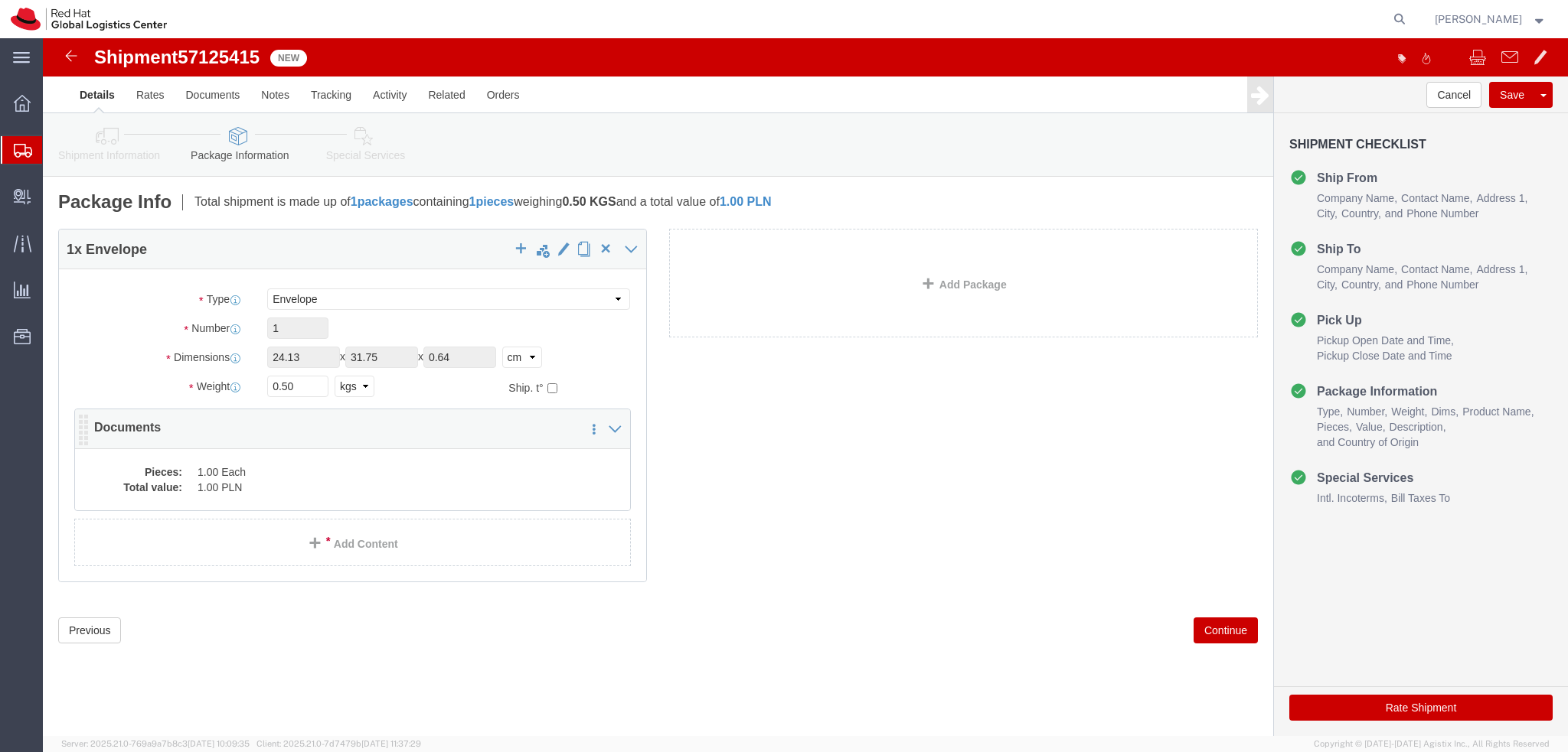
click dd "1.00 PLN"
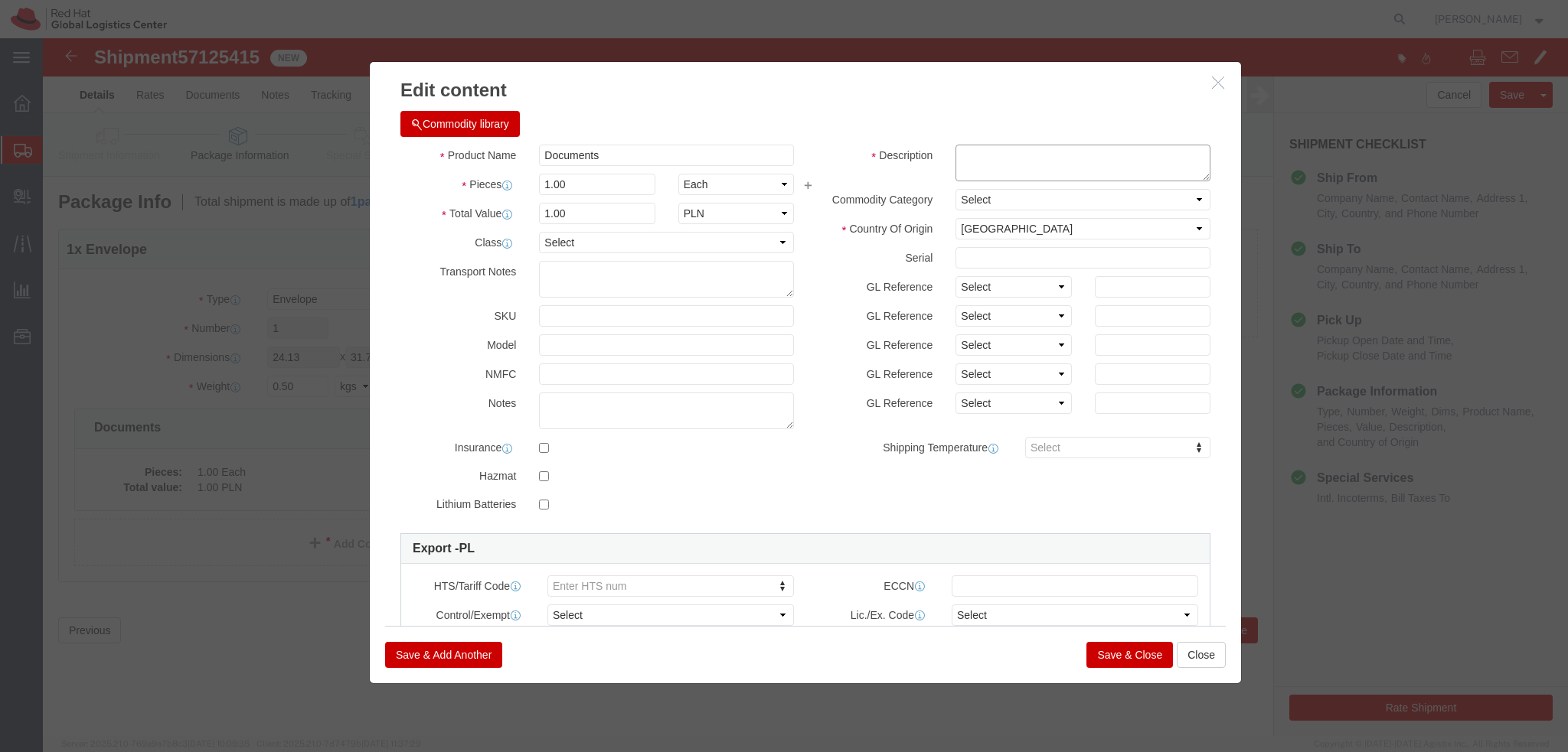
click textarea
type textarea "Documents"
click button "Save & Close"
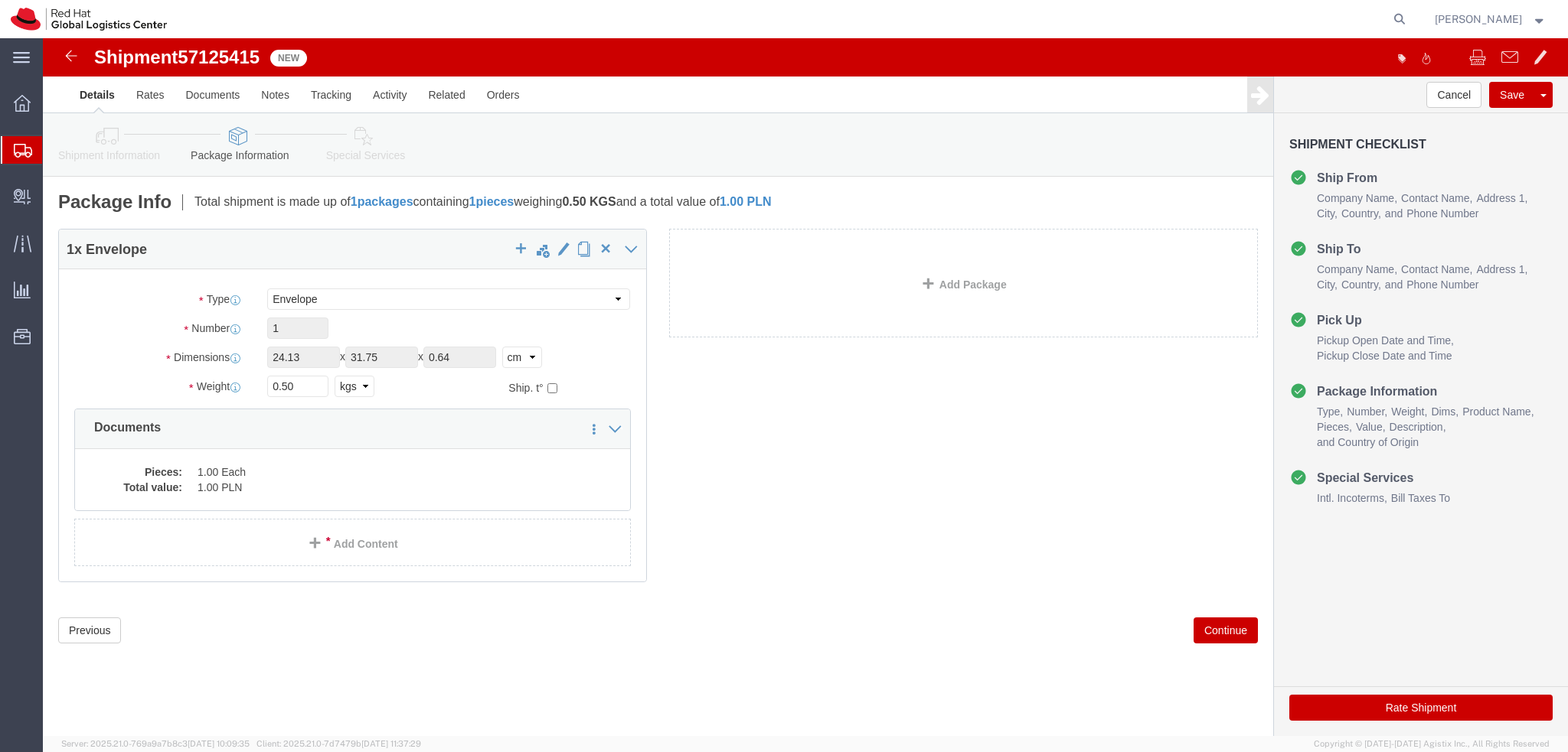
click icon
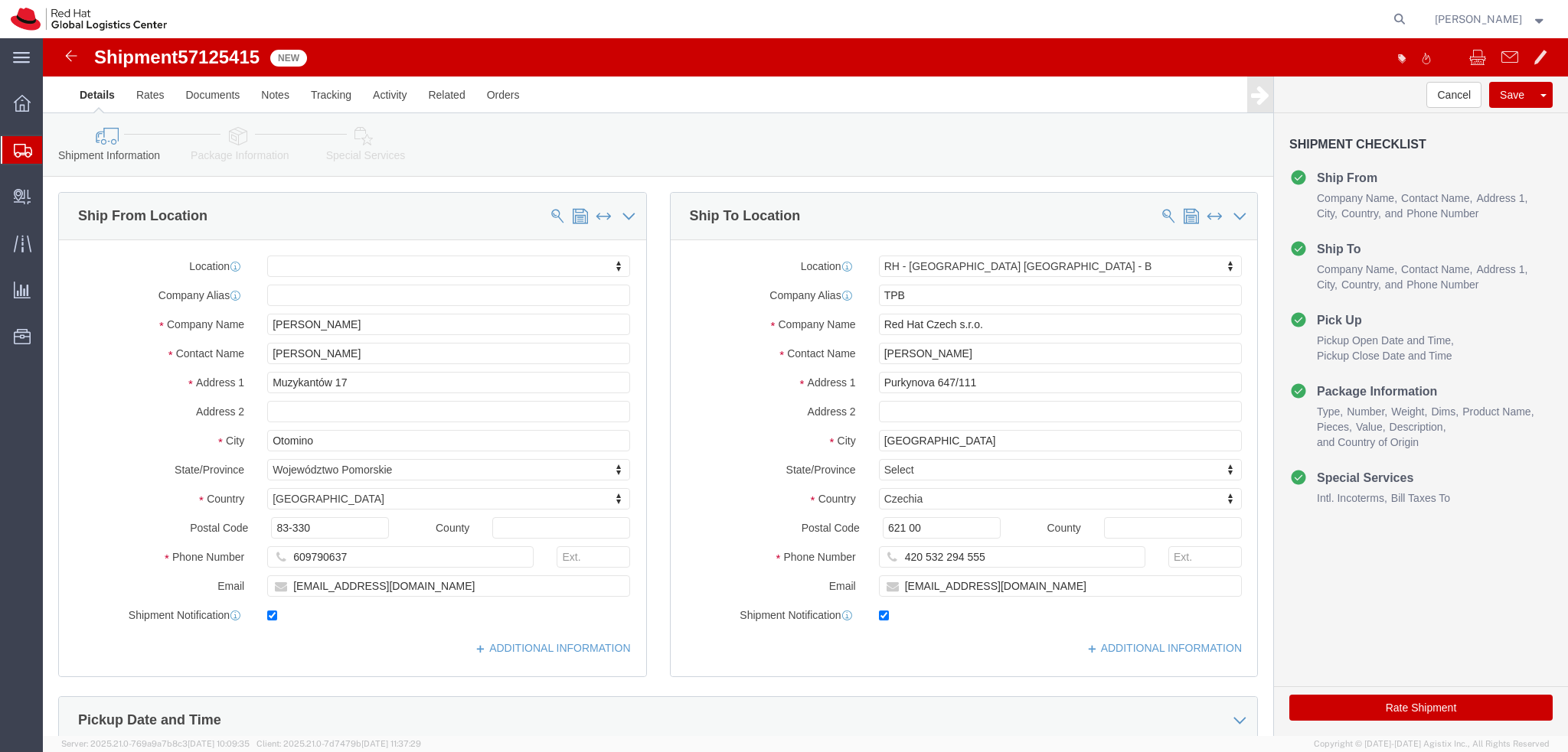
click link "Package Information"
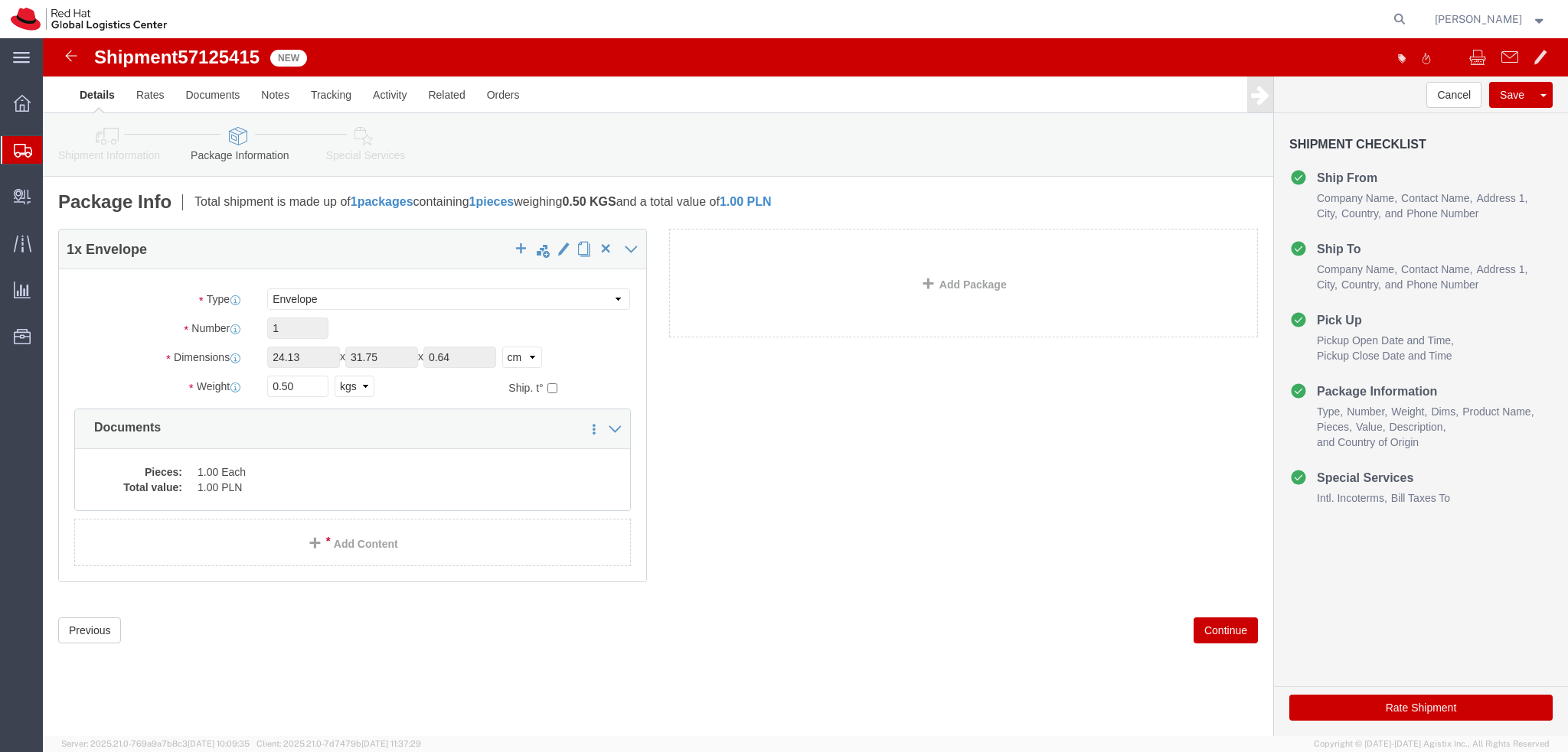
click icon
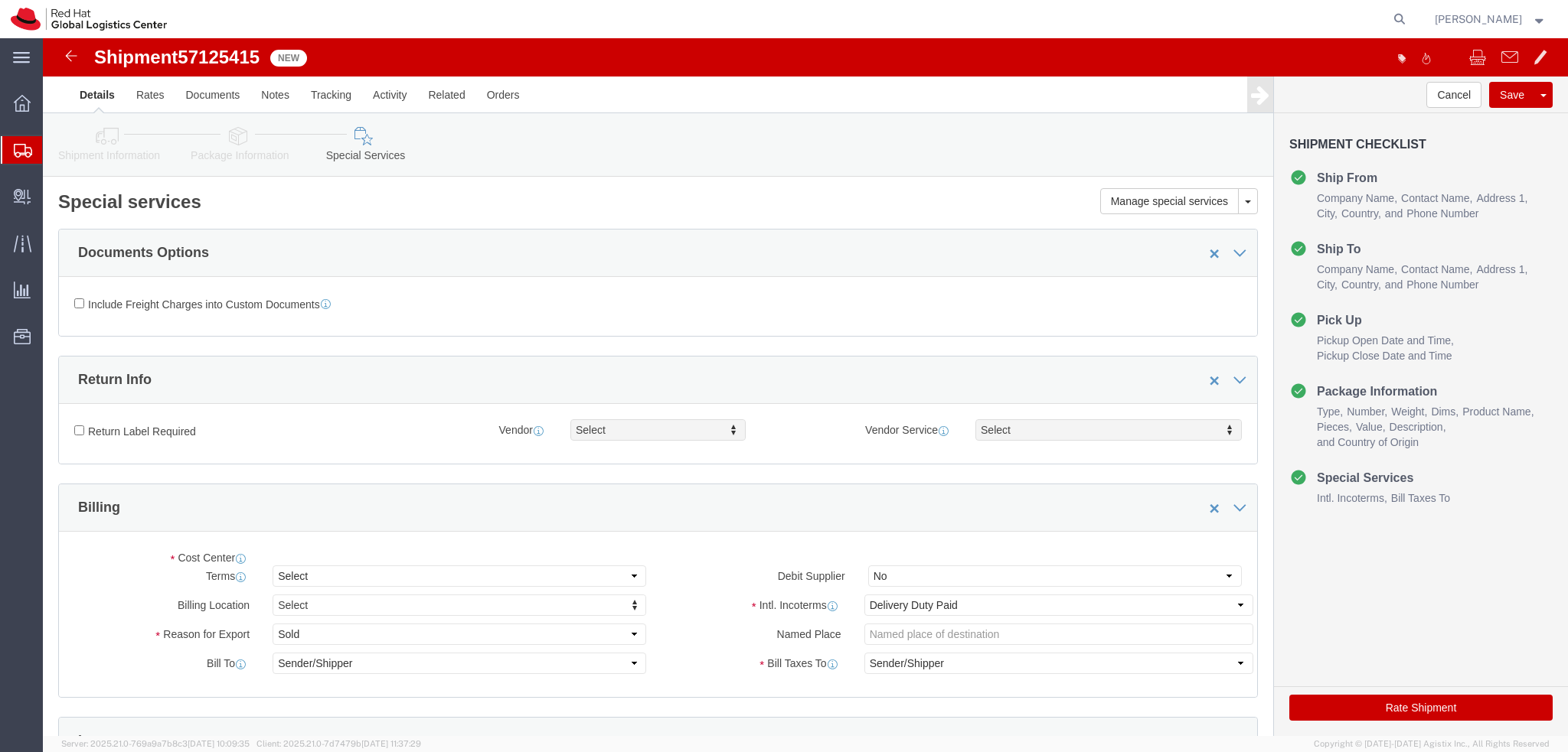
select select "COSTCENTER"
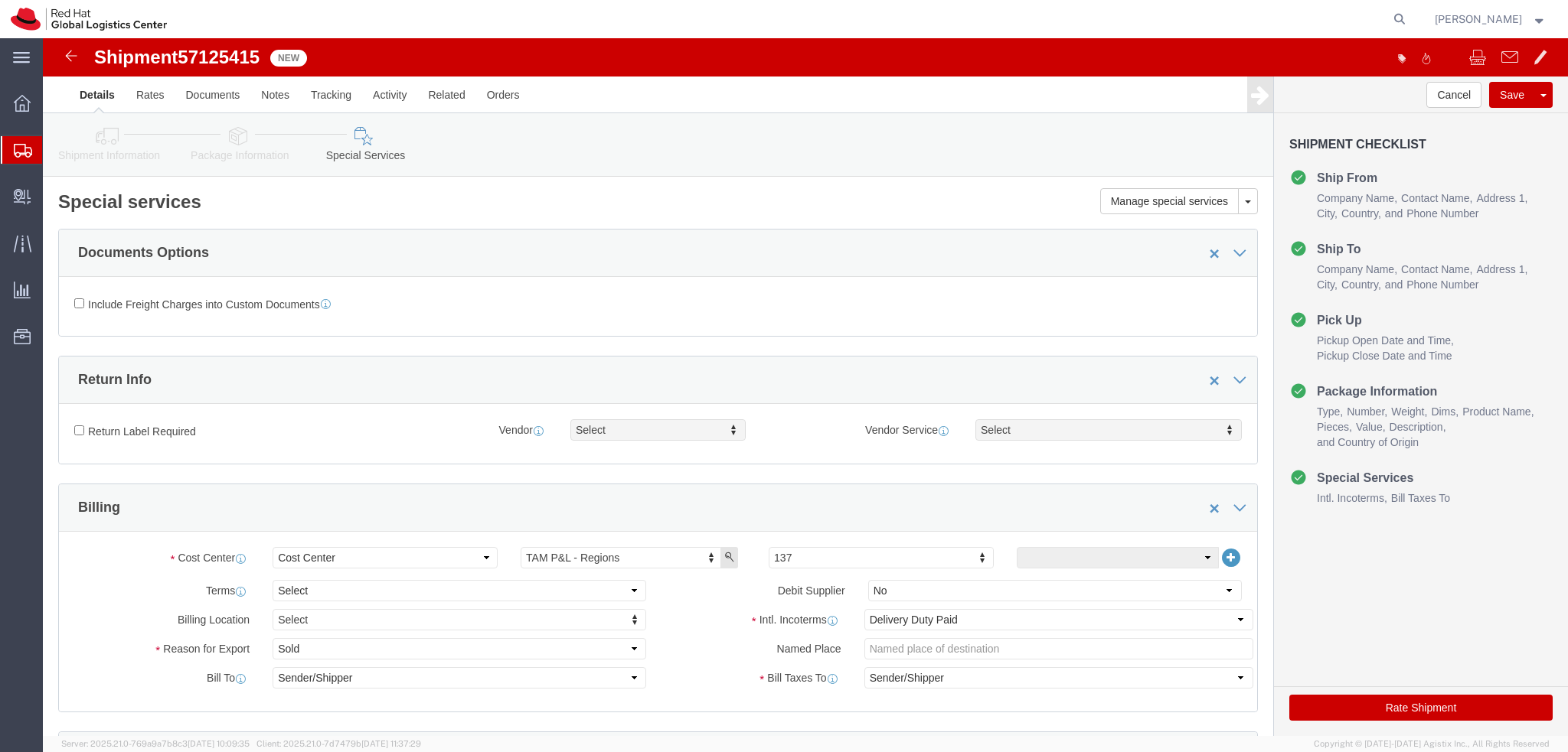
click button "Rate Shipment"
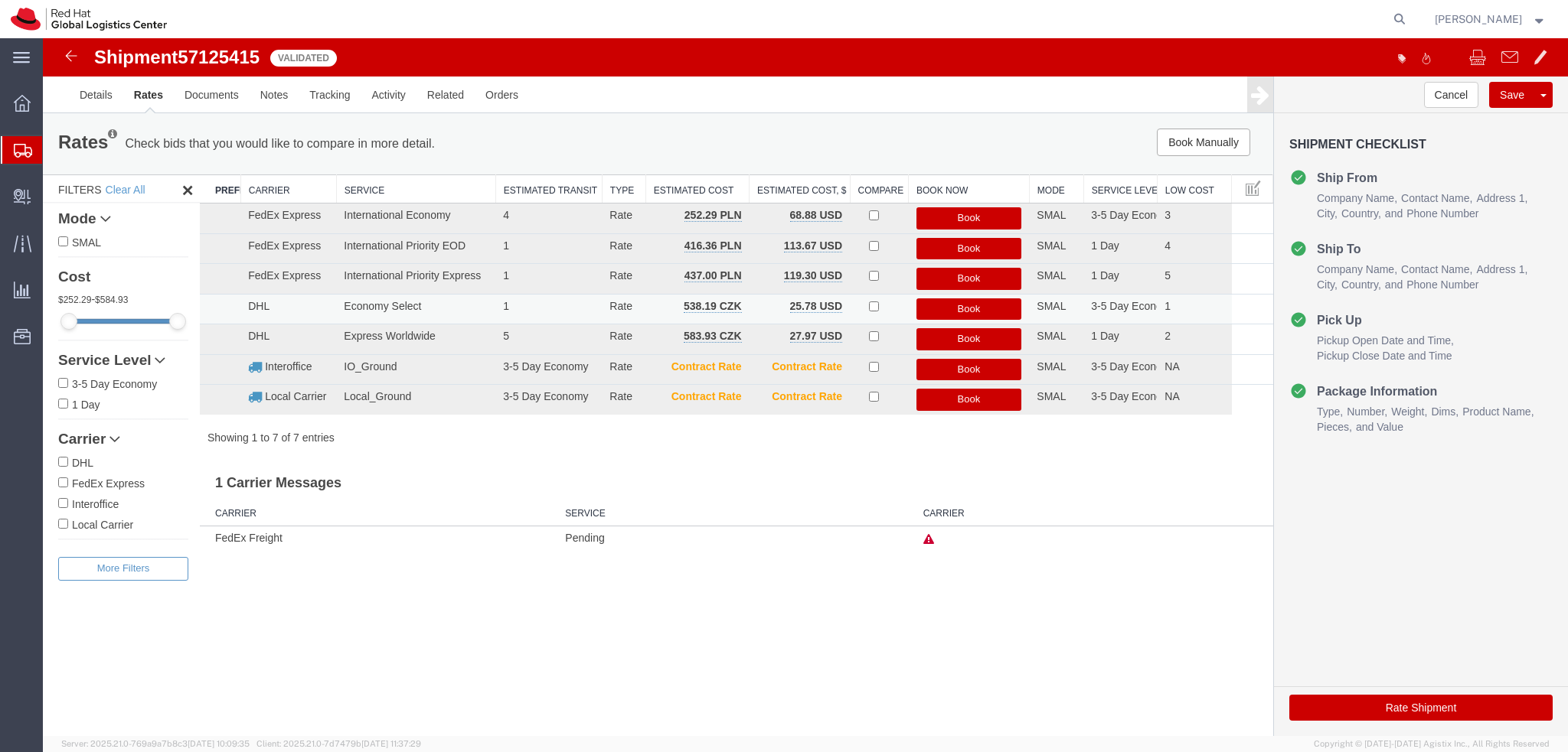
click at [970, 311] on button "Book" at bounding box center [969, 310] width 106 height 22
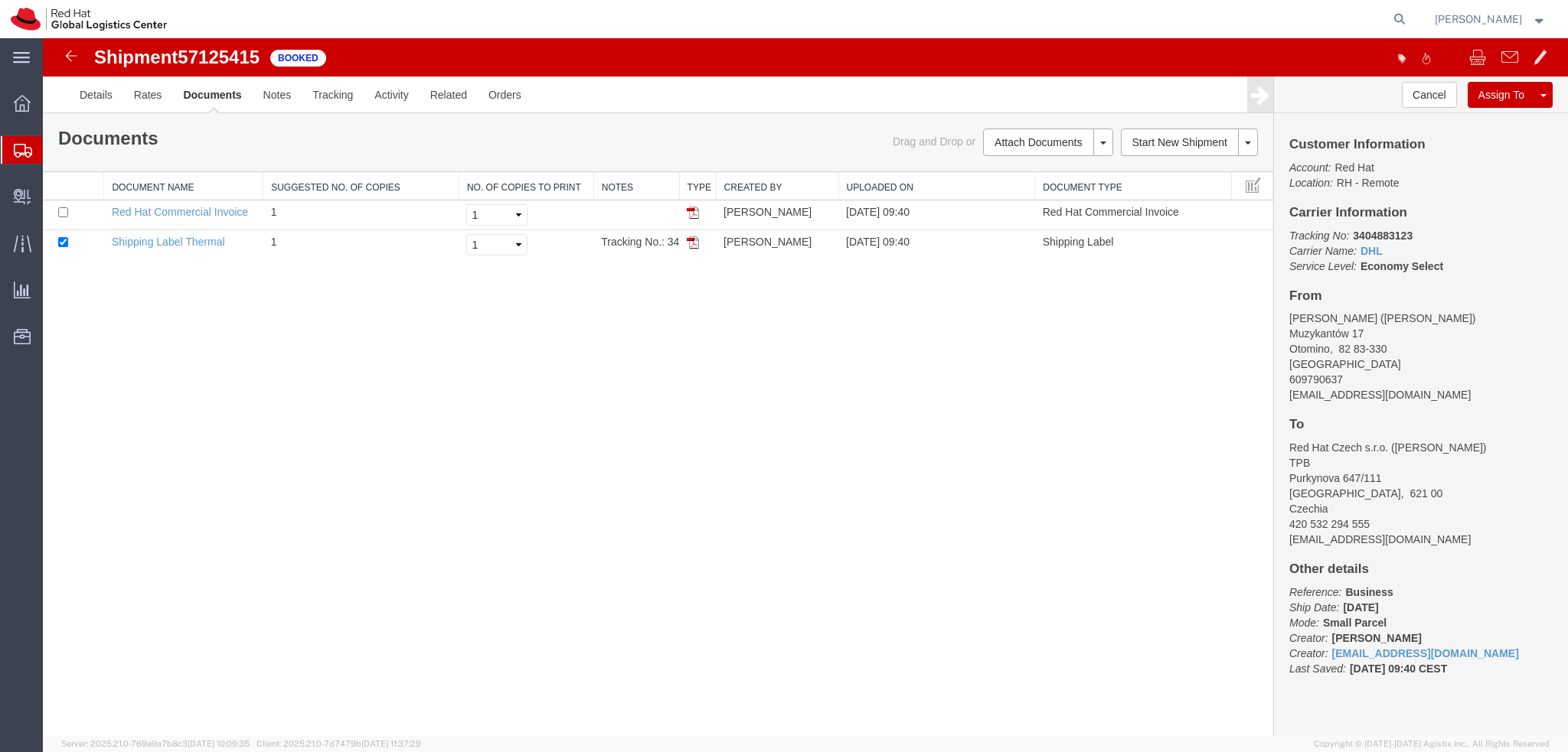
click at [1354, 399] on address "Maciej Florczyk (Maciej Florczyk) Muzykantów 17 Otomino, 82 83-330 Poland 60979…" at bounding box center [1420, 356] width 263 height 92
copy div "mflorczy@redhat.com"
click at [101, 97] on link "Details" at bounding box center [96, 95] width 54 height 37
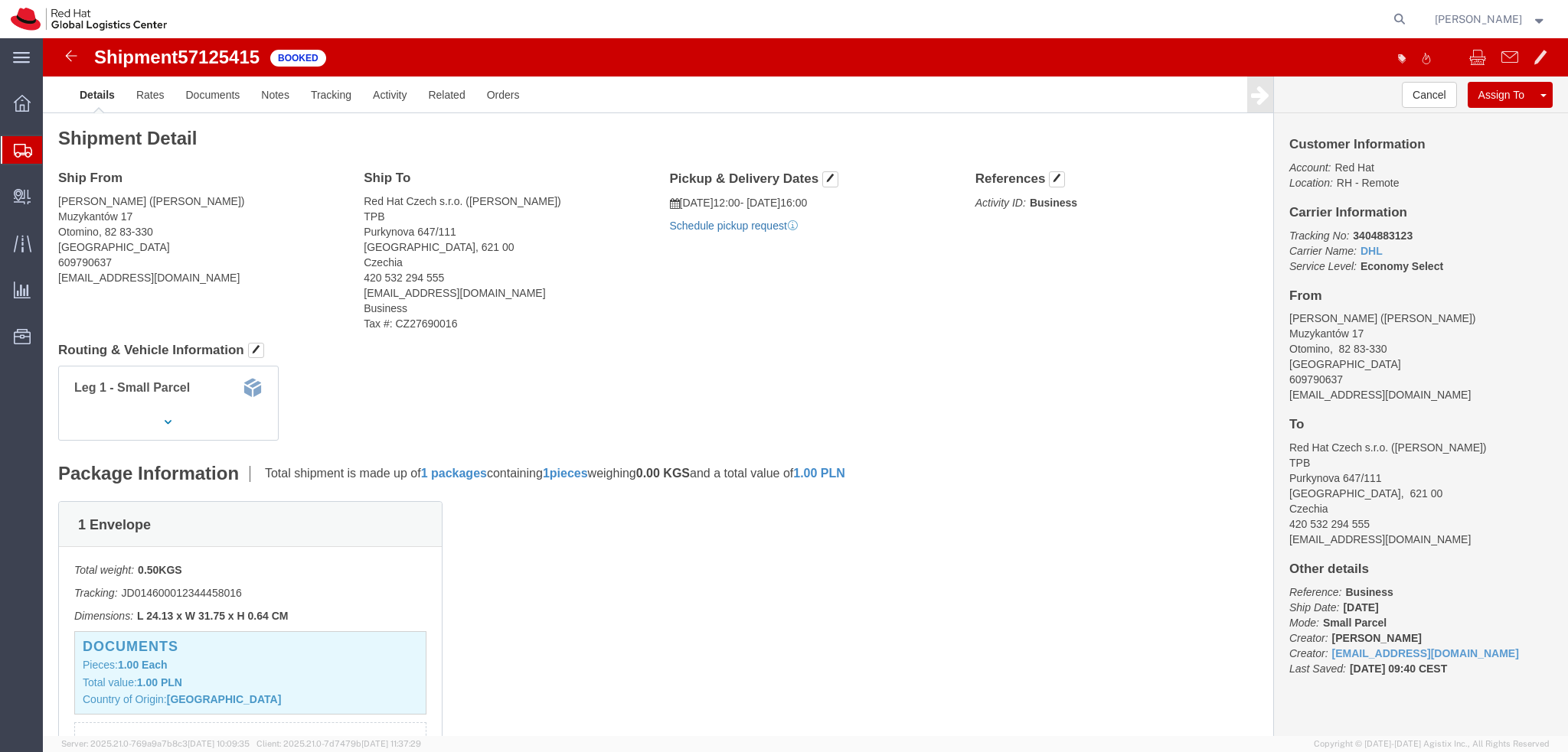
click link "Schedule pickup request"
click address "Maciej Florczyk (Maciej Florczyk) Muzykantów 17 Otomino, 82 83-330 Poland 60979…"
copy div "mflorczy@redhat.com"
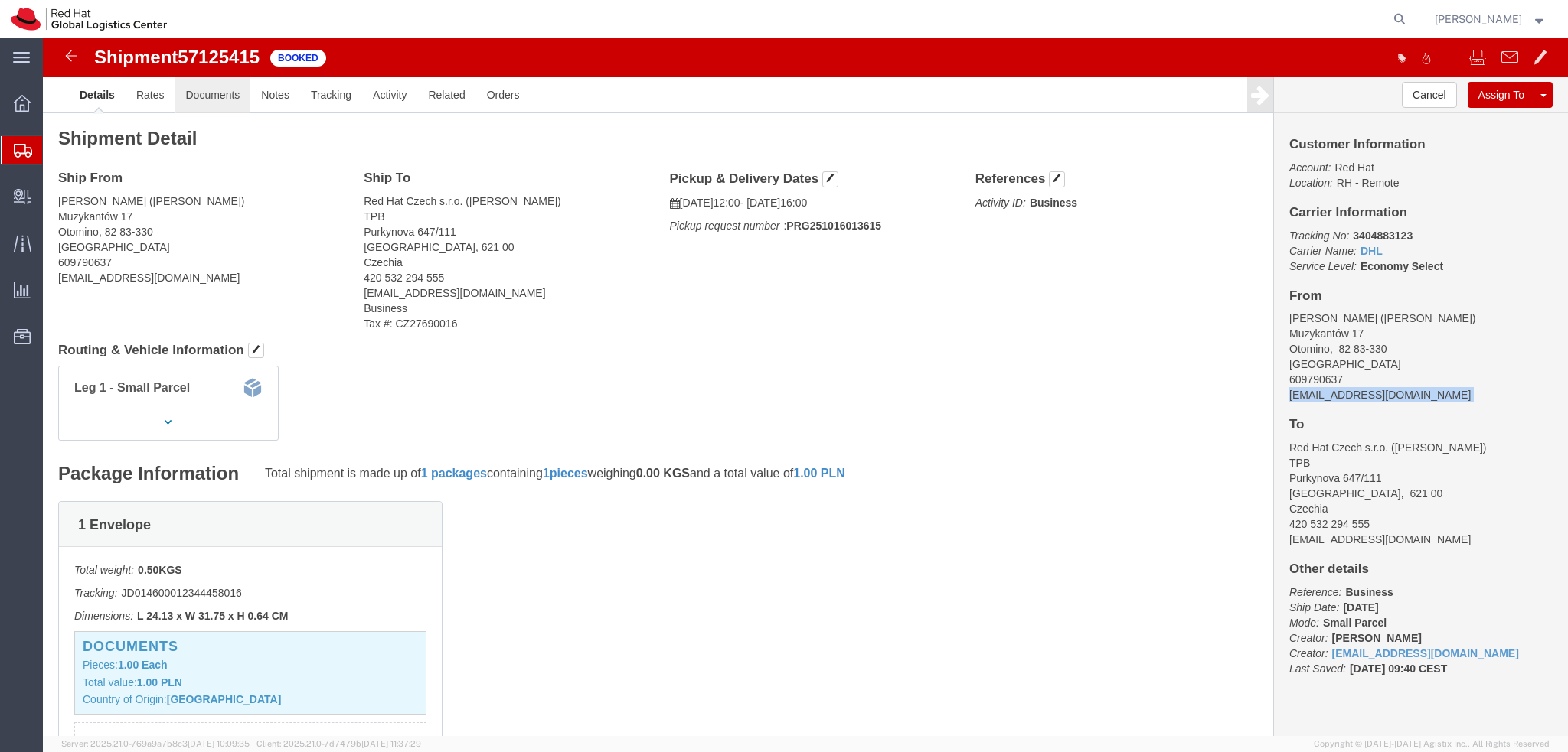
click link "Documents"
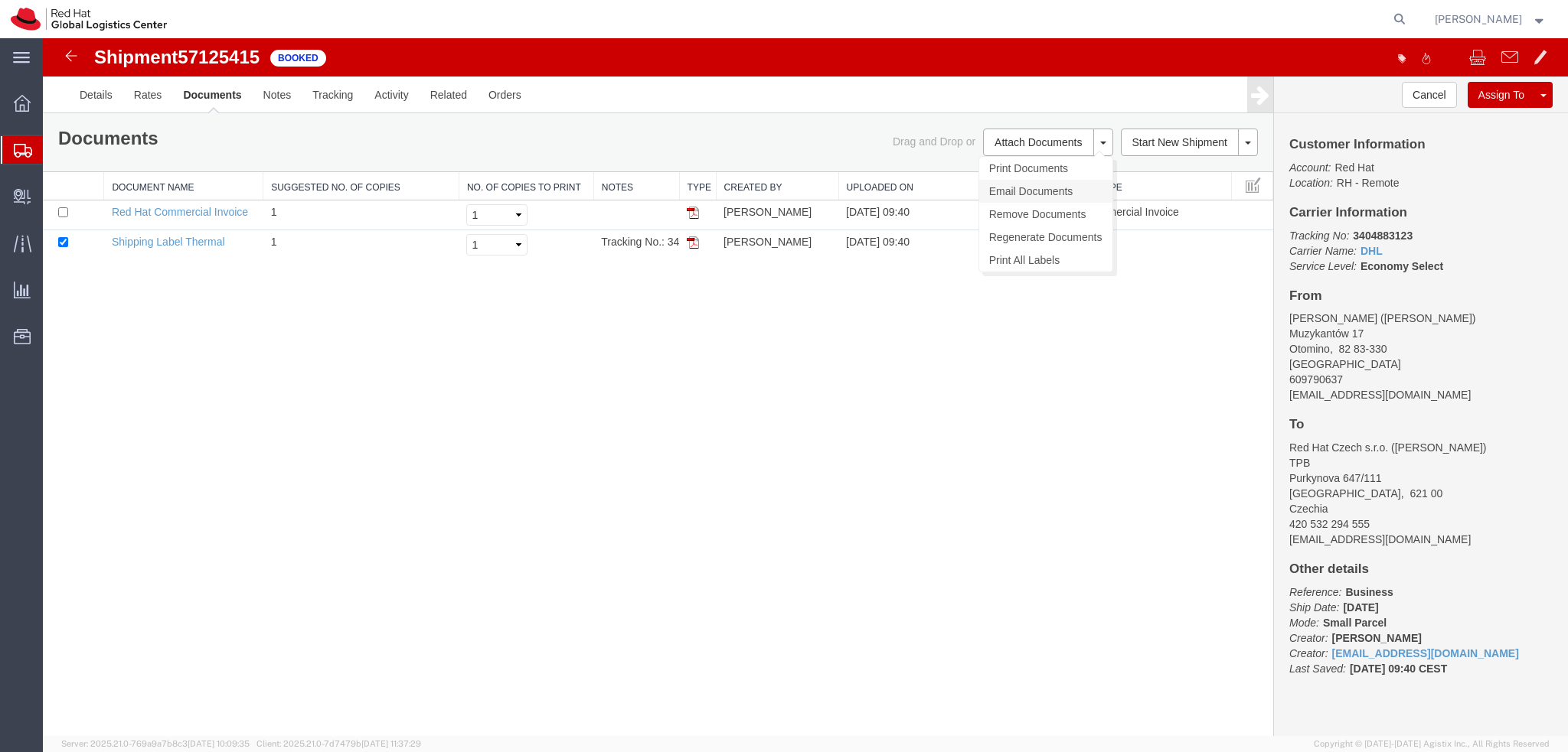
click at [1023, 192] on link "Email Documents" at bounding box center [1045, 191] width 133 height 23
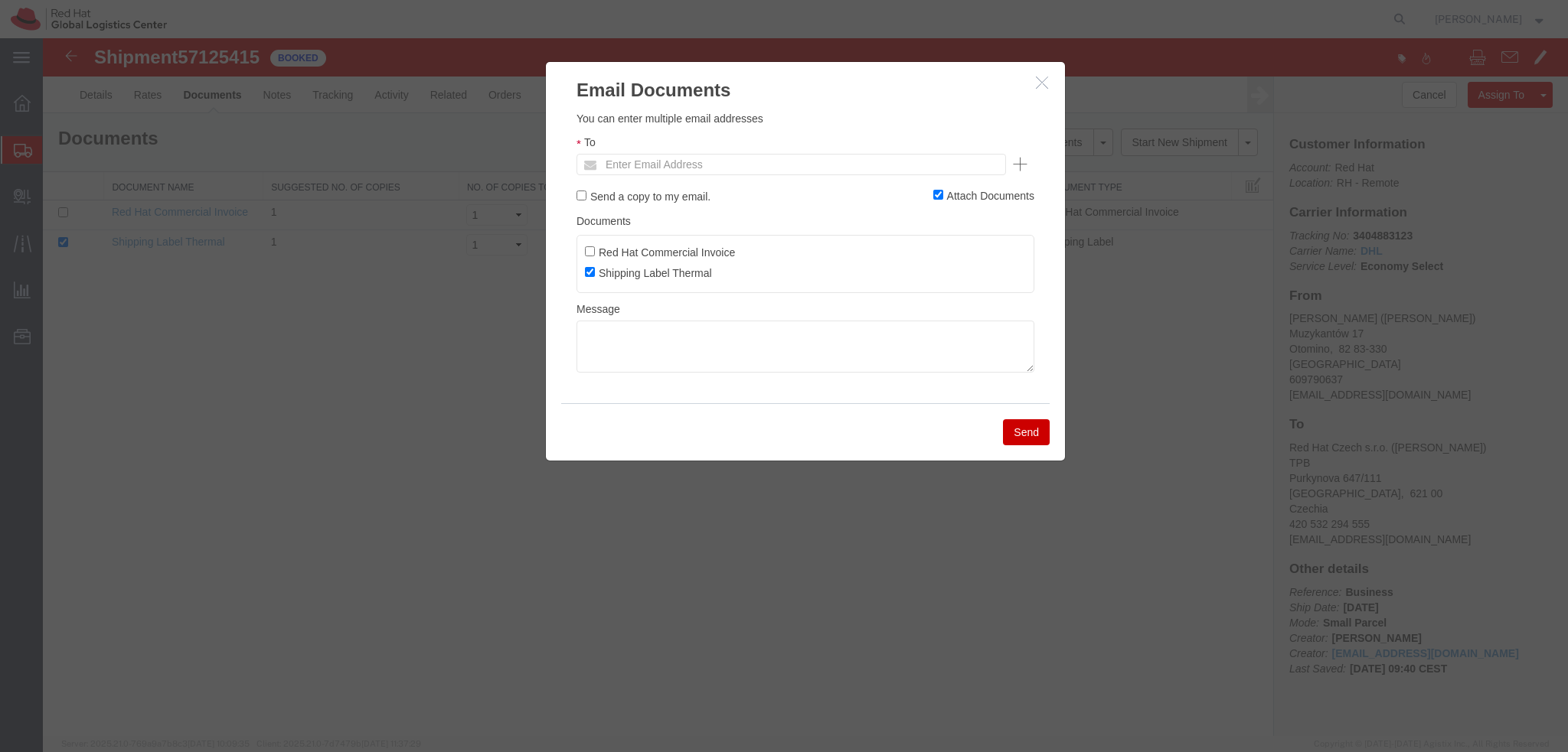
click at [817, 158] on ul "Enter Email Address" at bounding box center [791, 164] width 430 height 21
paste input "mflorczy@redhat.com"
type input "mflorczy@redhat.com"
click at [682, 346] on textarea at bounding box center [805, 347] width 458 height 52
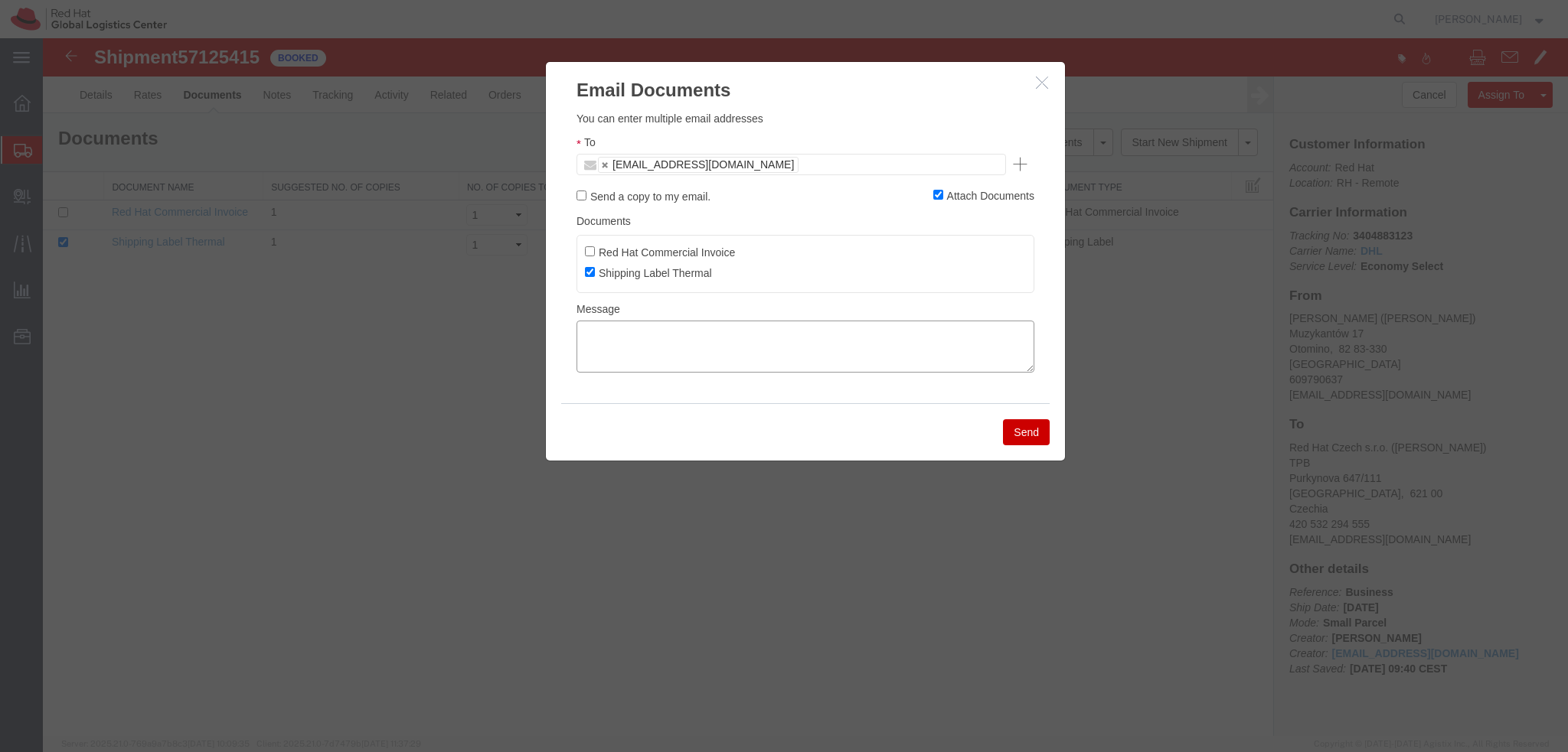
paste textarea "Hi Michael, please find the label for your shipment to Dublin attached to this …"
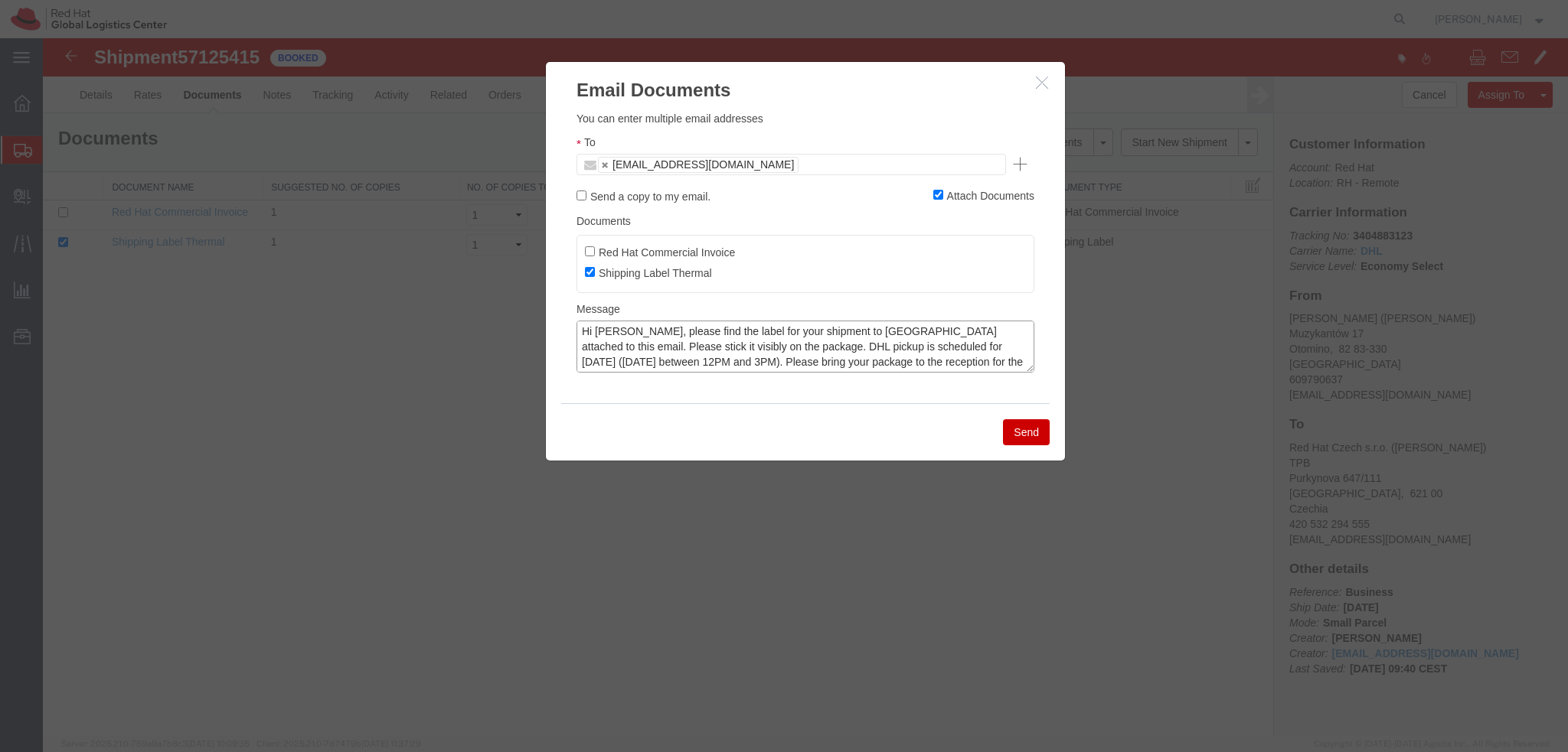
click at [882, 344] on textarea "Hi Michael, please find the label for your shipment to Dublin attached to this …" at bounding box center [805, 347] width 458 height 52
click at [855, 332] on textarea "Hi Maciej, please find the label for your shipment to Dublin attached to this e…" at bounding box center [805, 347] width 458 height 52
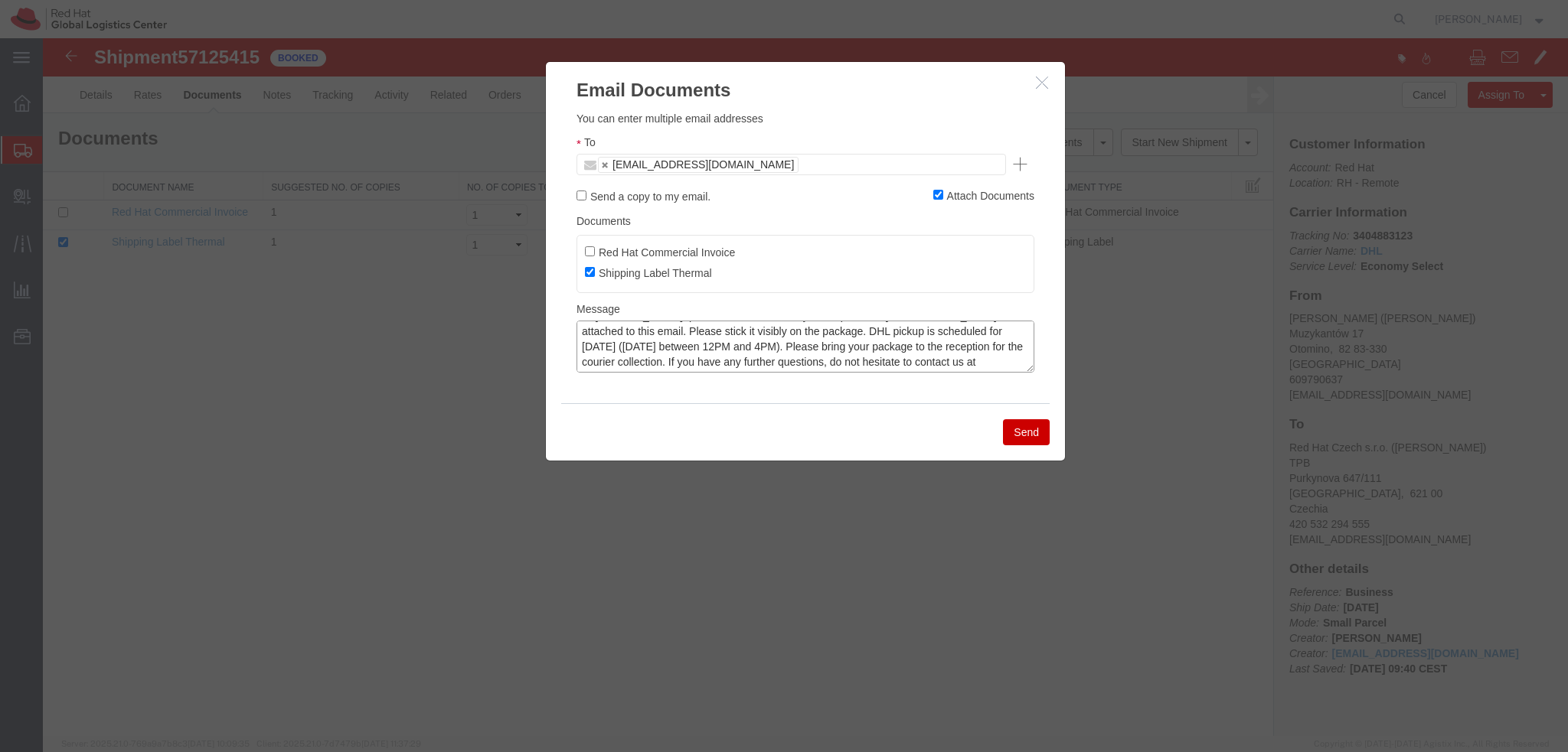
drag, startPoint x: 665, startPoint y: 348, endPoint x: 992, endPoint y: 346, distance: 327.0
click at [992, 346] on textarea "Hi Maciej, please find the label for your shipment to Brno attached to this ema…" at bounding box center [805, 347] width 458 height 52
click at [696, 342] on textarea "Hi Maciej, please find the label for your shipment to Brno attached to this ema…" at bounding box center [805, 347] width 458 height 52
type textarea "Hi Maciej, please find the label for your shipment to Brno attached to this ema…"
click at [1049, 435] on button "Send" at bounding box center [1026, 432] width 47 height 26
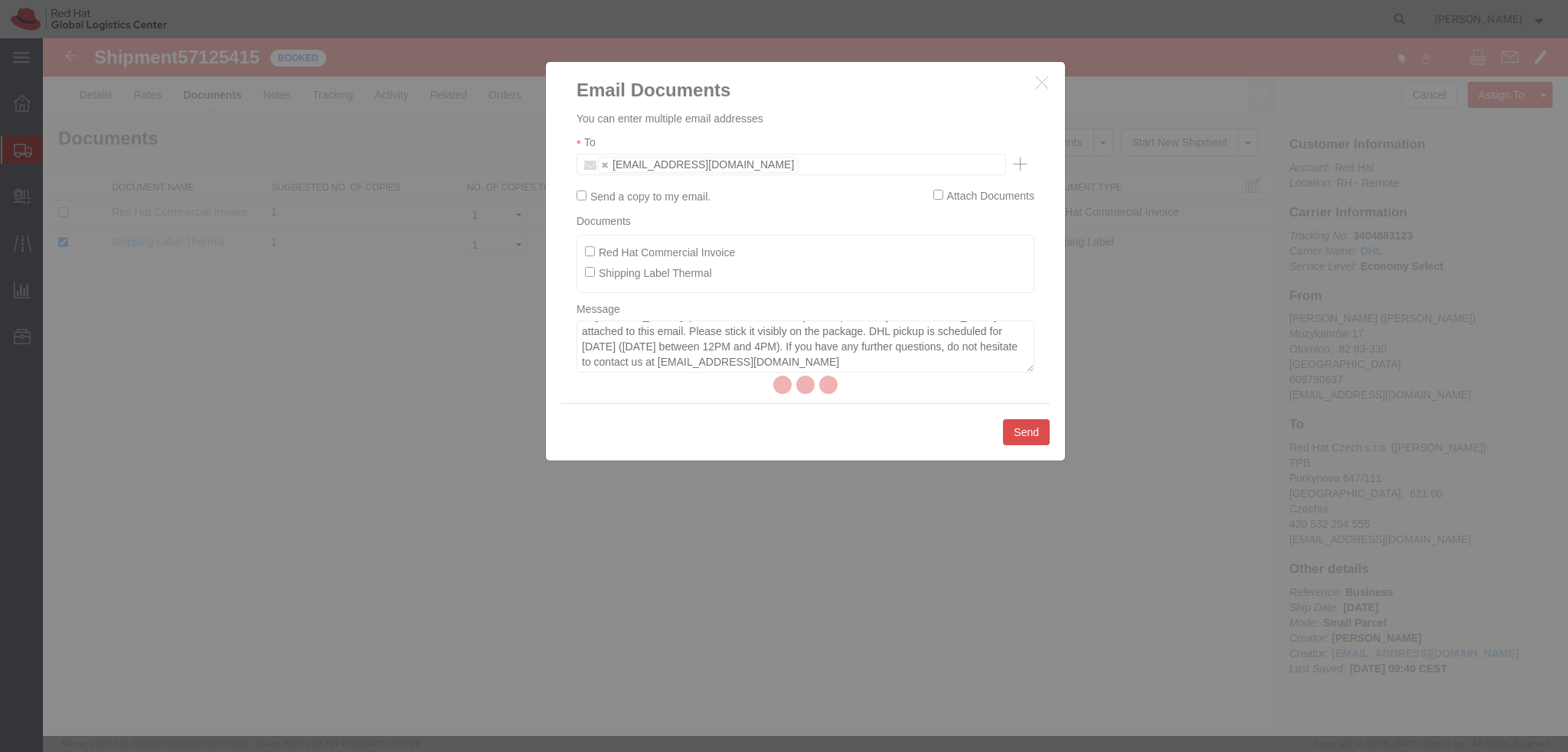
checkbox input "false"
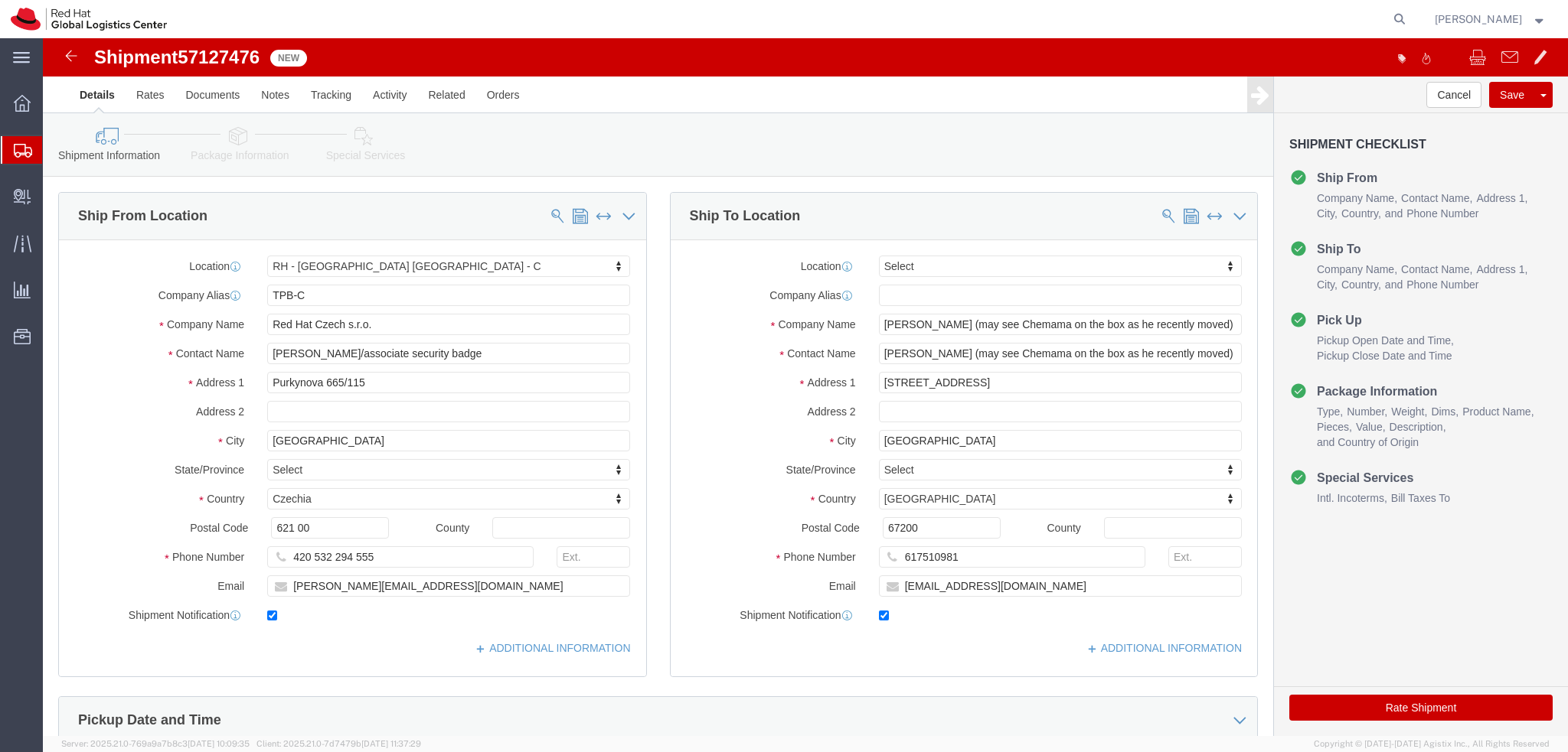
select select "38037"
select select
drag, startPoint x: 908, startPoint y: 288, endPoint x: 824, endPoint y: 285, distance: 84.1
click div "[PERSON_NAME] (may see Chemama on the box as he recently moved)"
drag, startPoint x: 1172, startPoint y: 287, endPoint x: 910, endPoint y: 301, distance: 262.4
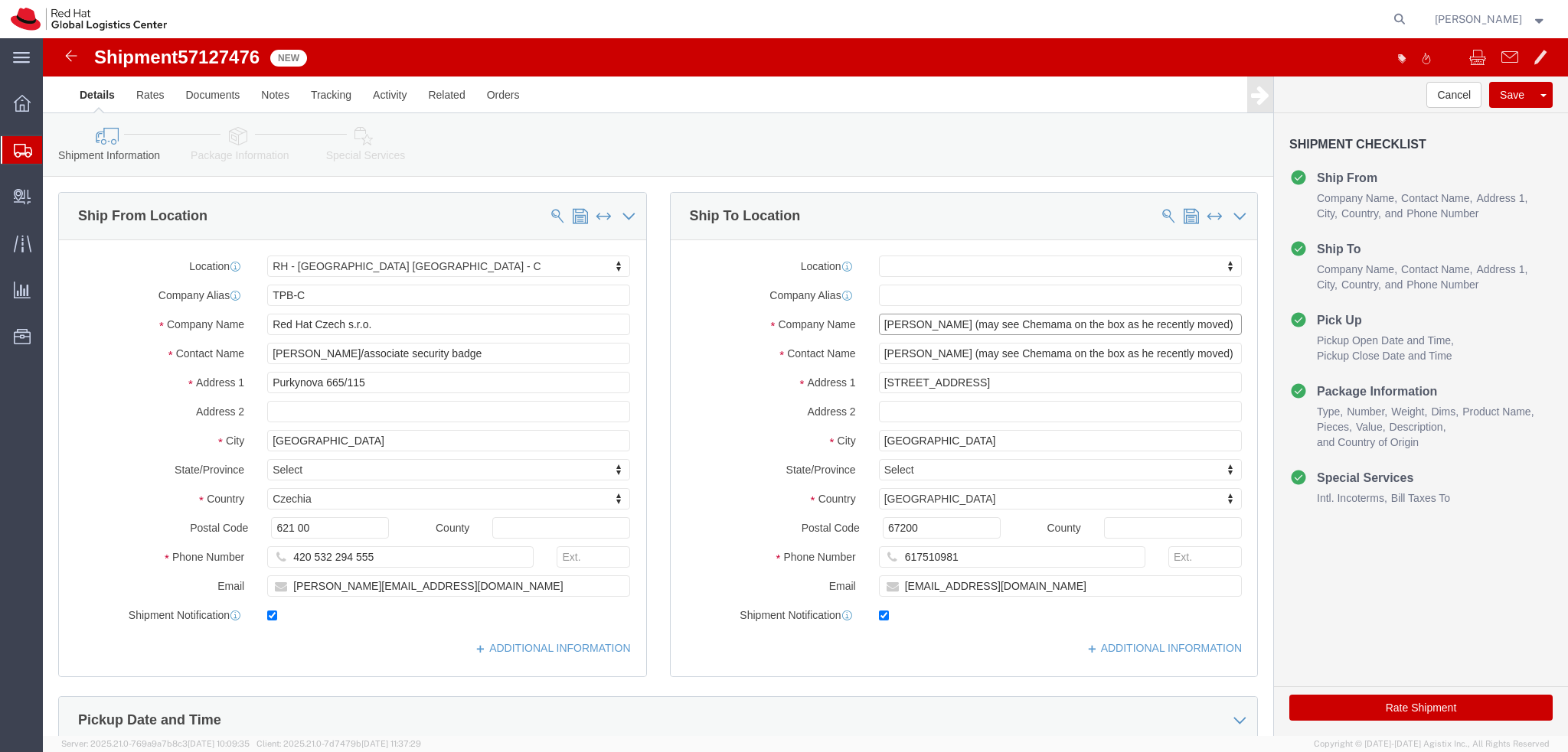
click div "Location My Profile Location [GEOGRAPHIC_DATA] - [GEOGRAPHIC_DATA] - [GEOGRAPHI…"
click input "[PERSON_NAME] (may see Chemama on the box as he recently moved)"
drag, startPoint x: 1170, startPoint y: 285, endPoint x: 910, endPoint y: 310, distance: 261.2
click div "Location My Profile Location [GEOGRAPHIC_DATA] - [GEOGRAPHIC_DATA] - [GEOGRAPHI…"
type input "[PERSON_NAME]"
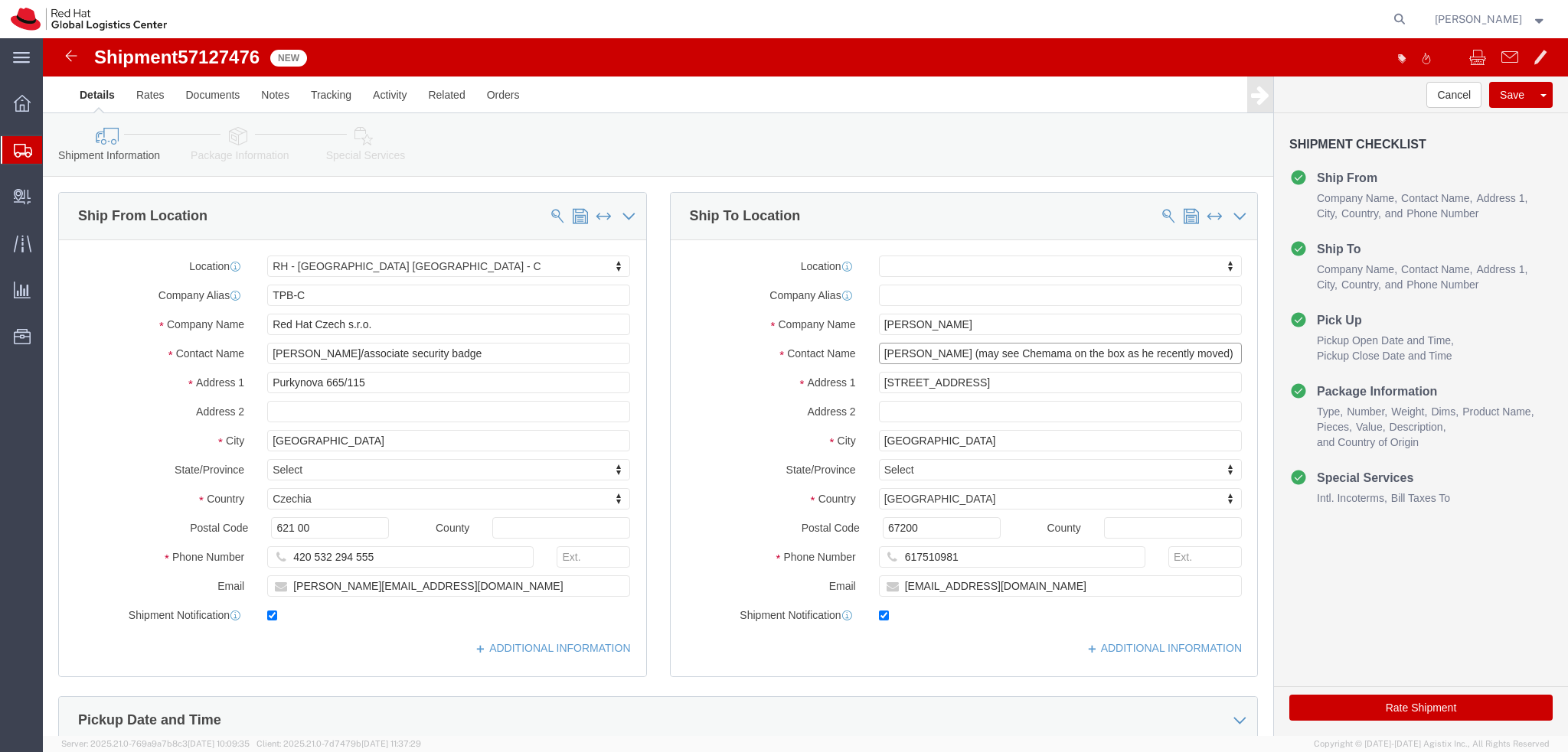
drag, startPoint x: 1174, startPoint y: 318, endPoint x: 908, endPoint y: 344, distance: 267.3
click div "Location My Profile Location [GEOGRAPHIC_DATA] - [GEOGRAPHIC_DATA] - [GEOGRAPHI…"
type input "[PERSON_NAME]"
click div "Location My Profile Location [GEOGRAPHIC_DATA] - [GEOGRAPHIC_DATA] - [GEOGRAPHI…"
click button "Save"
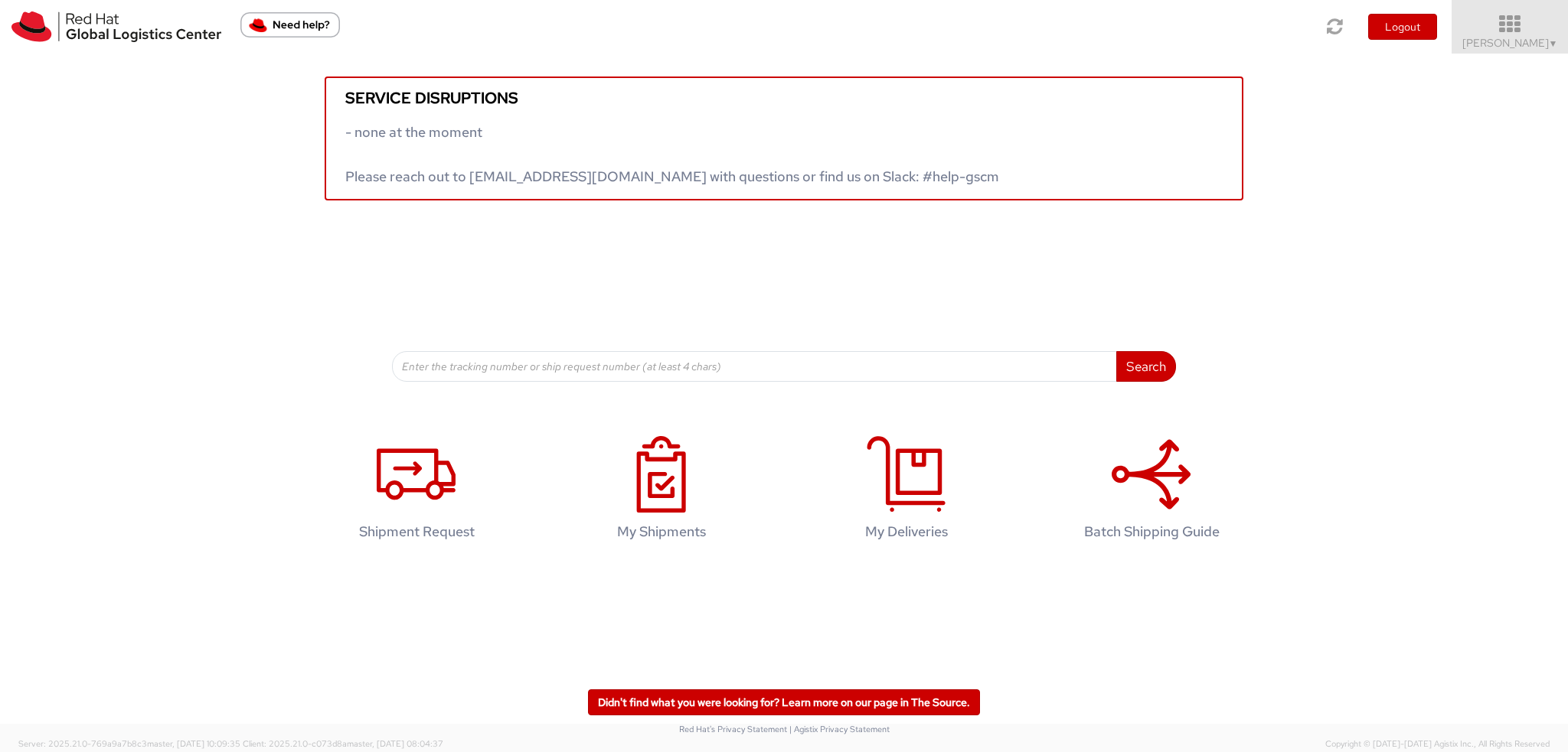
click at [1528, 33] on icon at bounding box center [1510, 24] width 134 height 21
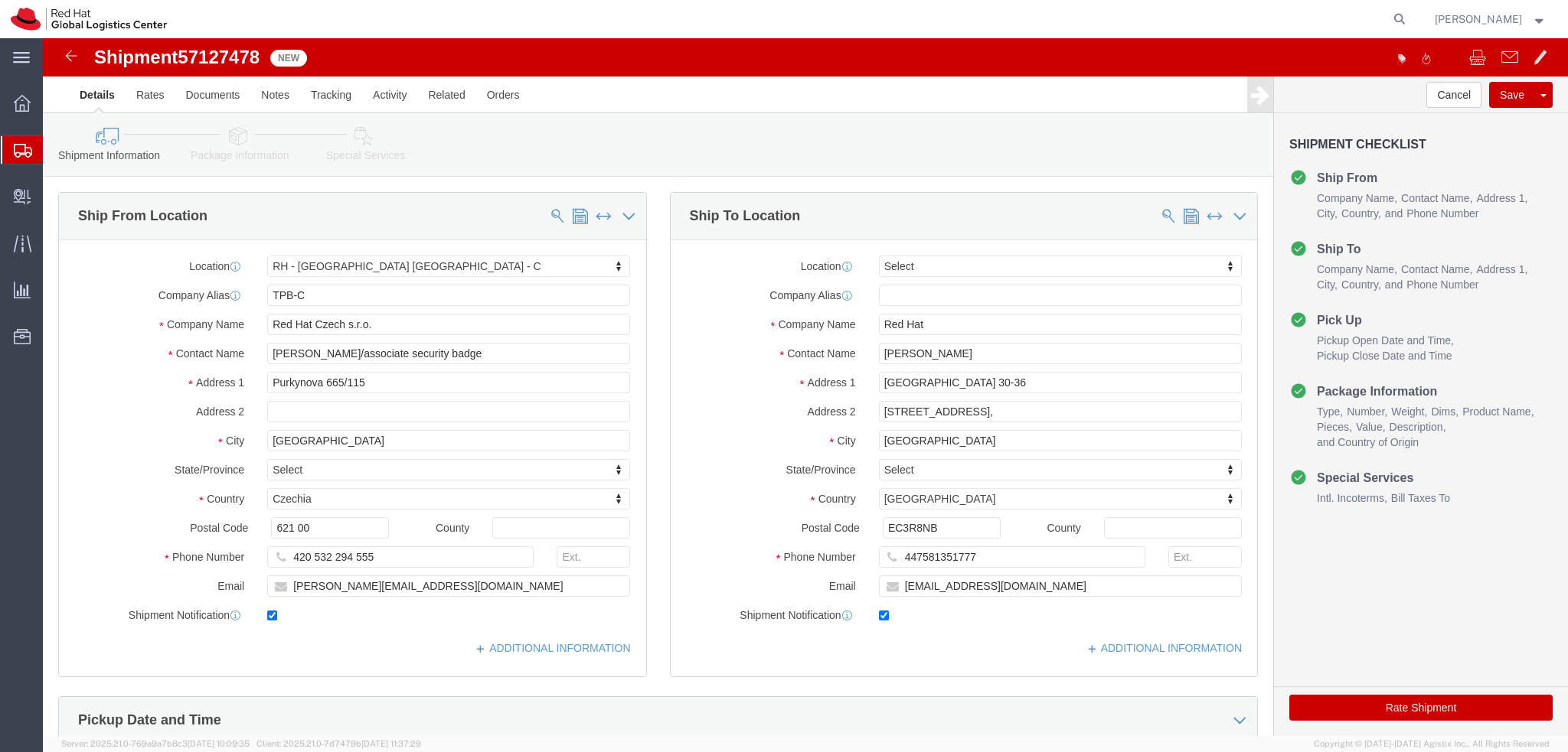
select select "38037"
select select
drag, startPoint x: 184, startPoint y: 93, endPoint x: 190, endPoint y: 98, distance: 7.8
click icon
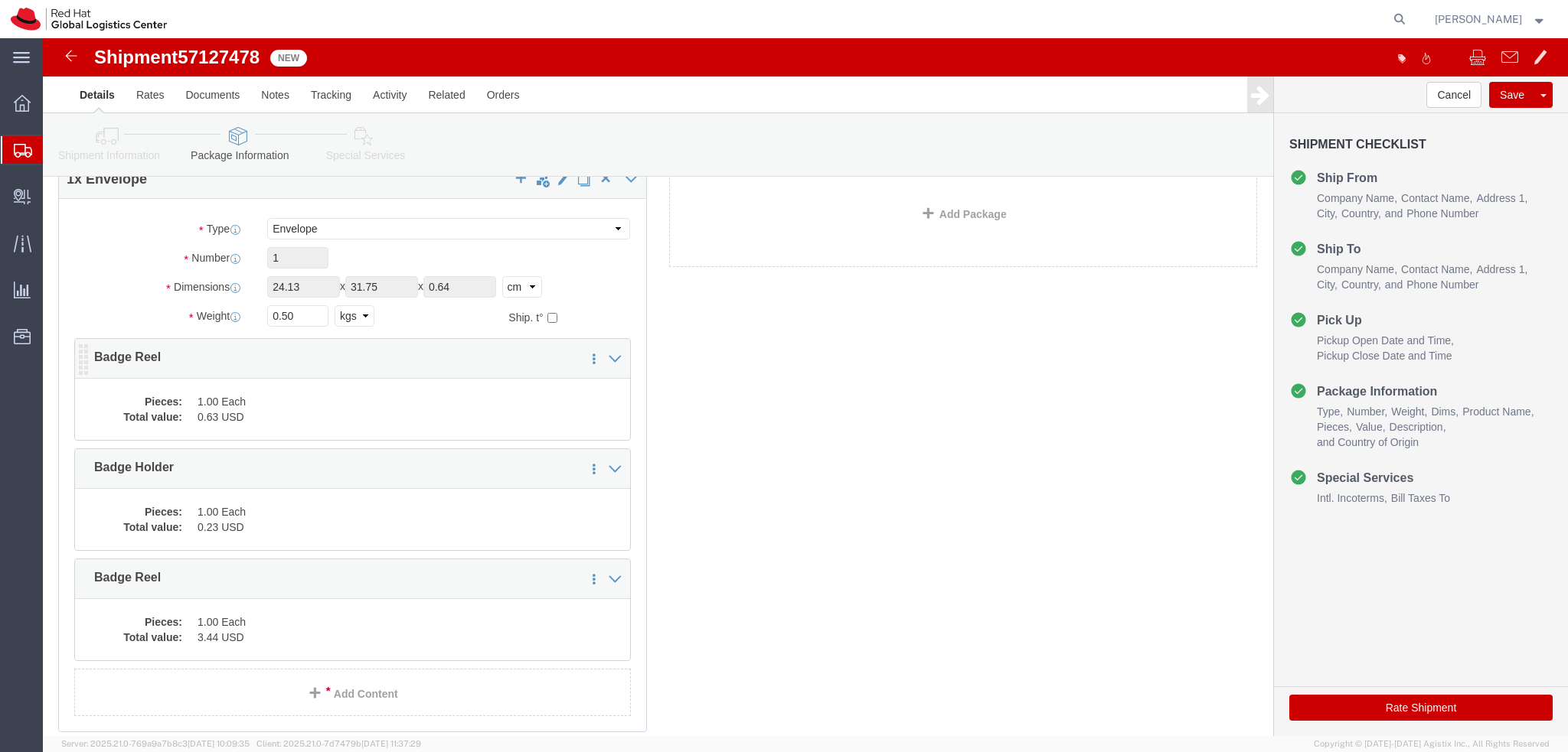
scroll to position [153, 0]
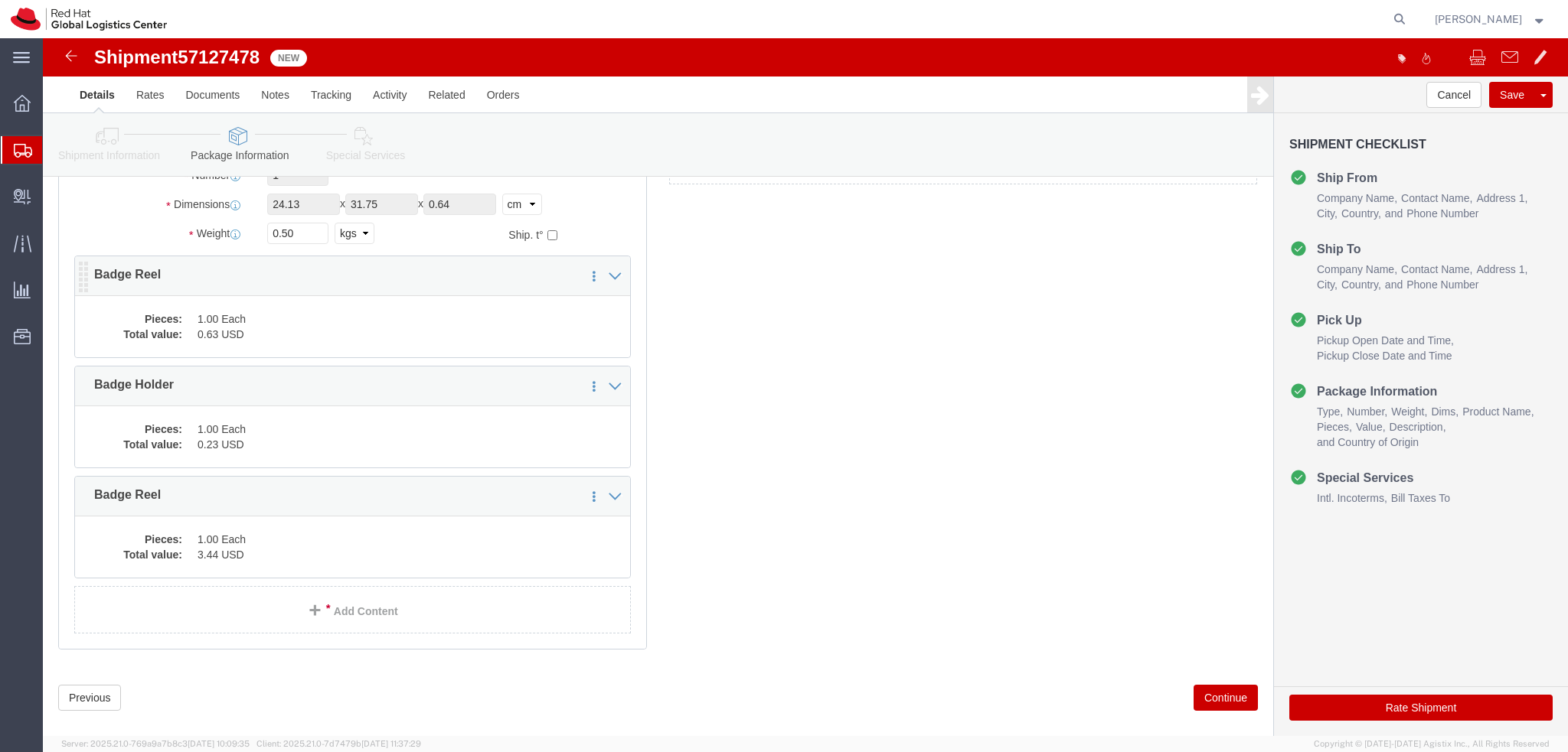
click div "Pieces: 1.00 Each Total value: 0.63 USD"
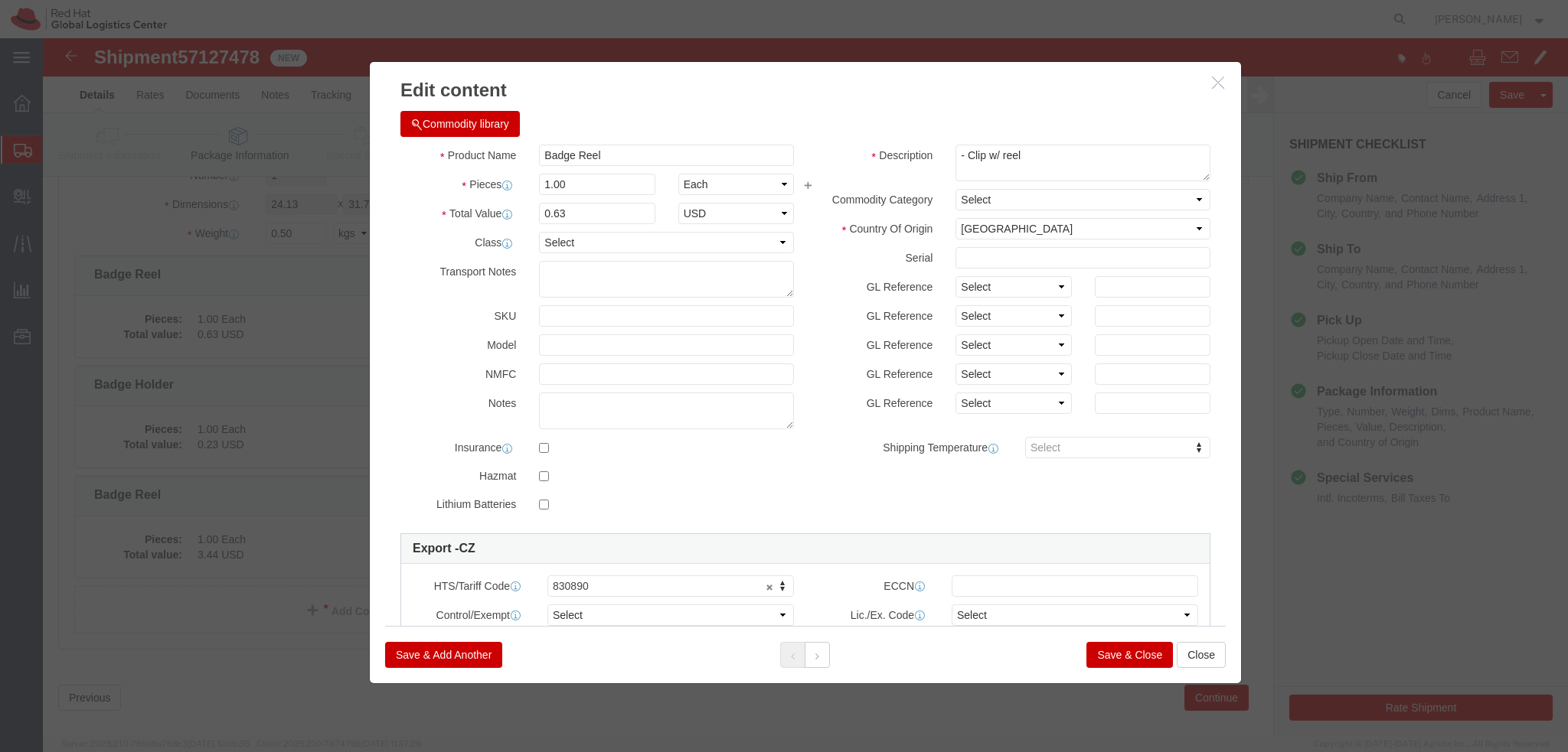
click button "Save & Close"
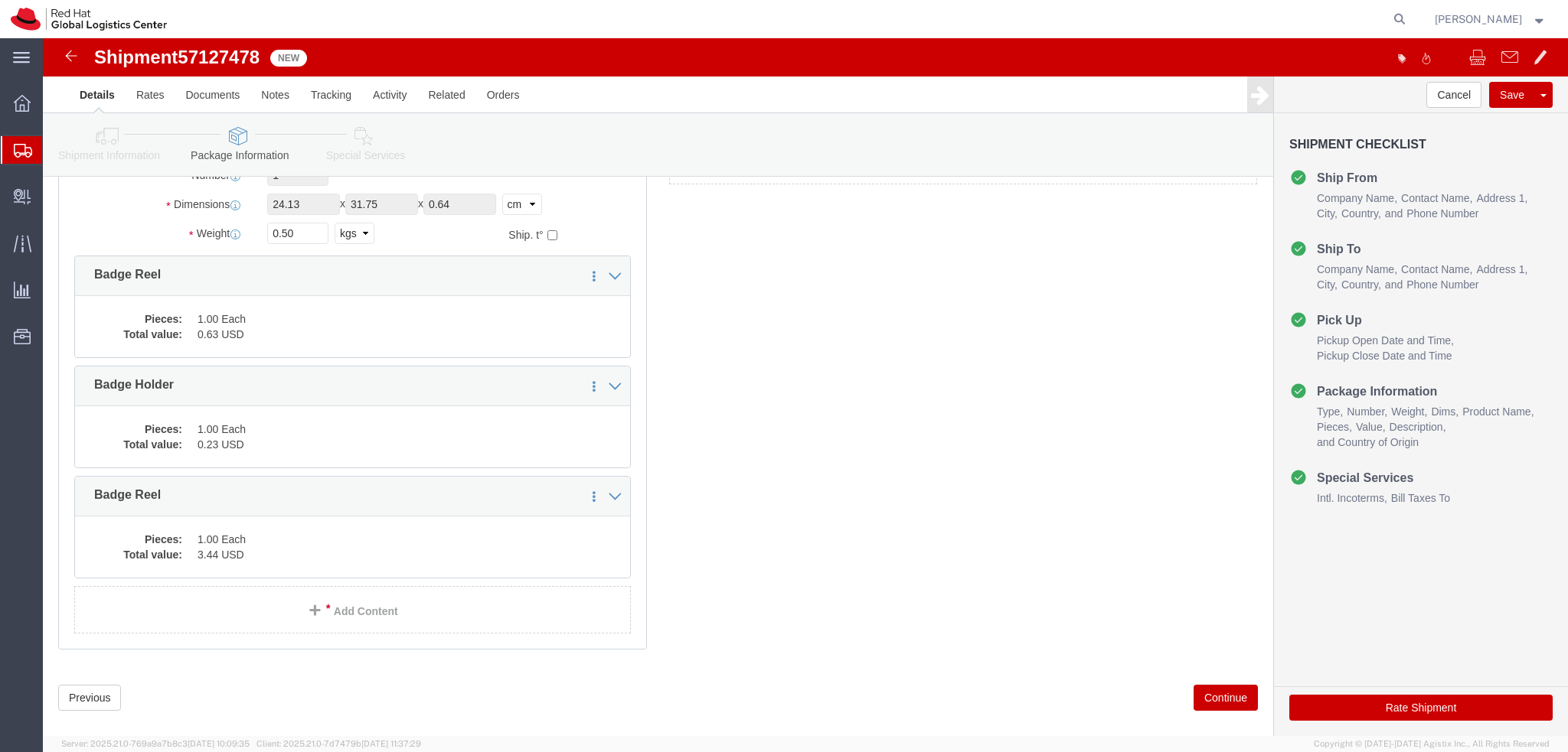
click icon
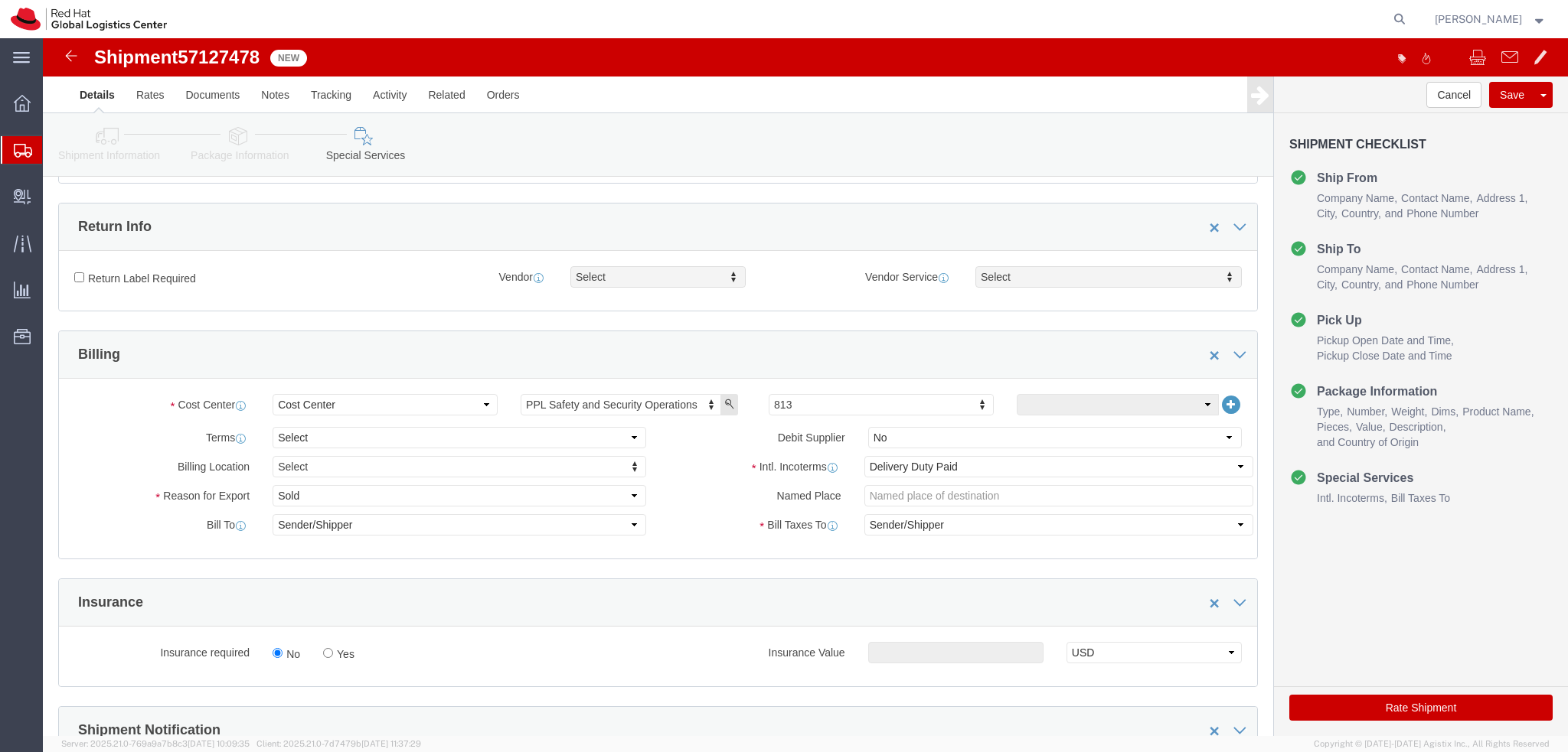
scroll to position [686, 0]
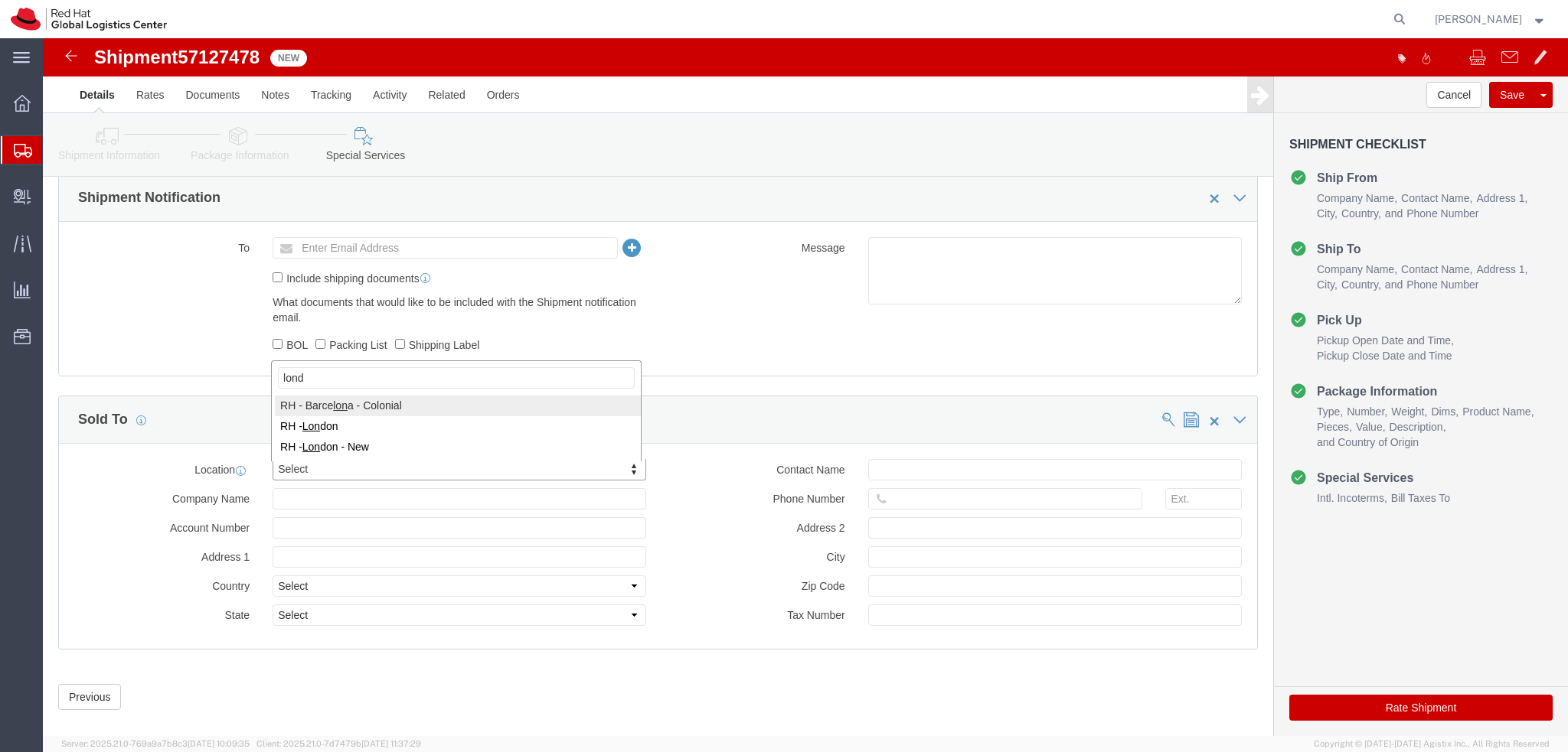
type input "londo"
select select "37974"
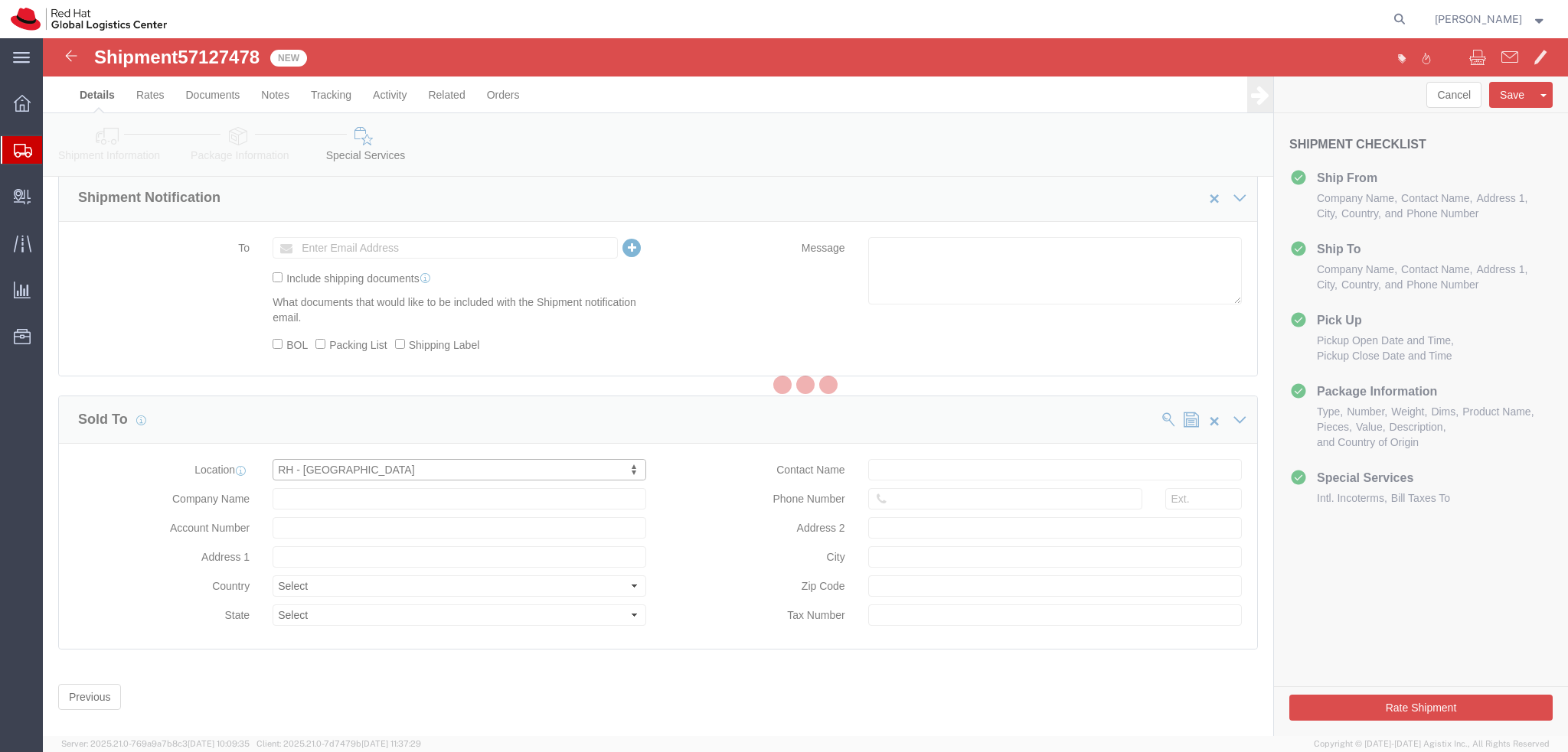
type input "[GEOGRAPHIC_DATA]"
select select "GB"
type input "44 207 009 4444"
type input "[STREET_ADDRESS]"
type input "[GEOGRAPHIC_DATA]"
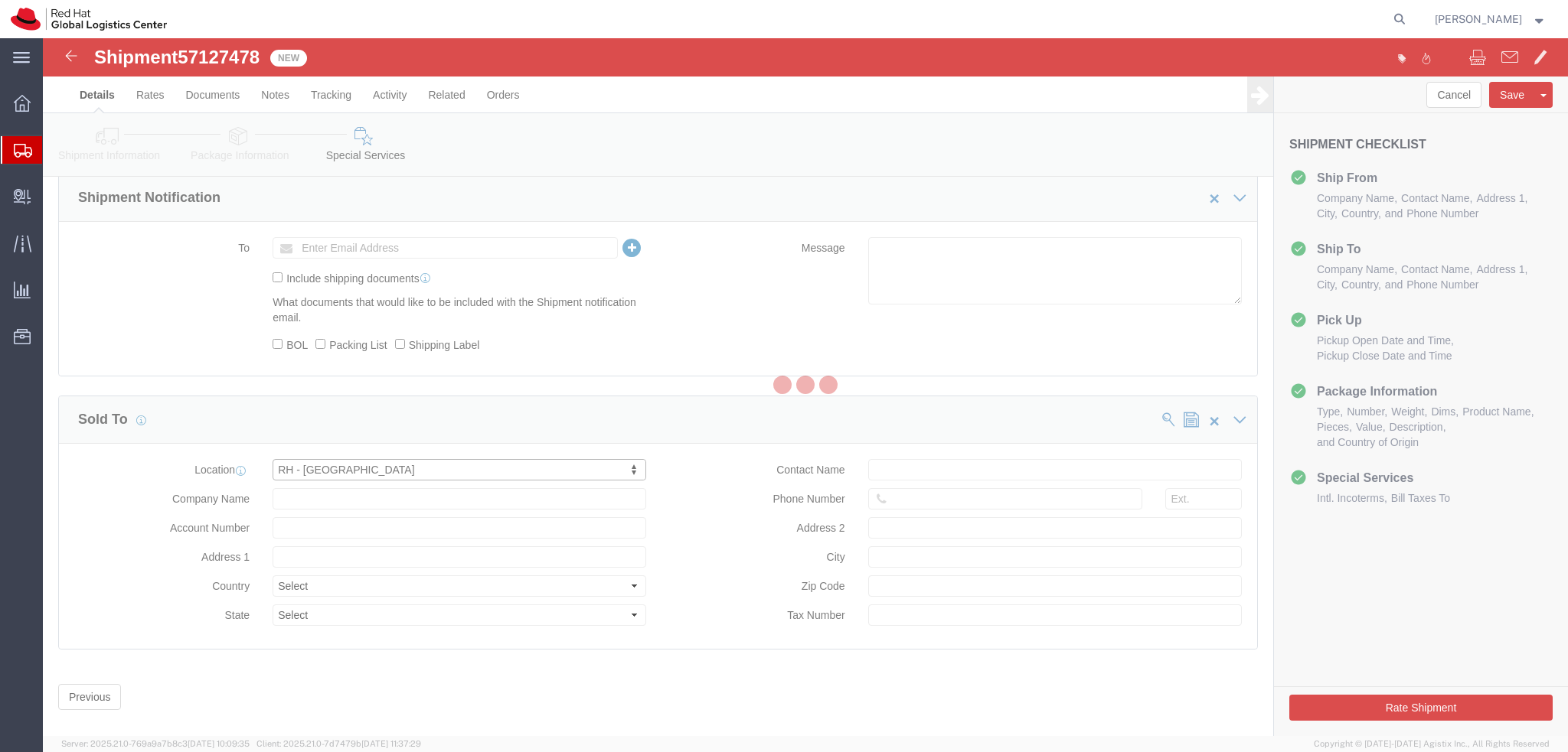
type input "EC3R8NB"
type input "Red Hat UK Limited"
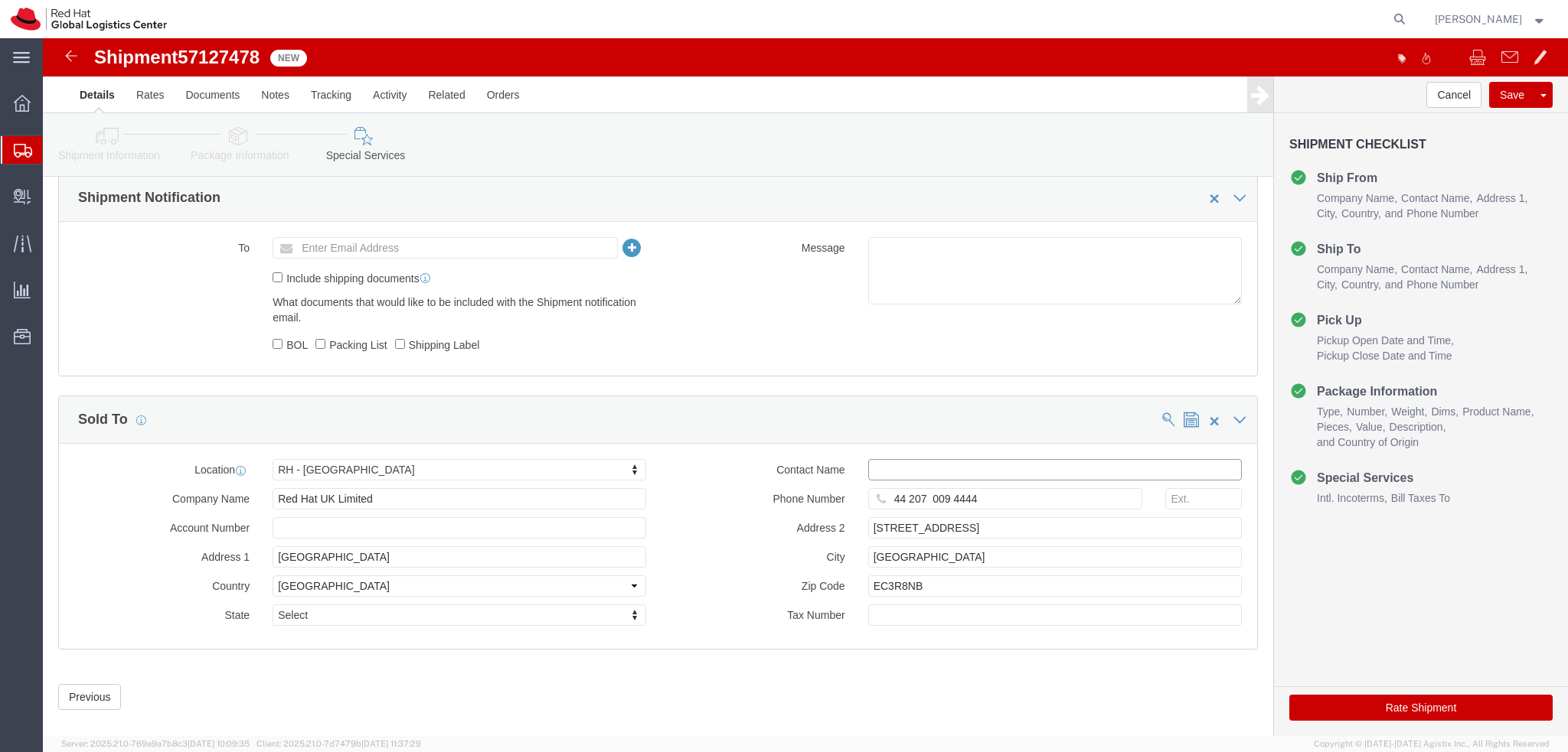
click input "text"
type input "[EMAIL_ADDRESS][DOMAIN_NAME]"
click input "text"
paste input "GB733392434"
type input "GB733392434"
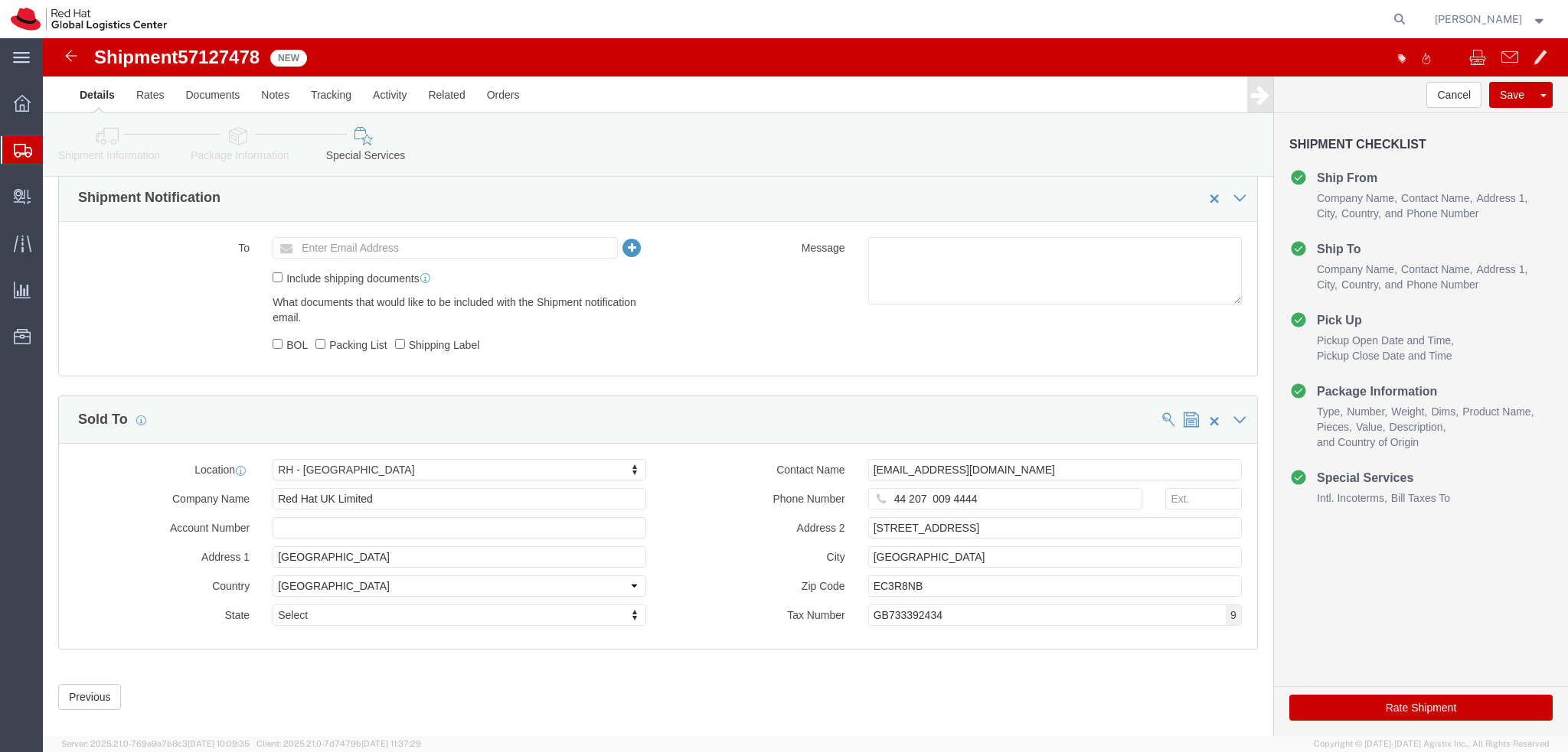
click div "Contact Name [EMAIL_ADDRESS][DOMAIN_NAME] Phone Number [PHONE_NUMBER] Address […"
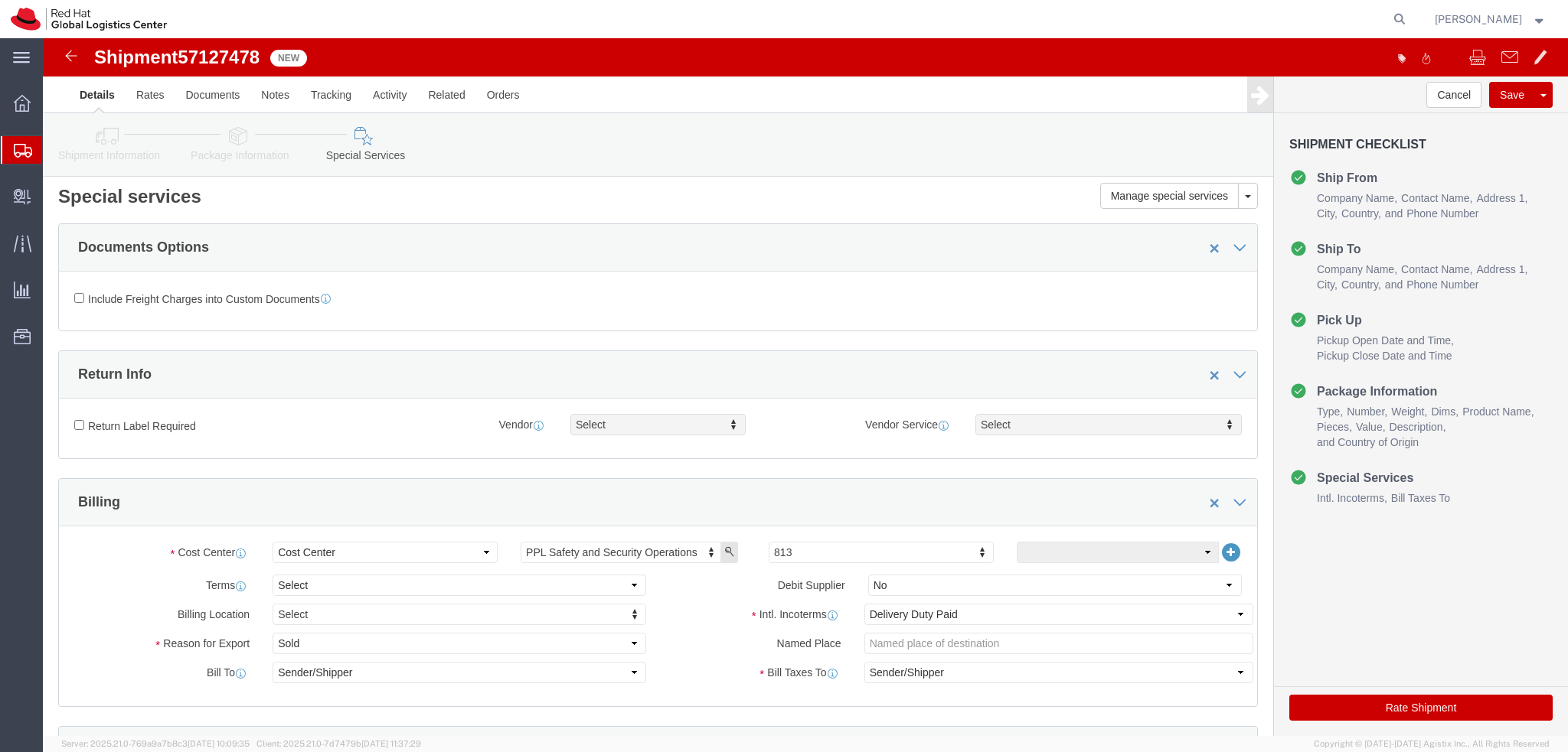
scroll to position [0, 0]
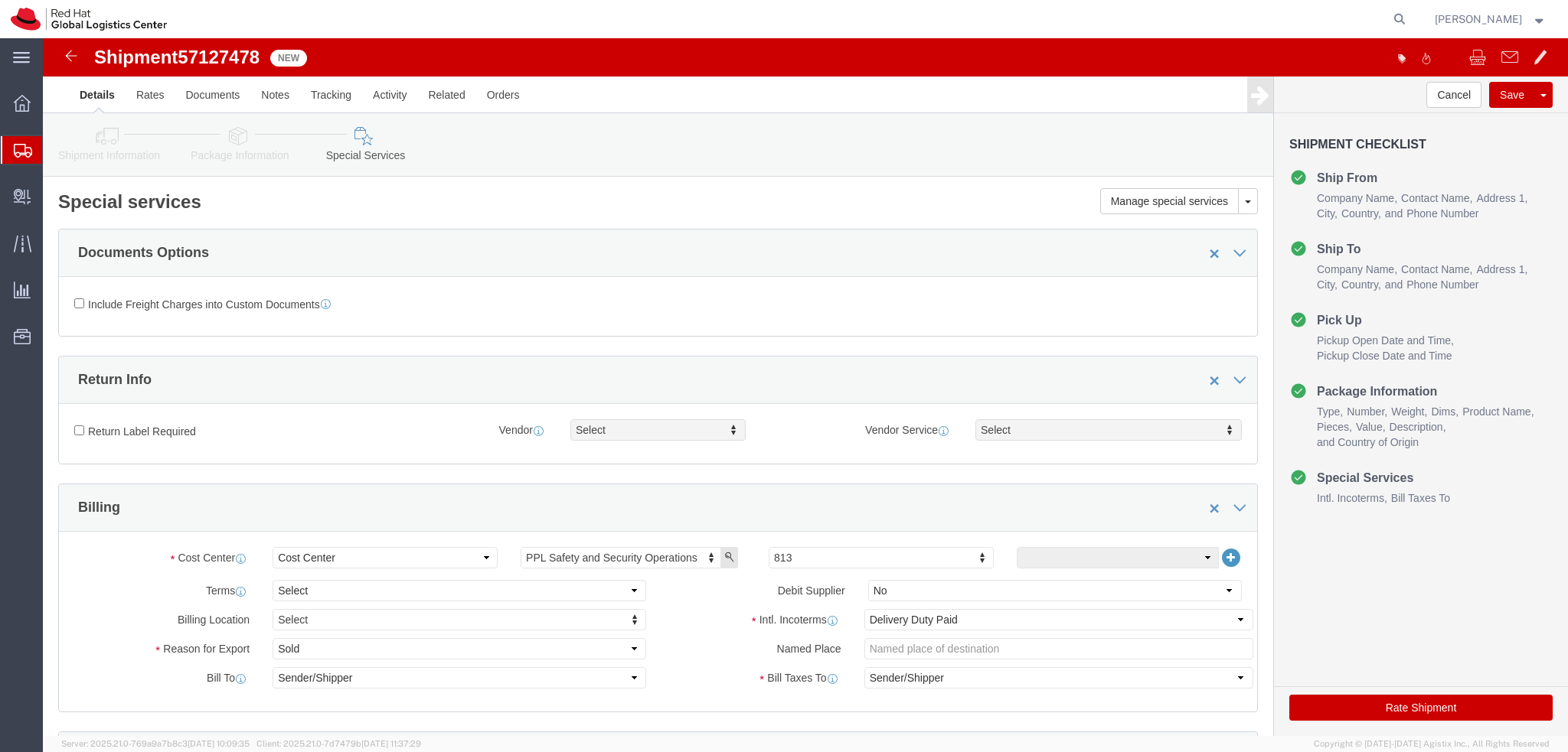
click button "Rate Shipment"
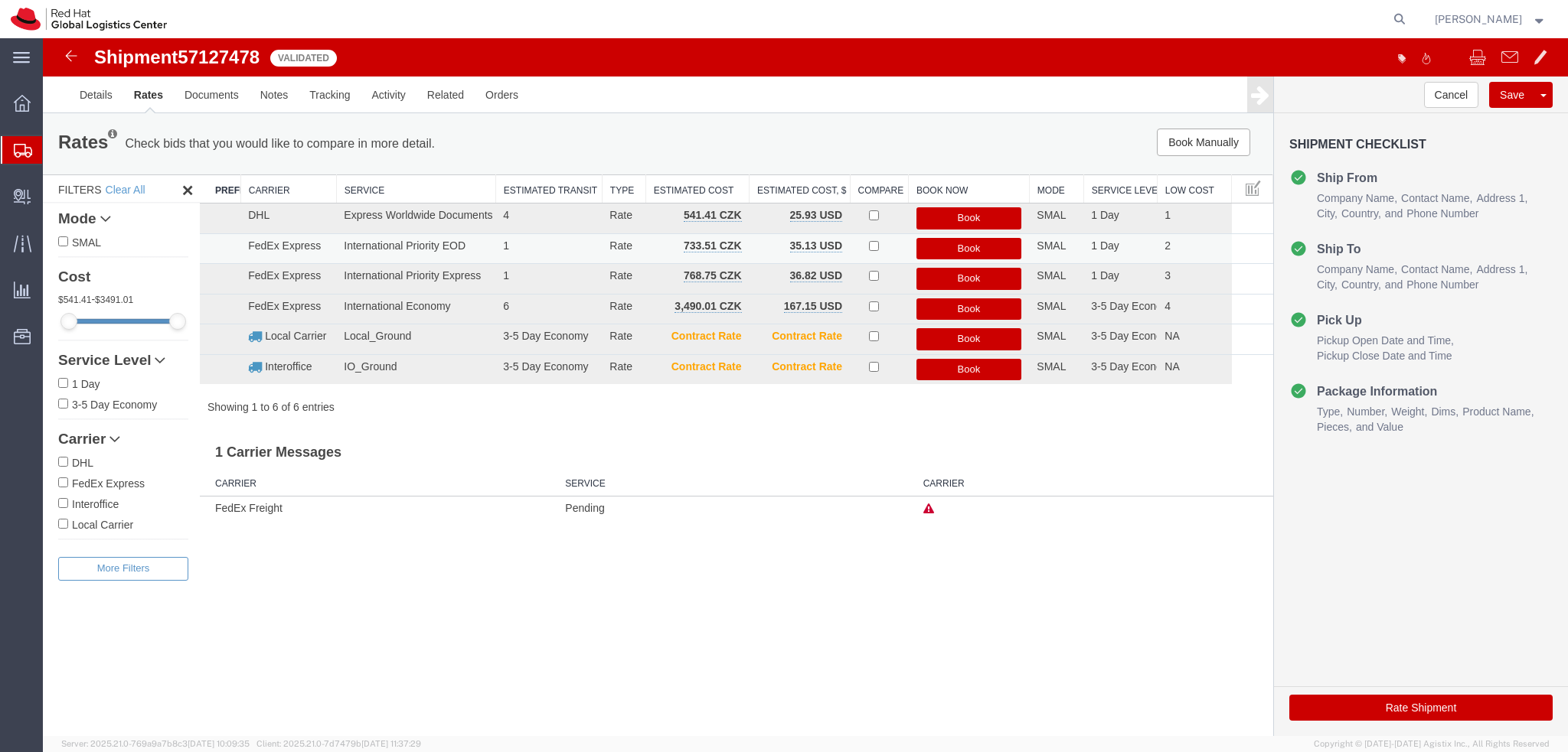
click at [970, 242] on button "Book" at bounding box center [969, 249] width 106 height 22
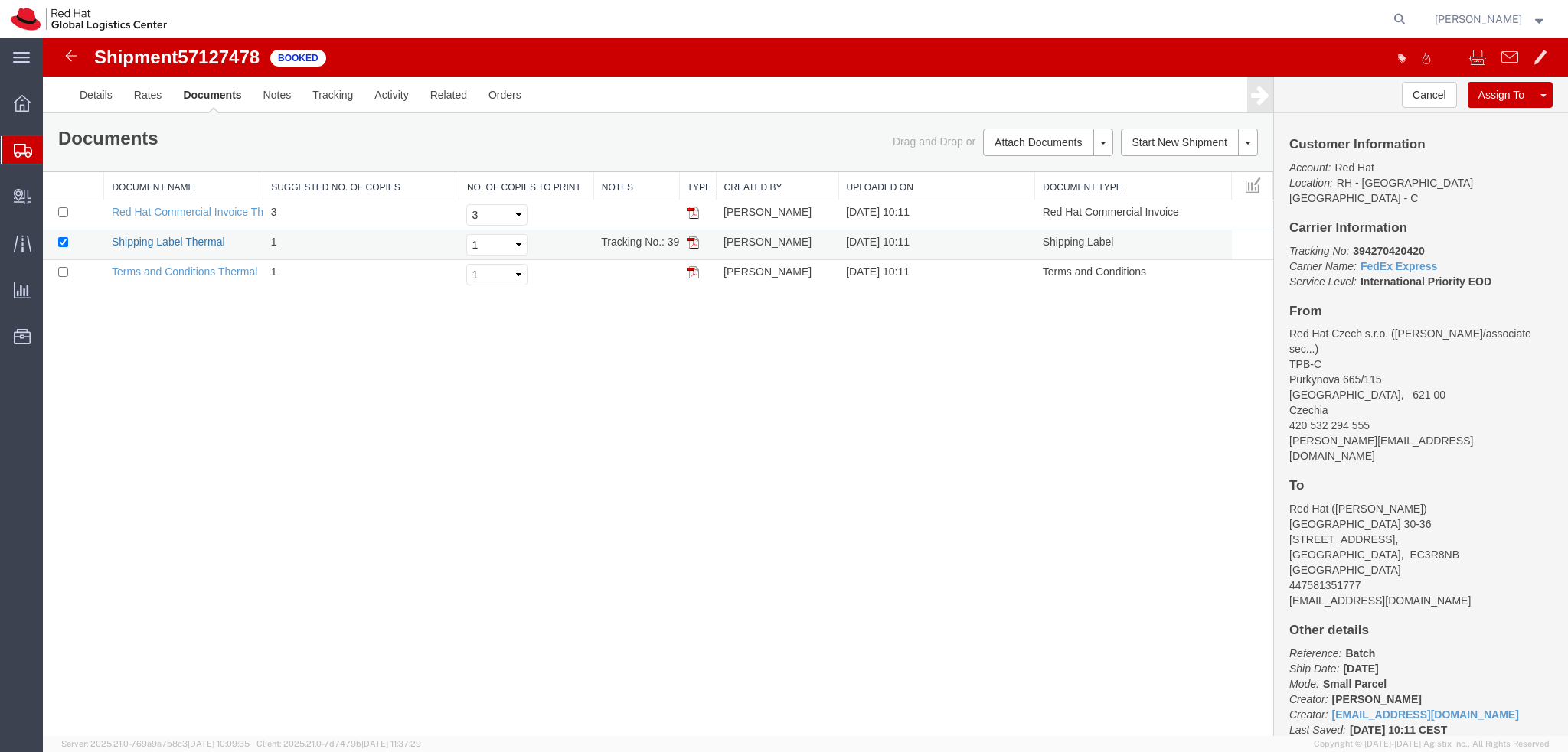
click at [176, 244] on link "Shipping Label Thermal" at bounding box center [168, 242] width 113 height 12
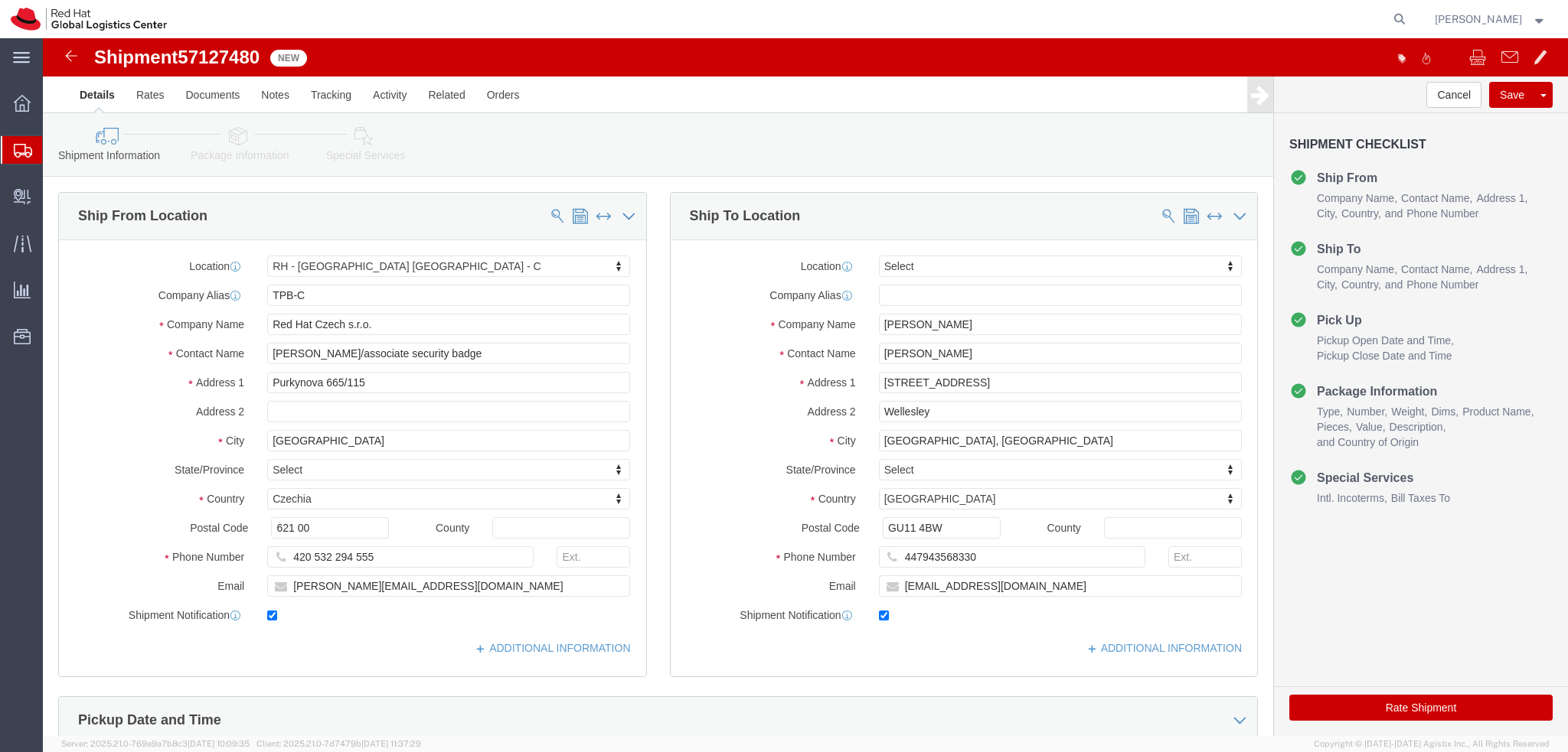
select select "38037"
select select
click icon
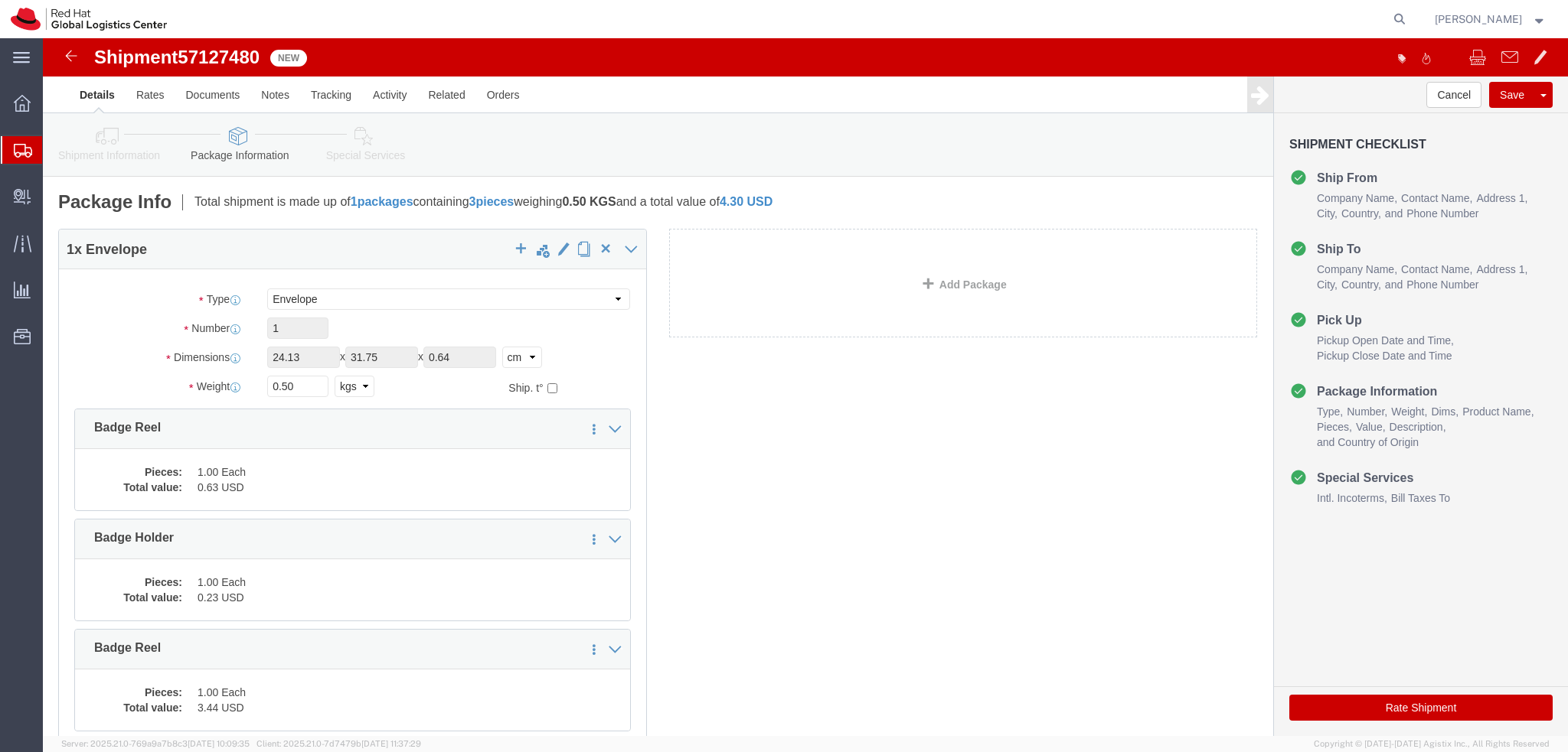
click icon
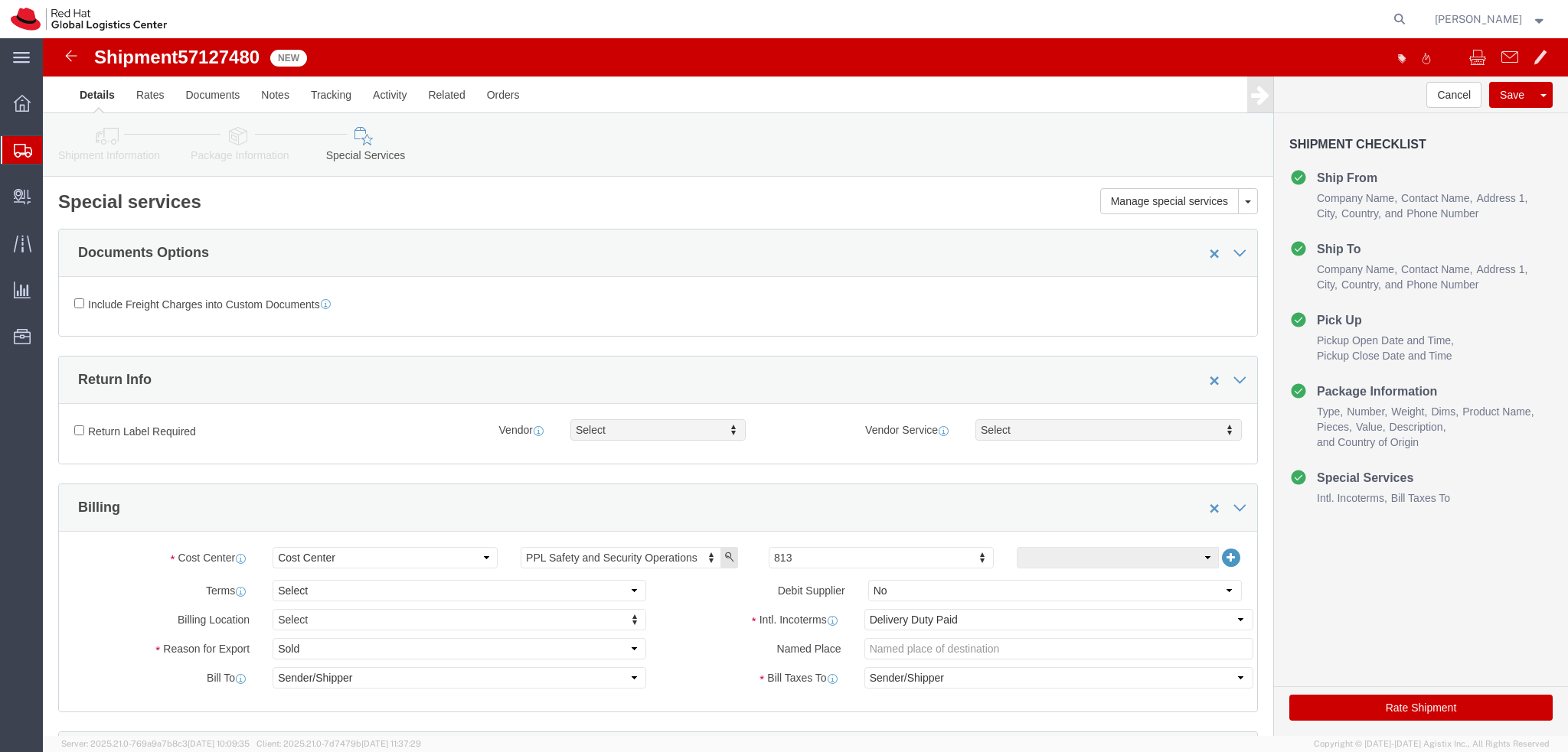
click icon
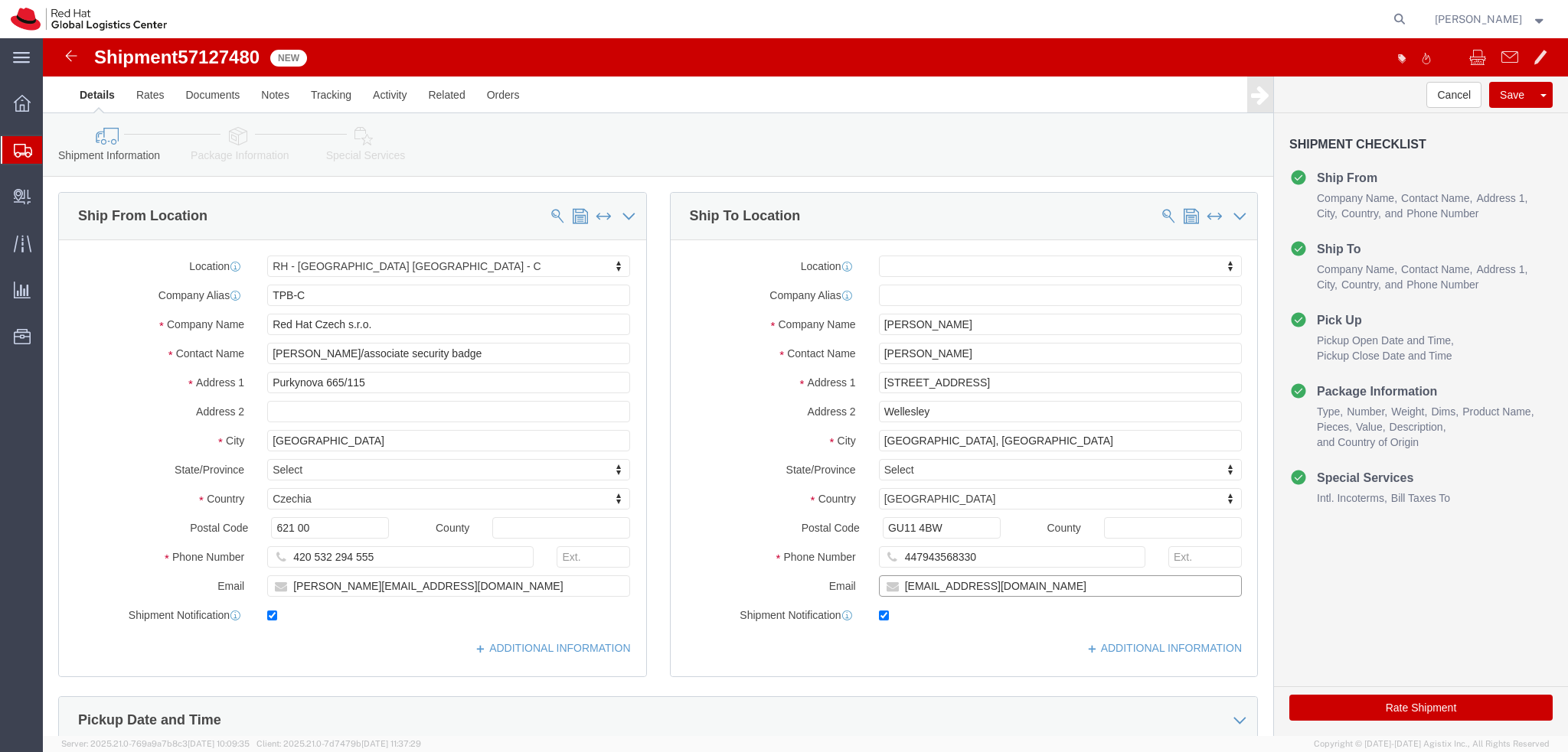
click input "[EMAIL_ADDRESS][DOMAIN_NAME]"
type input "[EMAIL_ADDRESS][DOMAIN_NAME], [EMAIL_ADDRESS][DOMAIN_NAME]"
click icon
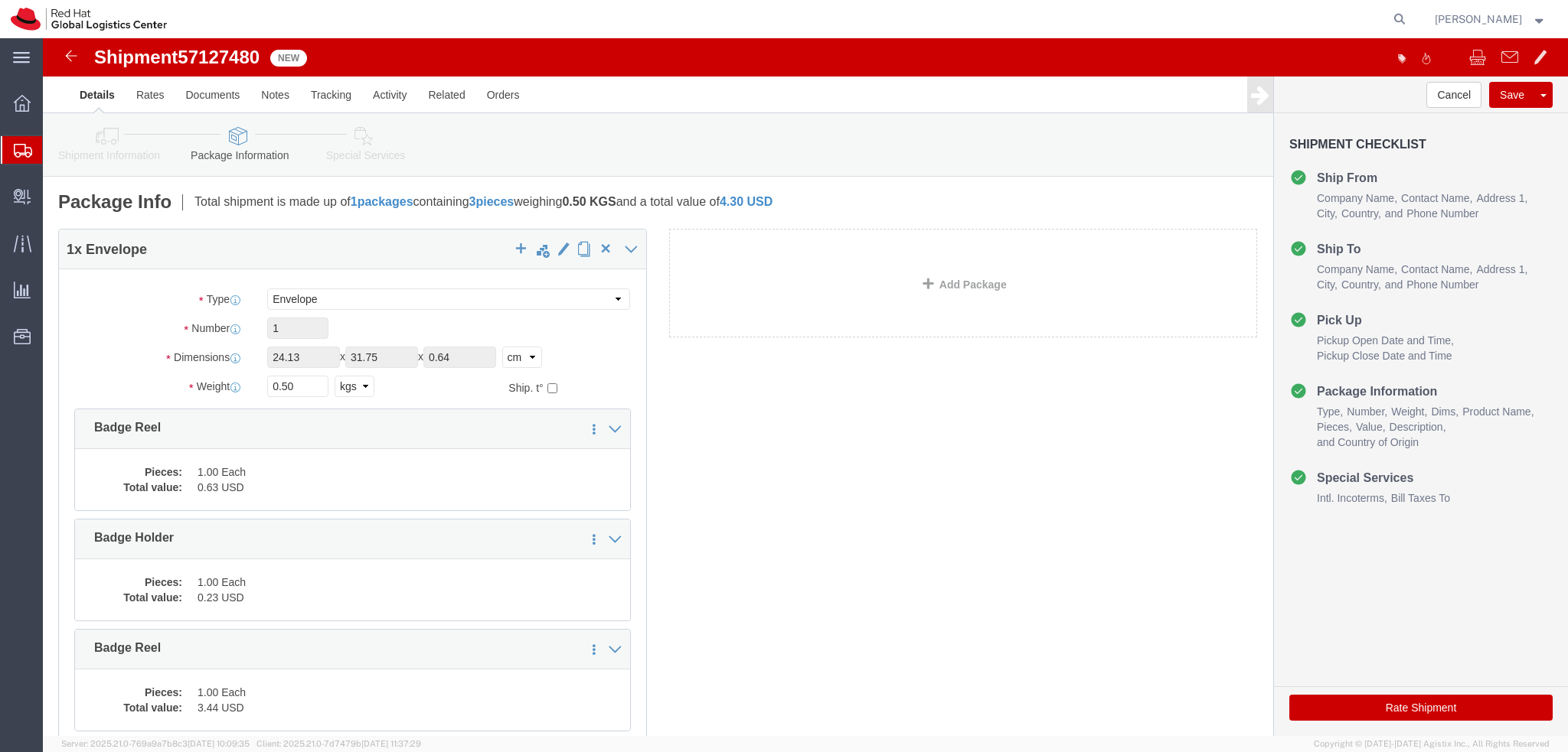
click link "Special Services"
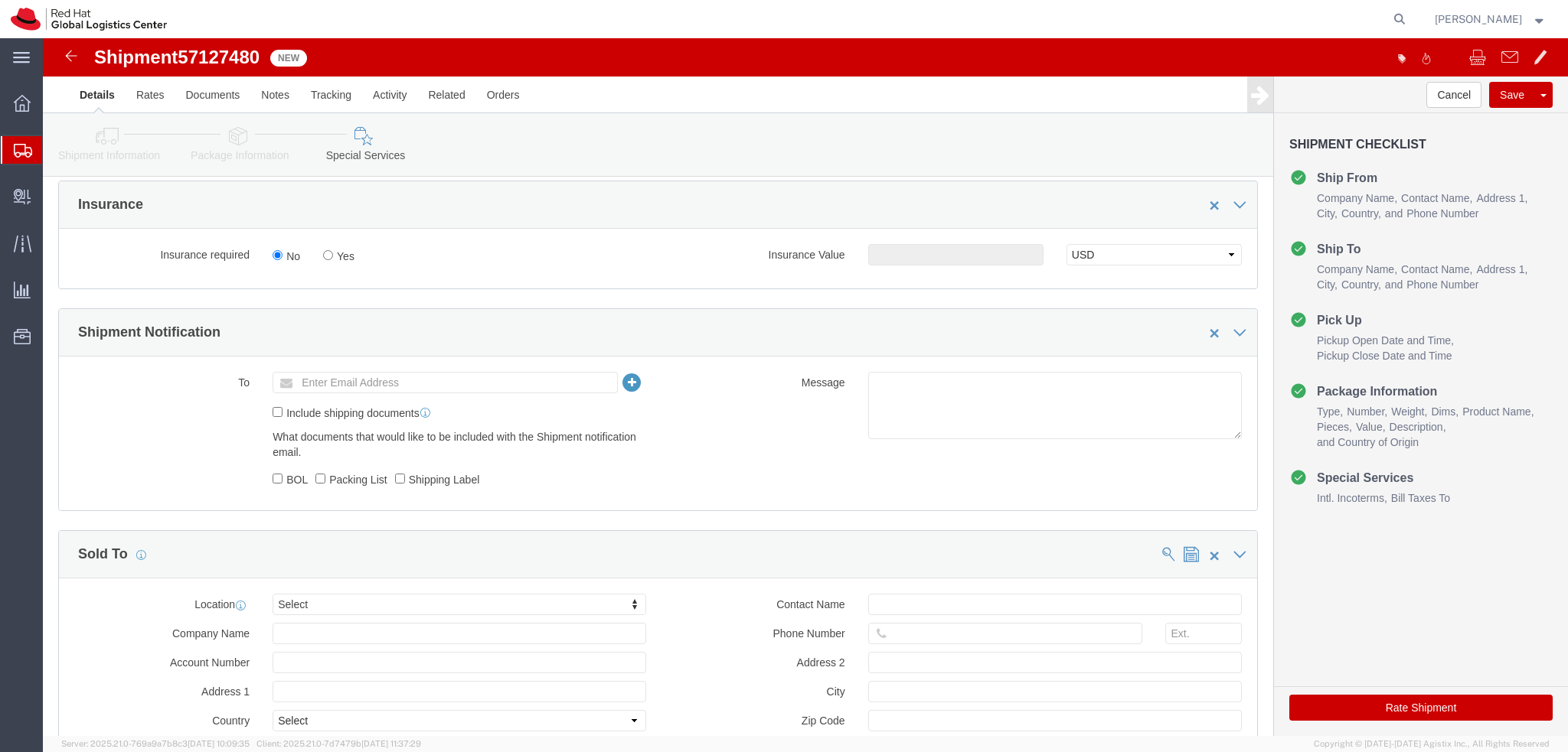
scroll to position [707, 0]
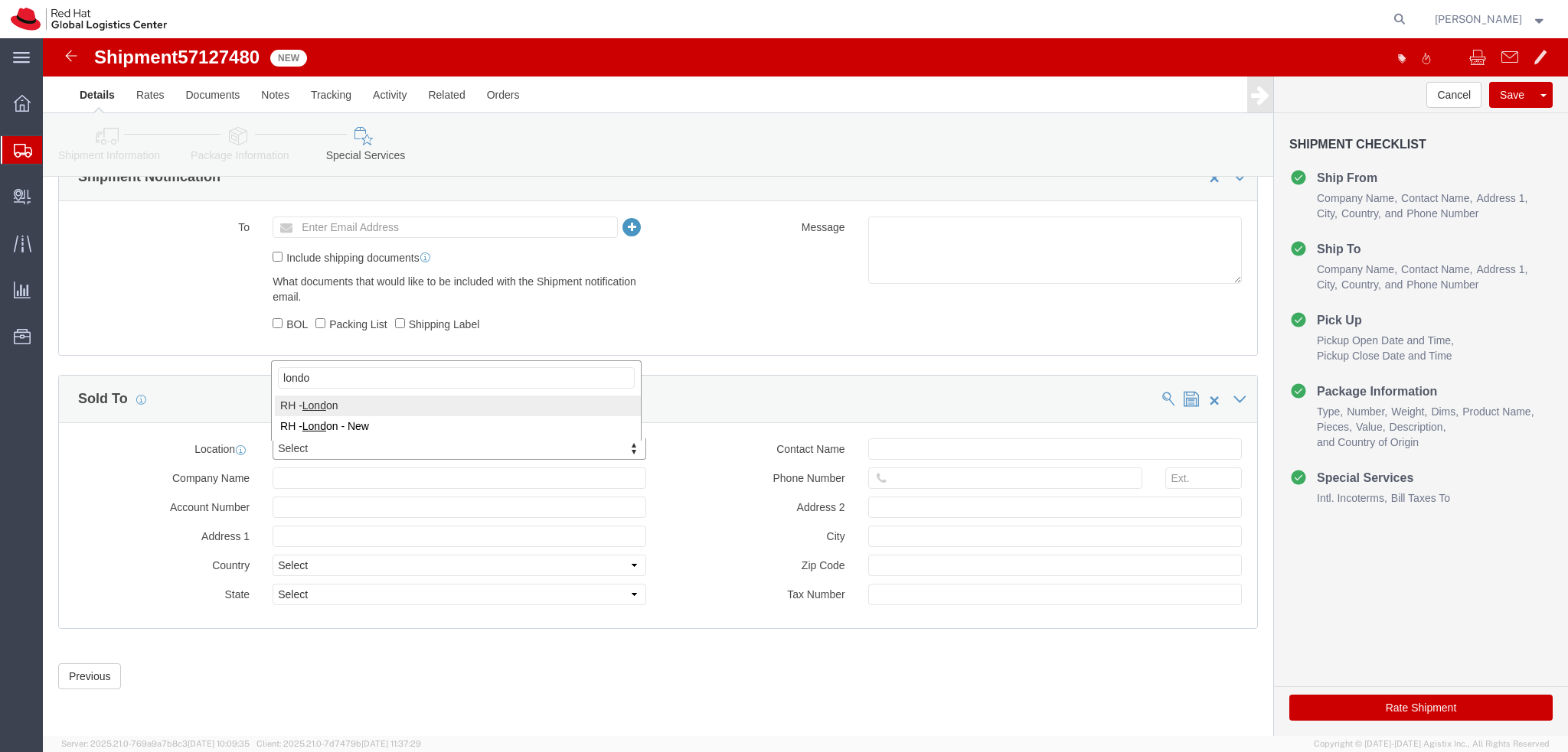
type input "[GEOGRAPHIC_DATA]"
select select "37974"
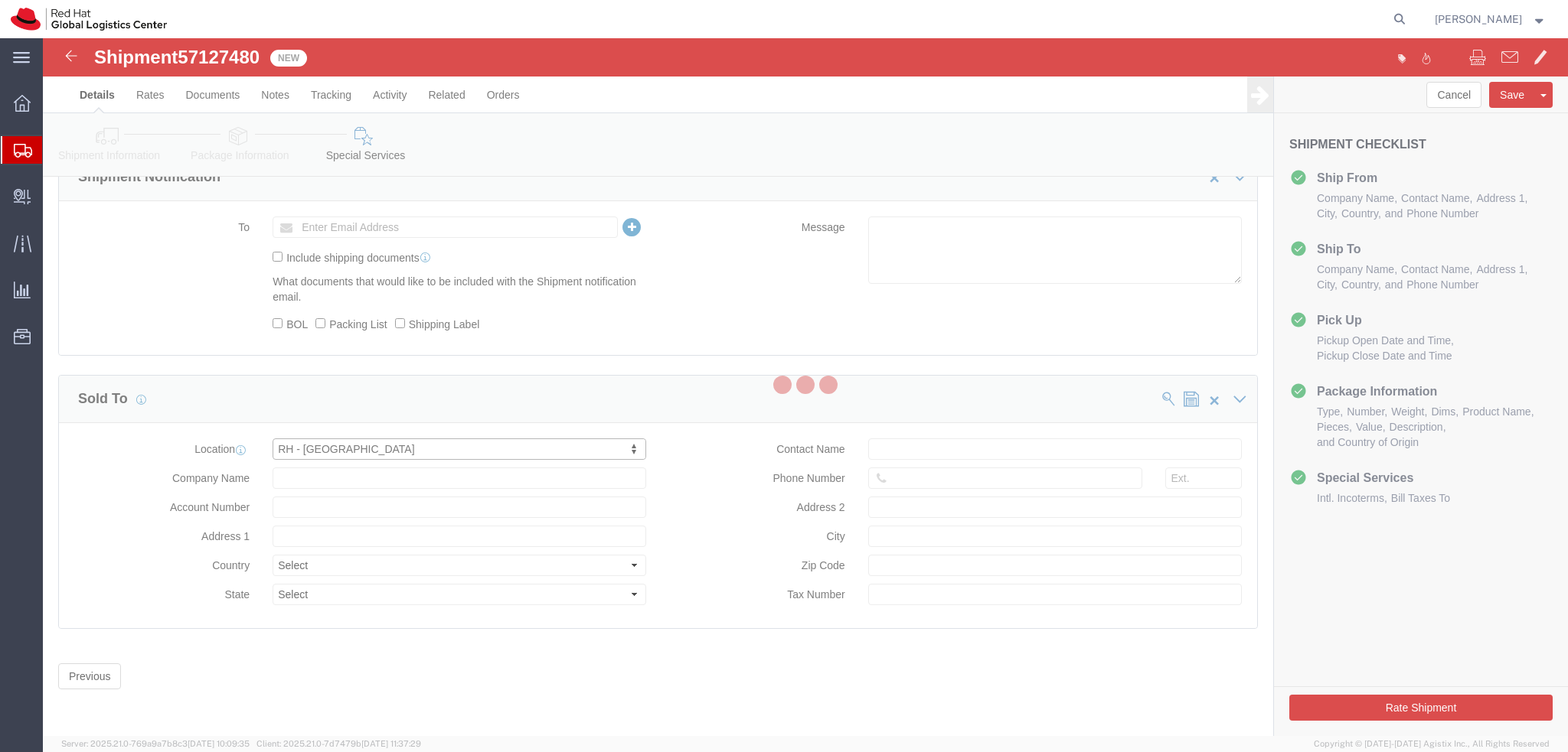
type input "[GEOGRAPHIC_DATA]"
select select "GB"
type input "44 207 009 4444"
type input "[STREET_ADDRESS]"
type input "[GEOGRAPHIC_DATA]"
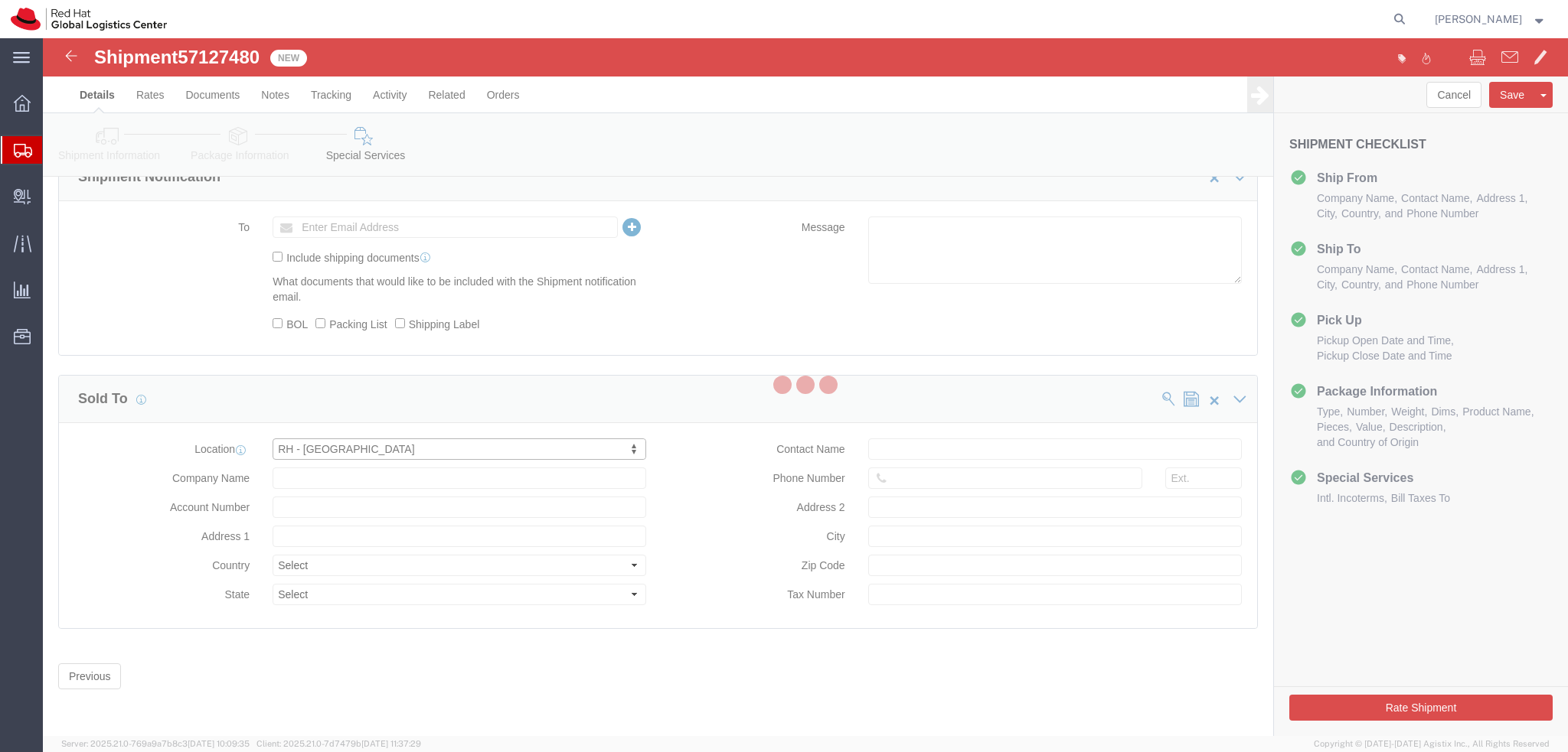
type input "EC3R8NB"
type input "Red Hat UK Limited"
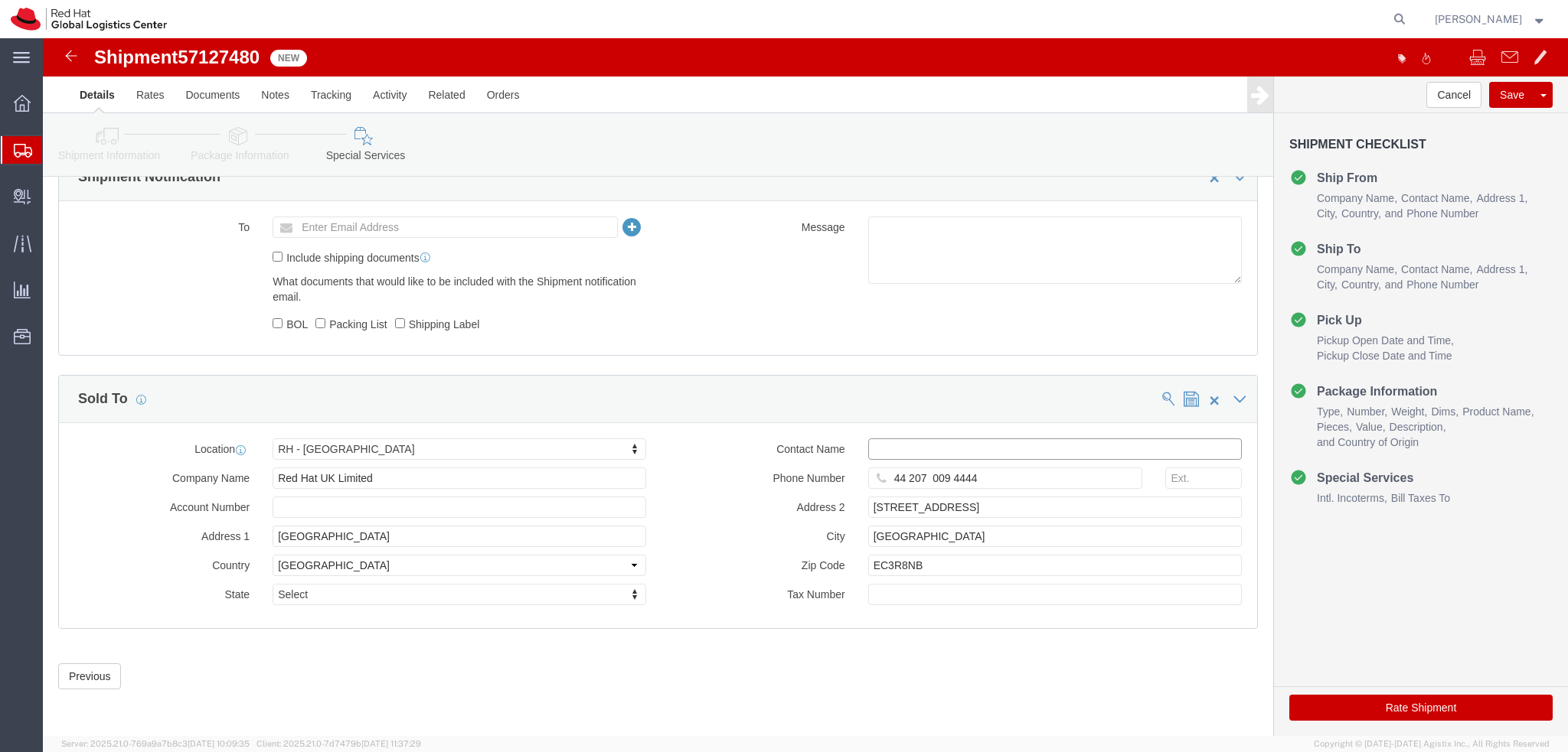
click input "text"
type input "[EMAIL_ADDRESS][DOMAIN_NAME]"
click input "text"
paste input "GB733392434"
type input "GB733392434"
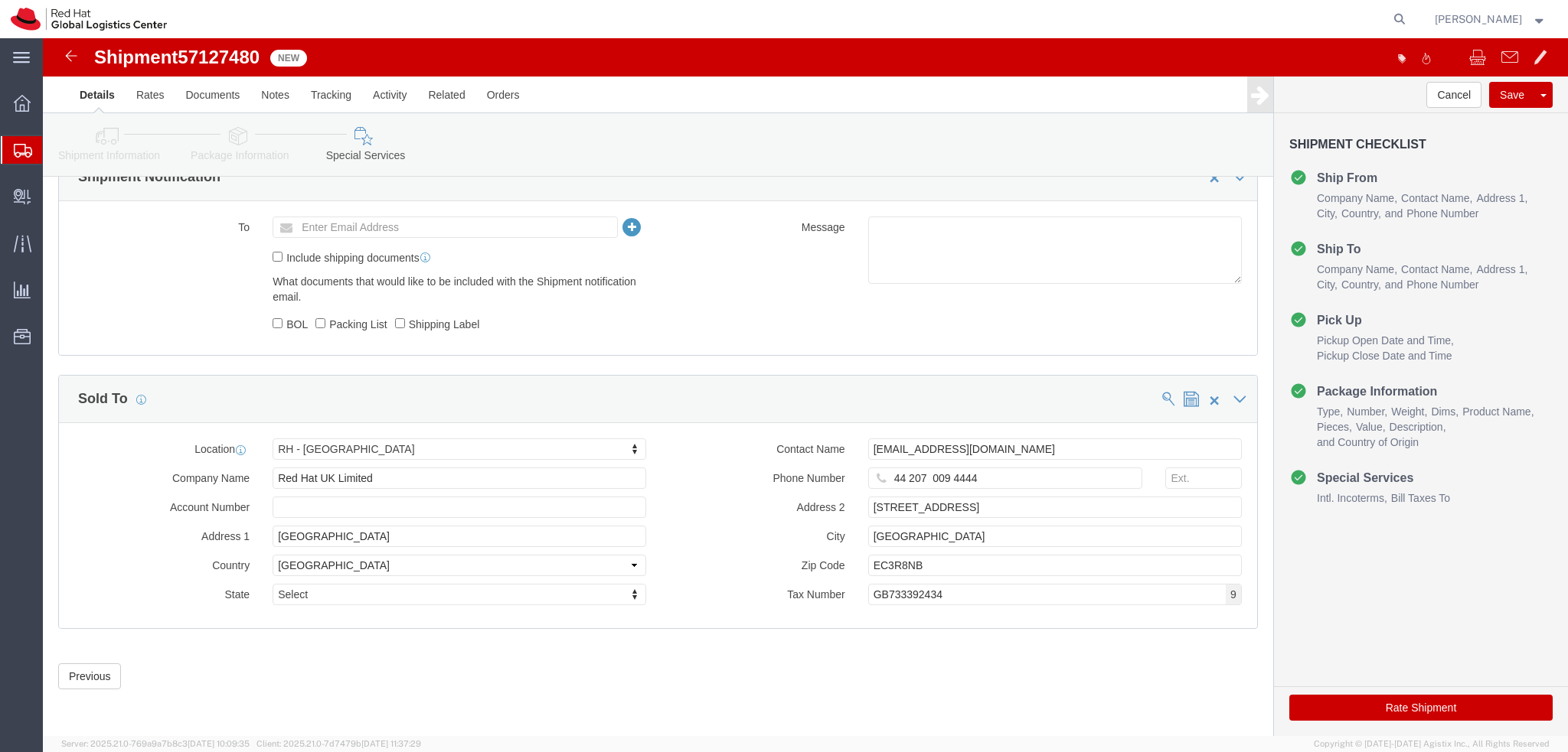
click label "Address 2"
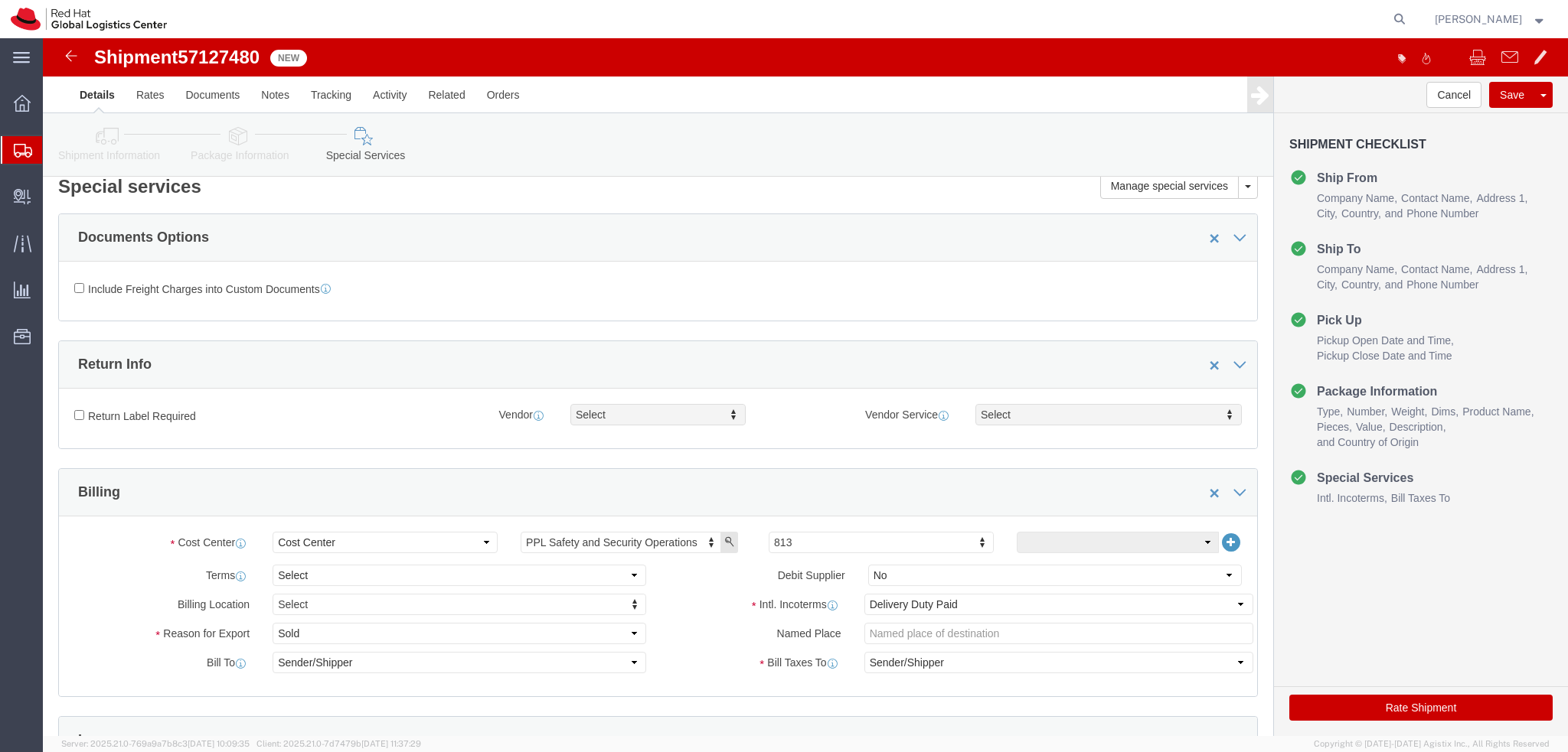
scroll to position [0, 0]
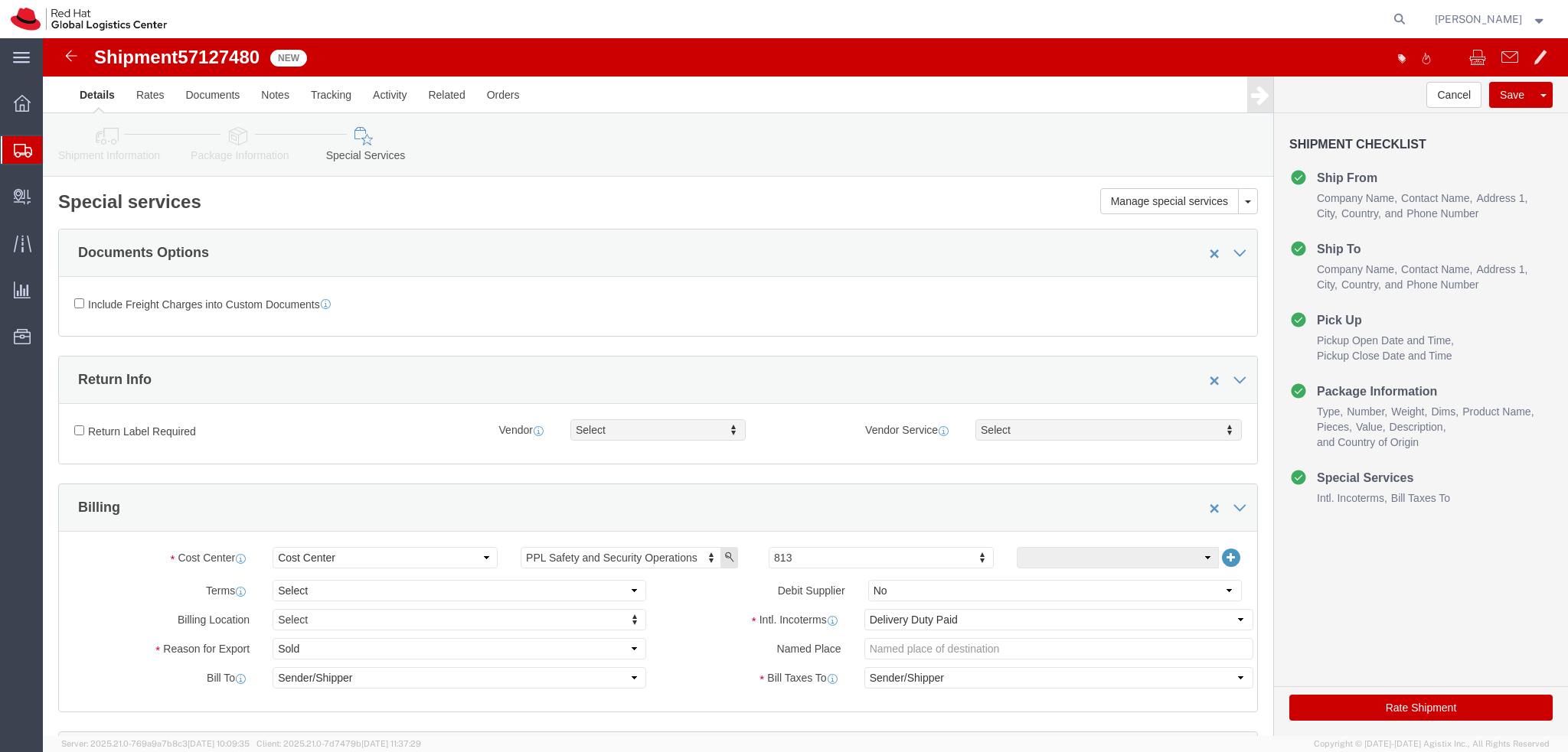
click button "Rate Shipment"
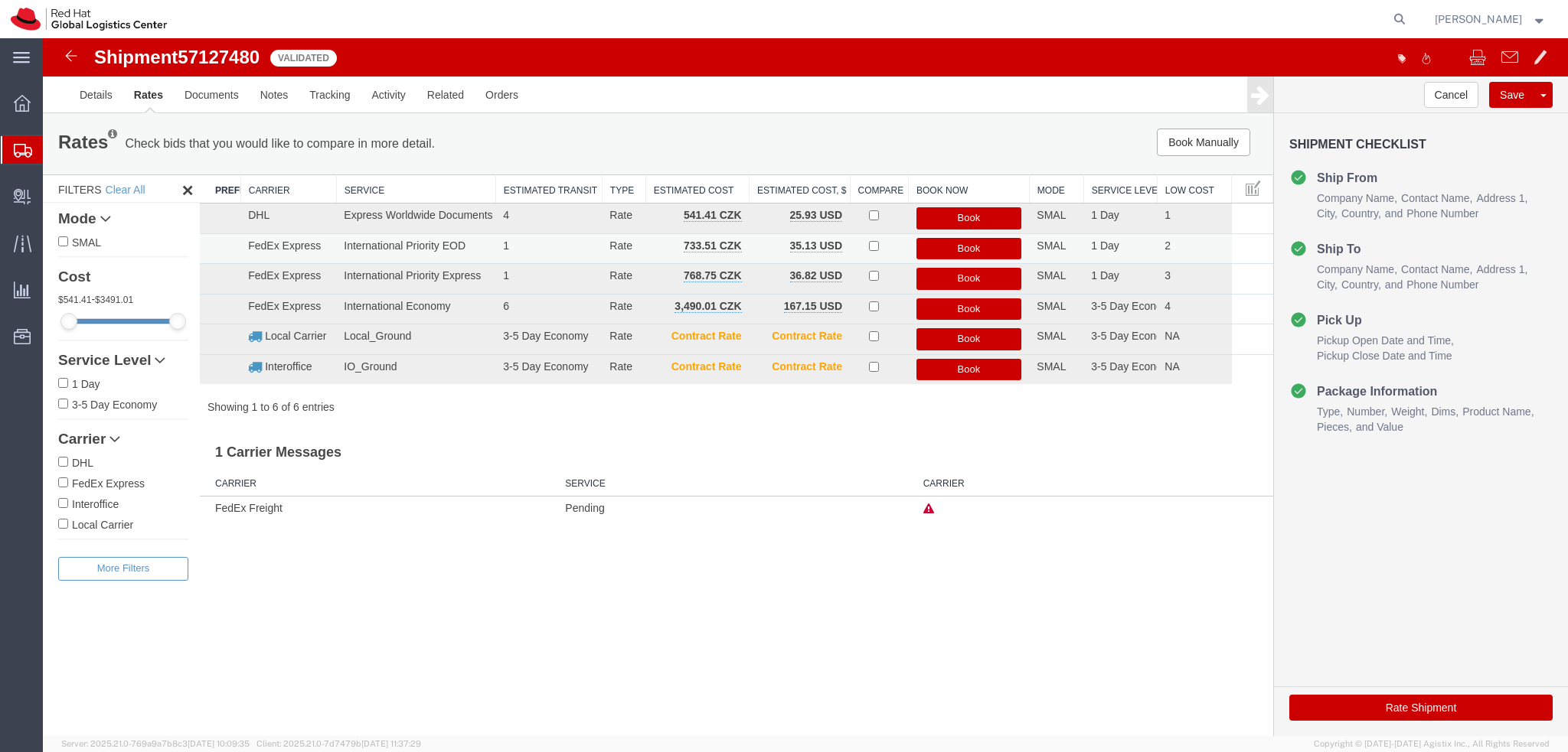
click at [959, 251] on button "Book" at bounding box center [969, 249] width 106 height 22
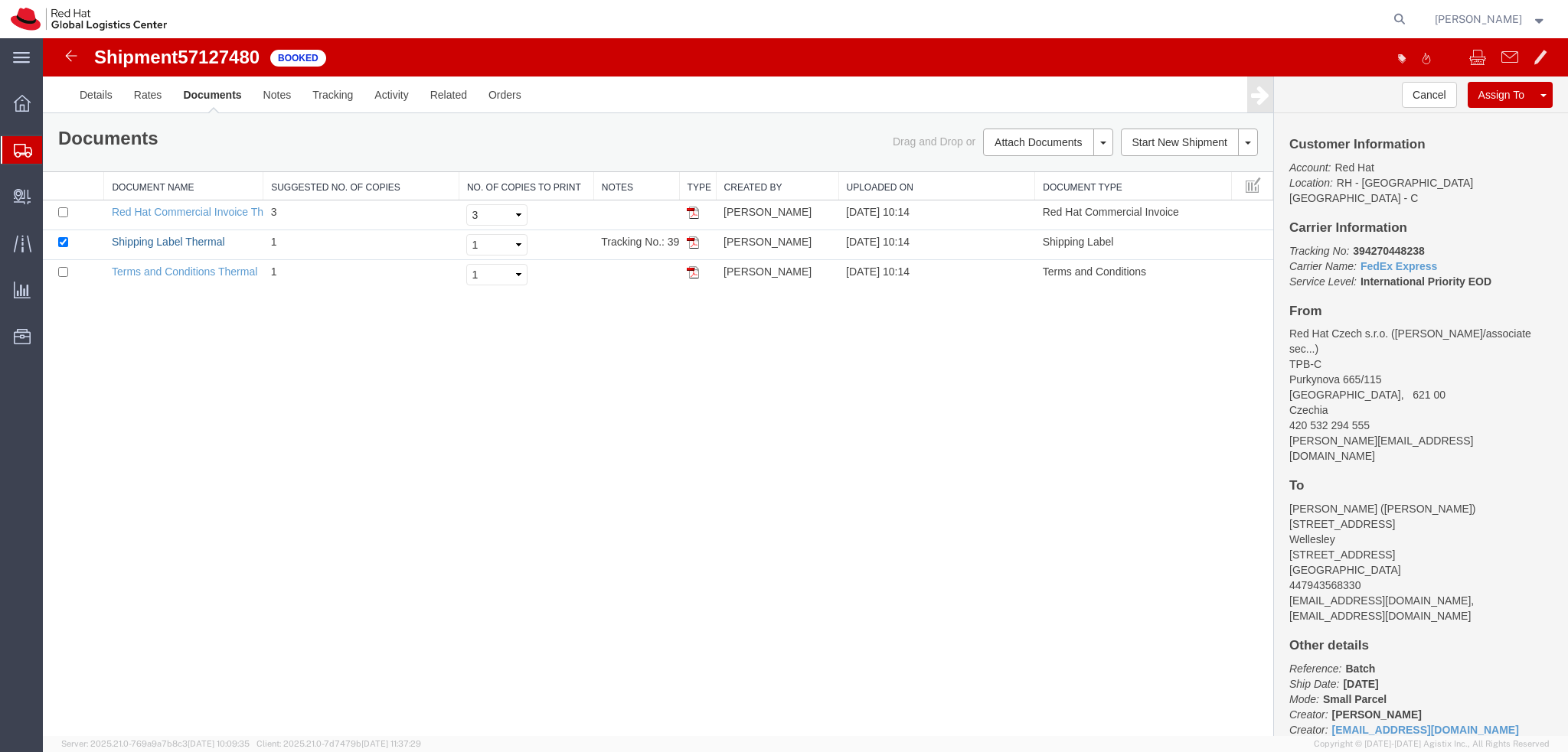
click at [147, 236] on link "Shipping Label Thermal" at bounding box center [168, 242] width 113 height 12
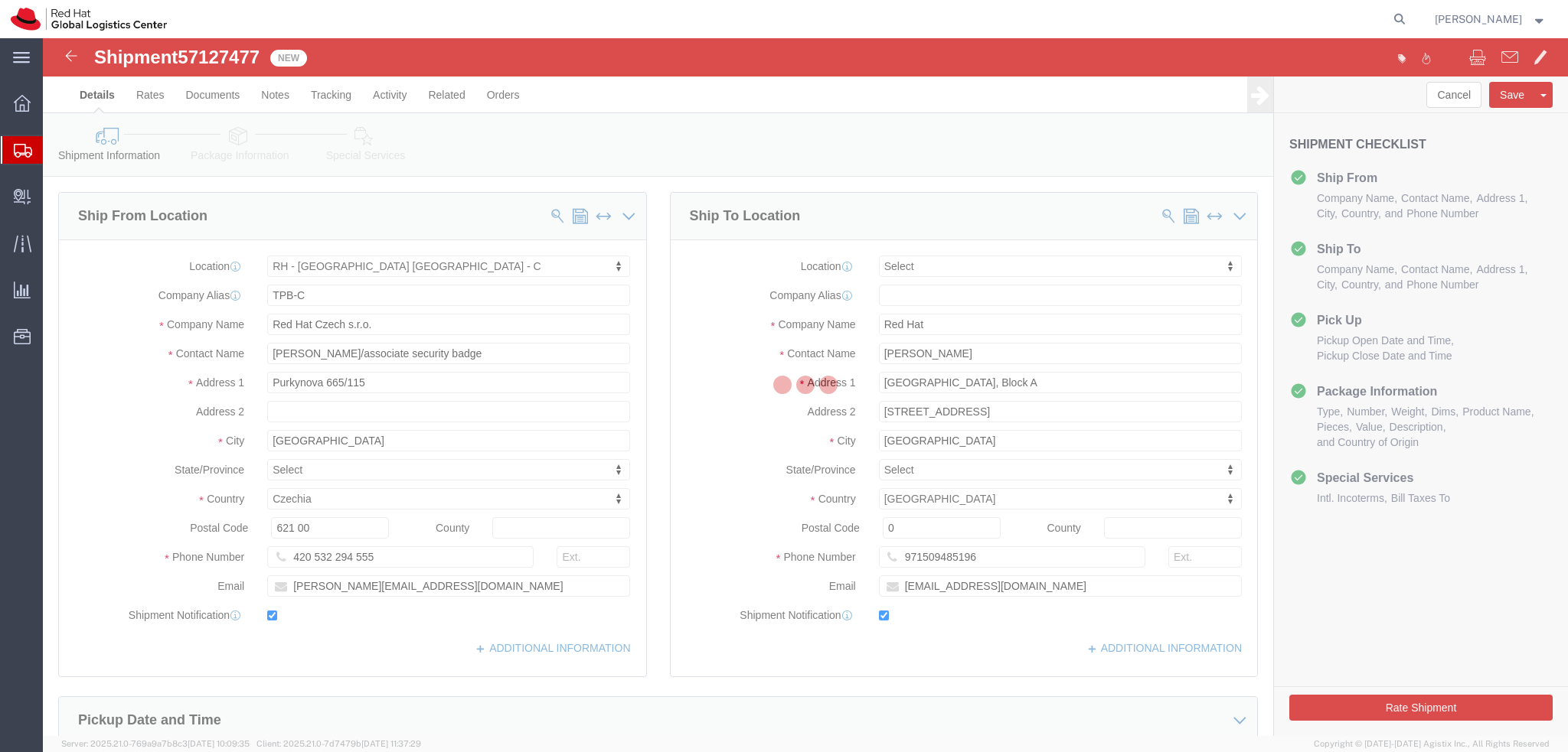
select select "38037"
select select
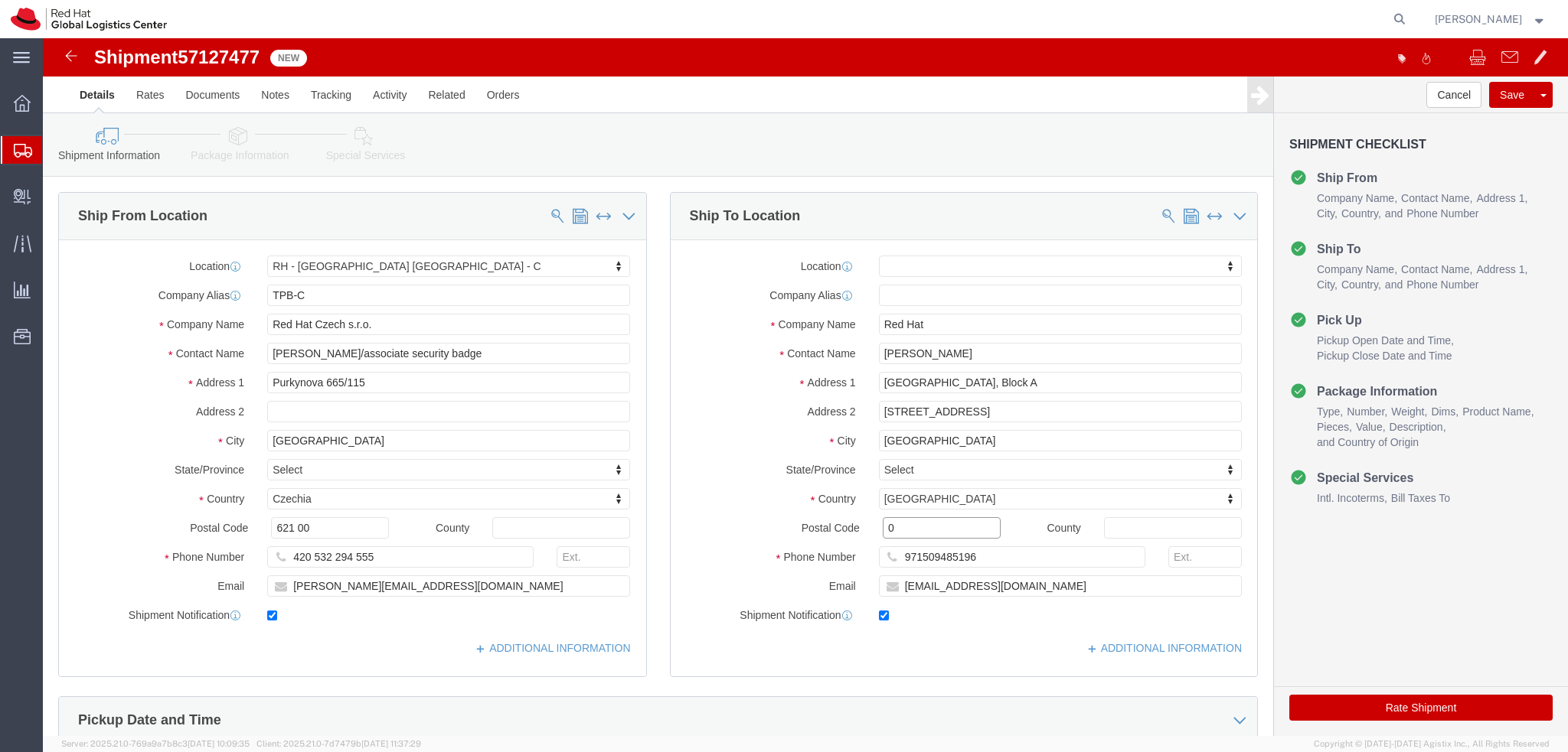
drag, startPoint x: 910, startPoint y: 524, endPoint x: 867, endPoint y: 486, distance: 57.4
click input "0"
type input "00000"
select select
click icon
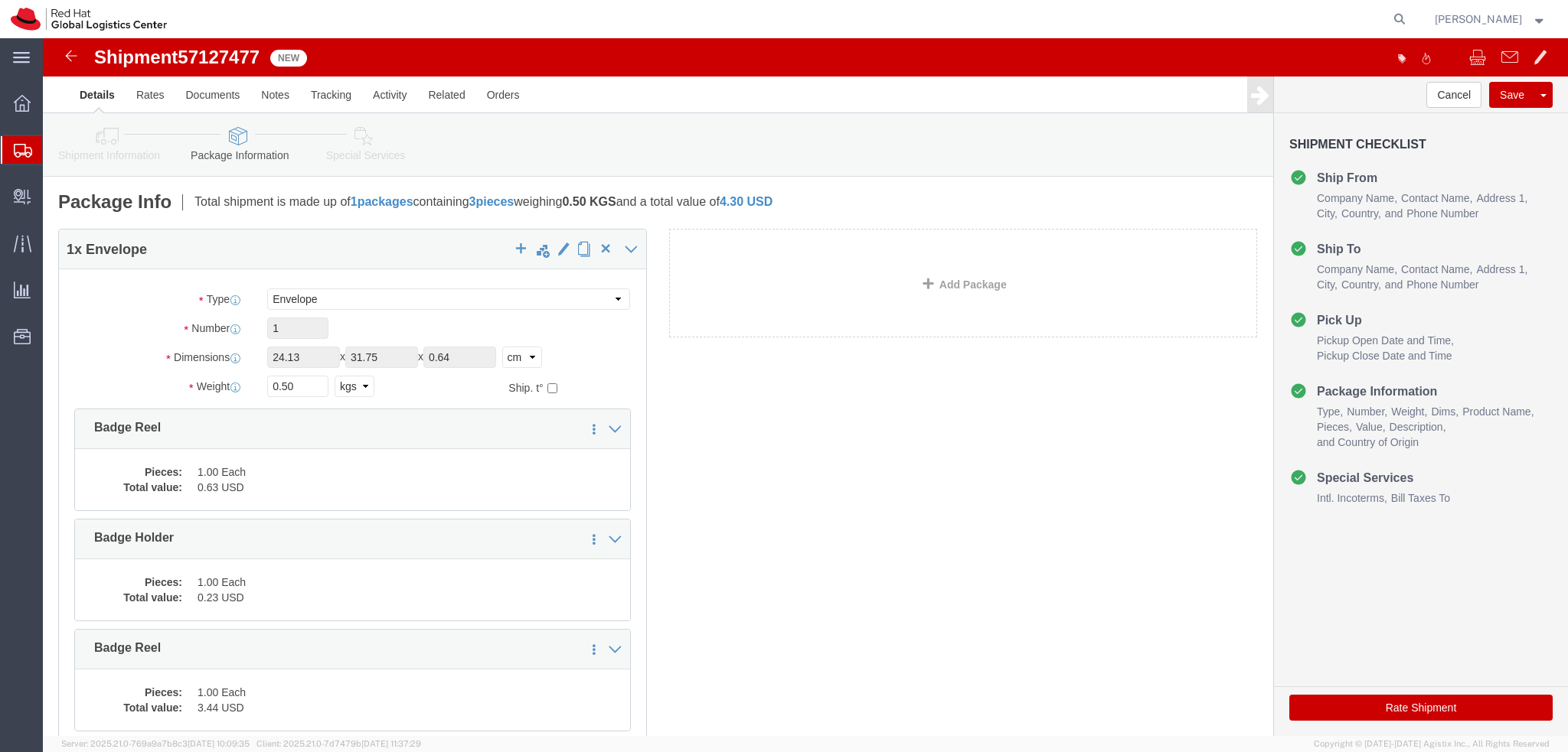
click icon
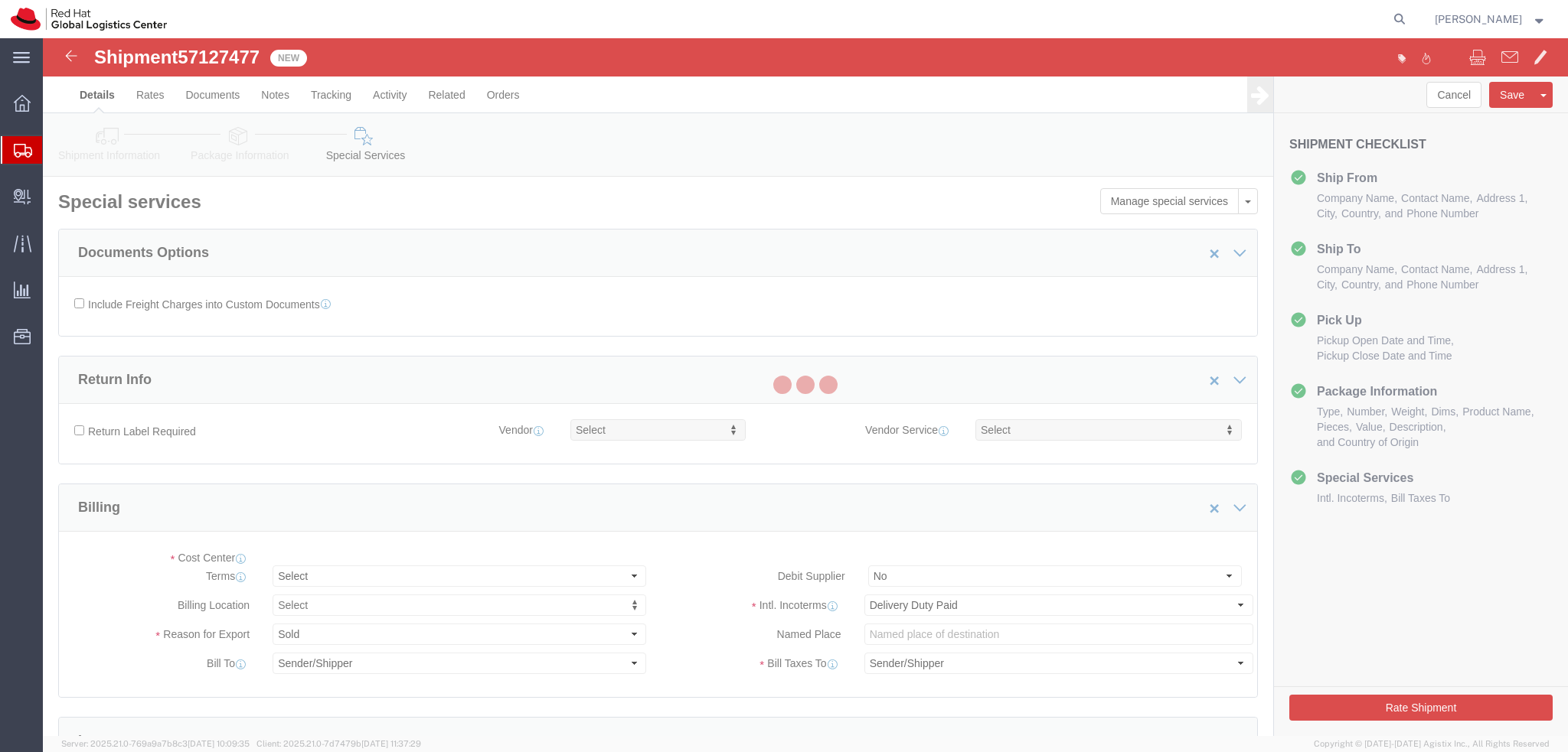
select select "COSTCENTER"
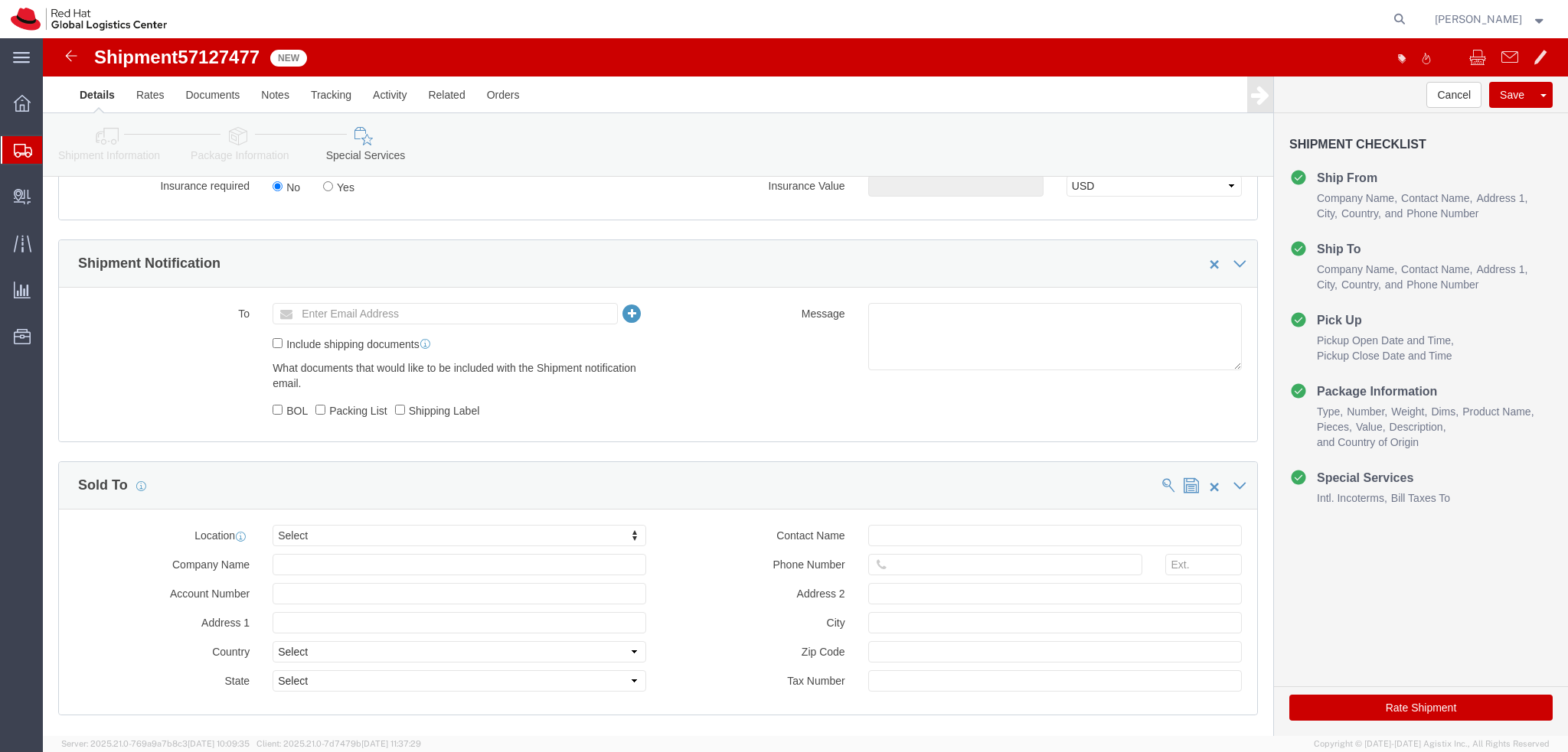
scroll to position [707, 0]
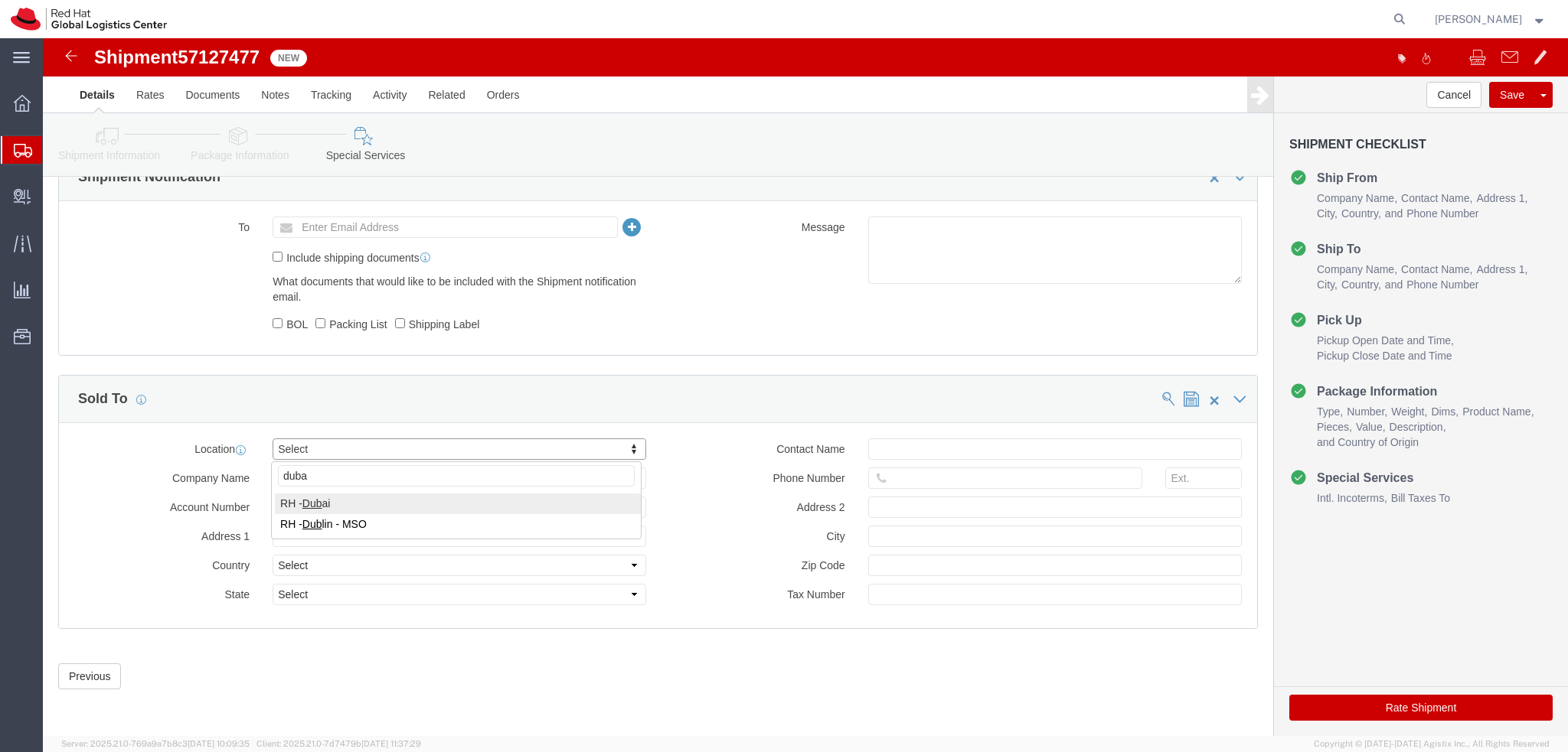
type input "[GEOGRAPHIC_DATA]"
select select "37952"
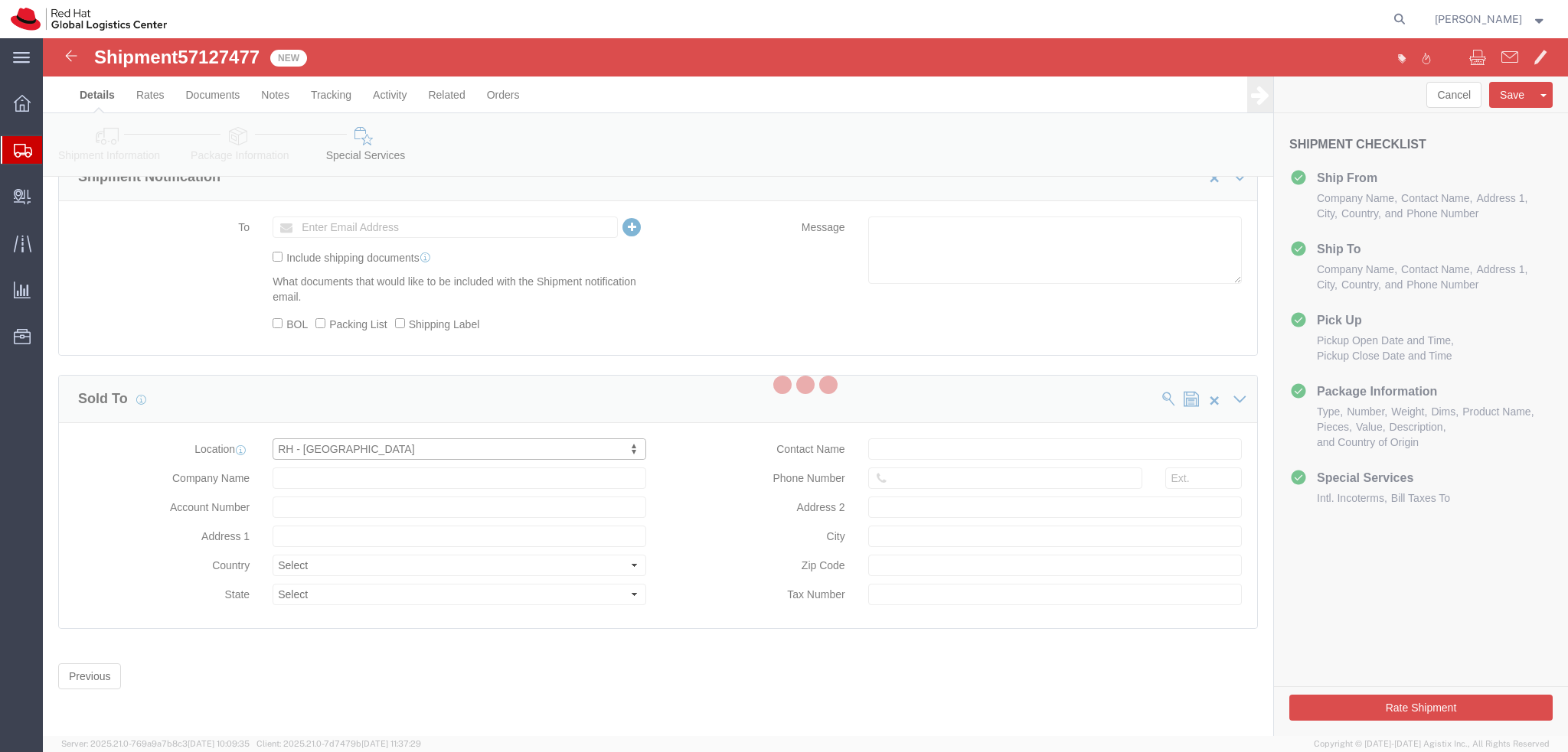
type input "Red Hat FZ-LLC."
type input "Office Park Building, Block A"
select select "AE"
type input "971 4 4494 100"
type input "Office 406A, Dubai Knowledge Village"
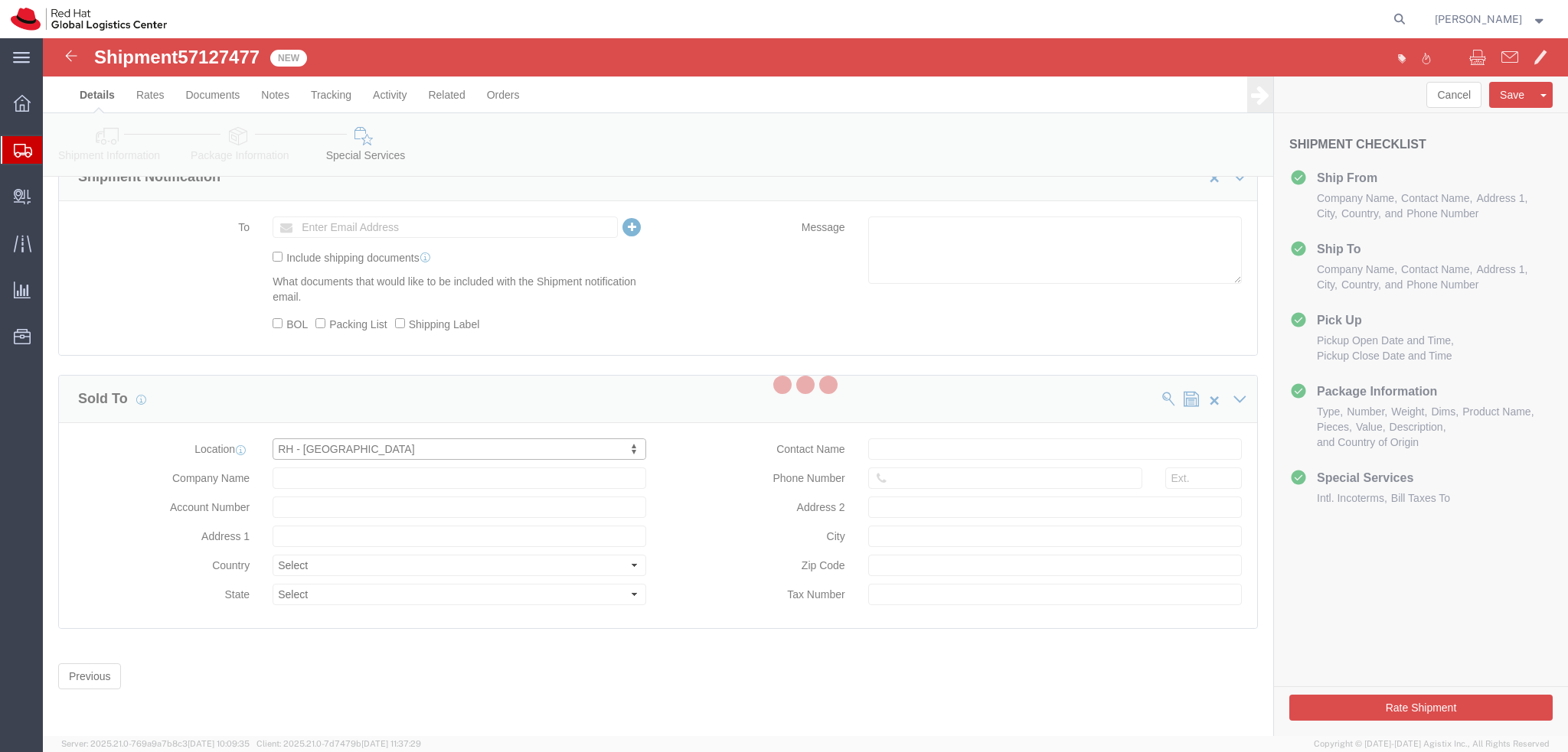
type input "DUBAI"
type input "100258132800003"
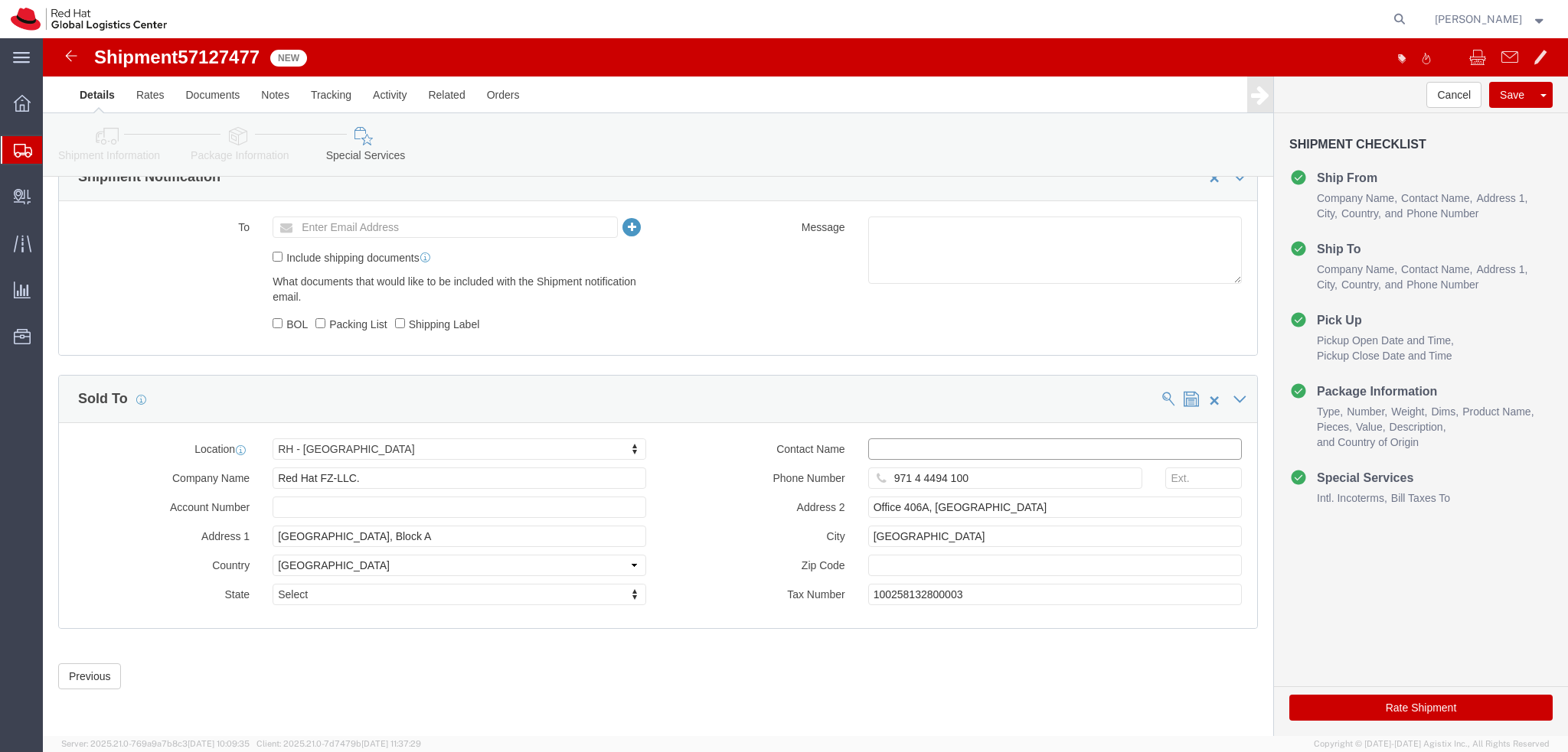
click input "text"
type input "emealogistics@redhat.com"
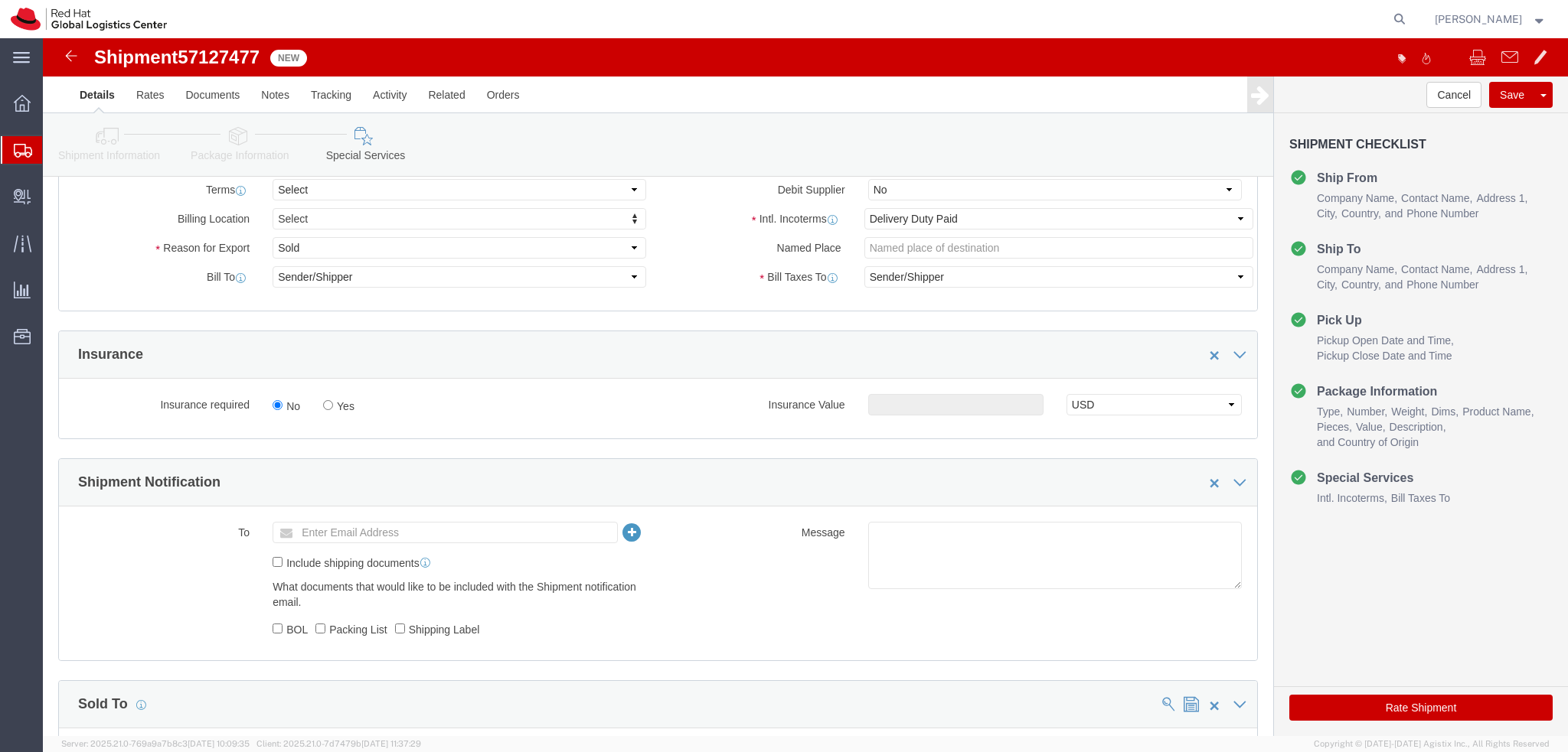
scroll to position [0, 0]
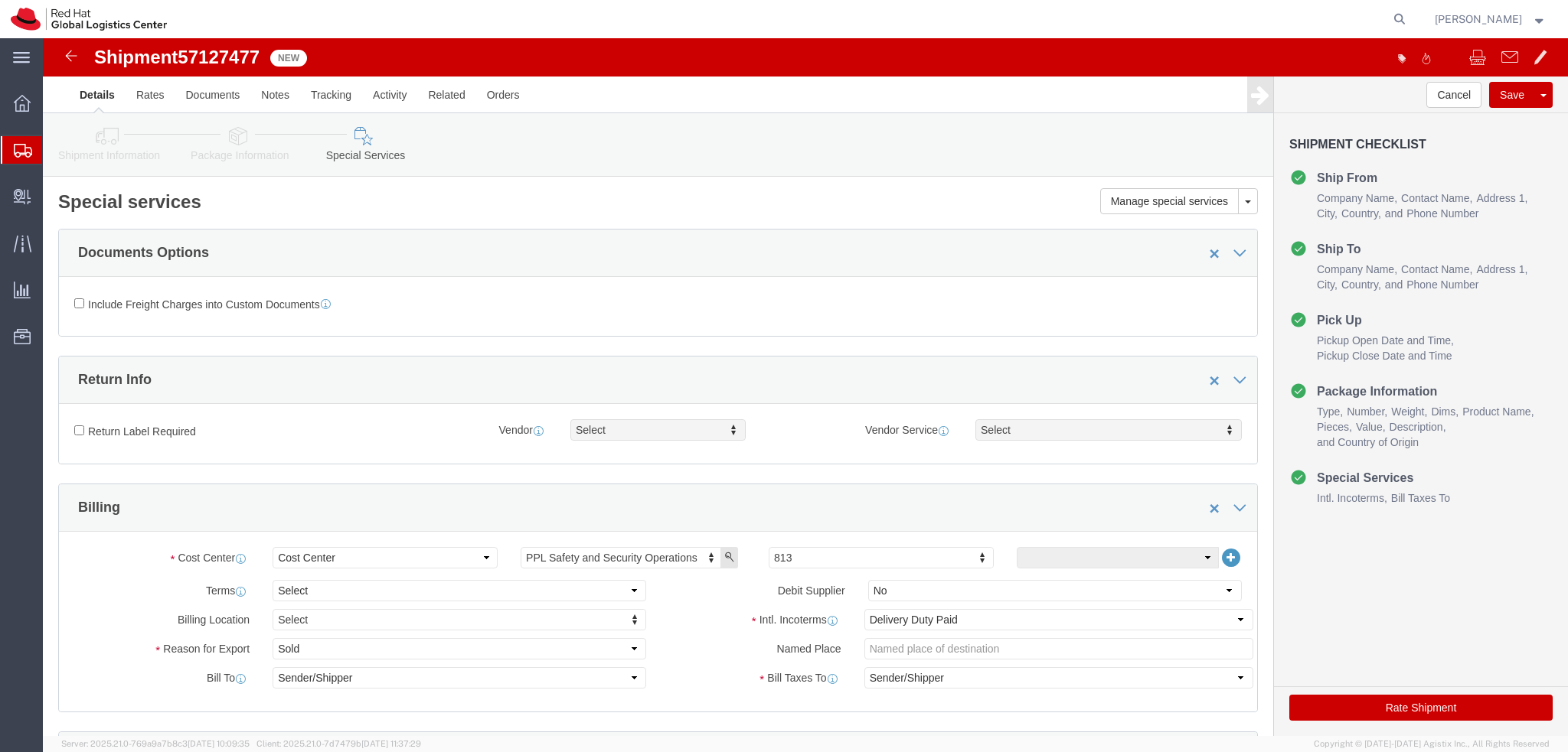
click icon
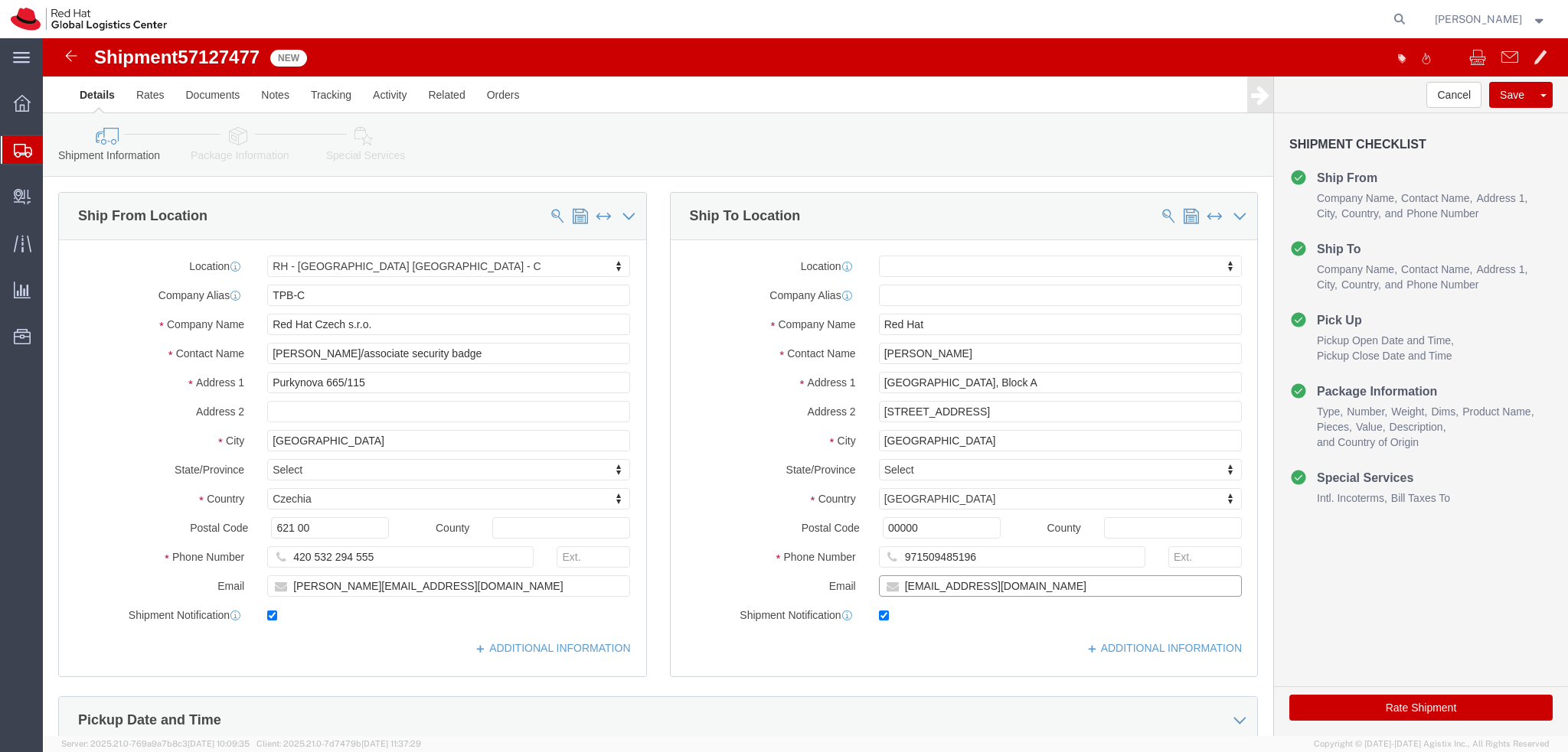
click input "cpranava@redhat.com"
type input "cpranava@redhat.com, emealogistics@redhat.com"
click button "Rate Shipment"
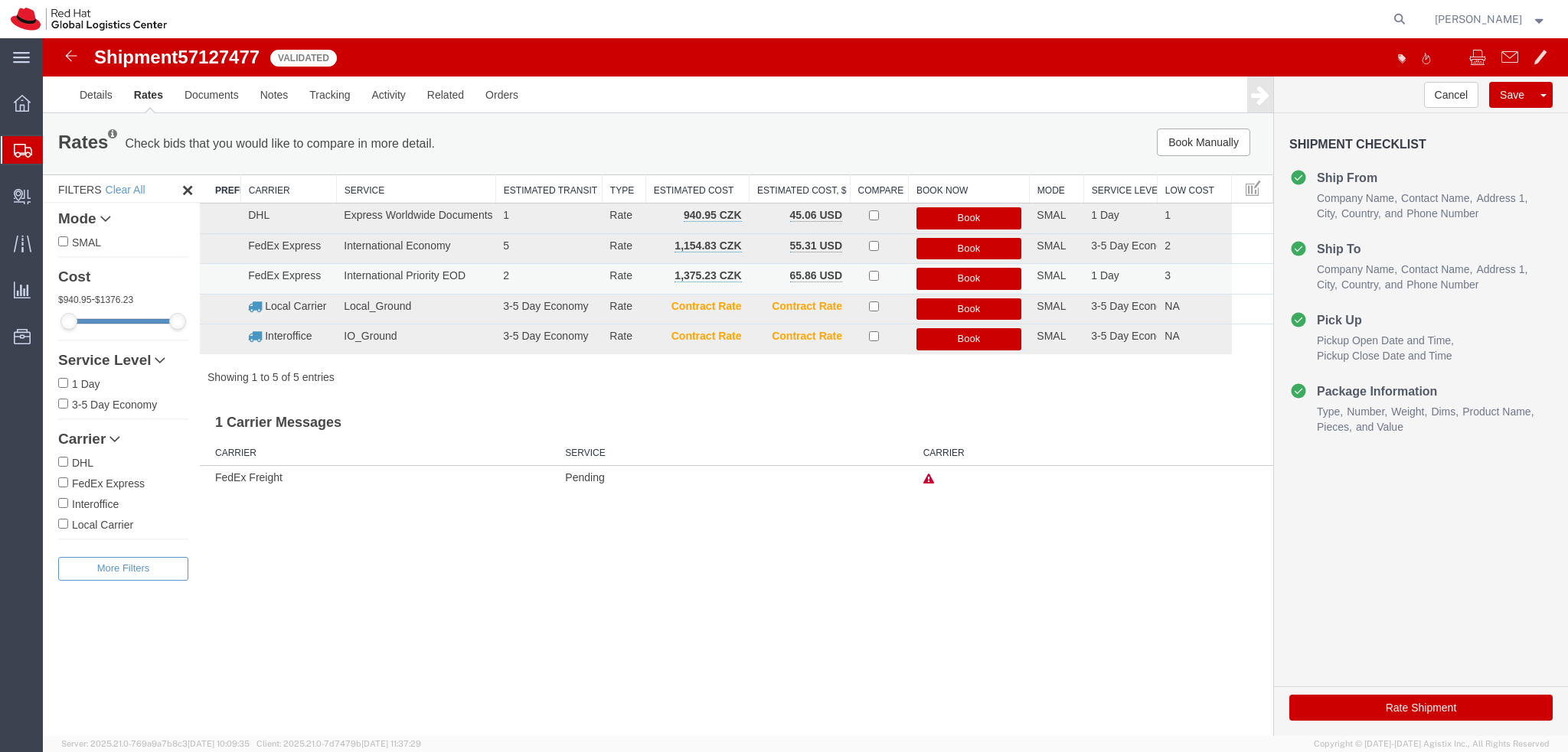
click at [977, 275] on button "Book" at bounding box center [969, 279] width 106 height 22
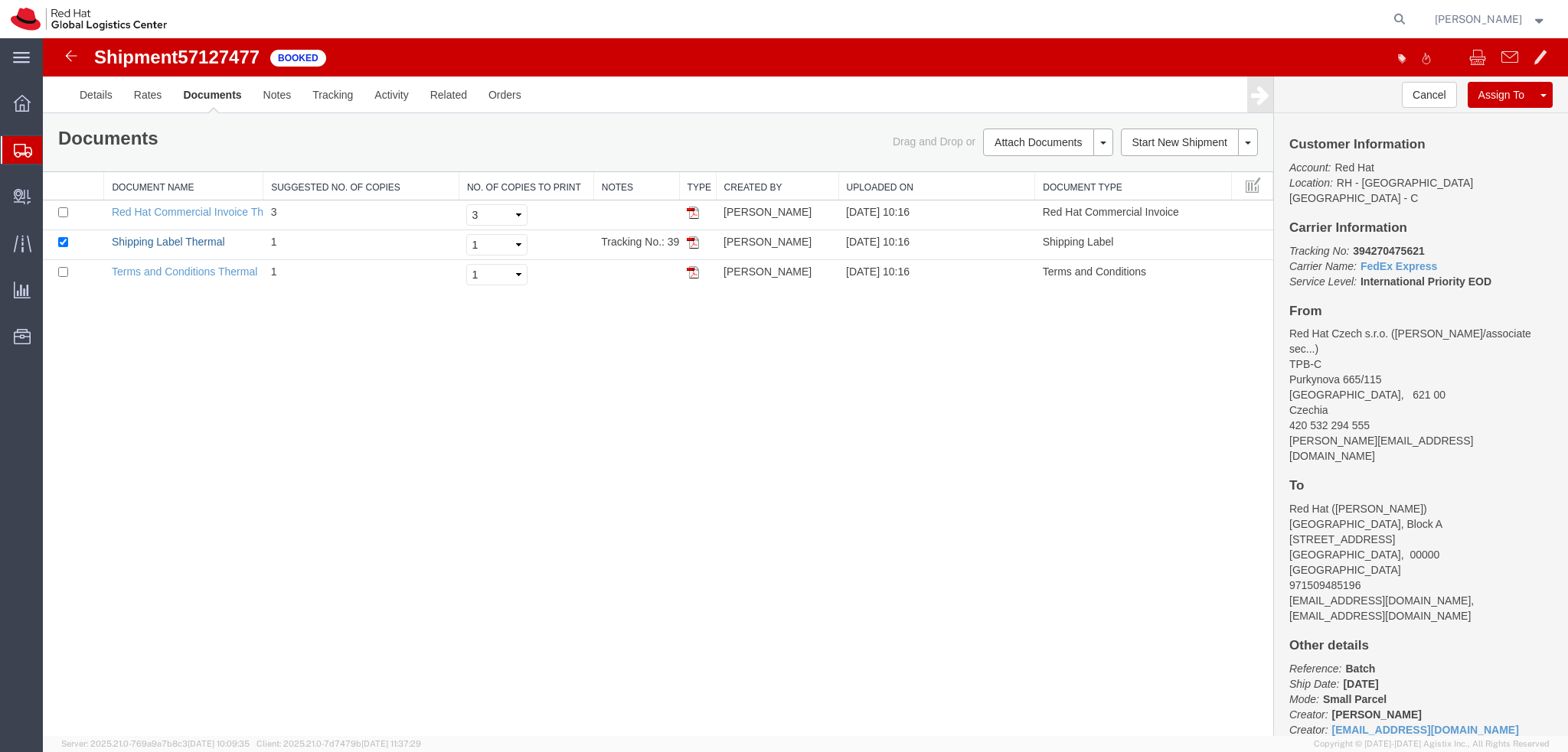
drag, startPoint x: 220, startPoint y: 239, endPoint x: 826, endPoint y: 464, distance: 646.4
click at [220, 239] on link "Shipping Label Thermal" at bounding box center [168, 242] width 113 height 12
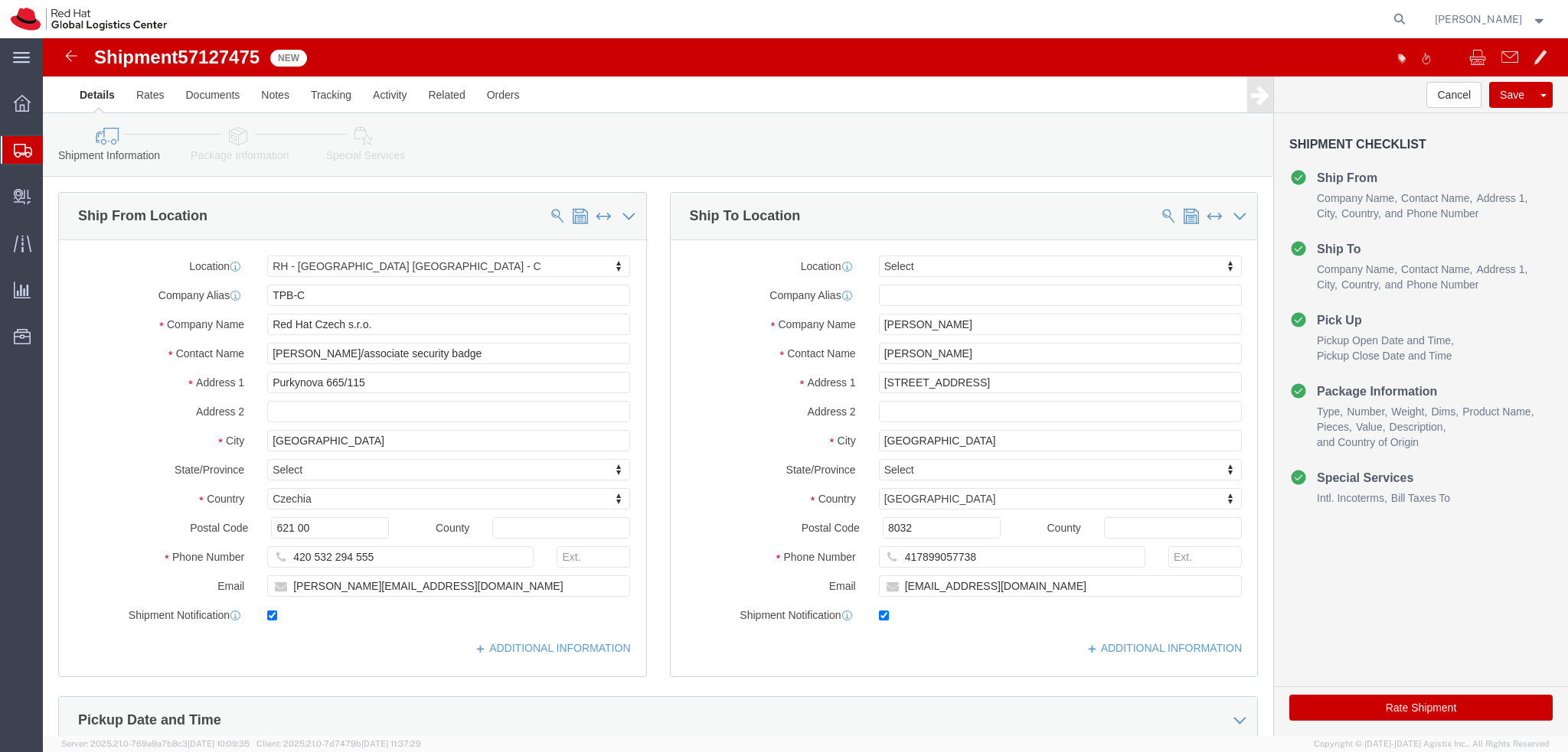
select select "38037"
select select
click input "mchampag@redhat.com"
type input "mchampag@redhat.com, emealogistics@redhat.com"
click link "Package Information"
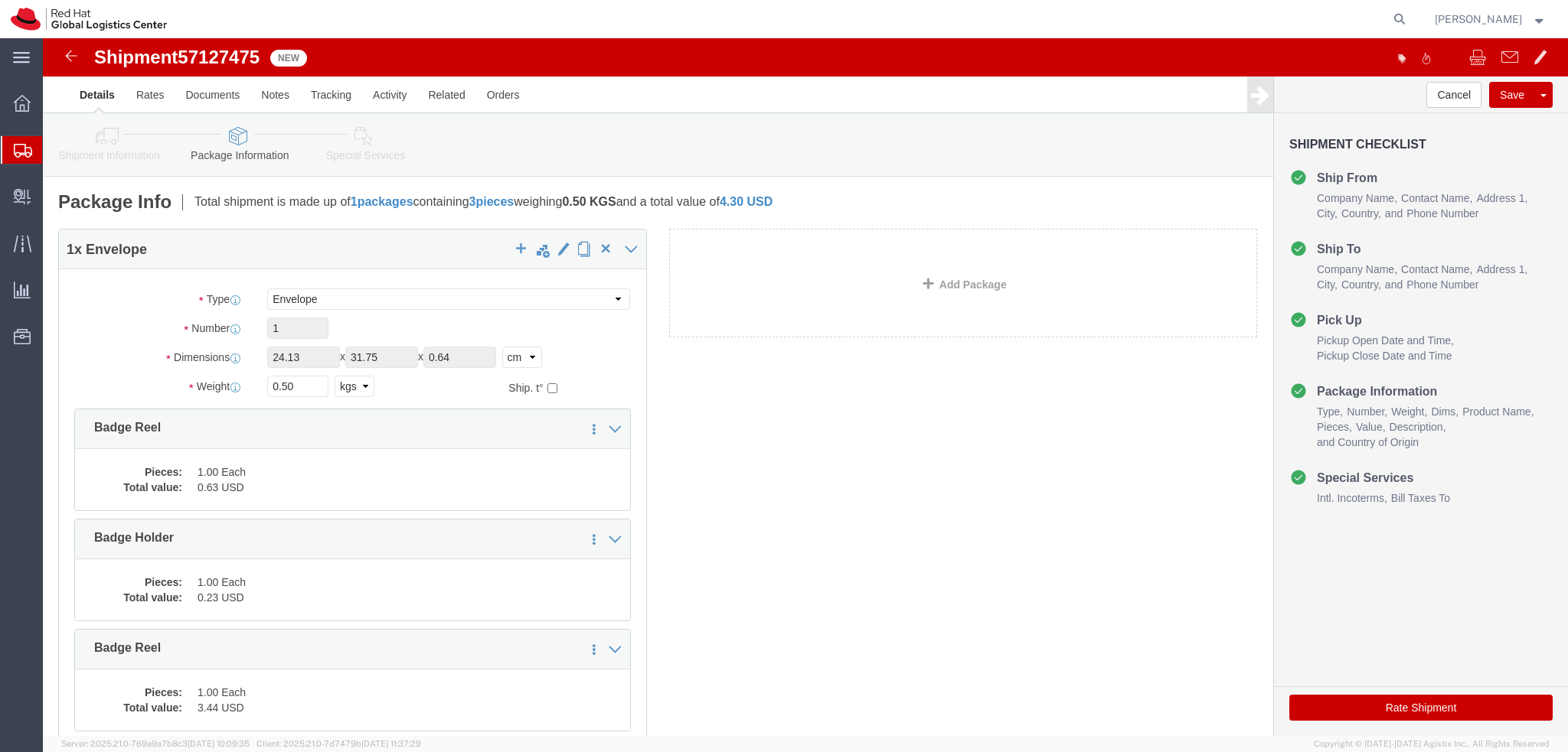
click icon
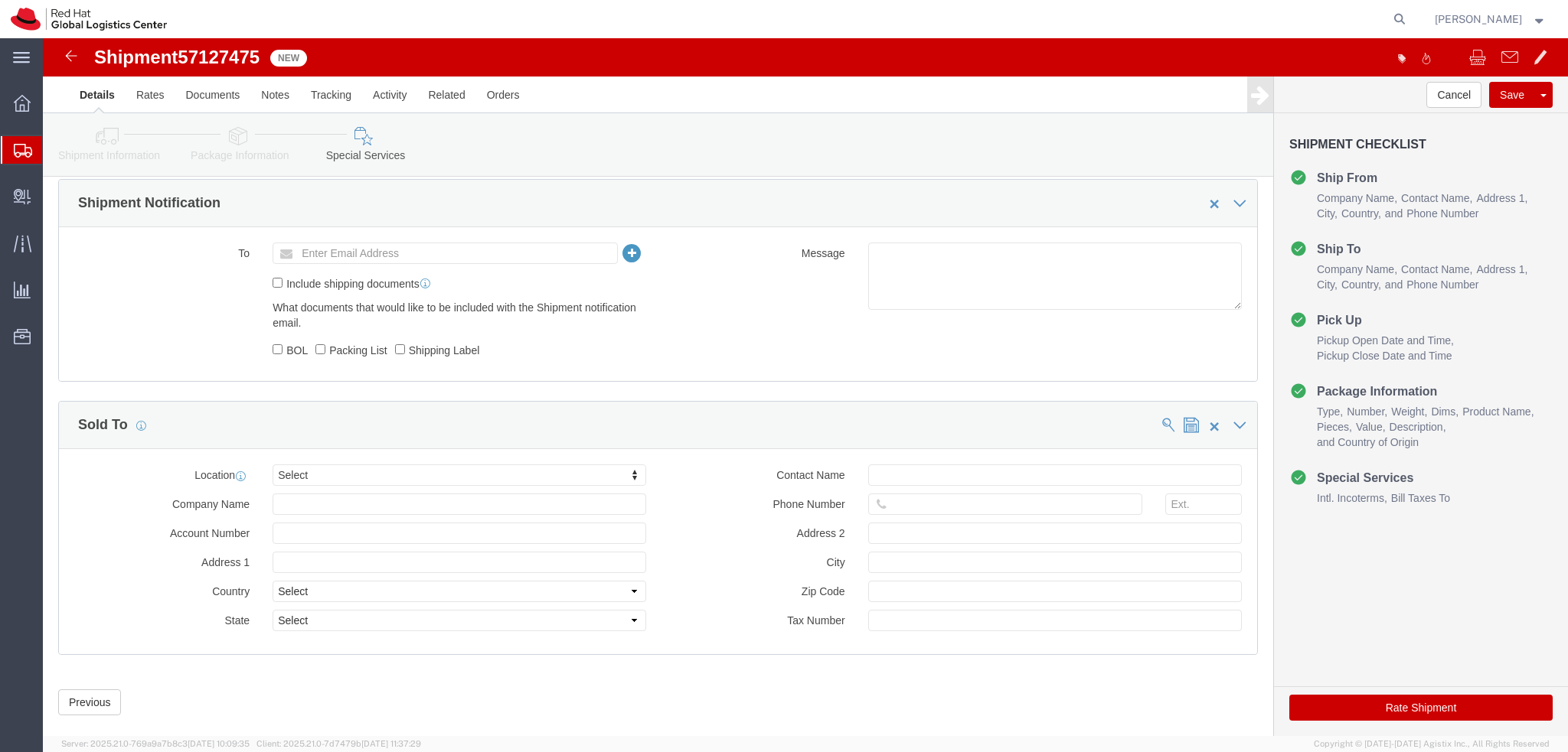
scroll to position [707, 0]
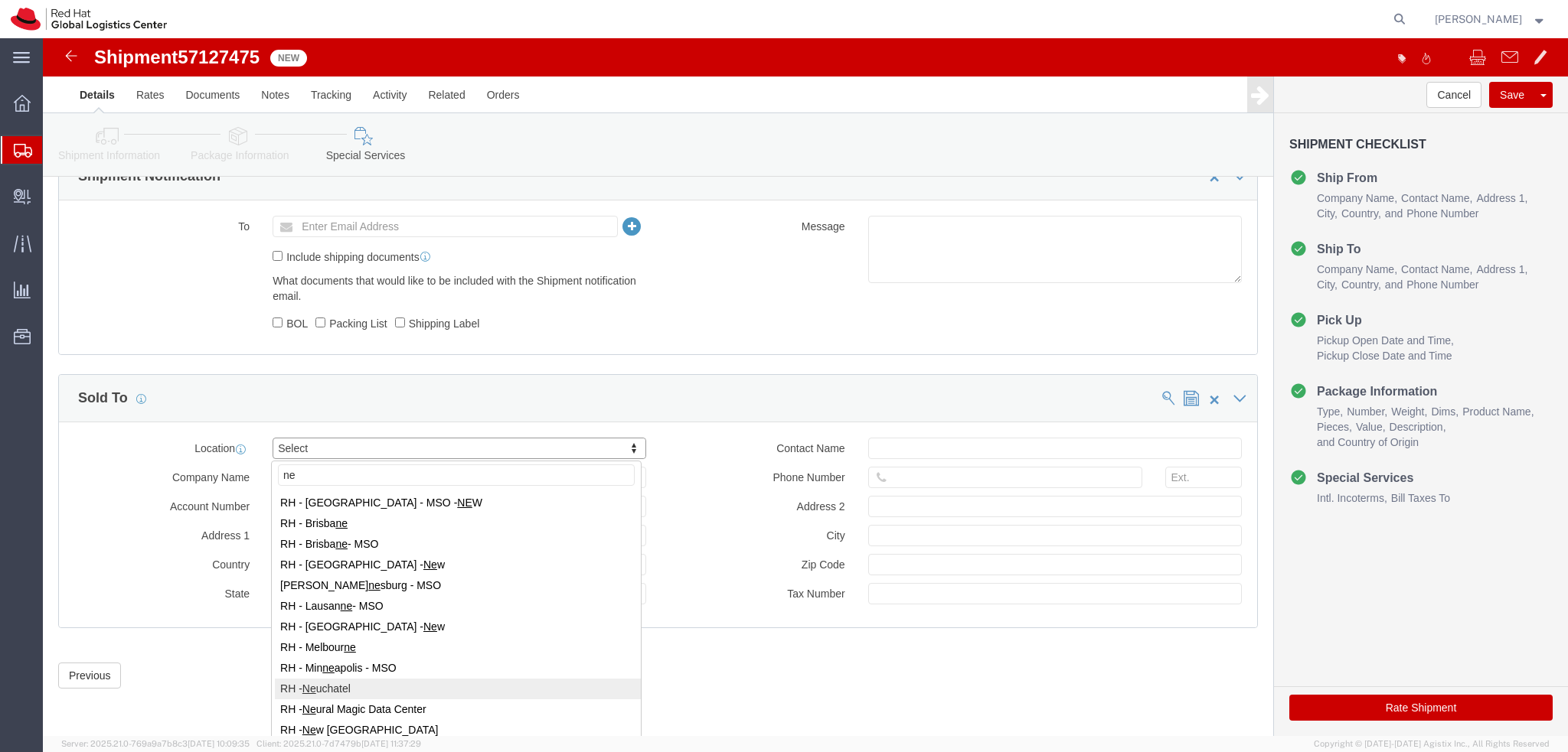
type input "ne"
select select "37990"
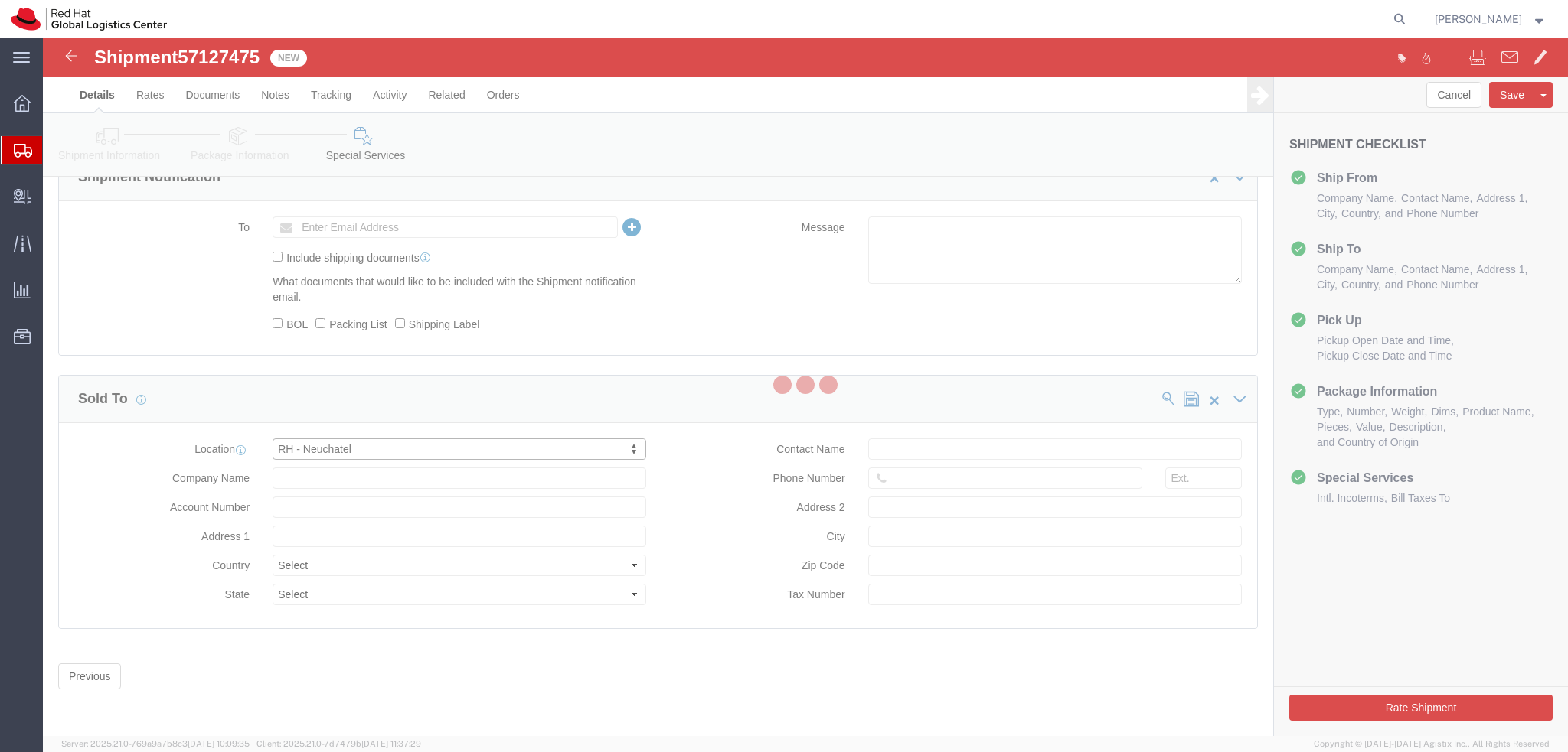
type input "Place Numa-Droz 2"
select select "CH"
type input "41 32 720 9260"
type input "CP 2522"
type input "NEUCHATEL"
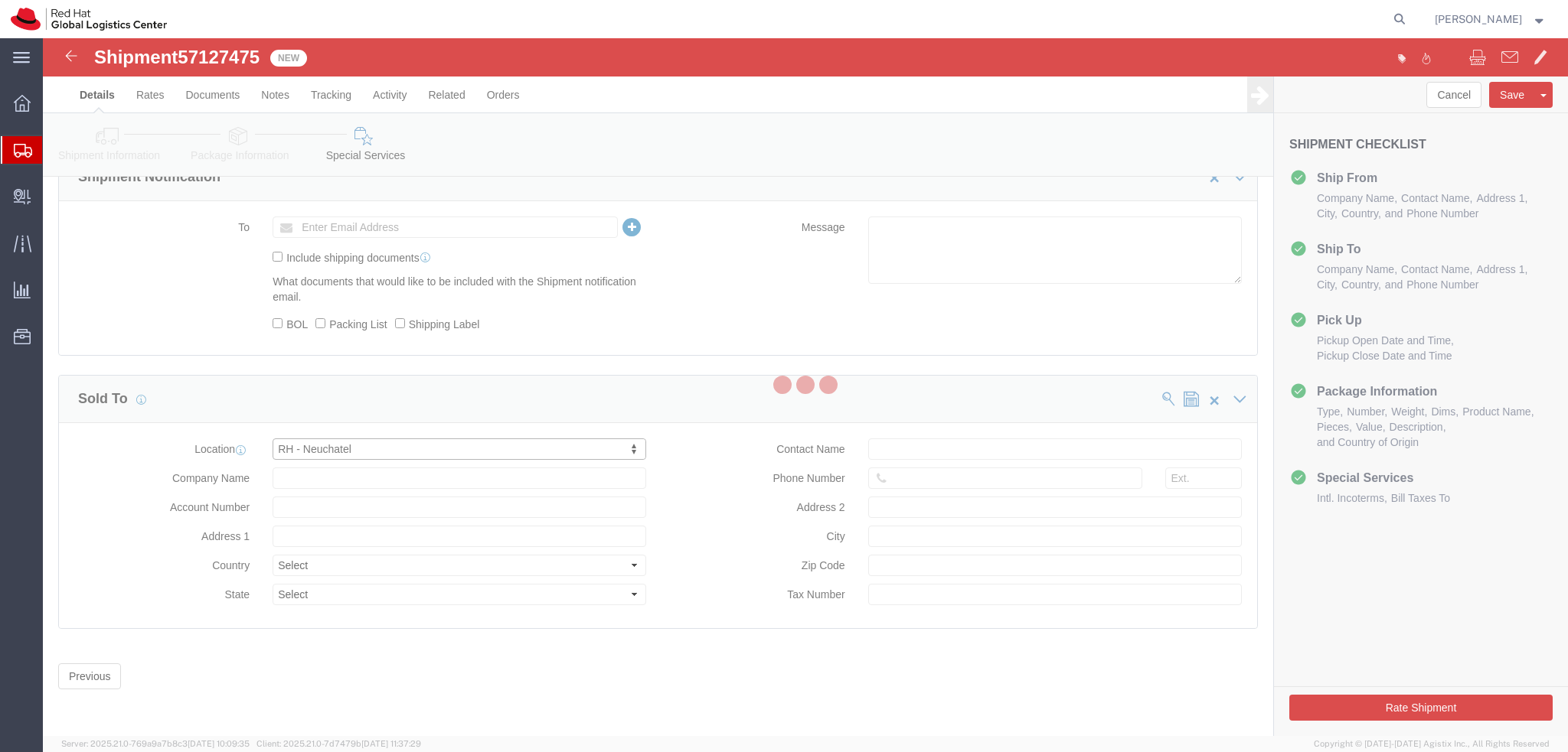
type input "2001"
type input "Red Hat (Switzerland) SARL"
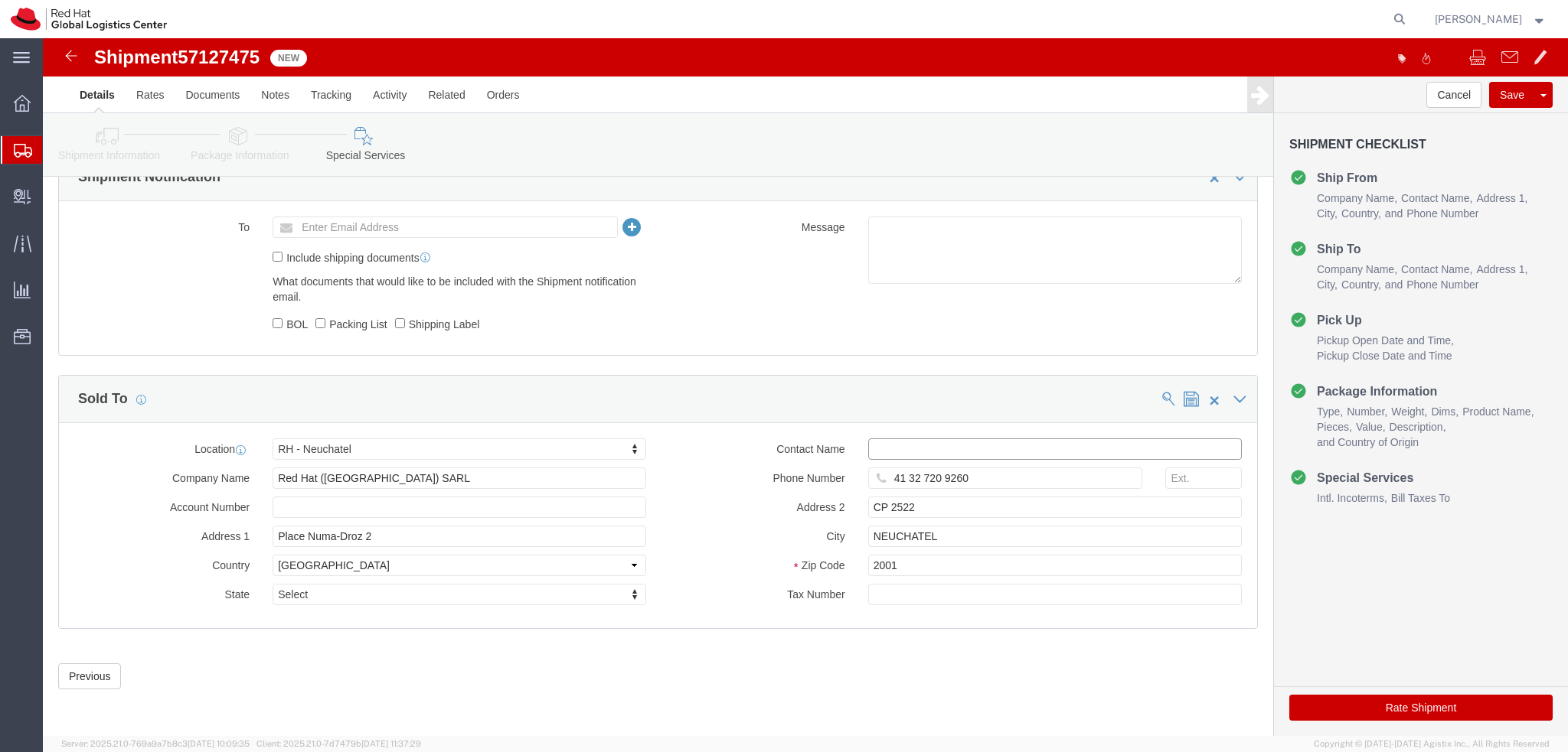
click input "text"
type input "emealogistics@redhat.com"
click div "Phone Number 41 32 720 9260"
click button "Rate Shipment"
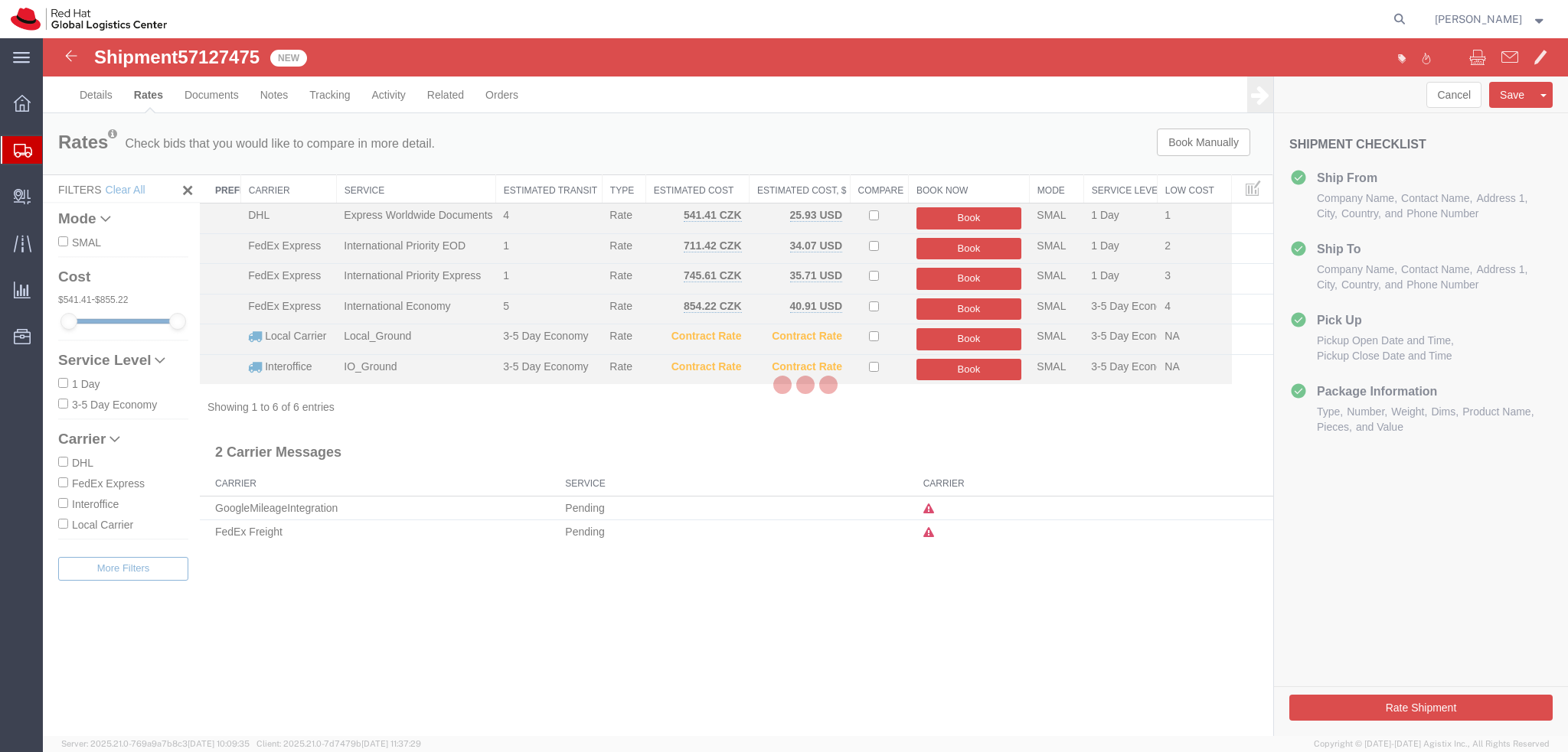
scroll to position [0, 0]
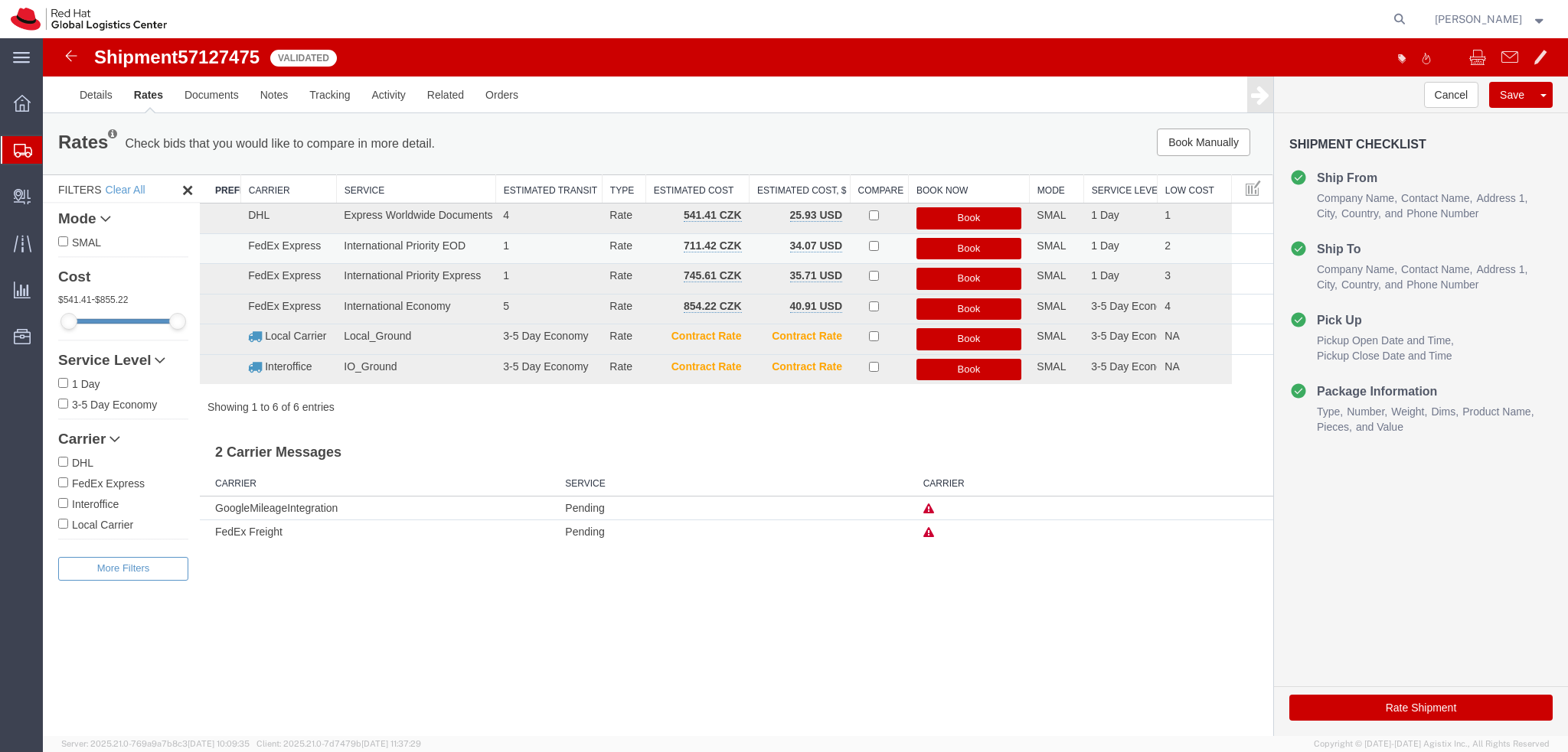
click at [976, 246] on button "Book" at bounding box center [969, 249] width 106 height 22
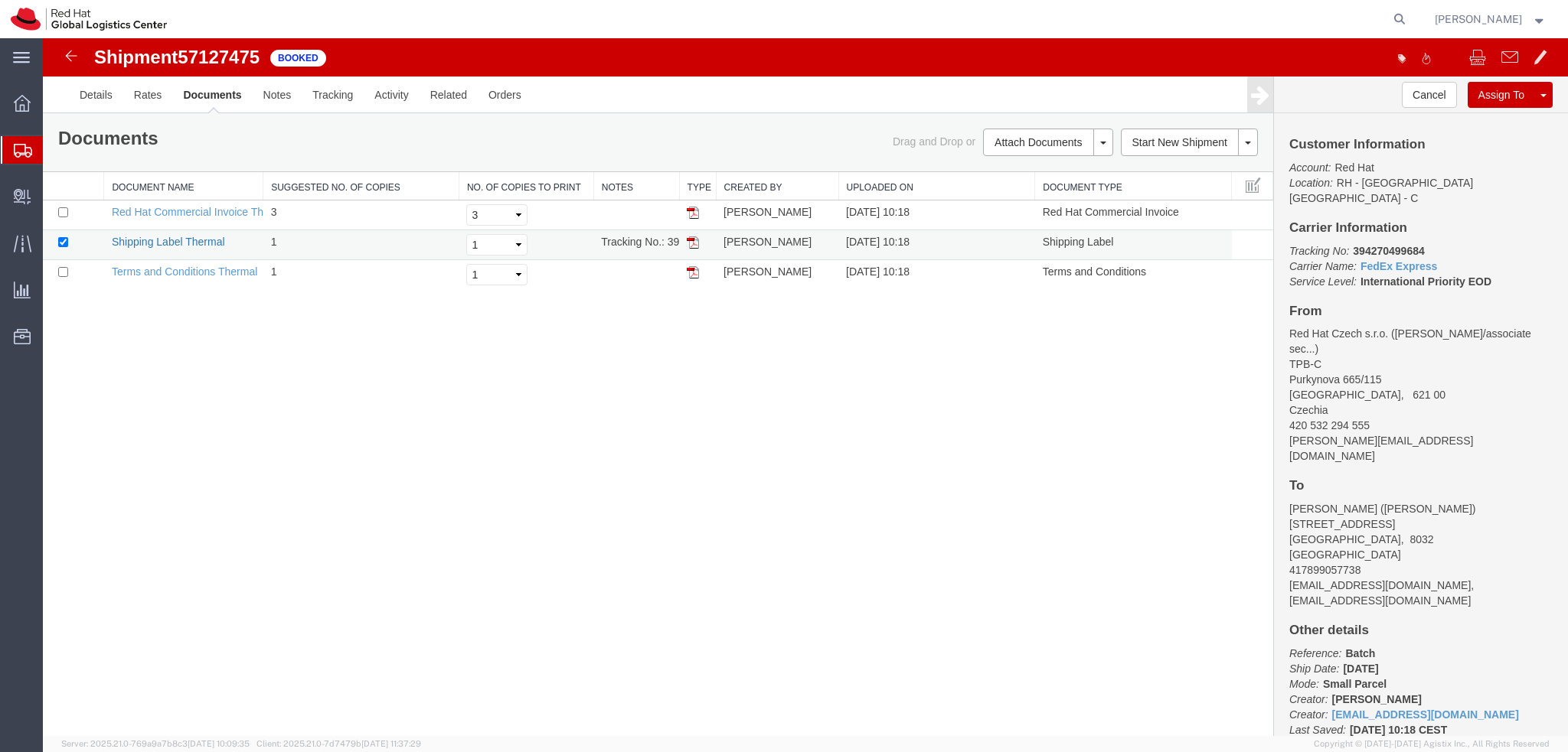
click at [171, 243] on link "Shipping Label Thermal" at bounding box center [168, 242] width 113 height 12
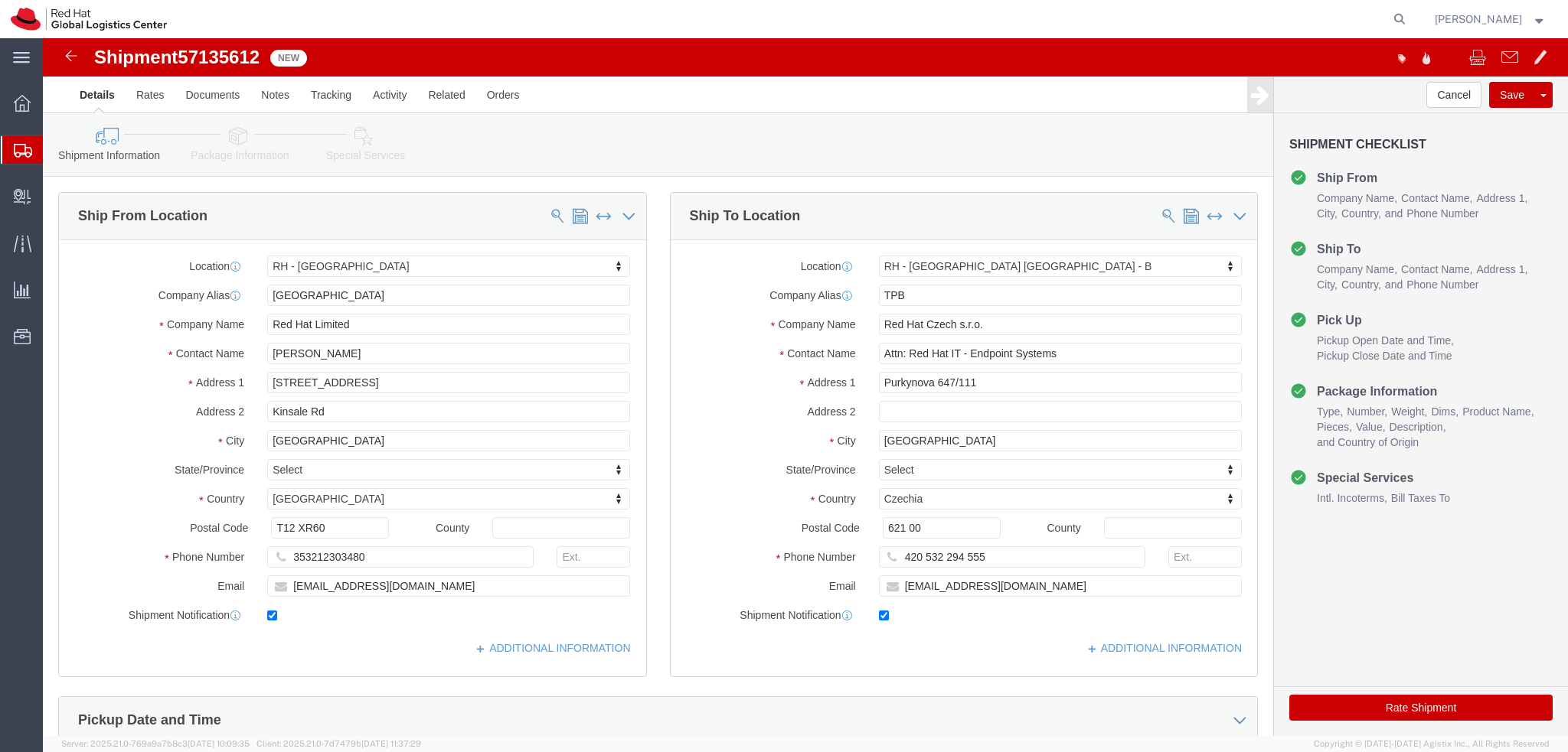
select select "37944"
select select "38036"
click icon
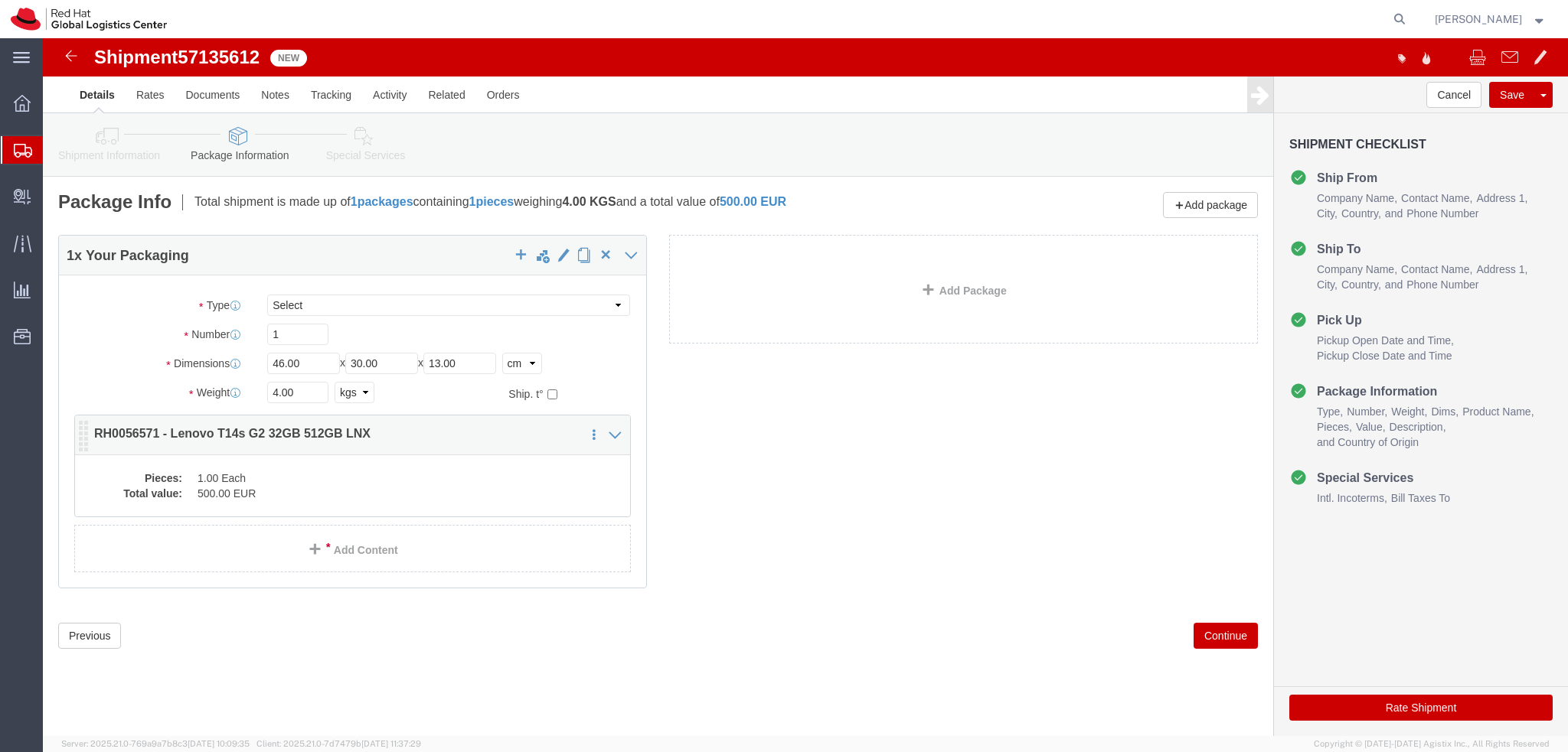
click dd "500.00 EUR"
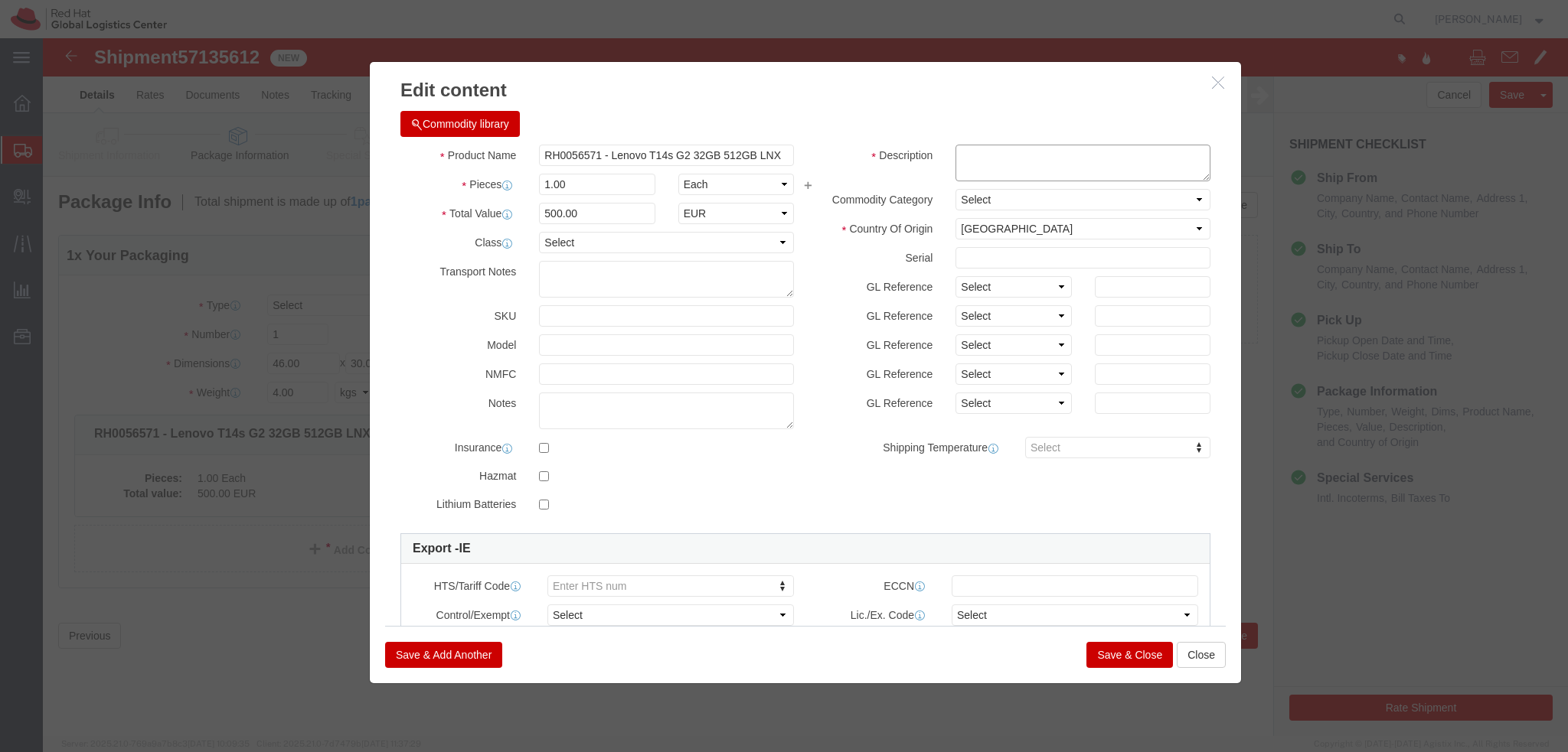
click textarea
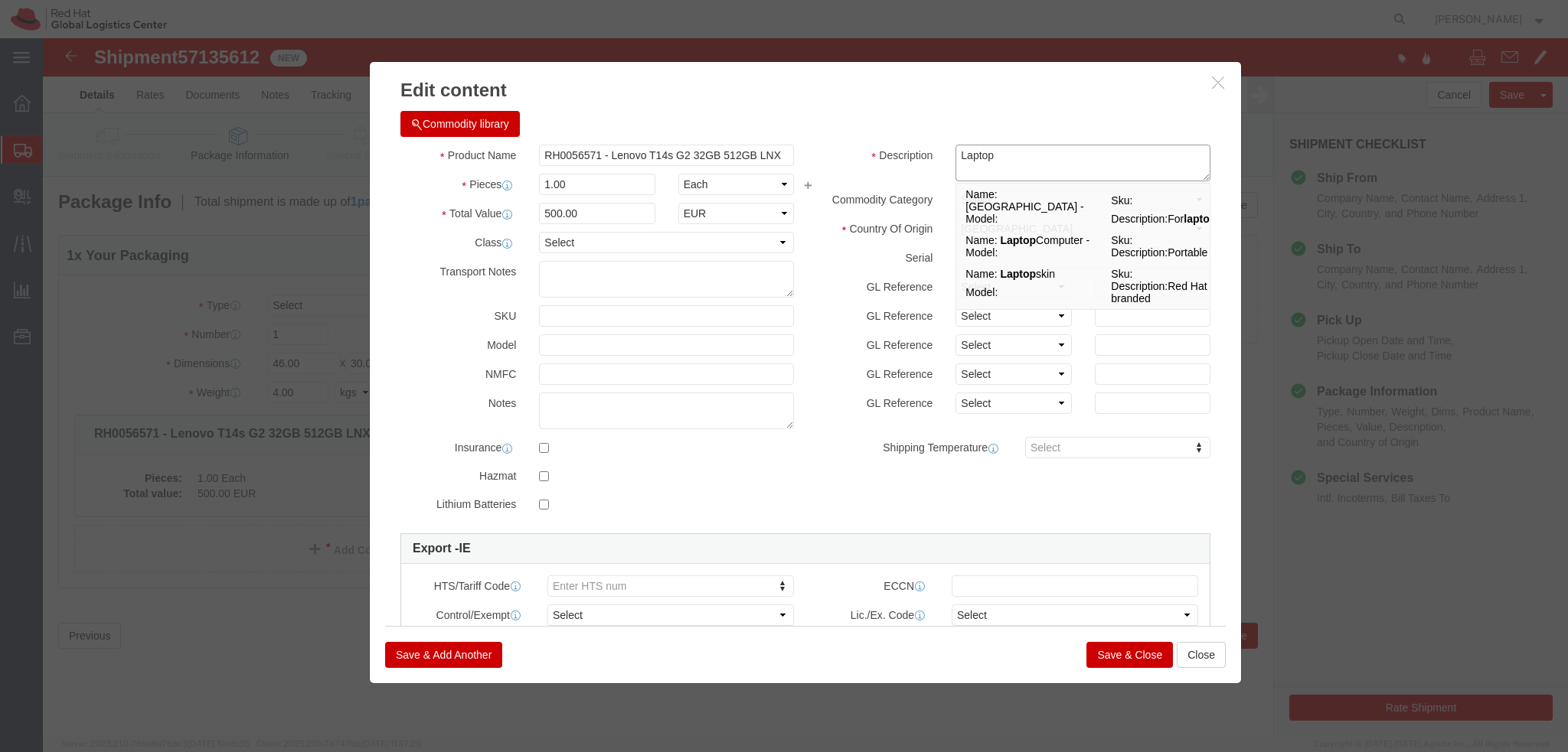
type textarea "Laptop"
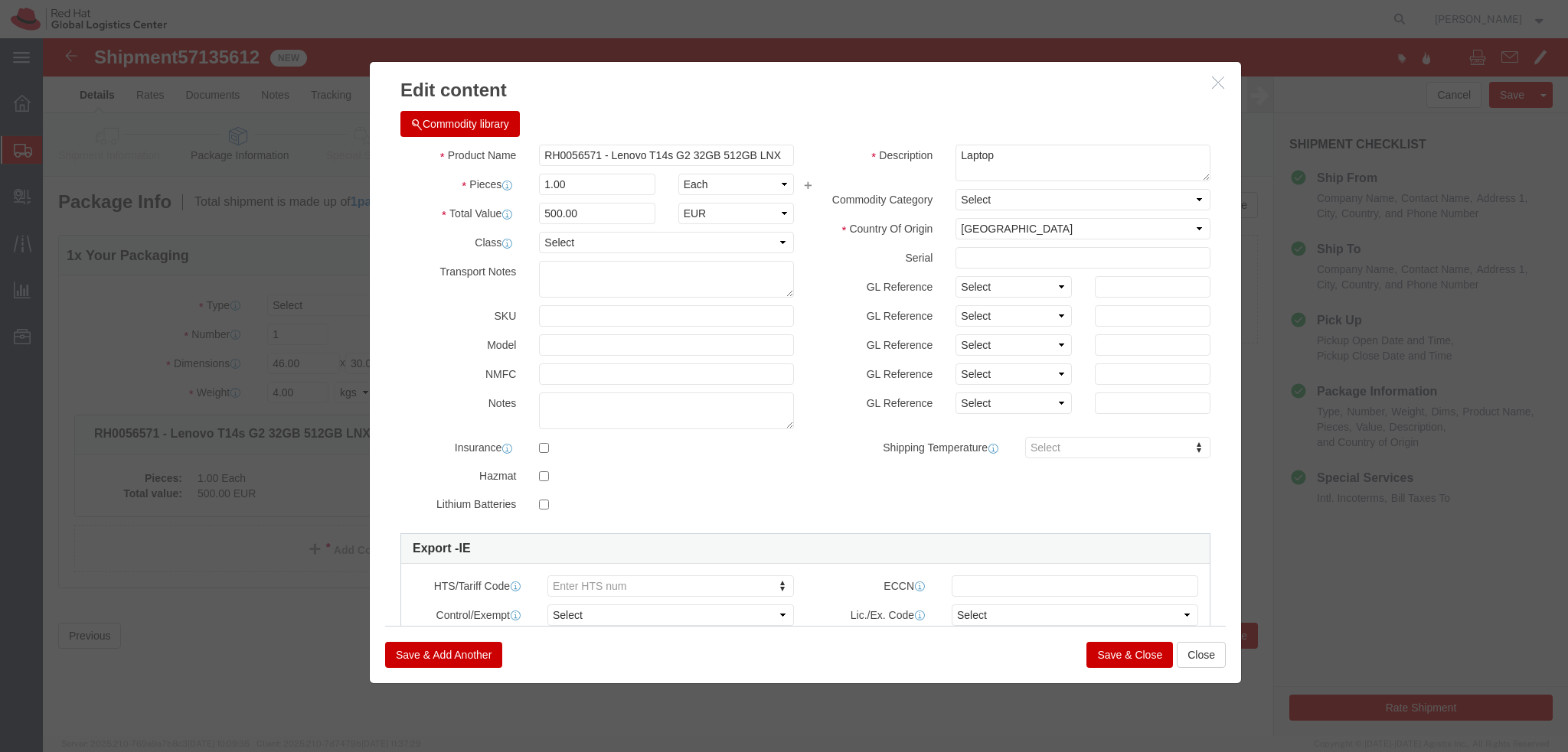
click button "Save & Close"
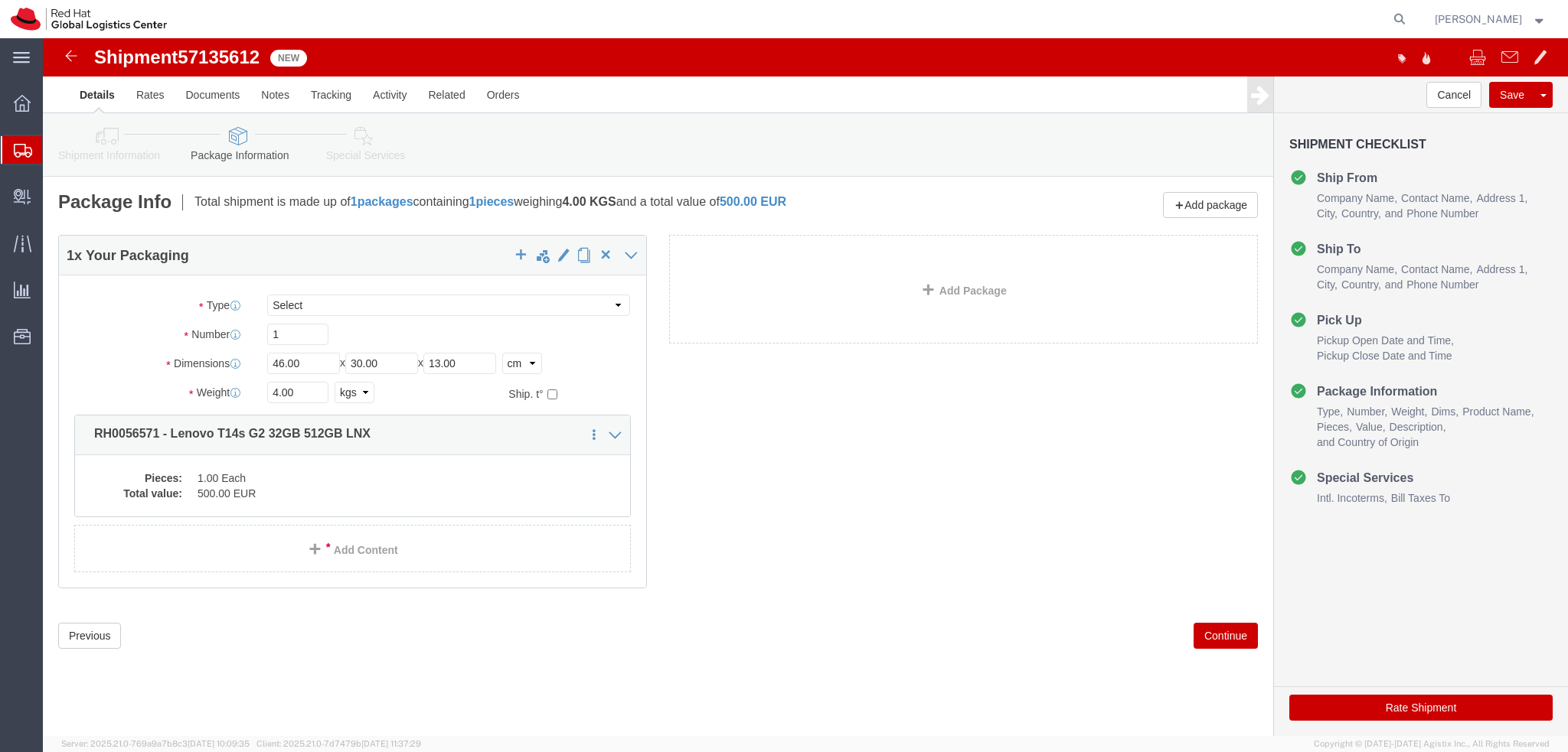
click icon
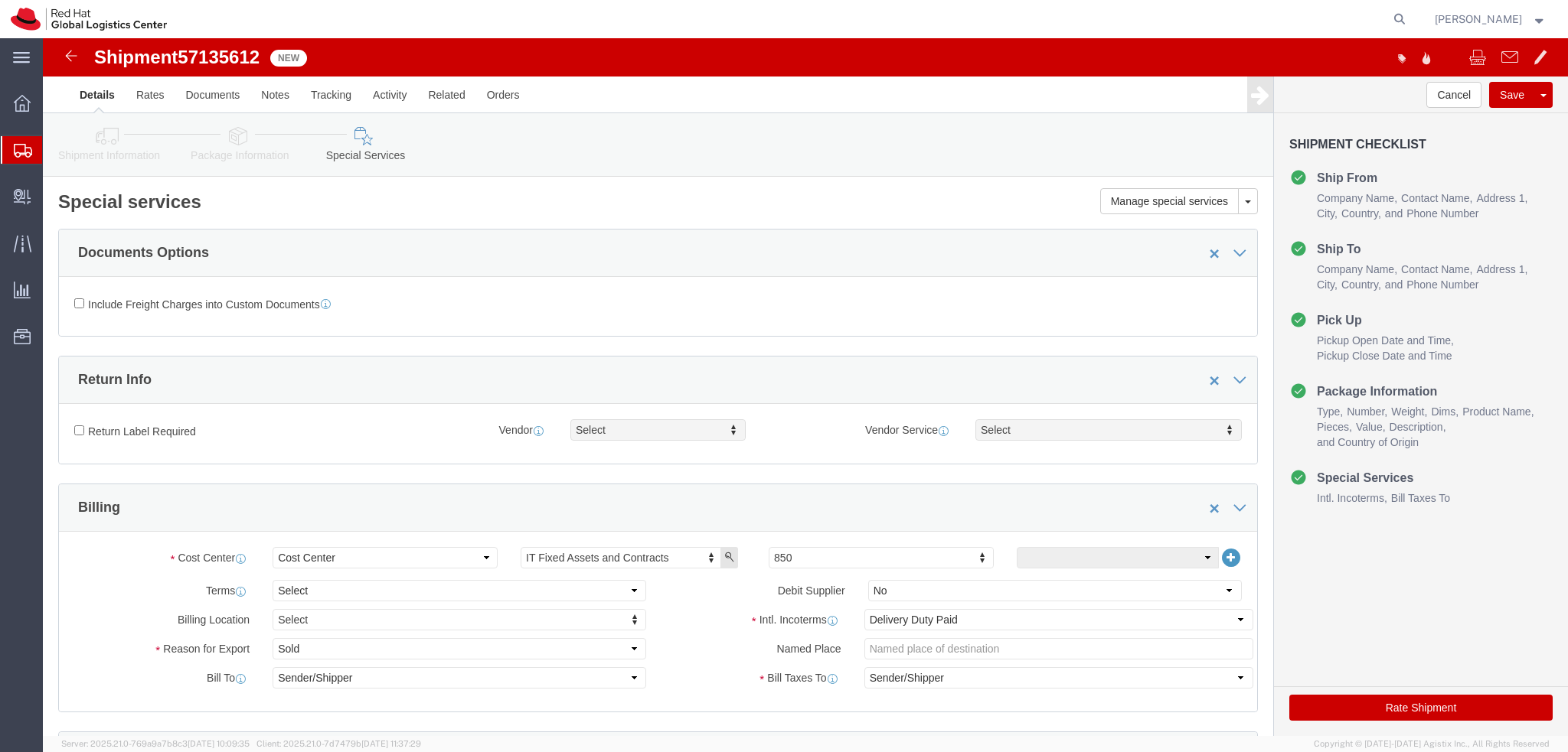
click button "Rate Shipment"
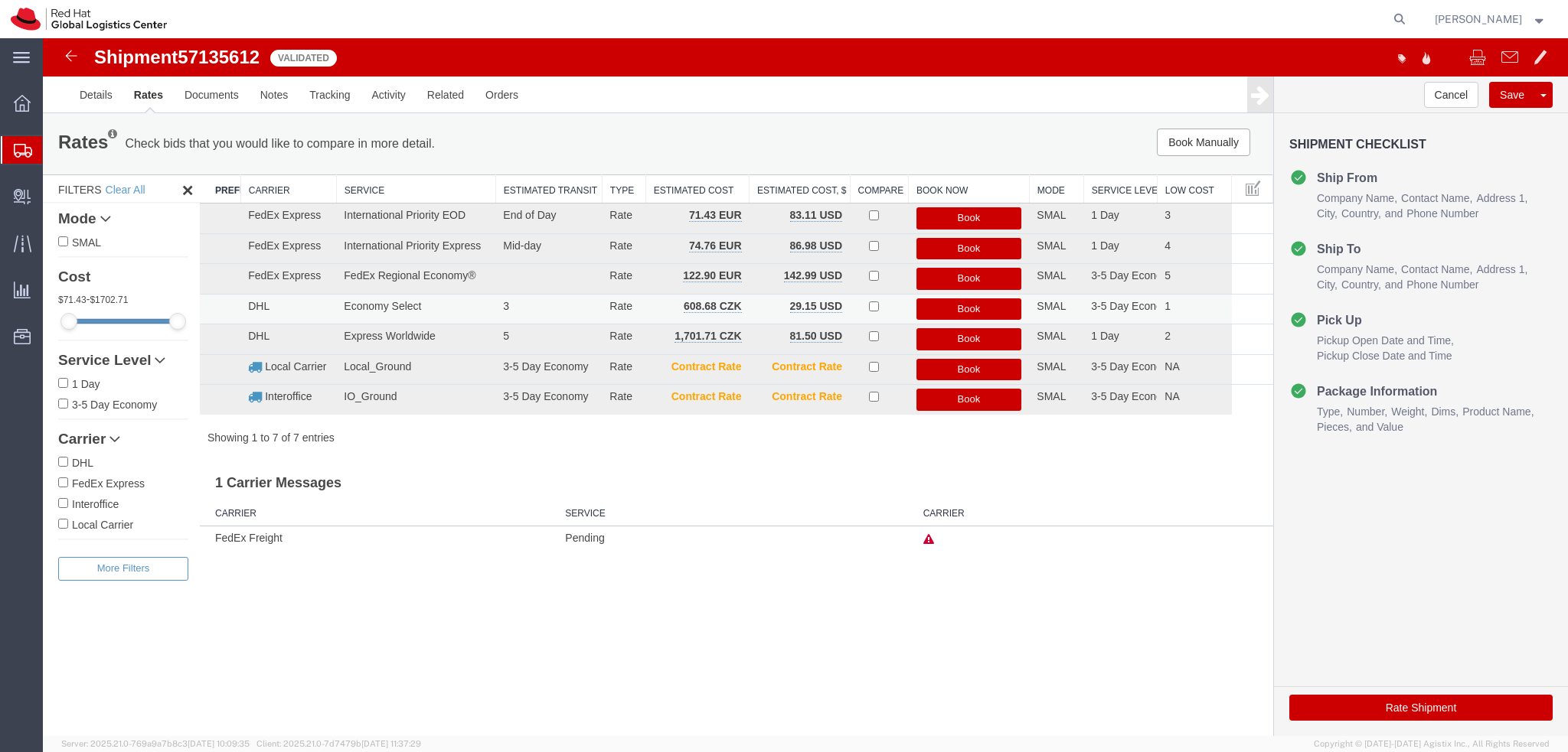
click at [987, 302] on button "Book" at bounding box center [969, 310] width 106 height 22
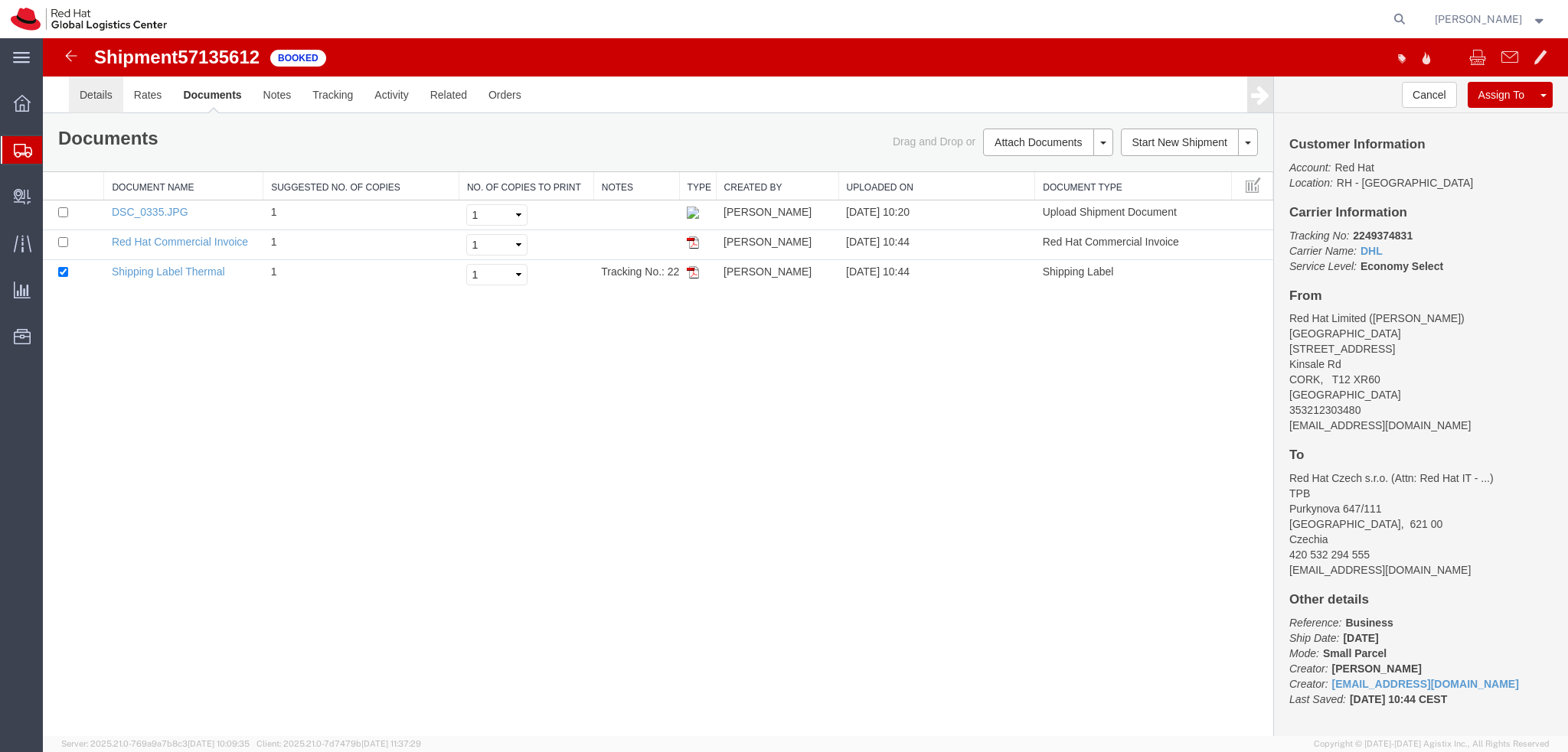
click at [95, 100] on link "Details" at bounding box center [96, 95] width 54 height 37
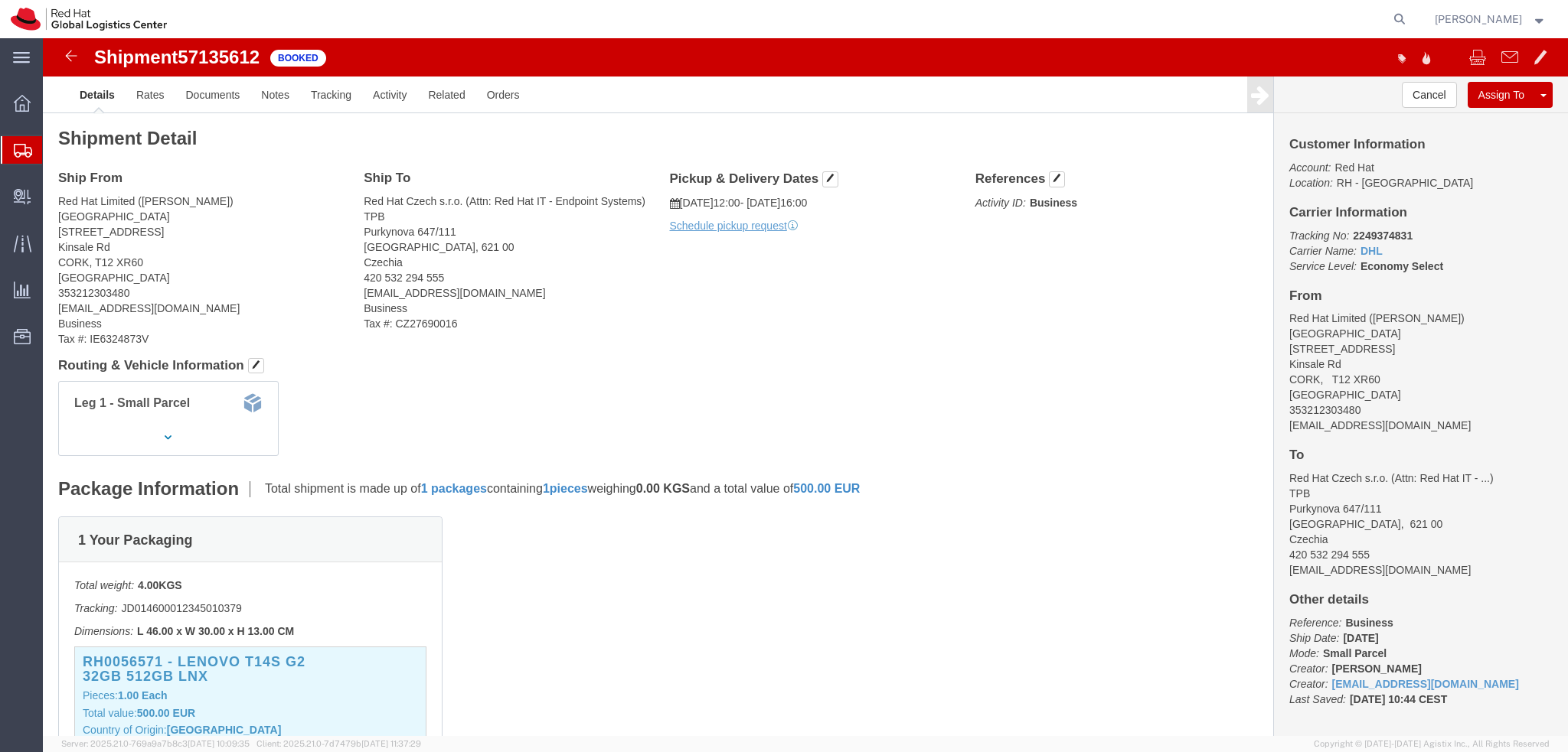
click h4 "Pickup & Delivery Dates Edit date and time"
click span "button"
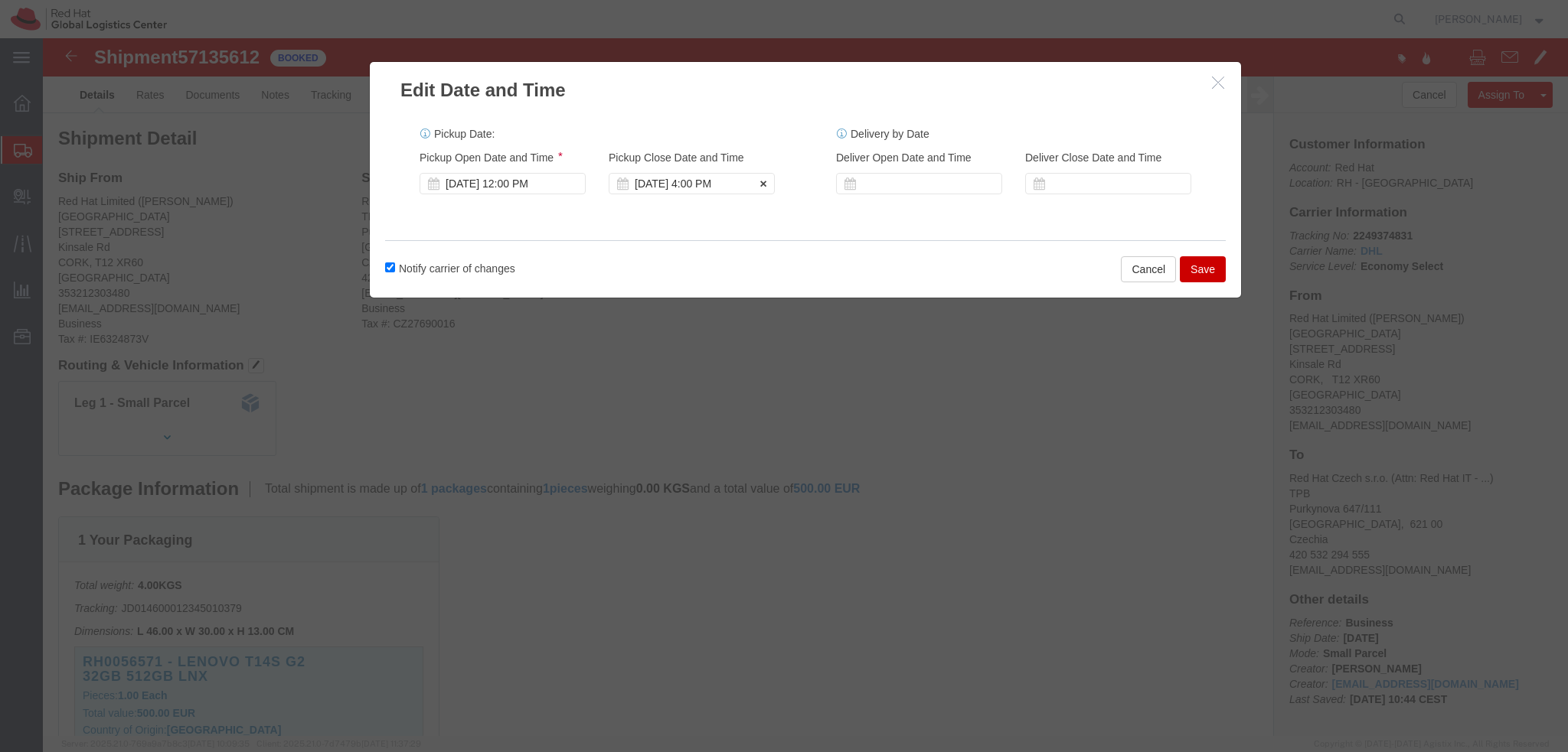
click div "[DATE] 4:00 PM"
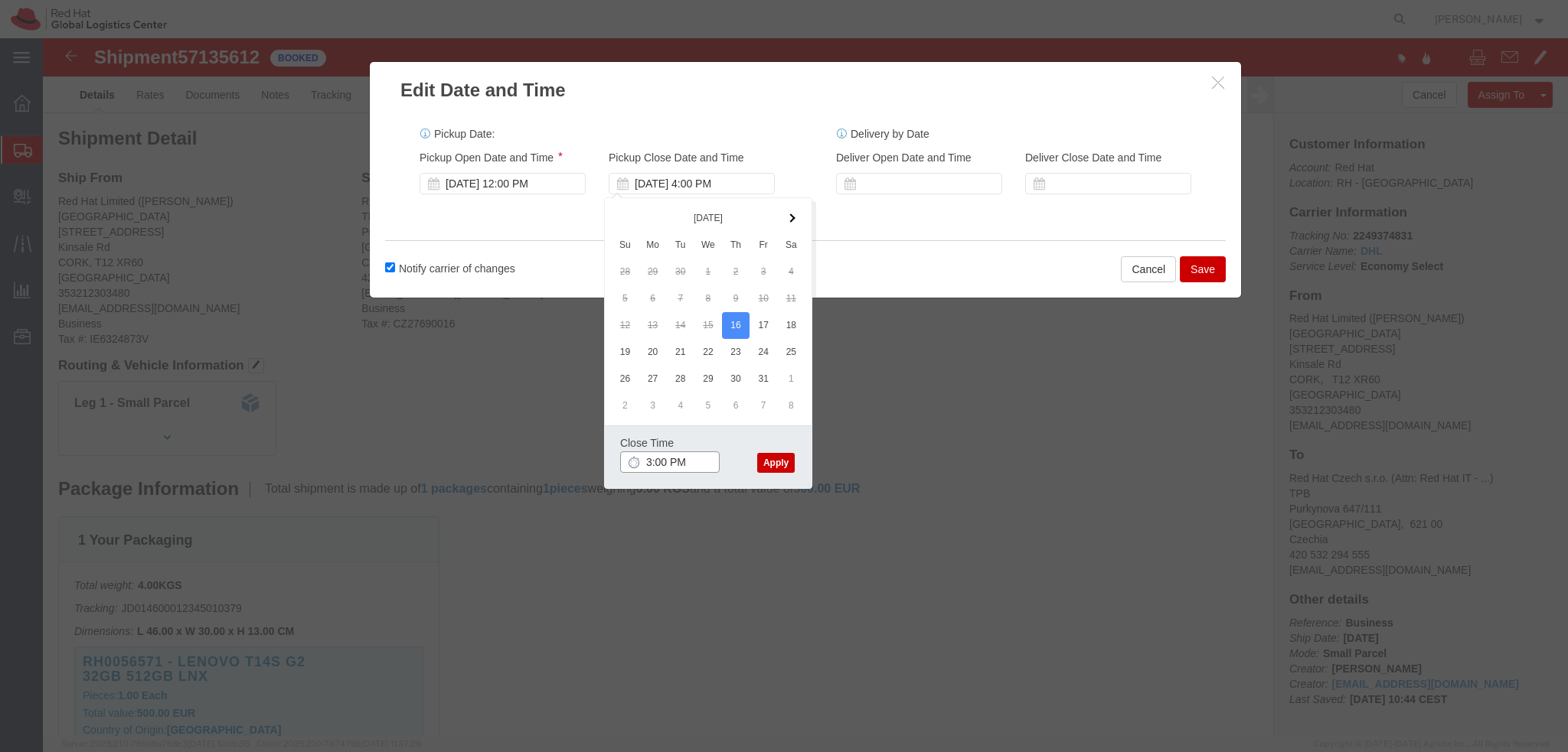
type input "3:00 PM"
click button "Apply"
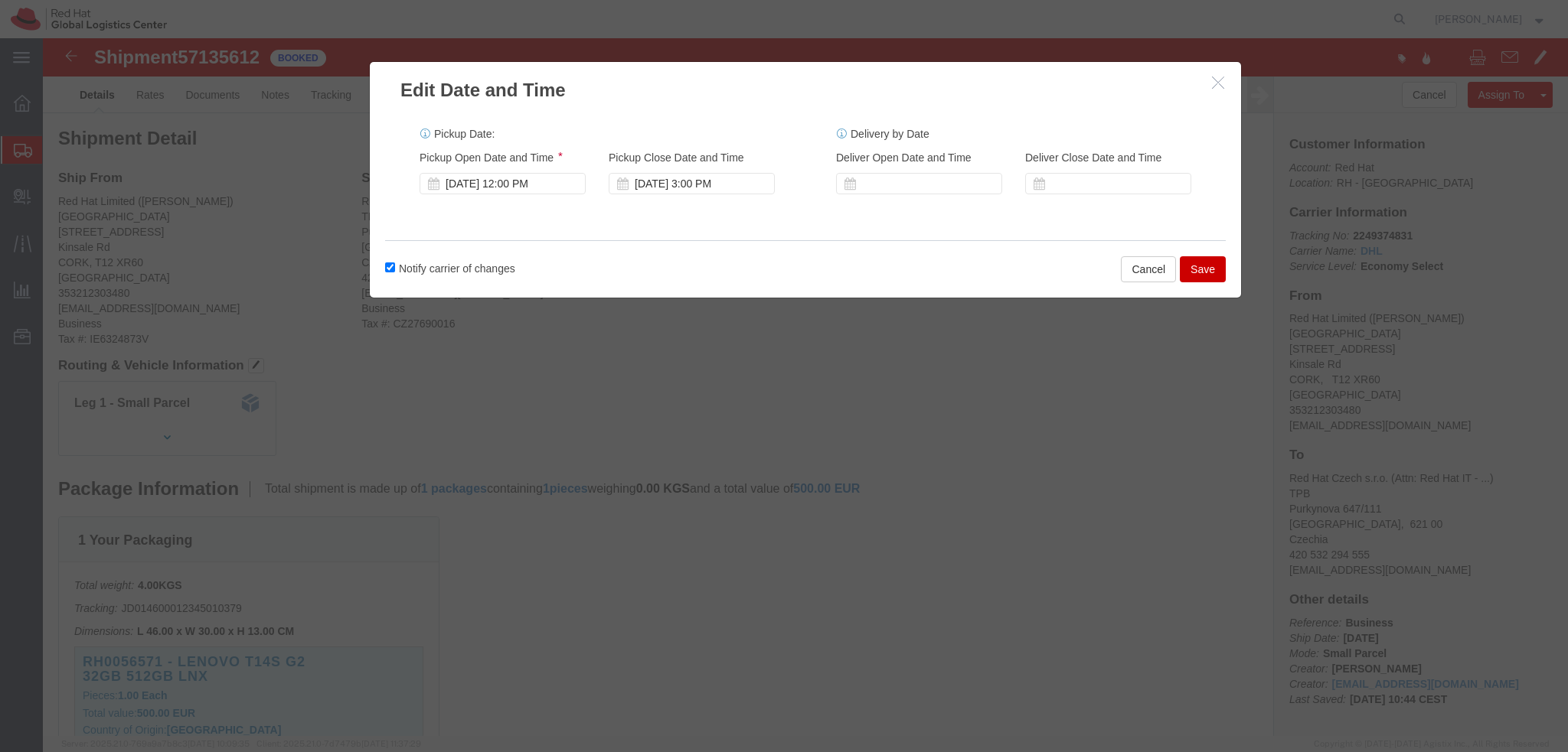
click button "Save"
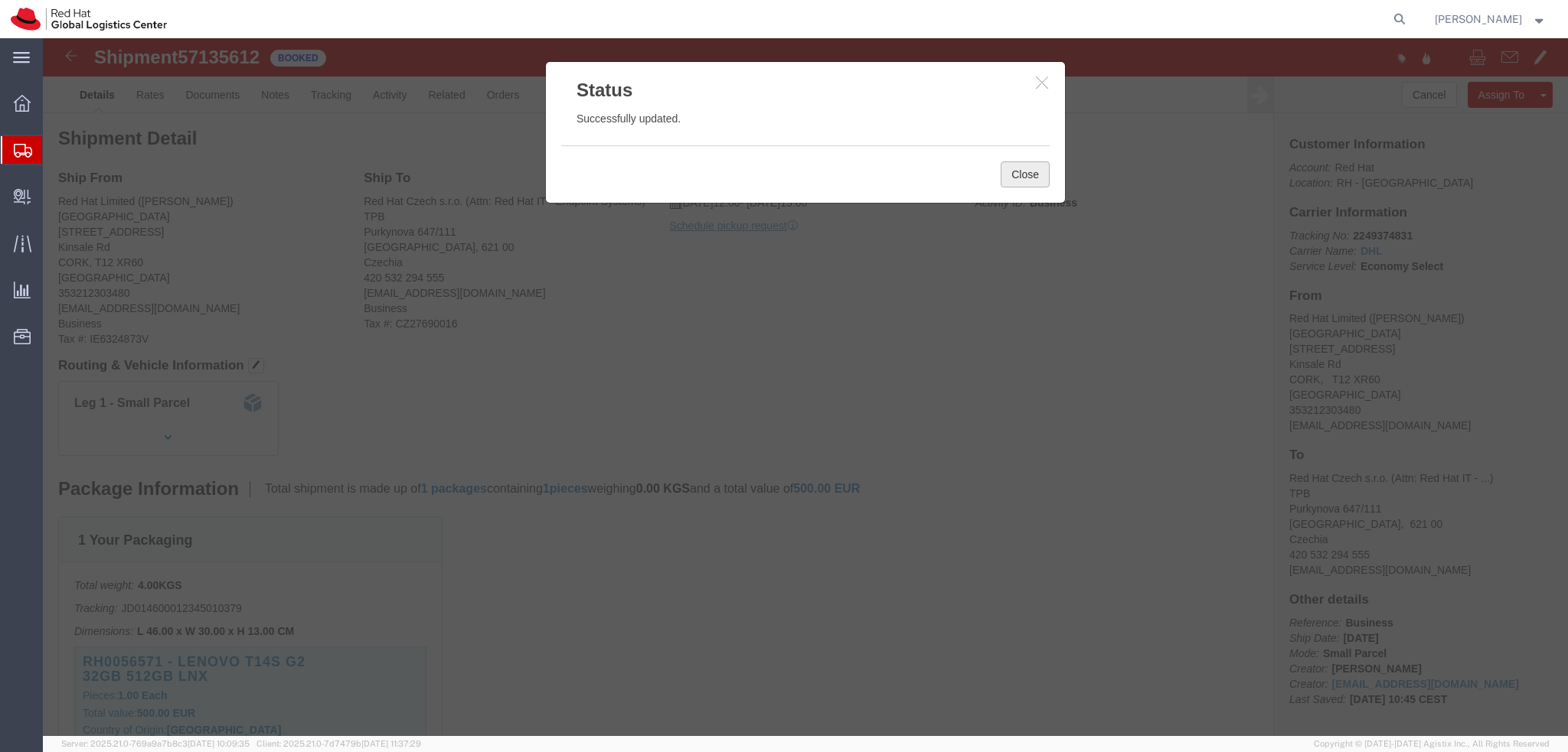
click button "Close"
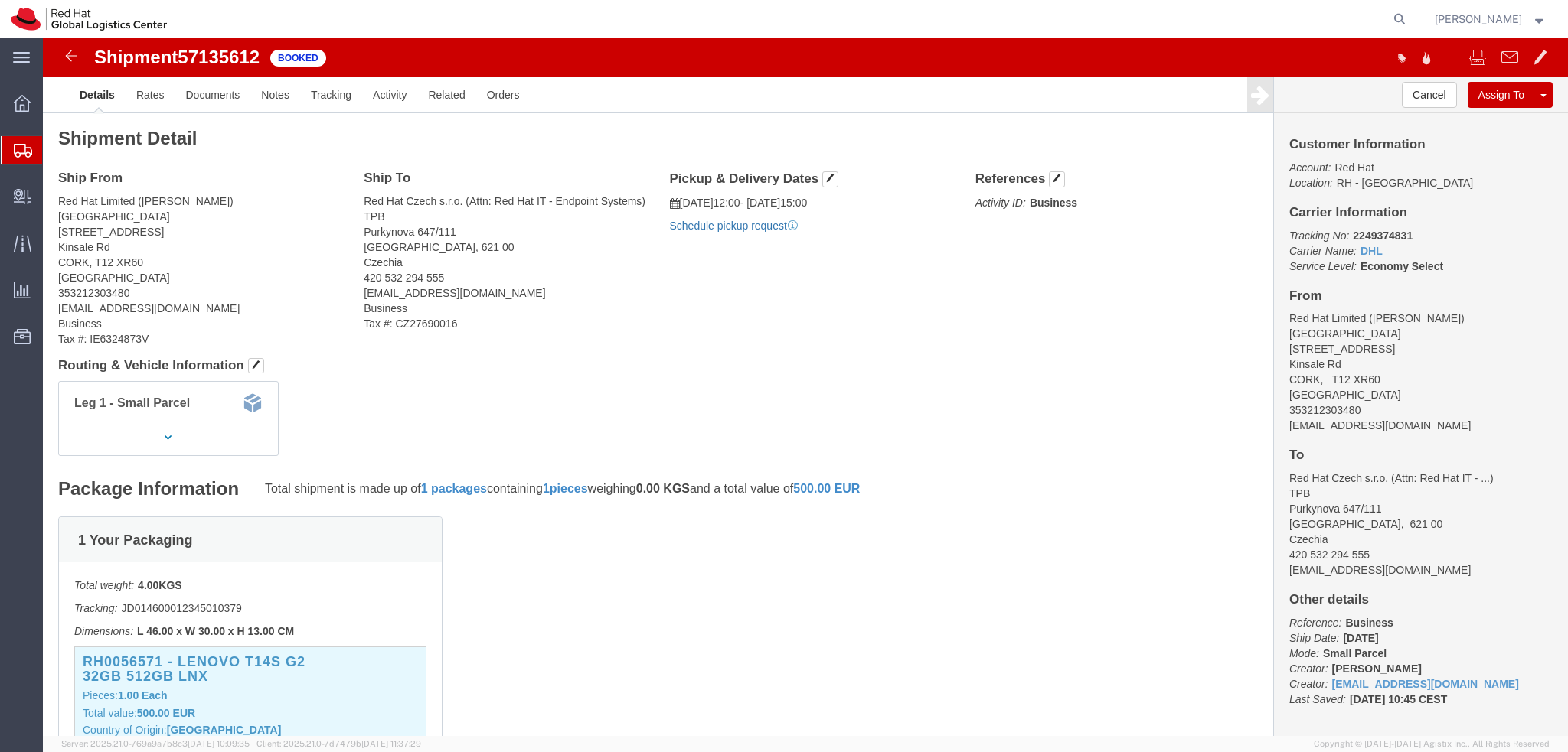
click link "Schedule pickup request"
click address "Red Hat Limited ([PERSON_NAME]) [GEOGRAPHIC_DATA][STREET_ADDRESS] 353212303480 …"
click address "Red Hat Limited (Mark O'Sullivan) CORK 6700 Cork Airport Business Park Kinsale …"
copy div "mosulliv@redhat.com"
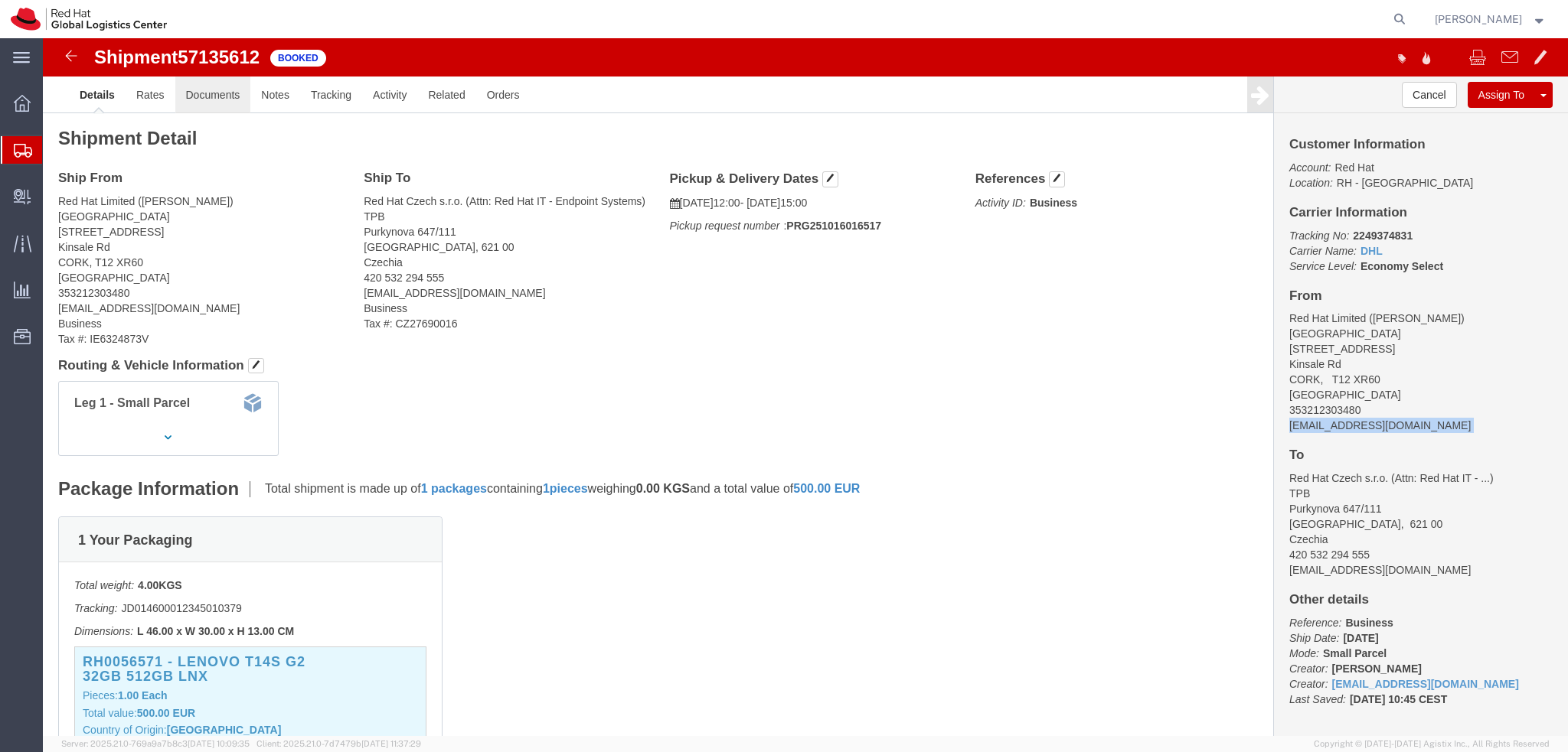
click link "Documents"
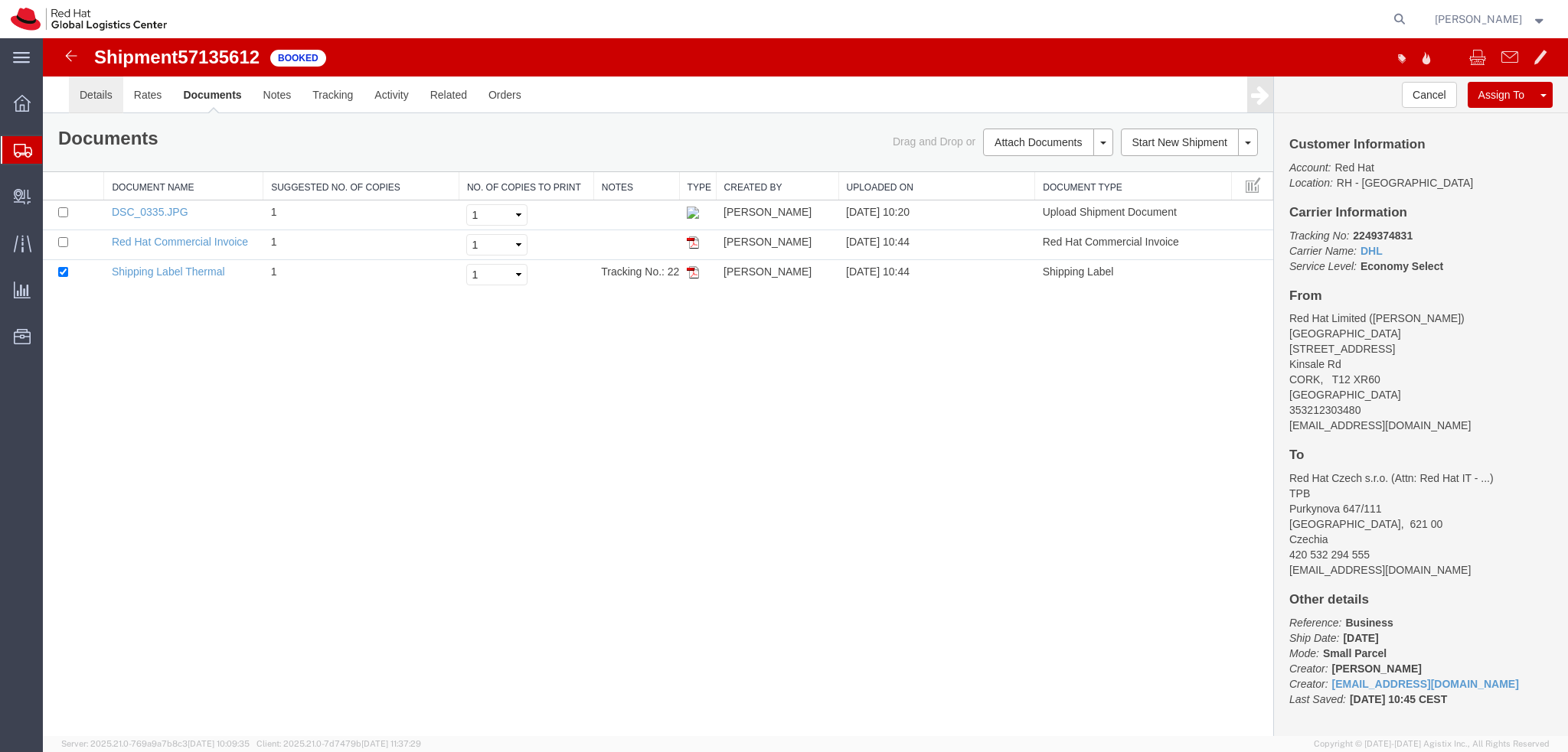
click at [92, 92] on link "Details" at bounding box center [96, 95] width 54 height 37
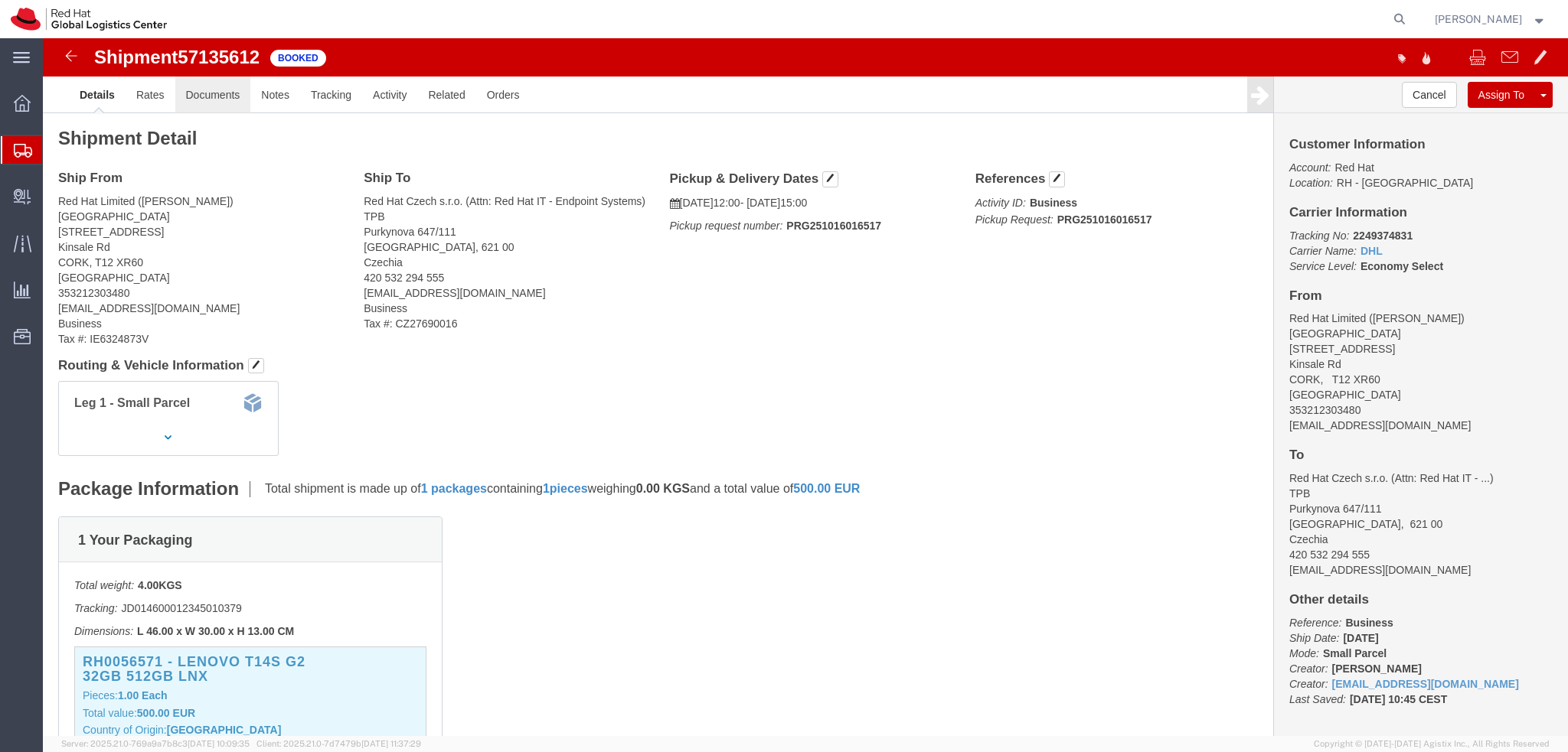
click link "Documents"
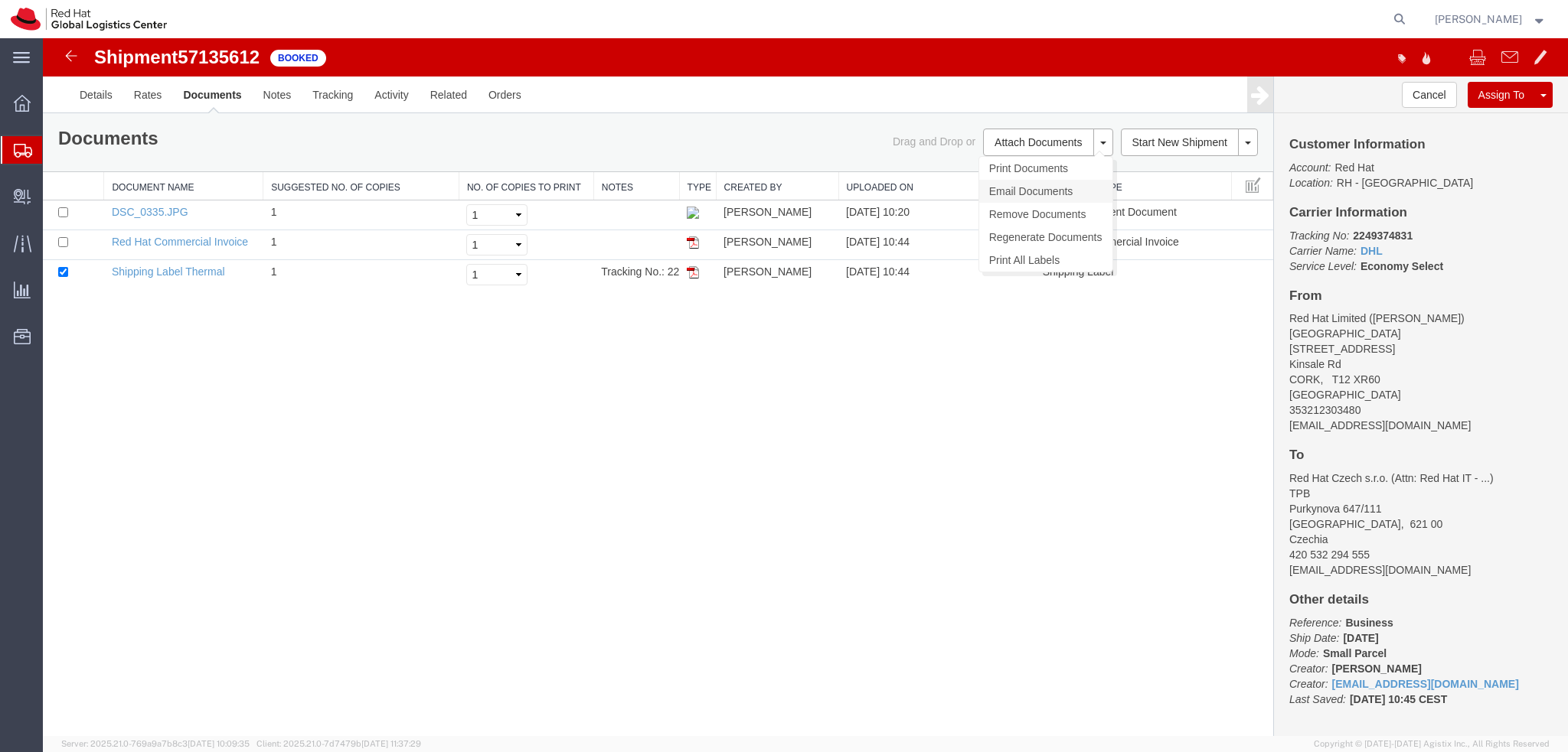
click at [1055, 192] on link "Email Documents" at bounding box center [1045, 191] width 133 height 23
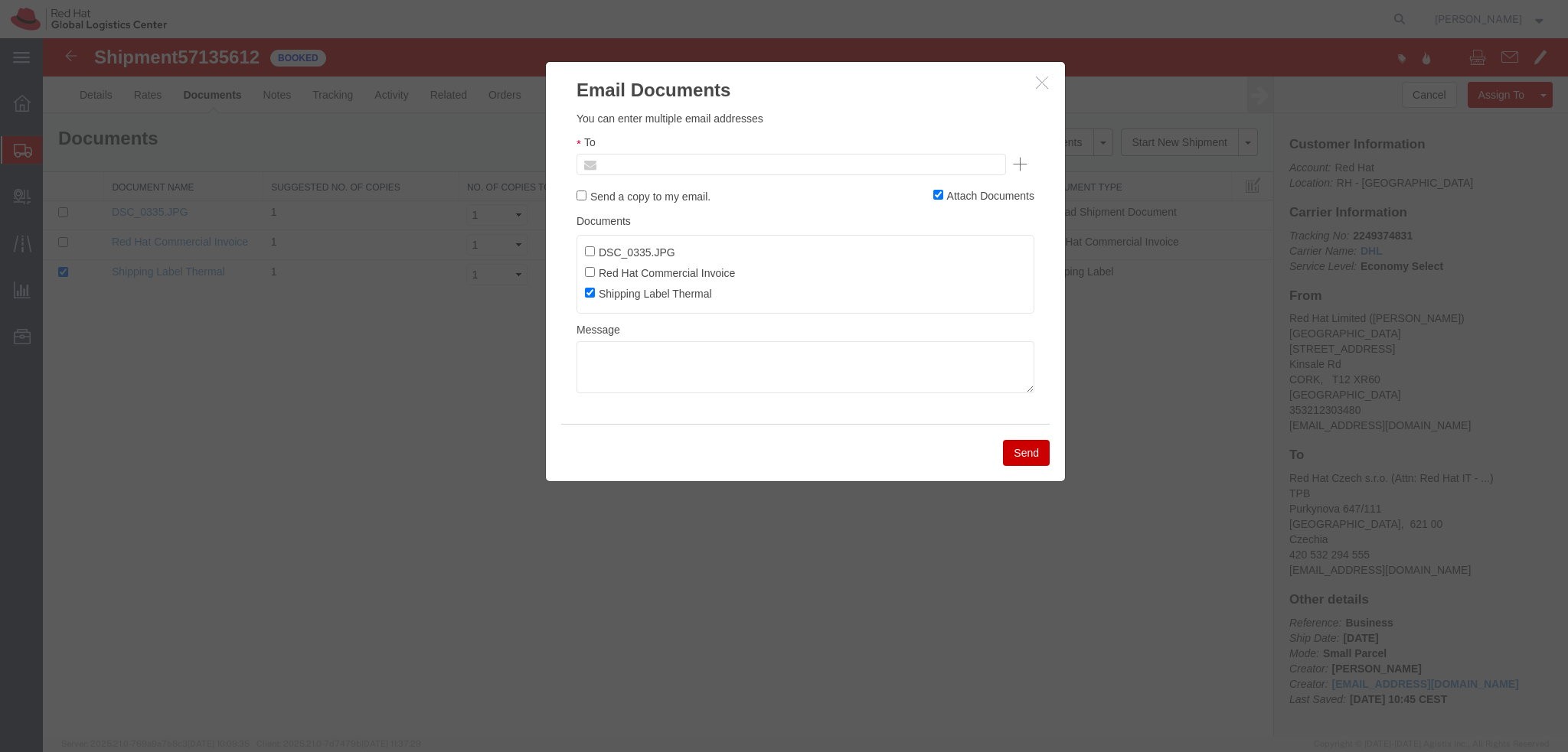
click at [645, 165] on input "text" at bounding box center [687, 164] width 179 height 20
paste input "mosulliv@redhat.com"
type input "mosulliv@redhat.com"
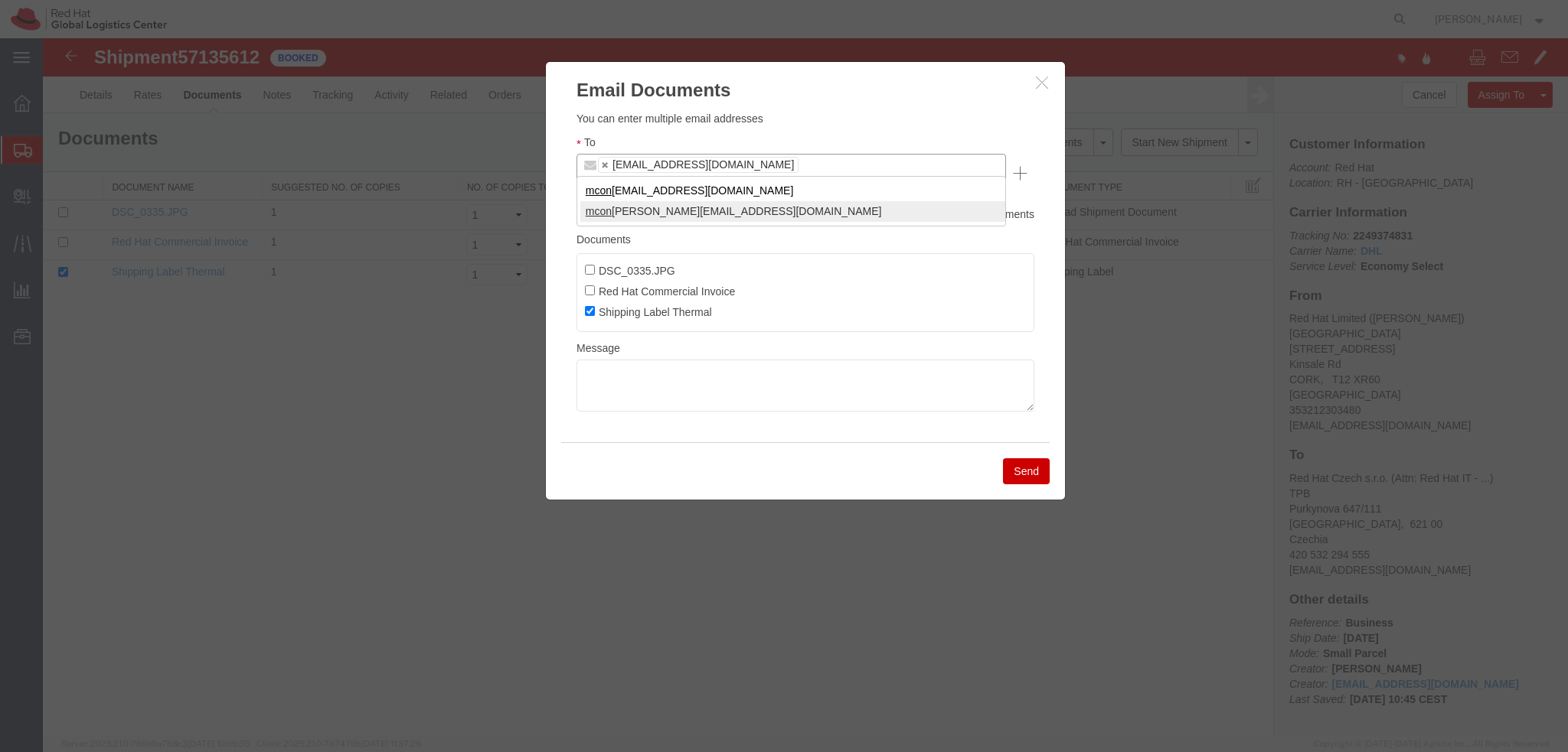
type input "mcon"
type input "mosulliv@redhat.com,mconnoll@redhat.com"
click at [661, 361] on textarea at bounding box center [805, 386] width 458 height 52
paste textarea "Hi Michael, please find the label for your shipment to Dublin attached to this …"
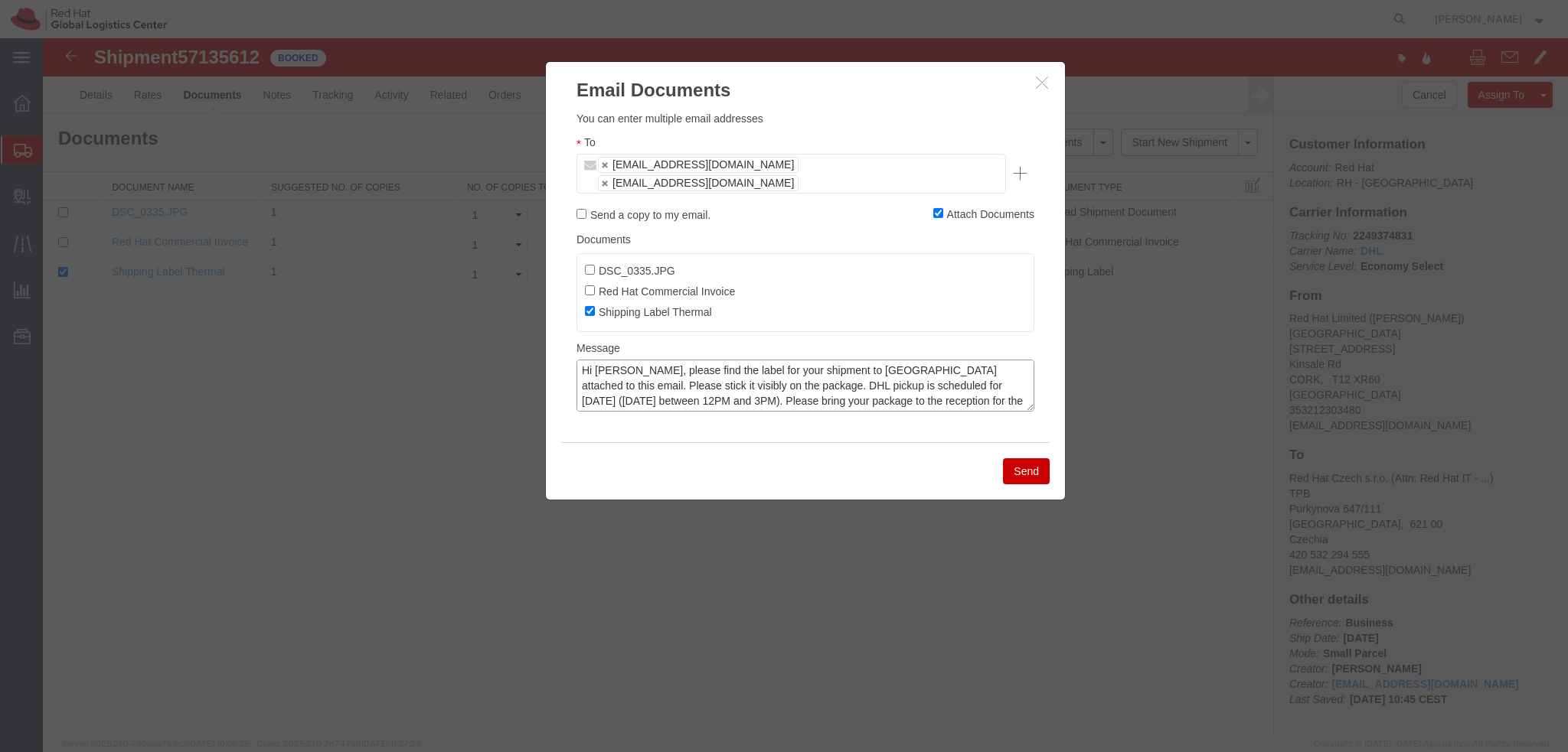
click at [608, 360] on textarea "Hi Michael, please find the label for your shipment to Dublin attached to this …" at bounding box center [805, 386] width 458 height 52
click at [838, 360] on textarea "Hi Mark, please find the label for your shipment to Dublin attached to this ema…" at bounding box center [805, 386] width 458 height 52
click at [844, 370] on textarea "Hi Mark, please find the label for your shipment to Brno attached to this email…" at bounding box center [805, 386] width 458 height 52
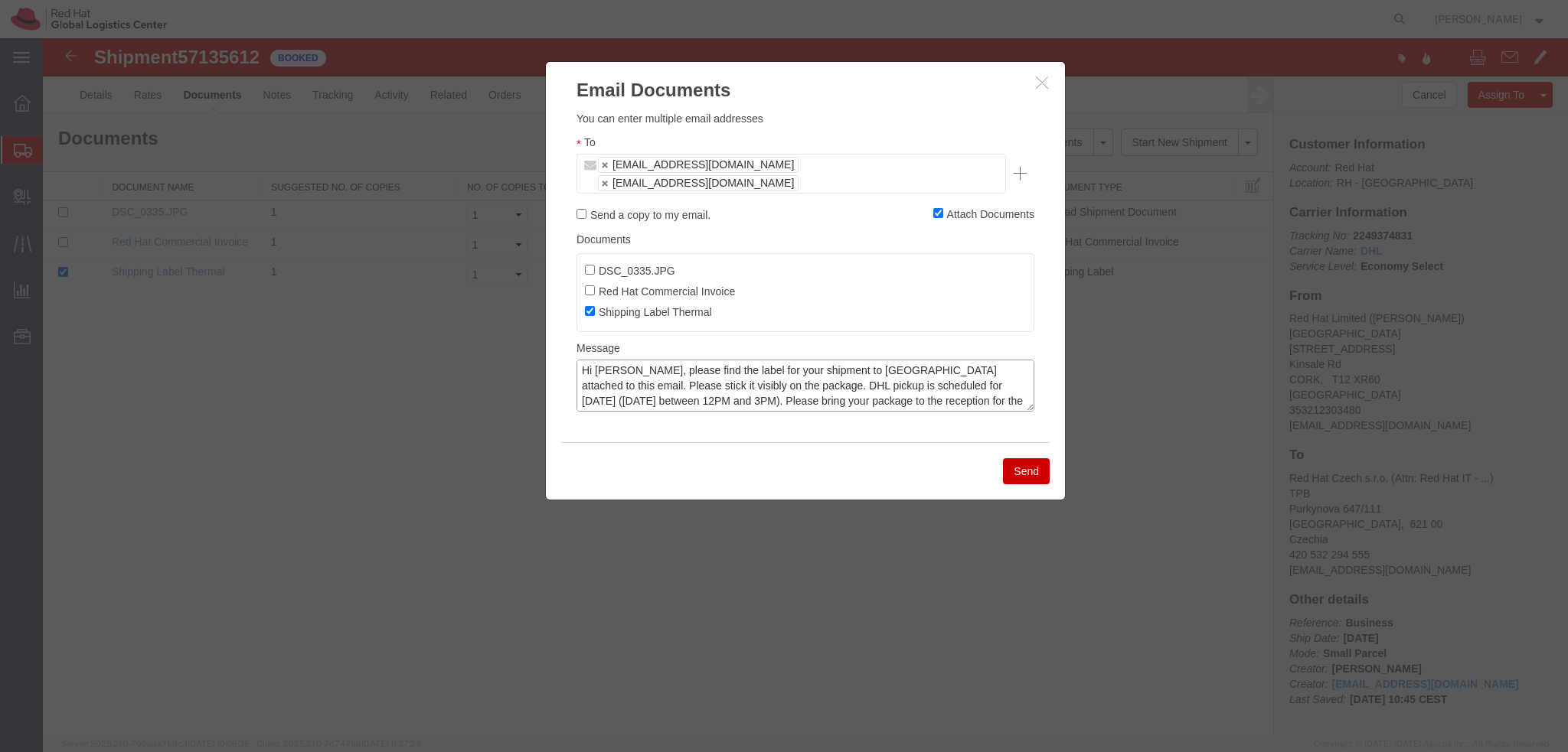
click at [844, 370] on textarea "Hi Mark, please find the label for your shipment to Brno attached to this email…" at bounding box center [805, 386] width 458 height 52
type textarea "Hi Mark, please find the label for your shipment to Brno attached to this email…"
click at [1017, 458] on button "Send" at bounding box center [1026, 471] width 47 height 26
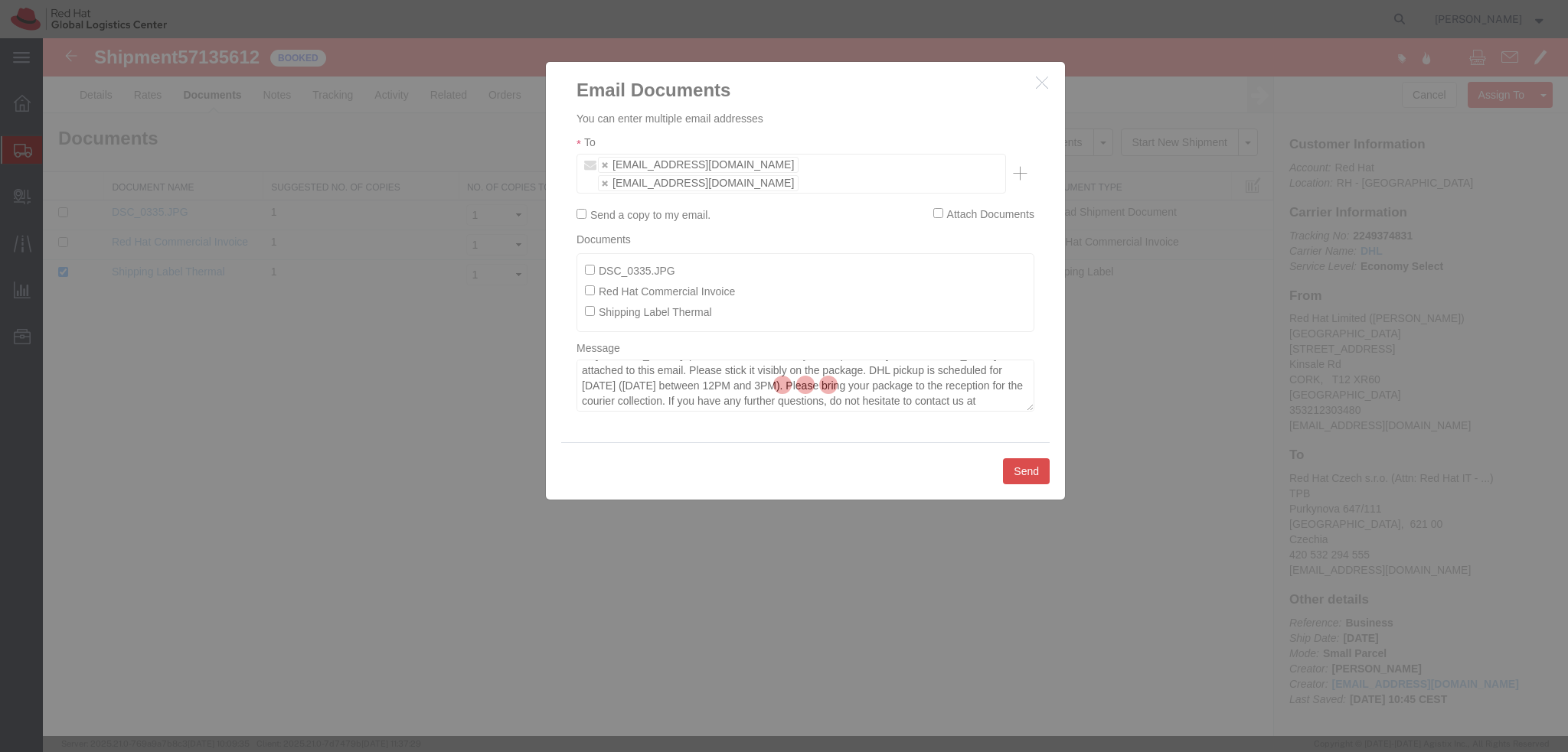
checkbox input "false"
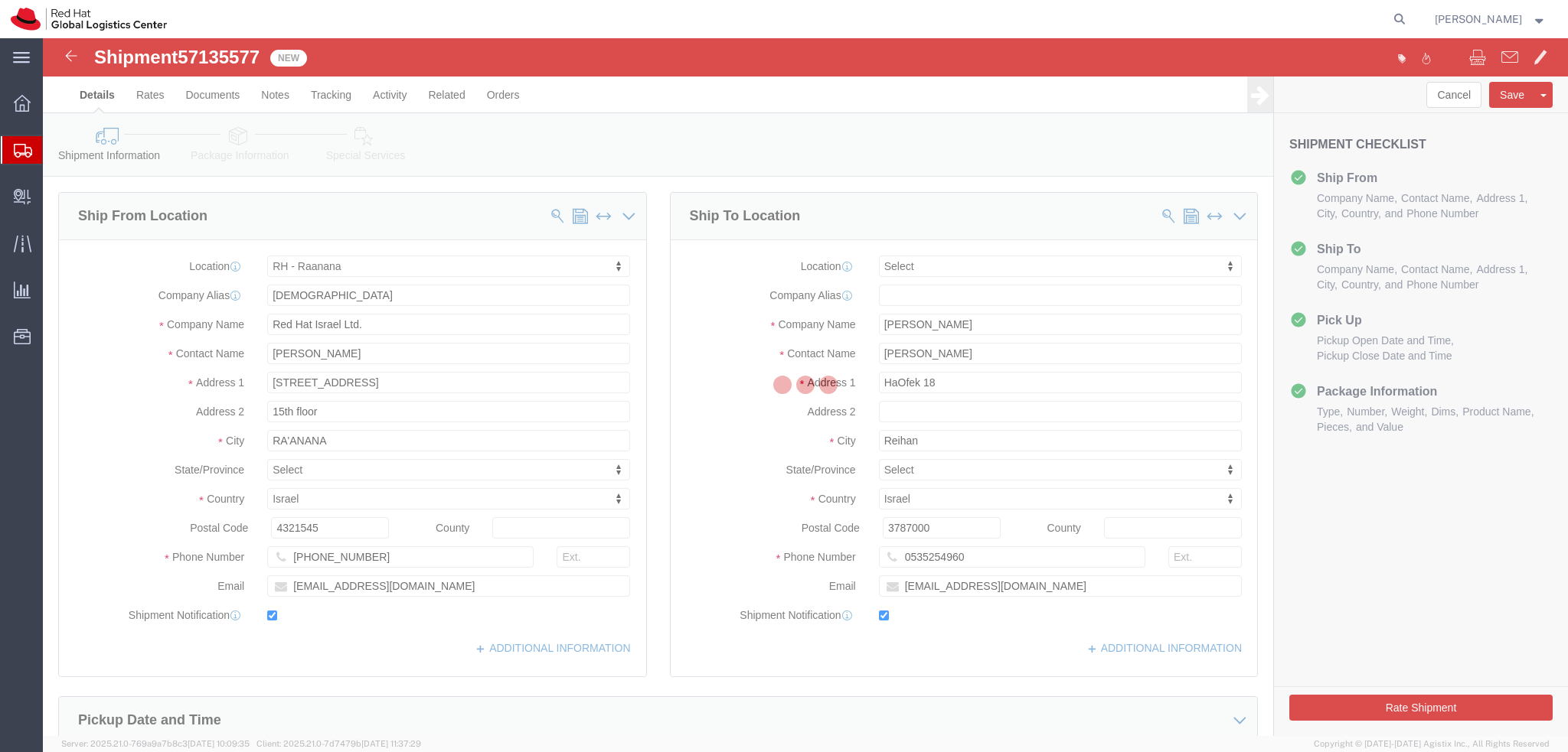
select select "61972"
select select
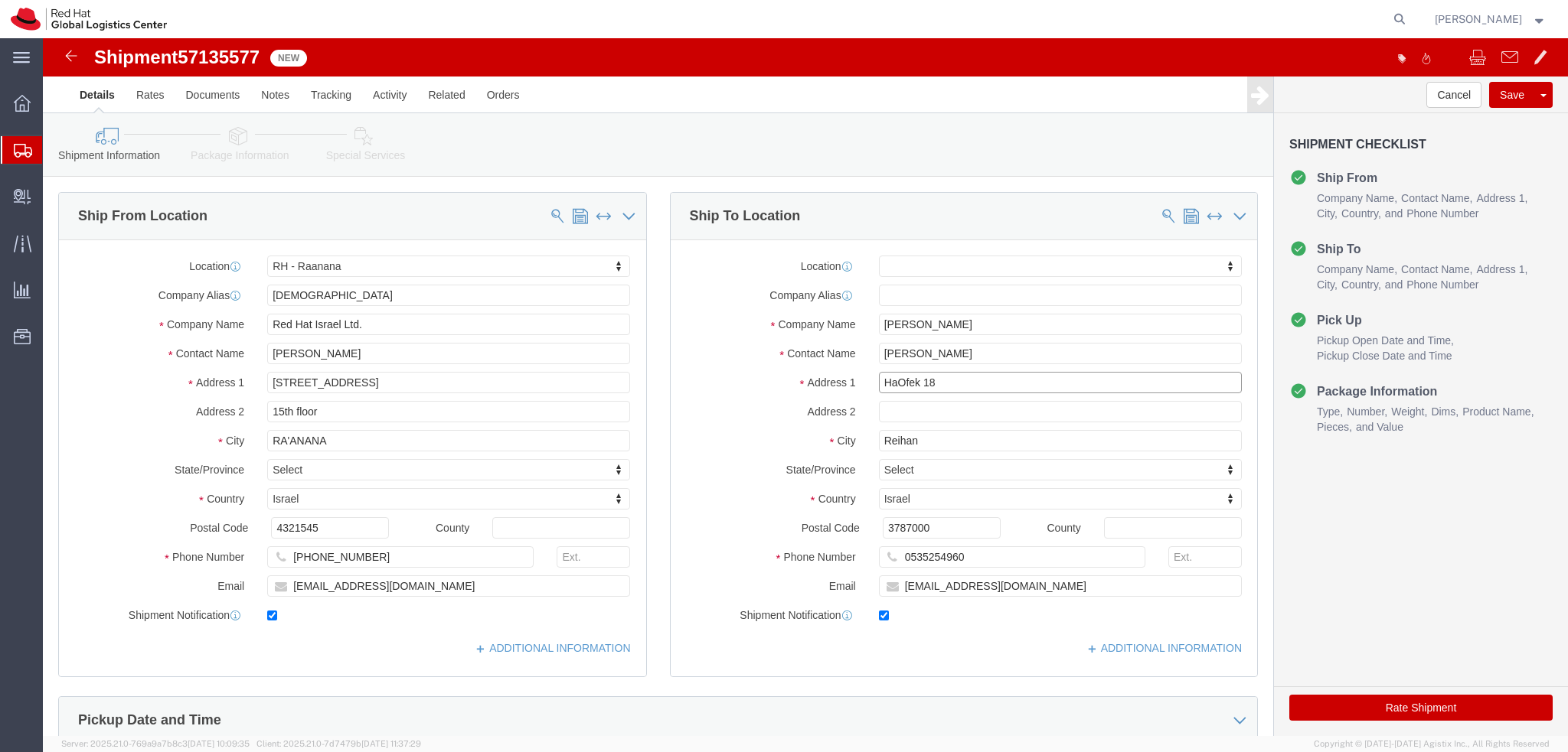
drag, startPoint x: 911, startPoint y: 349, endPoint x: 806, endPoint y: 349, distance: 105.0
click div "Address 1 HaOfek 18"
click label "Contact Name"
click icon
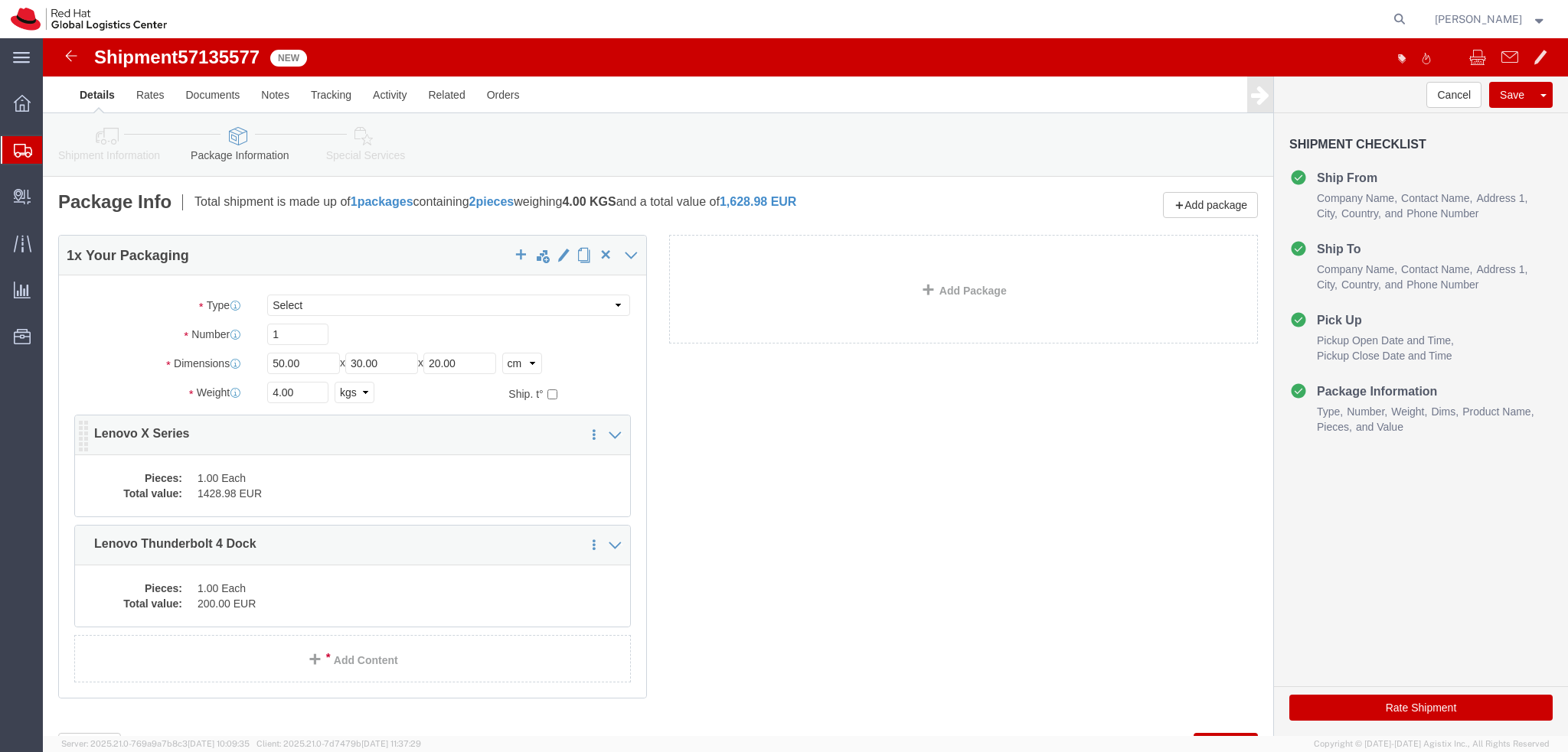
click dd "1.00 Each"
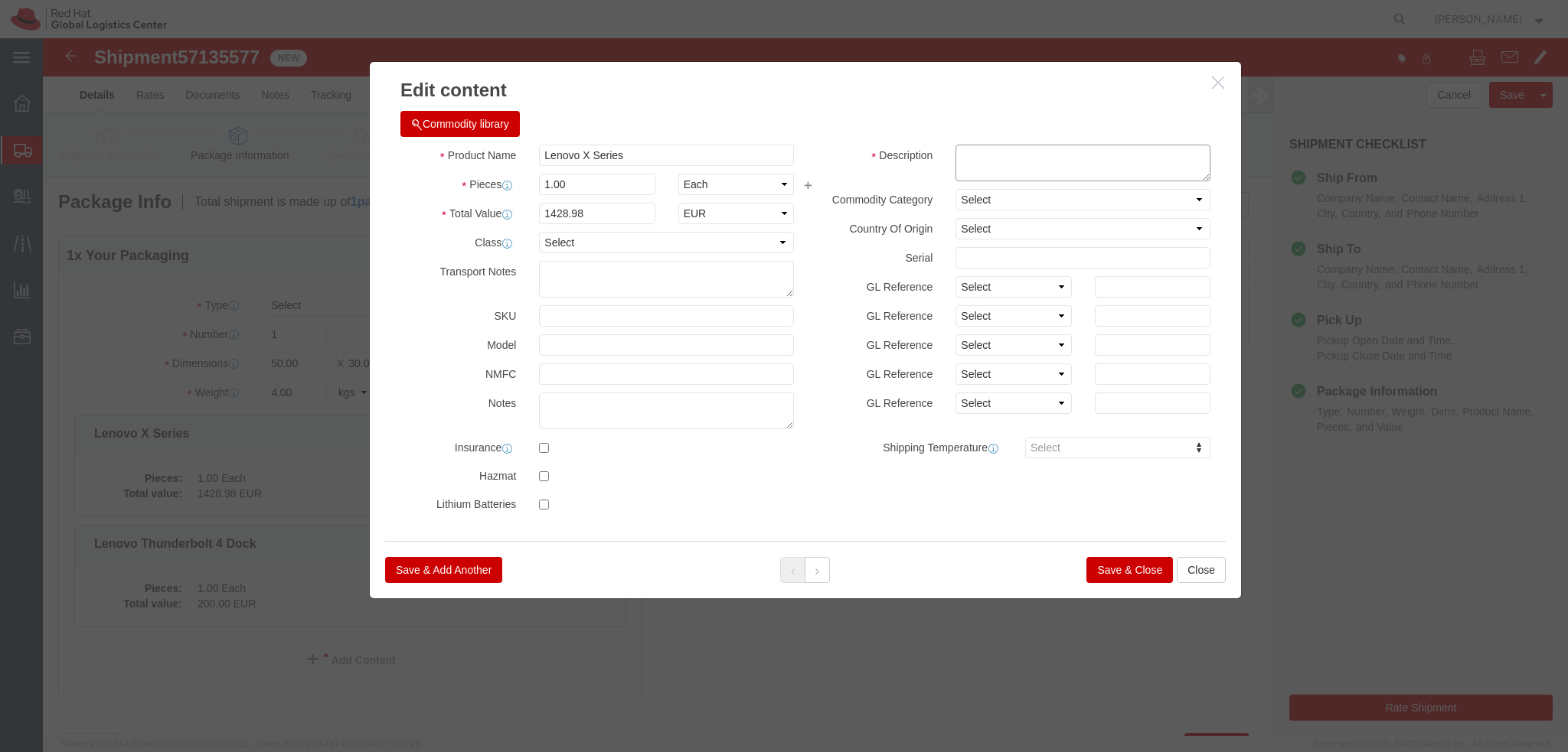
click textarea
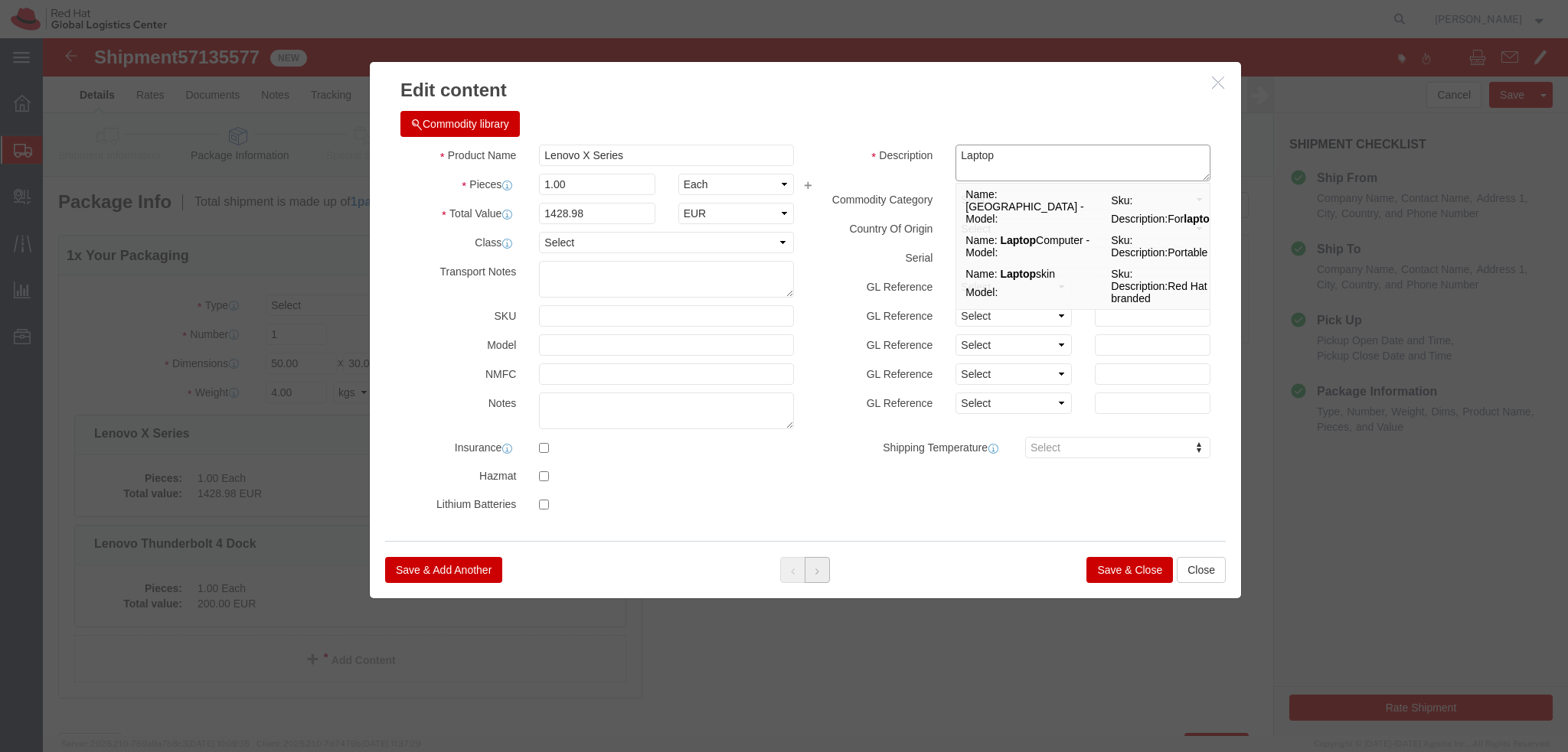
type textarea "Laptop"
click button
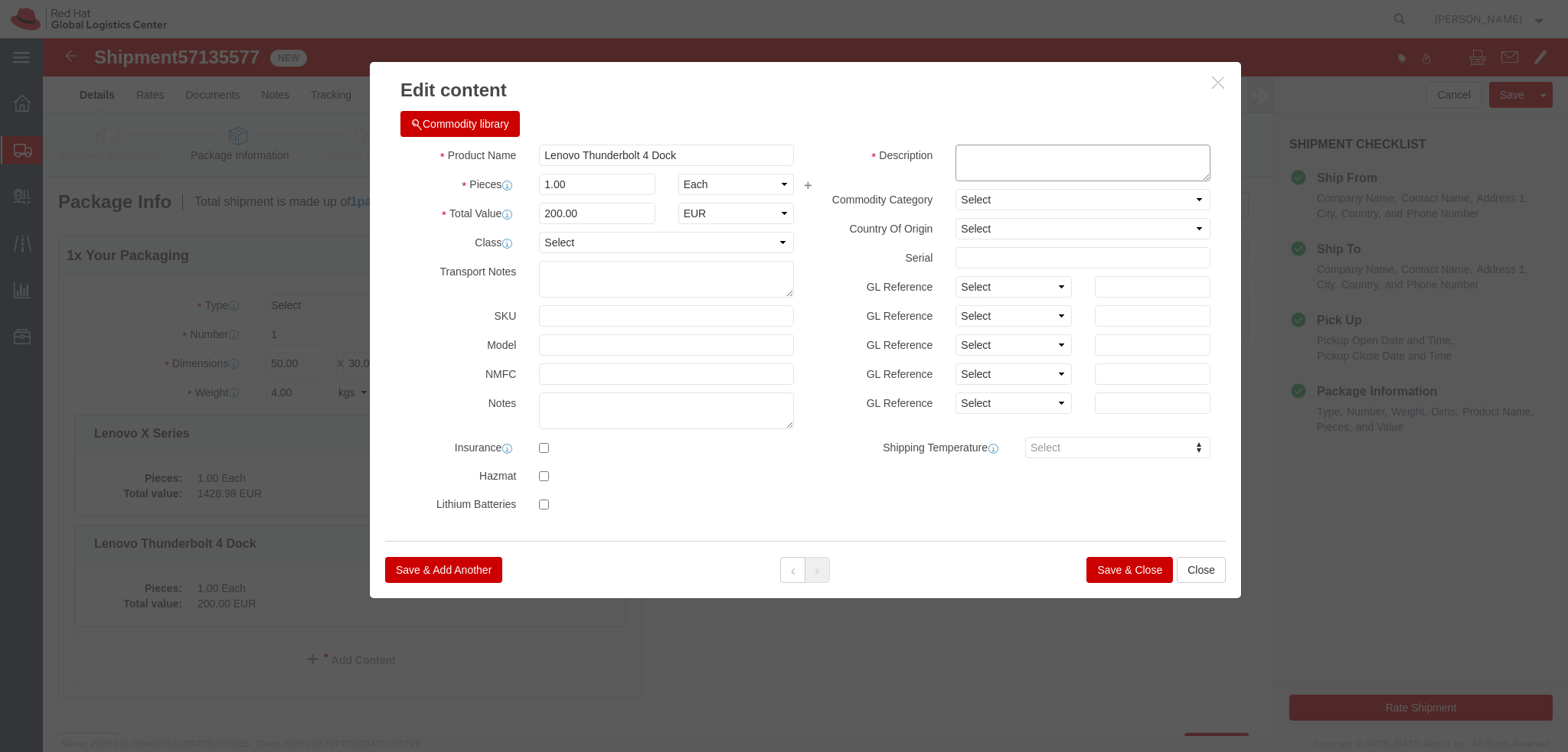
click textarea
type textarea "Docking station"
click button "Save & Close"
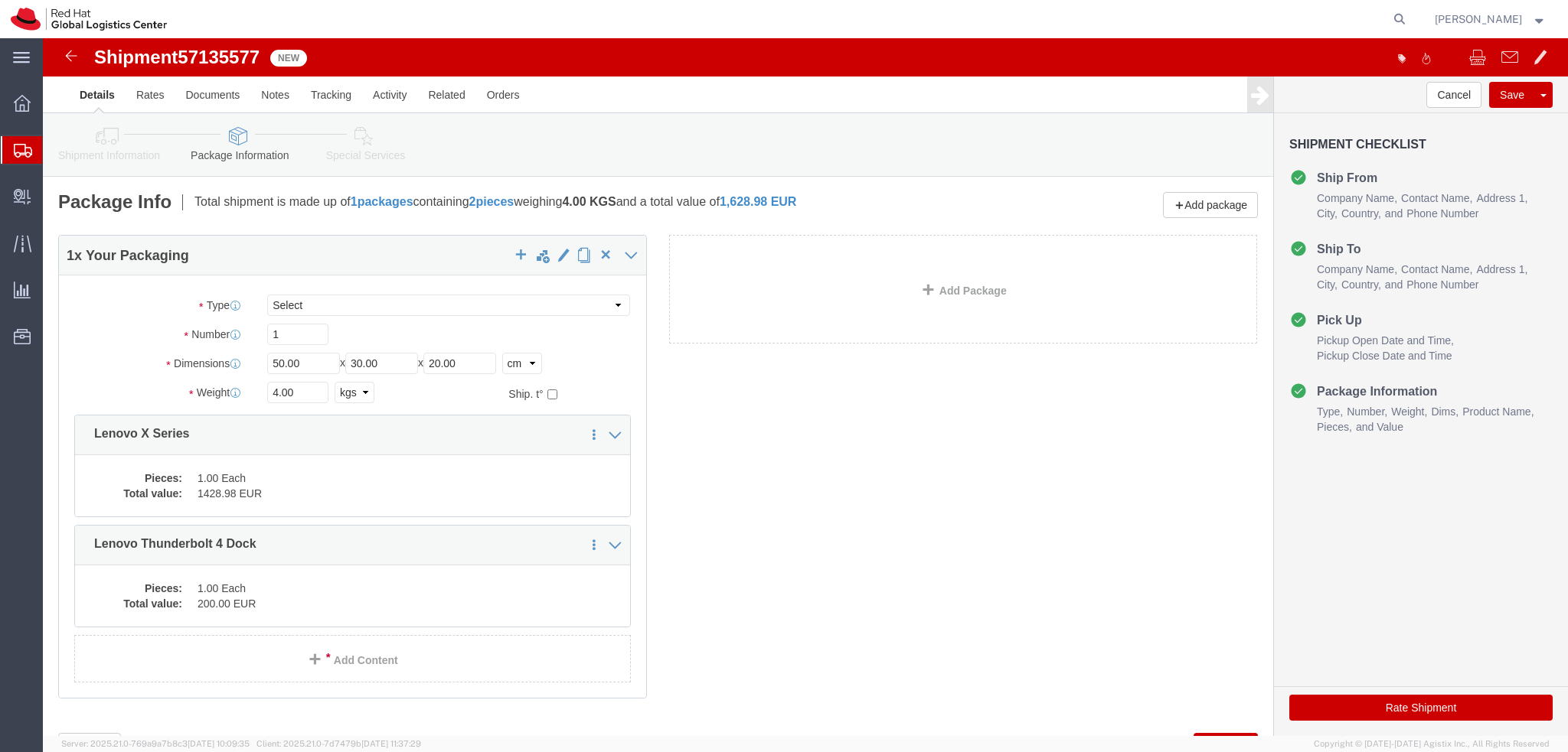
click icon
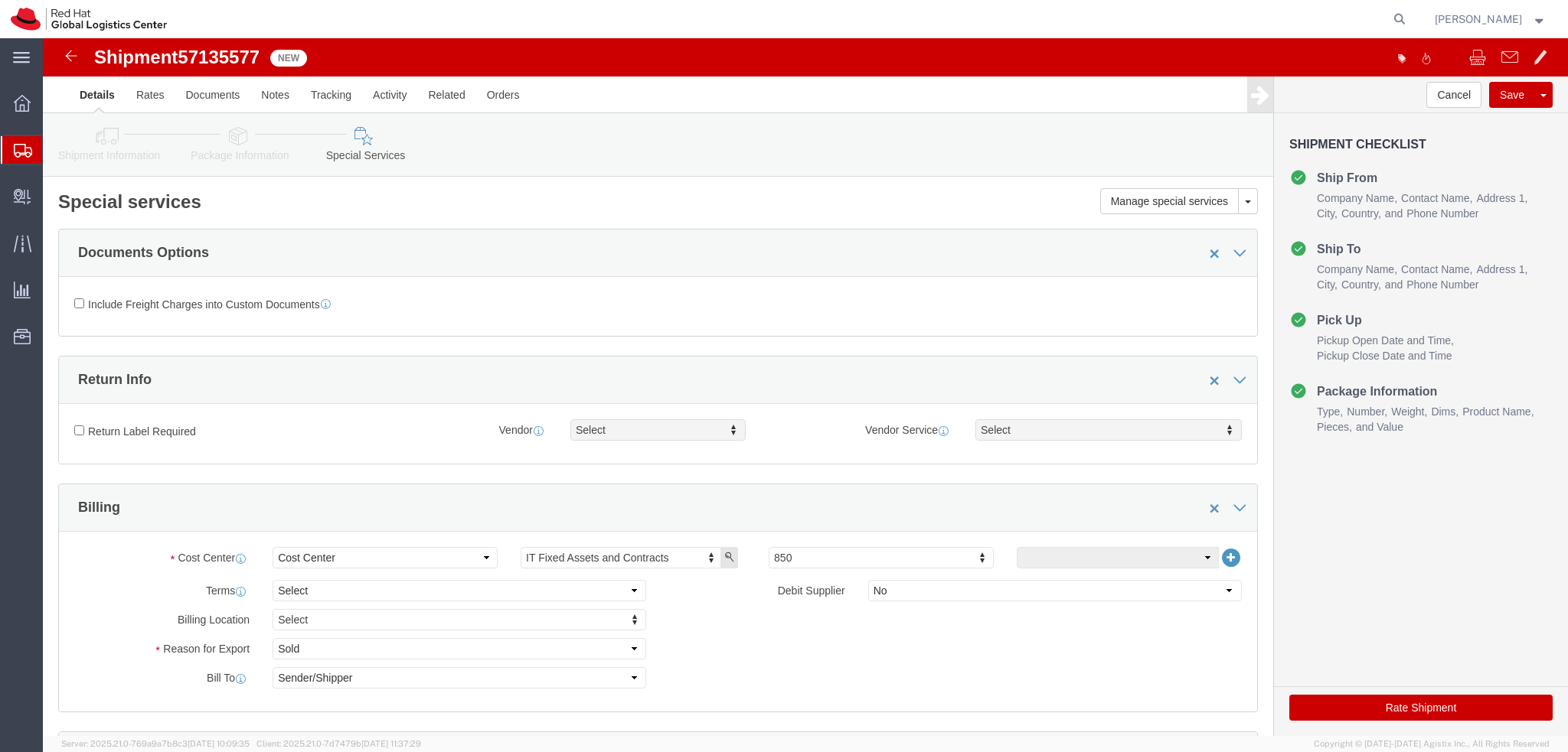
click button "Rate Shipment"
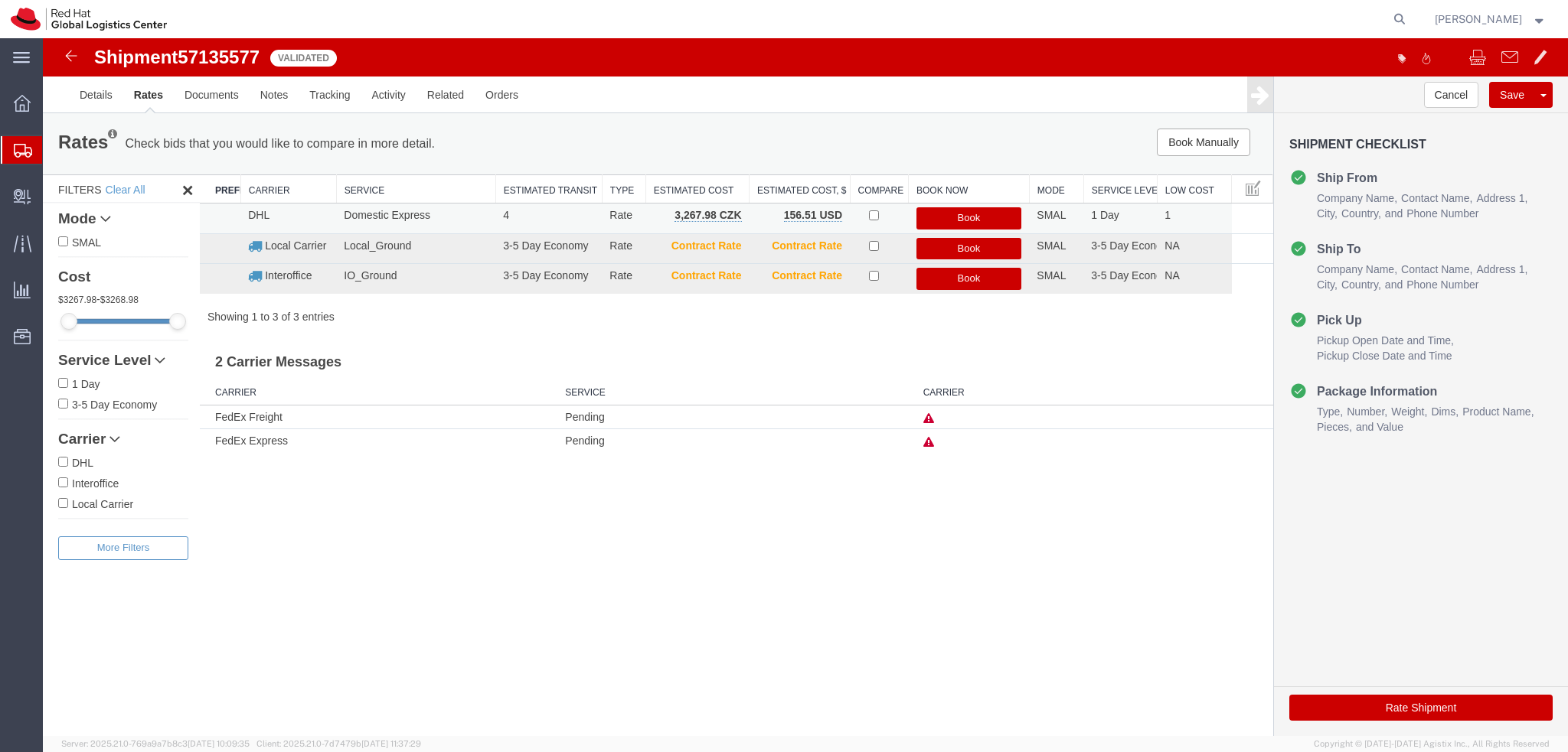
click at [971, 218] on button "Book" at bounding box center [969, 218] width 106 height 22
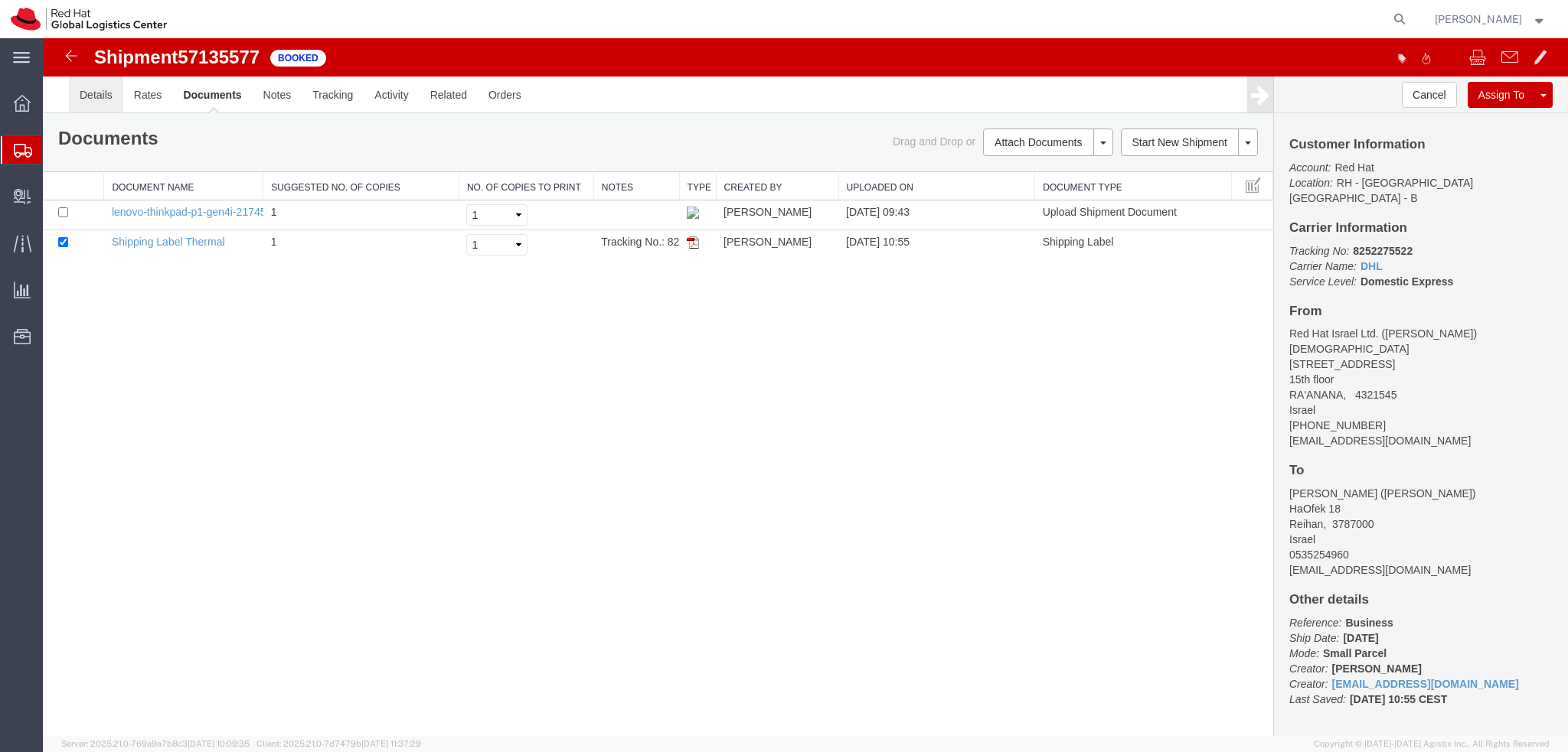
click at [98, 101] on link "Details" at bounding box center [96, 95] width 54 height 37
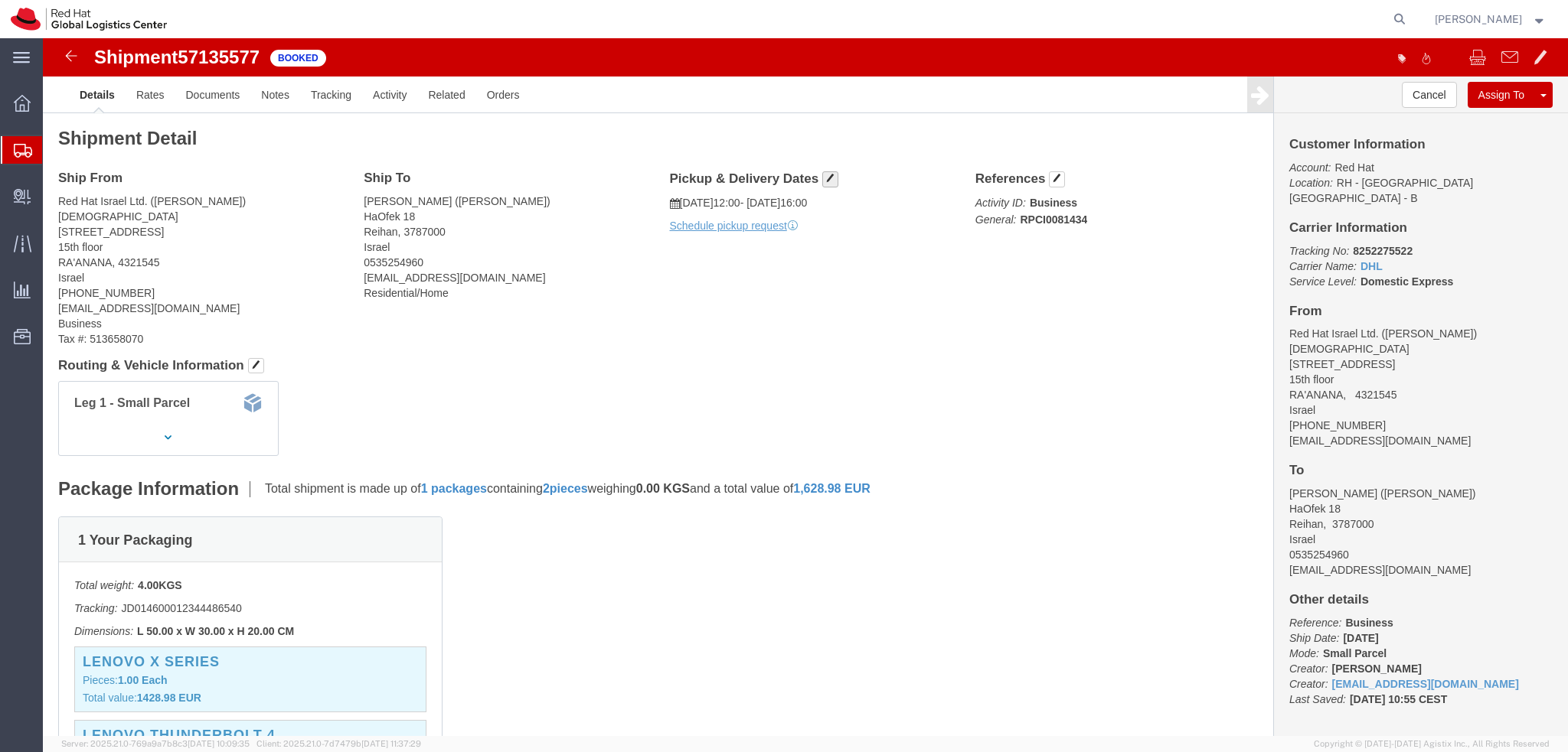
click button "button"
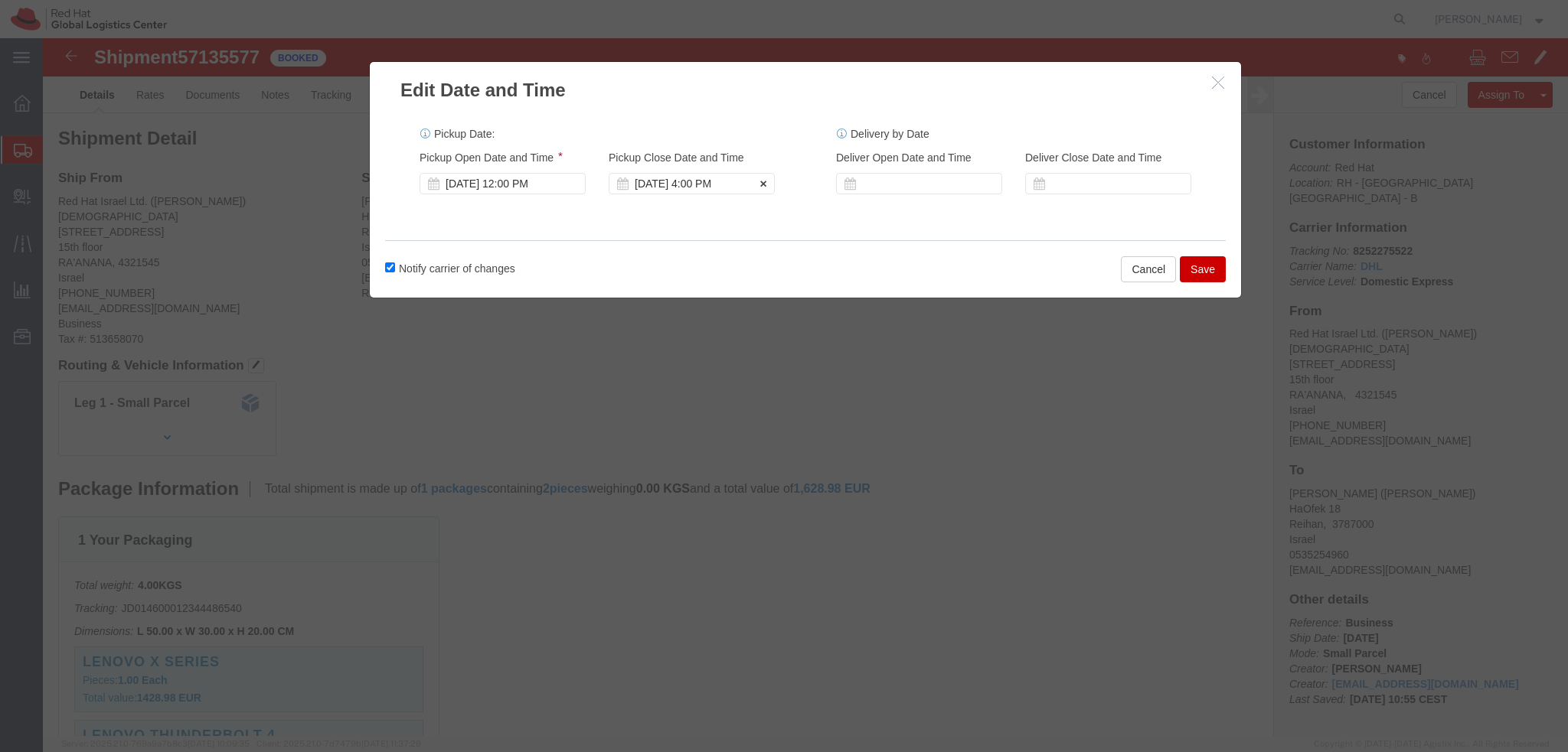
click div "Oct 16 2025 4:00 PM"
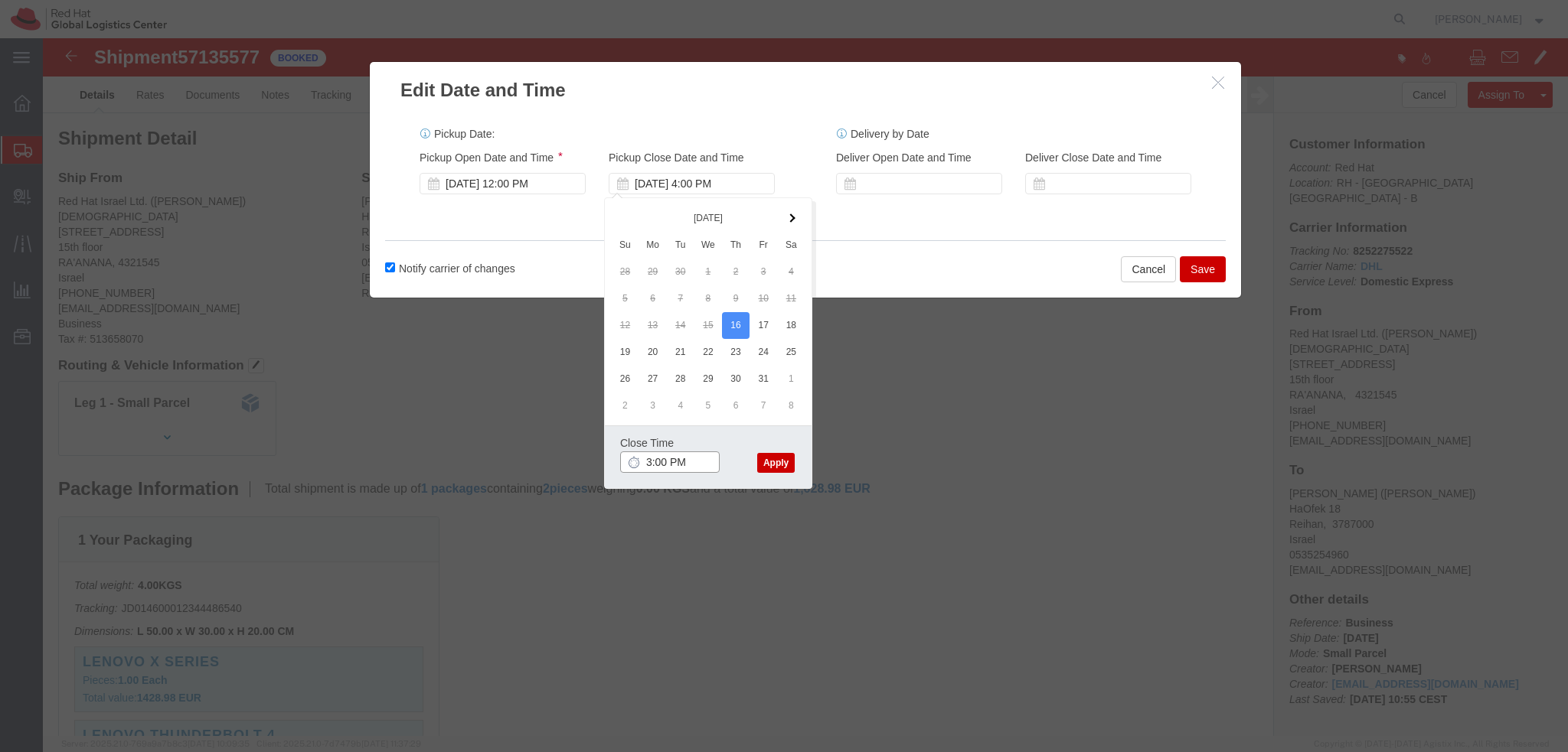
type input "3:00 PM"
click button "Apply"
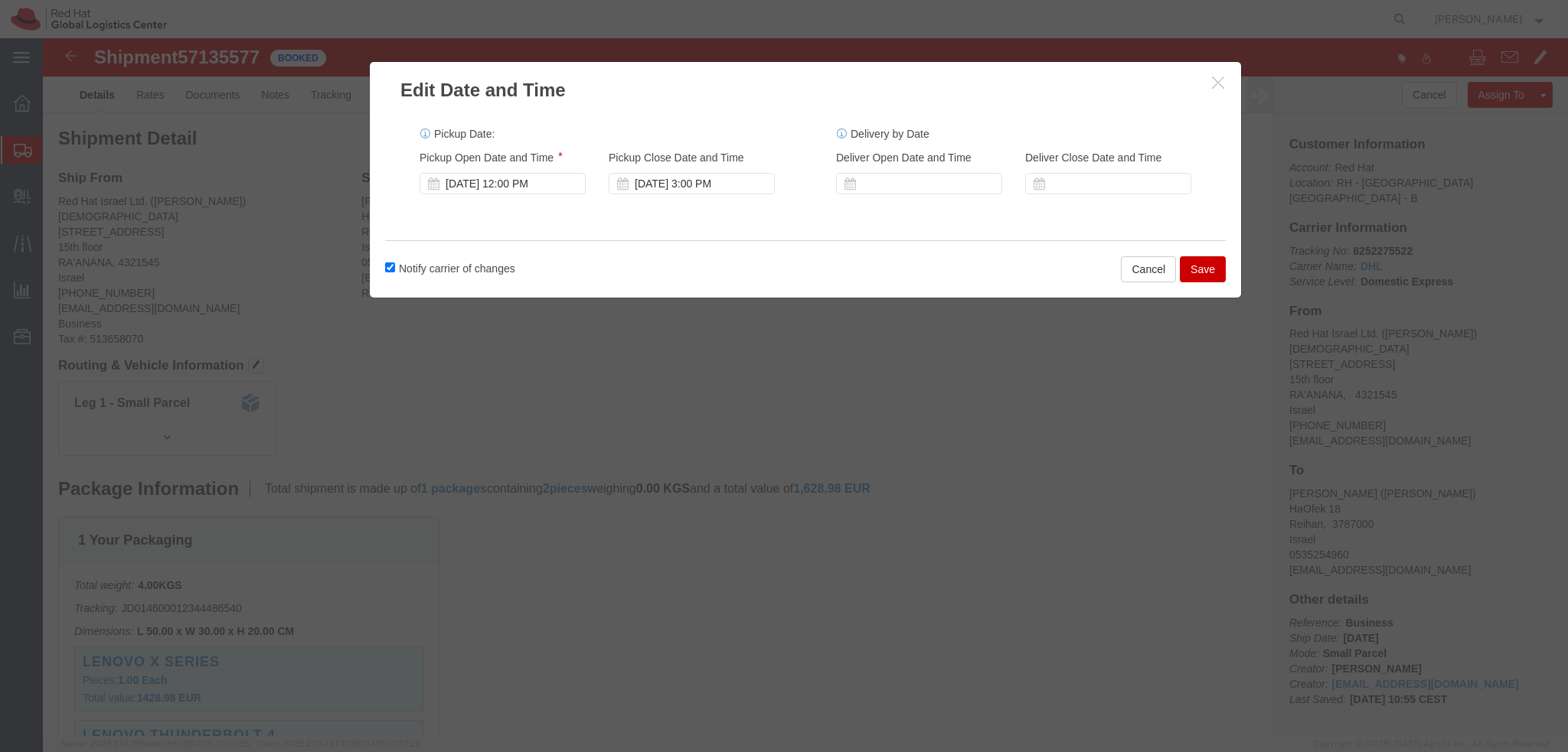
drag, startPoint x: 1154, startPoint y: 233, endPoint x: 747, endPoint y: 343, distance: 421.6
click button "Save"
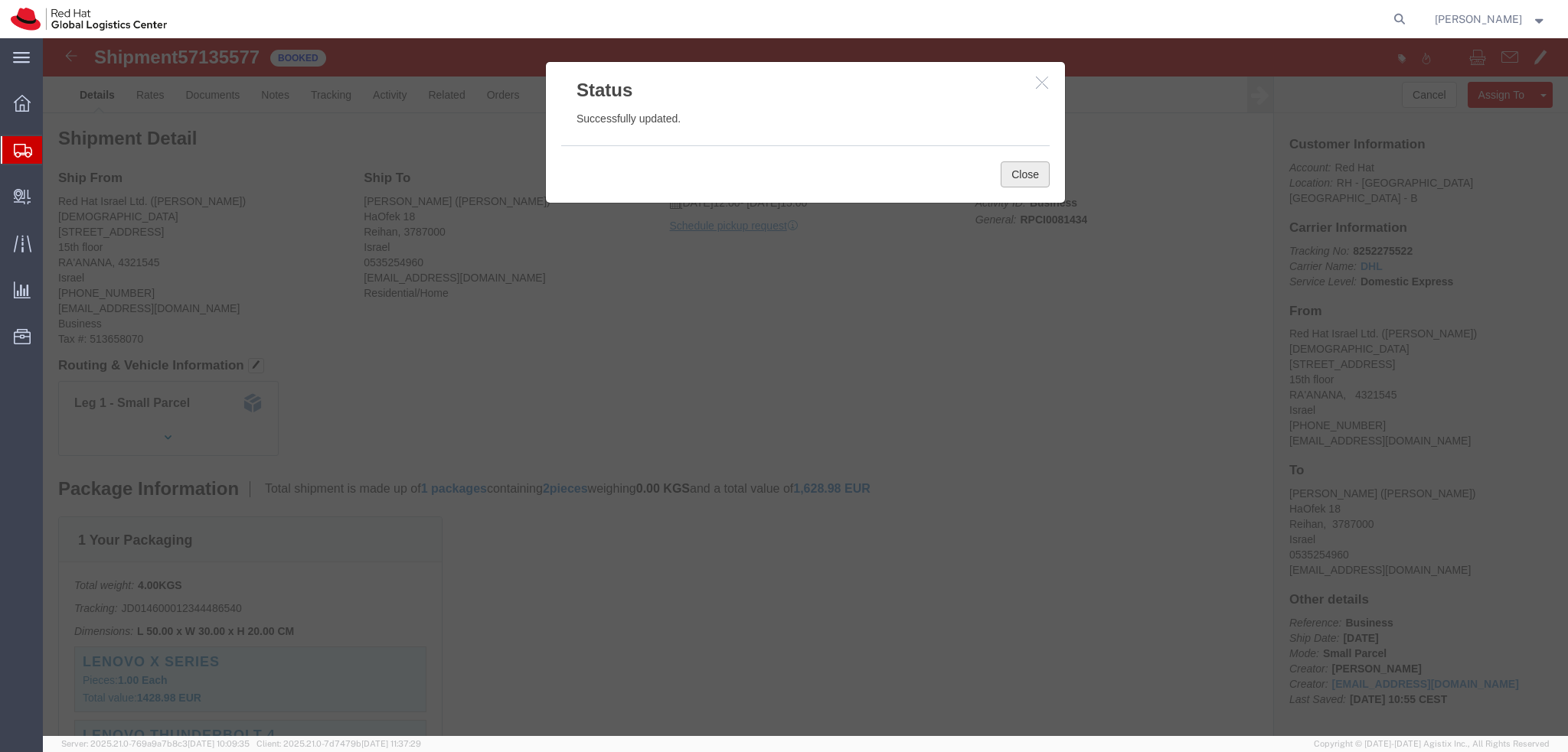
click button "Close"
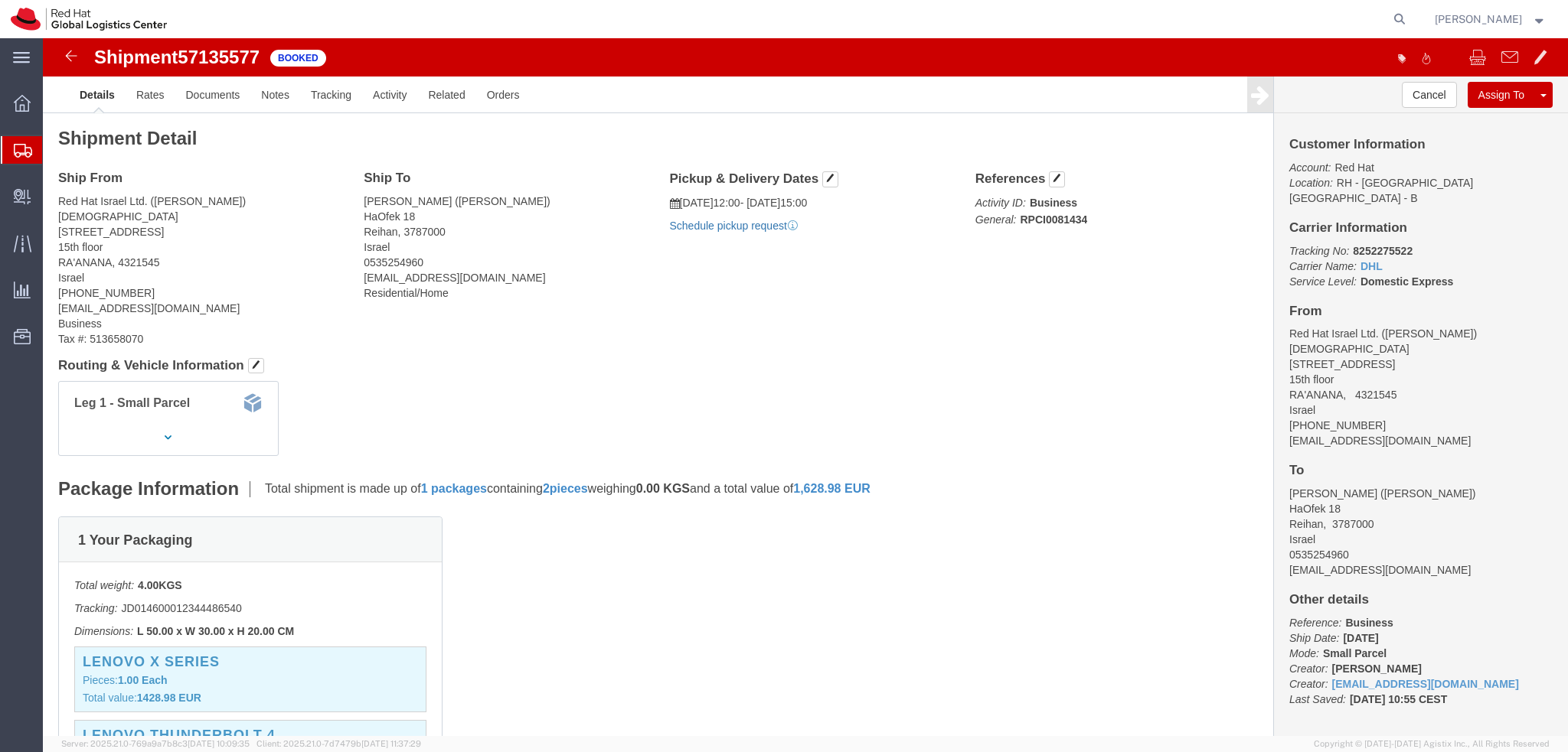
click link "Schedule pickup request"
click address "Red Hat Israel Ltd. (Danny Kornblit) RAANAII 8 Ha'Pnina Street 15th floor RA'AN…"
copy div "dgalovic@redhat.com"
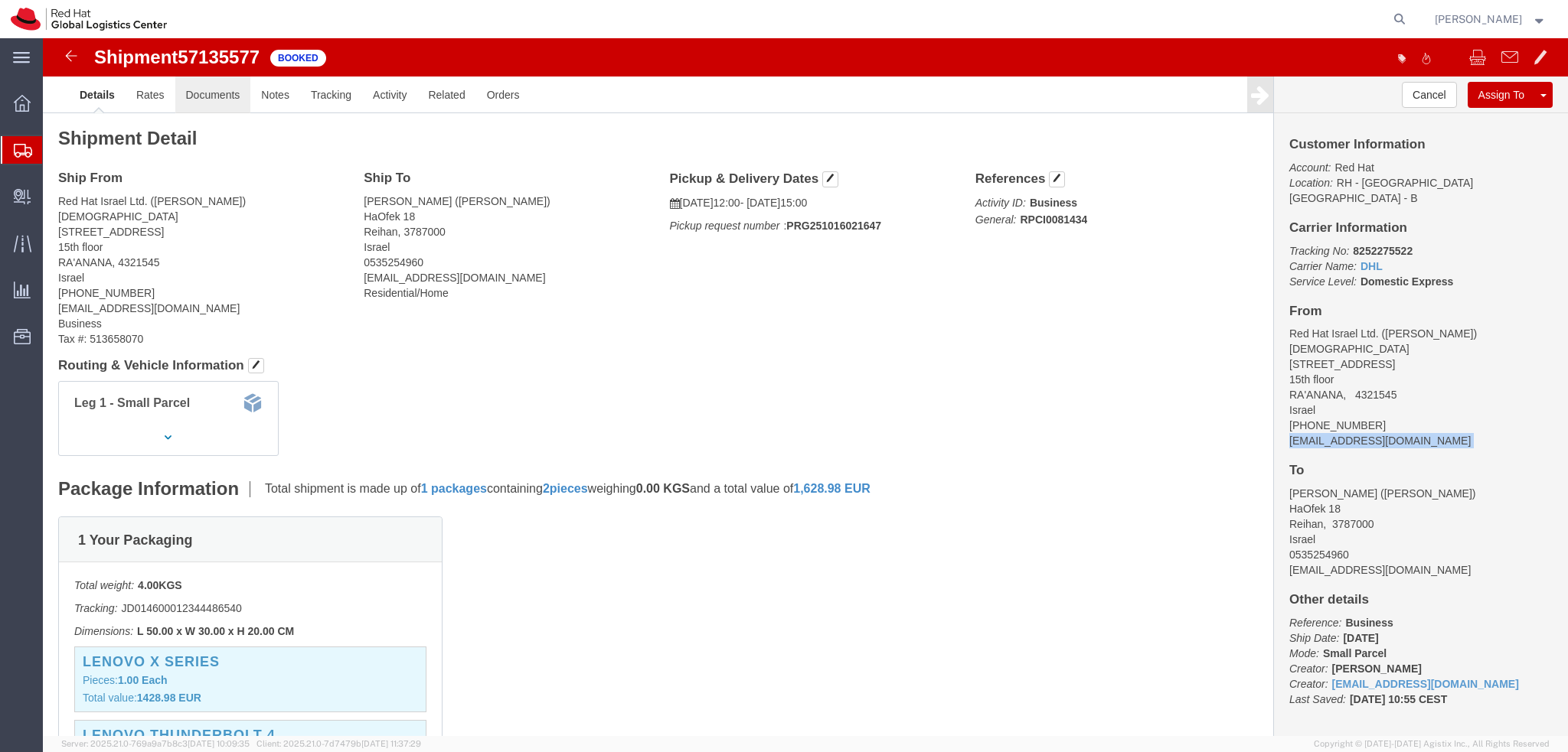
click link "Documents"
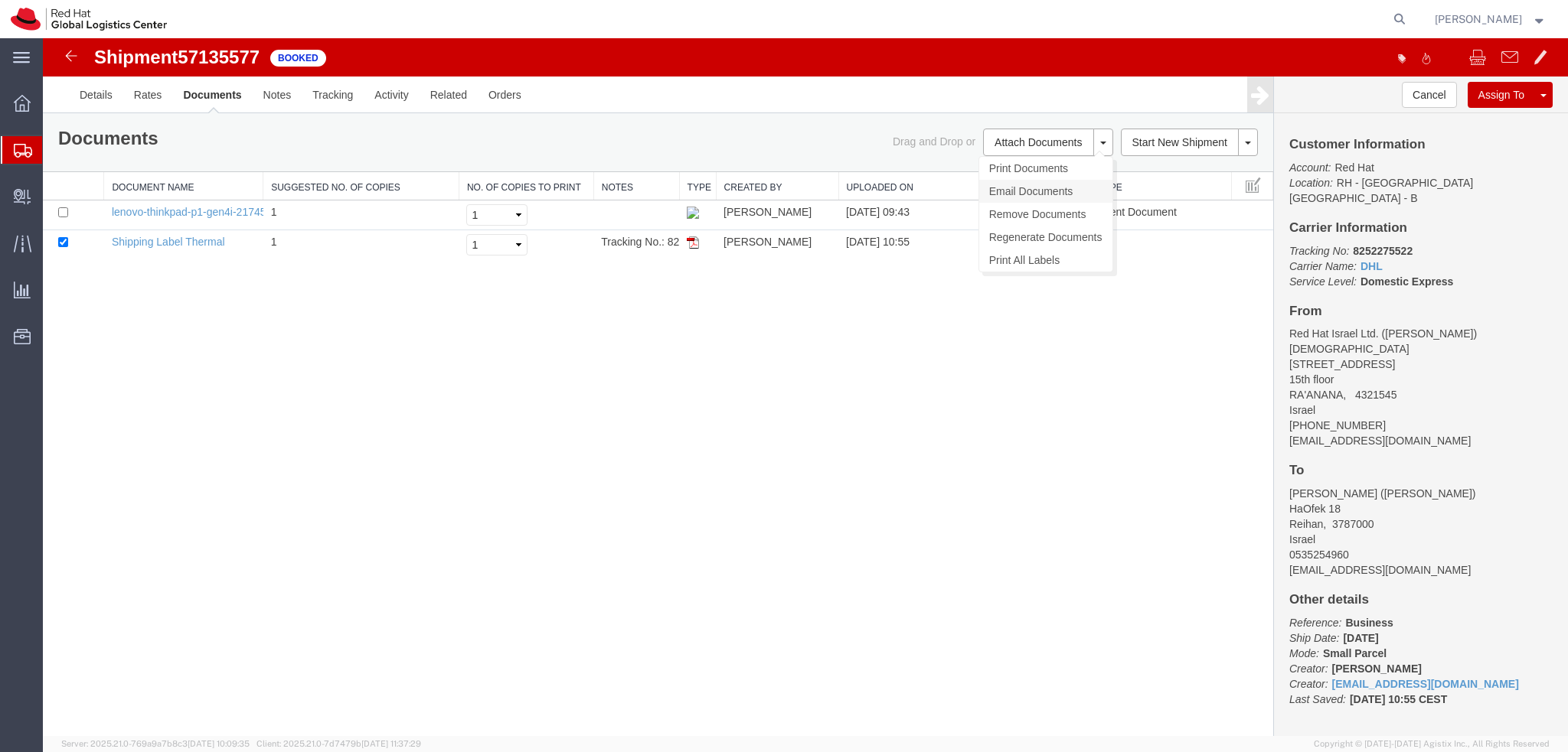
click at [1059, 187] on link "Email Documents" at bounding box center [1045, 191] width 133 height 23
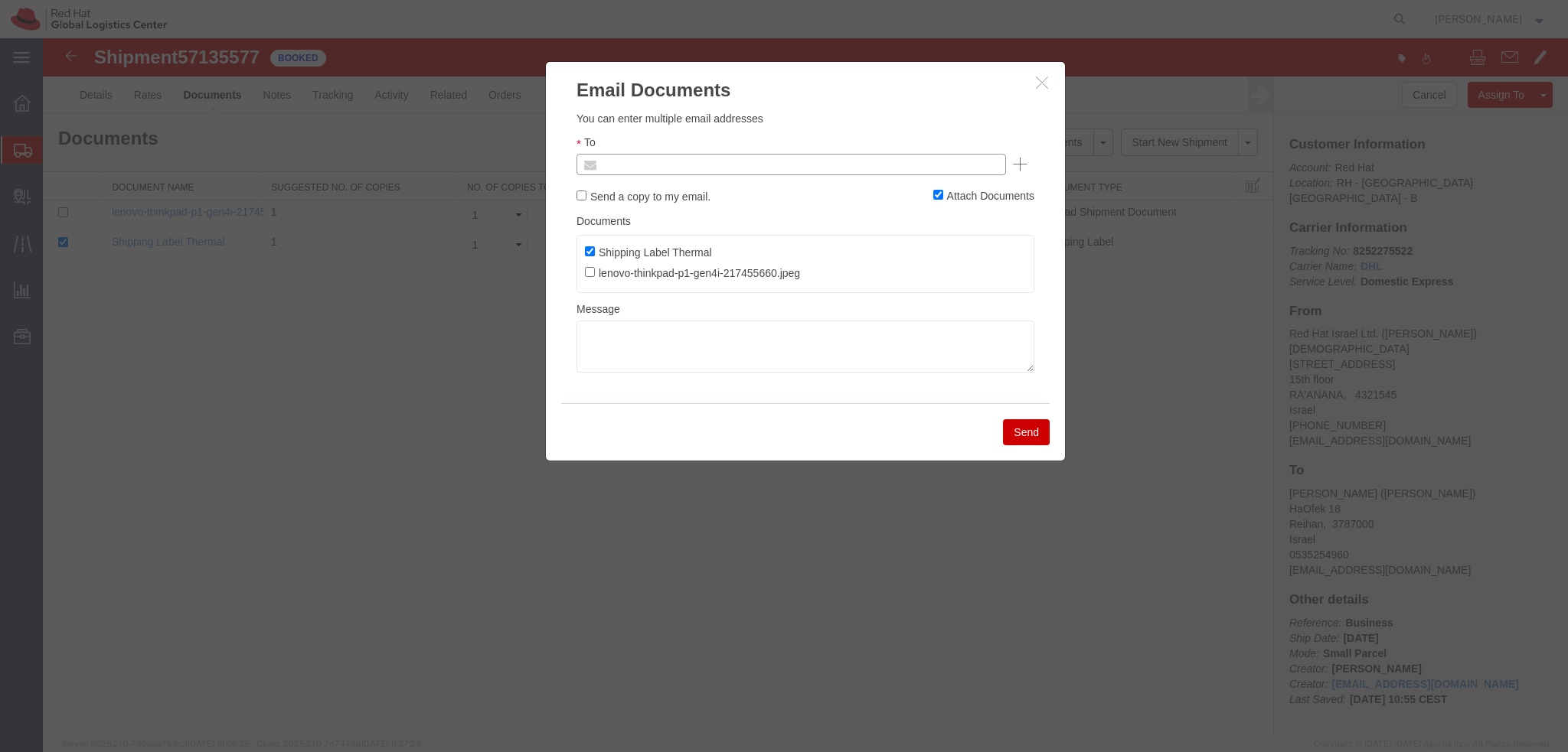
click at [691, 165] on input "text" at bounding box center [687, 164] width 179 height 20
paste input "dgalovic@redhat.com"
type input "dgalovic@redhat.com"
click at [685, 334] on textarea at bounding box center [805, 347] width 458 height 52
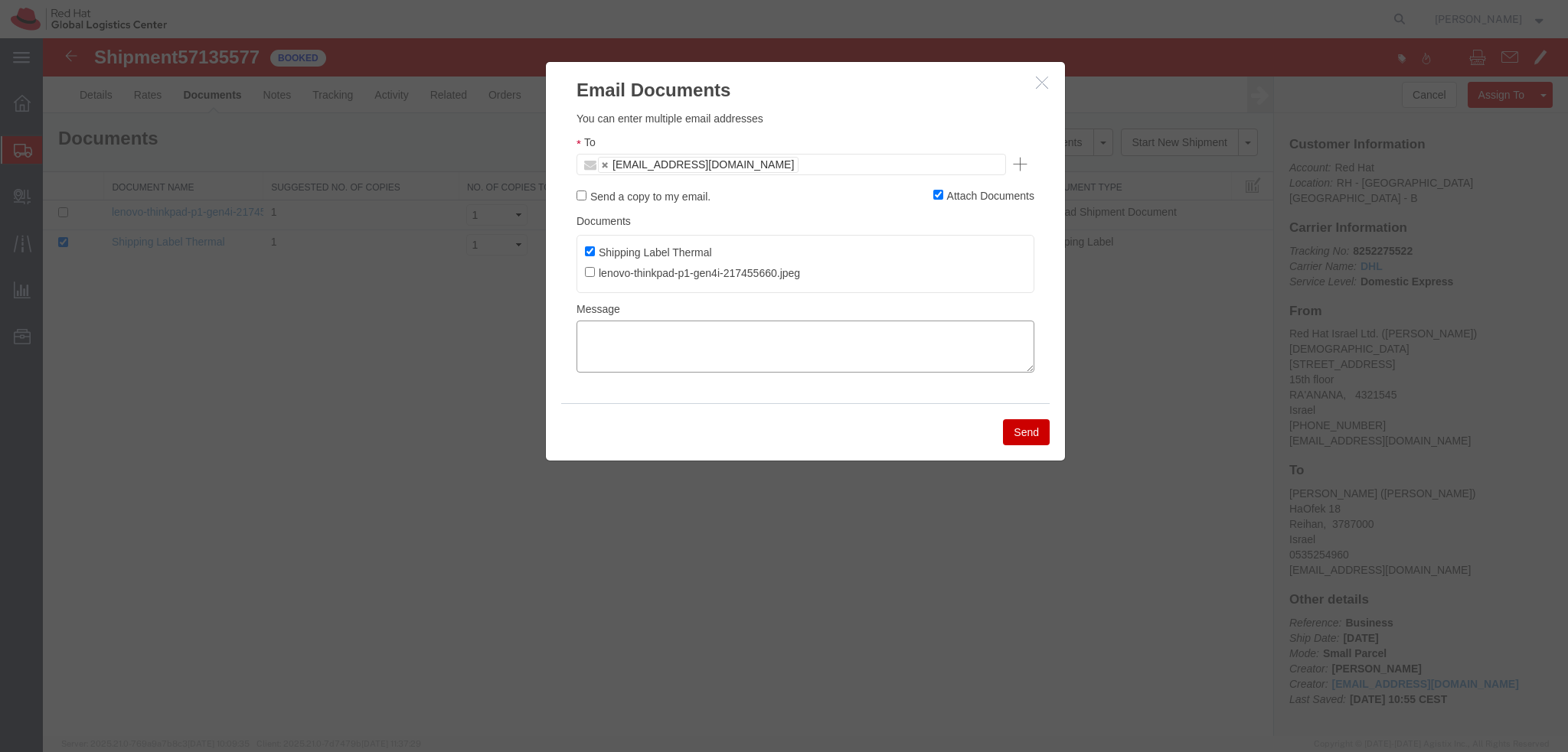
paste textarea "Hi Maciej, please find the label for your shipment to Brno attached to this ema…"
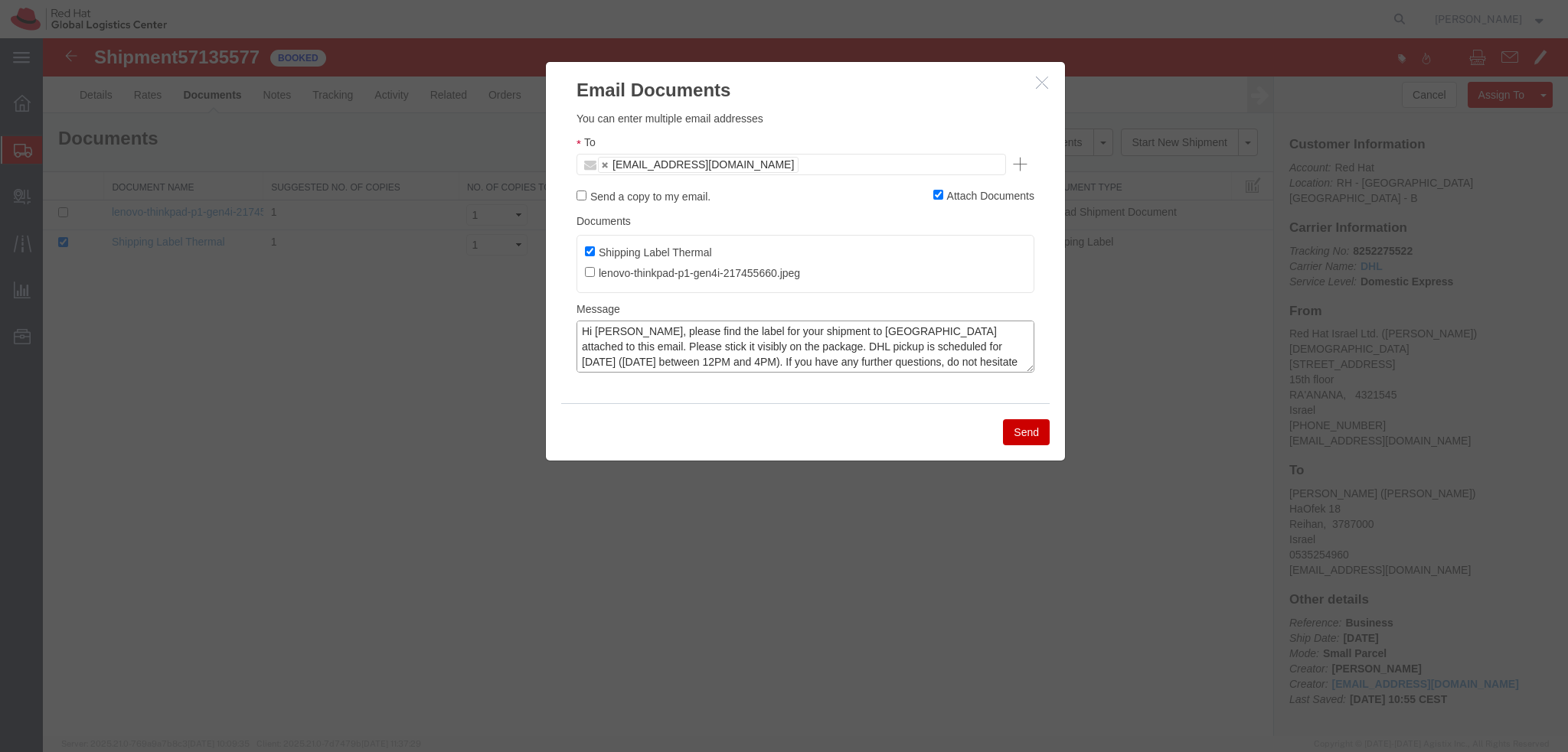
scroll to position [11, 0]
click at [639, 350] on textarea "Hi Maciej, please find the label for your shipment to Brno attached to this ema…" at bounding box center [805, 347] width 458 height 52
click at [614, 331] on textarea "Hi Maciej, please find the label for your shipment to Brno attached to this ema…" at bounding box center [805, 347] width 458 height 52
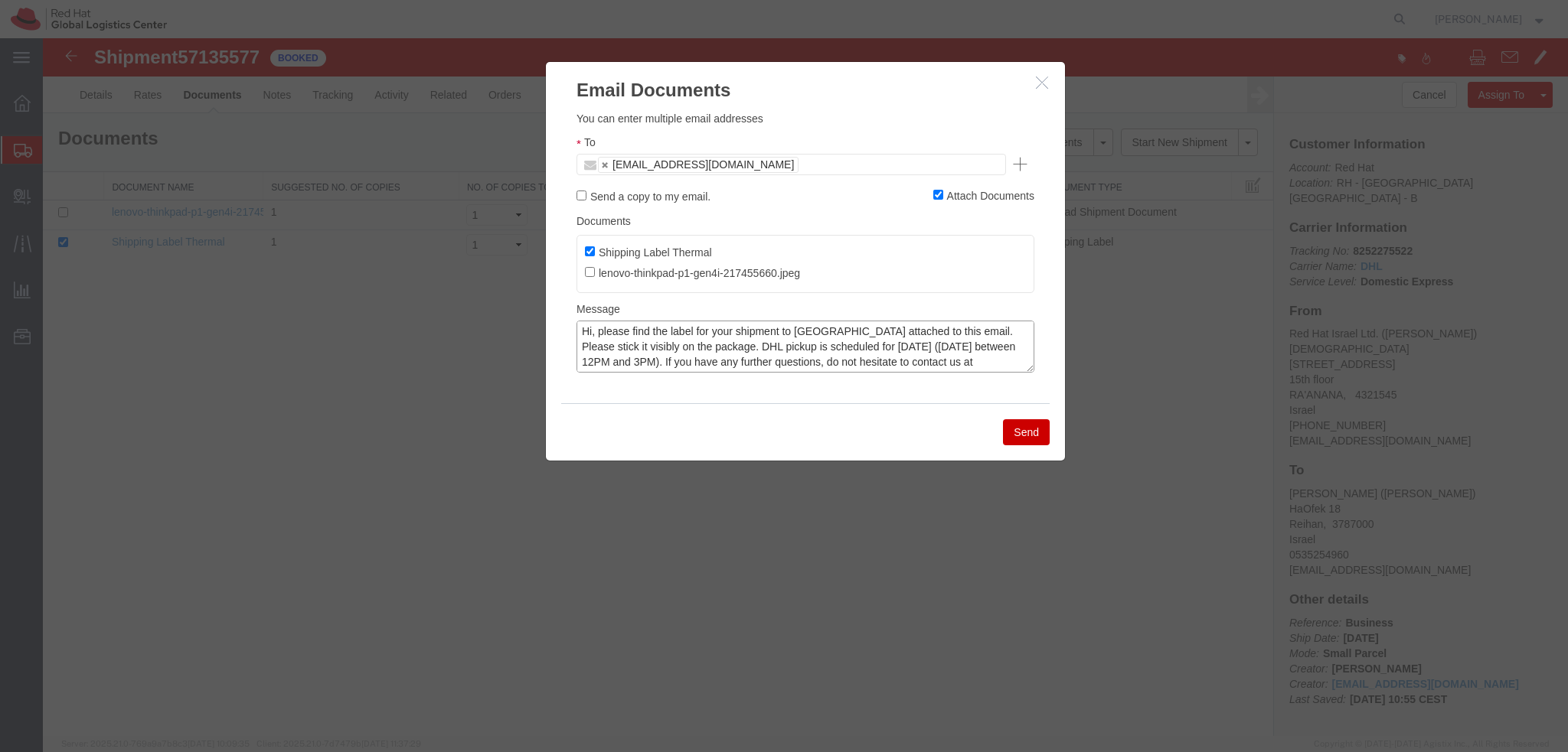
drag, startPoint x: 816, startPoint y: 335, endPoint x: 696, endPoint y: 337, distance: 120.0
click at [696, 337] on textarea "Hi, please find the label for your shipment to Brno attached to this email. Ple…" at bounding box center [805, 347] width 458 height 52
type textarea "Hi, please find the label attached to this email. Please stick it visibly on th…"
click at [1022, 430] on button "Send" at bounding box center [1026, 432] width 47 height 26
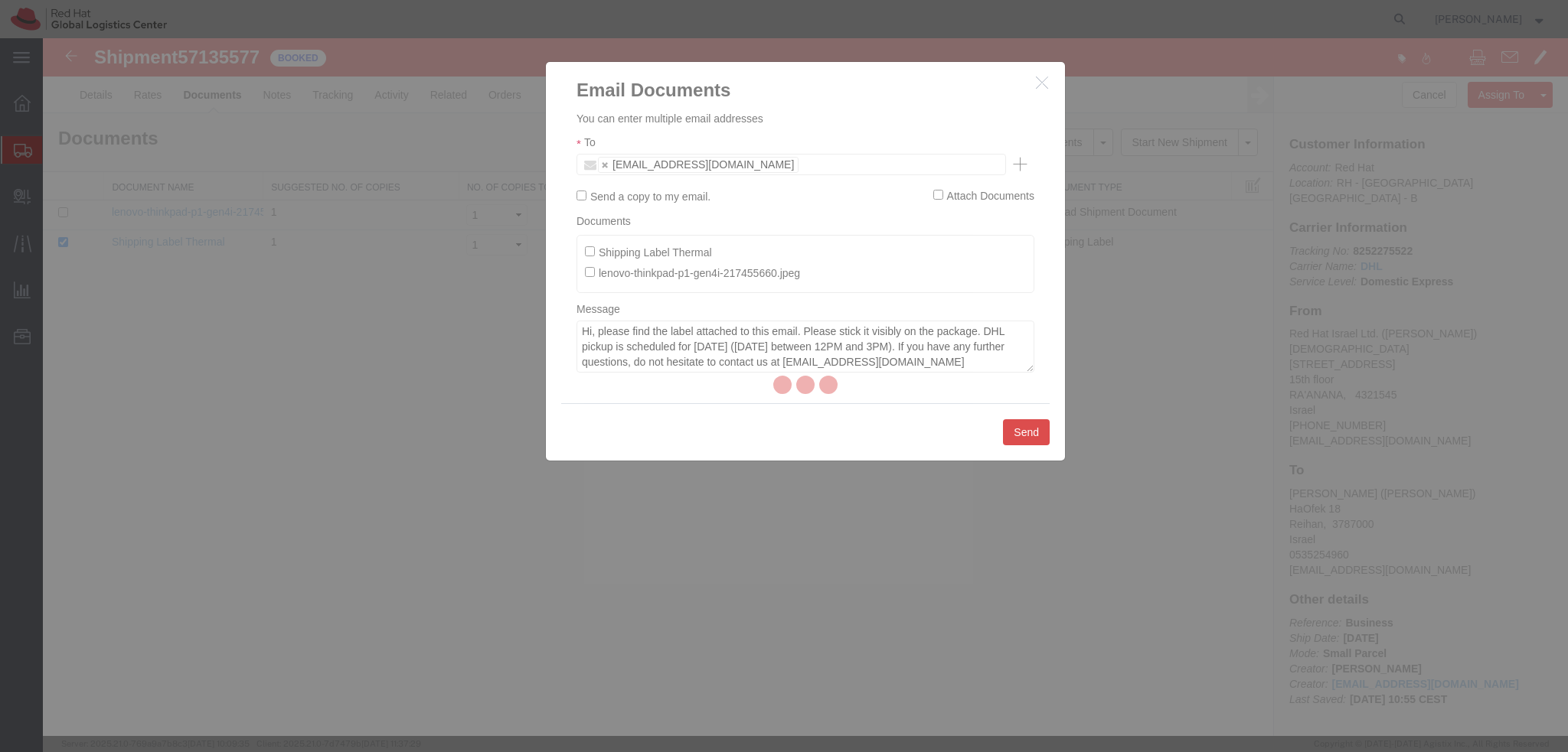
checkbox input "false"
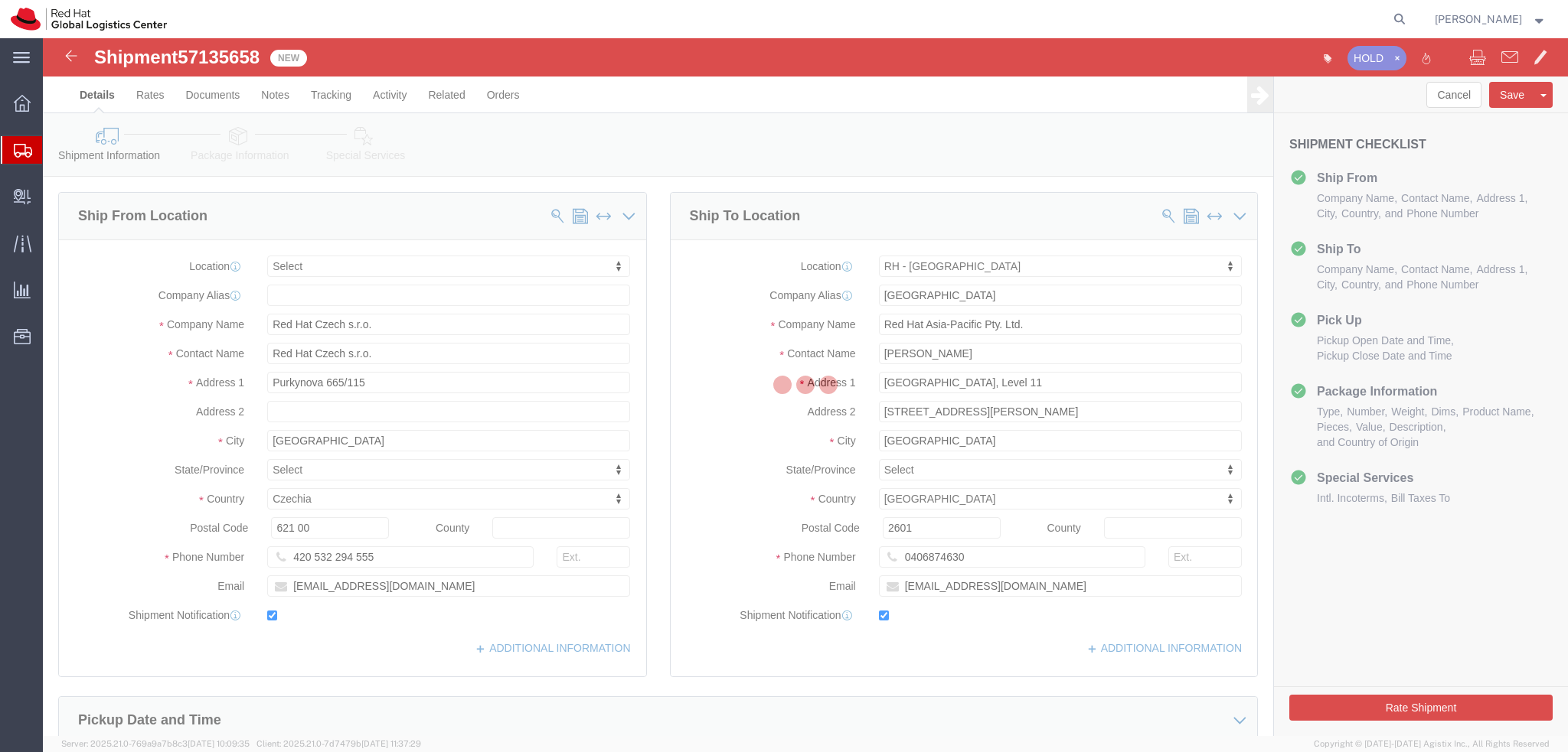
click at [391, 97] on div at bounding box center [805, 387] width 1525 height 698
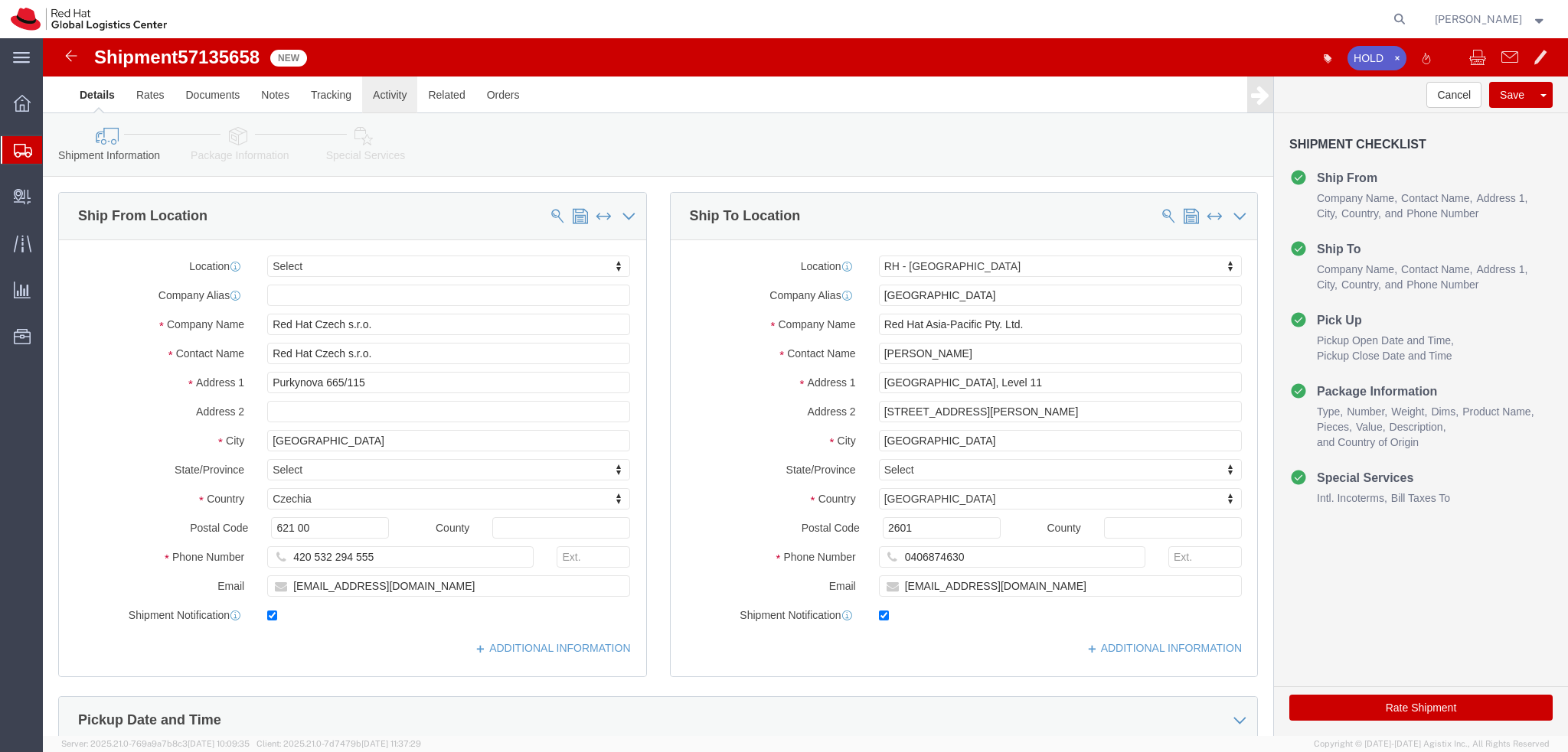
select select
select select "37938"
click link "Activity"
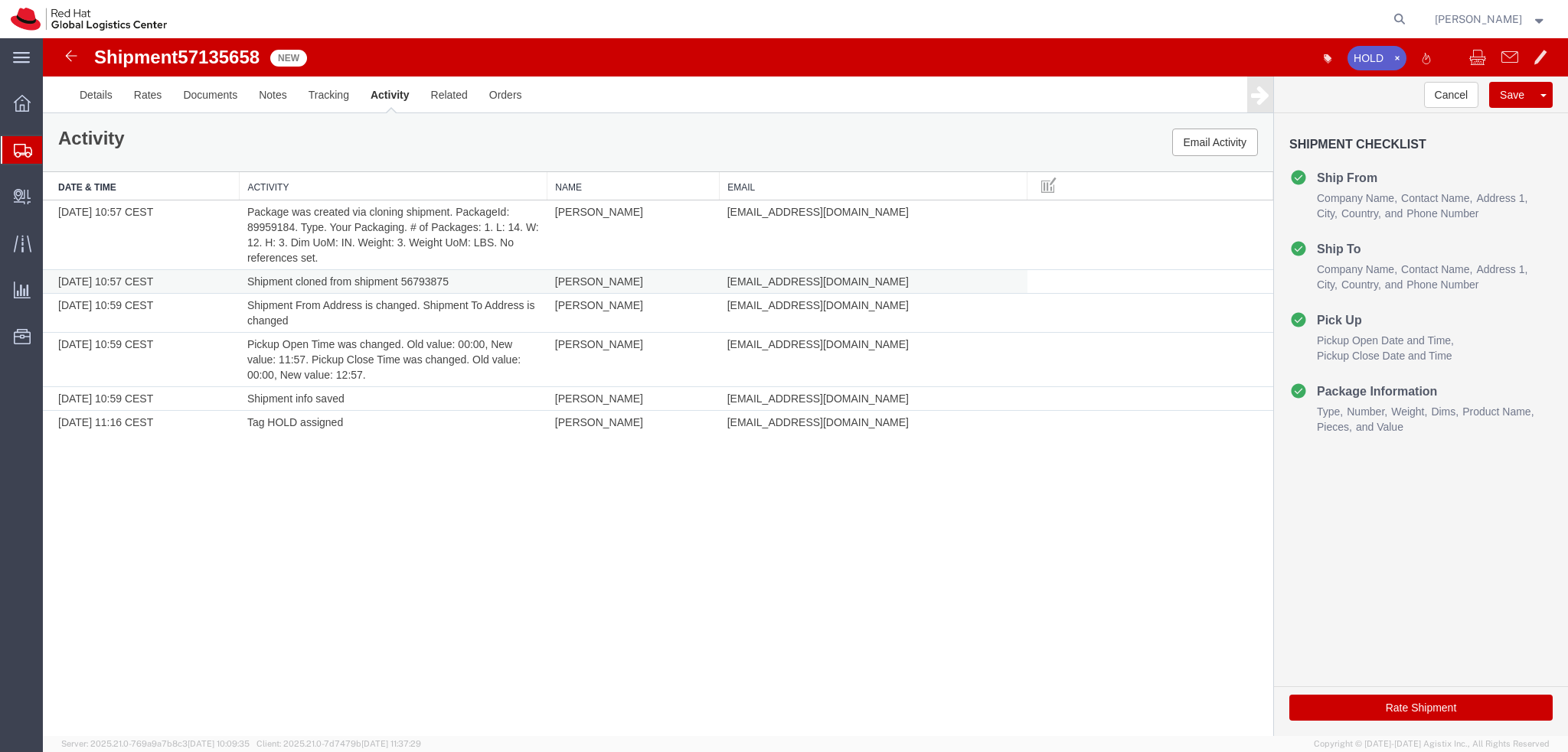
click at [422, 280] on td "Shipment cloned from shipment 56793875" at bounding box center [393, 283] width 308 height 24
copy td "56793875"
click at [1410, 15] on icon at bounding box center [1399, 19] width 21 height 21
paste input "56793875"
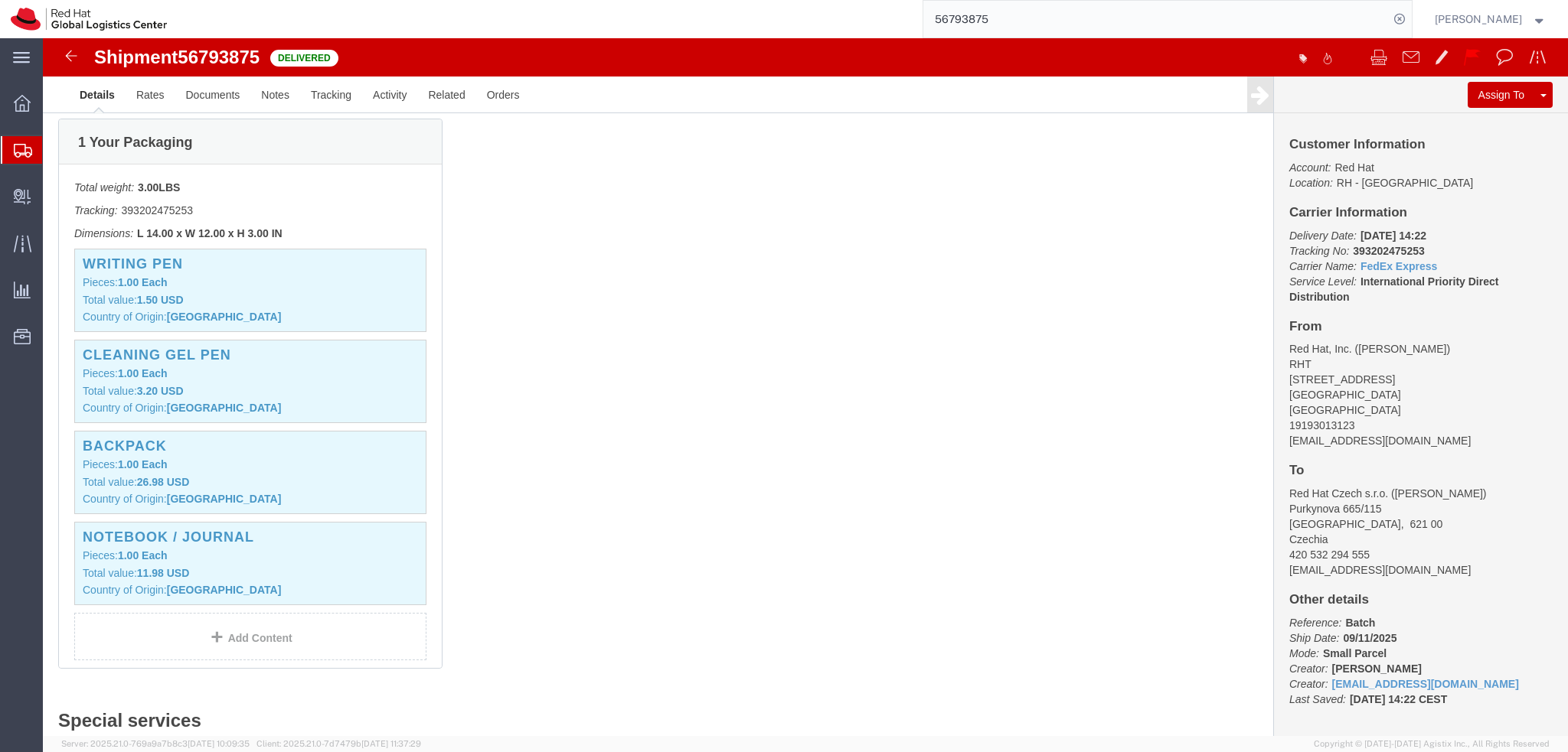
scroll to position [306, 0]
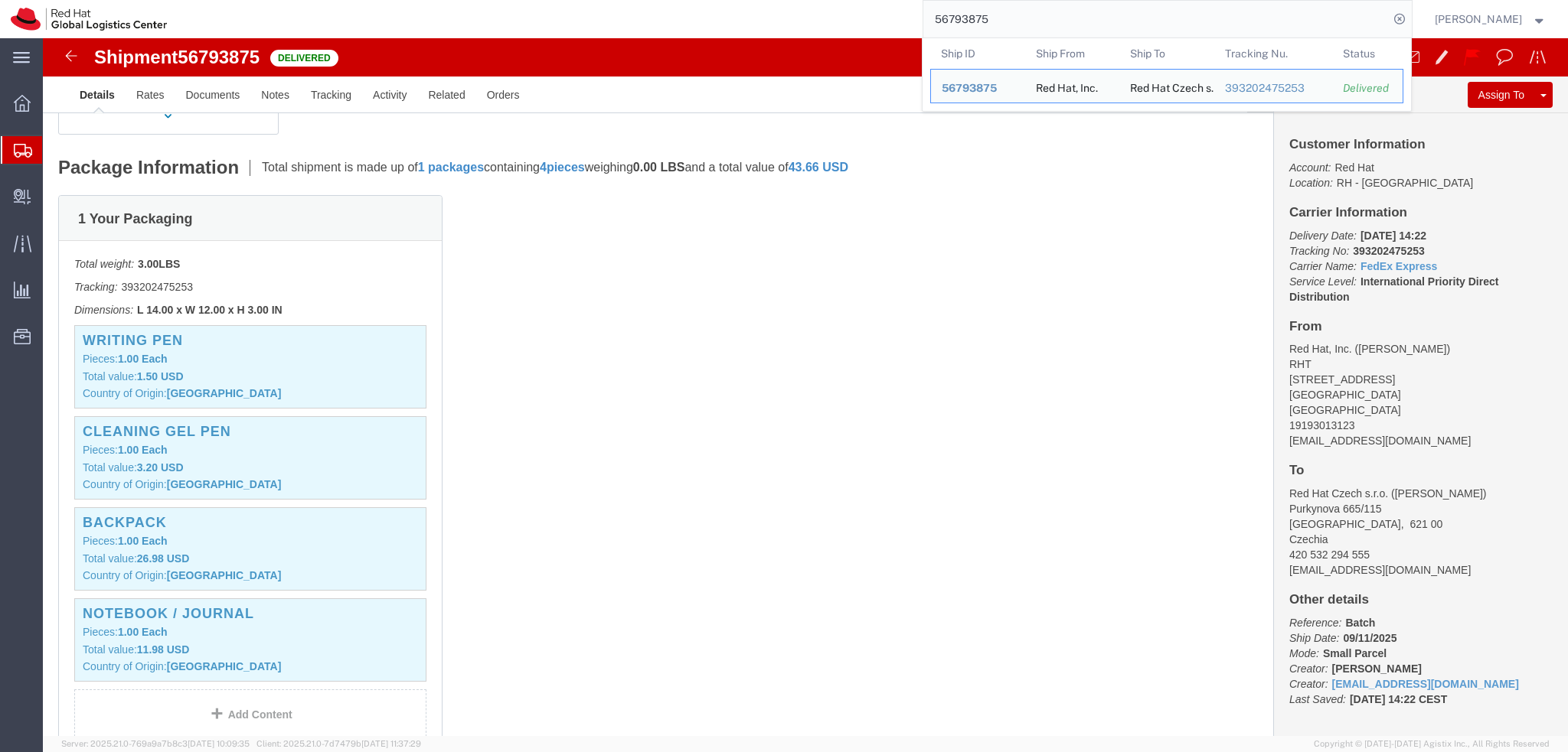
click div "1 Your Packaging Total weight: 3.00 LBS Tracking: 393202475253 Dimensions: L 14…"
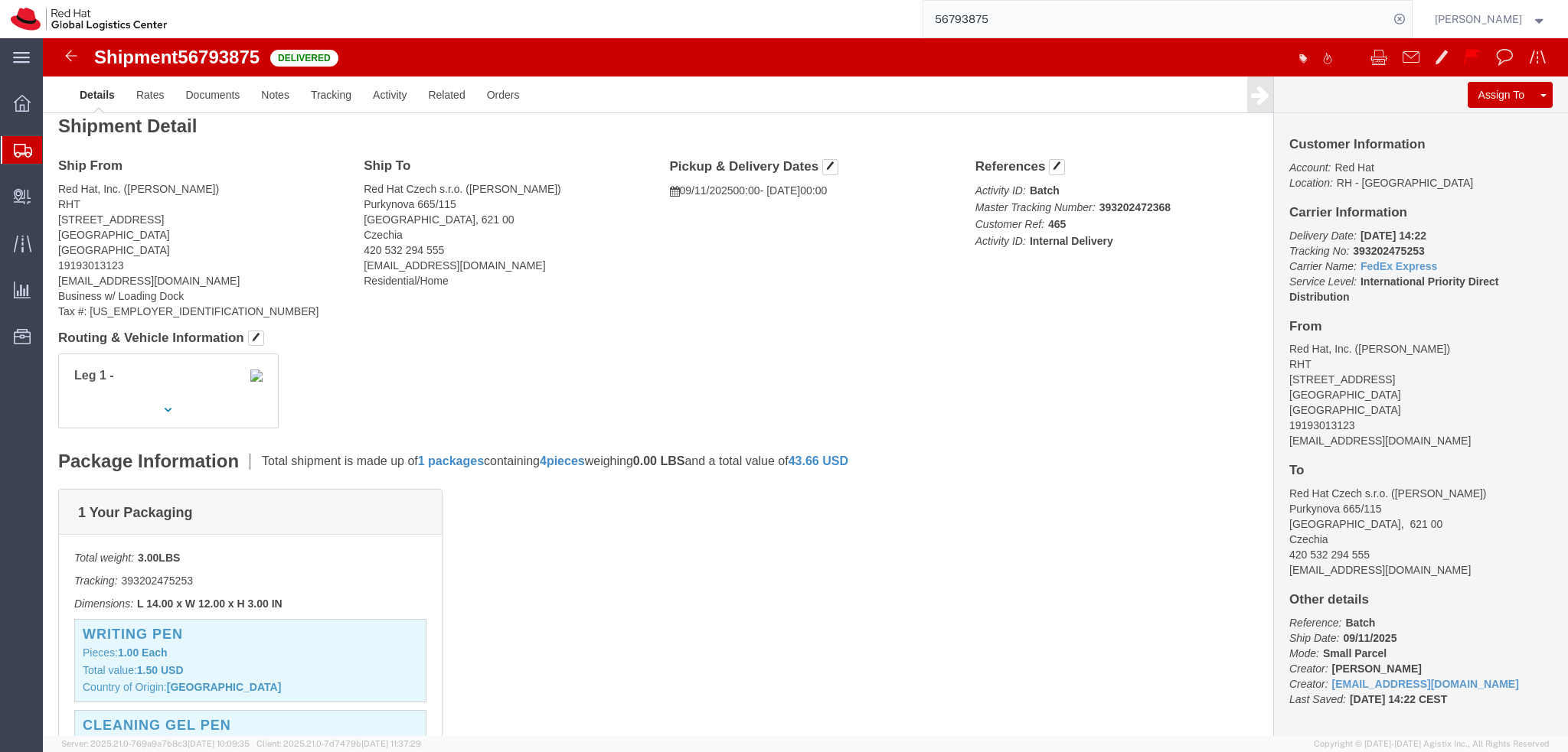
scroll to position [0, 0]
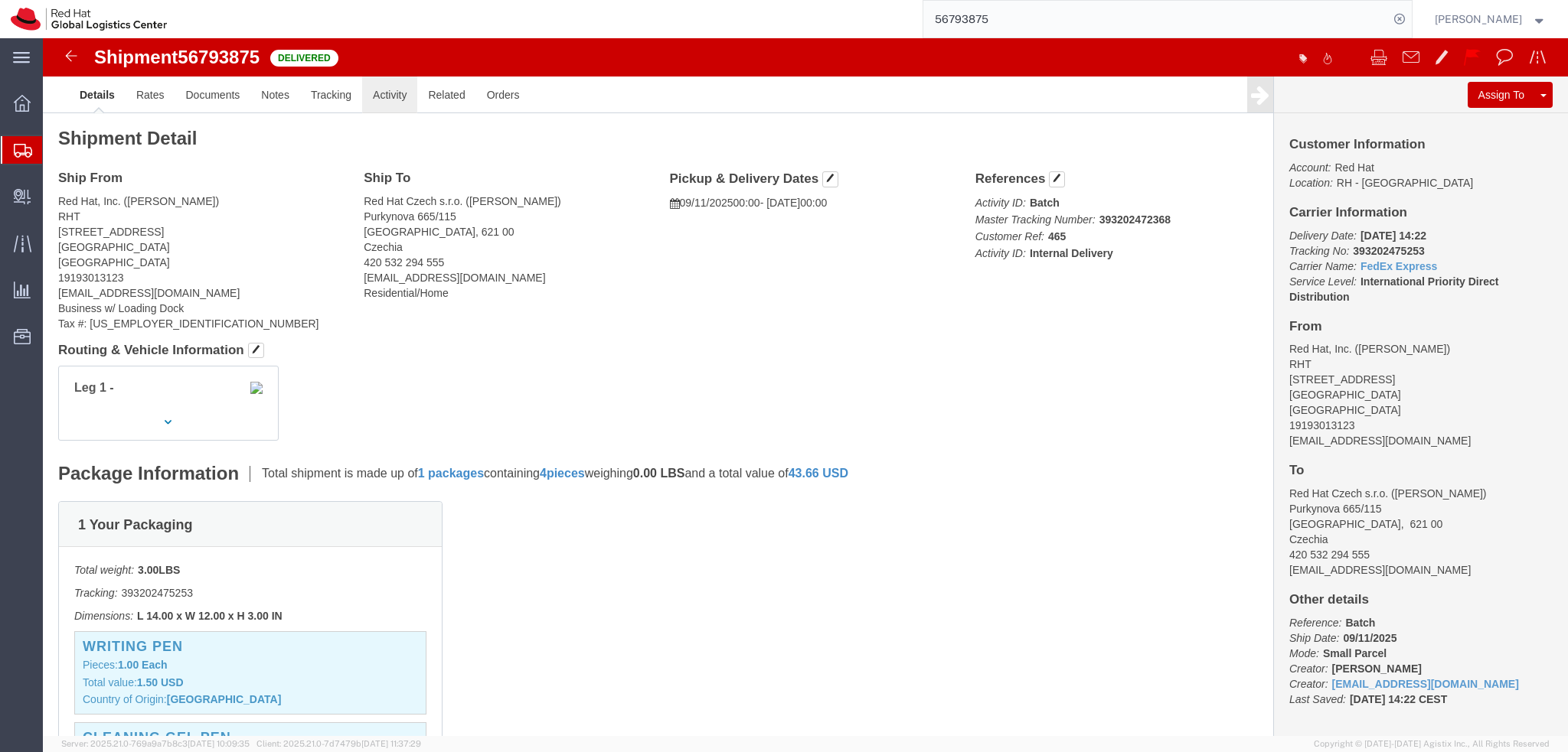
click link "Activity"
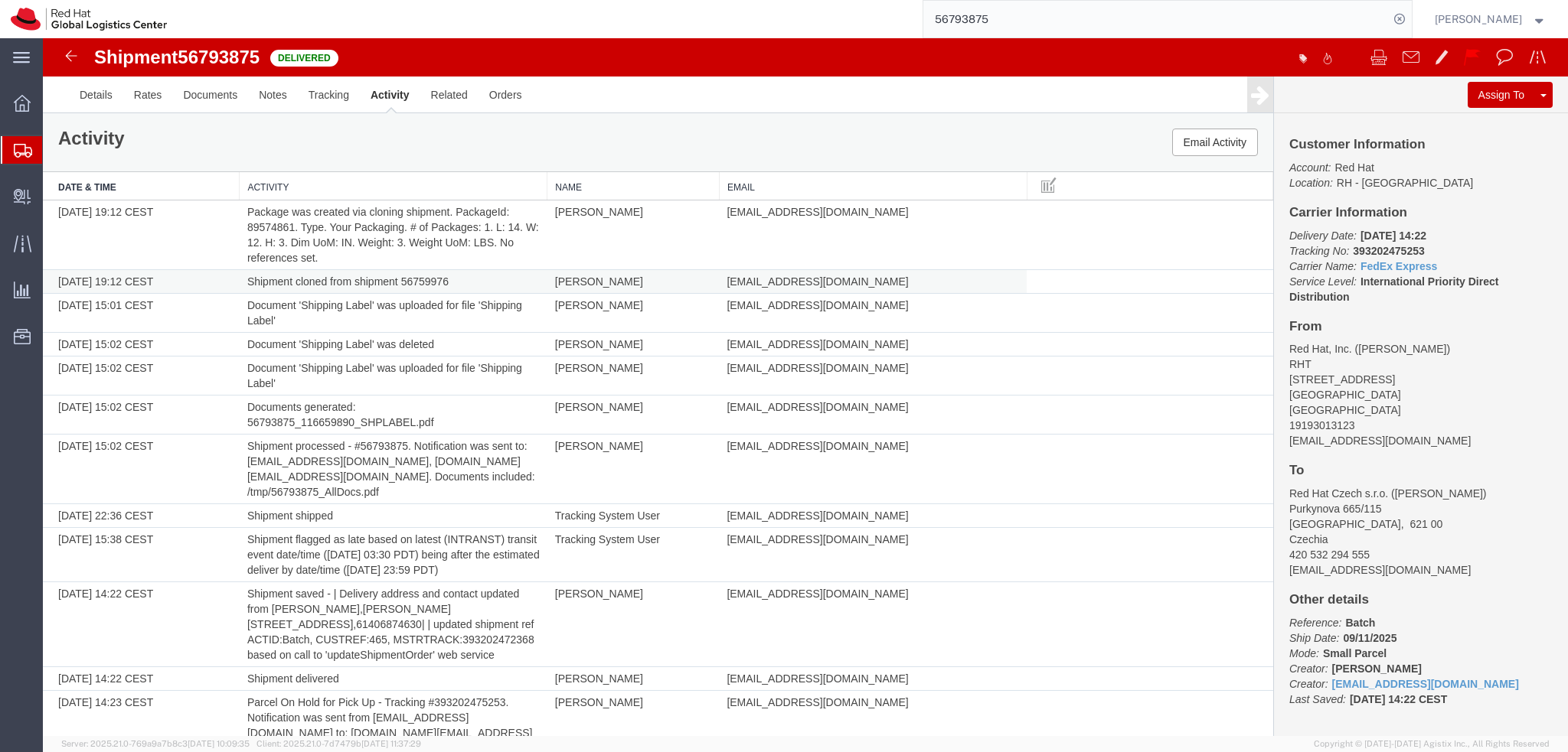
click at [427, 282] on td "Shipment cloned from shipment 56759976" at bounding box center [393, 283] width 308 height 24
copy td "56759976"
click at [1078, 21] on input "56793875" at bounding box center [1156, 20] width 466 height 37
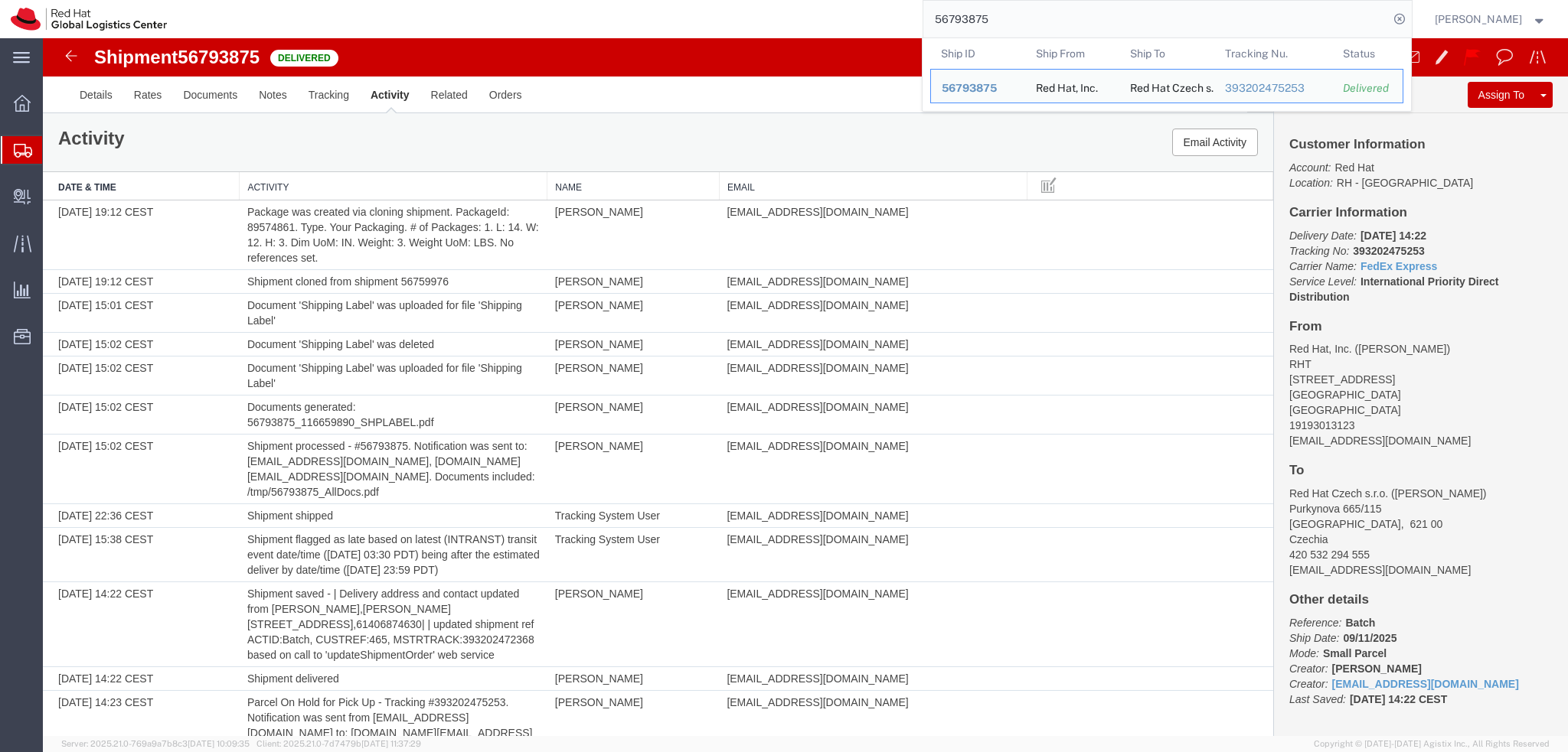
paste input "59976"
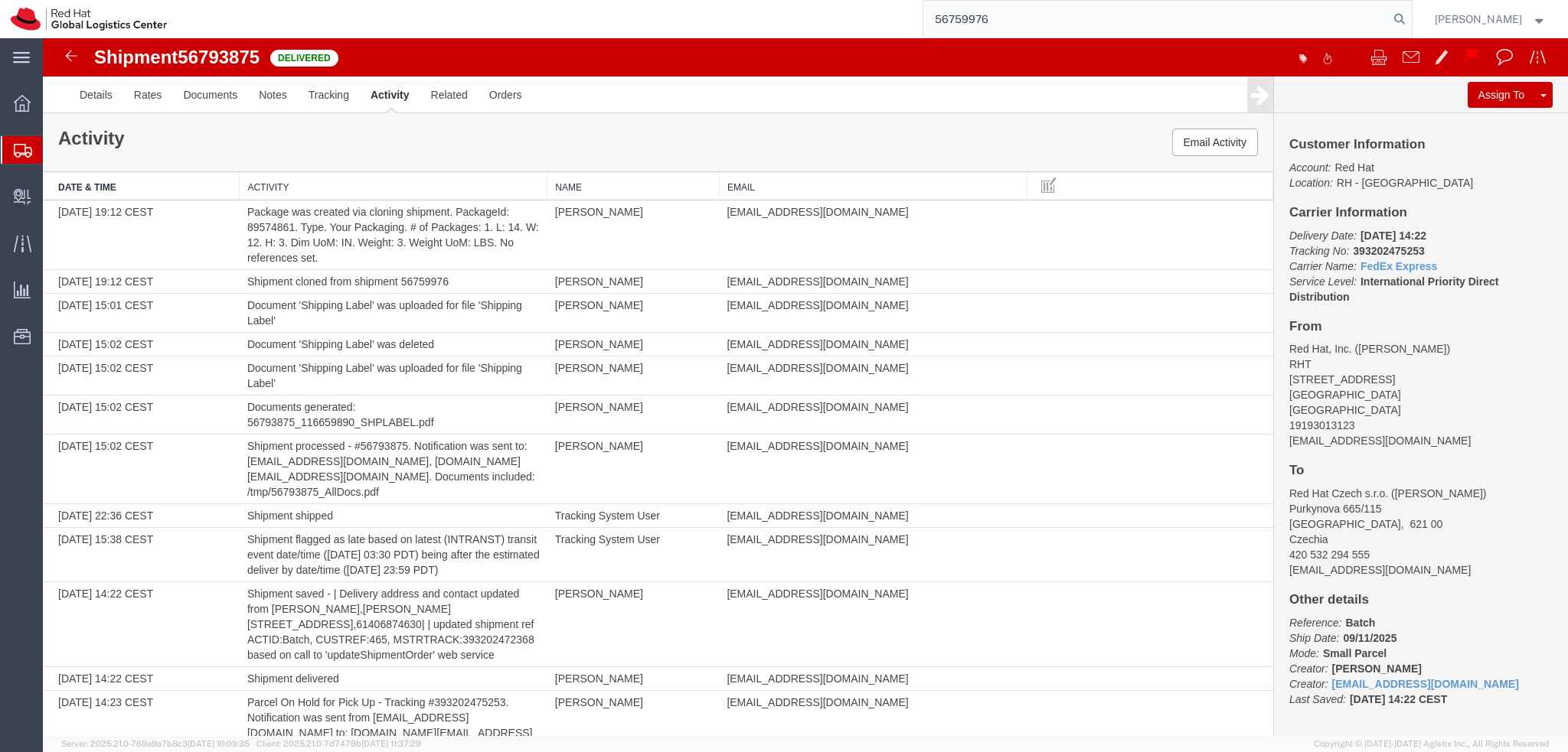
type input "56759976"
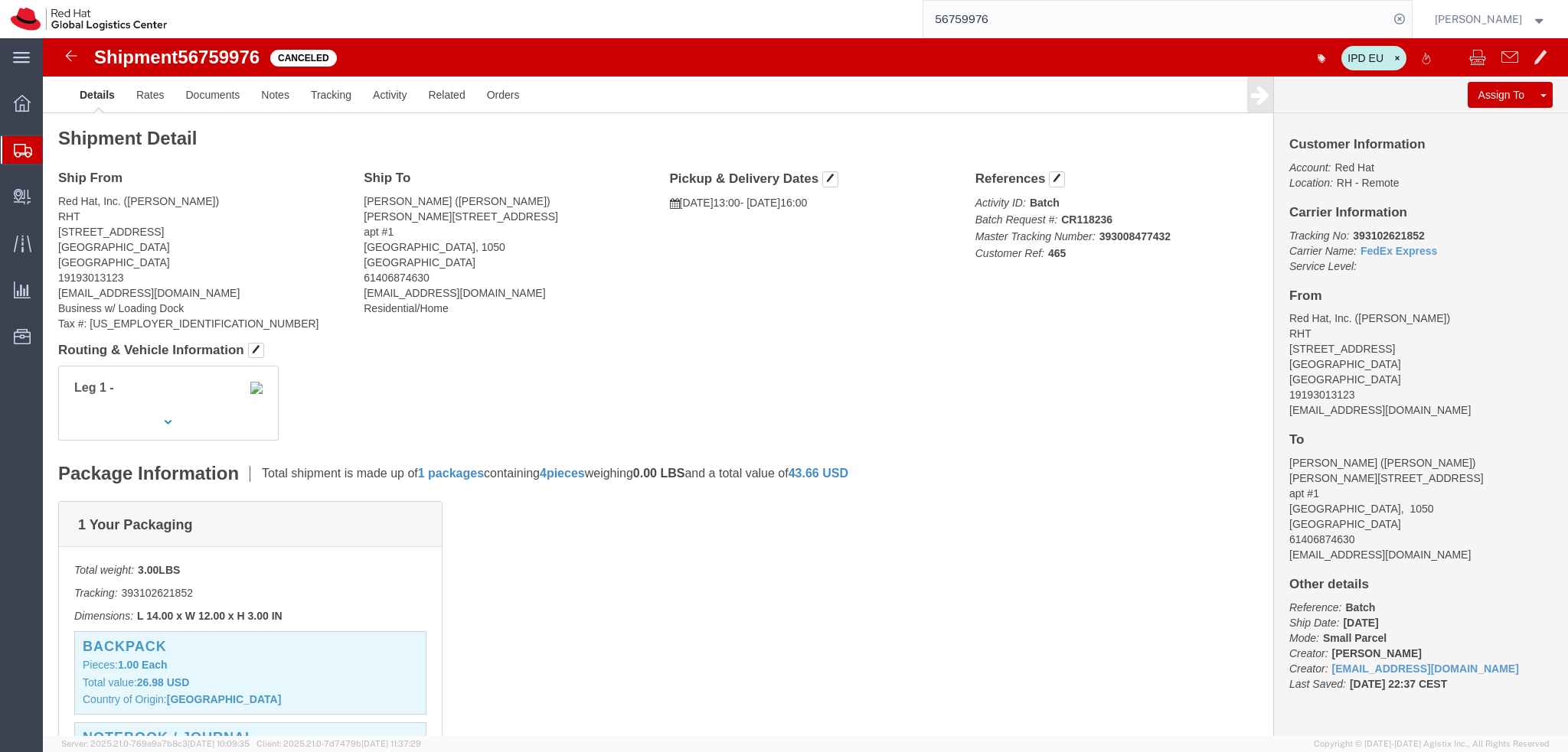
click span "56759976"
copy span "56759976"
